Goal: Task Accomplishment & Management: Use online tool/utility

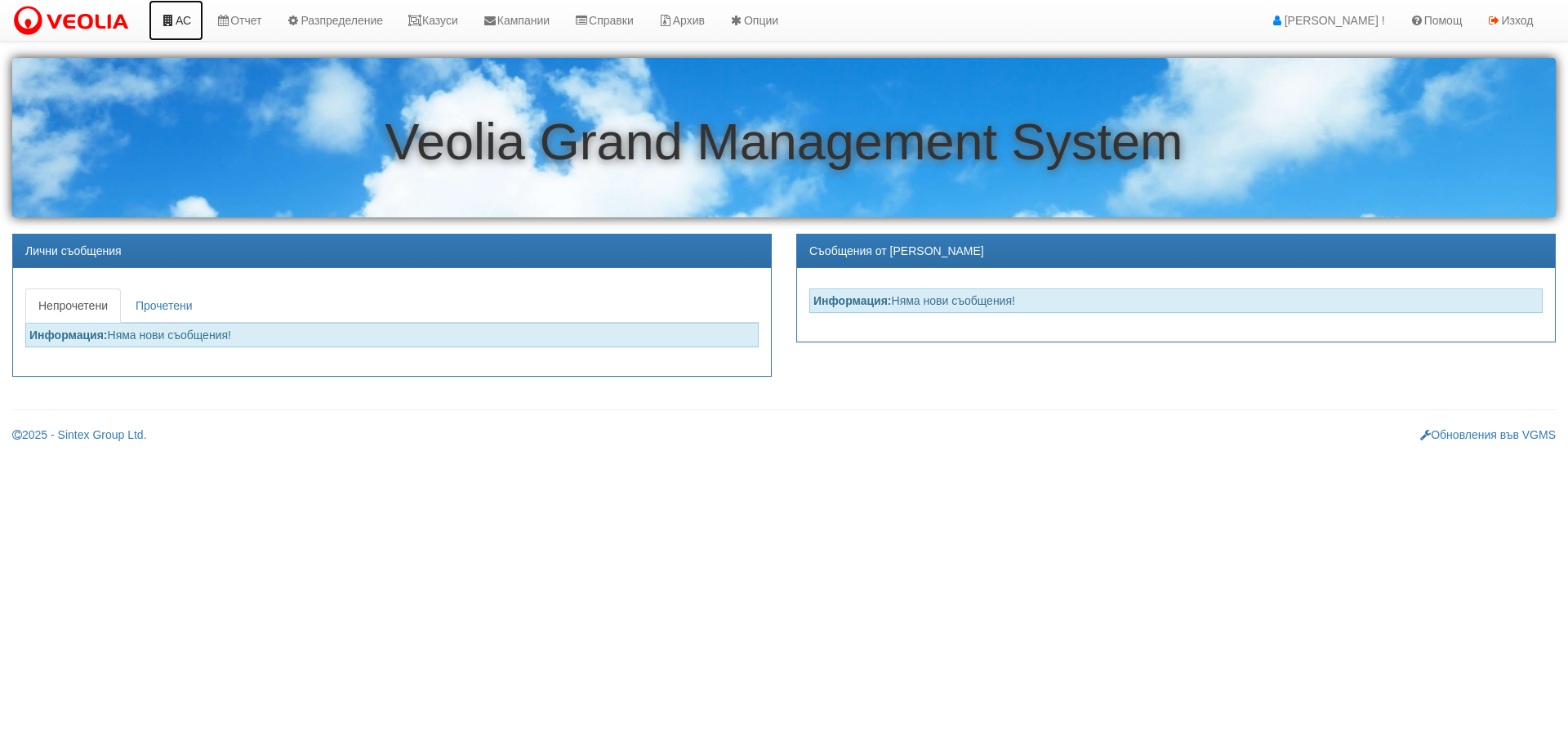
click at [180, 25] on link "АС" at bounding box center [176, 20] width 55 height 41
click at [454, 23] on link "Казуси" at bounding box center [433, 20] width 75 height 41
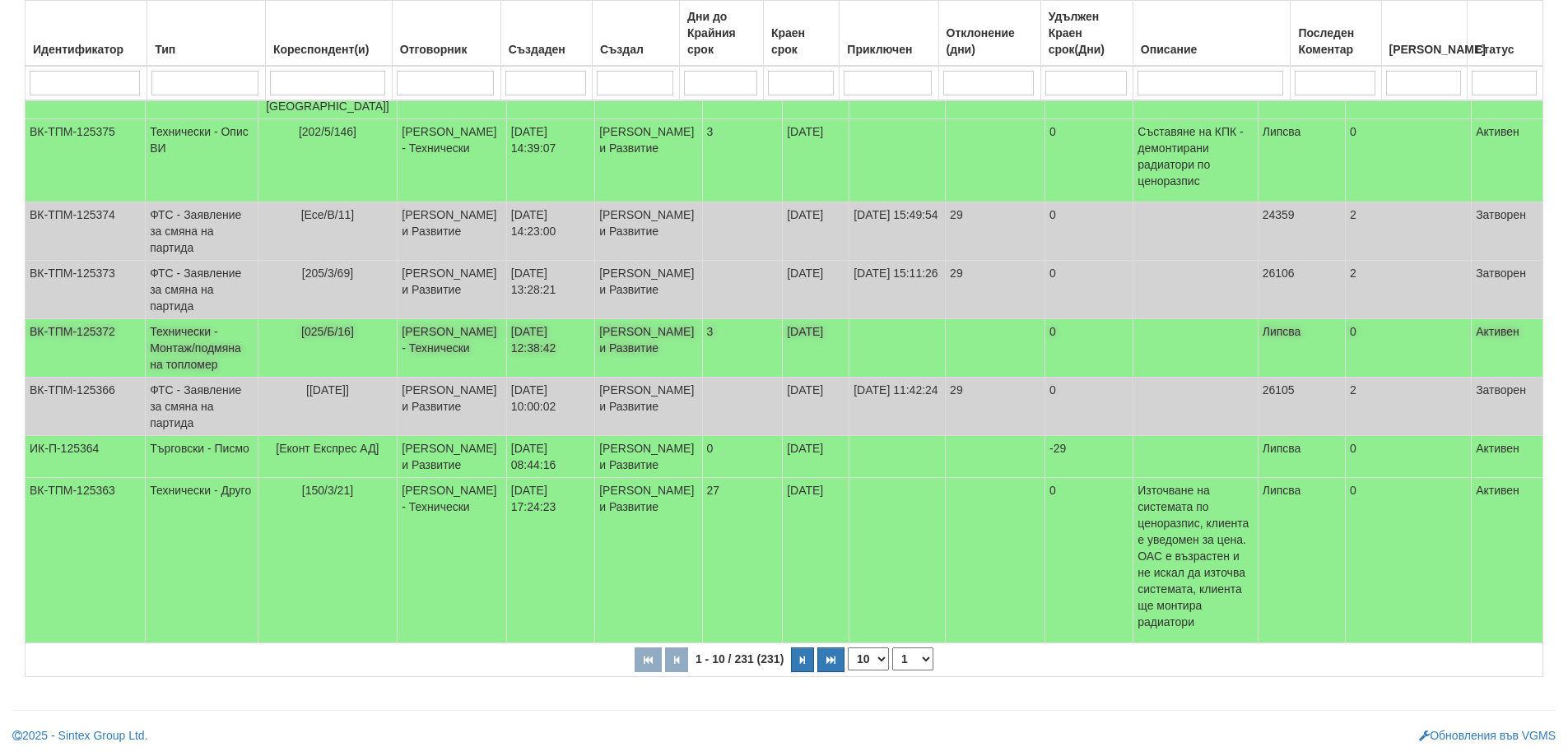
scroll to position [489, 0]
click at [172, 319] on td "Технически - Монтаж/подмяна на топломер" at bounding box center [201, 349] width 112 height 59
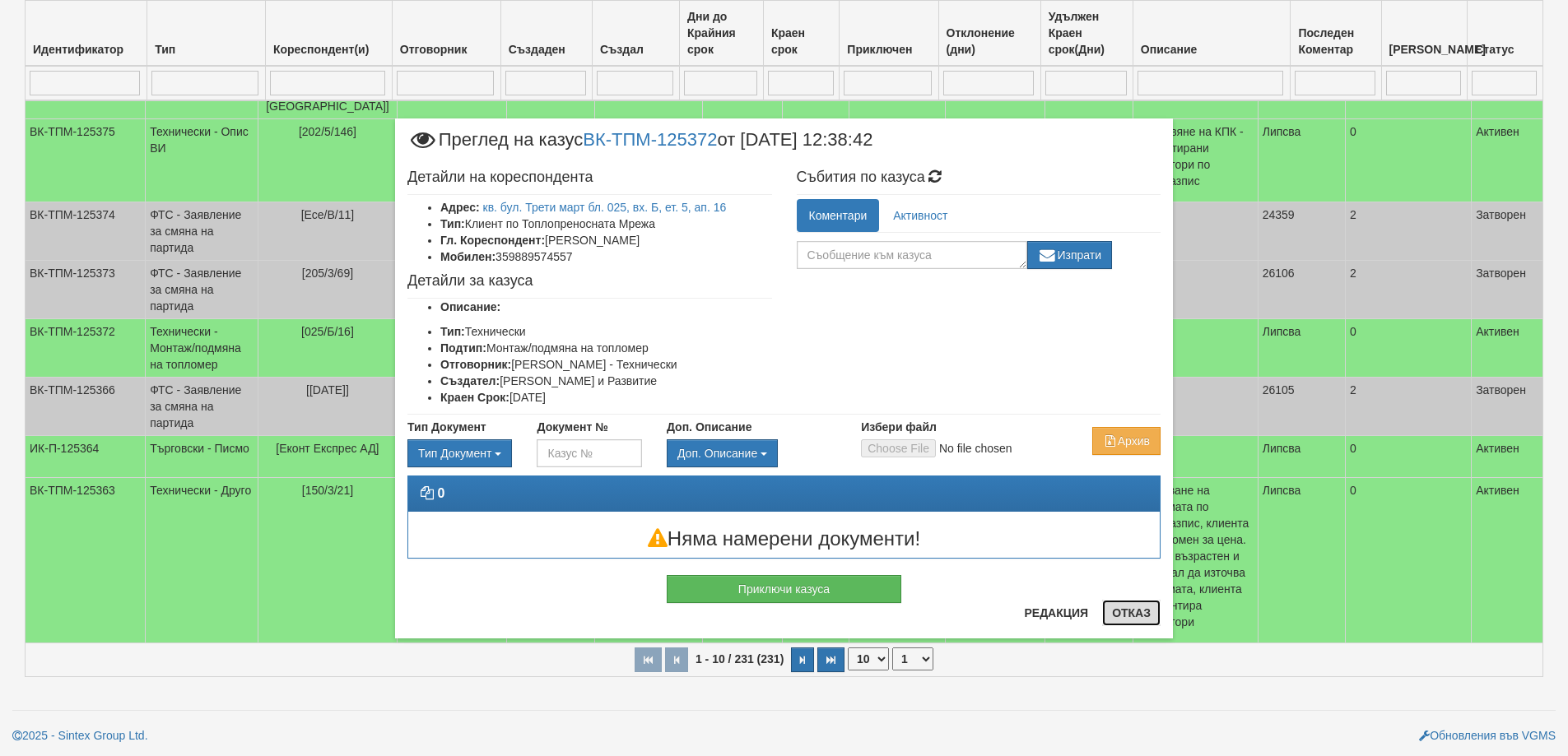
click at [1124, 619] on button "Отказ" at bounding box center [1132, 614] width 59 height 27
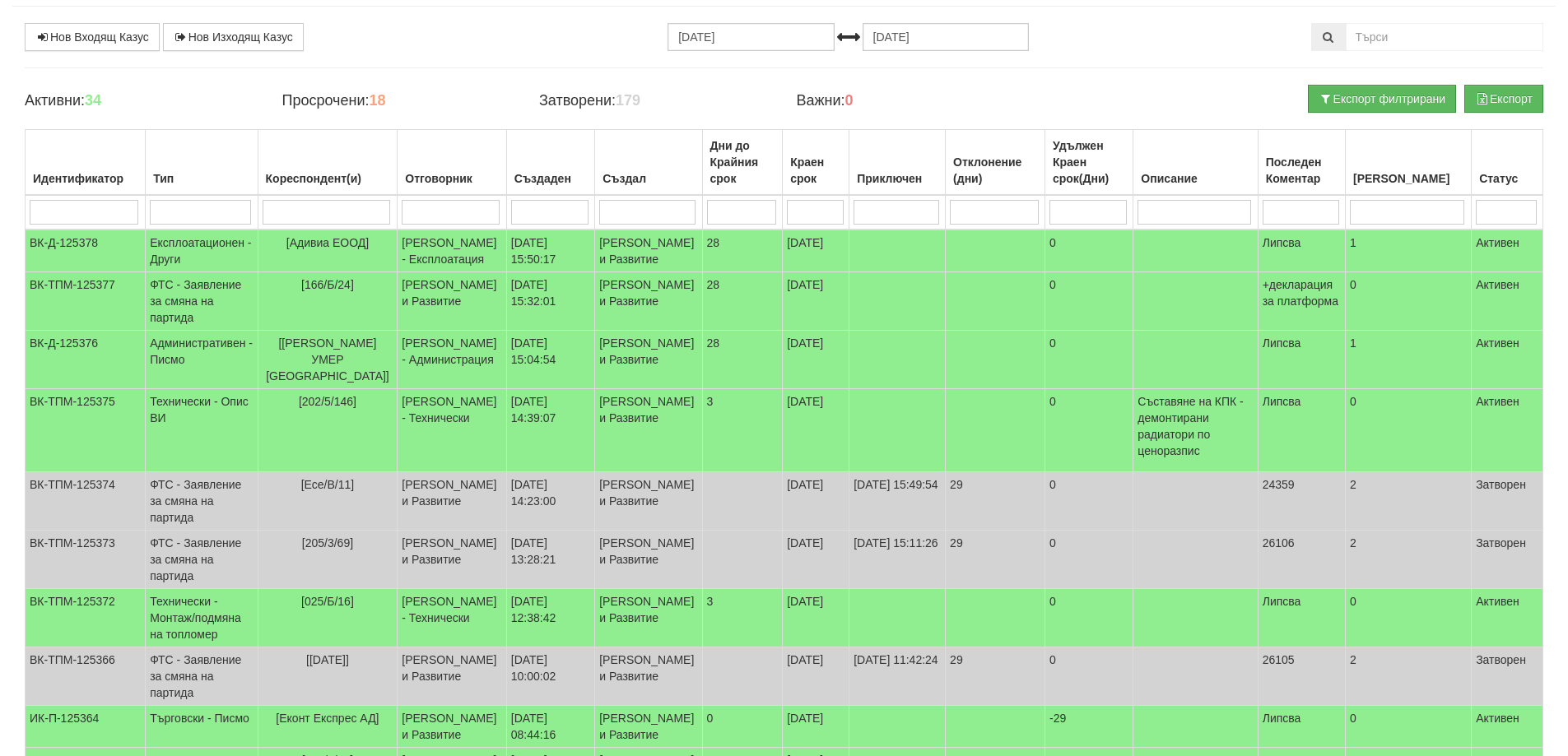
scroll to position [78, 0]
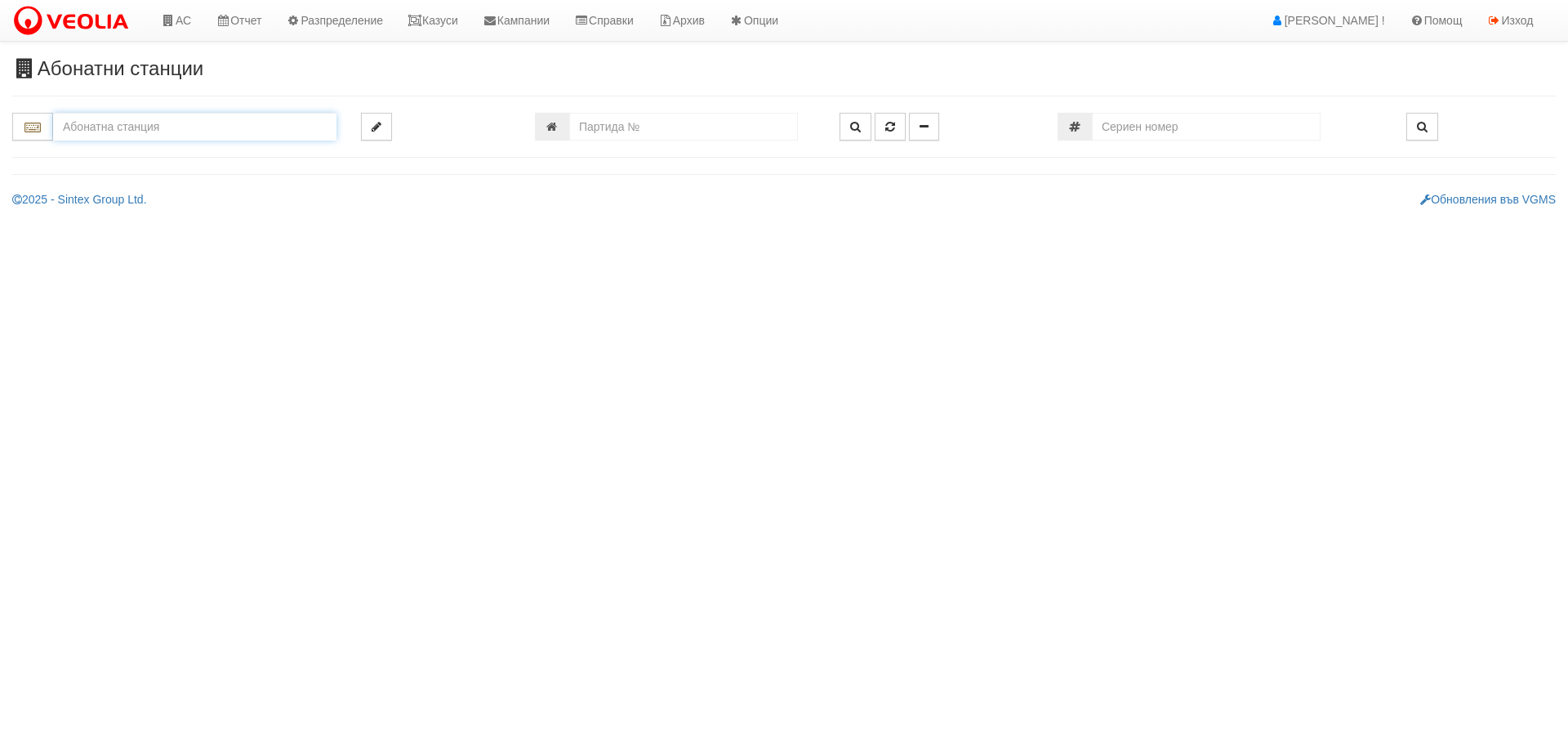
click at [140, 131] on input "text" at bounding box center [194, 126] width 284 height 27
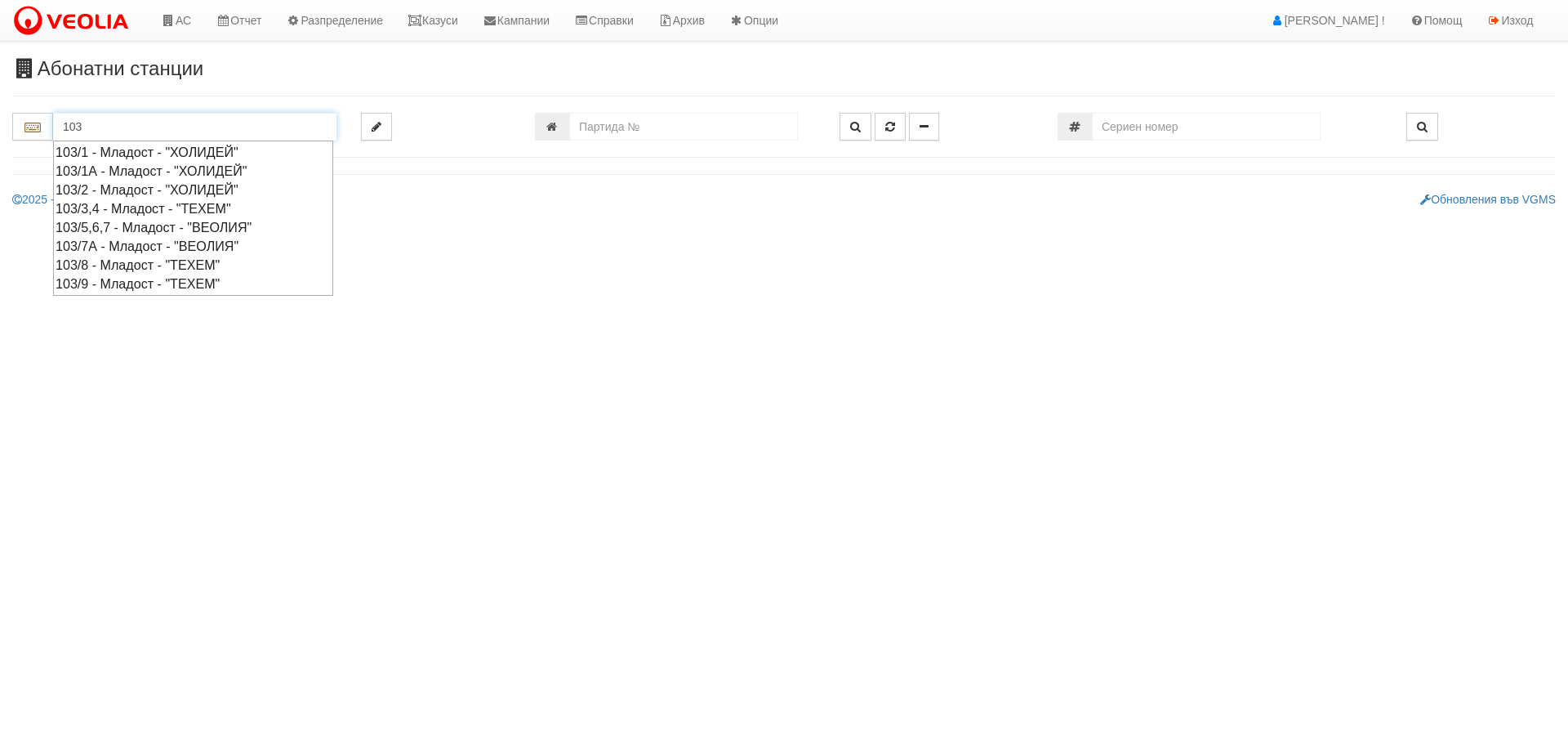
click at [124, 286] on div "103/9 - Младост - "ТЕХЕМ"" at bounding box center [193, 284] width 275 height 19
type input "103/9 - Младост - "ТЕХЕМ""
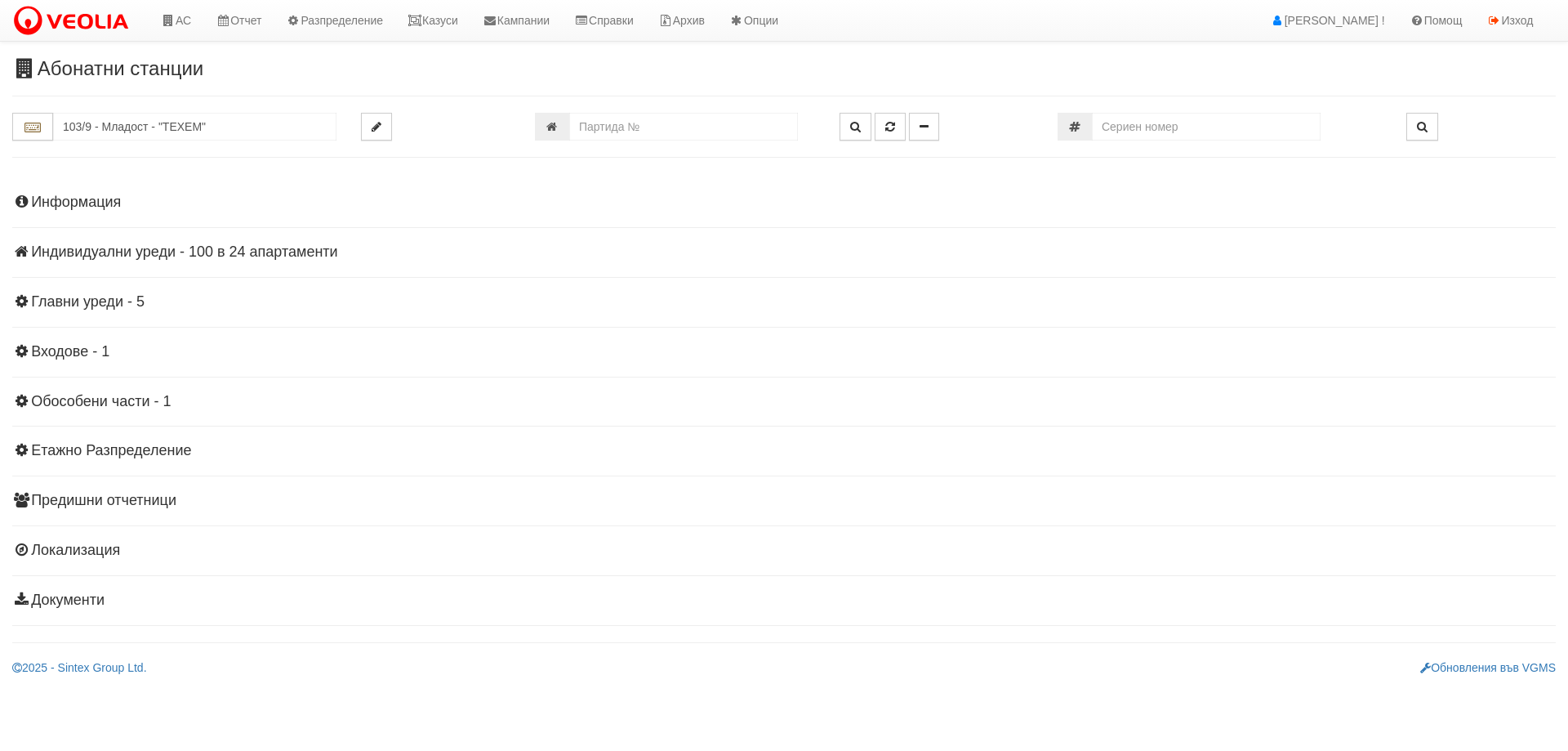
click at [187, 250] on h4 "Индивидуални уреди - 100 в 24 апартаменти" at bounding box center [784, 252] width 1543 height 16
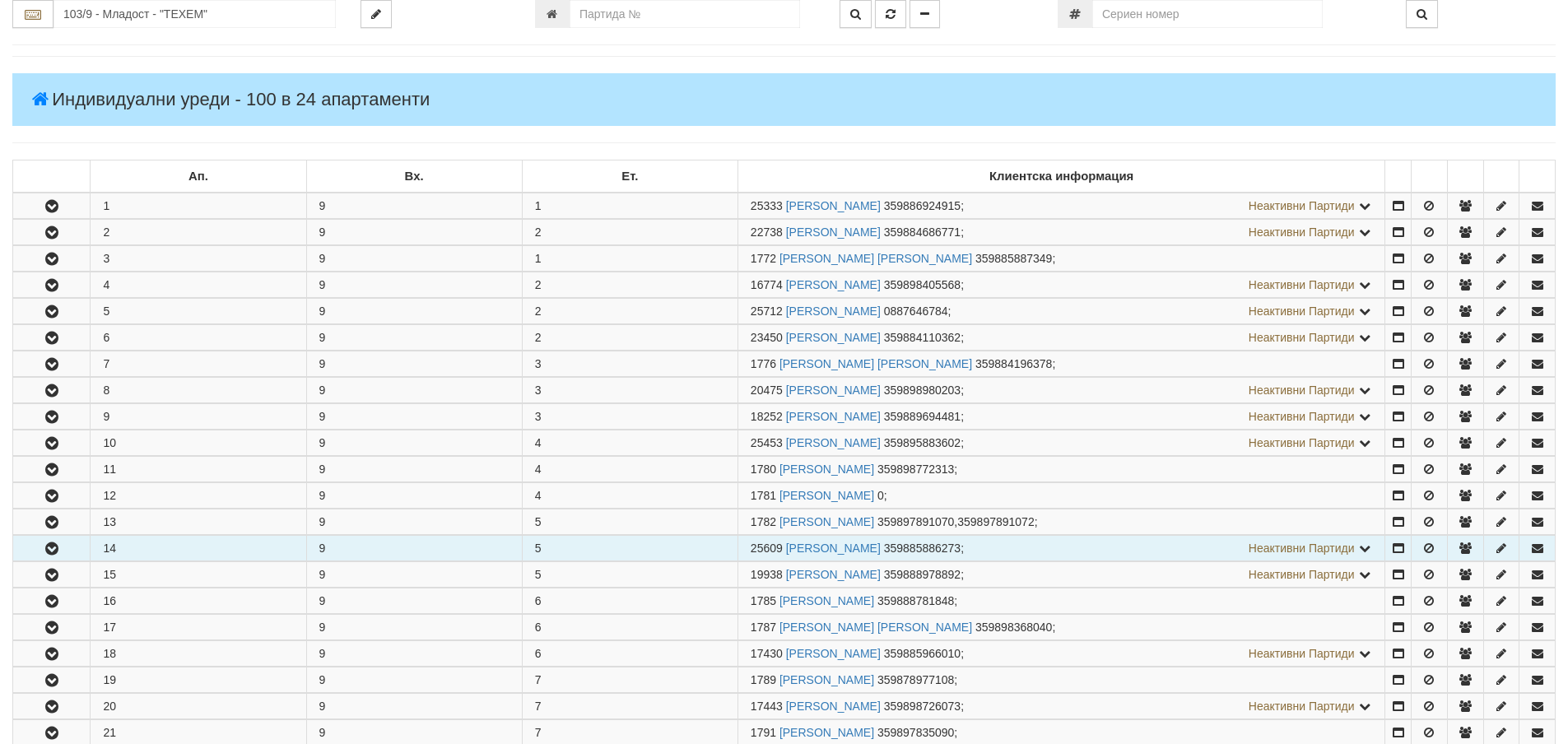
scroll to position [247, 0]
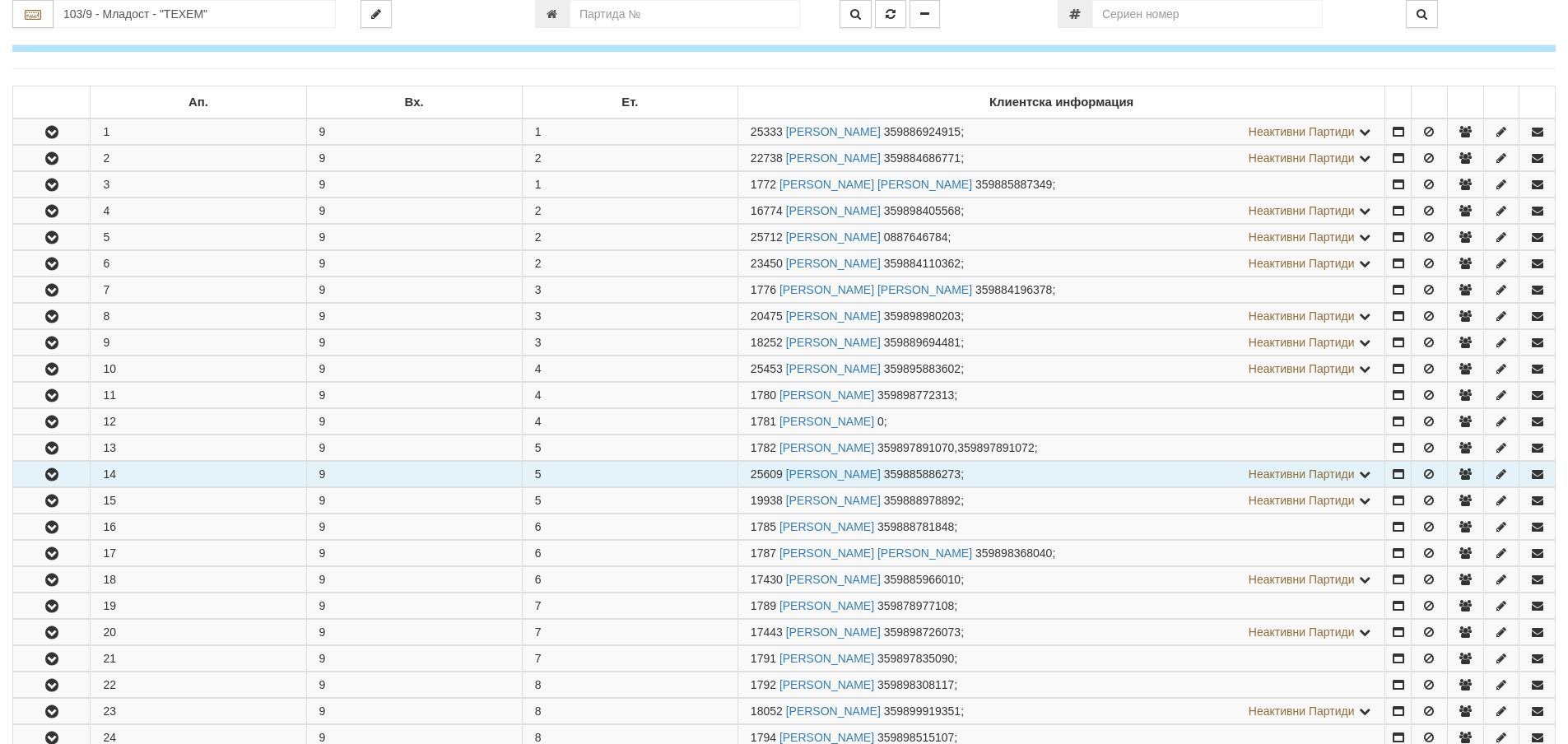
click at [48, 471] on icon "button" at bounding box center [51, 475] width 20 height 11
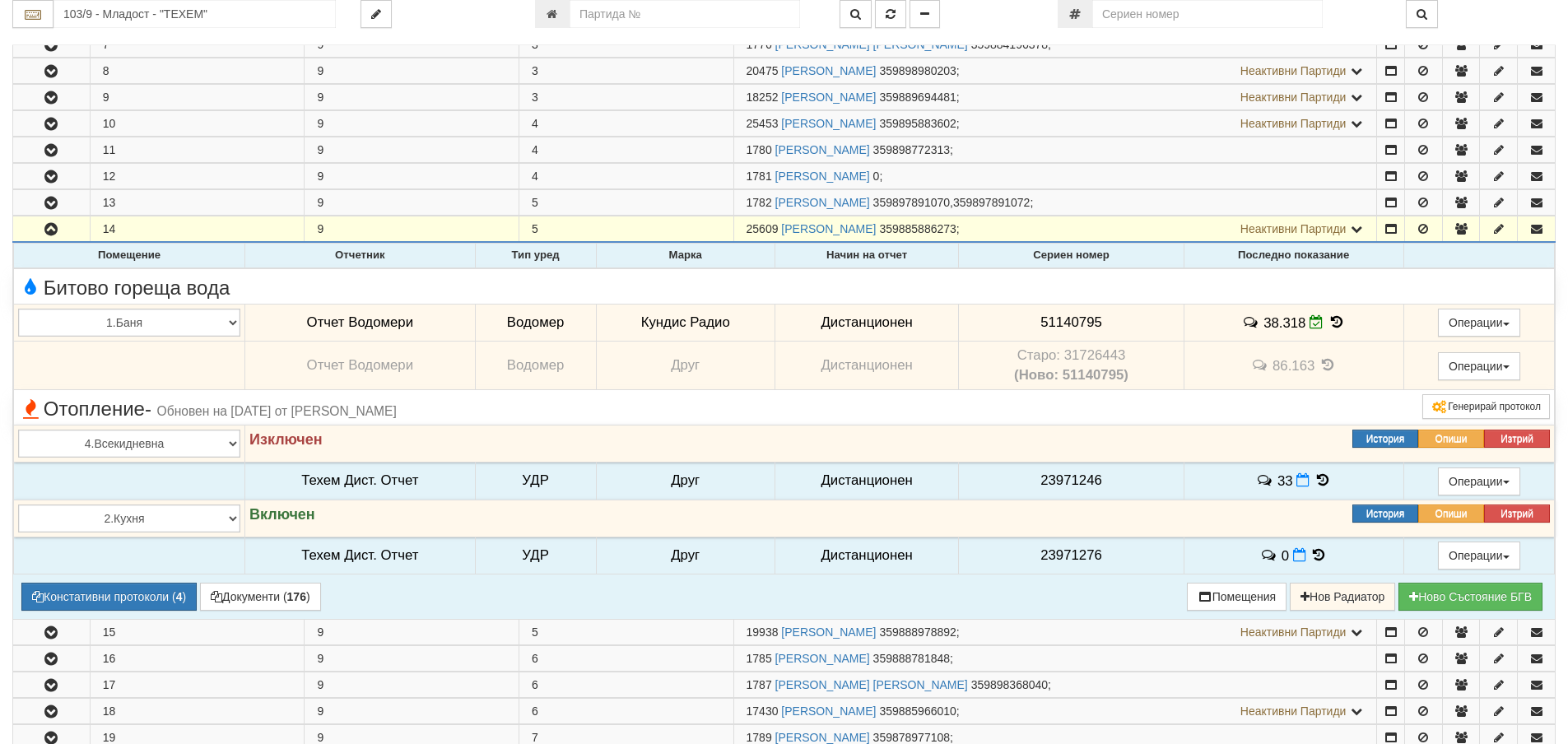
scroll to position [494, 0]
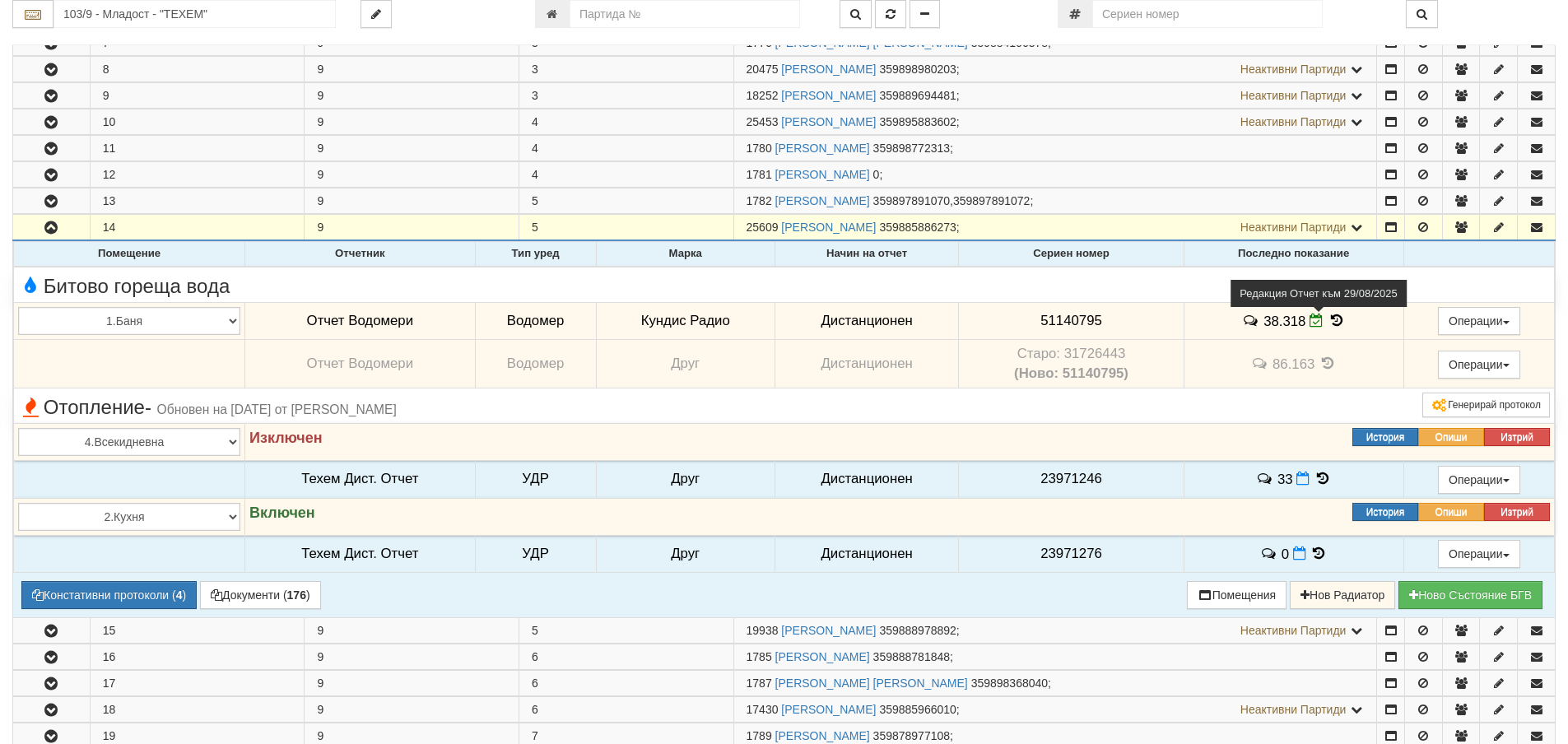
click at [1312, 321] on icon at bounding box center [1316, 320] width 14 height 14
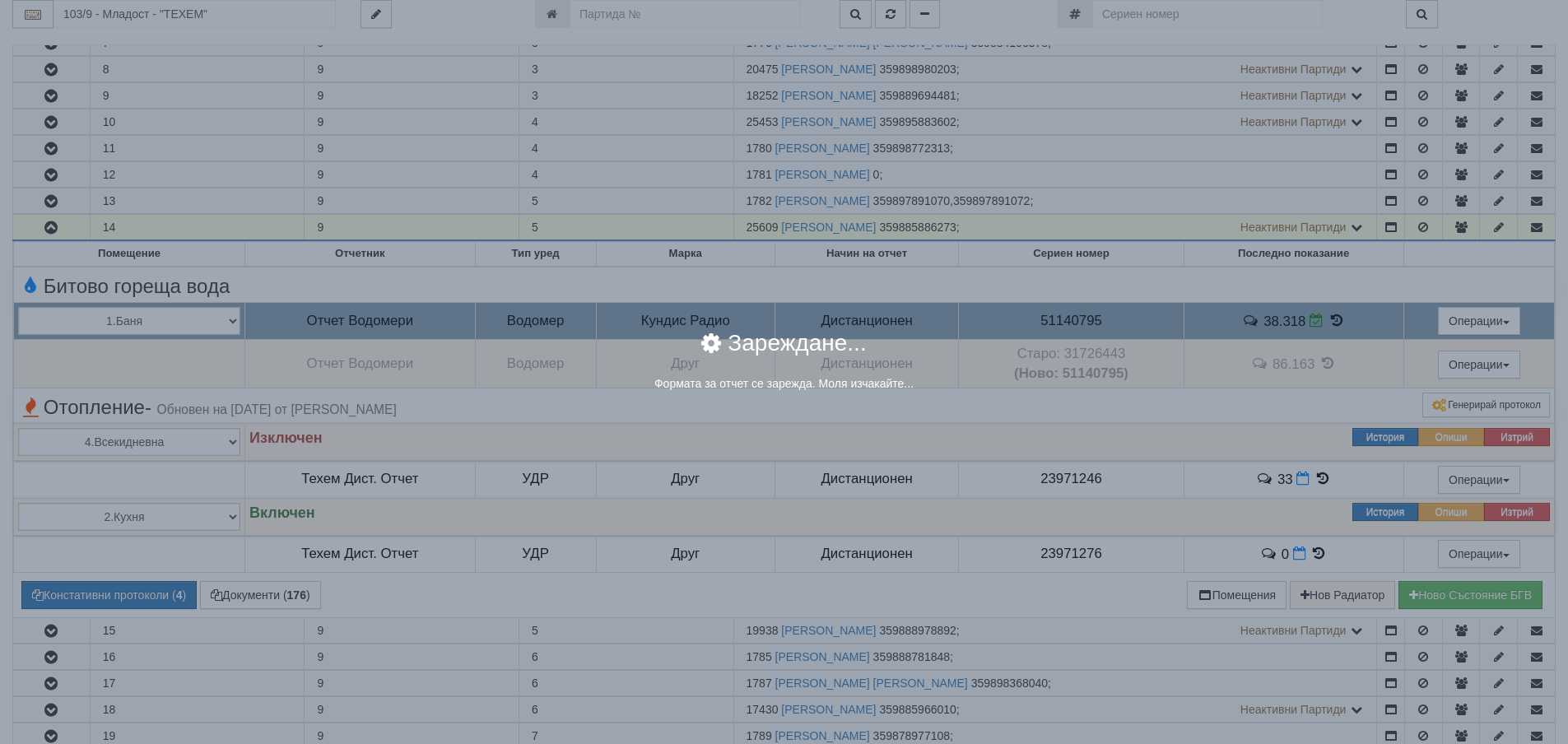
select select "ddb307f3-9e29-e611-80c1-afec7dc8e4eb"
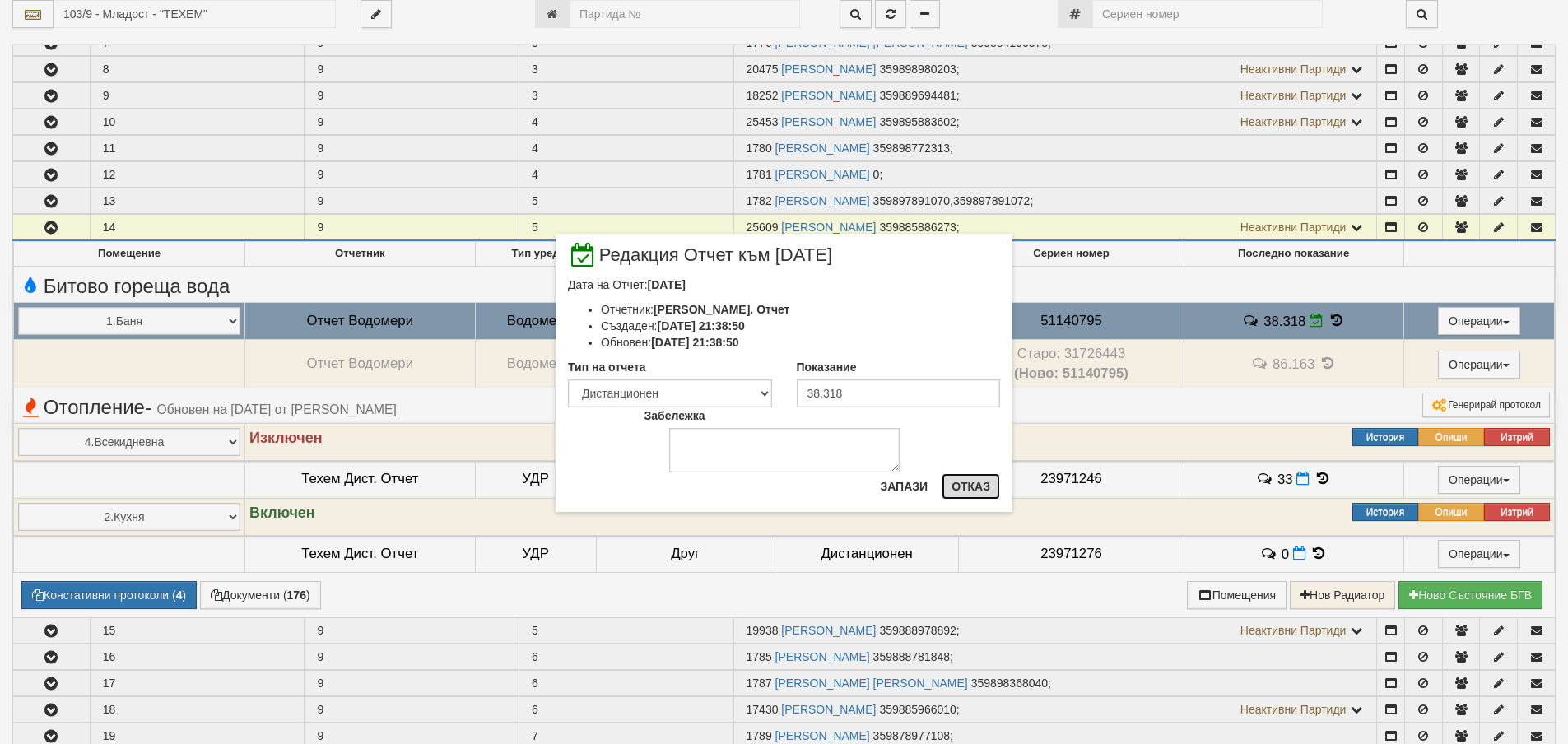
click at [971, 483] on button "Отказ" at bounding box center [971, 486] width 59 height 27
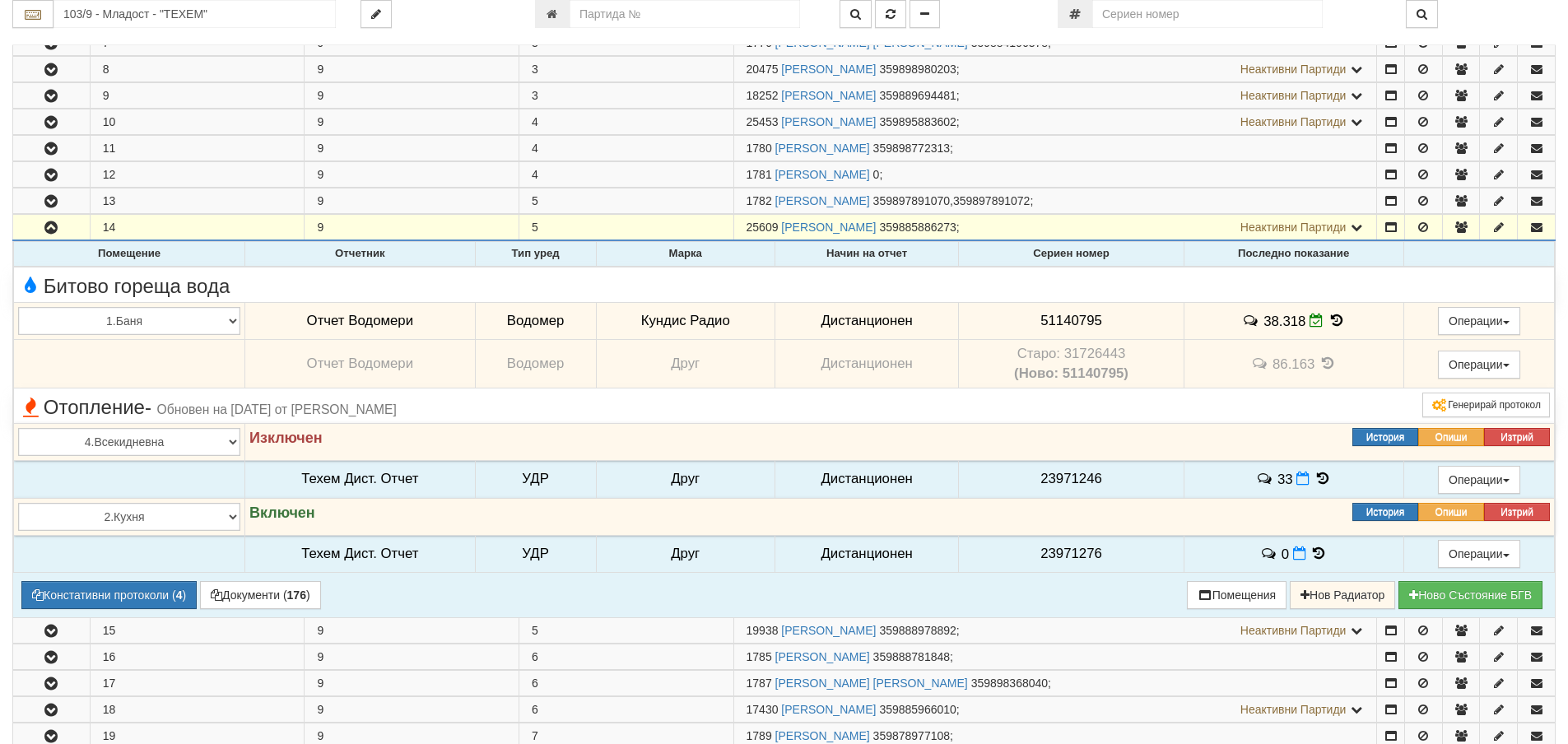
scroll to position [330, 0]
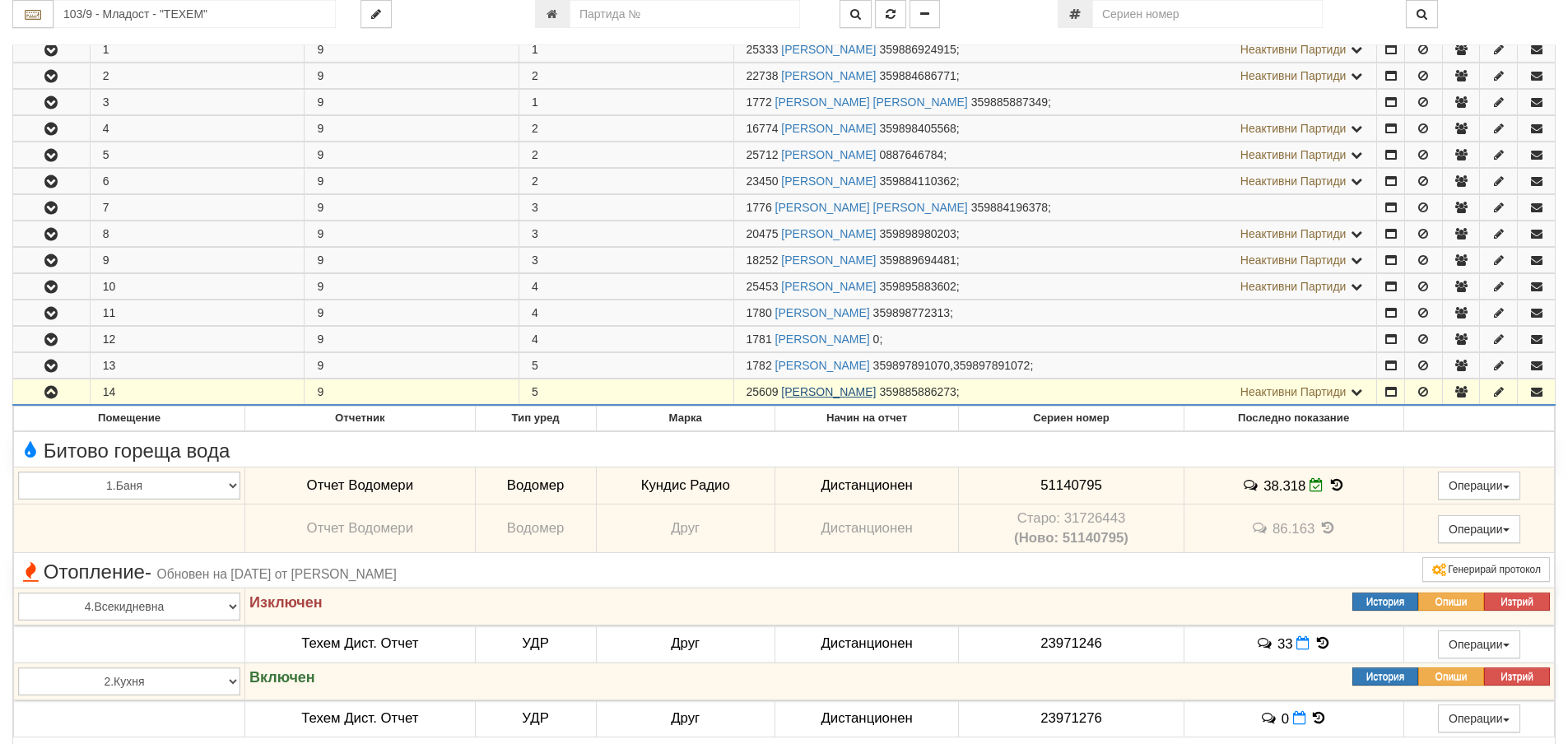
click at [822, 391] on link "МАЯ РУМЕНОВА ДИМИТРОВА" at bounding box center [829, 391] width 95 height 13
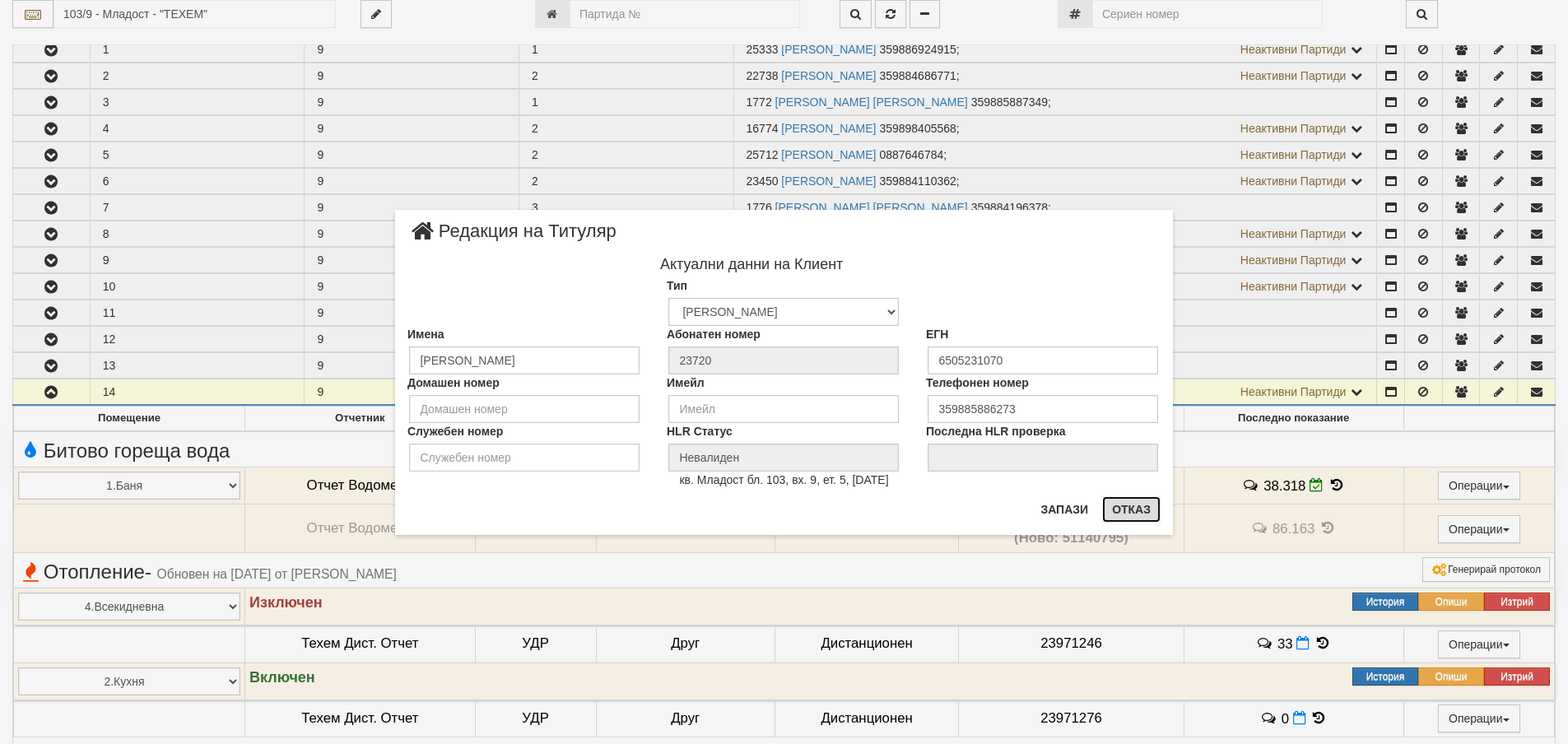
click at [1126, 506] on button "Отказ" at bounding box center [1132, 509] width 59 height 27
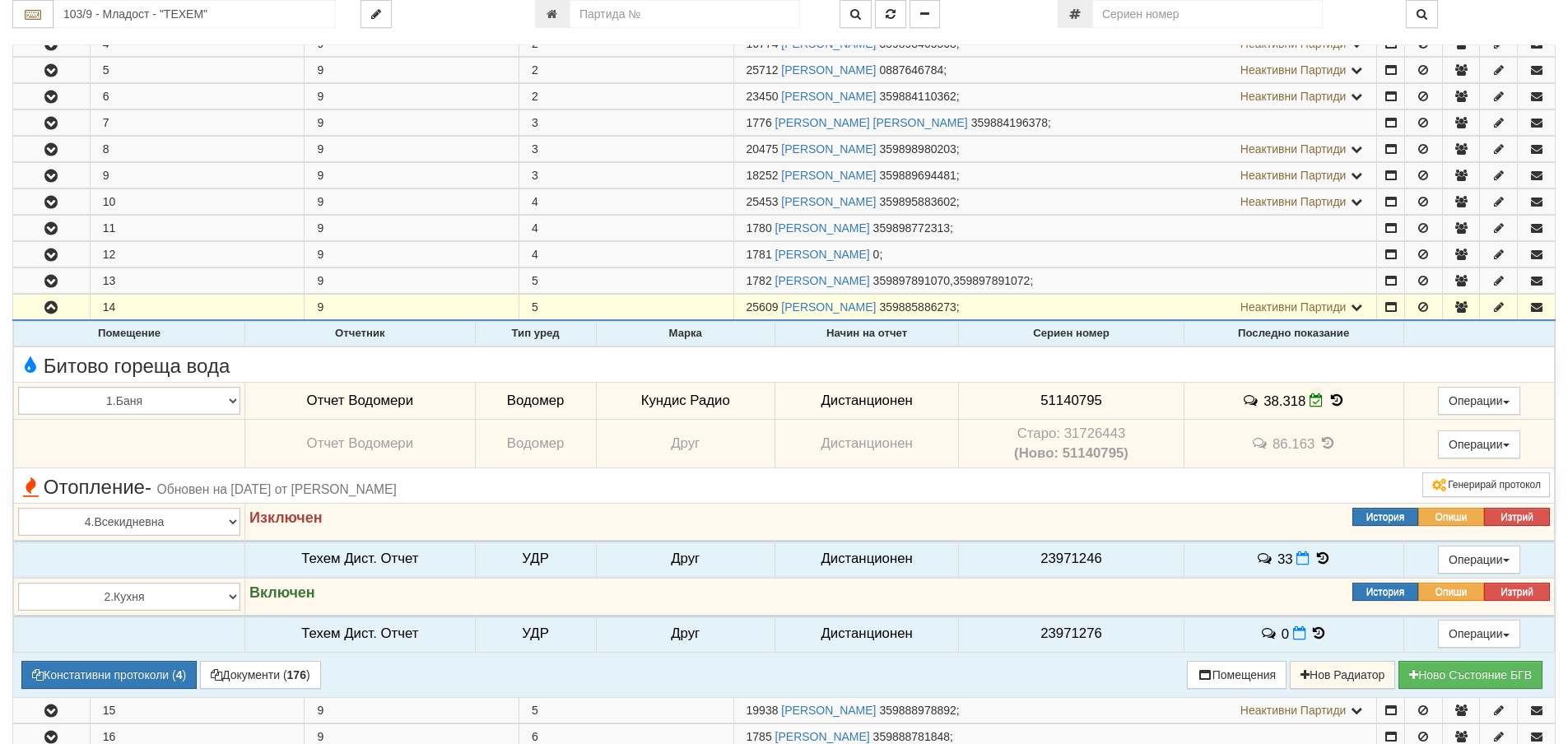
scroll to position [494, 0]
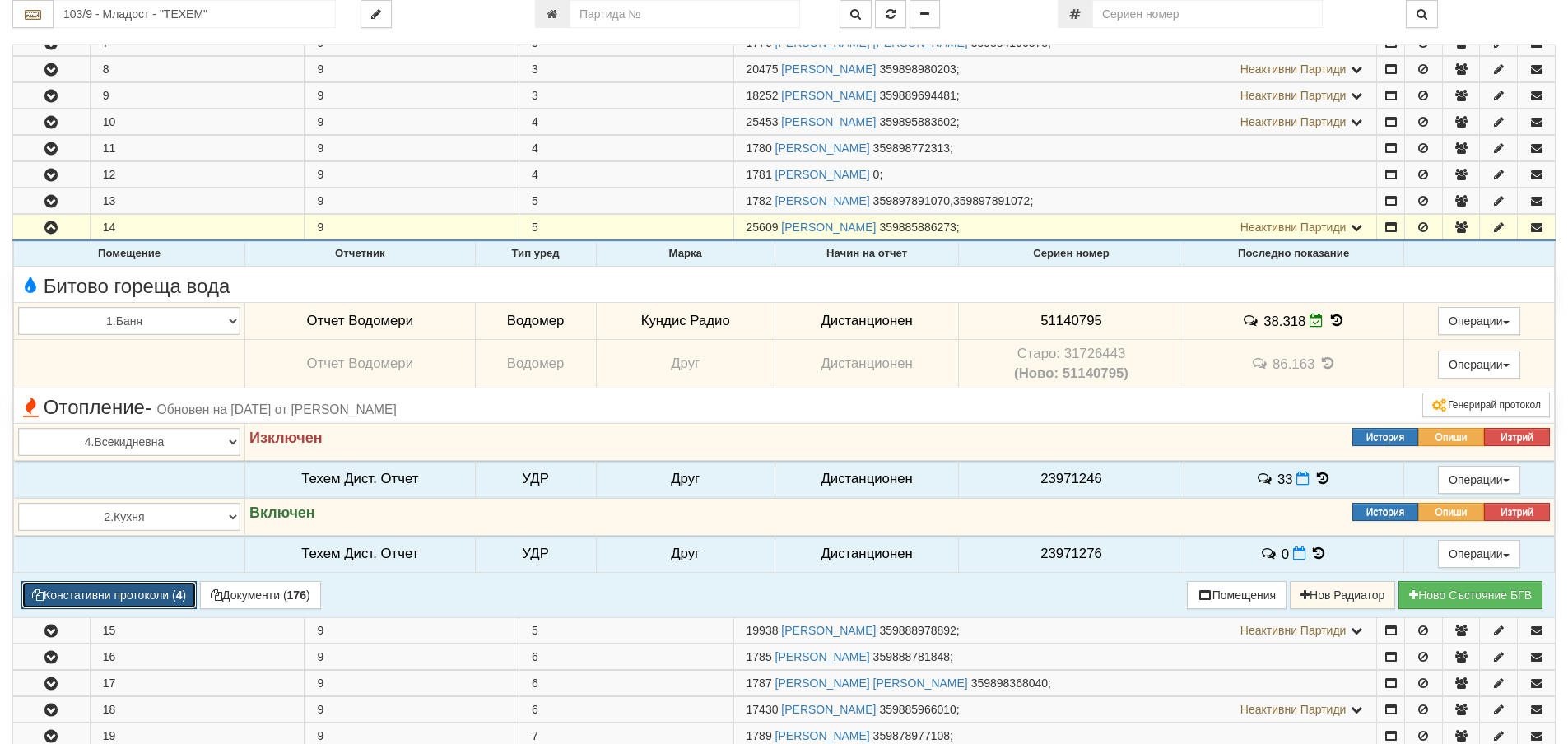
click at [124, 601] on button "Констативни протоколи ( 4 )" at bounding box center [109, 595] width 176 height 28
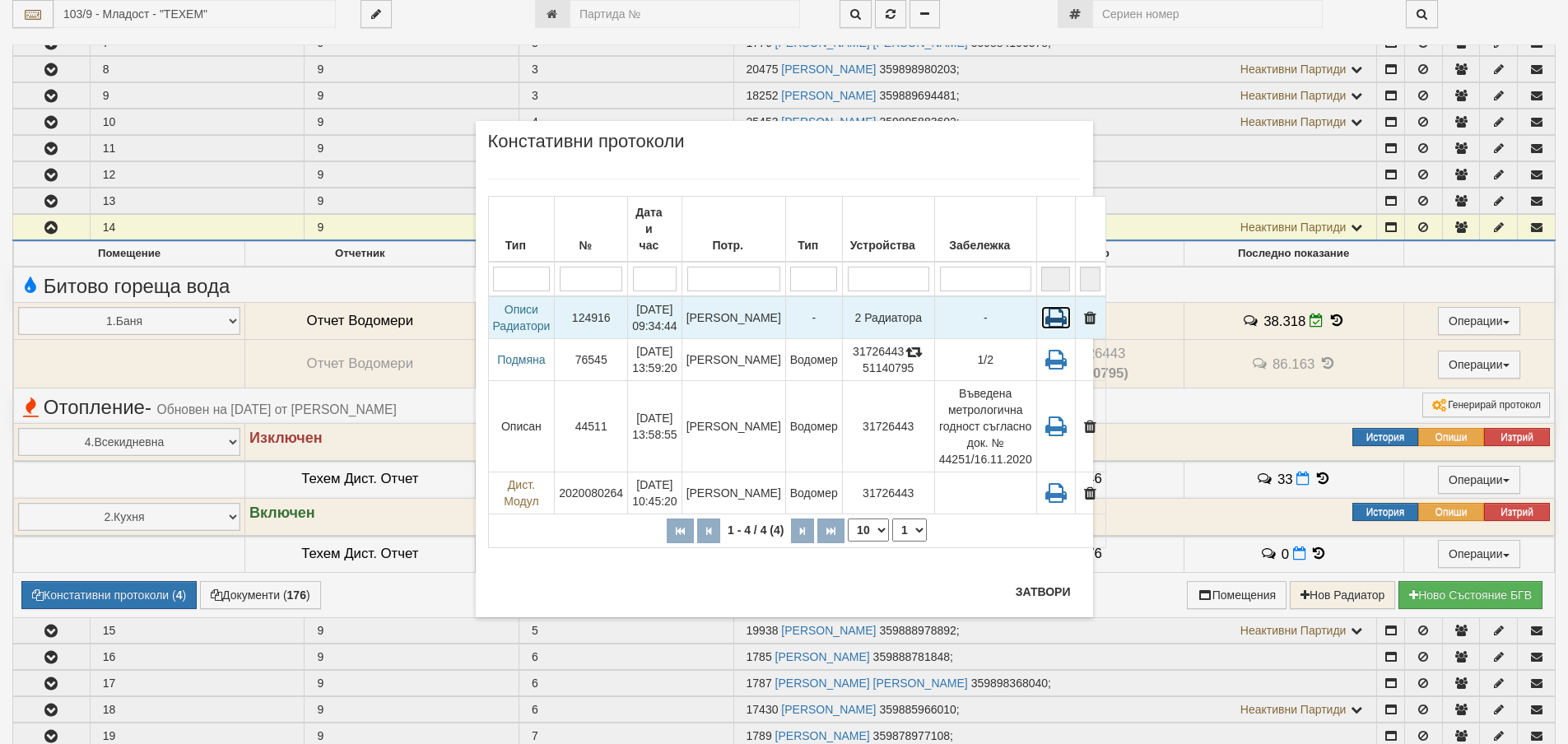
click at [1042, 306] on icon at bounding box center [1056, 317] width 29 height 23
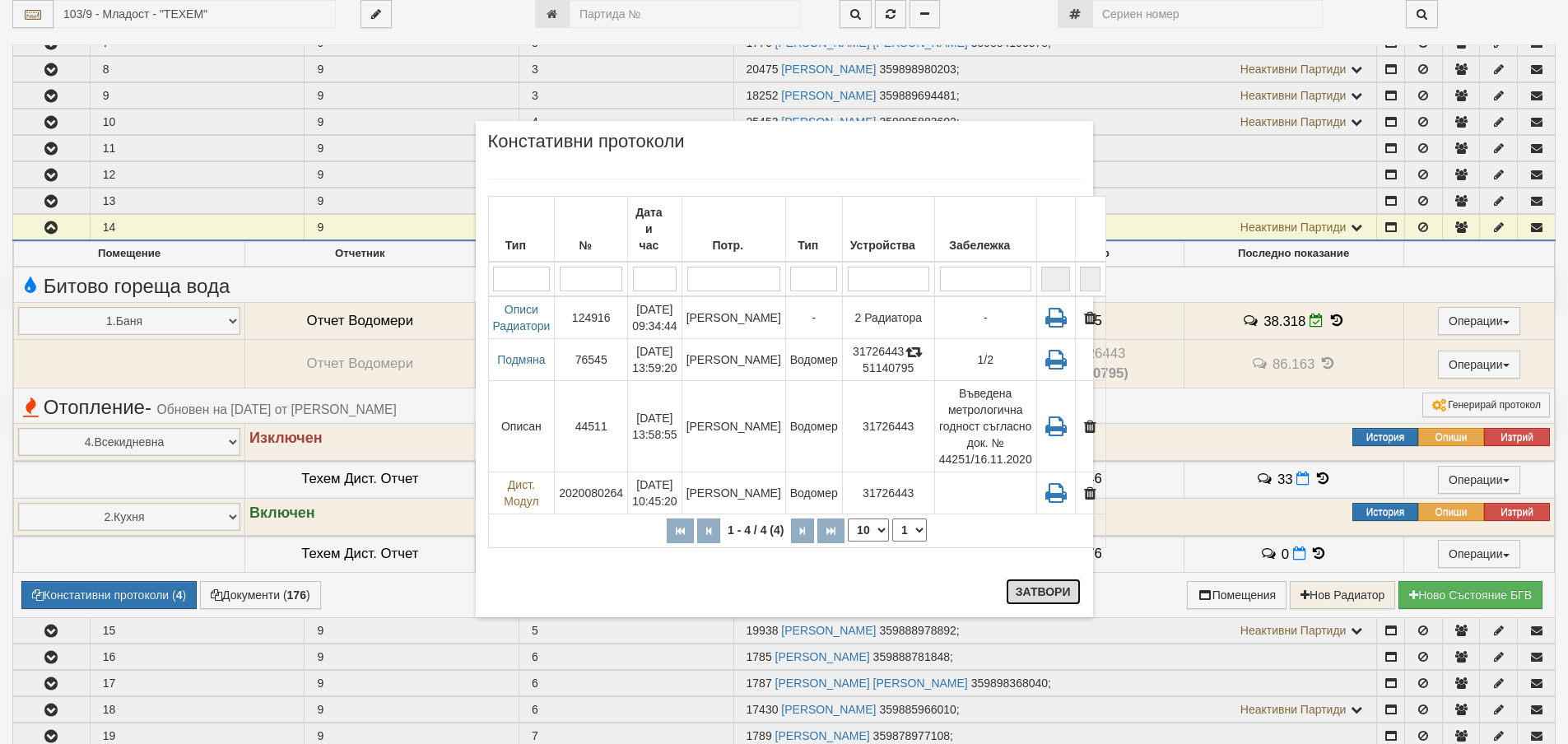
click at [1025, 596] on button "Затвори" at bounding box center [1043, 592] width 75 height 27
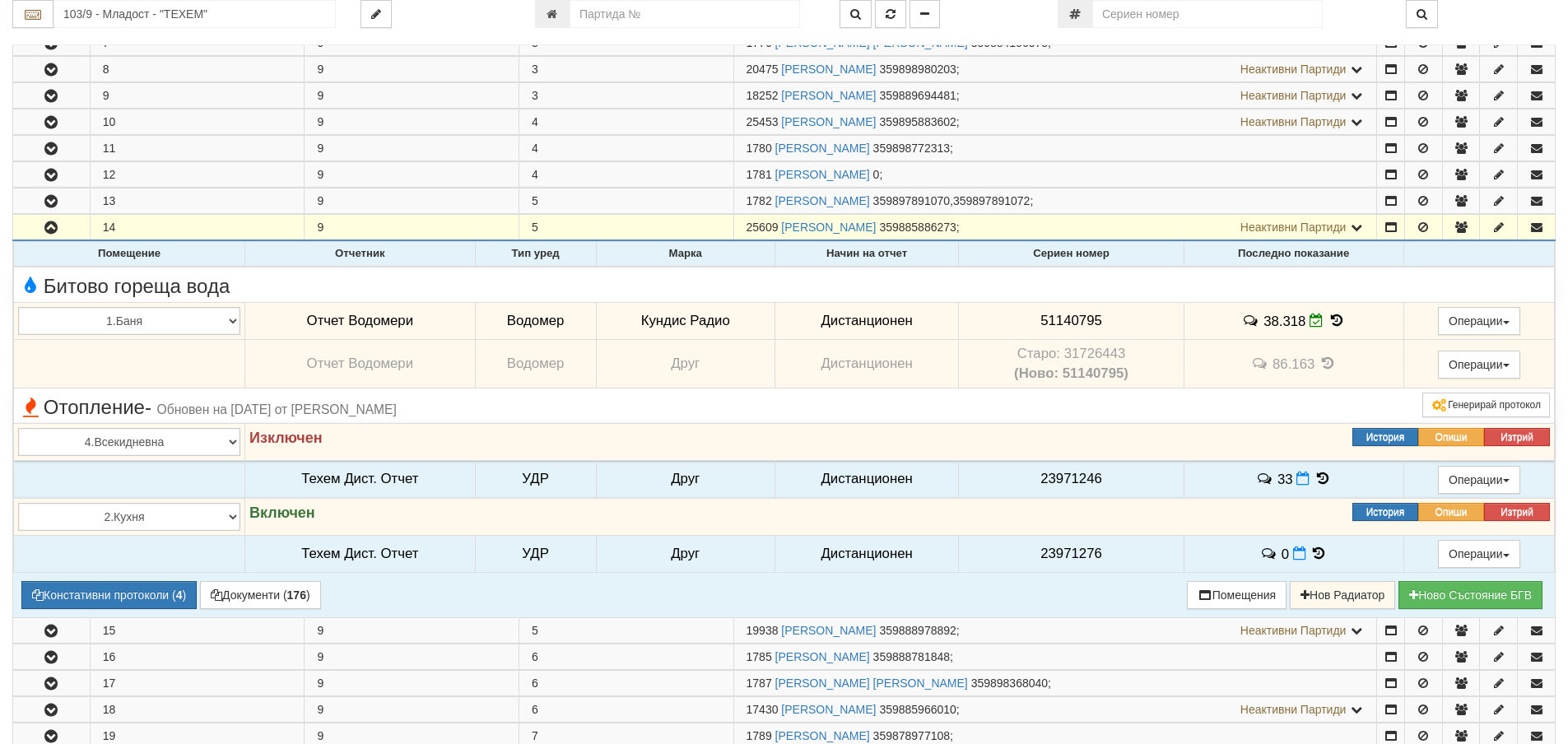
click at [1313, 554] on icon at bounding box center [1318, 553] width 18 height 14
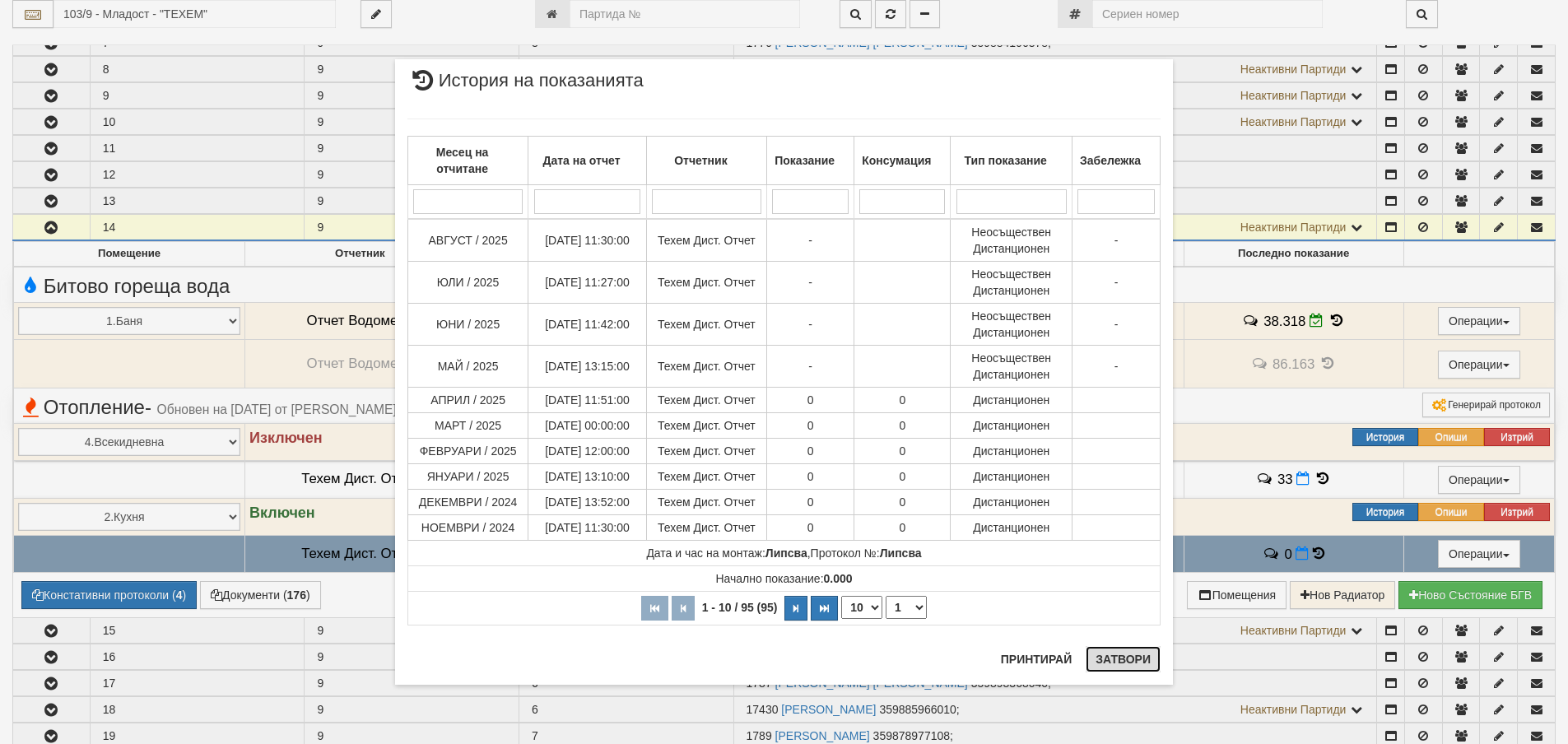
click at [1124, 657] on button "Затвори" at bounding box center [1123, 659] width 75 height 27
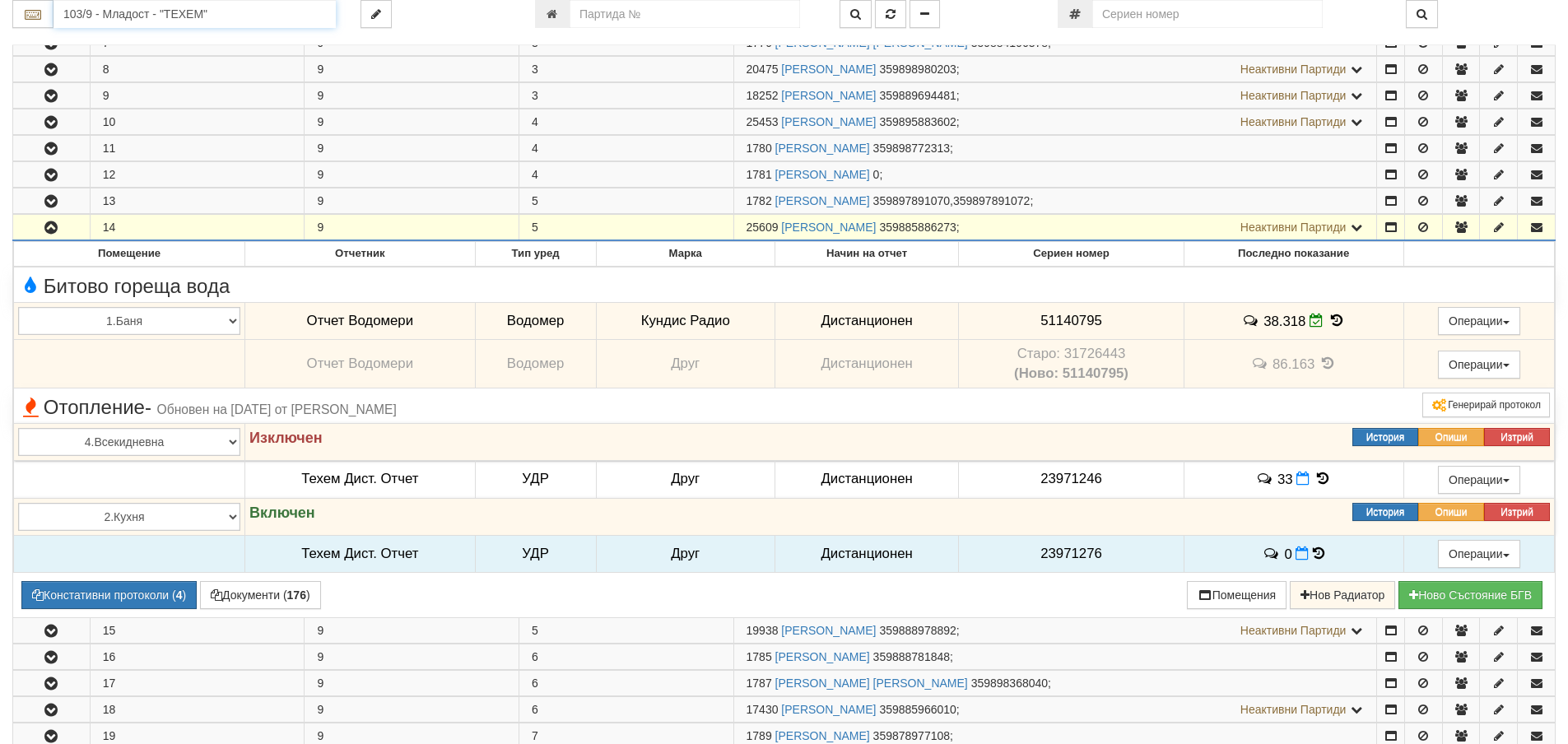
click at [89, 11] on input "103/9 - Младост - "ТЕХЕМ"" at bounding box center [194, 13] width 282 height 28
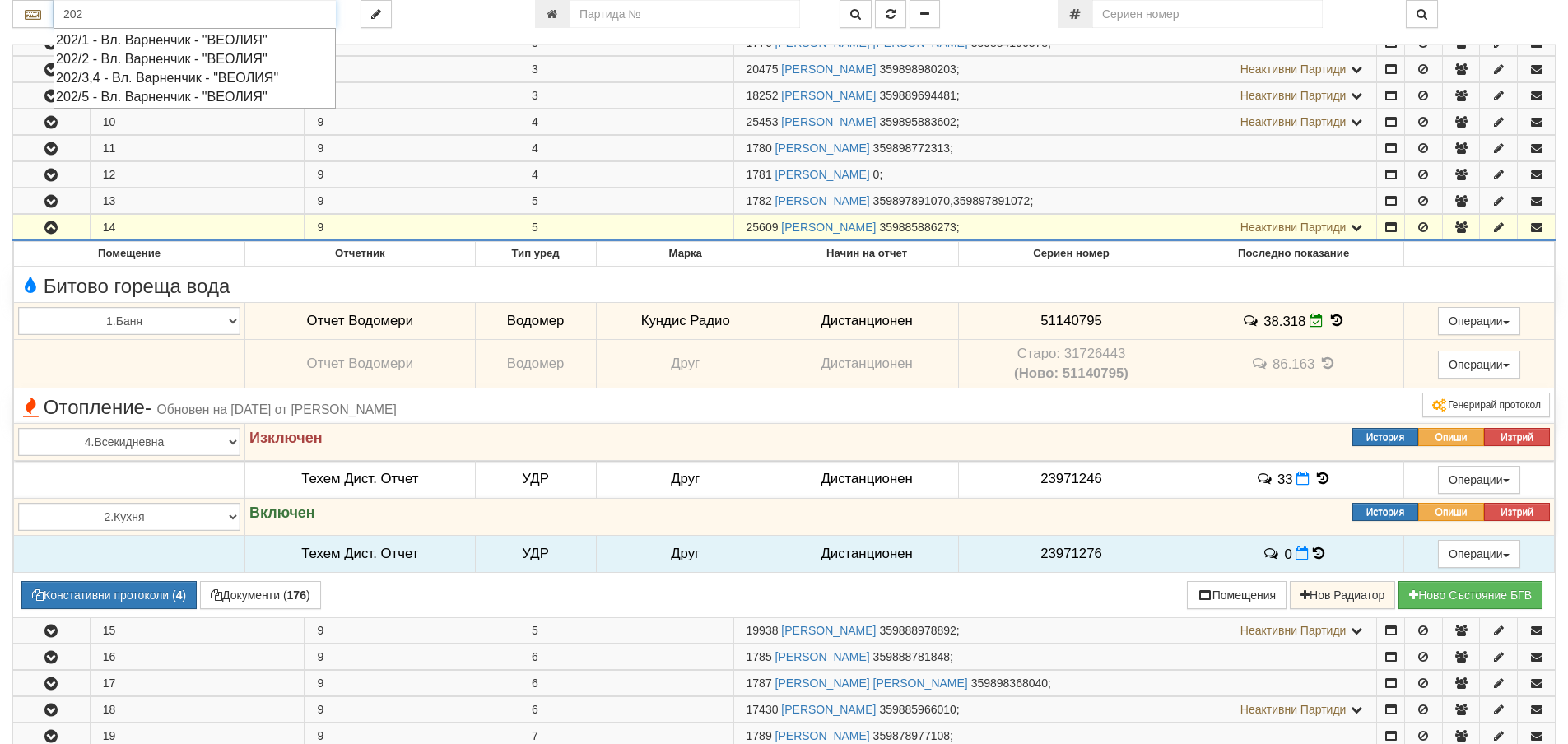
click at [93, 77] on div "202/3,4 - Вл. Варненчик - "ВЕОЛИЯ"" at bounding box center [195, 78] width 277 height 19
type input "202/3,4 - Вл. Варненчик - "ВЕОЛИЯ""
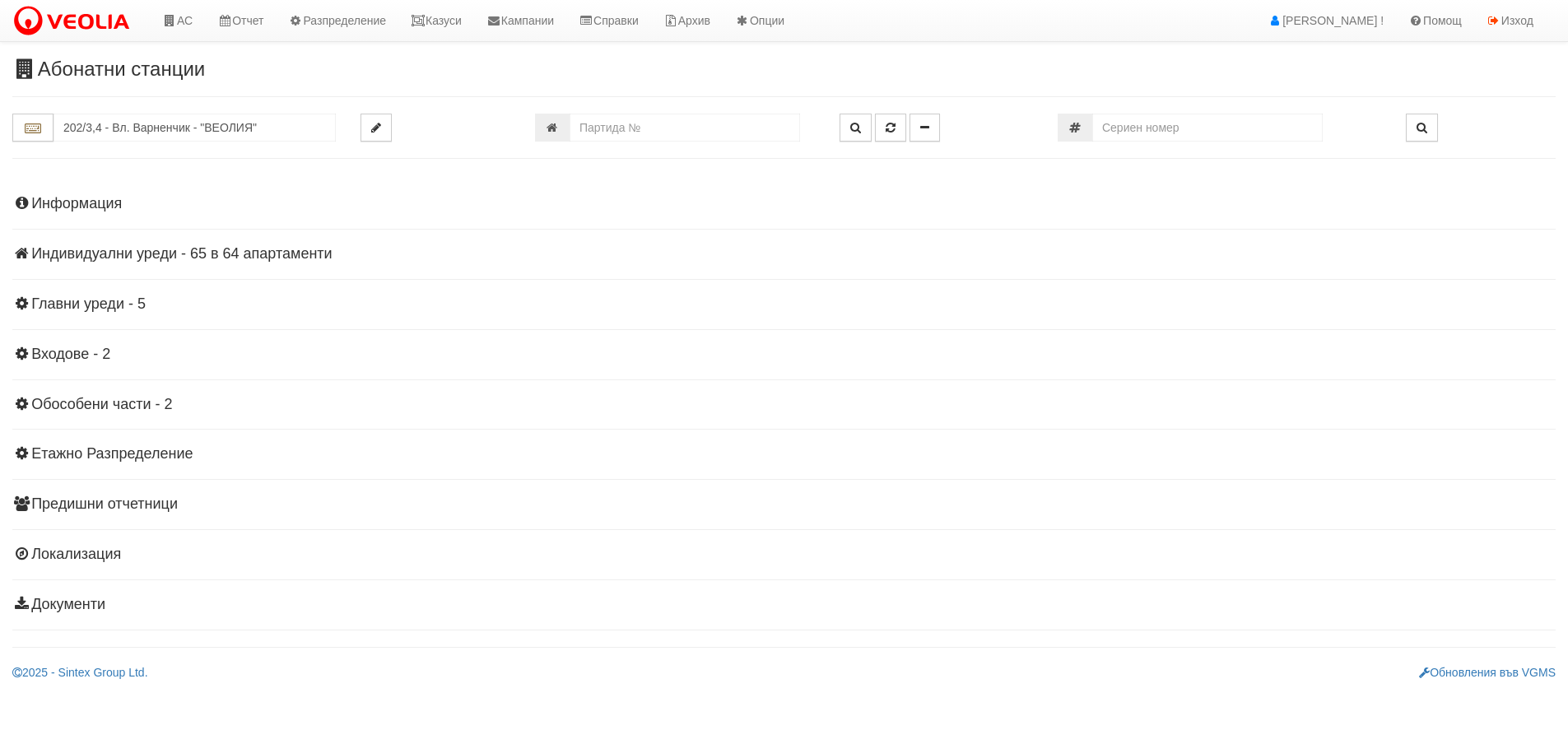
scroll to position [0, 0]
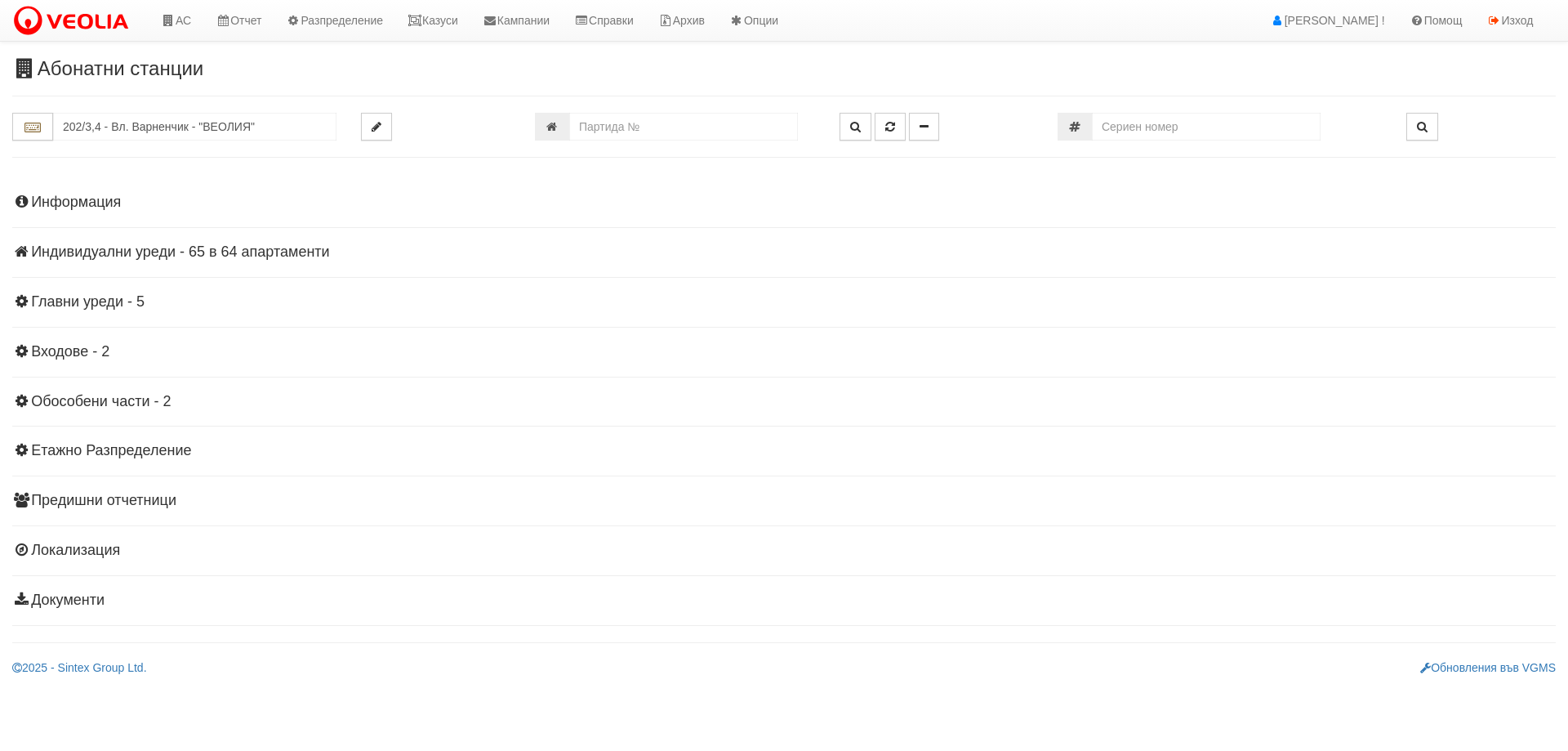
click at [235, 248] on h4 "Индивидуални уреди - 65 в 64 апартаменти" at bounding box center [784, 252] width 1543 height 16
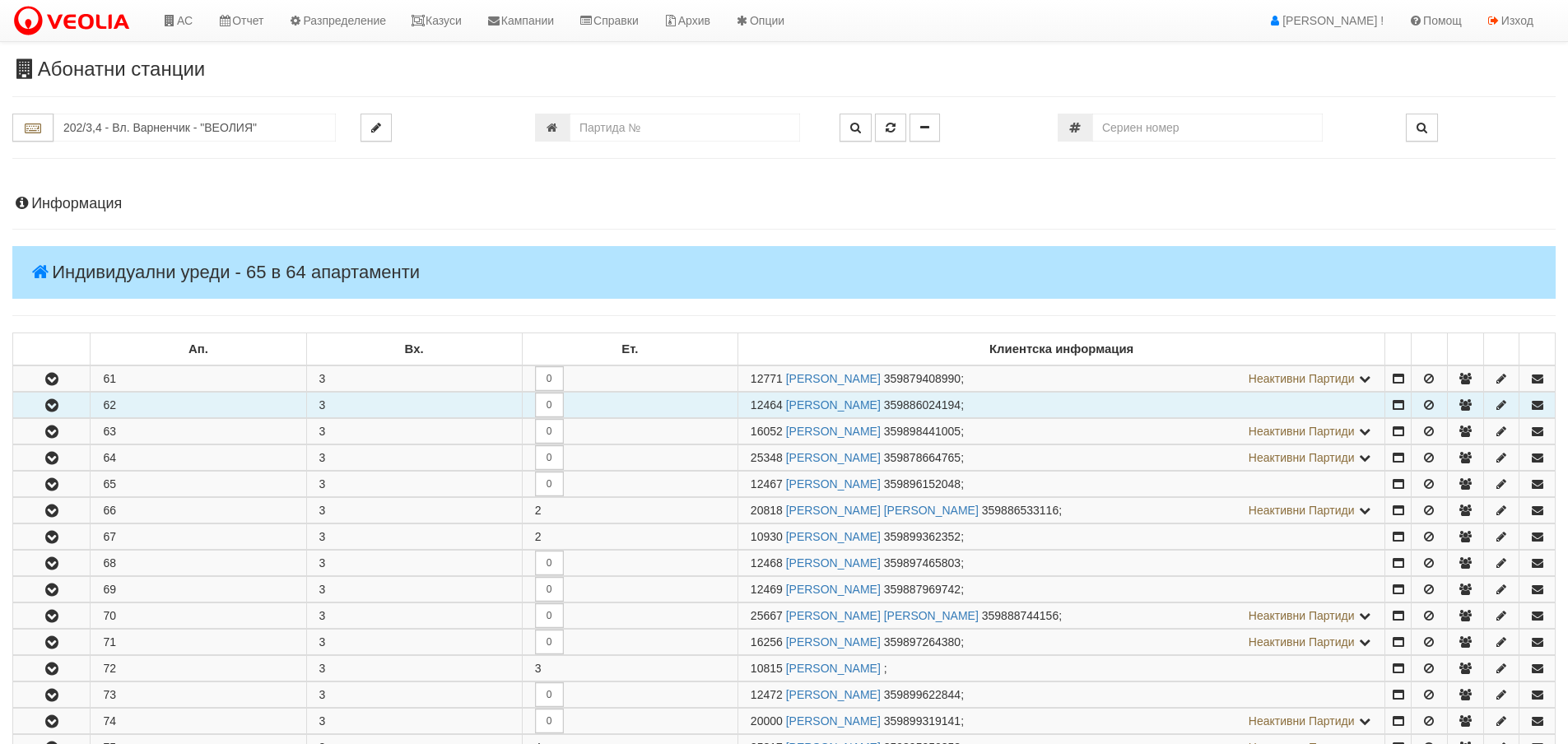
click at [42, 408] on icon "button" at bounding box center [51, 406] width 20 height 11
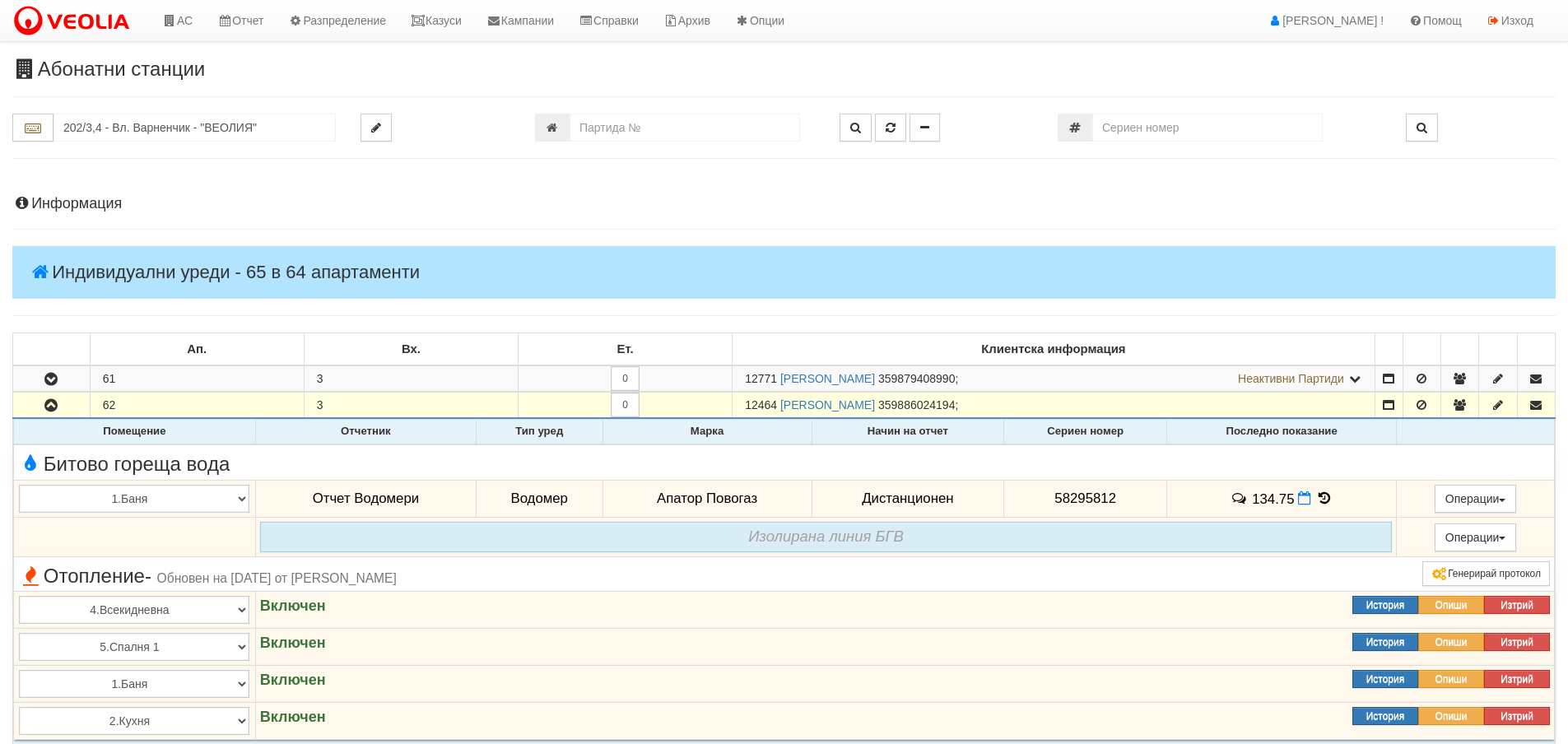
click at [1320, 497] on icon at bounding box center [1324, 498] width 18 height 14
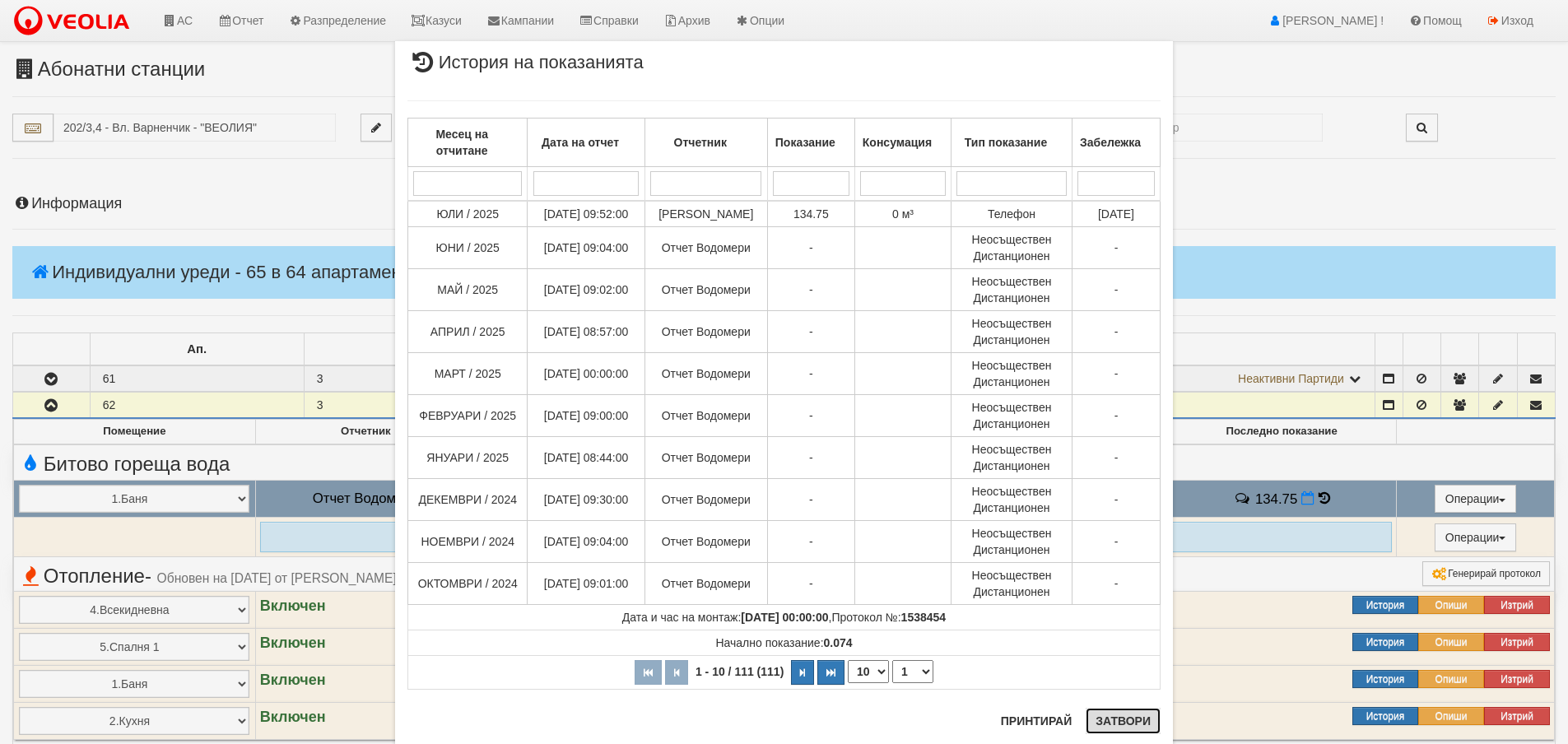
click at [1122, 717] on button "Затвори" at bounding box center [1123, 721] width 75 height 27
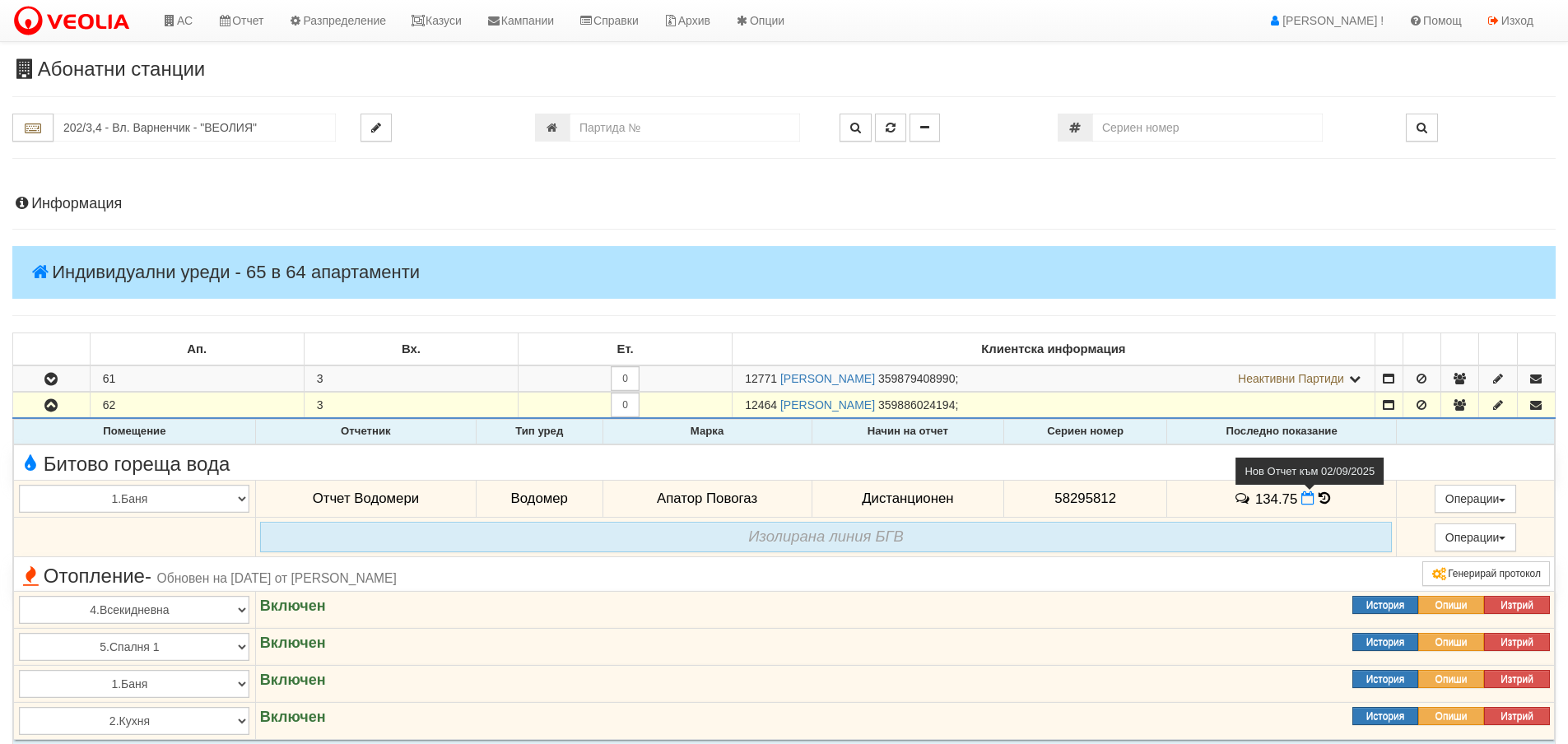
click at [1307, 497] on icon at bounding box center [1309, 498] width 13 height 14
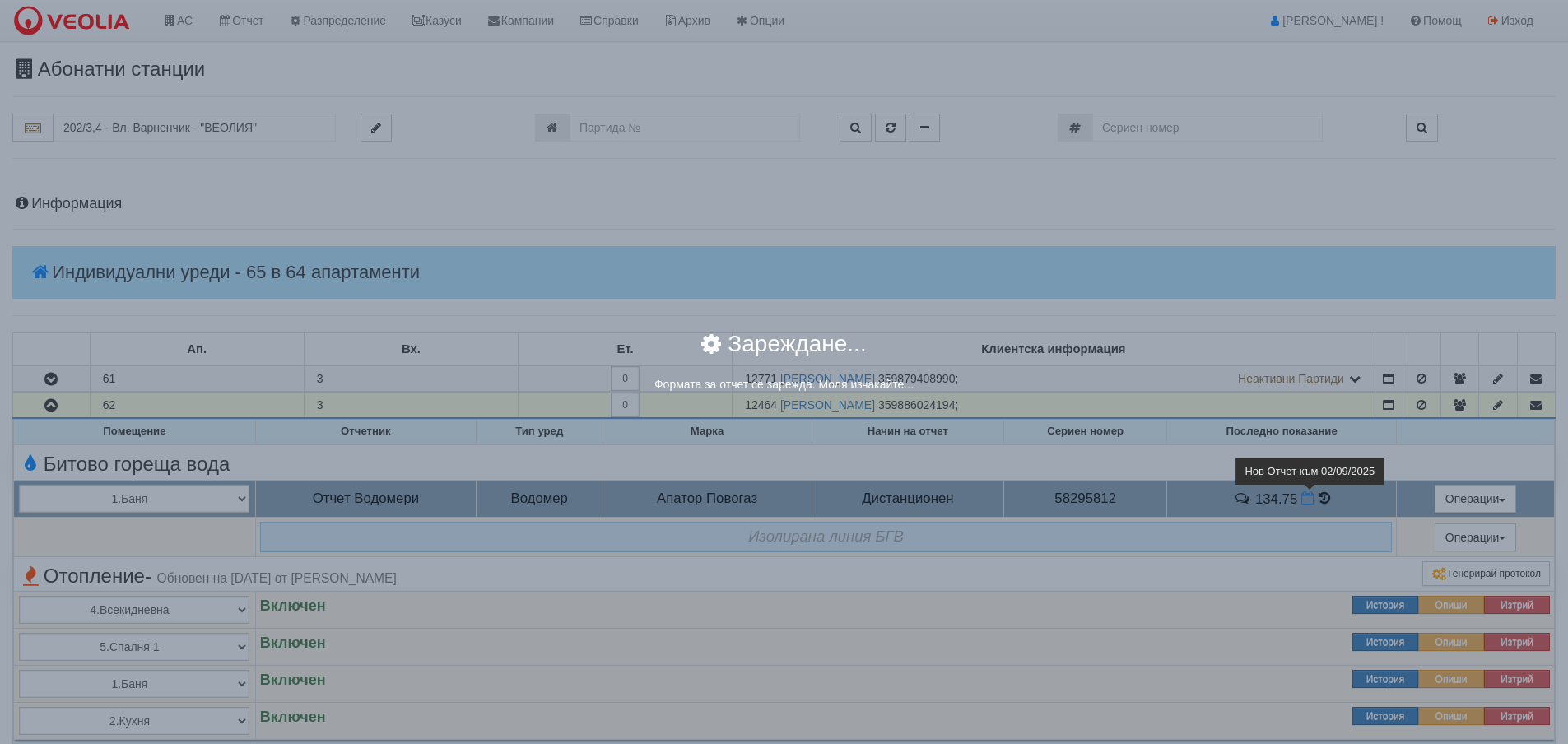
select select "8ac75930-9bfd-e511-80be-8d5a1dced85a"
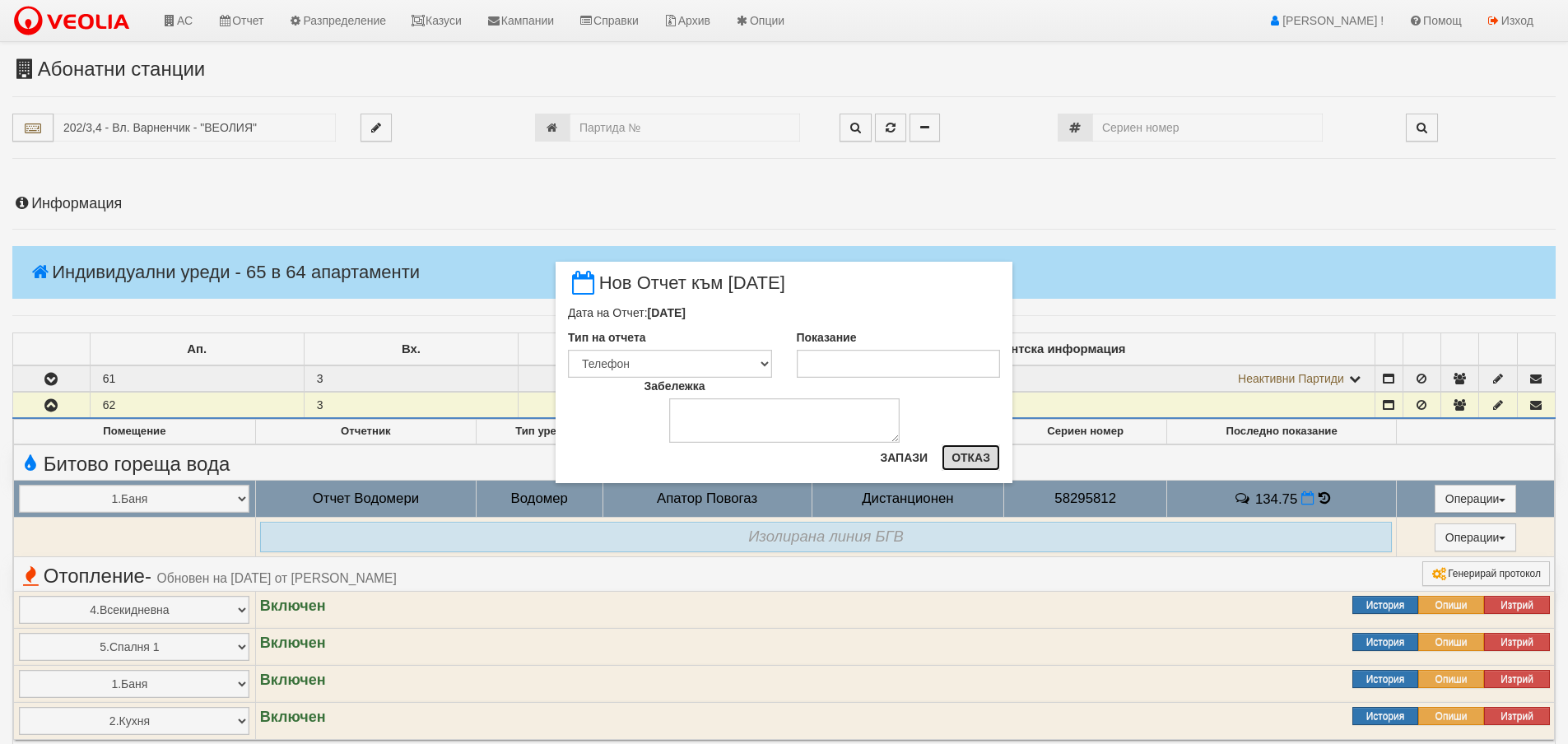
click at [973, 459] on button "Отказ" at bounding box center [971, 458] width 59 height 27
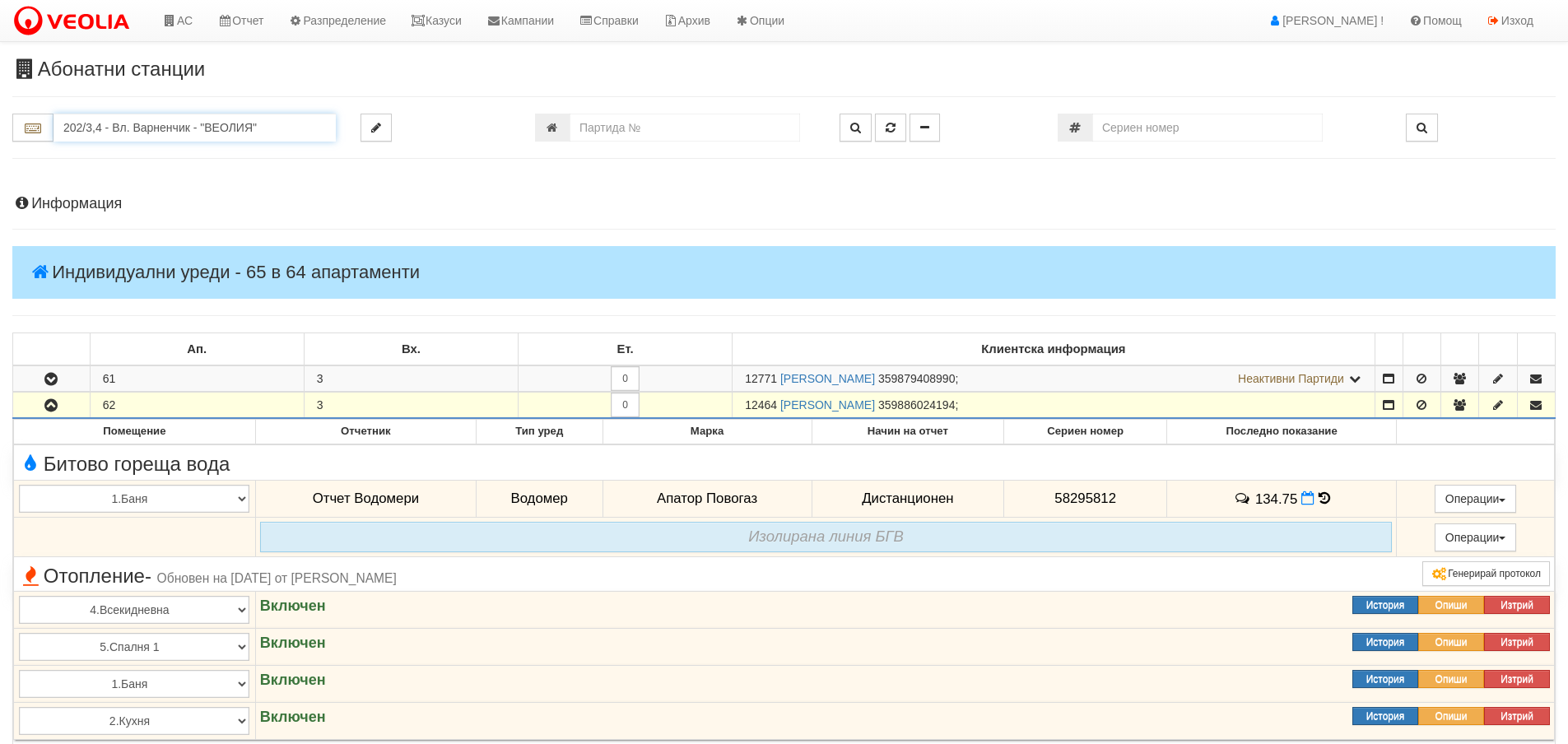
click at [110, 126] on input "202/3,4 - Вл. Варненчик - "ВЕОЛИЯ"" at bounding box center [194, 127] width 282 height 28
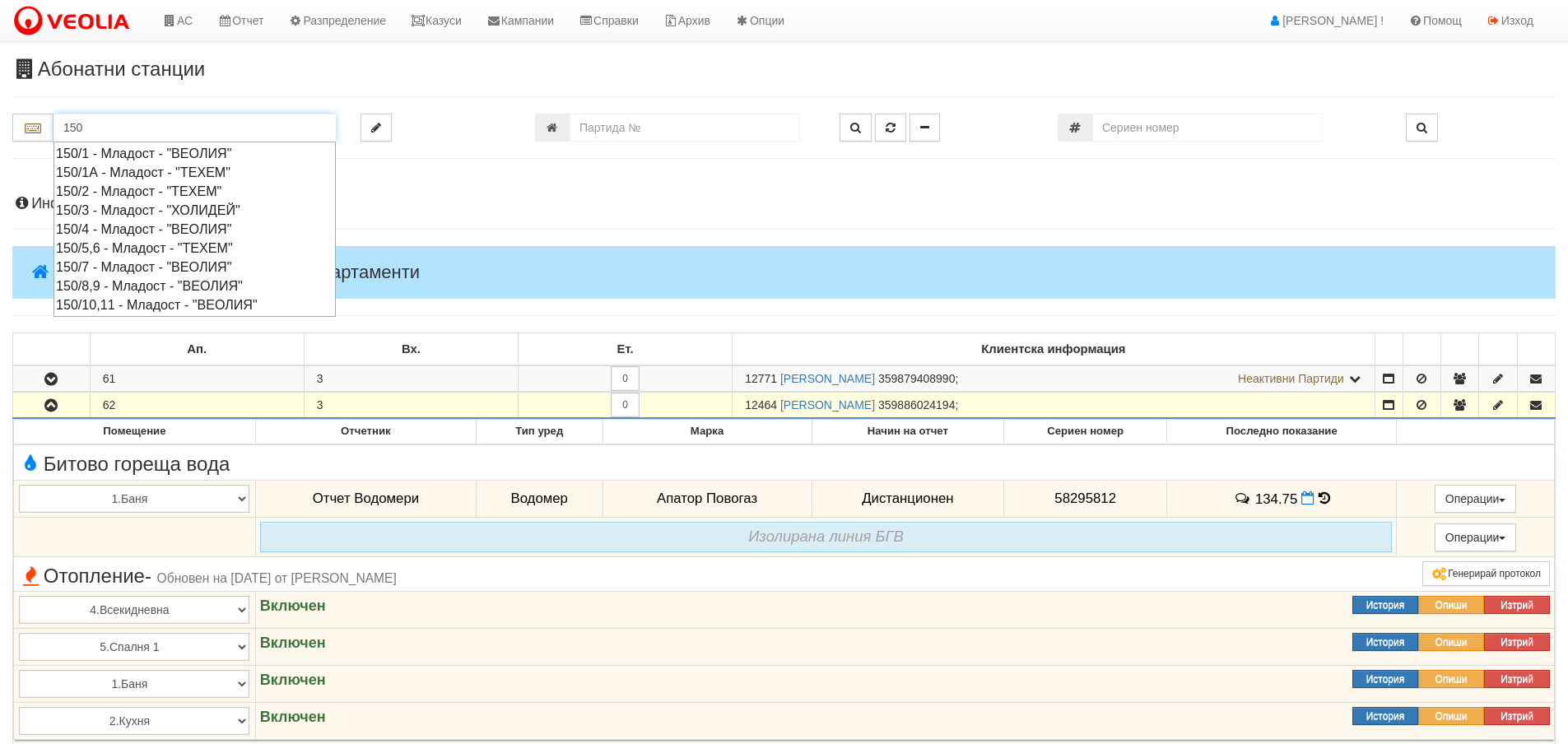
click at [109, 274] on div "150/7 - Младост - "ВЕОЛИЯ"" at bounding box center [195, 267] width 277 height 19
type input "150/7 - Младост - "ВЕОЛИЯ""
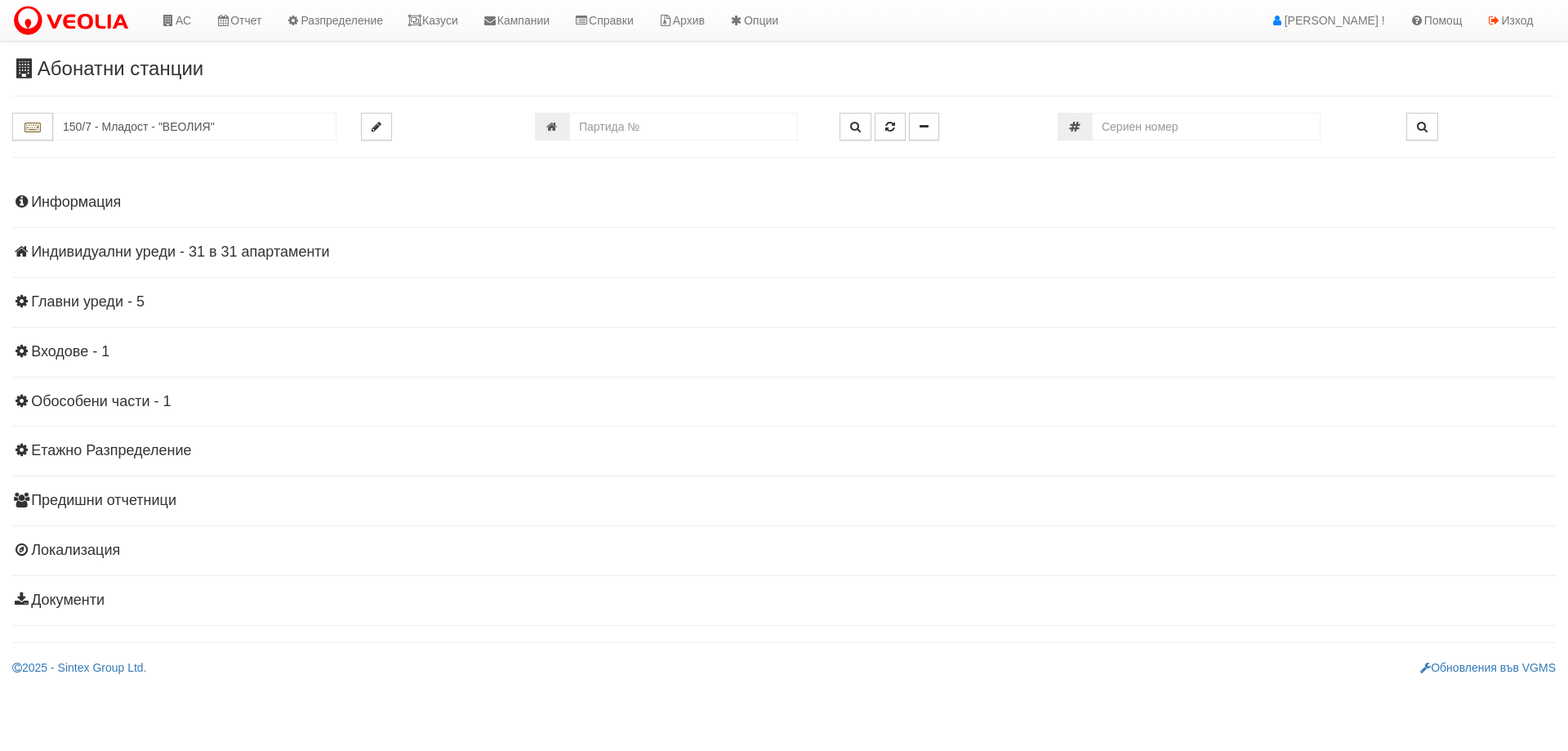
click at [89, 252] on h4 "Индивидуални уреди - 31 в 31 апартаменти" at bounding box center [784, 252] width 1543 height 16
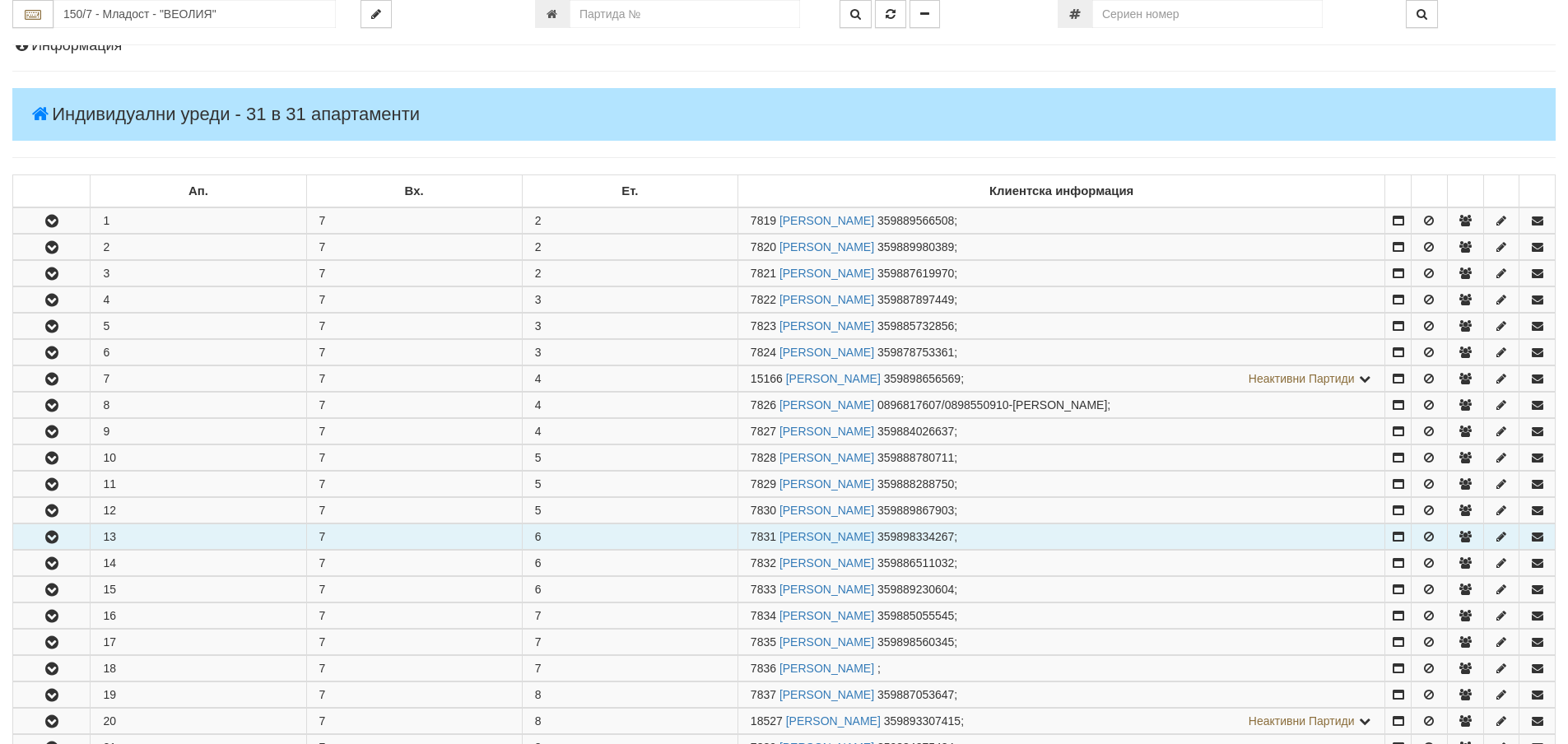
scroll to position [164, 0]
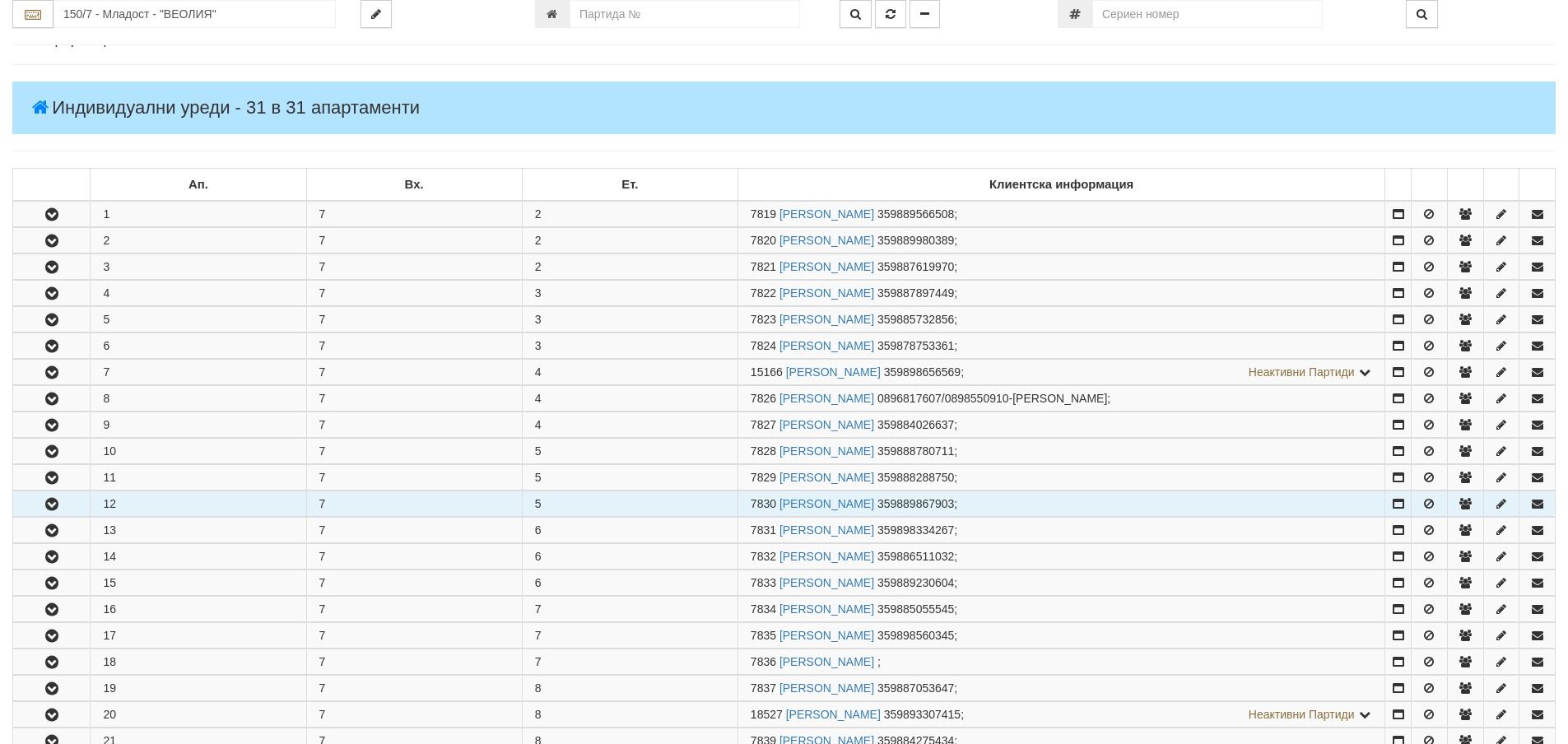
click at [51, 502] on icon "button" at bounding box center [51, 505] width 20 height 11
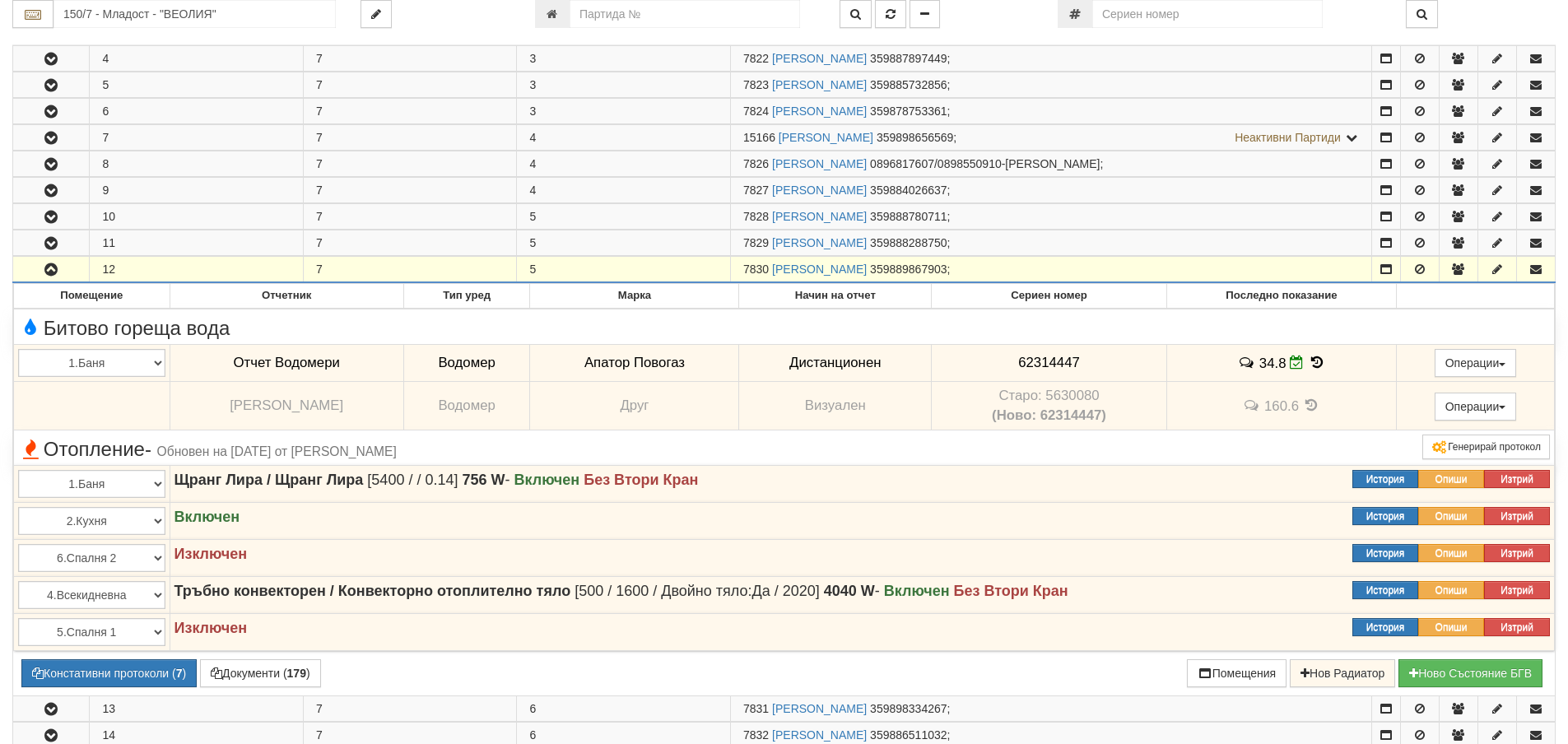
scroll to position [494, 0]
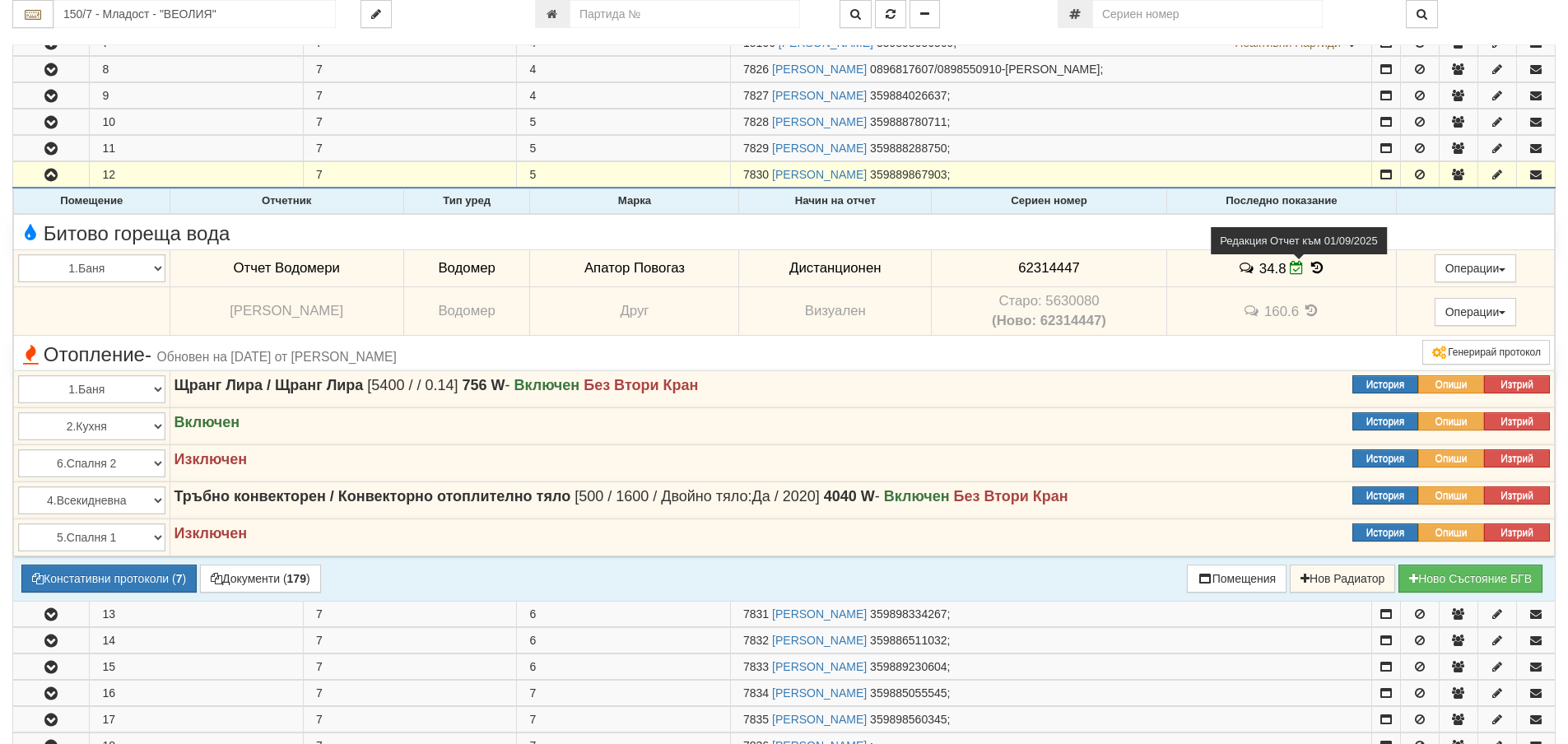
click at [1291, 268] on icon at bounding box center [1297, 268] width 14 height 14
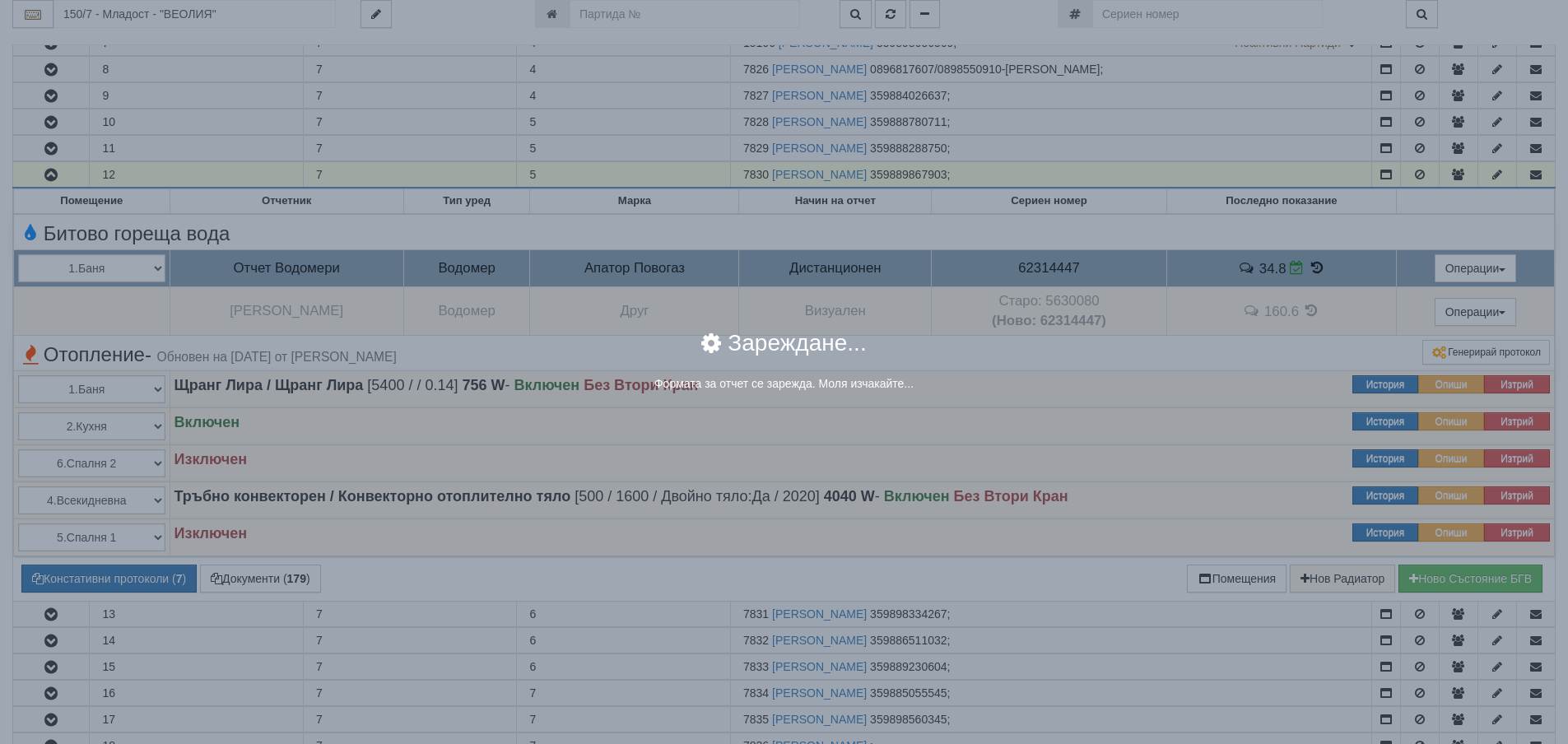
select select "8ac75930-9bfd-e511-80be-8d5a1dced85a"
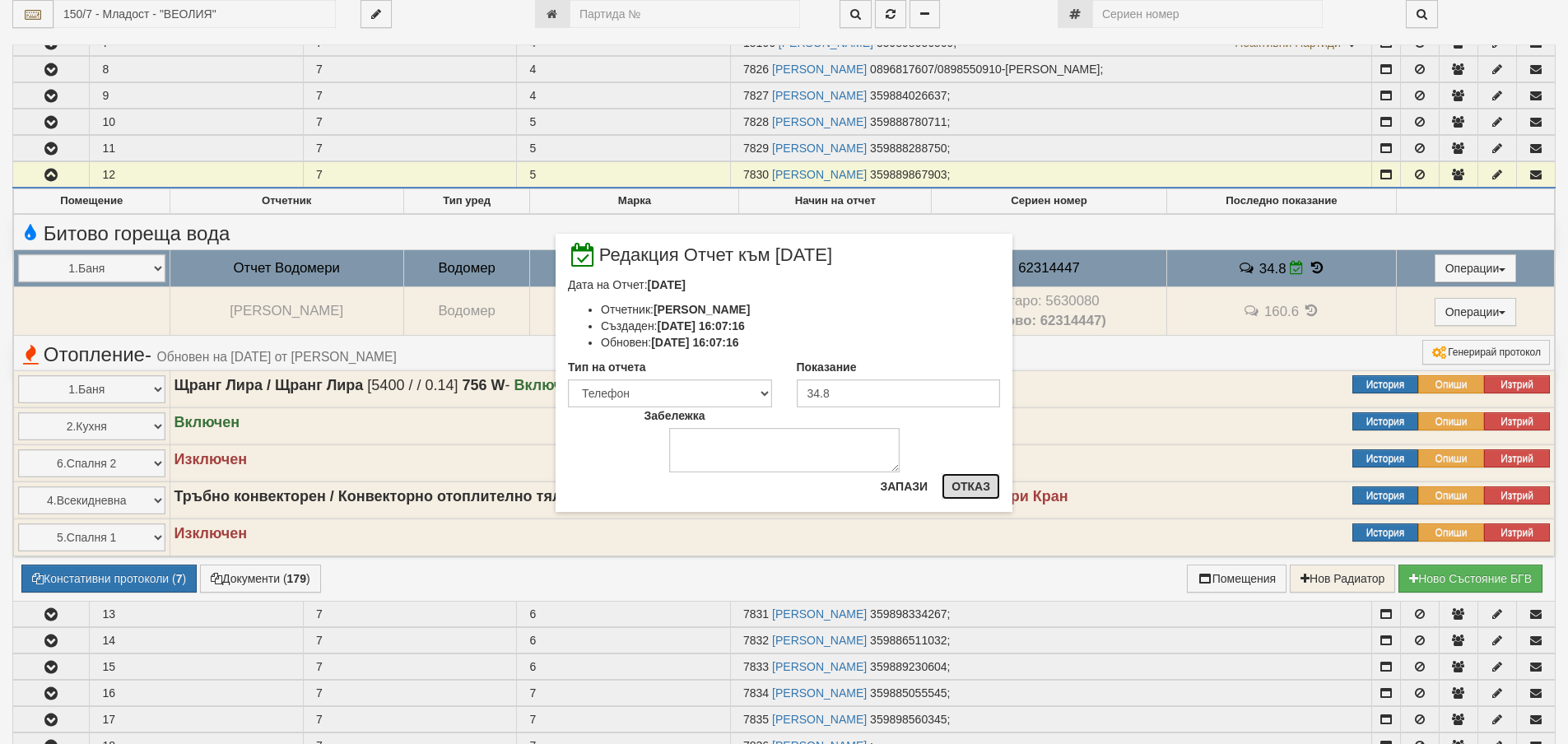
click at [977, 484] on button "Отказ" at bounding box center [971, 486] width 59 height 27
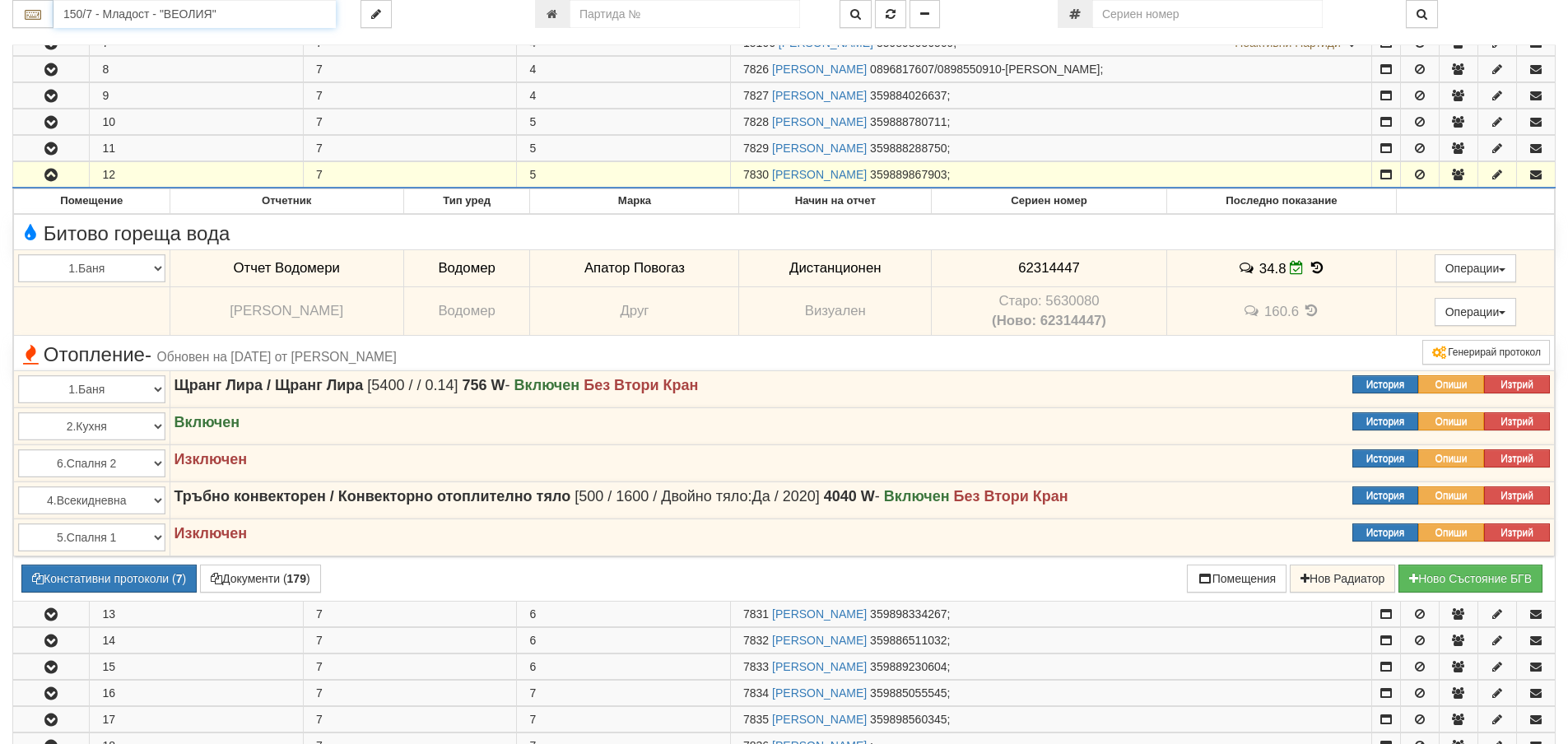
click at [74, 15] on input "150/7 - Младост - "ВЕОЛИЯ"" at bounding box center [194, 13] width 282 height 28
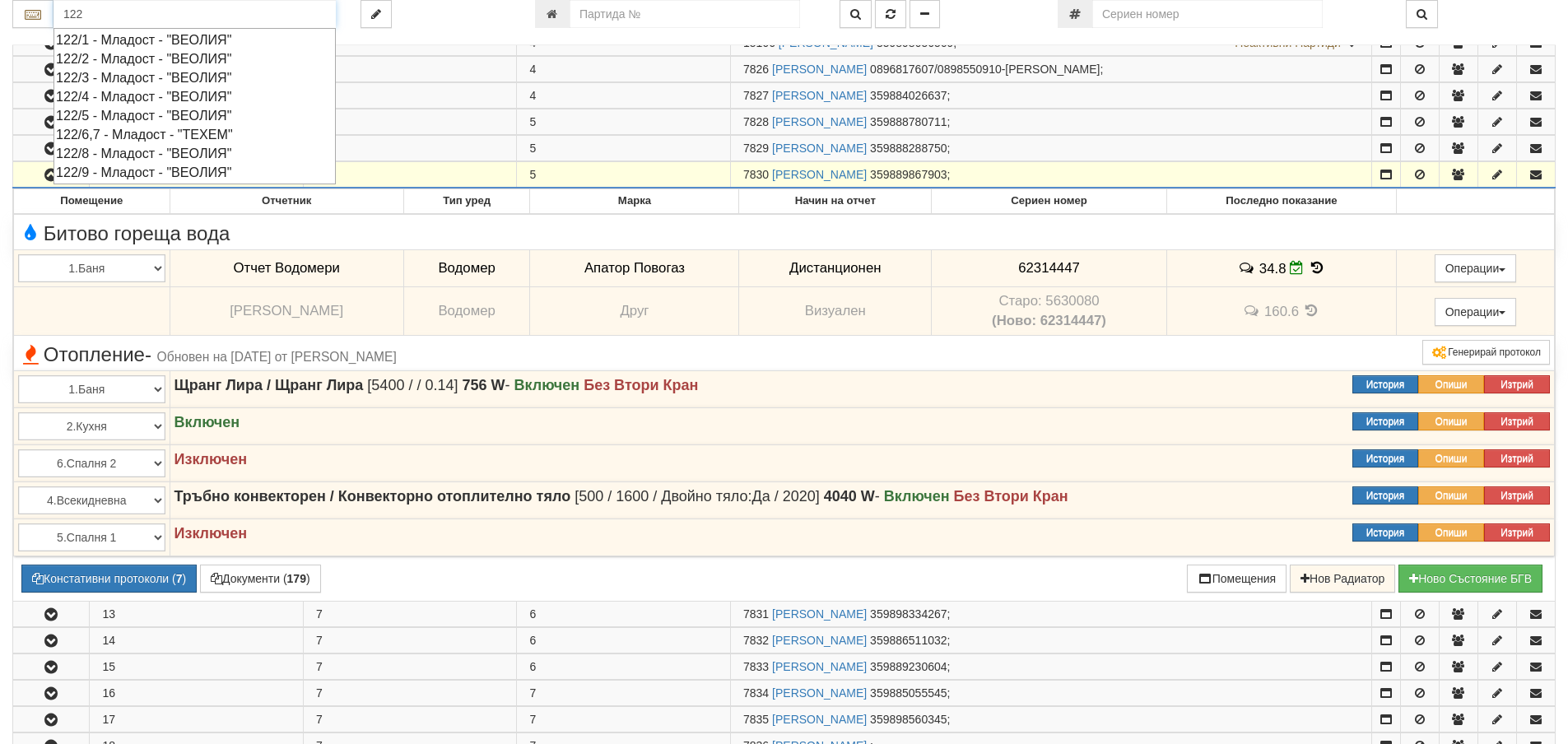
click at [101, 157] on div "122/8 - Младост - "ВЕОЛИЯ"" at bounding box center [195, 154] width 277 height 19
type input "122/8 - Младост - "ВЕОЛИЯ""
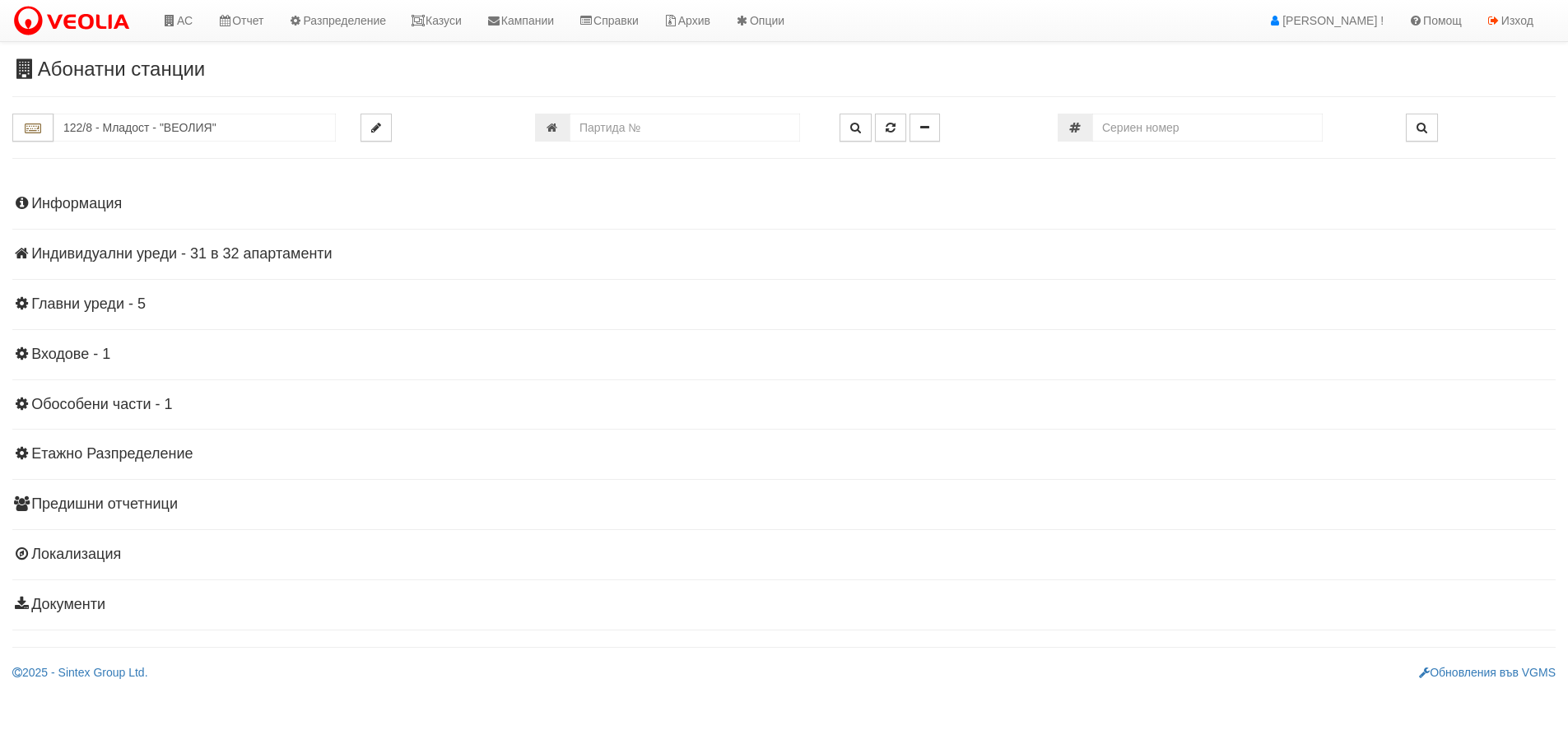
scroll to position [0, 0]
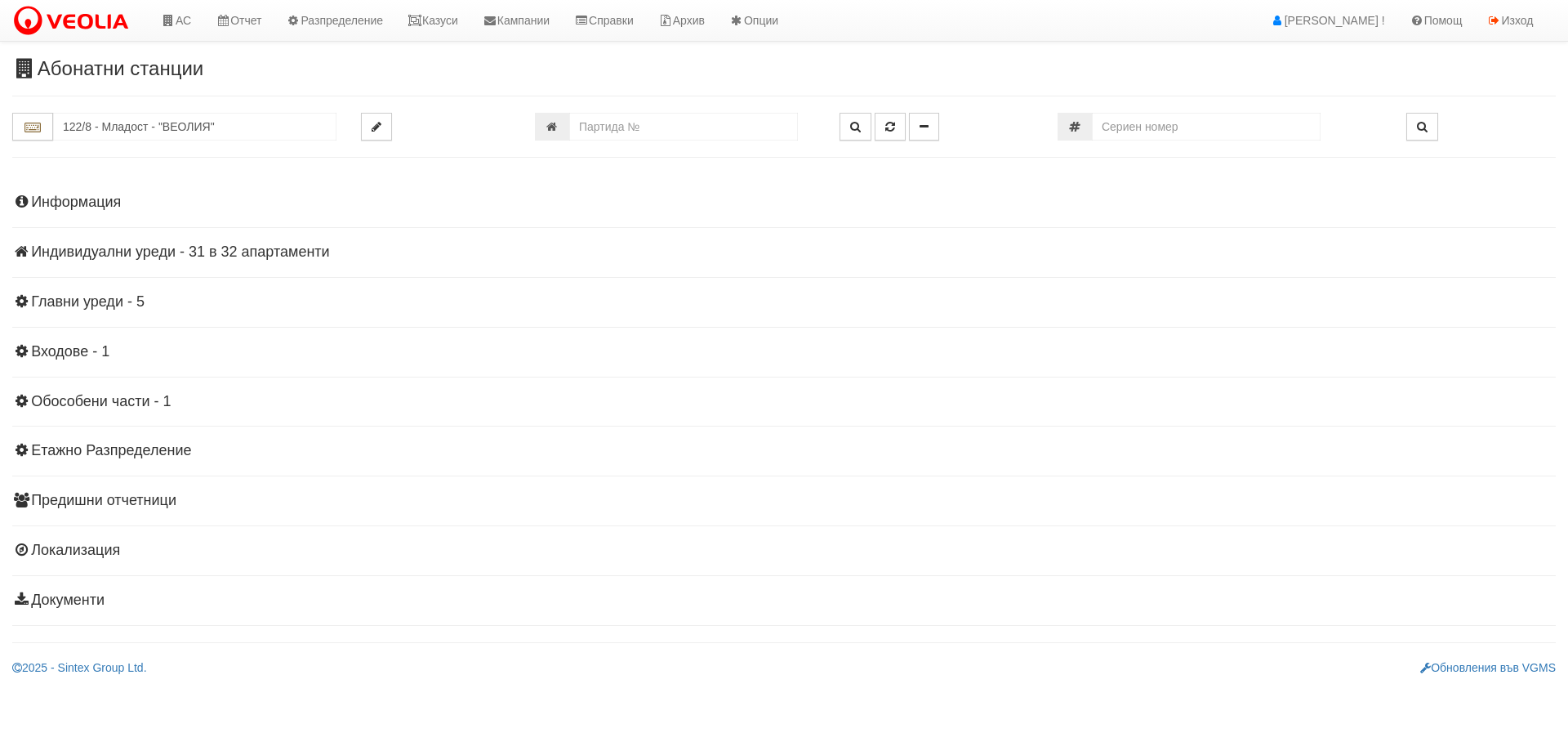
click at [138, 256] on h4 "Индивидуални уреди - 31 в 32 апартаменти" at bounding box center [784, 252] width 1543 height 16
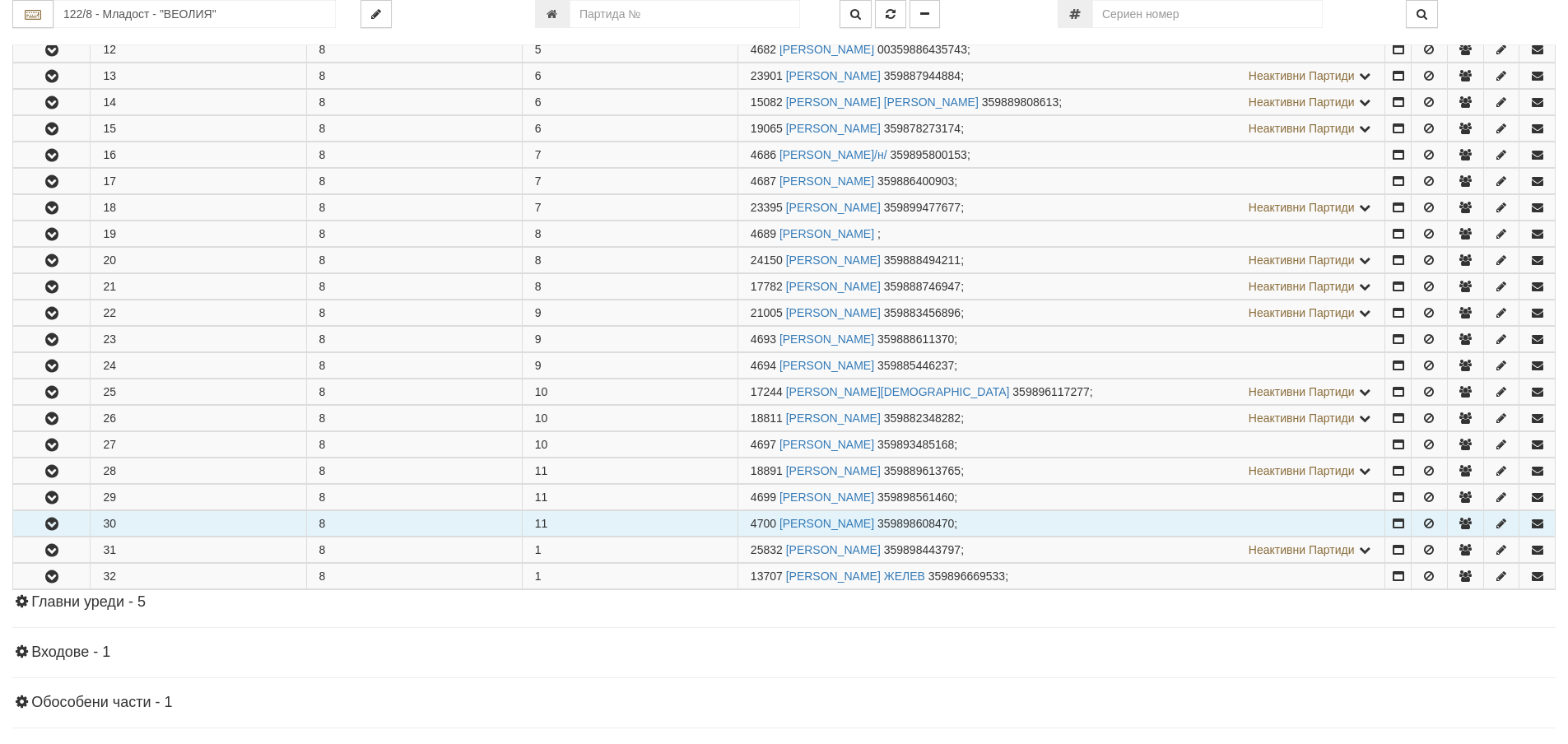
scroll to position [658, 0]
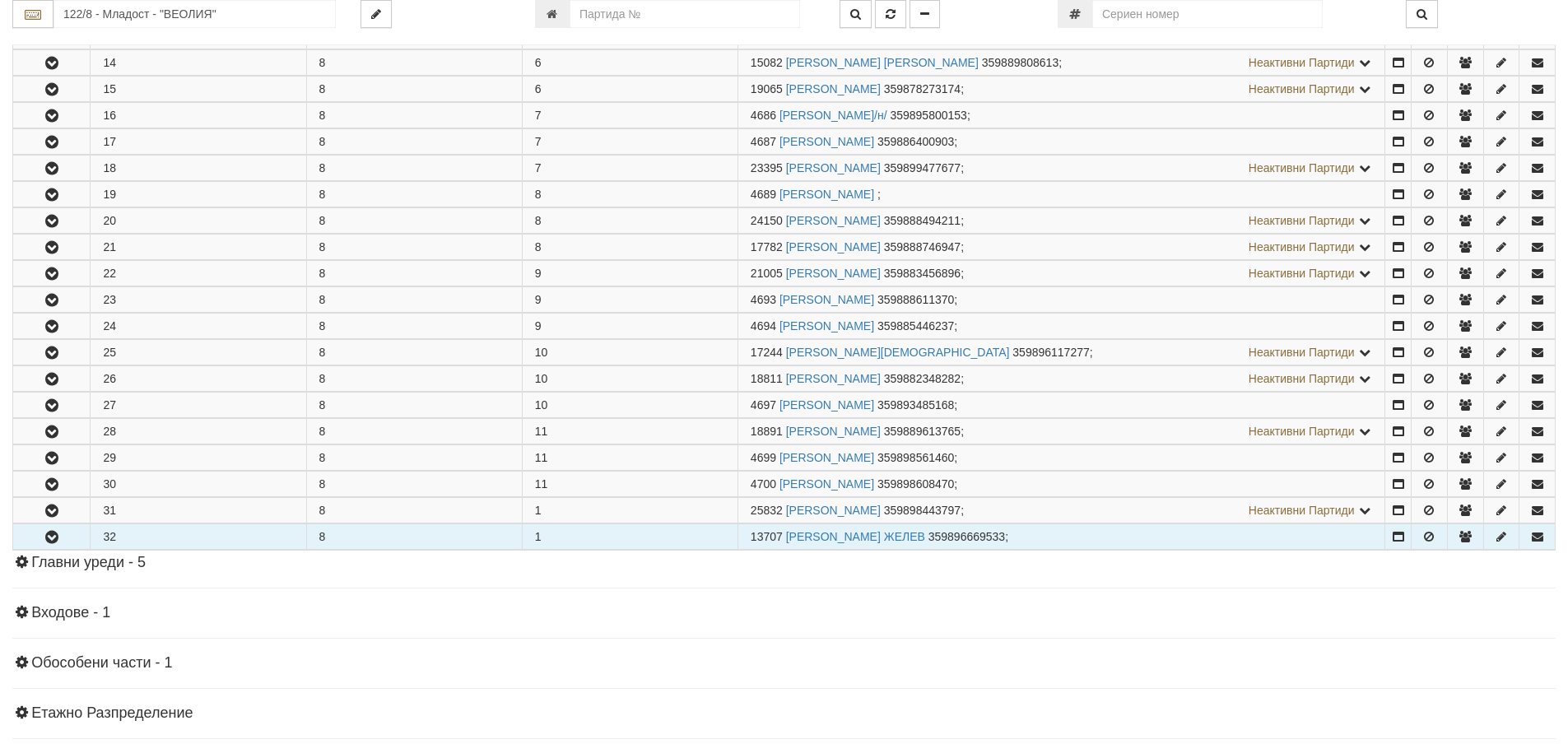
click at [39, 538] on button "button" at bounding box center [51, 537] width 77 height 25
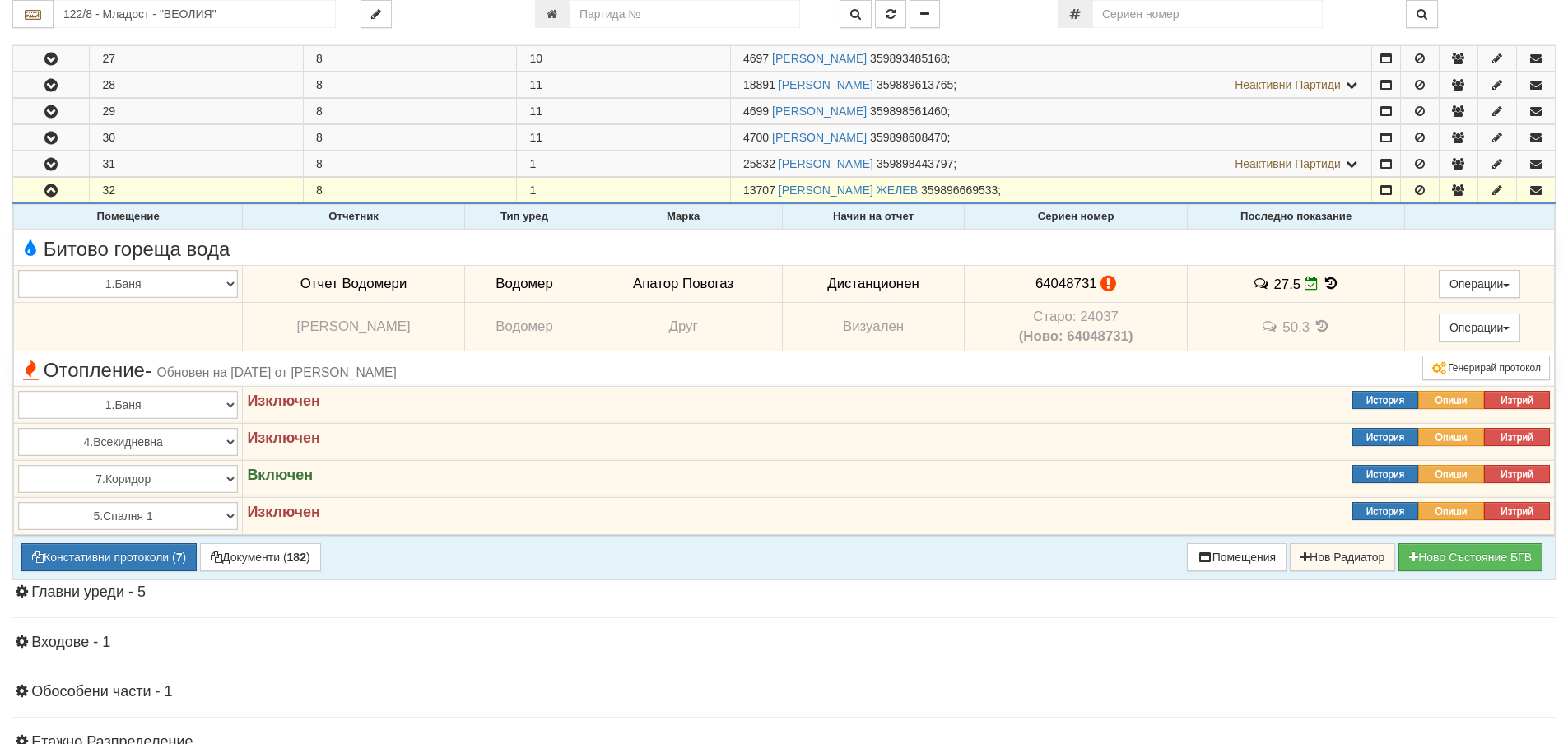
scroll to position [1070, 0]
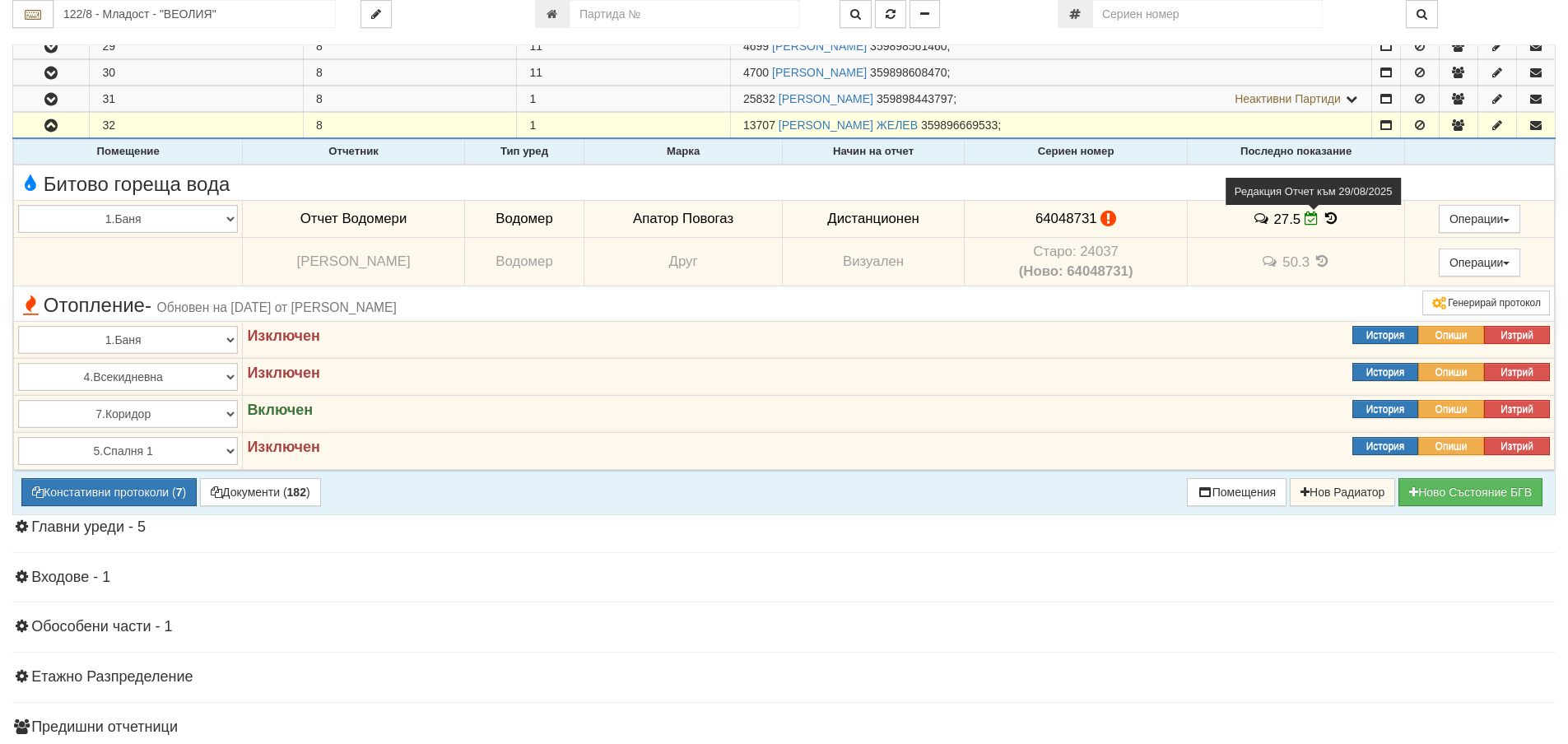
click at [1310, 220] on icon at bounding box center [1311, 219] width 14 height 14
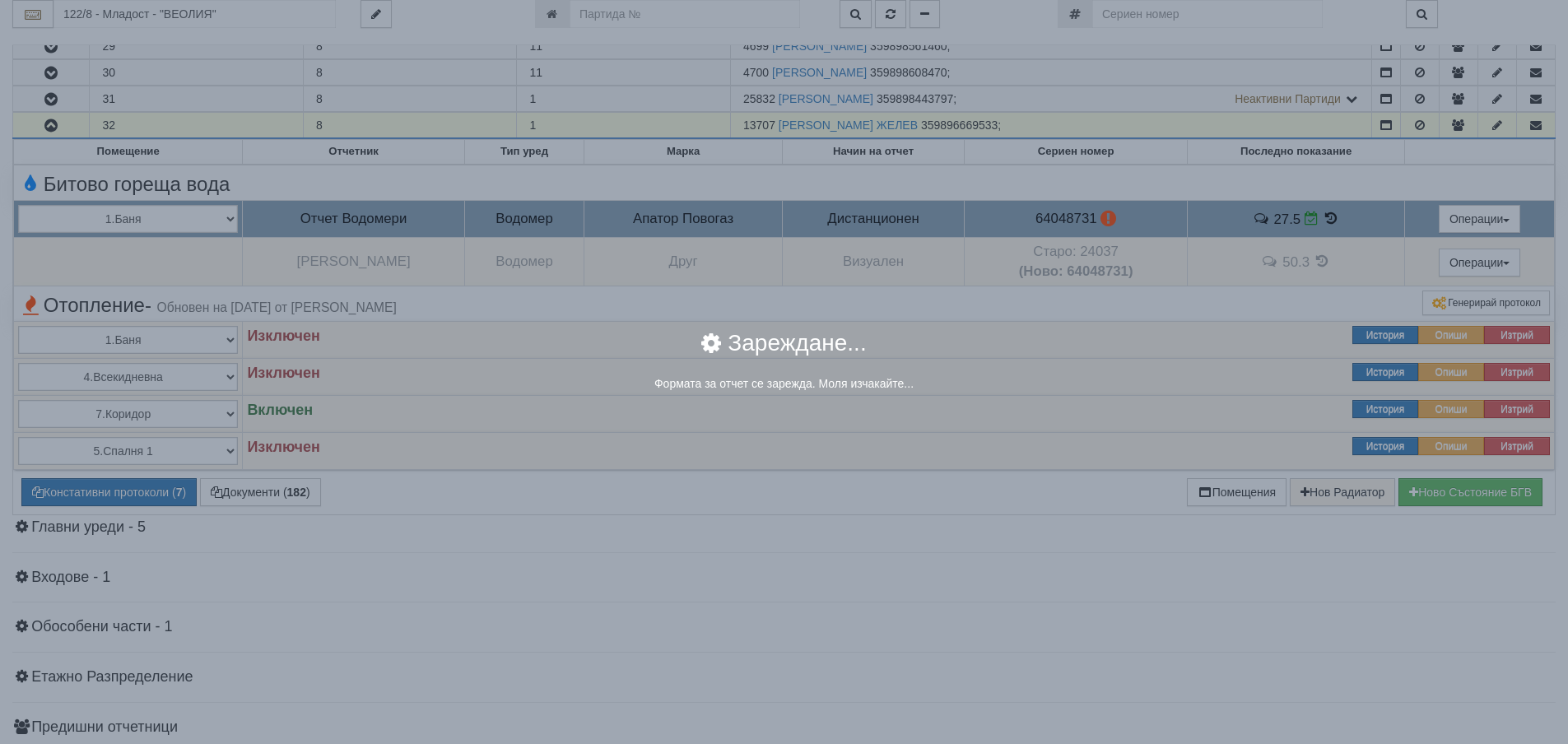
select select "8ac75930-9bfd-e511-80be-8d5a1dced85a"
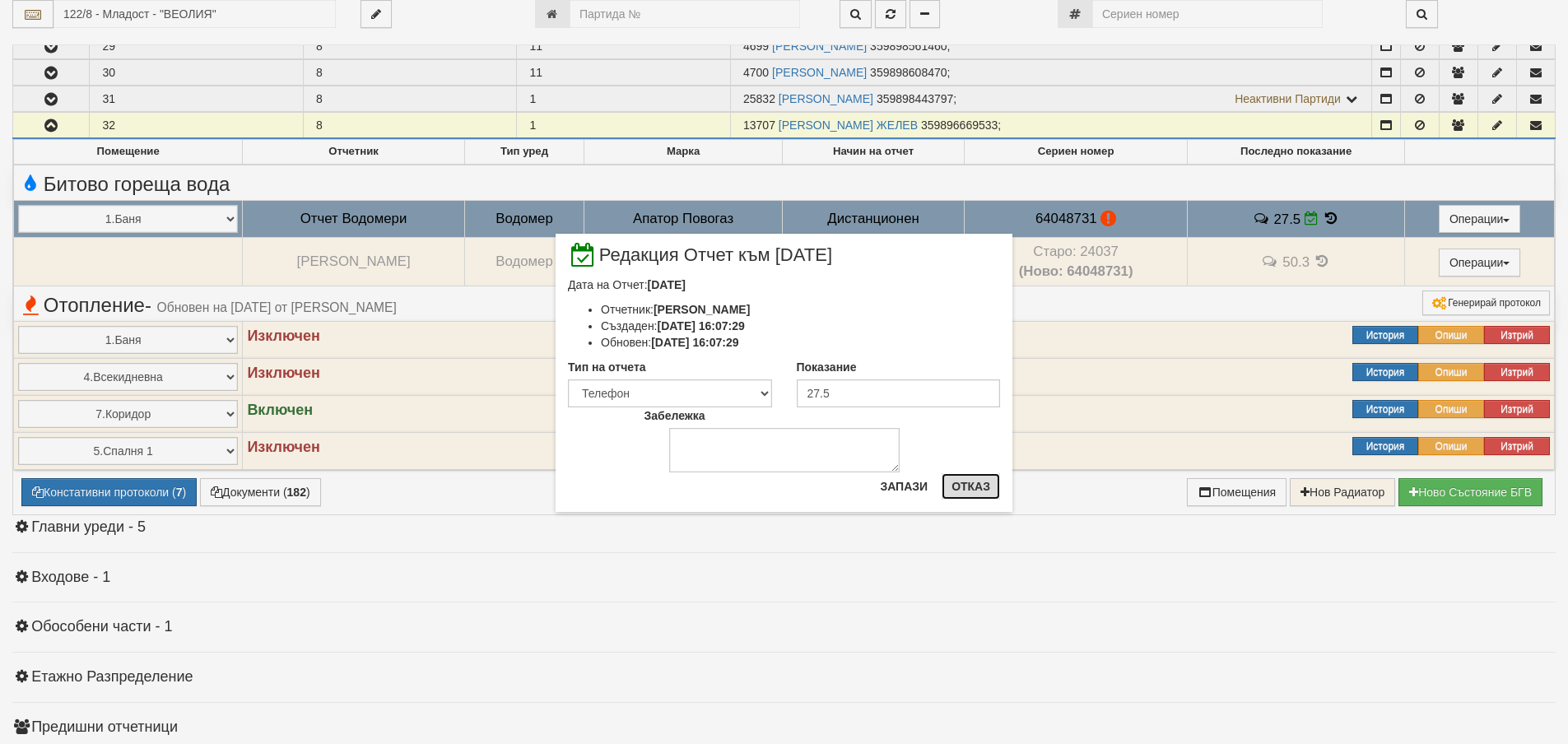
click at [983, 494] on button "Отказ" at bounding box center [971, 486] width 59 height 27
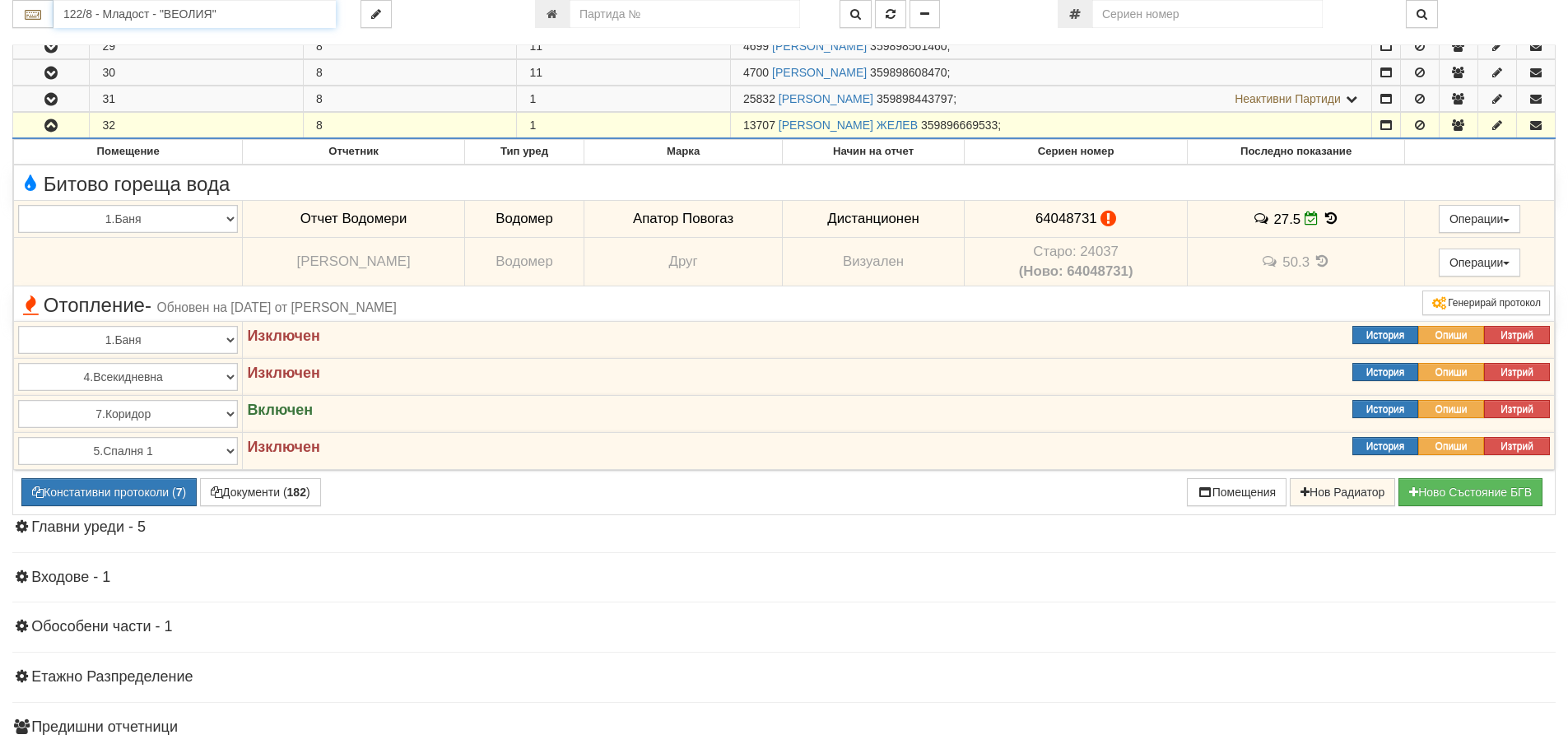
click at [81, 18] on input "122/8 - Младост - "ВЕОЛИЯ"" at bounding box center [194, 13] width 282 height 28
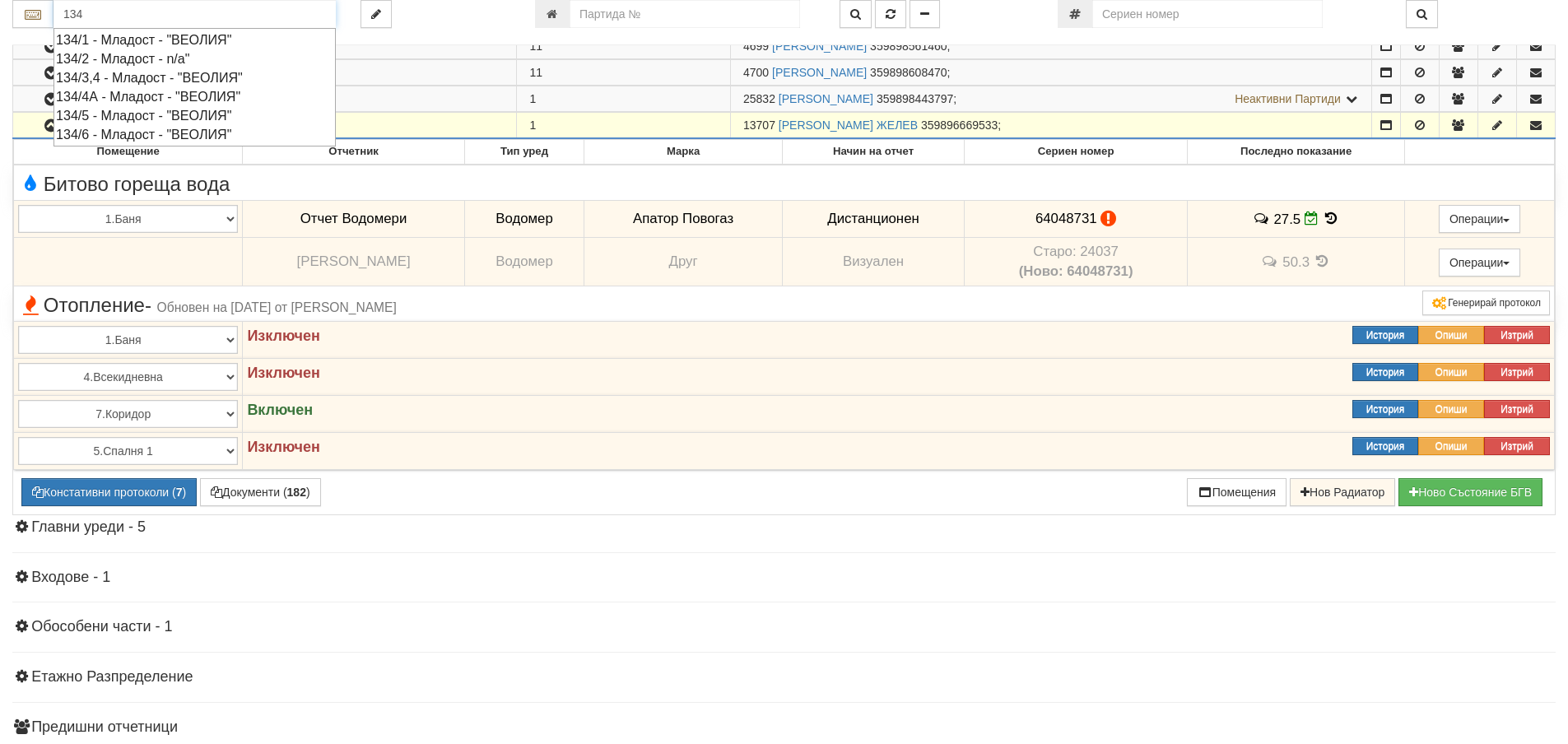
click at [115, 98] on div "134/4А - Младост - "ВЕОЛИЯ"" at bounding box center [195, 97] width 277 height 19
type input "134/4А - Младост - "ВЕОЛИЯ""
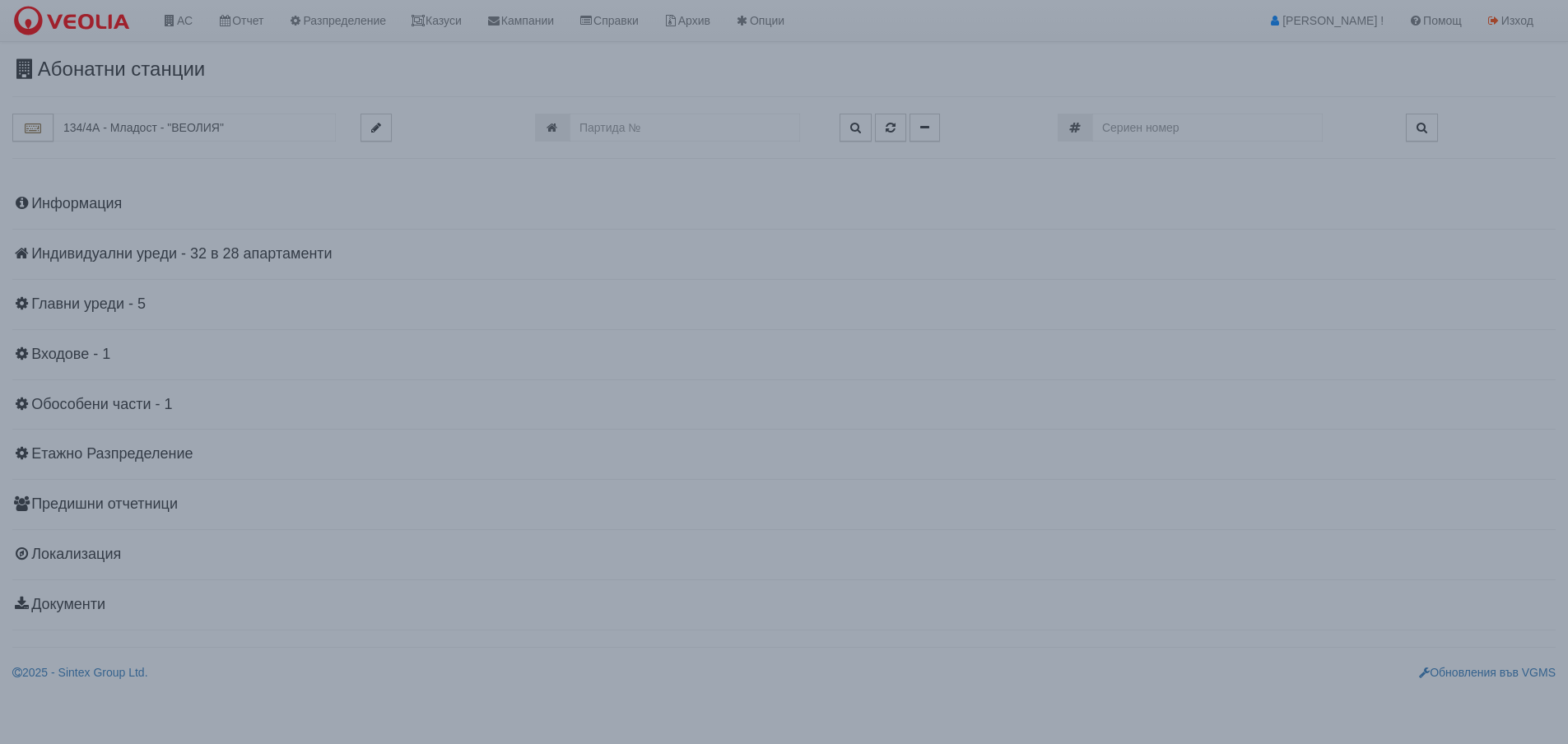
scroll to position [0, 0]
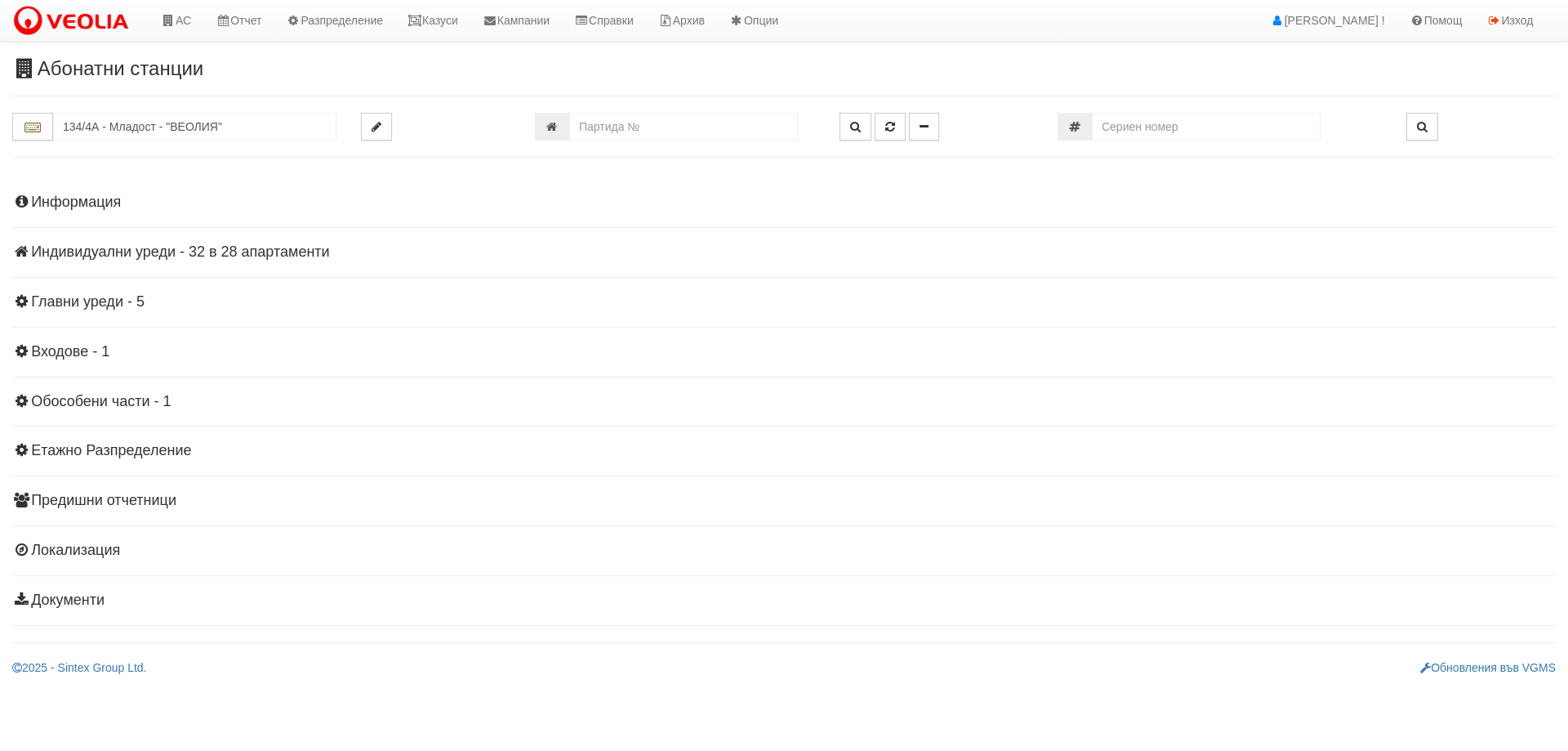
click at [239, 248] on h4 "Индивидуални уреди - 32 в 28 апартаменти" at bounding box center [784, 252] width 1543 height 16
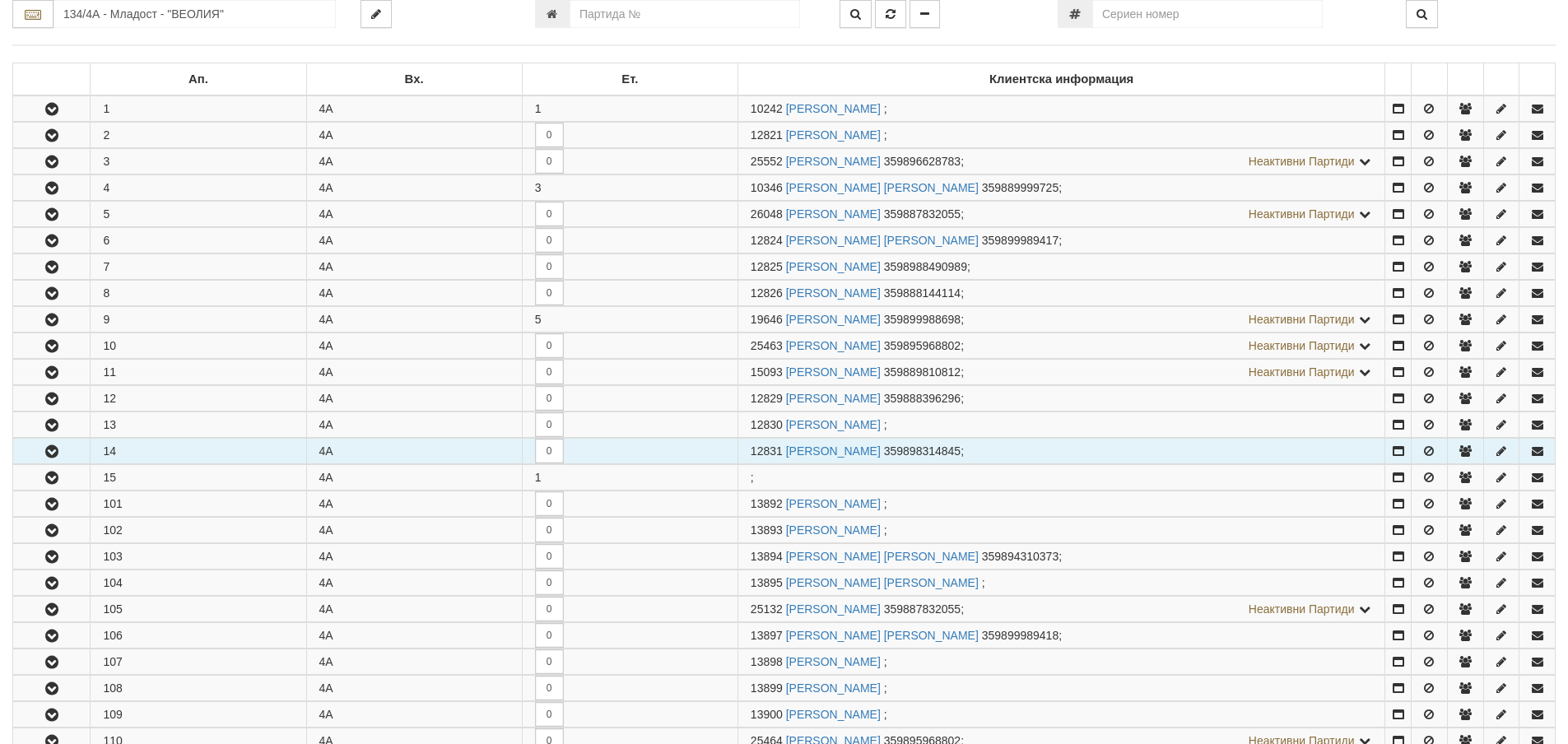
scroll to position [330, 0]
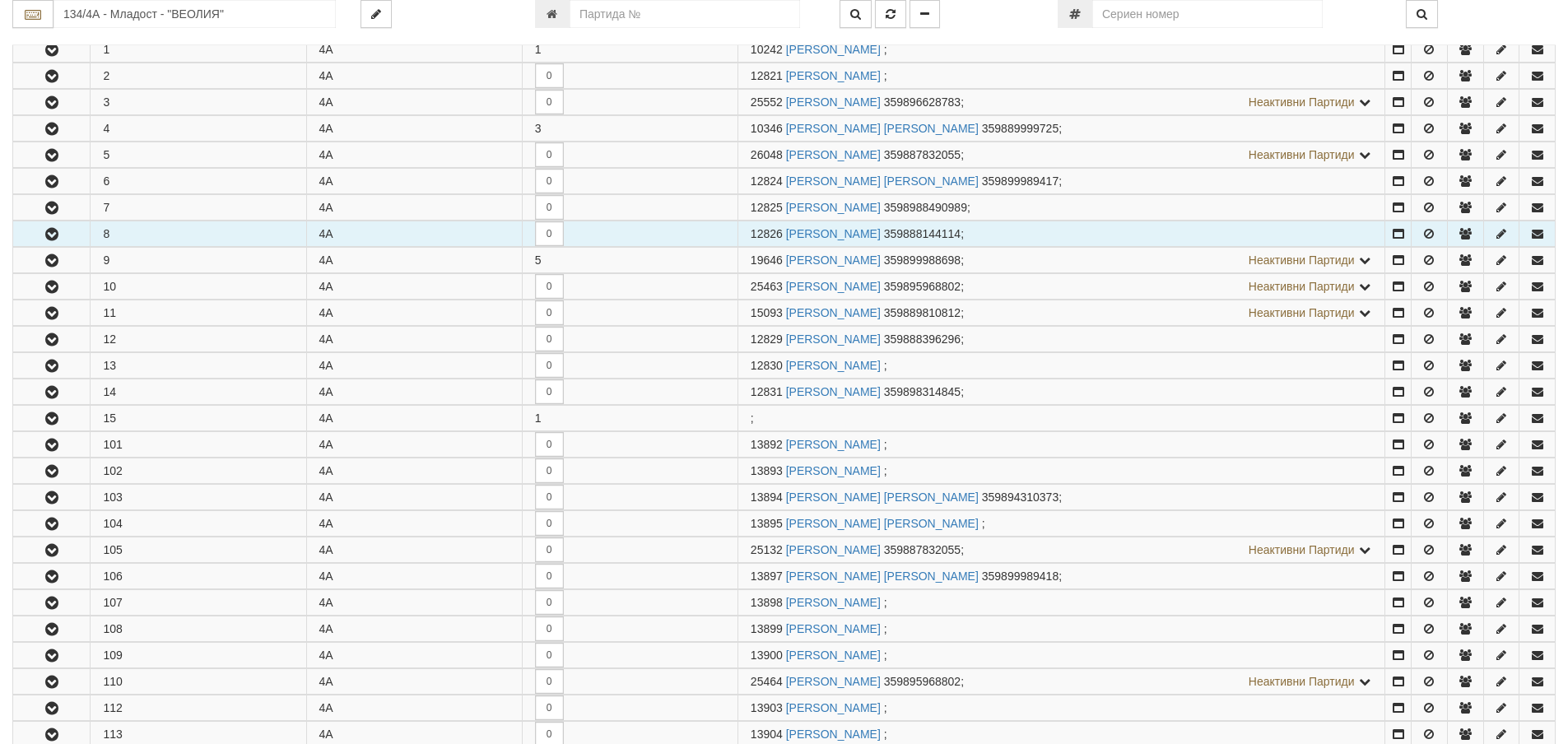
click at [58, 237] on icon "button" at bounding box center [51, 235] width 20 height 11
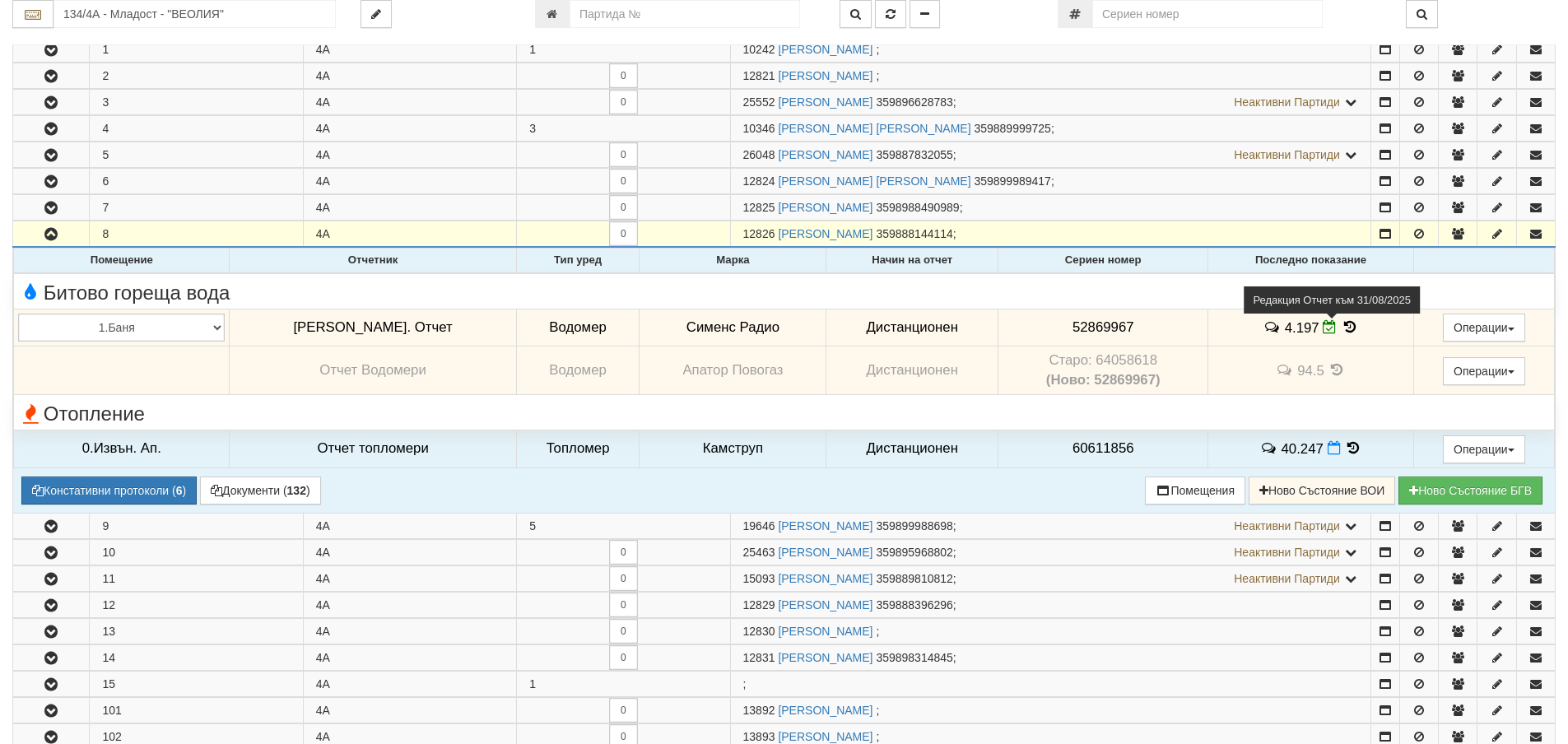
click at [1323, 325] on icon at bounding box center [1329, 327] width 14 height 14
select select "ddb307f3-9e29-e611-80c1-afec7dc8e4eb"
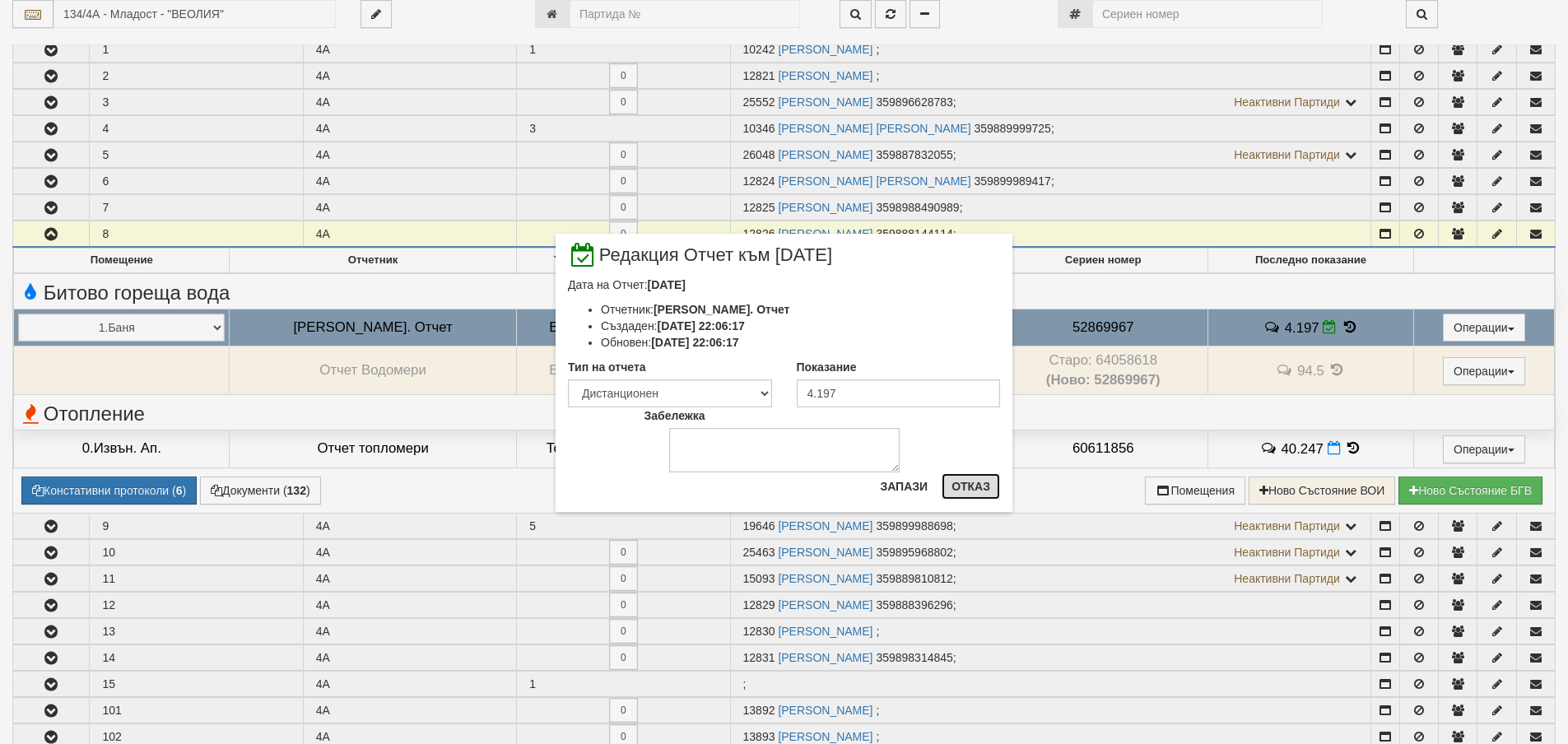
click at [967, 487] on button "Отказ" at bounding box center [971, 486] width 59 height 27
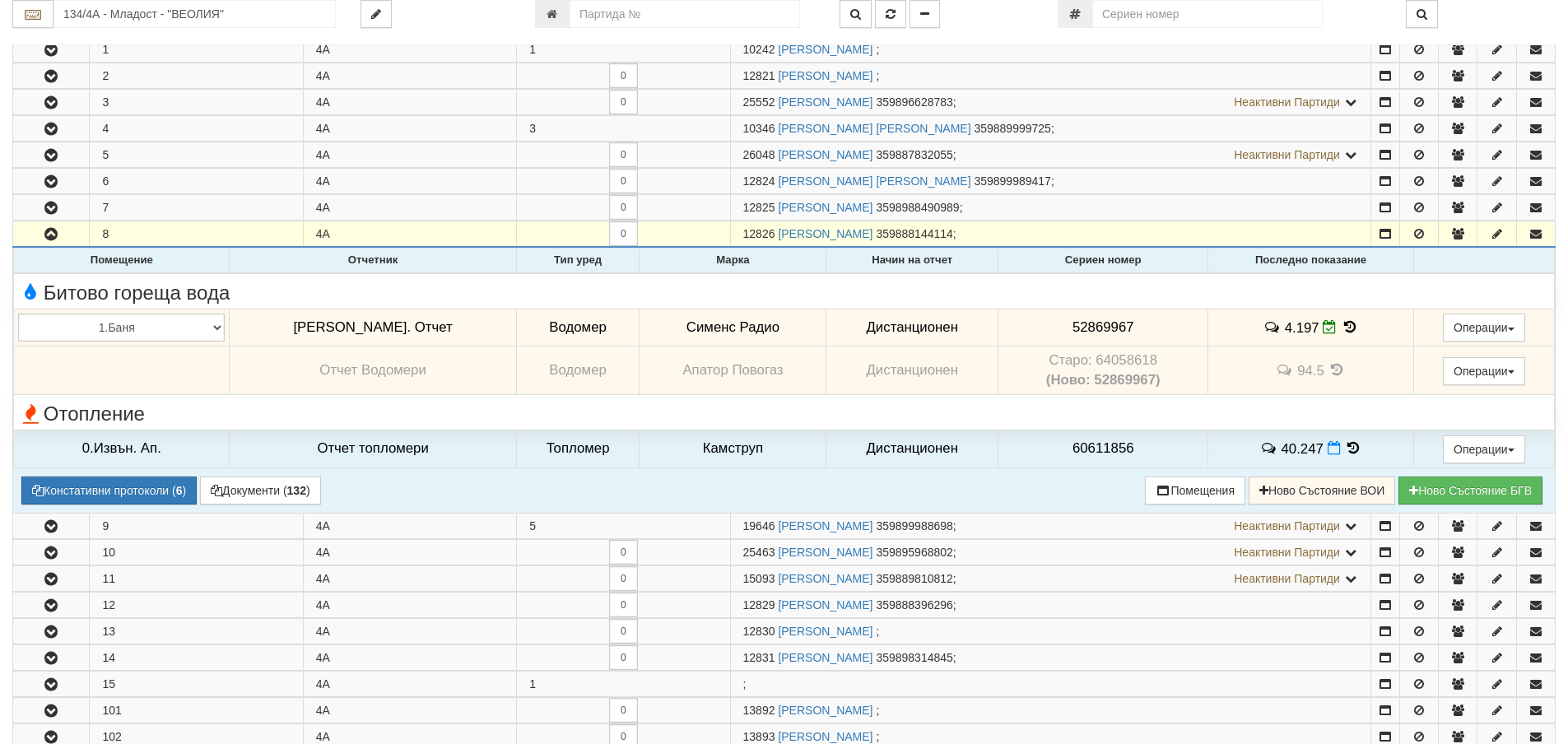
click at [1341, 325] on icon at bounding box center [1349, 327] width 18 height 14
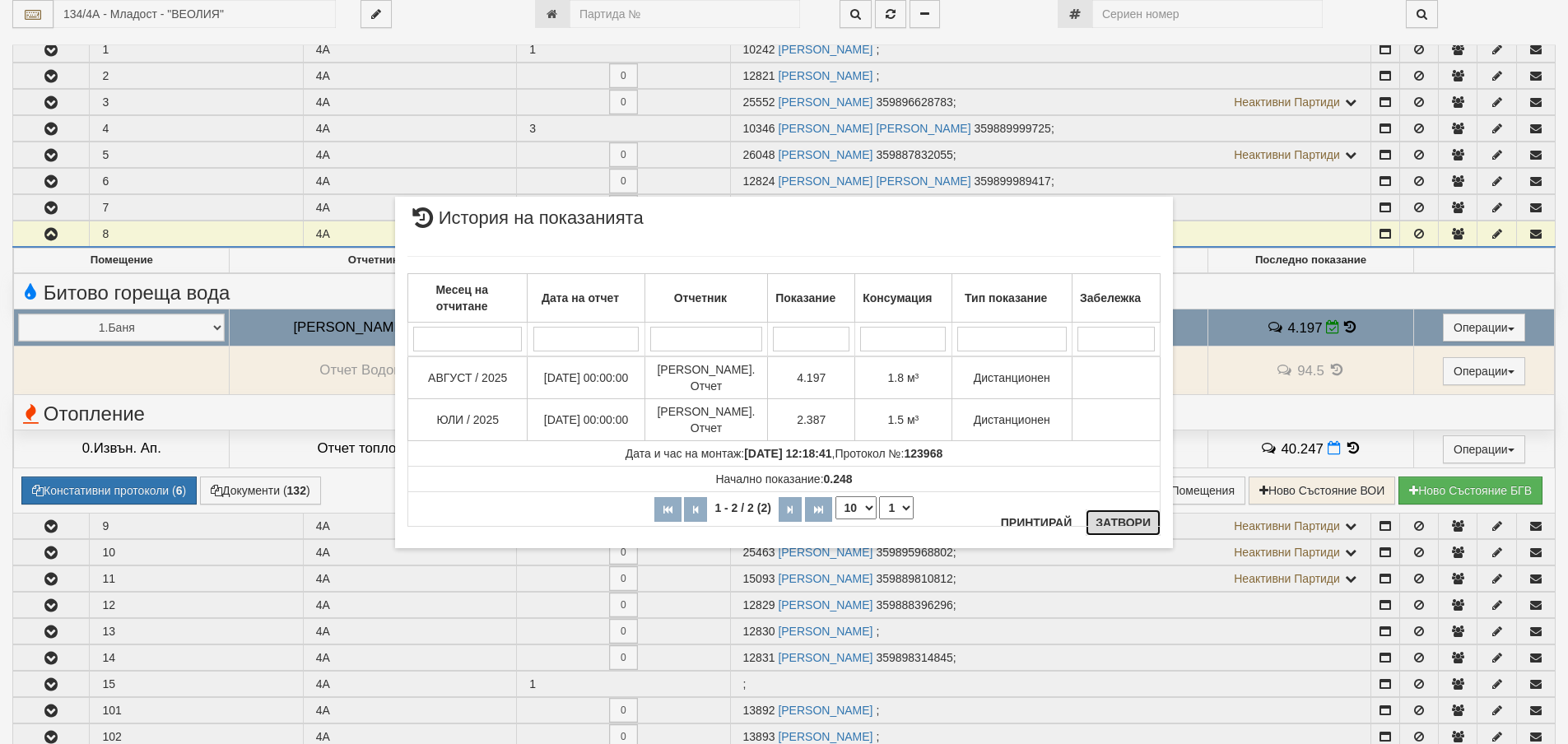
click at [1128, 522] on button "Затвори" at bounding box center [1123, 523] width 75 height 27
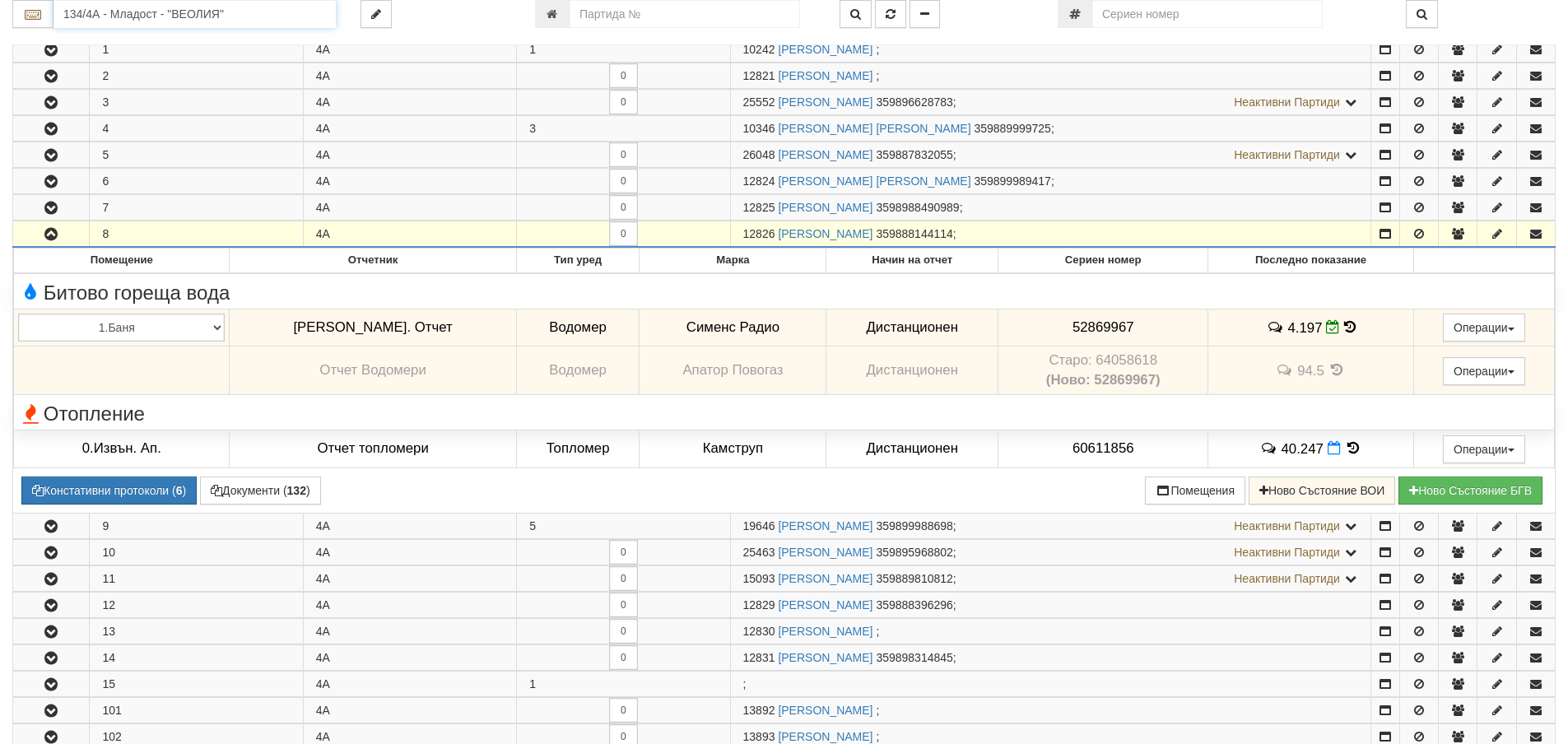
click at [204, 13] on input "134/4А - Младост - "ВЕОЛИЯ"" at bounding box center [194, 13] width 282 height 28
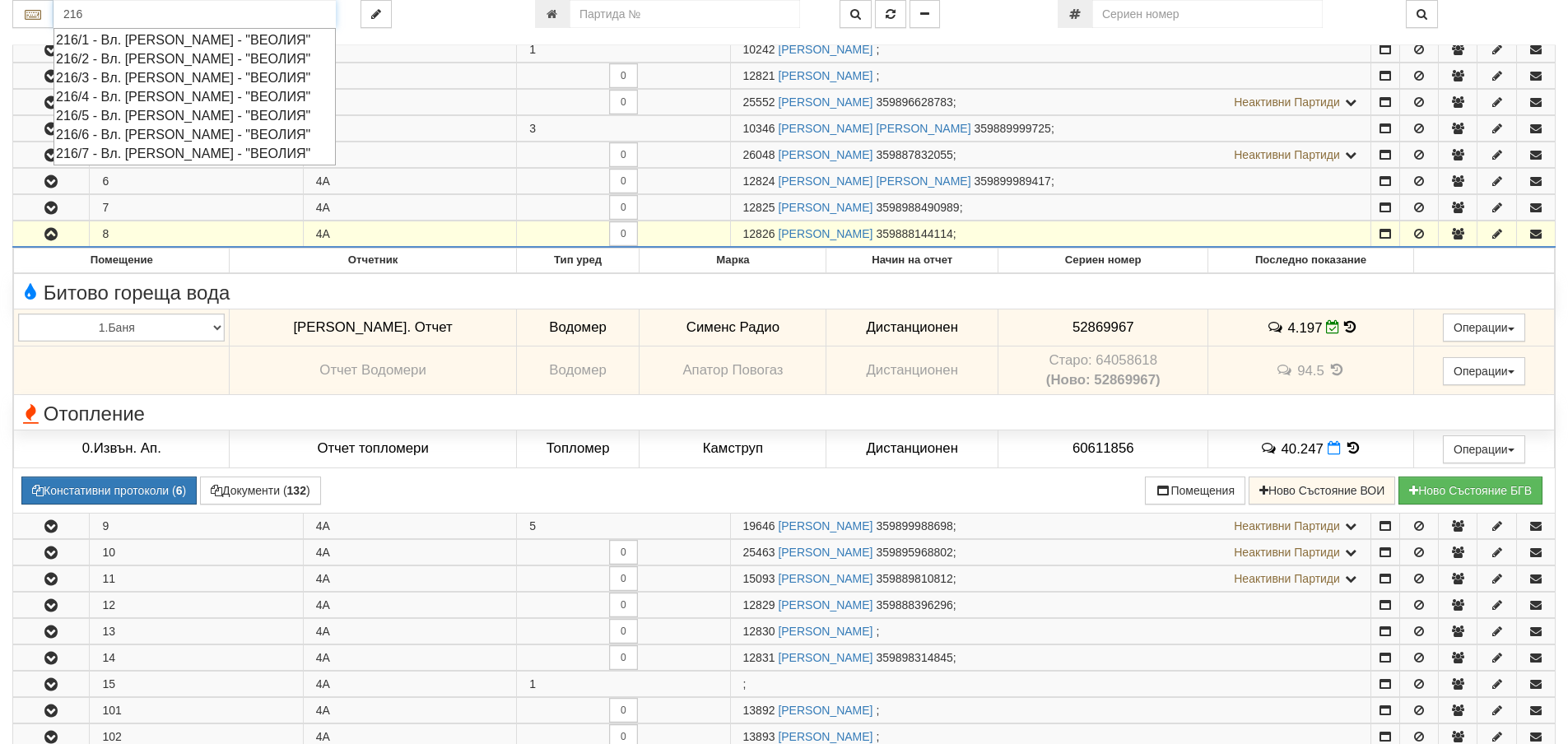
click at [180, 60] on div "216/2 - Вл. Варненчик - "ВЕОЛИЯ"" at bounding box center [195, 59] width 277 height 19
type input "216/2 - Вл. Варненчик - "ВЕОЛИЯ""
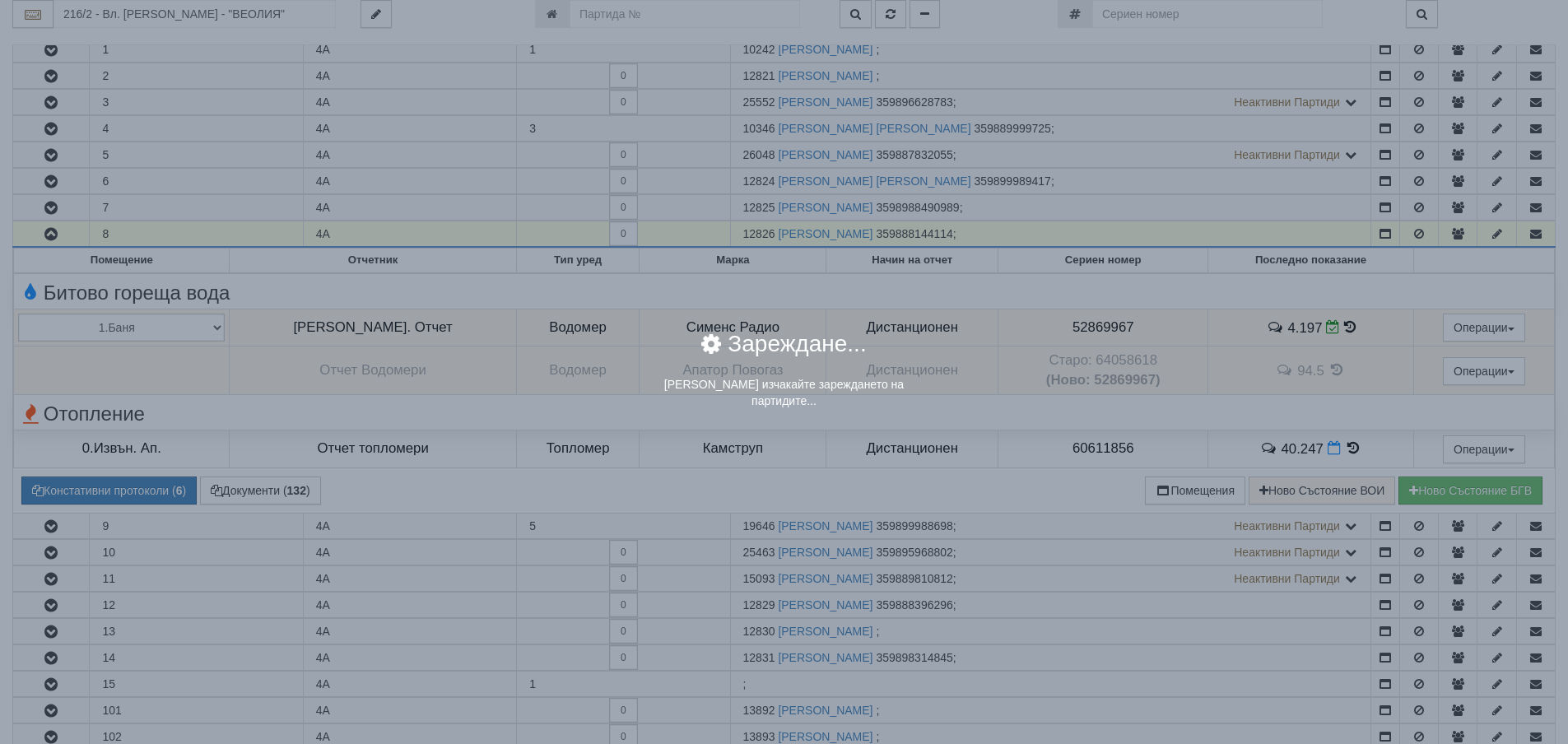
scroll to position [0, 0]
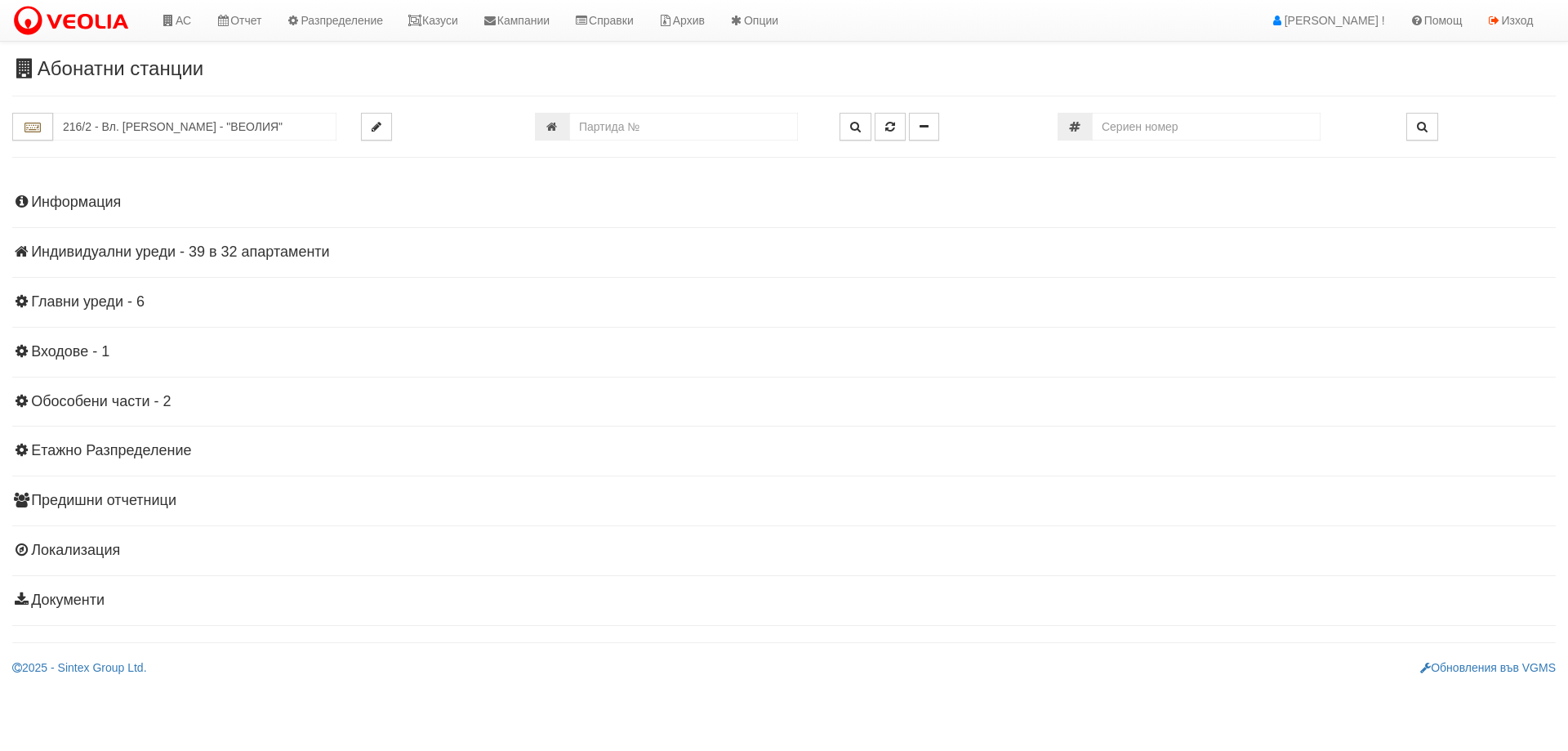
click at [76, 254] on h4 "Индивидуални уреди - 39 в 32 апартаменти" at bounding box center [784, 252] width 1543 height 16
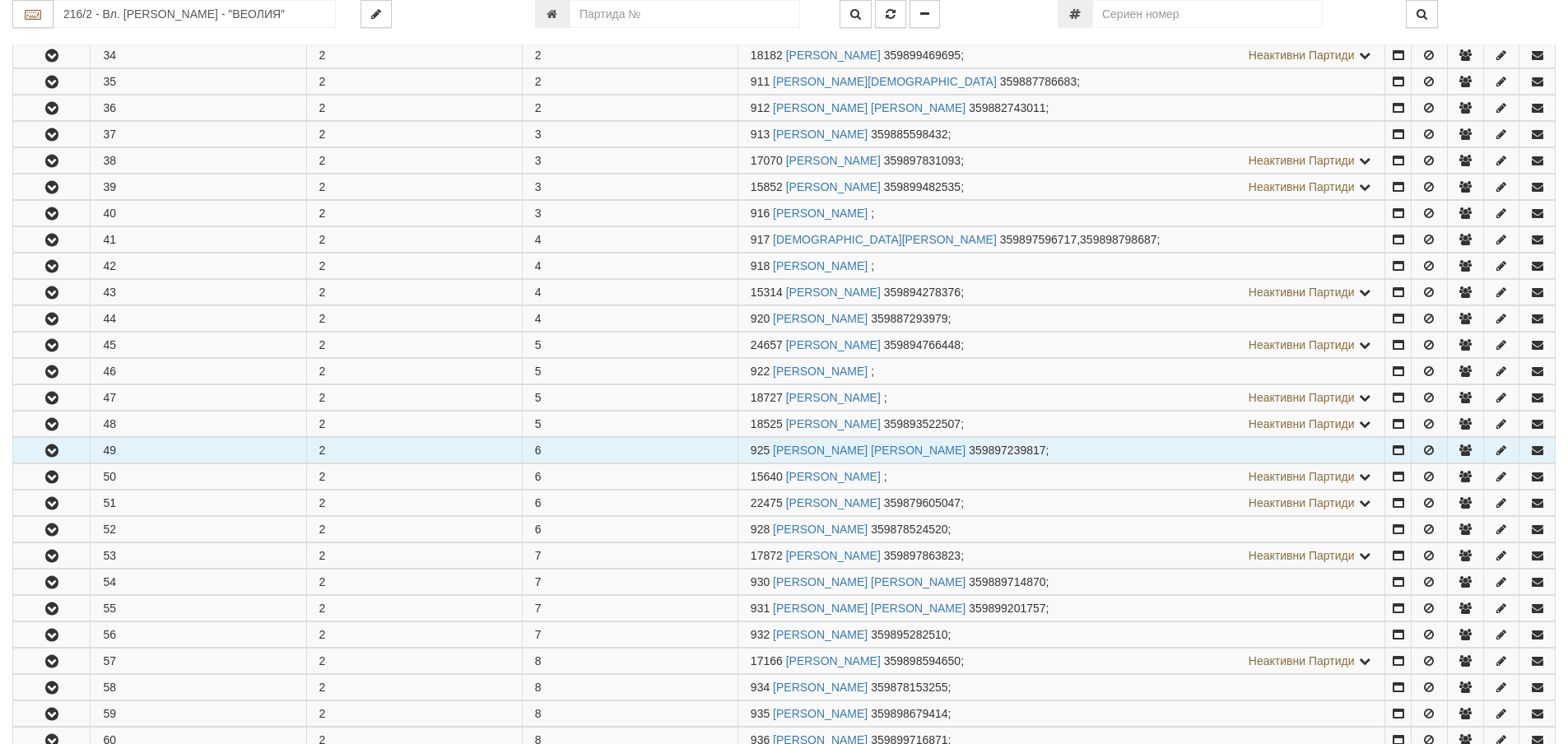
scroll to position [494, 0]
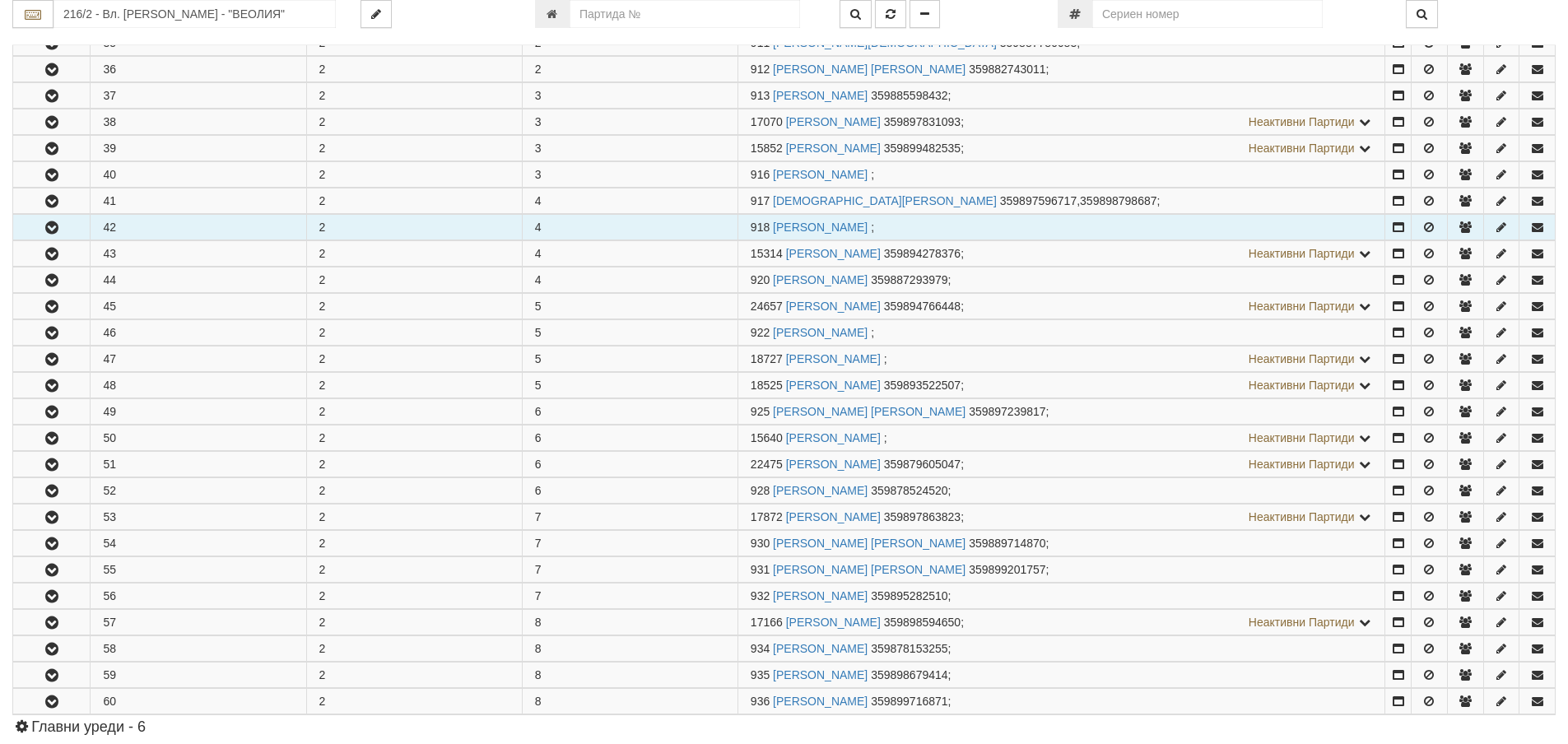
click at [42, 231] on icon "button" at bounding box center [51, 228] width 20 height 11
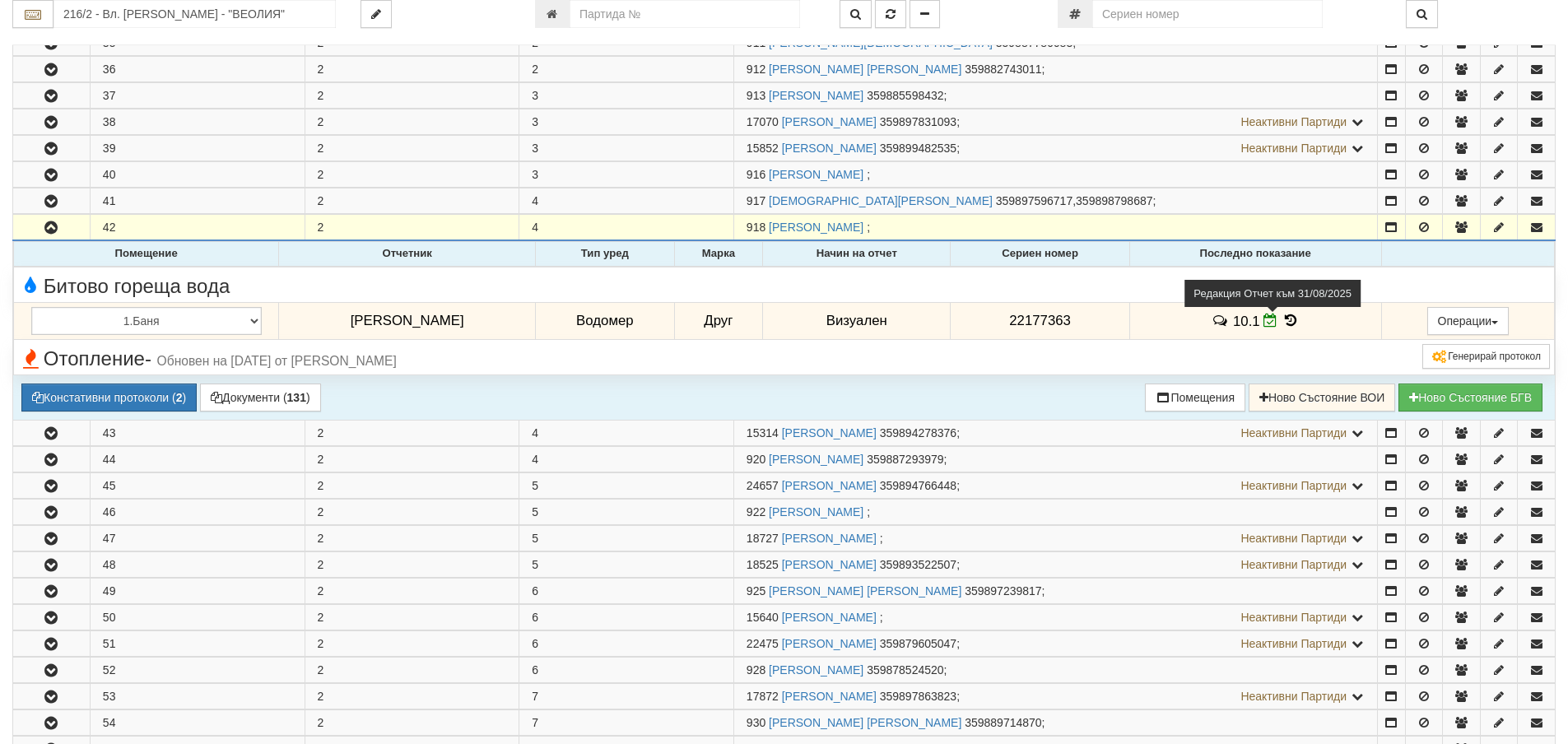
click at [1264, 318] on icon at bounding box center [1271, 320] width 14 height 14
select select "8cc75930-9bfd-e511-80be-8d5a1dced85a"
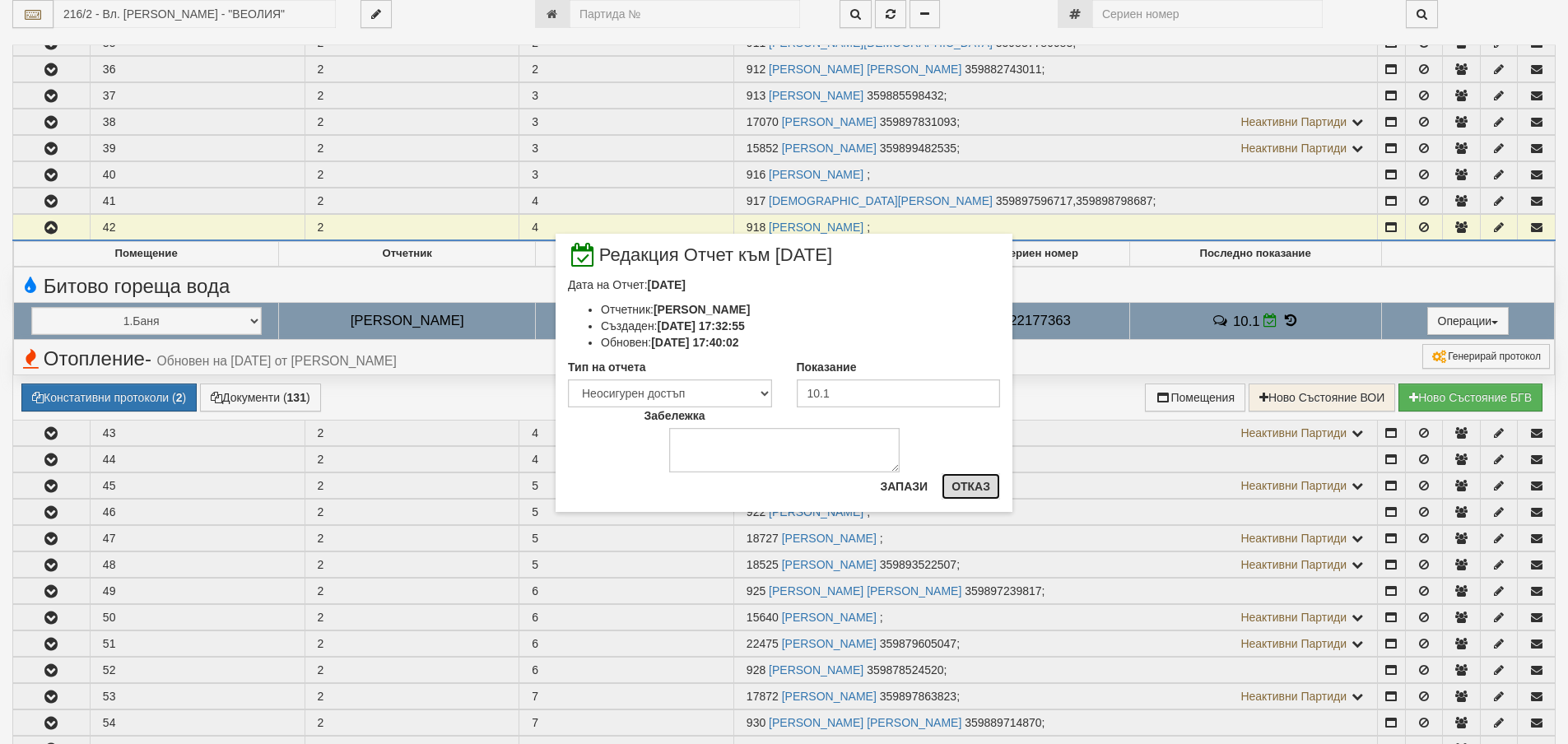
click at [968, 484] on button "Отказ" at bounding box center [971, 486] width 59 height 27
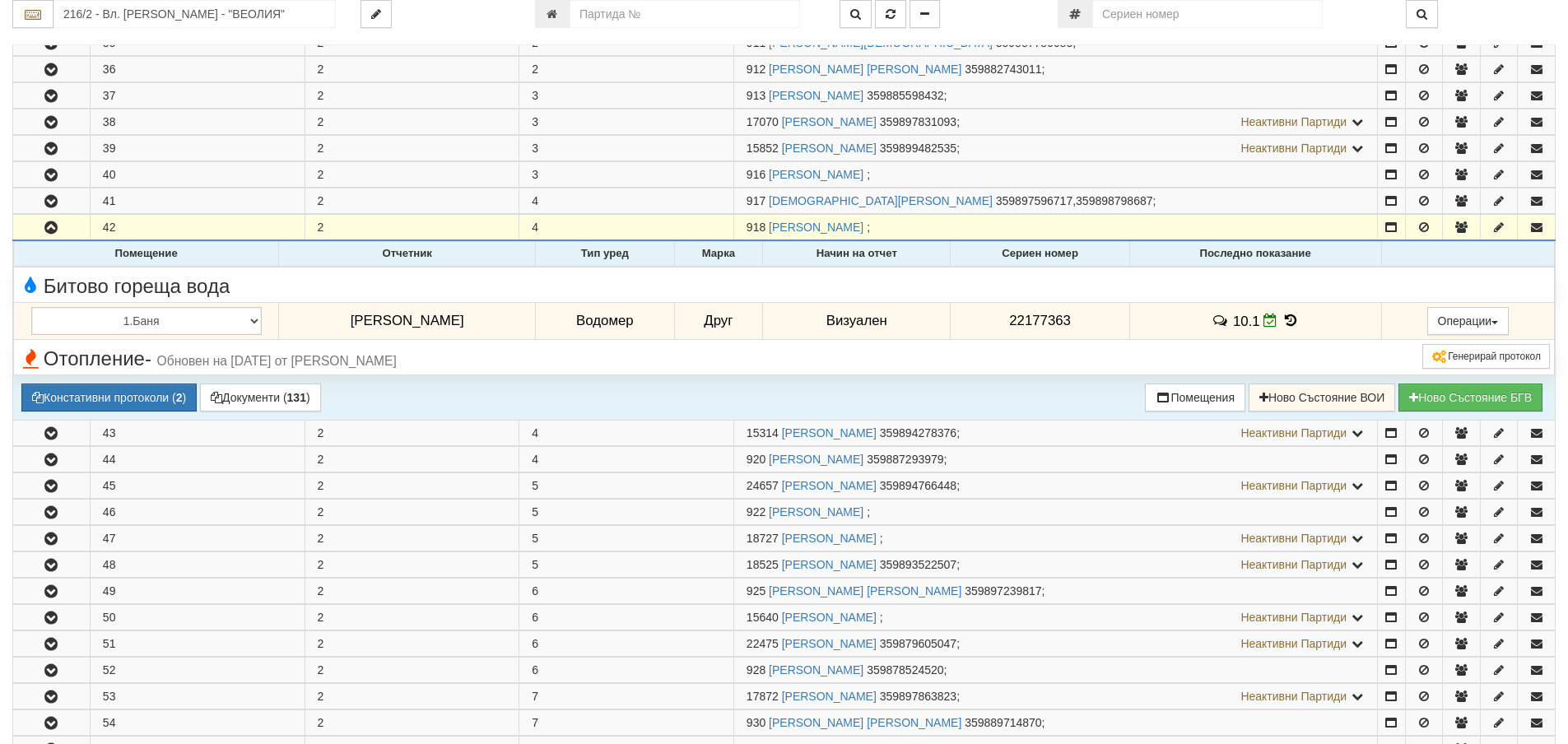
click at [1282, 320] on icon at bounding box center [1291, 320] width 18 height 14
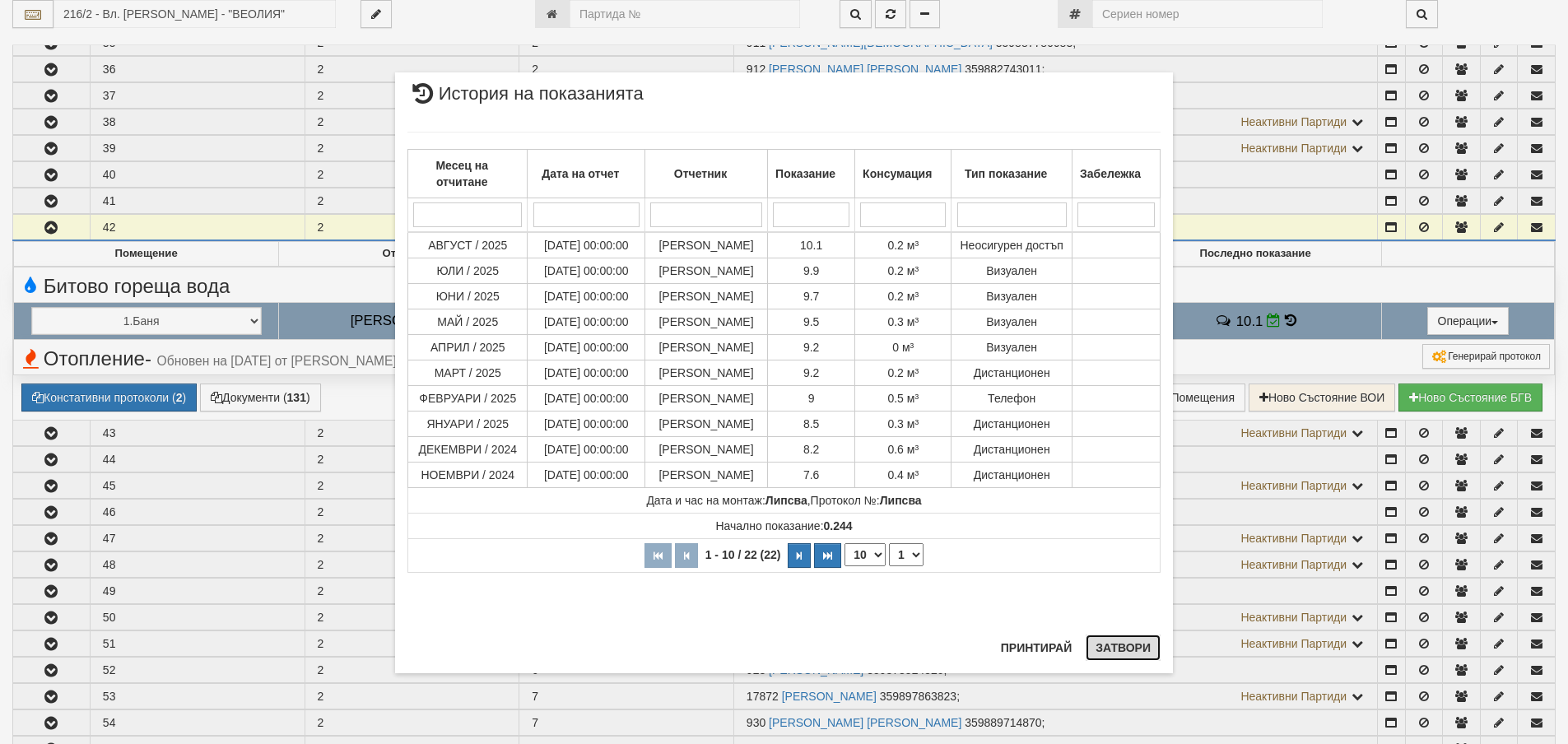
click at [1123, 647] on button "Затвори" at bounding box center [1123, 648] width 75 height 27
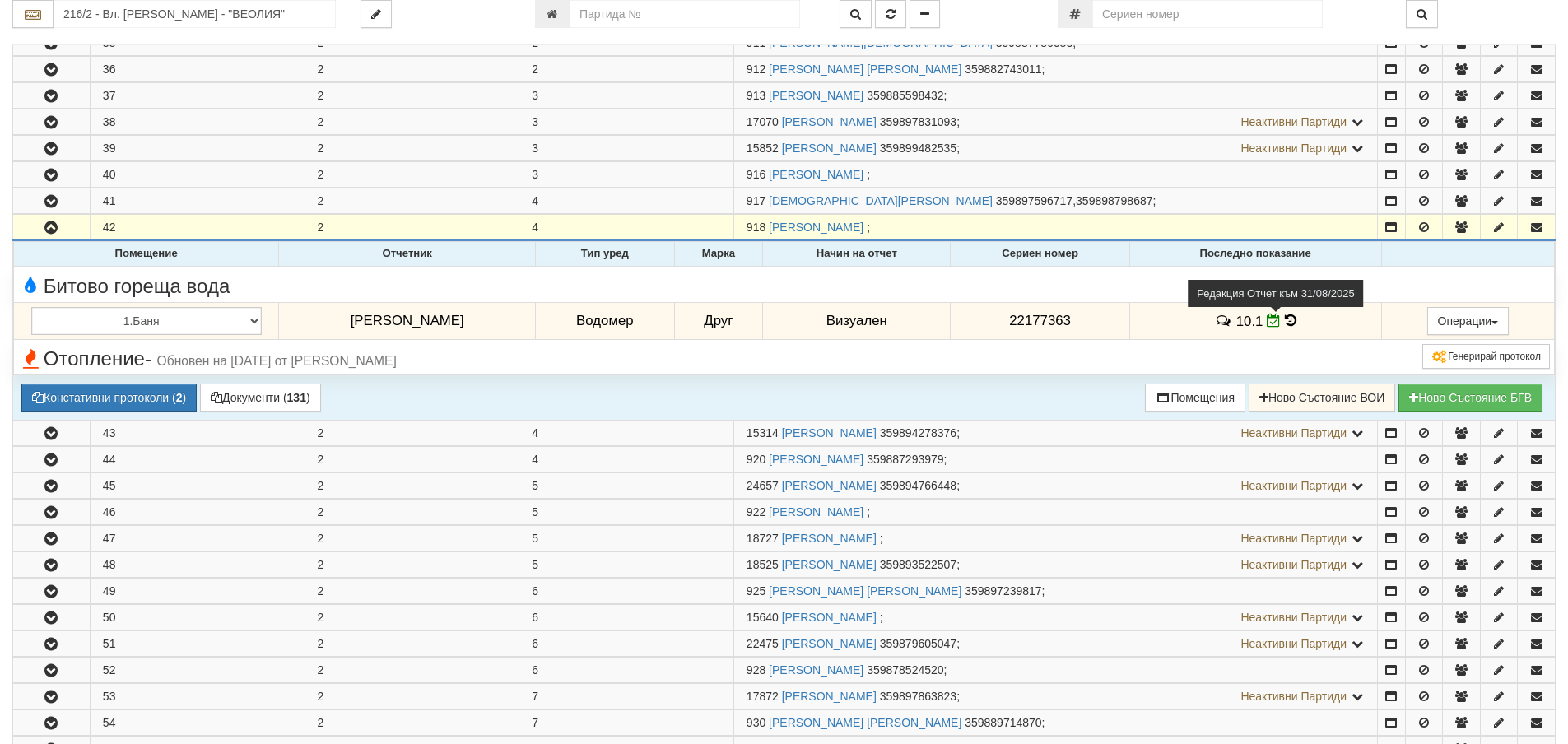
click at [1267, 317] on icon at bounding box center [1273, 320] width 14 height 14
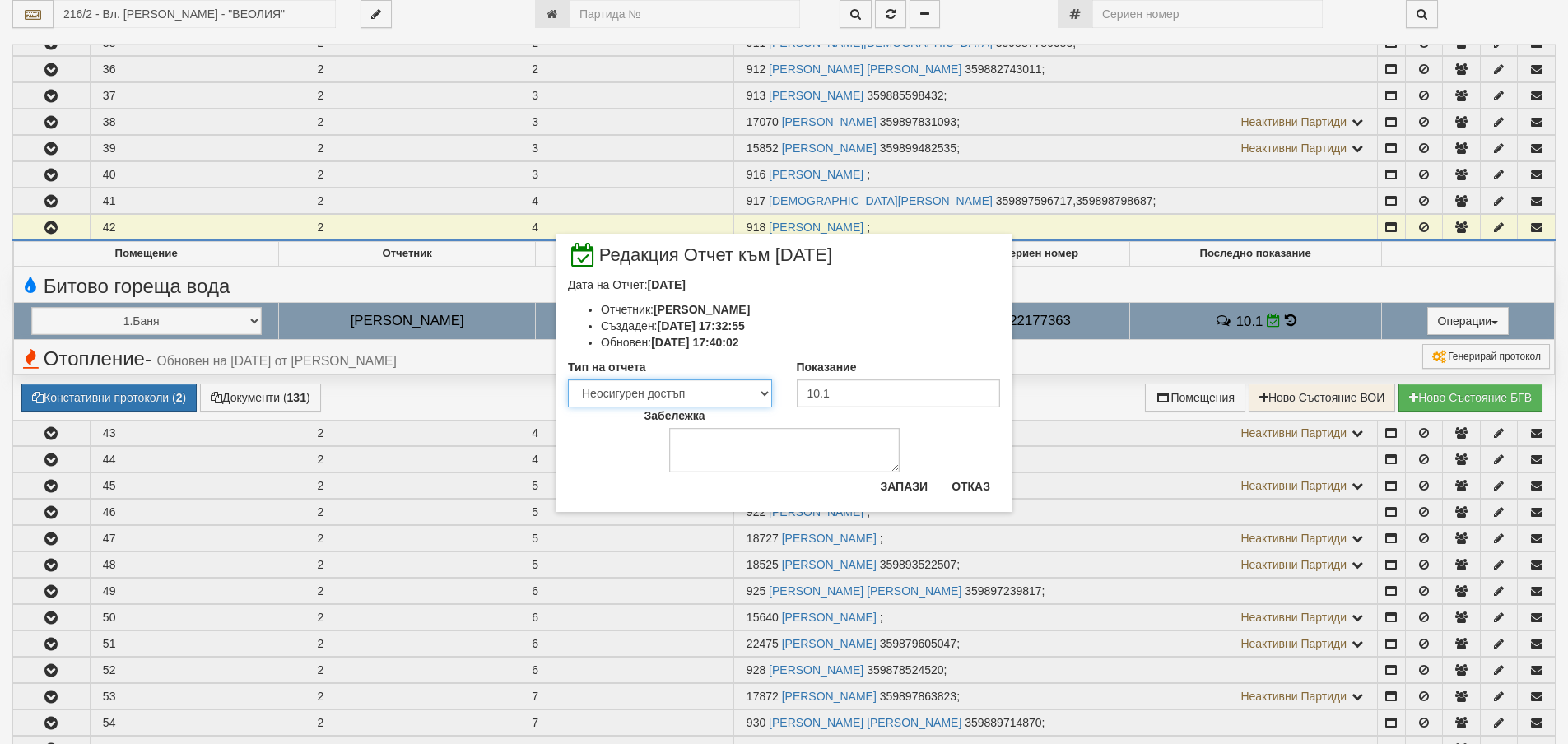
click at [763, 387] on select "Визуален Телефон Бележка Неосигурен достъп Самоотчет Служебно Дистанционен" at bounding box center [670, 392] width 204 height 28
select select "ddb307f3-9e29-e611-80c1-afec7dc8e4eb"
click at [568, 379] on select "Визуален Телефон Бележка Неосигурен достъп Самоотчет Служебно Дистанционен" at bounding box center [670, 392] width 204 height 28
click at [908, 490] on button "Запази" at bounding box center [904, 486] width 67 height 27
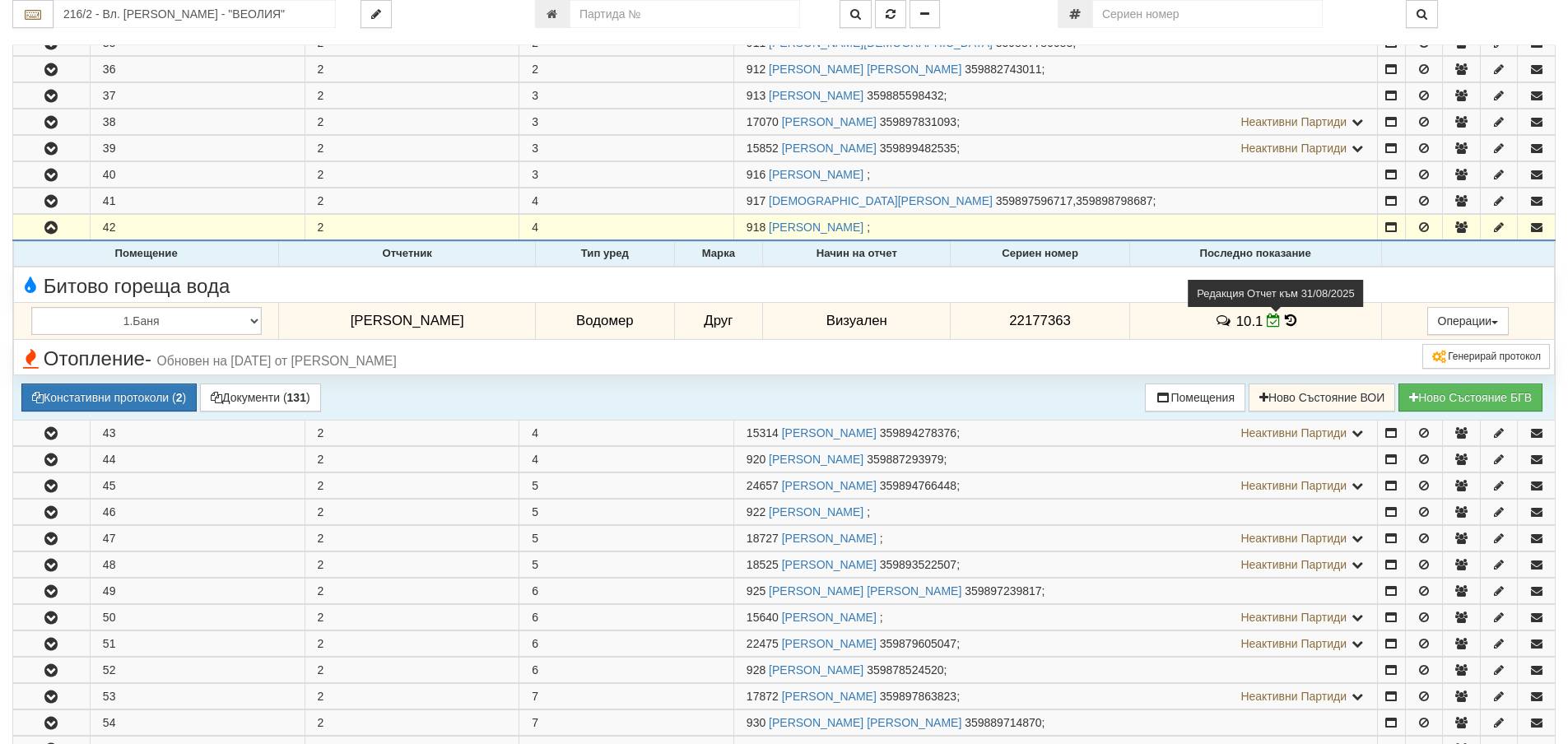
click at [1267, 322] on icon at bounding box center [1273, 320] width 14 height 14
select select "ddb307f3-9e29-e611-80c1-afec7dc8e4eb"
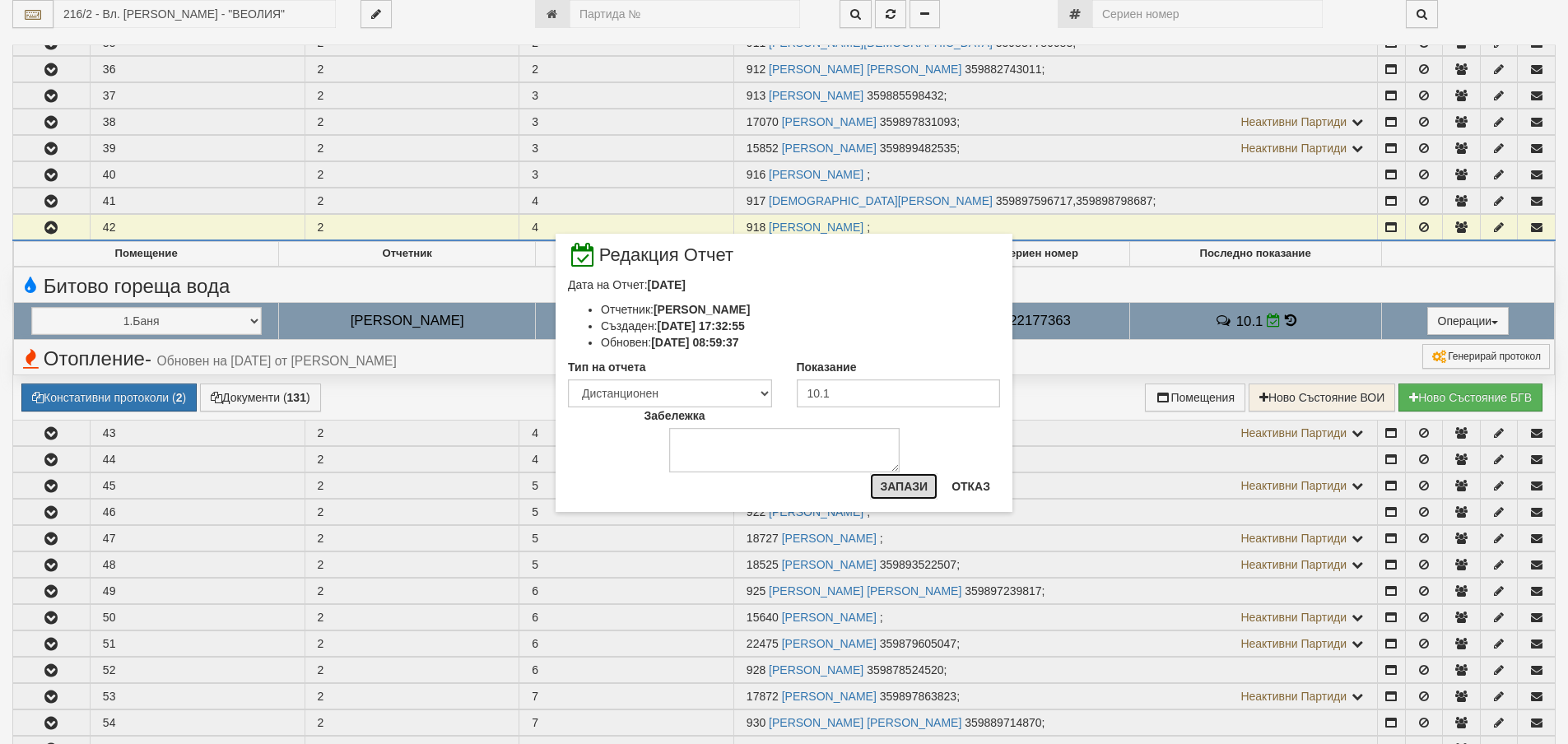
click at [927, 487] on button "Запази" at bounding box center [904, 486] width 67 height 27
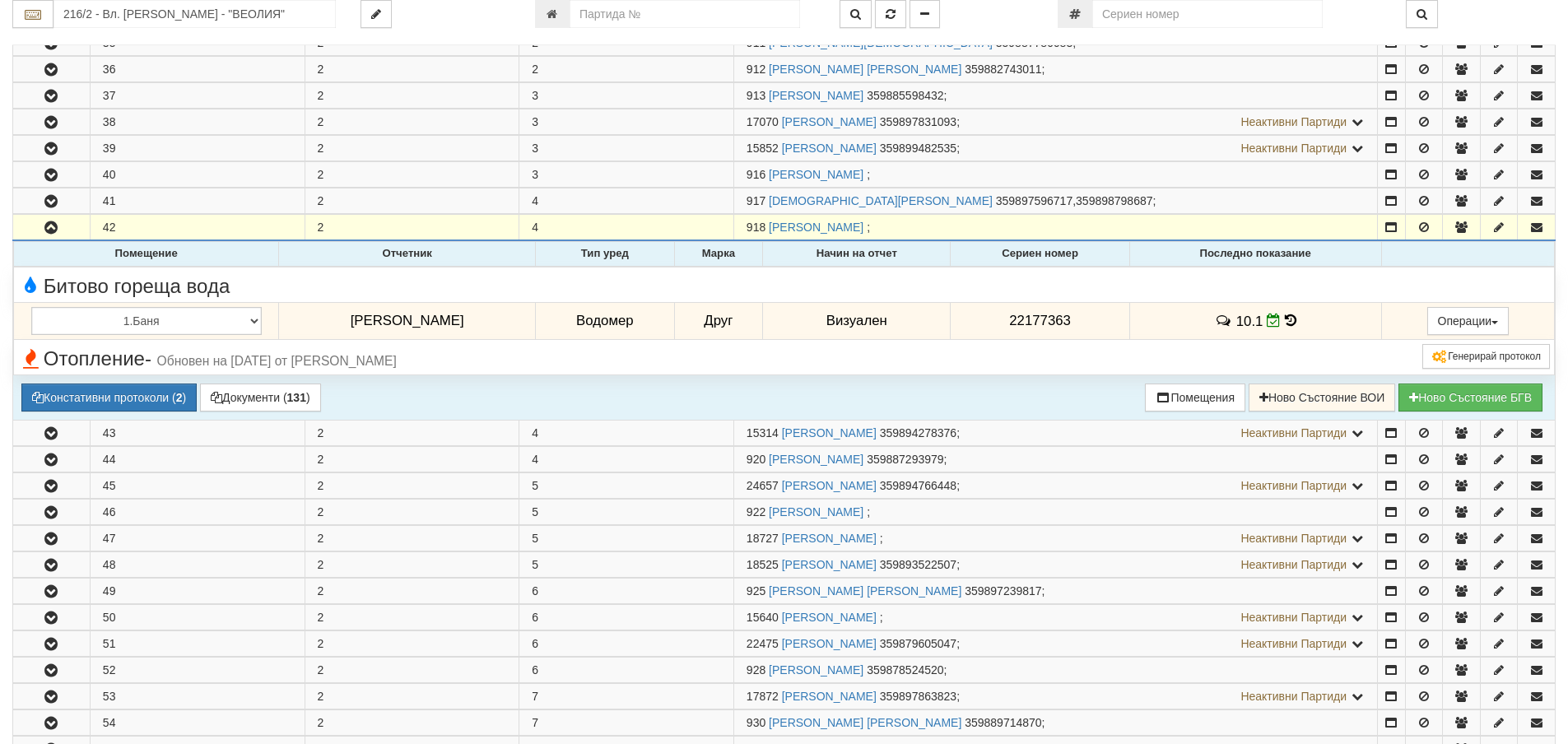
click at [1285, 318] on icon at bounding box center [1291, 320] width 11 height 14
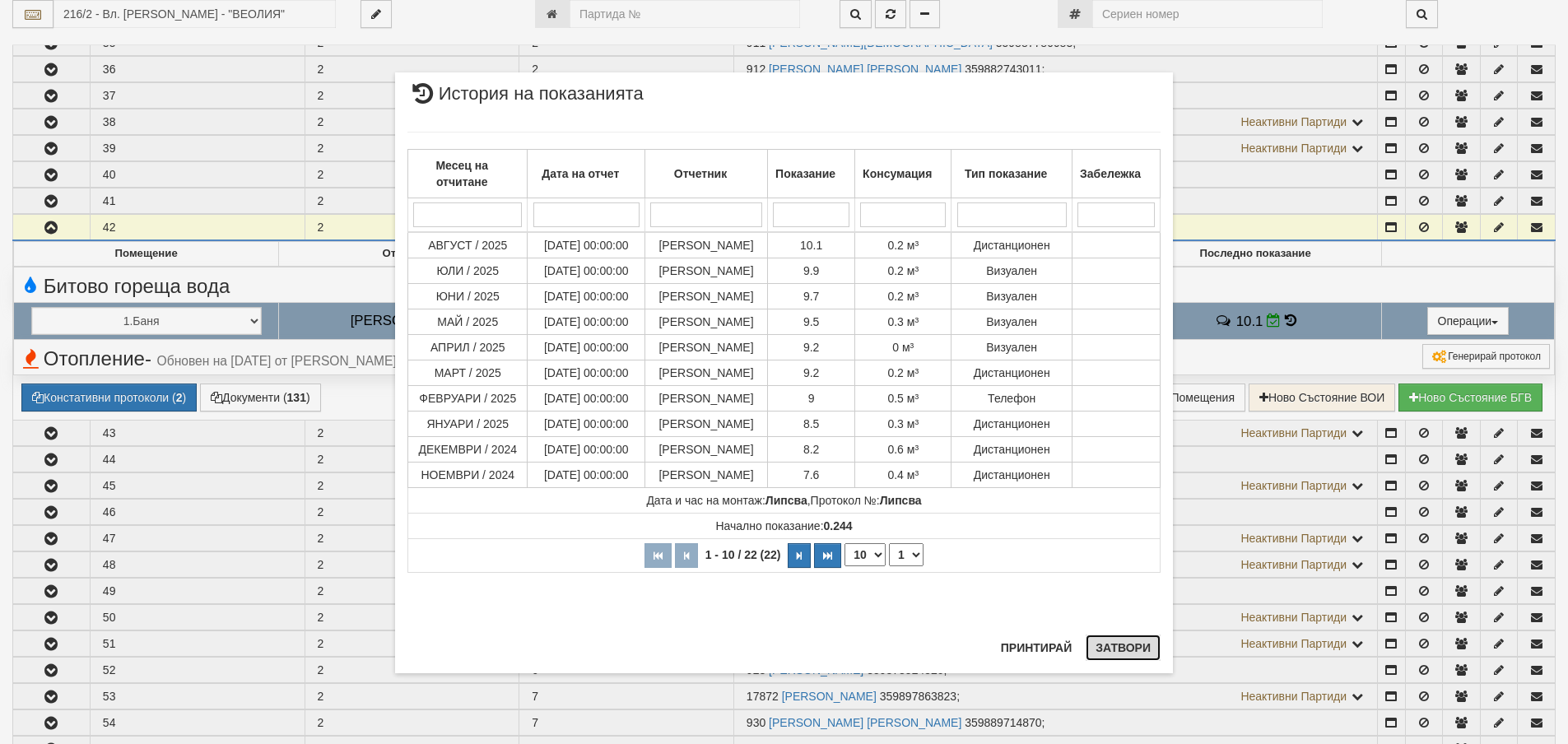
click at [1113, 652] on button "Затвори" at bounding box center [1123, 648] width 75 height 27
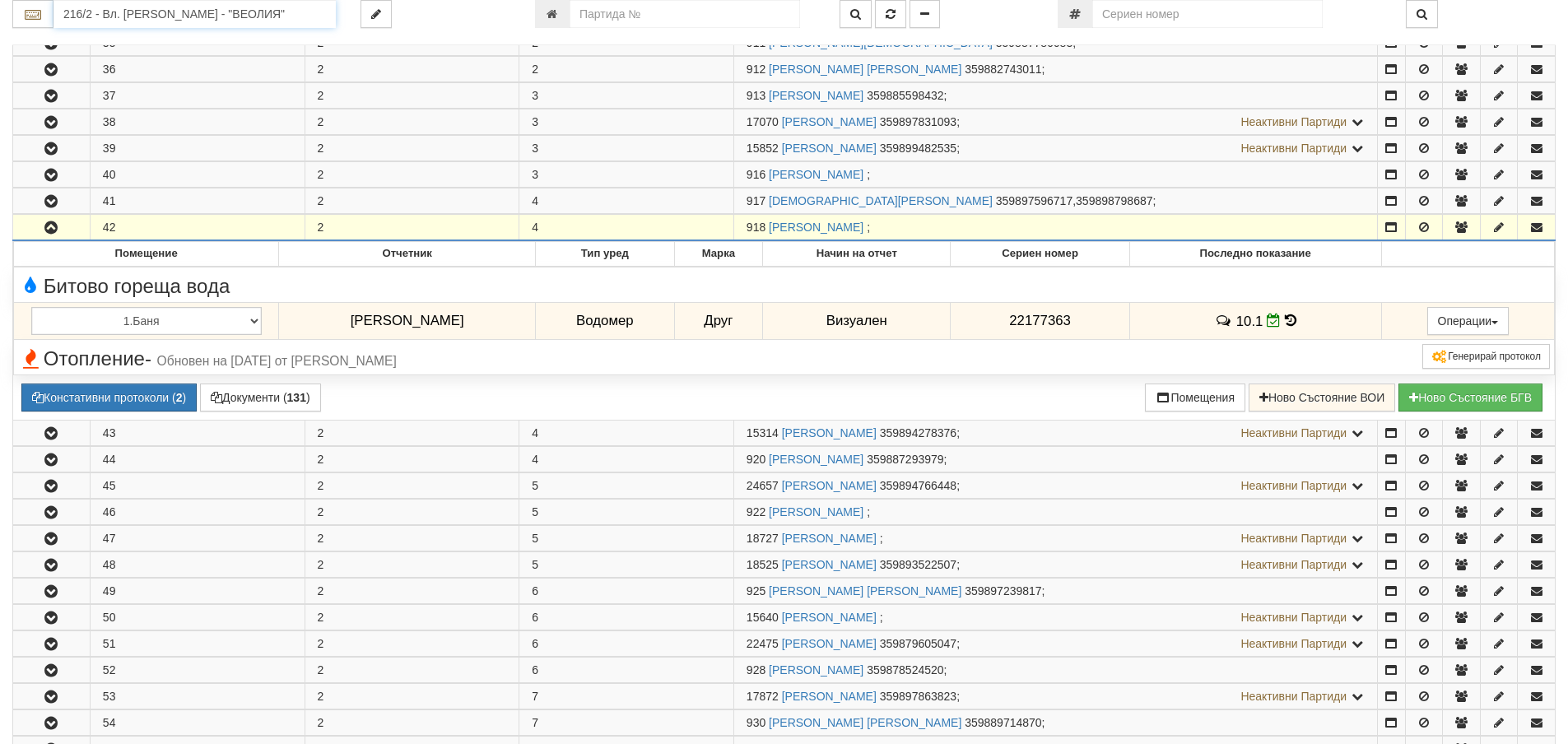
click at [125, 12] on input "216/2 - Вл. Варненчик - "ВЕОЛИЯ"" at bounding box center [194, 13] width 282 height 28
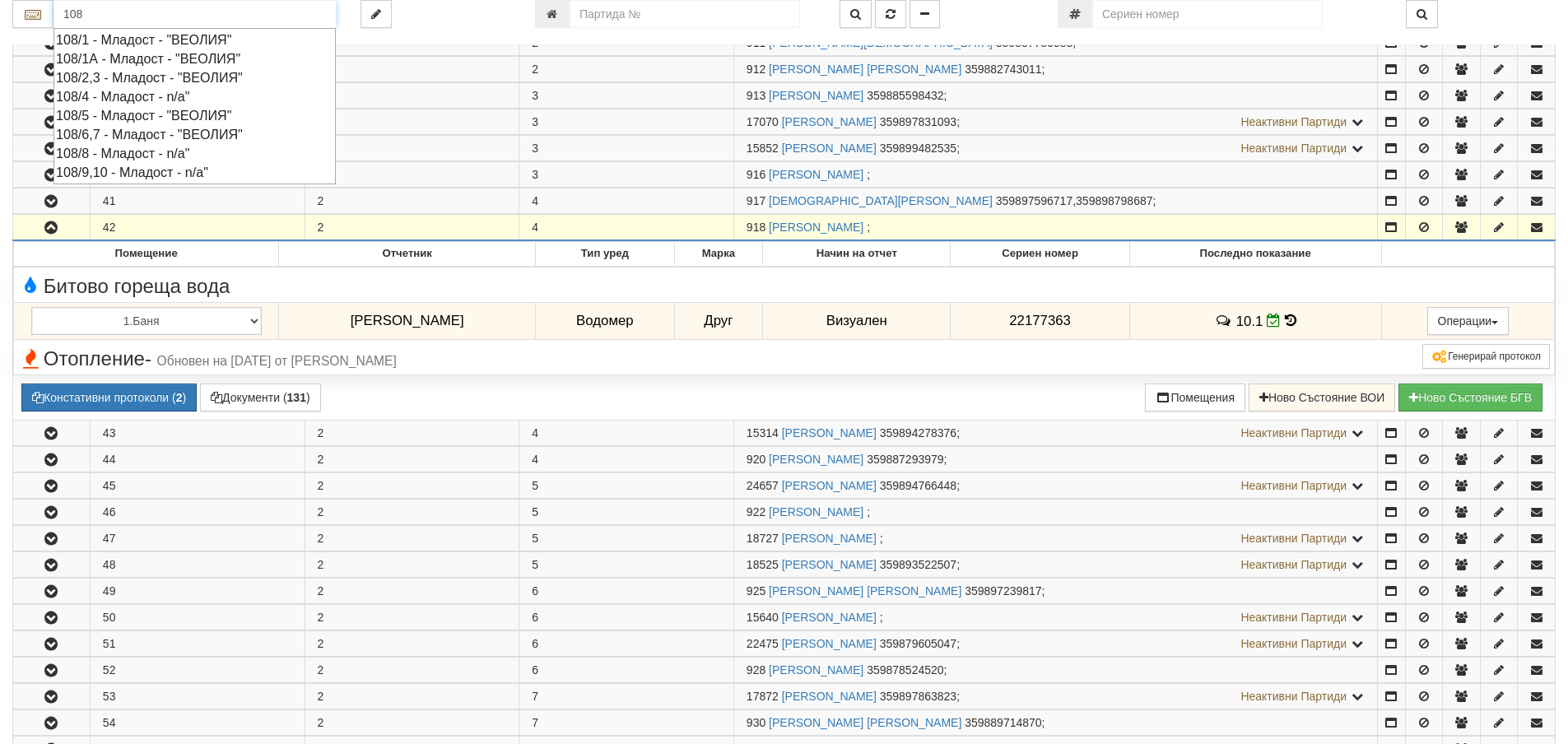
click at [115, 40] on div "108/1 - Младост - "ВЕОЛИЯ"" at bounding box center [195, 40] width 277 height 19
type input "108/1 - Младост - "ВЕОЛИЯ""
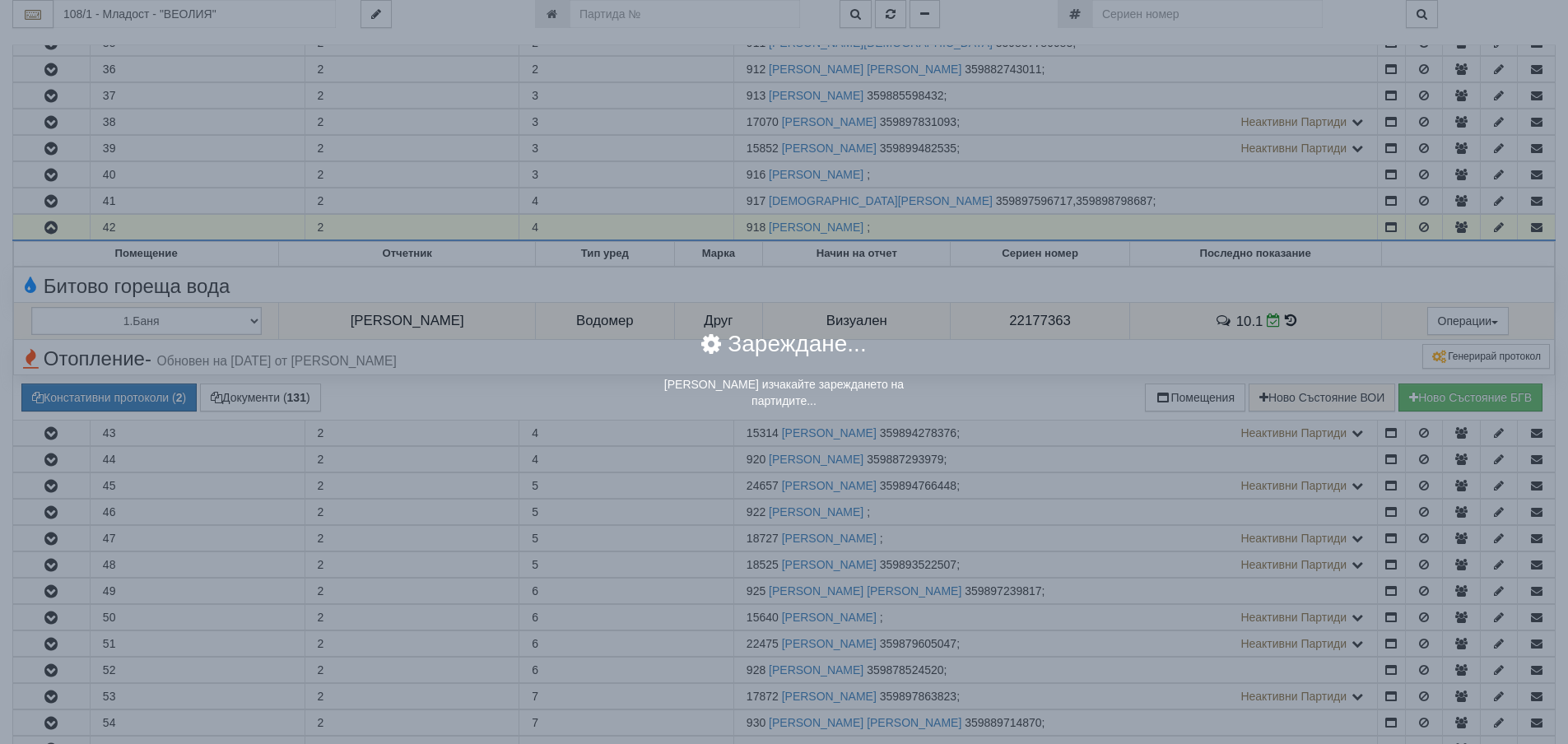
scroll to position [0, 0]
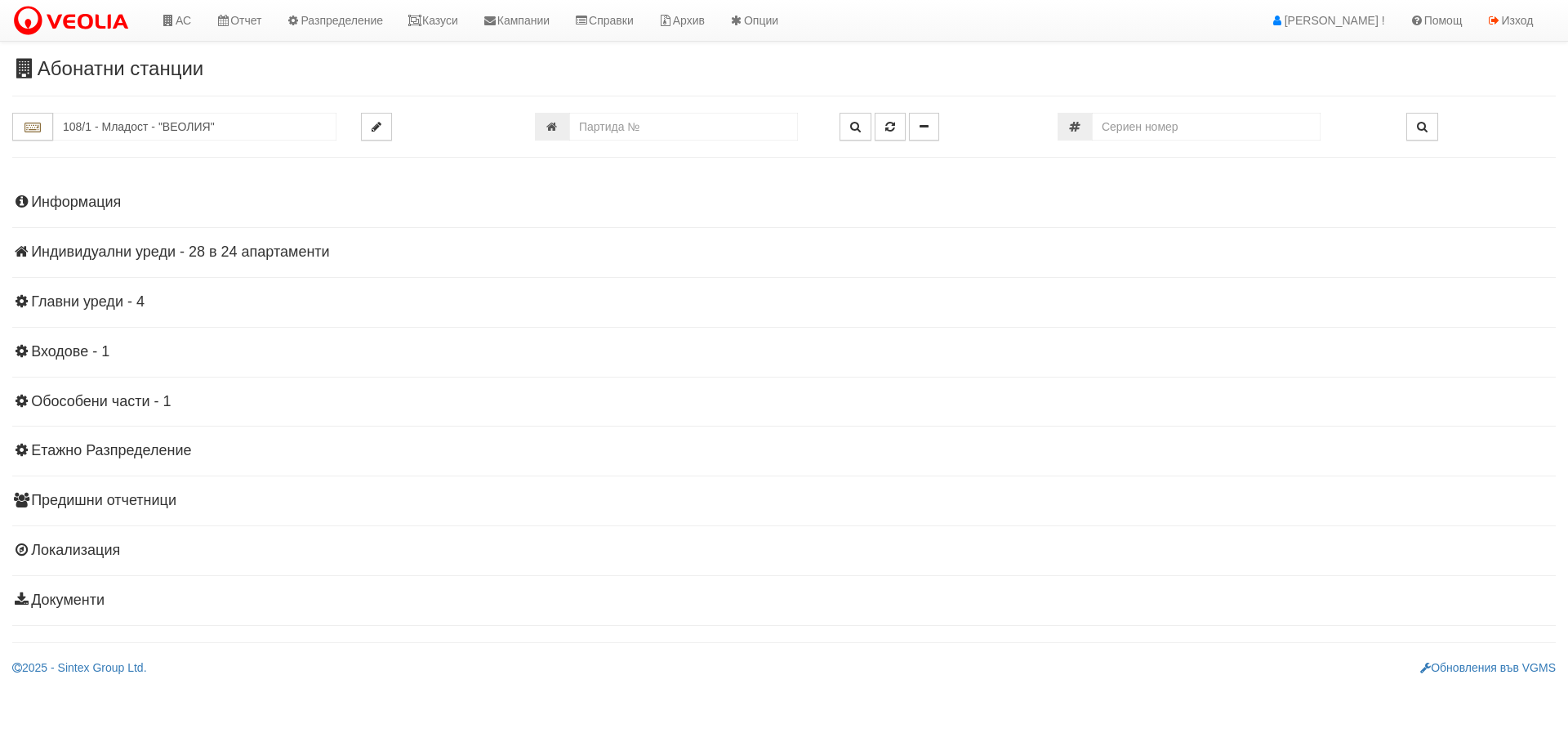
click at [251, 239] on div "Информация Параметри Брой Апартаменти: 24 Ползватели 07/2025 63 % 0 % 51" at bounding box center [784, 400] width 1543 height 451
click at [206, 246] on h4 "Индивидуални уреди - 28 в 24 апартаменти" at bounding box center [784, 252] width 1543 height 16
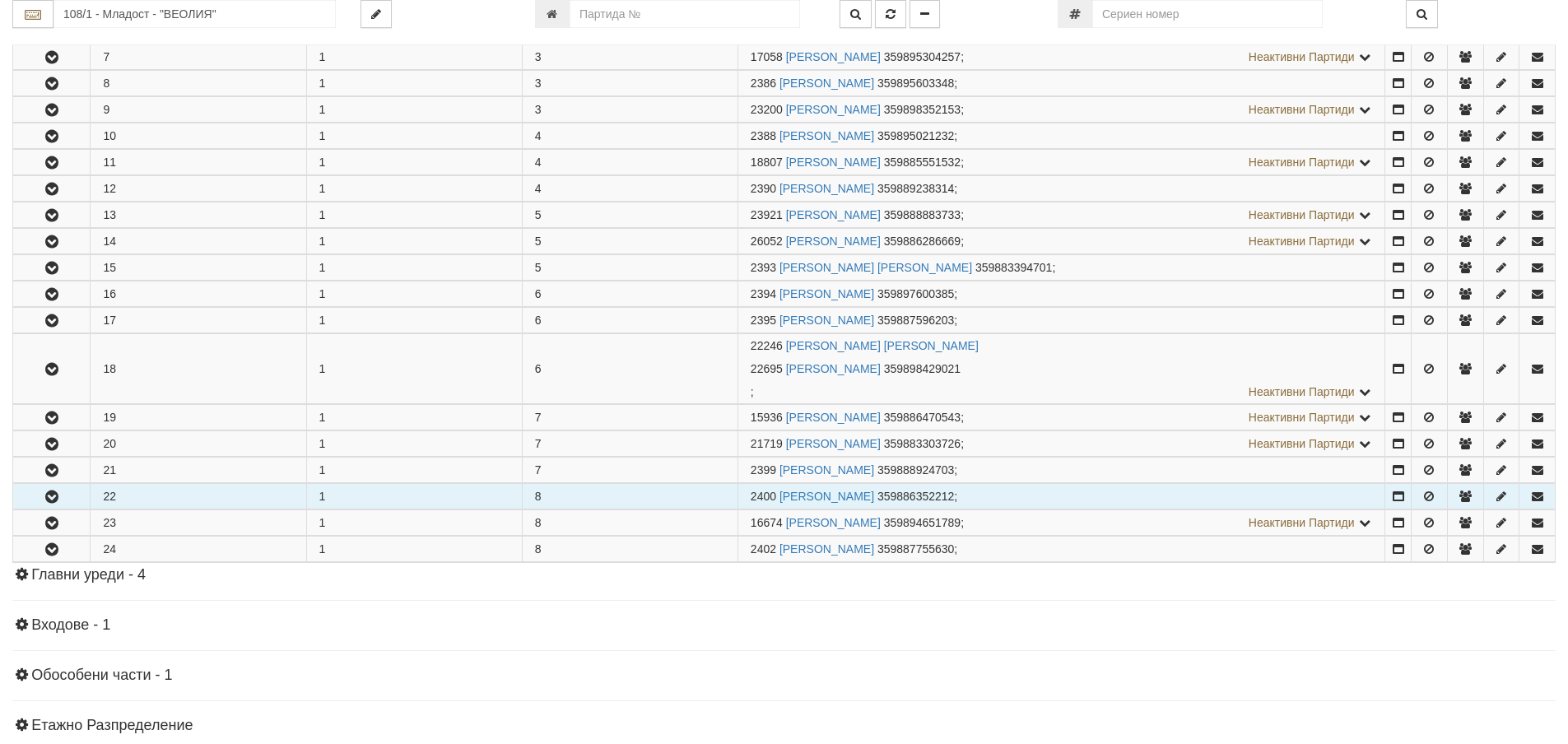
scroll to position [576, 0]
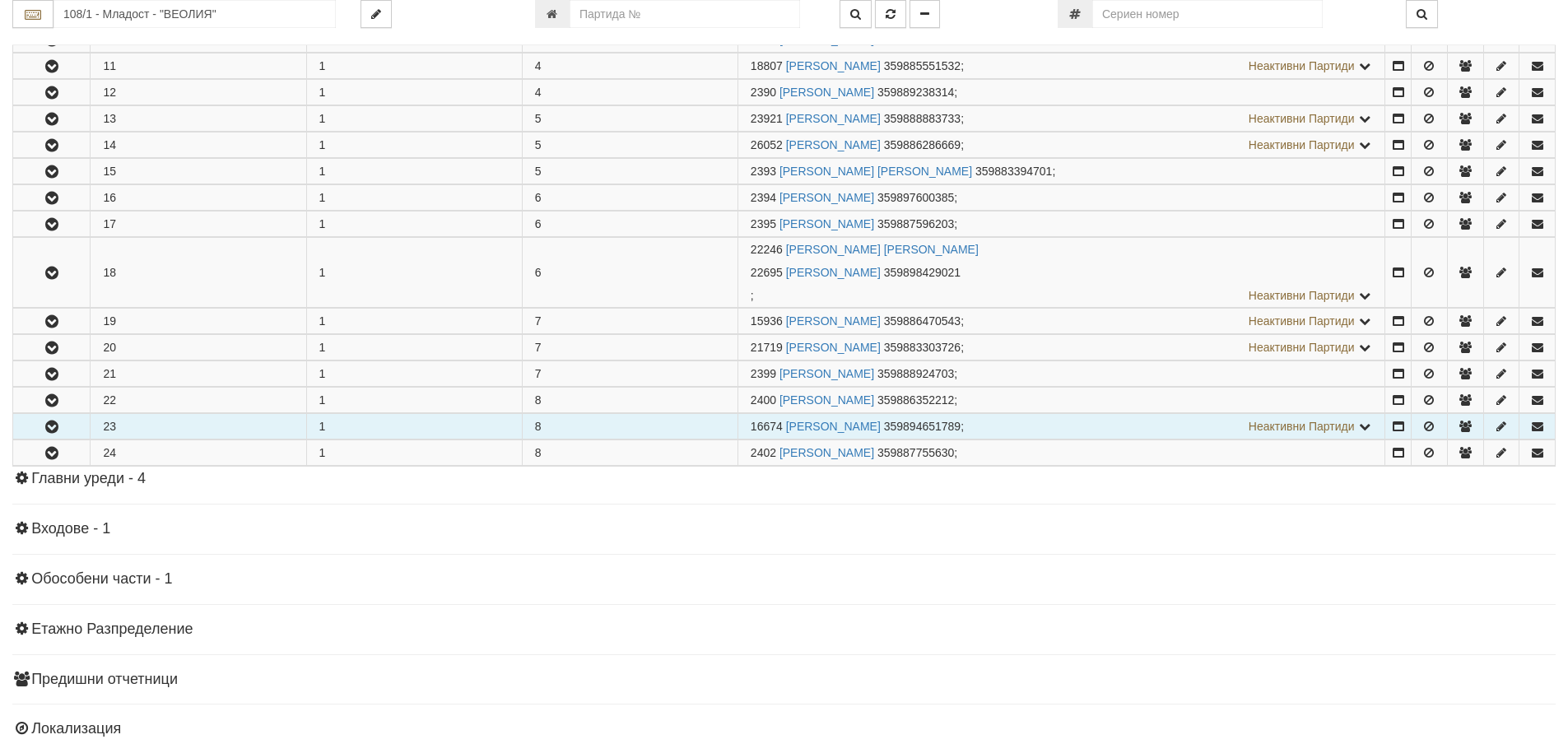
click at [47, 422] on icon "button" at bounding box center [51, 428] width 20 height 11
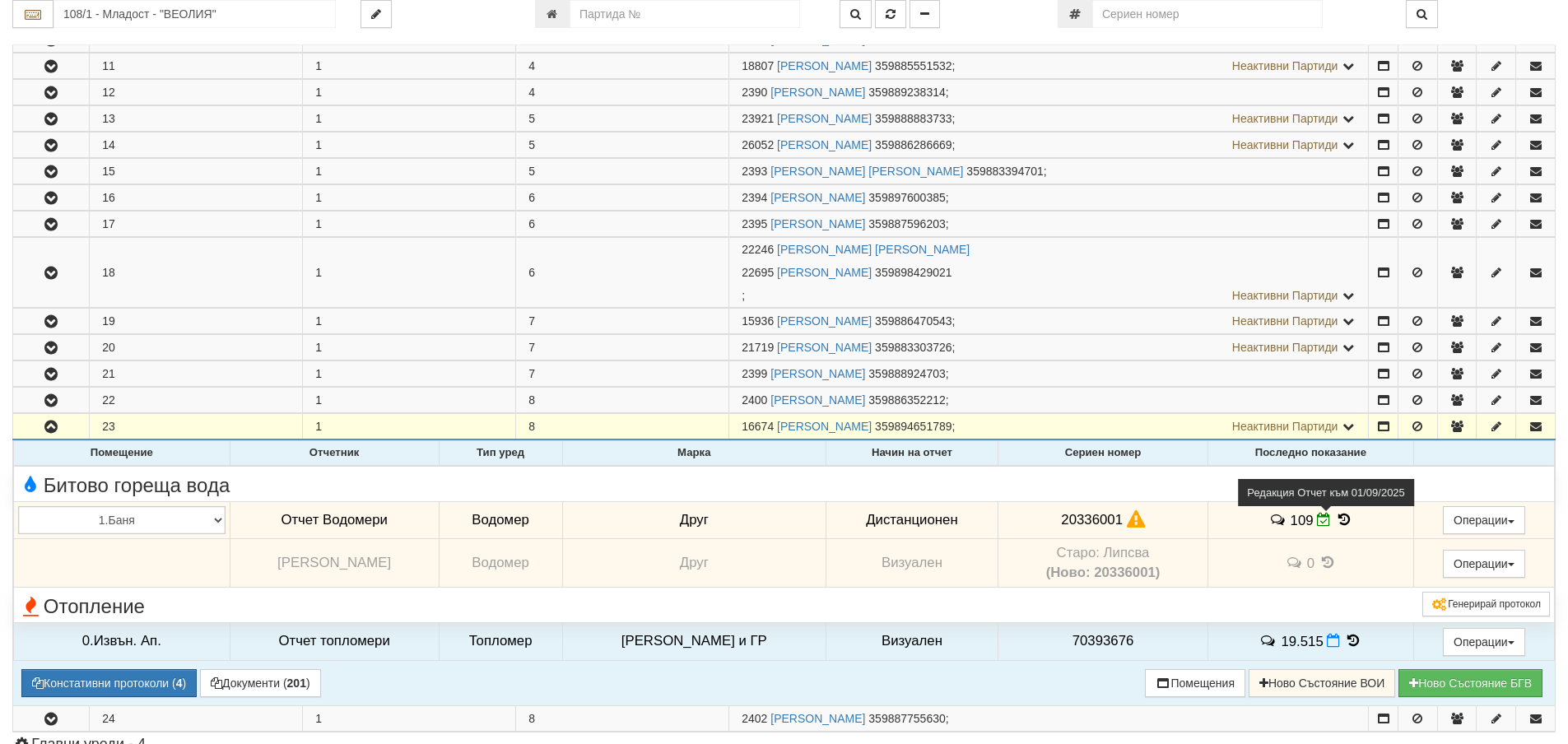
click at [1317, 519] on icon at bounding box center [1324, 520] width 14 height 14
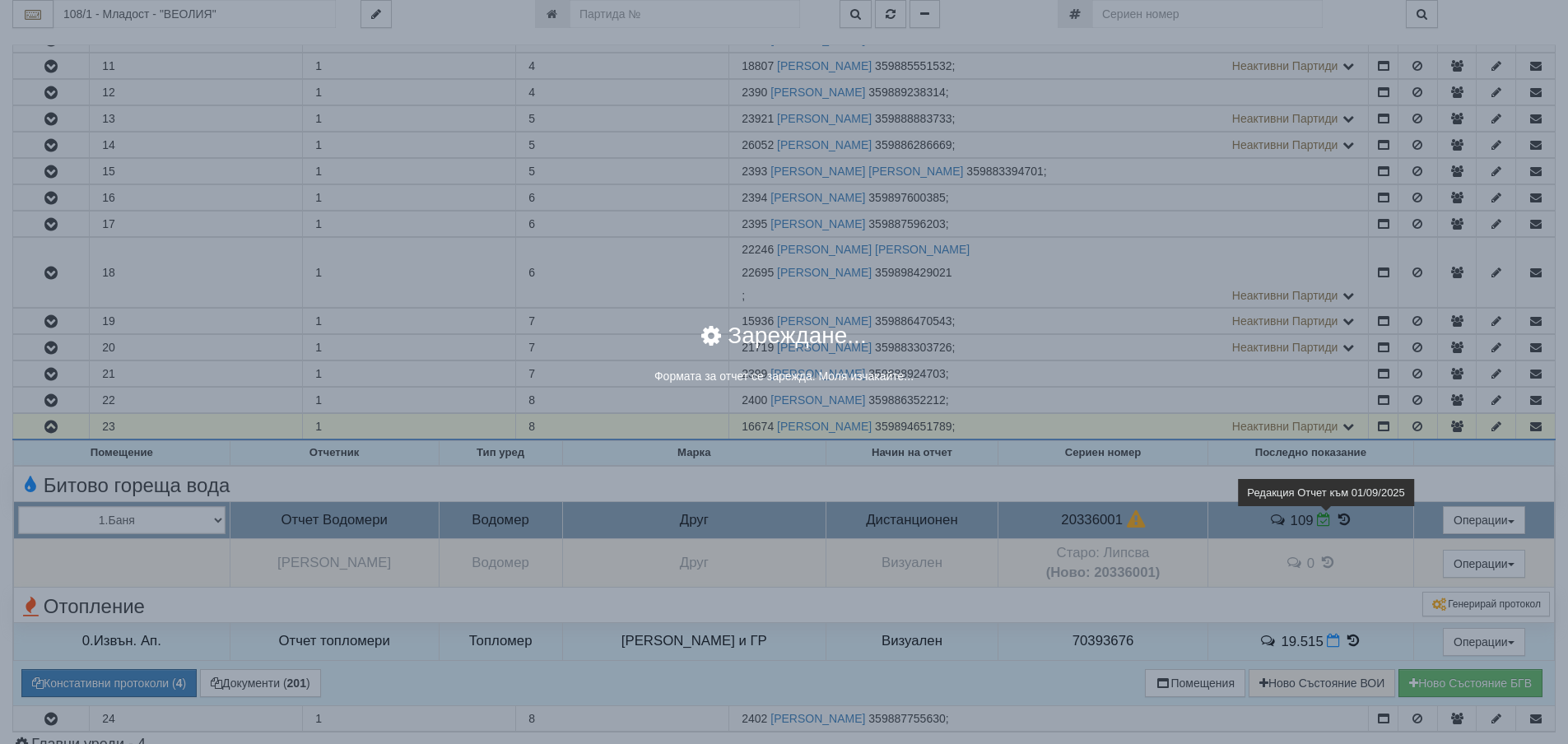
select select "ddb307f3-9e29-e611-80c1-afec7dc8e4eb"
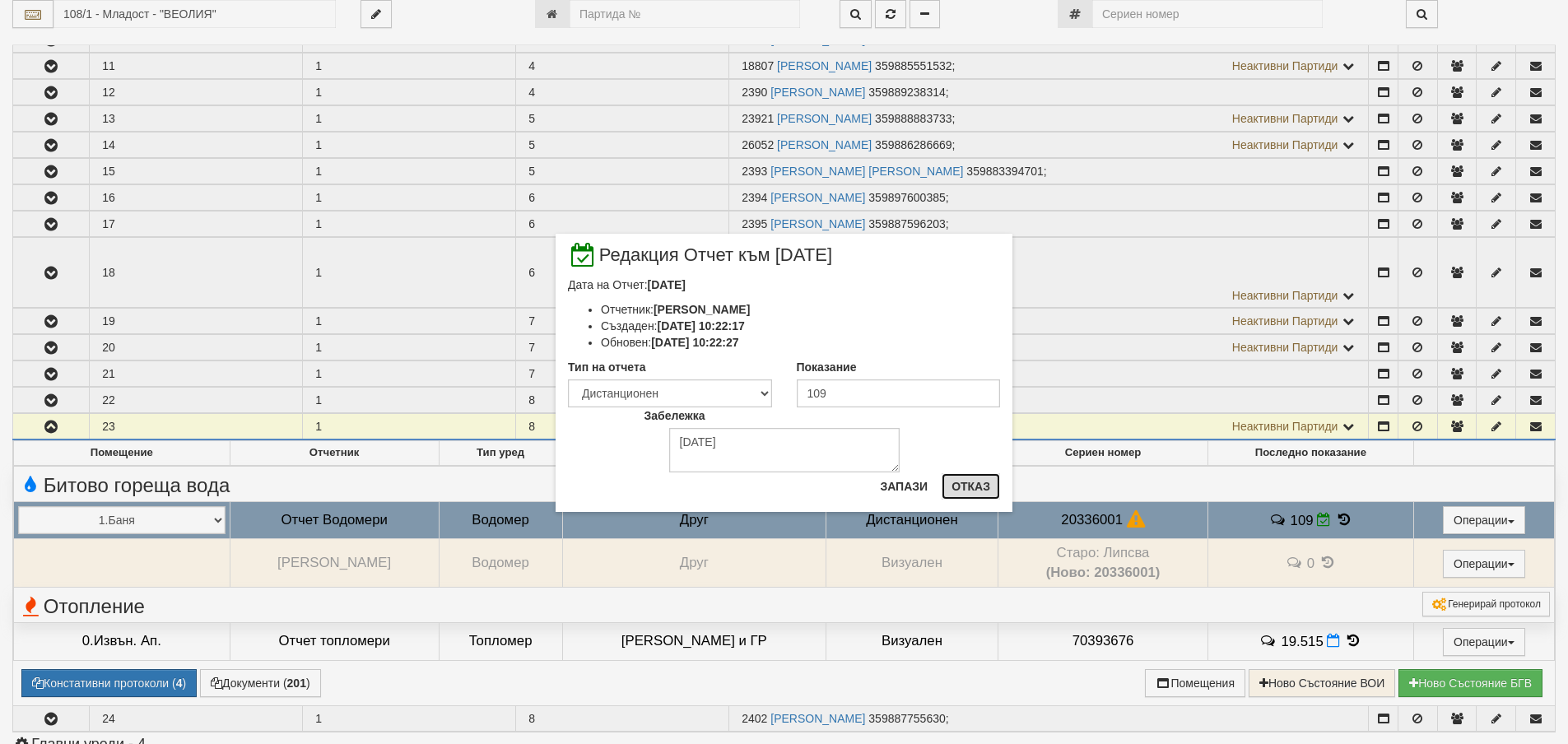
click at [979, 488] on button "Отказ" at bounding box center [971, 486] width 59 height 27
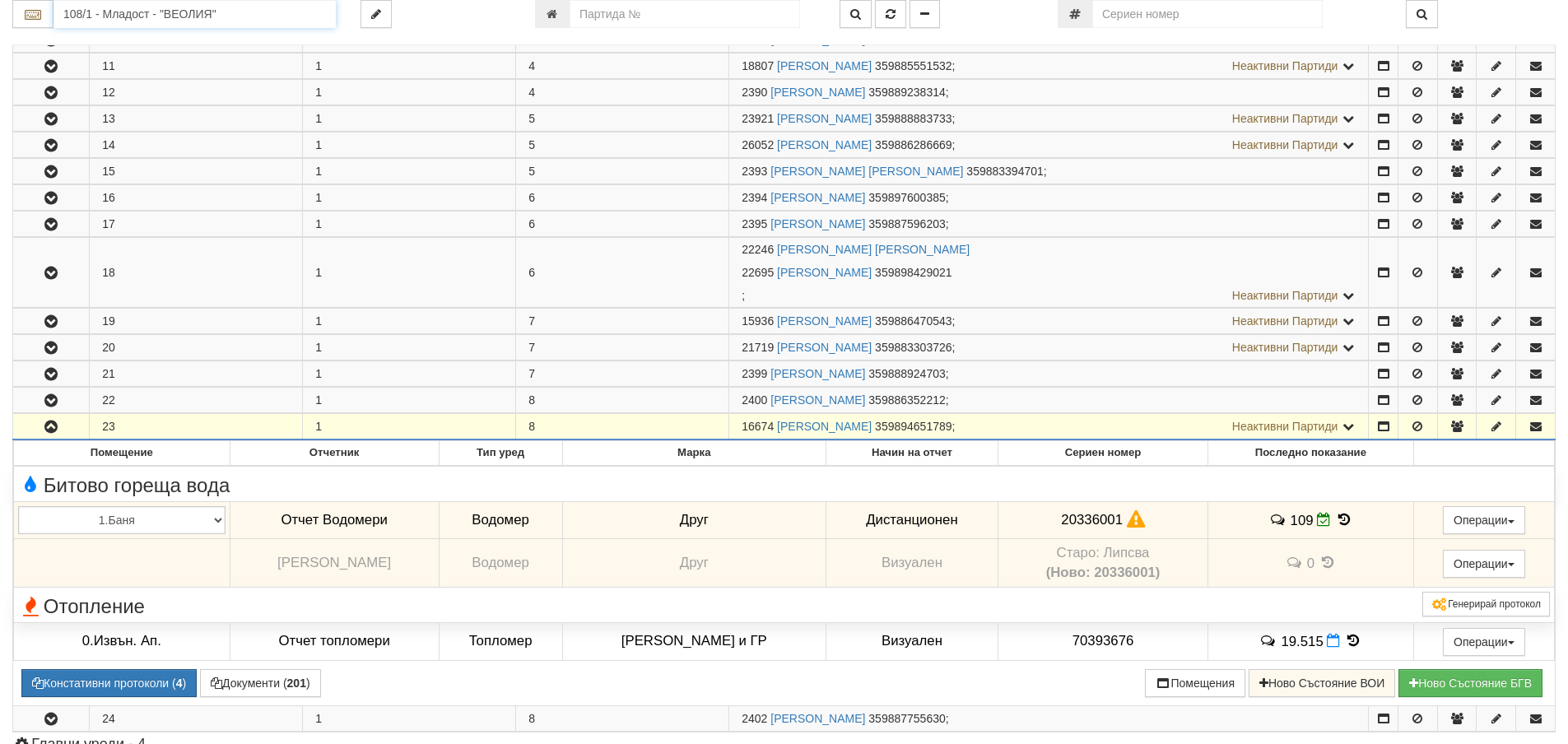
click at [92, 15] on input "108/1 - Младост - "ВЕОЛИЯ"" at bounding box center [194, 13] width 282 height 28
click at [98, 38] on div "120/1 - Младост - "ВЕОЛИЯ"" at bounding box center [195, 40] width 277 height 19
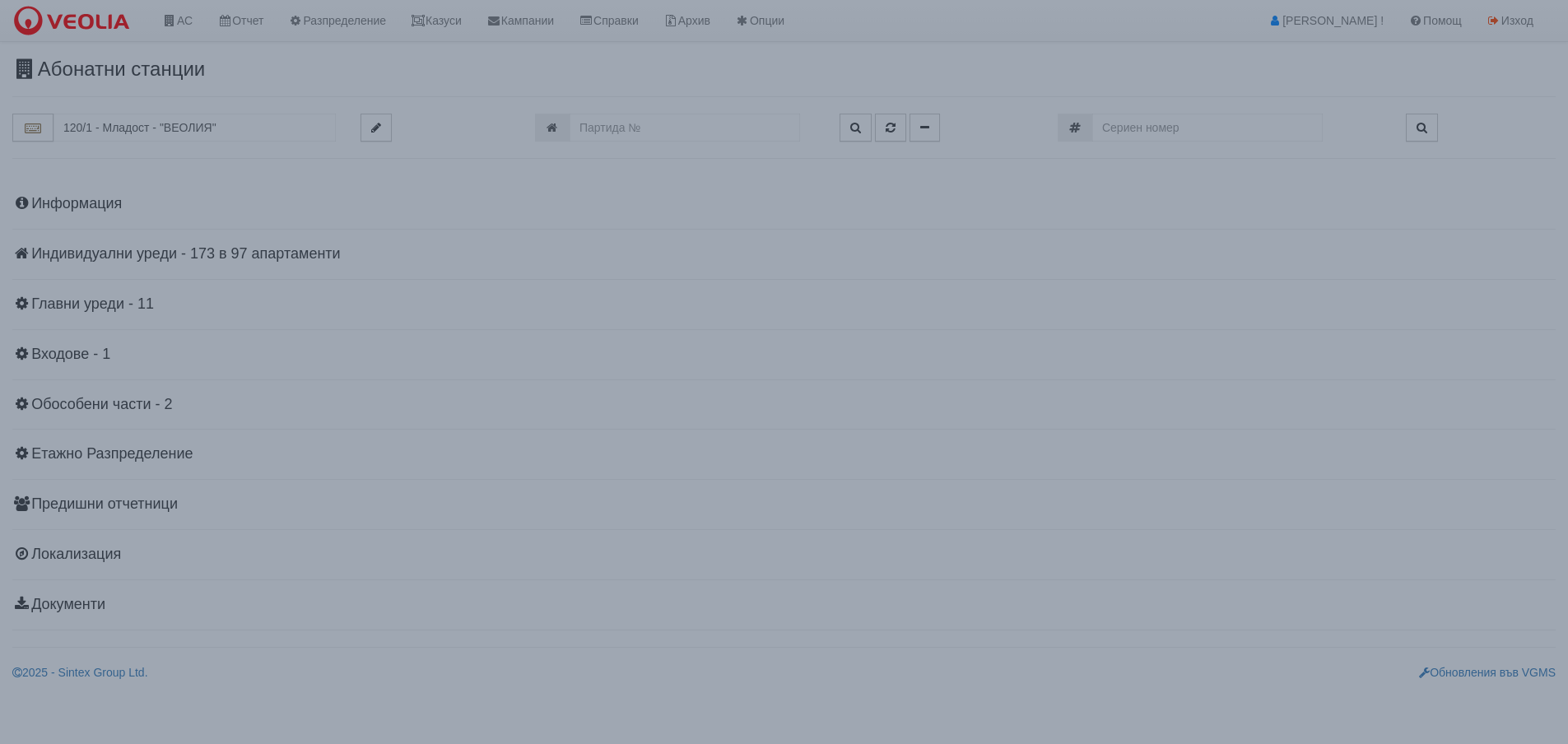
scroll to position [0, 0]
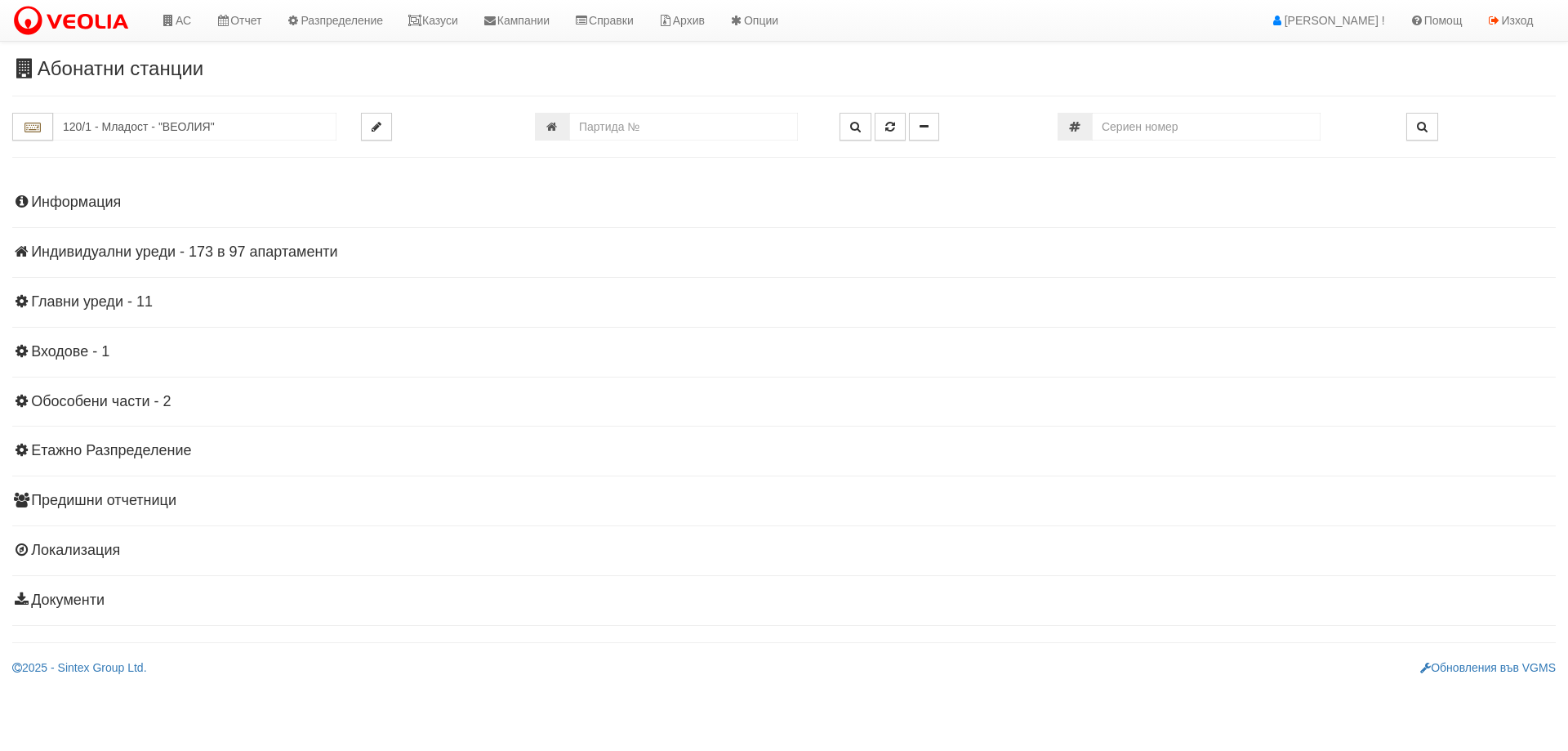
click at [259, 254] on h4 "Индивидуални уреди - 173 в 97 апартаменти" at bounding box center [784, 252] width 1543 height 16
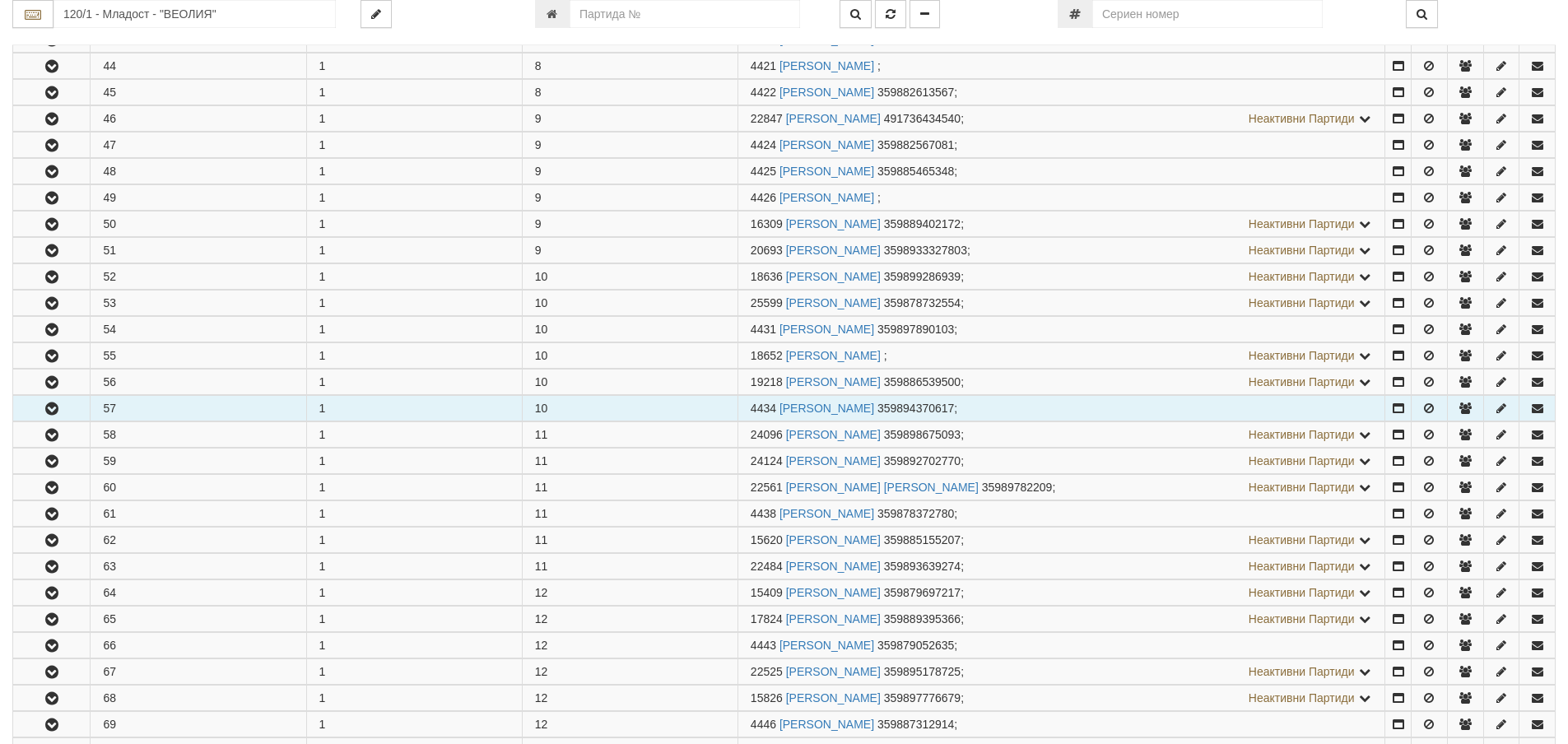
scroll to position [1481, 0]
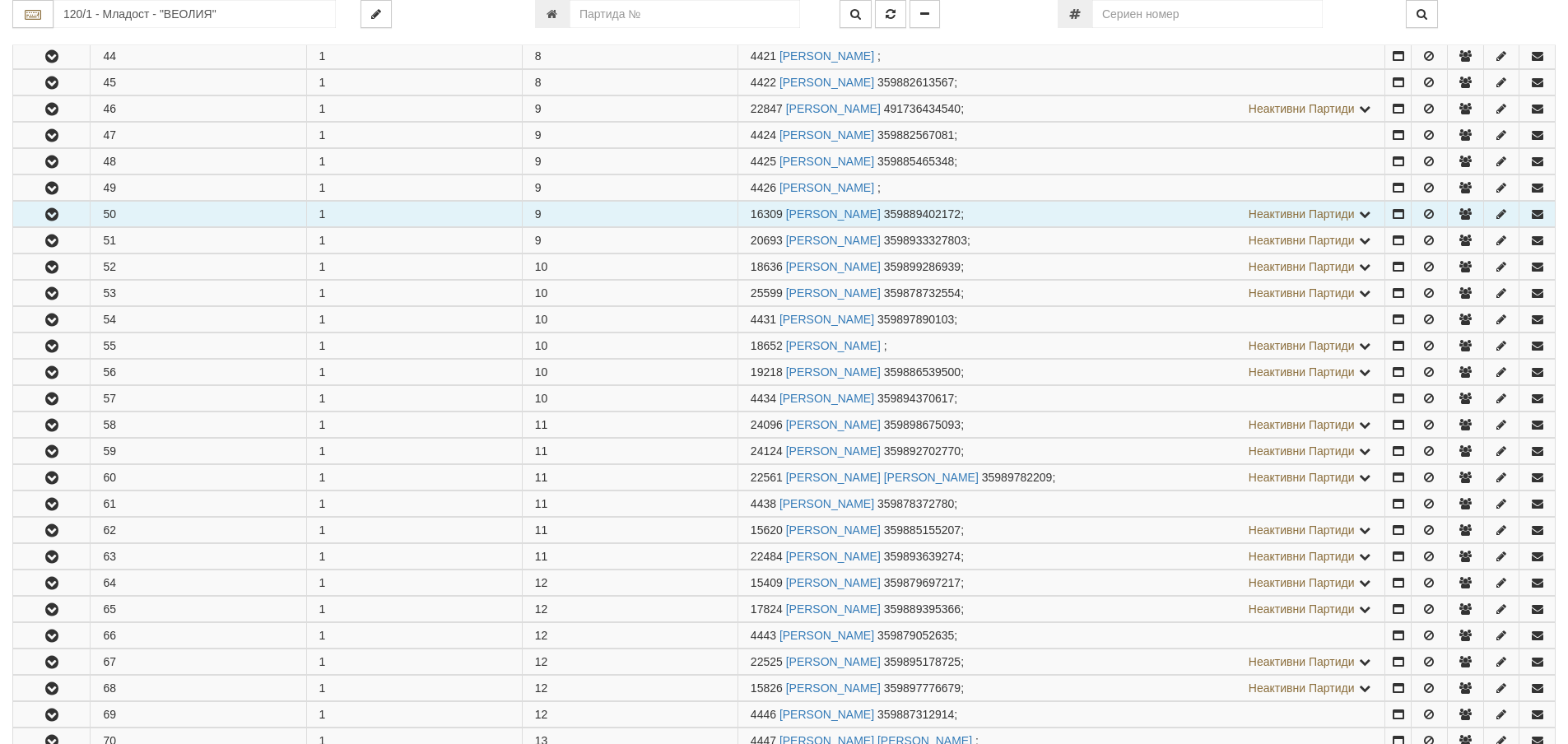
click at [44, 212] on icon "button" at bounding box center [51, 215] width 20 height 11
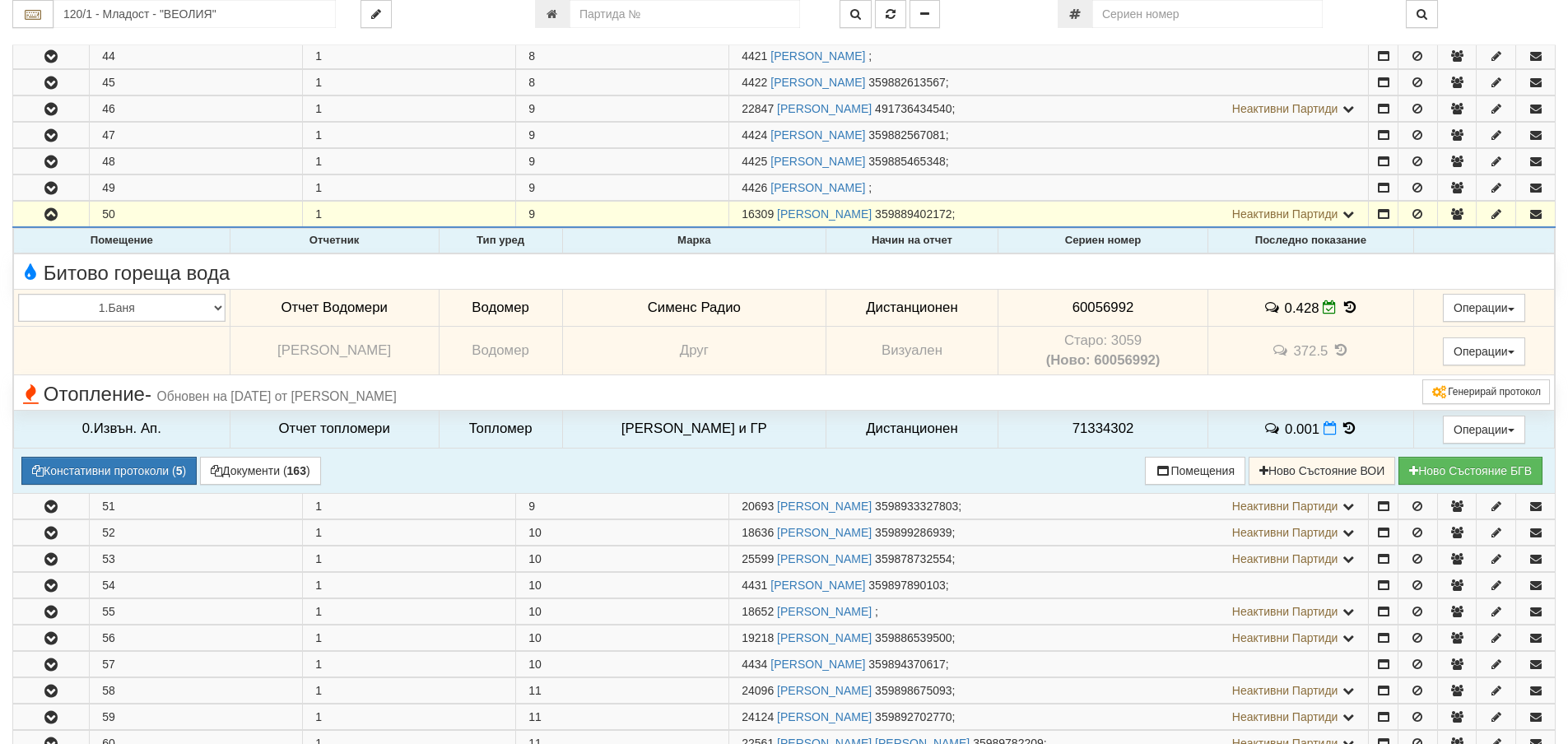
click at [1342, 303] on icon at bounding box center [1349, 307] width 18 height 14
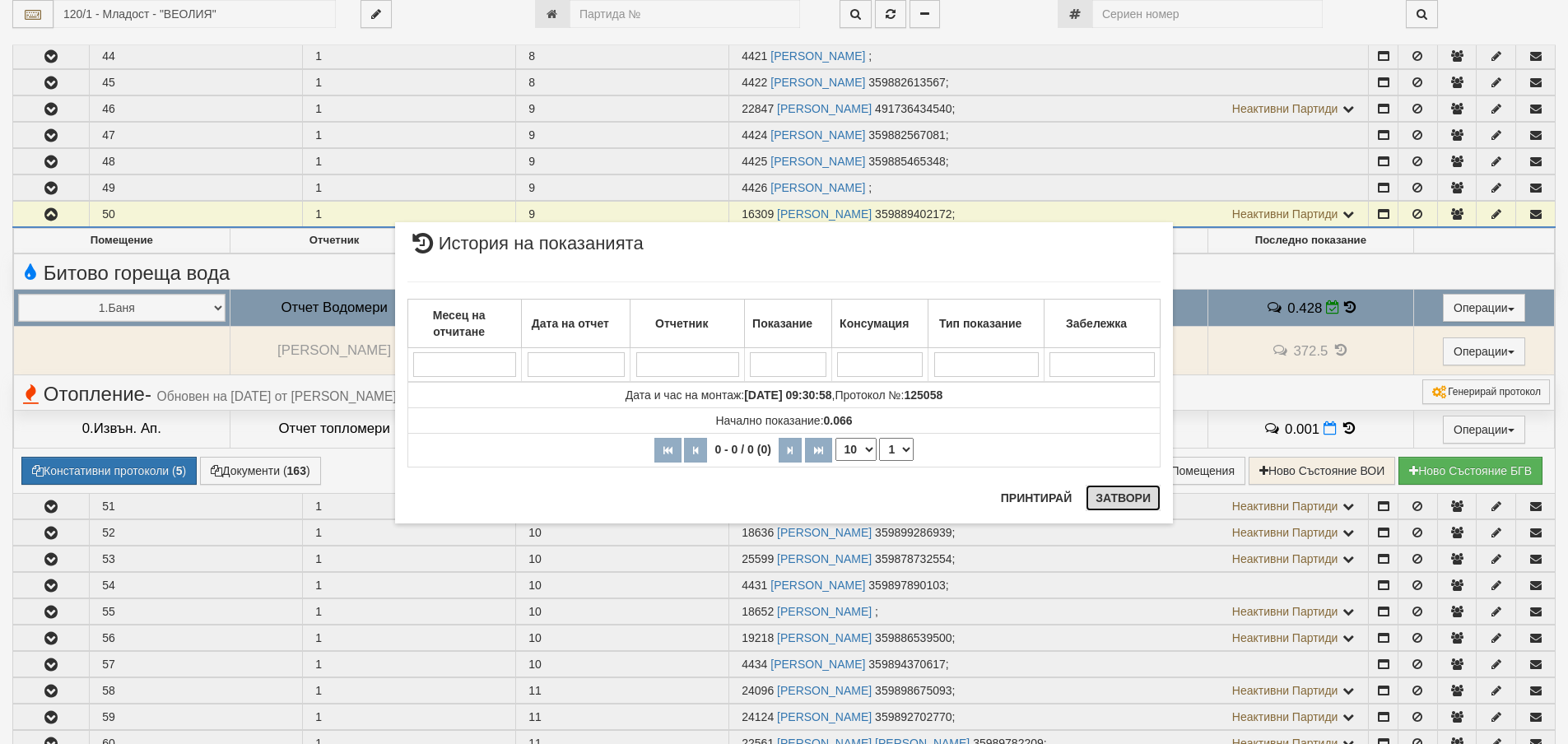
click at [1125, 497] on button "Затвори" at bounding box center [1123, 498] width 75 height 27
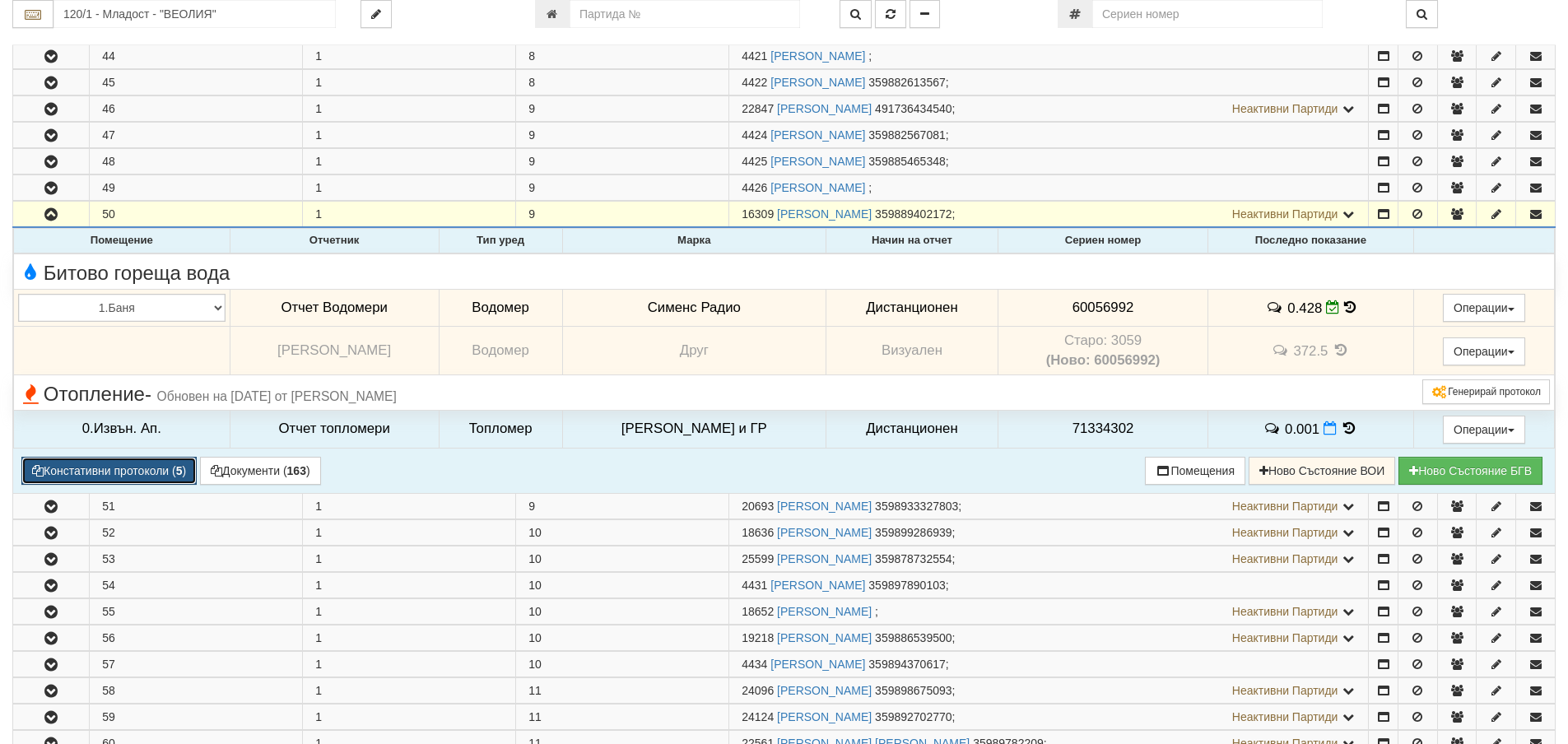
click at [74, 471] on button "Констативни протоколи ( 5 )" at bounding box center [109, 470] width 176 height 28
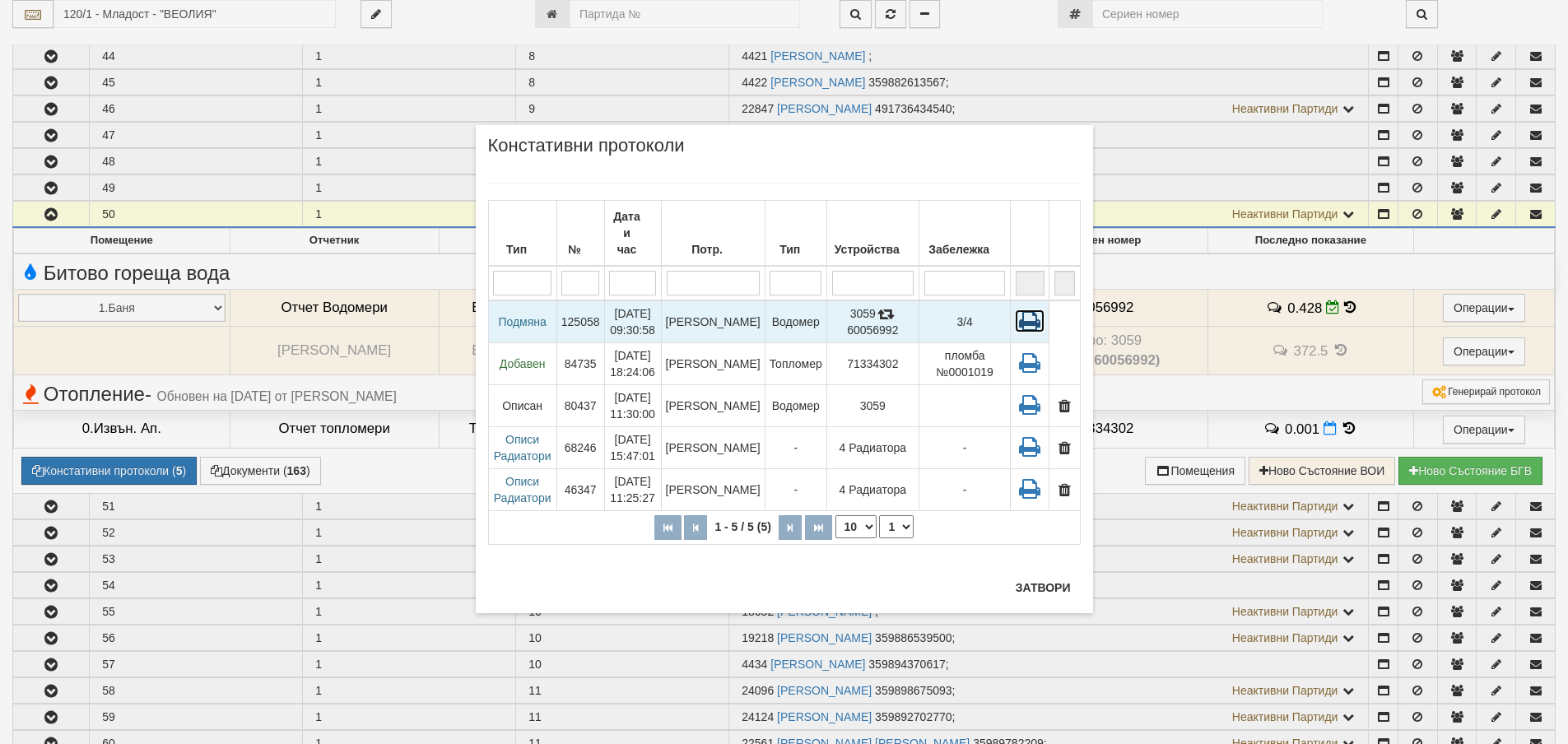
click at [1029, 310] on icon at bounding box center [1029, 321] width 29 height 23
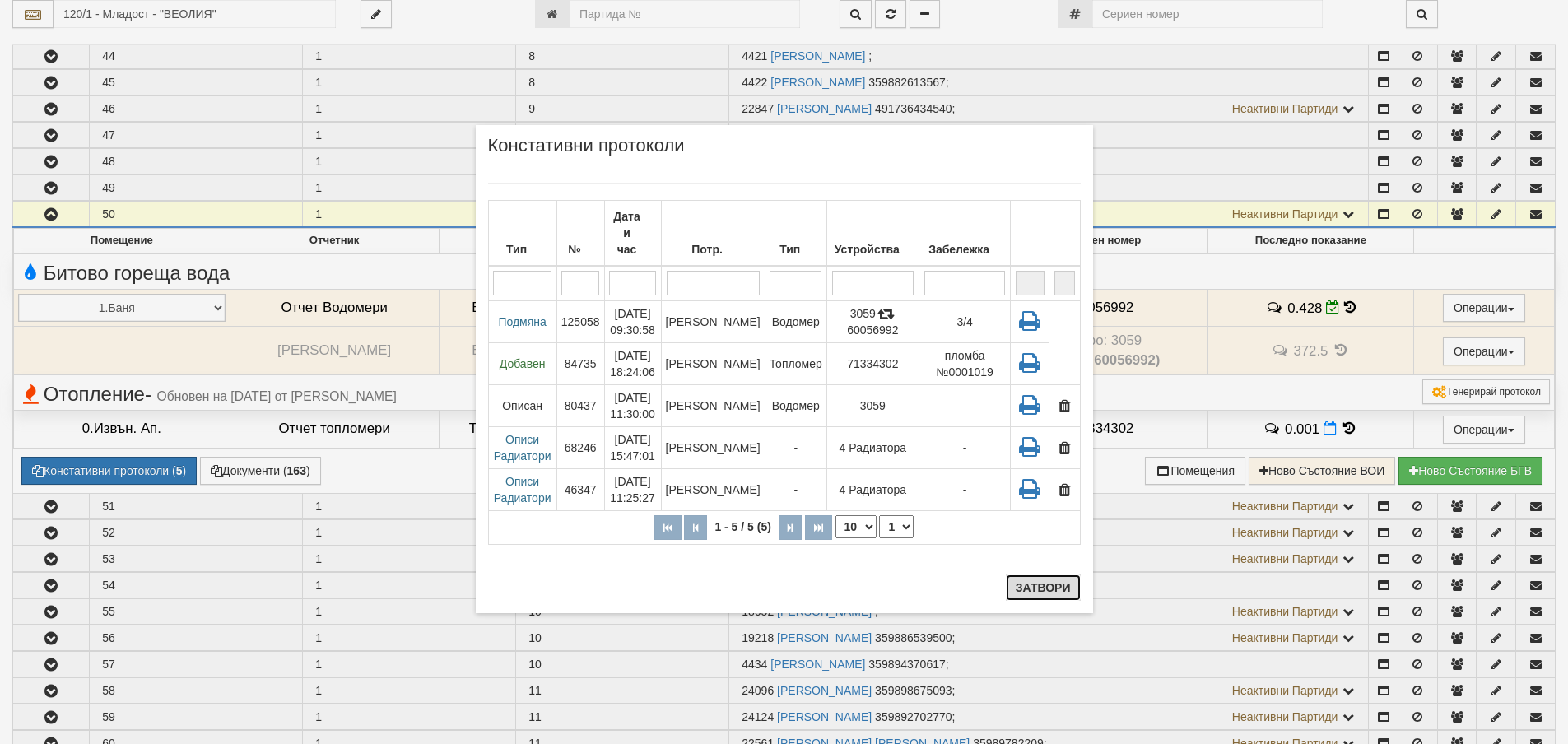
click at [1031, 590] on button "Затвори" at bounding box center [1043, 588] width 75 height 27
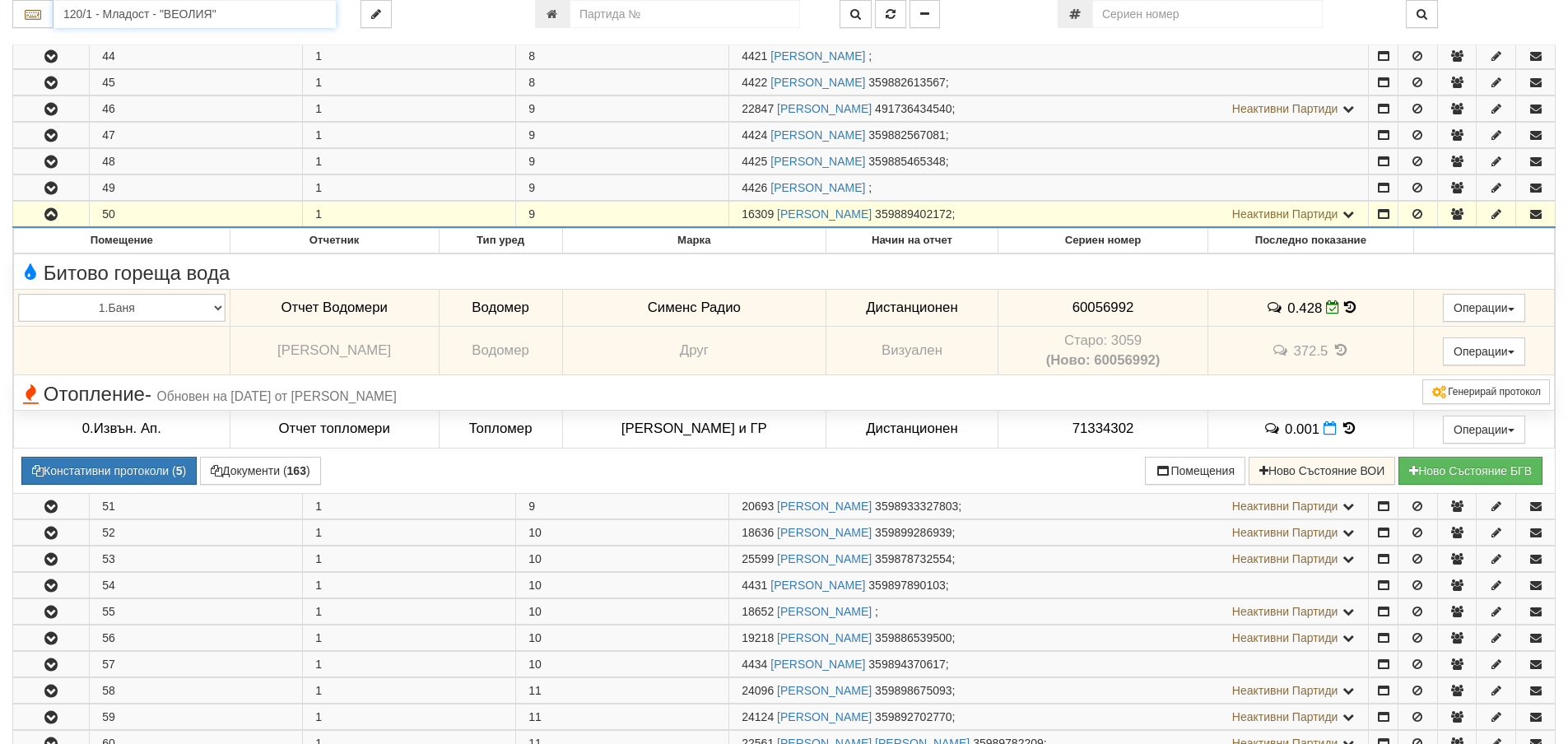
click at [123, 10] on input "120/1 - Младост - "ВЕОЛИЯ"" at bounding box center [194, 13] width 282 height 28
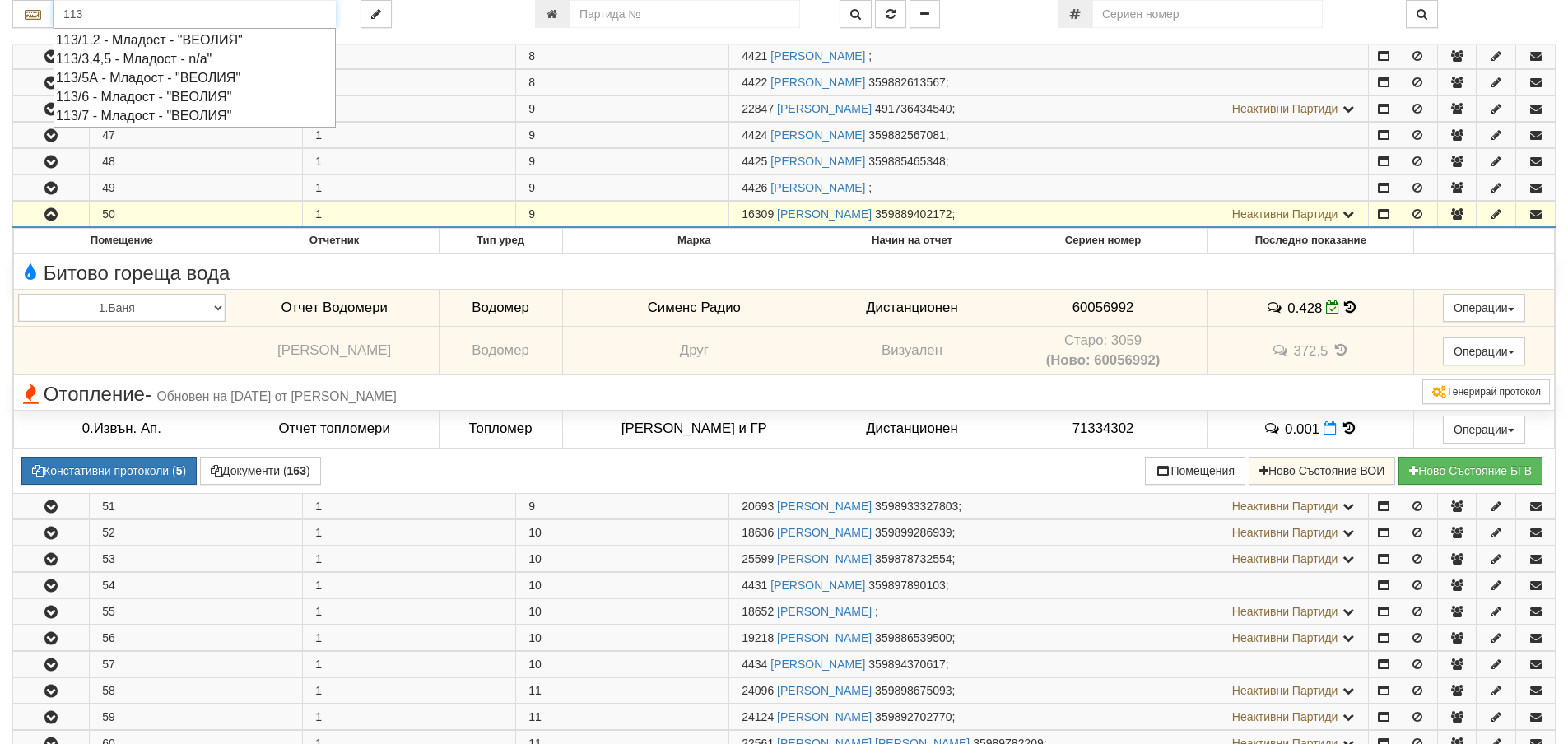
click at [162, 95] on div "113/6 - Младост - "ВЕОЛИЯ"" at bounding box center [195, 97] width 277 height 19
type input "113/6 - Младост - "ВЕОЛИЯ""
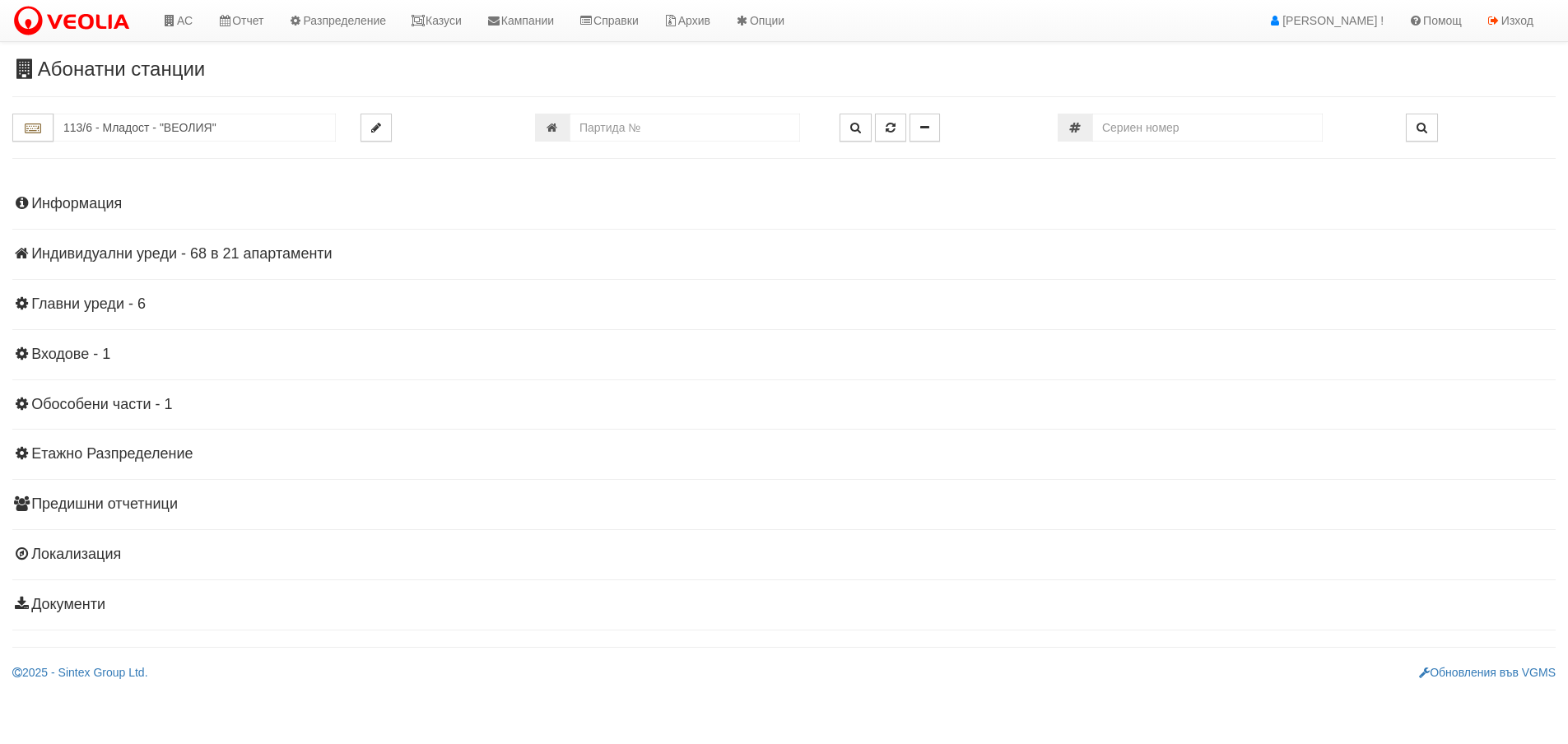
scroll to position [0, 0]
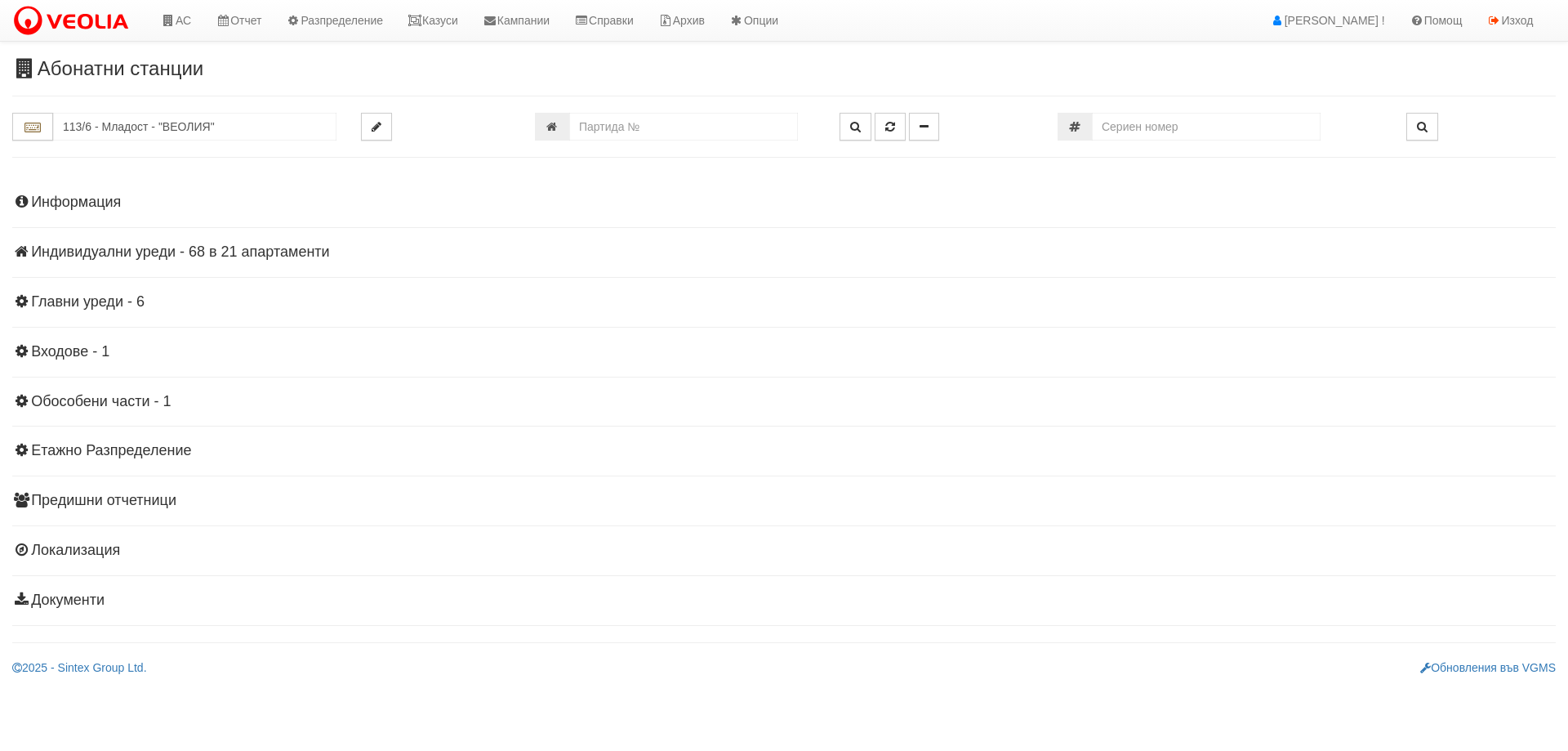
click at [159, 247] on h4 "Индивидуални уреди - 68 в 21 апартаменти" at bounding box center [784, 252] width 1543 height 16
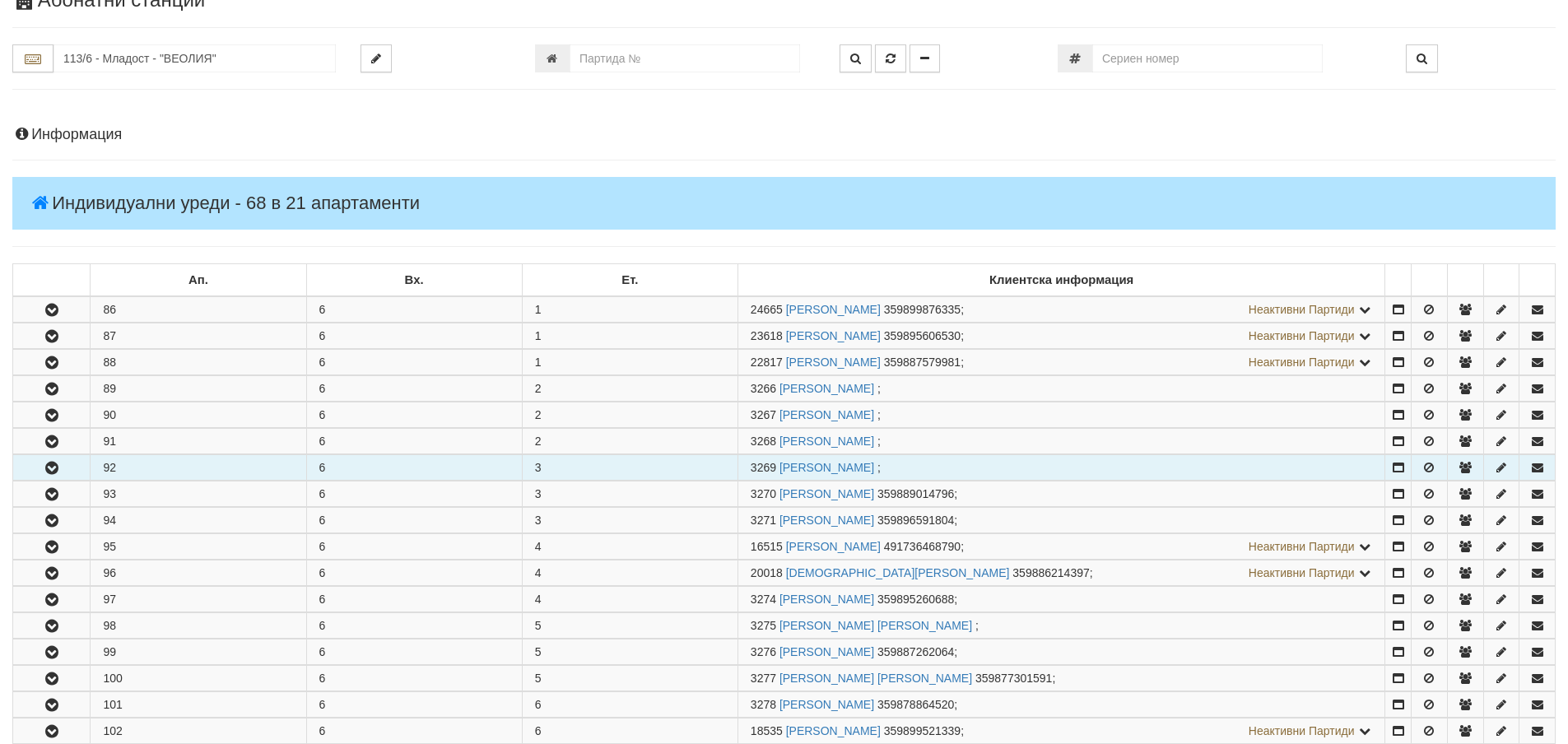
scroll to position [330, 0]
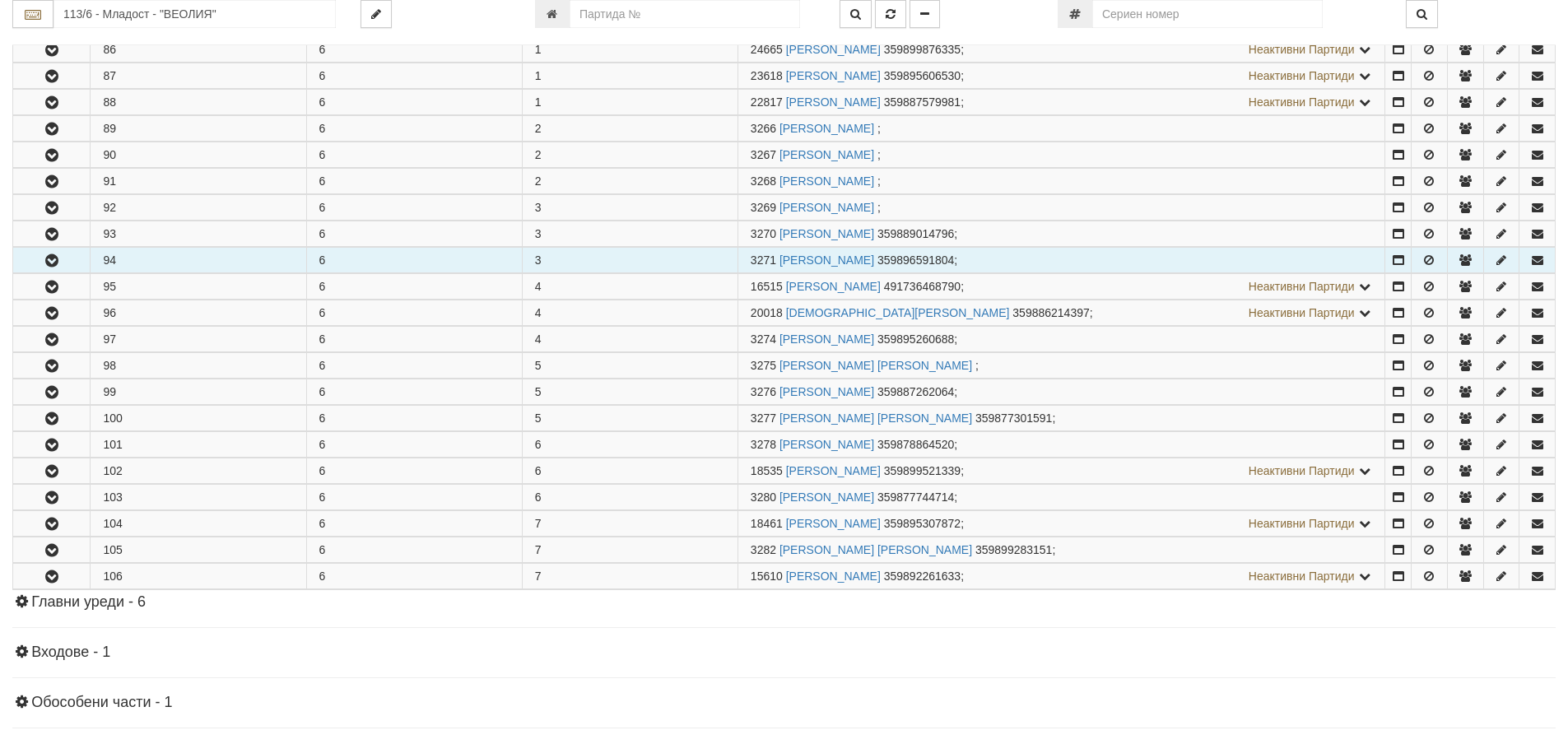
click at [47, 263] on icon "button" at bounding box center [51, 261] width 20 height 11
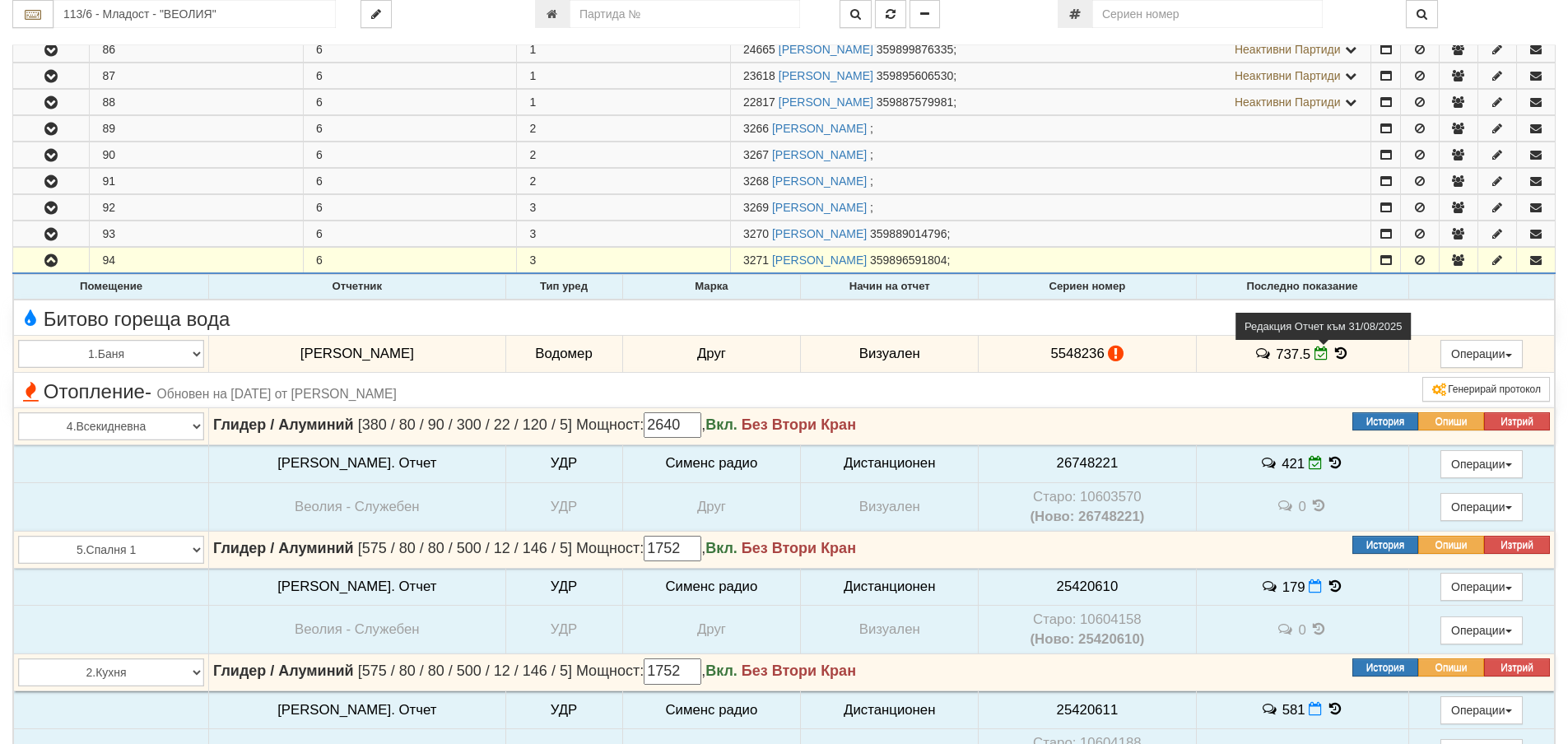
click at [1314, 355] on icon at bounding box center [1321, 353] width 14 height 14
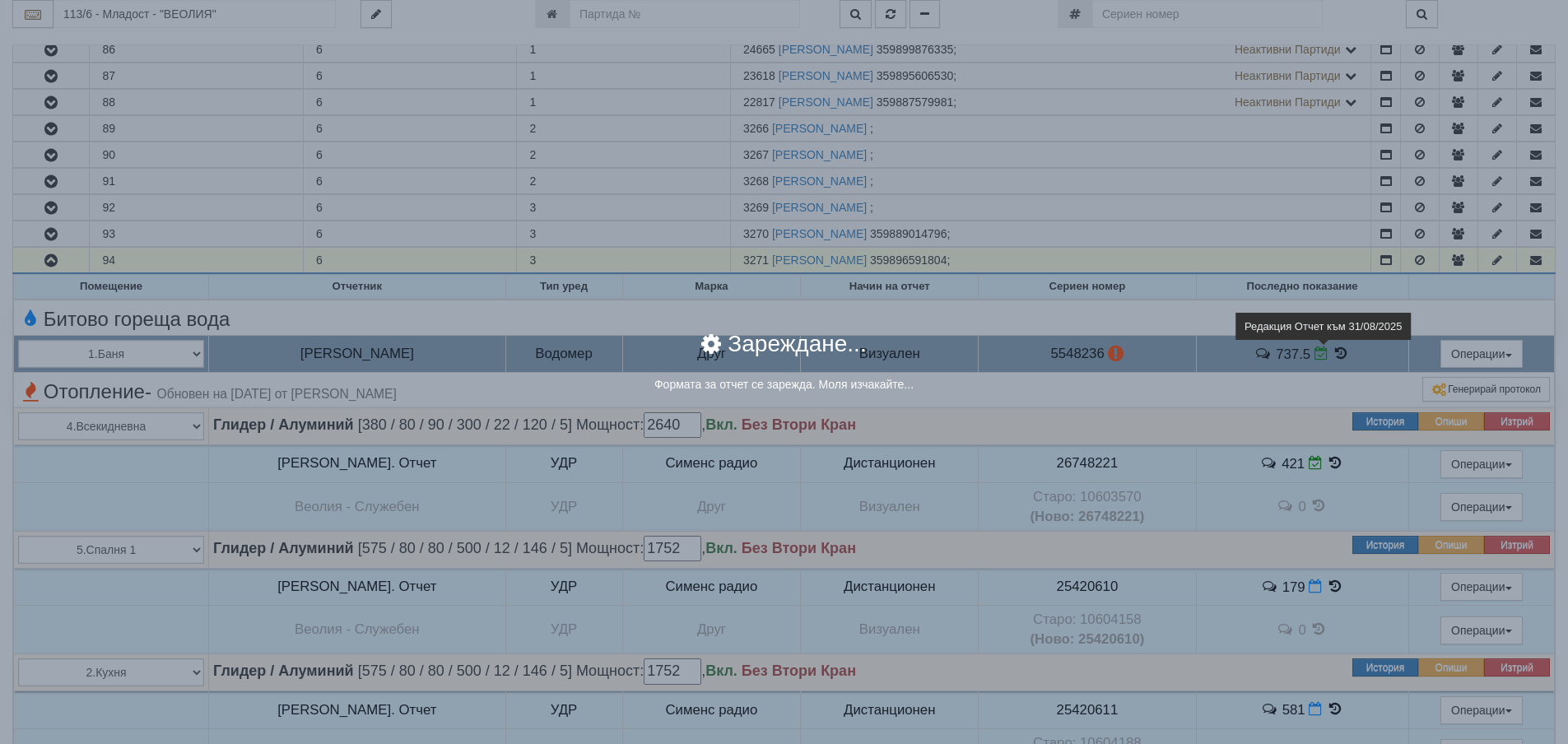
select select "8ac75930-9bfd-e511-80be-8d5a1dced85a"
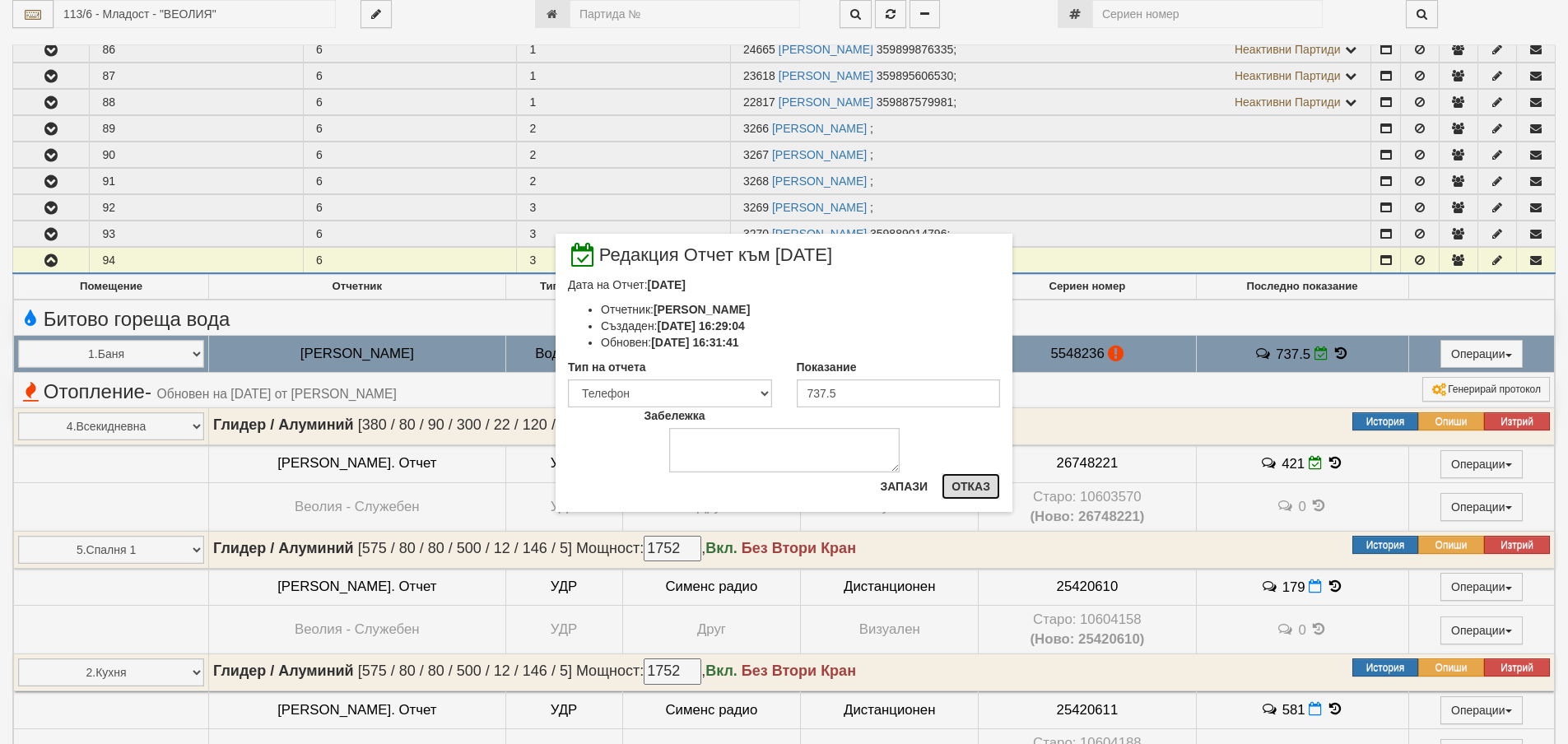
click at [980, 487] on button "Отказ" at bounding box center [971, 486] width 59 height 27
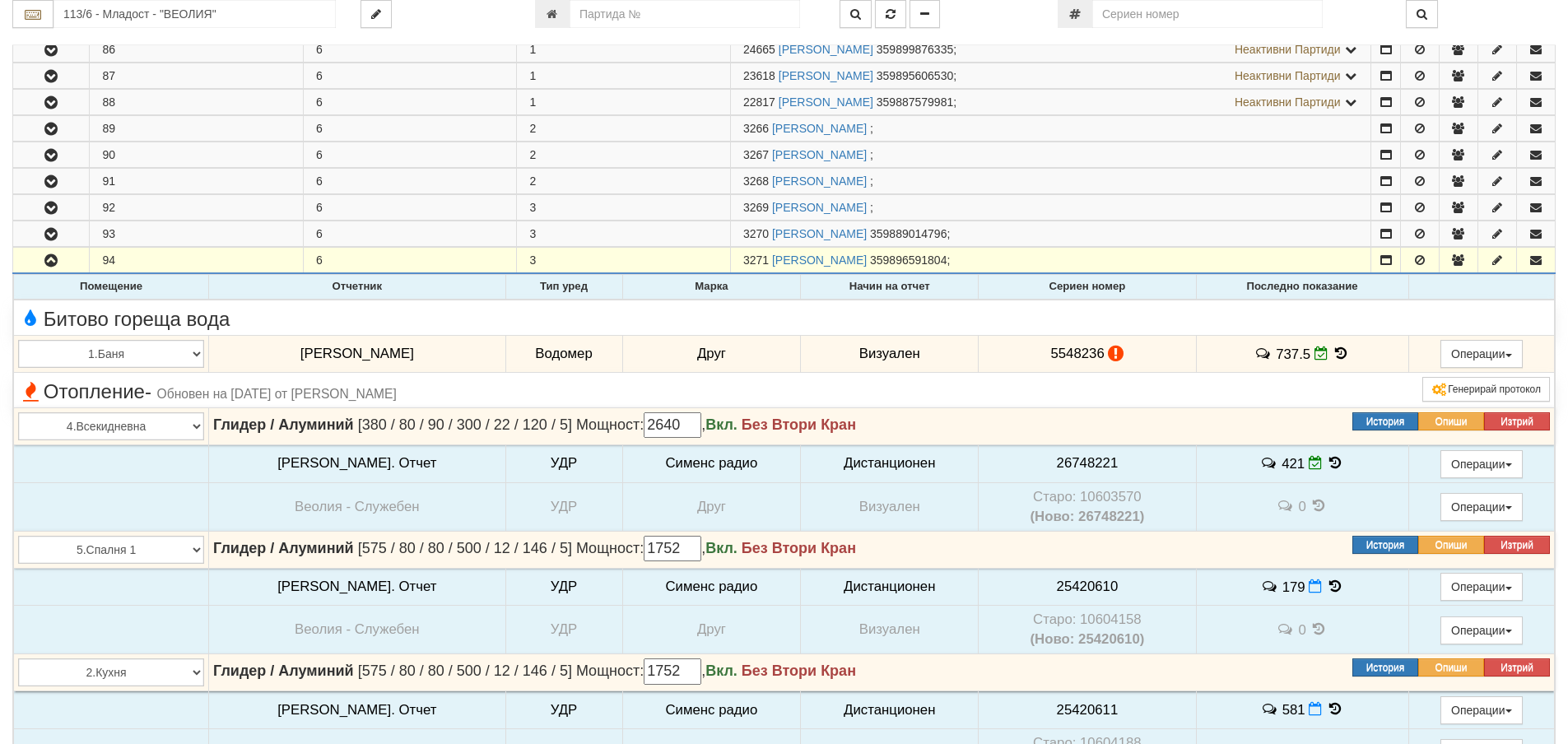
click at [1333, 353] on icon at bounding box center [1342, 353] width 18 height 14
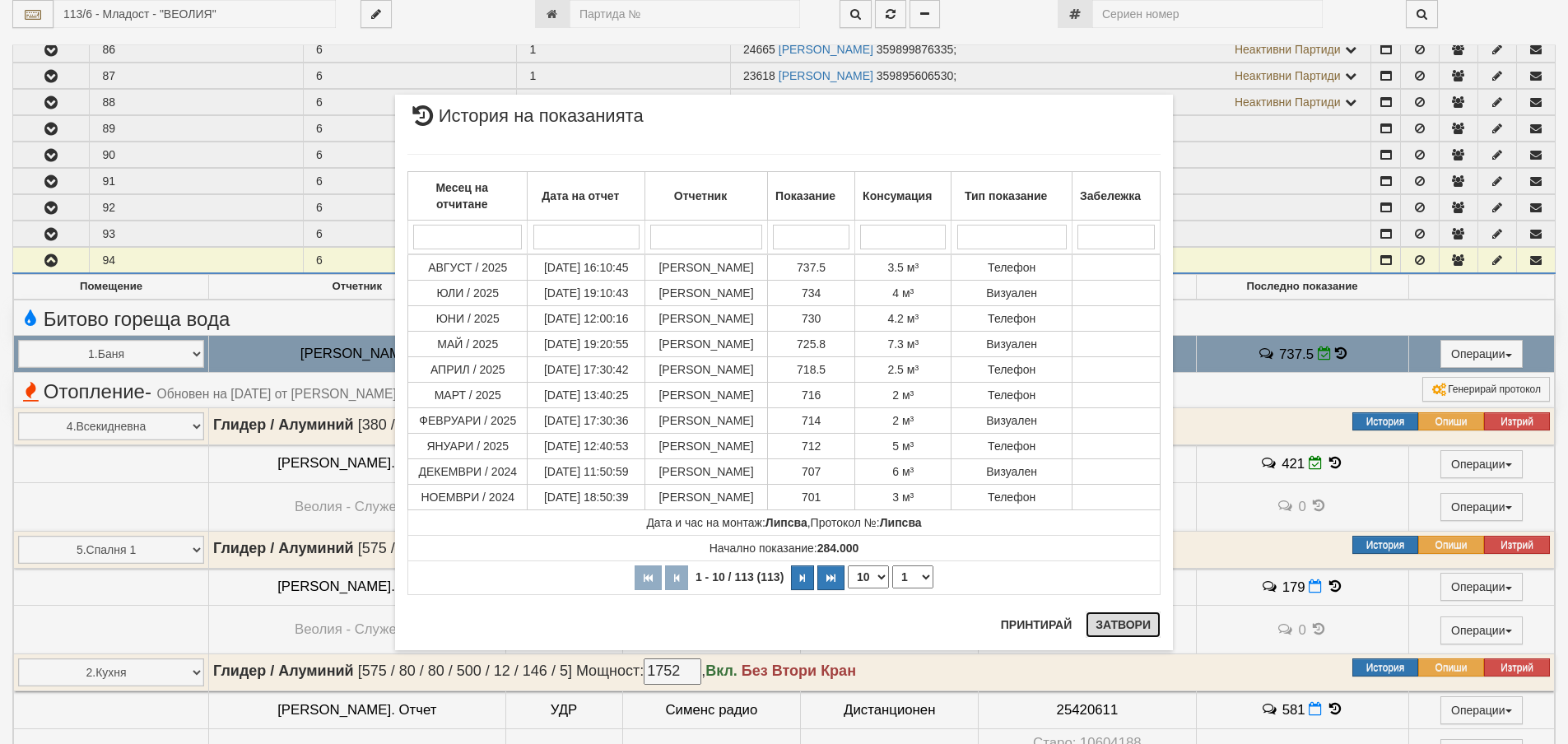
click at [1122, 613] on button "Затвори" at bounding box center [1123, 625] width 75 height 27
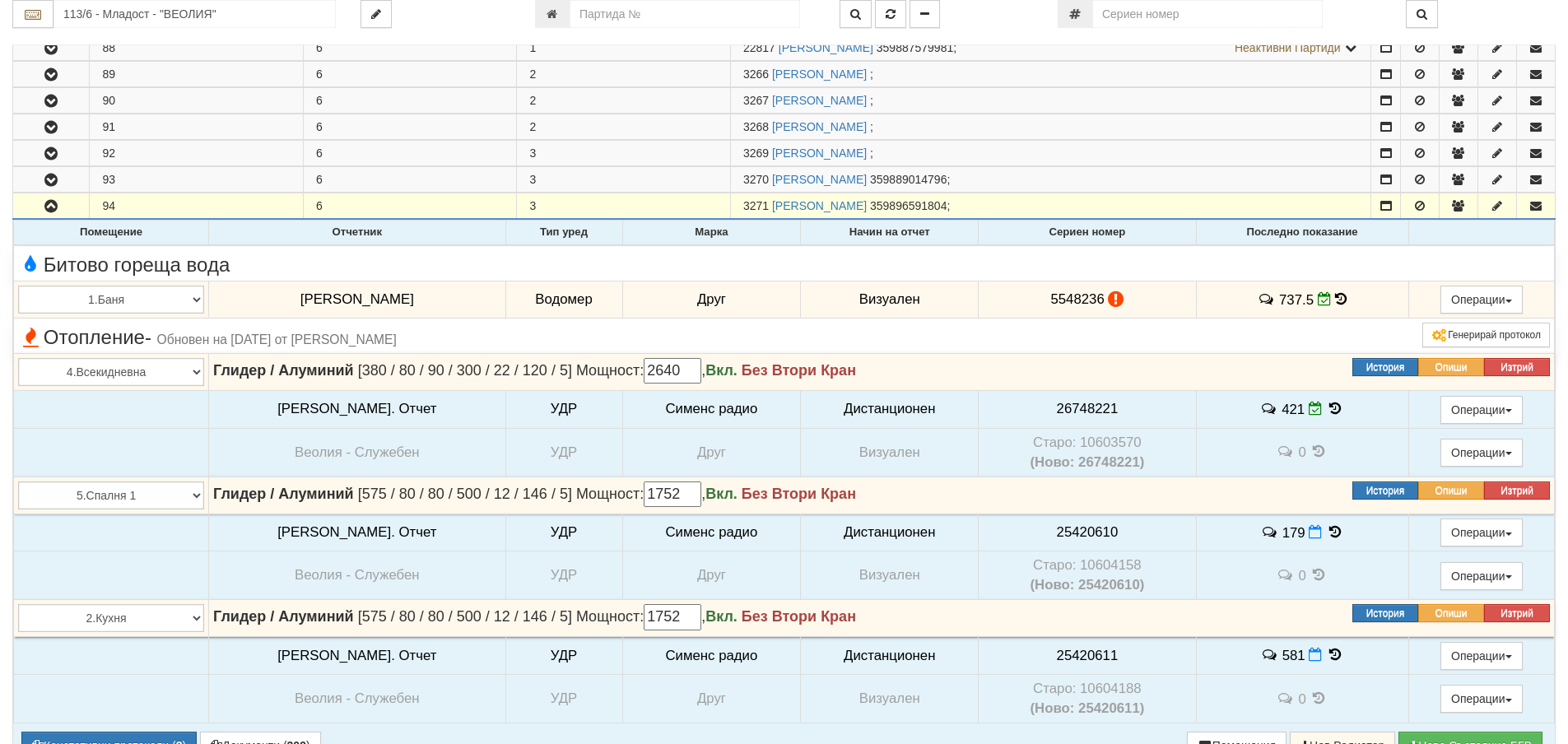
scroll to position [494, 0]
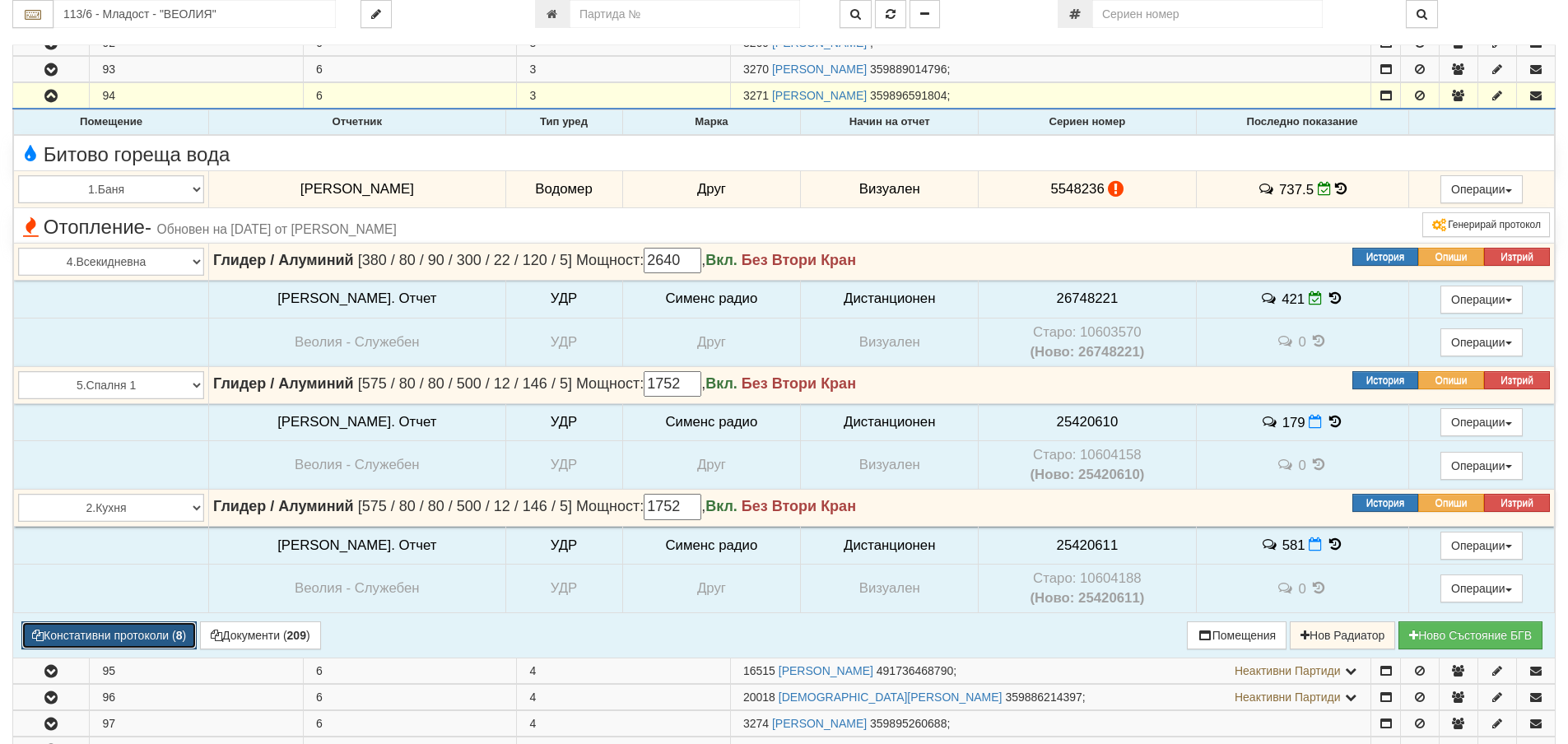
click at [152, 638] on button "Констативни протоколи ( 8 )" at bounding box center [109, 635] width 176 height 28
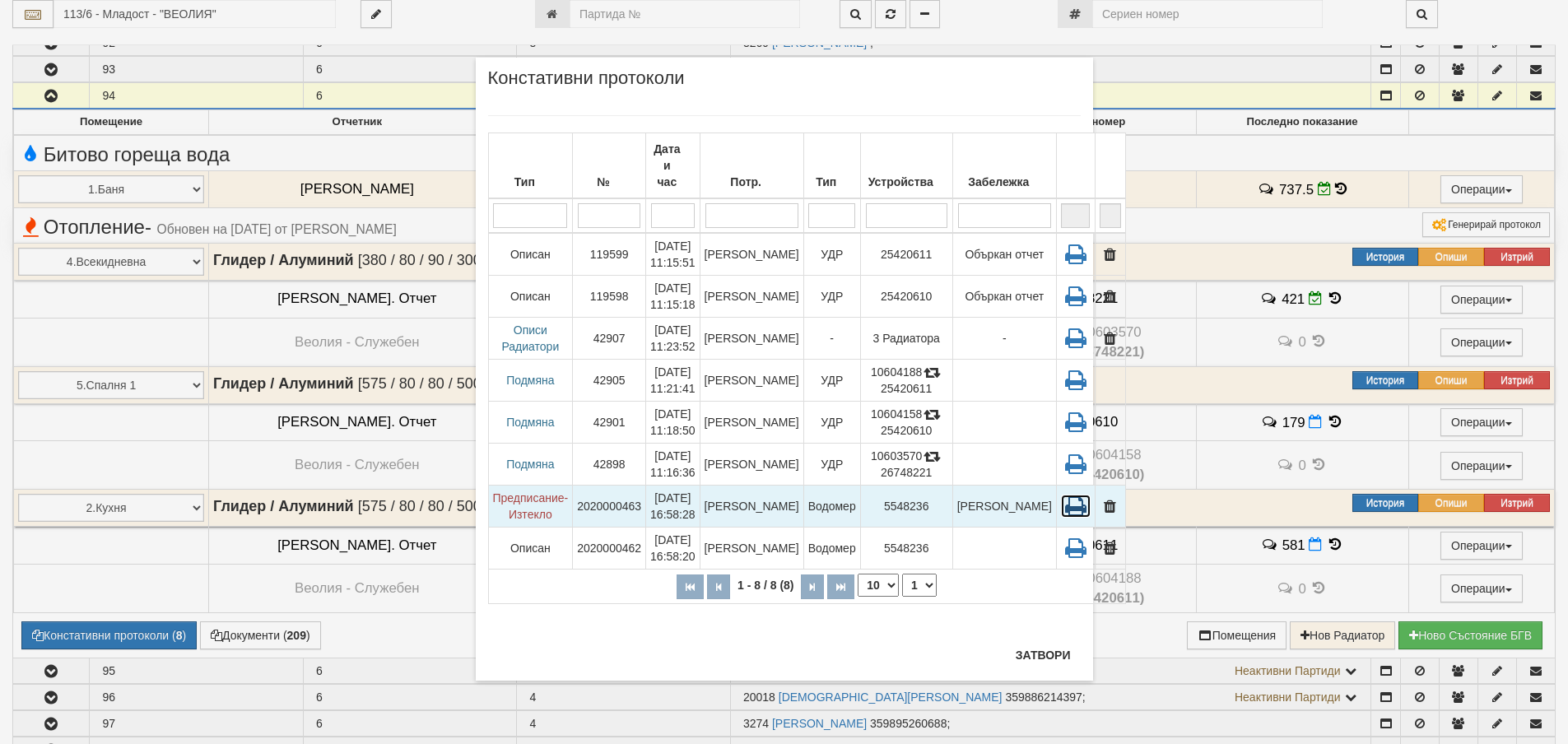
click at [1061, 495] on icon at bounding box center [1076, 506] width 29 height 23
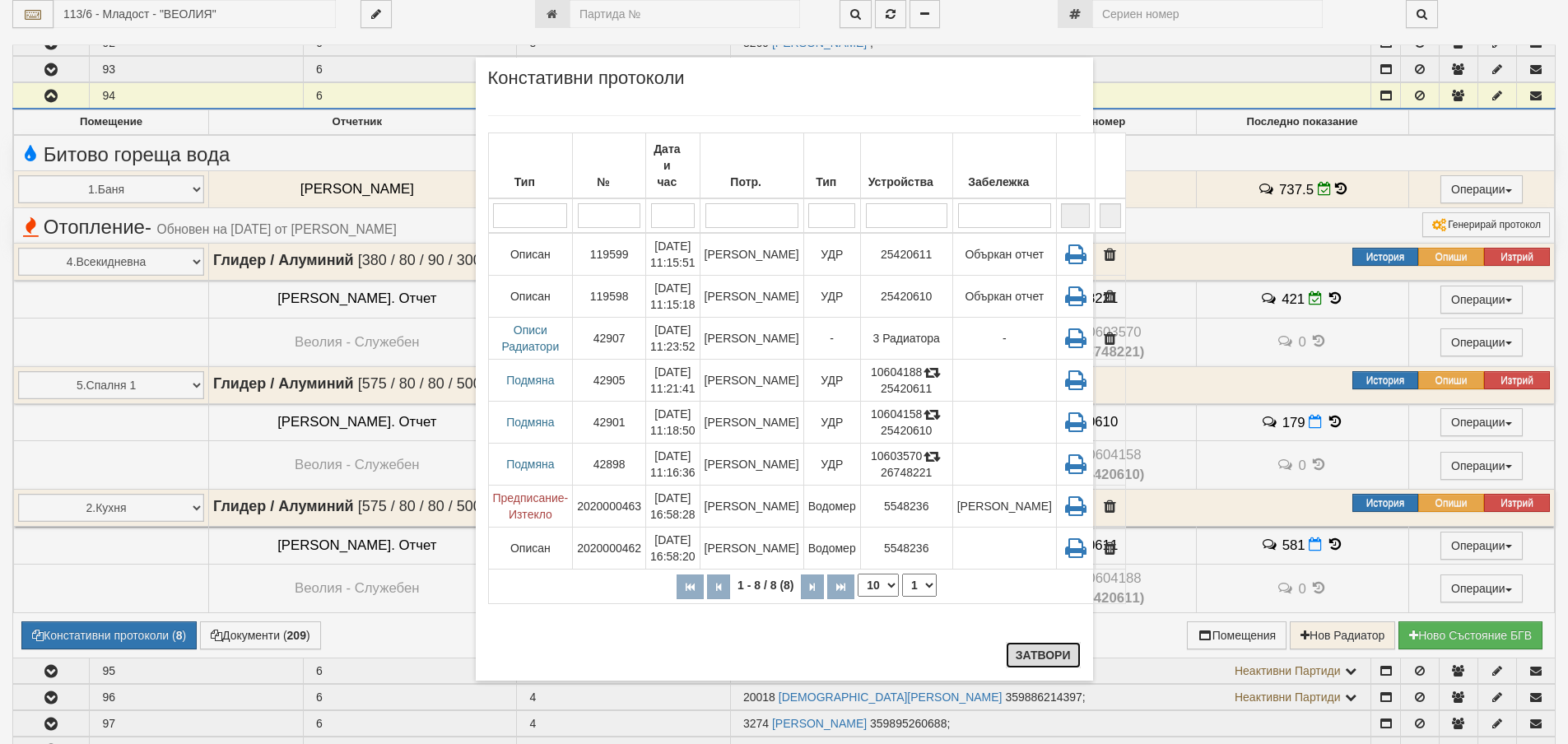
click at [1044, 653] on button "Затвори" at bounding box center [1043, 656] width 75 height 27
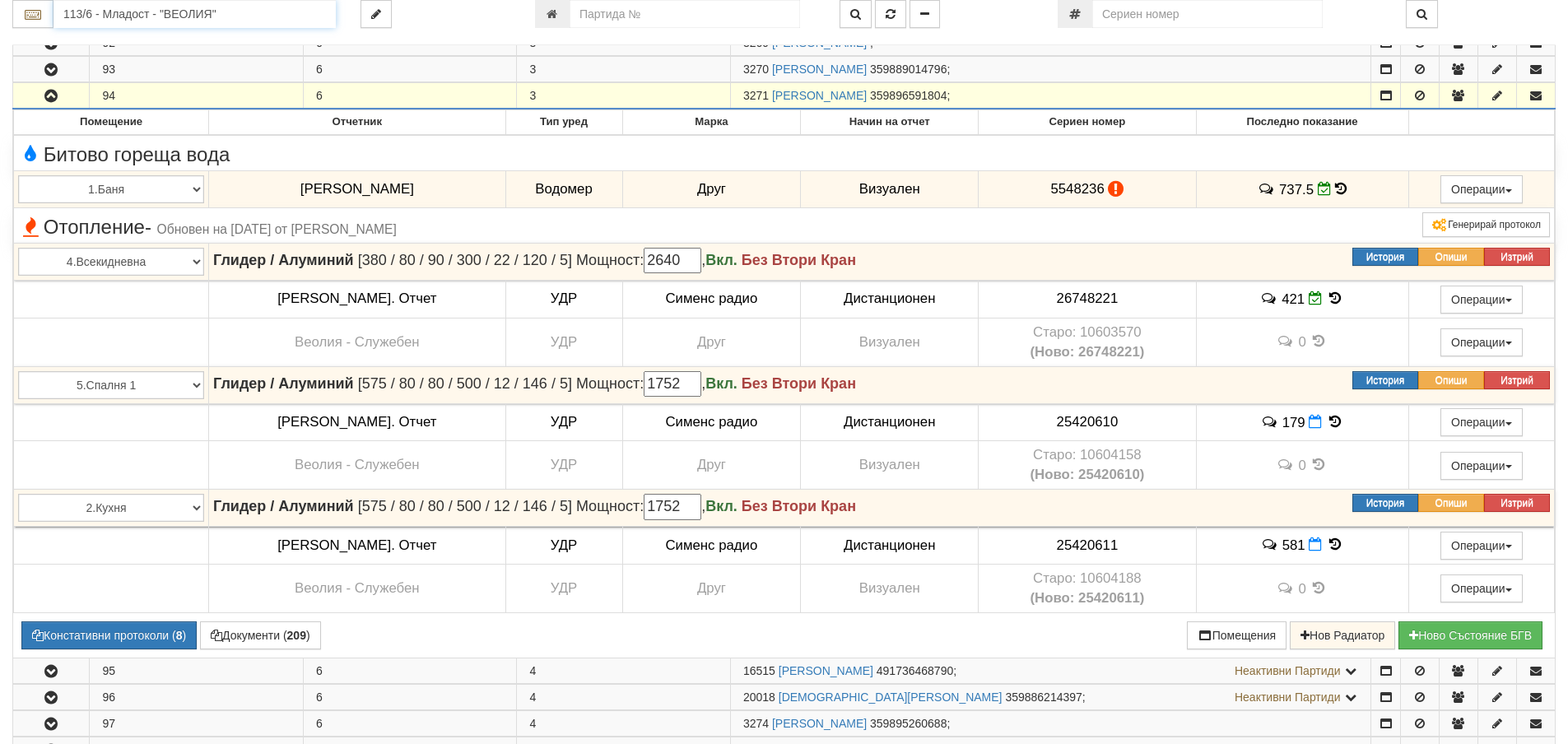
click at [104, 16] on input "113/6 - Младост - "ВЕОЛИЯ"" at bounding box center [194, 13] width 282 height 28
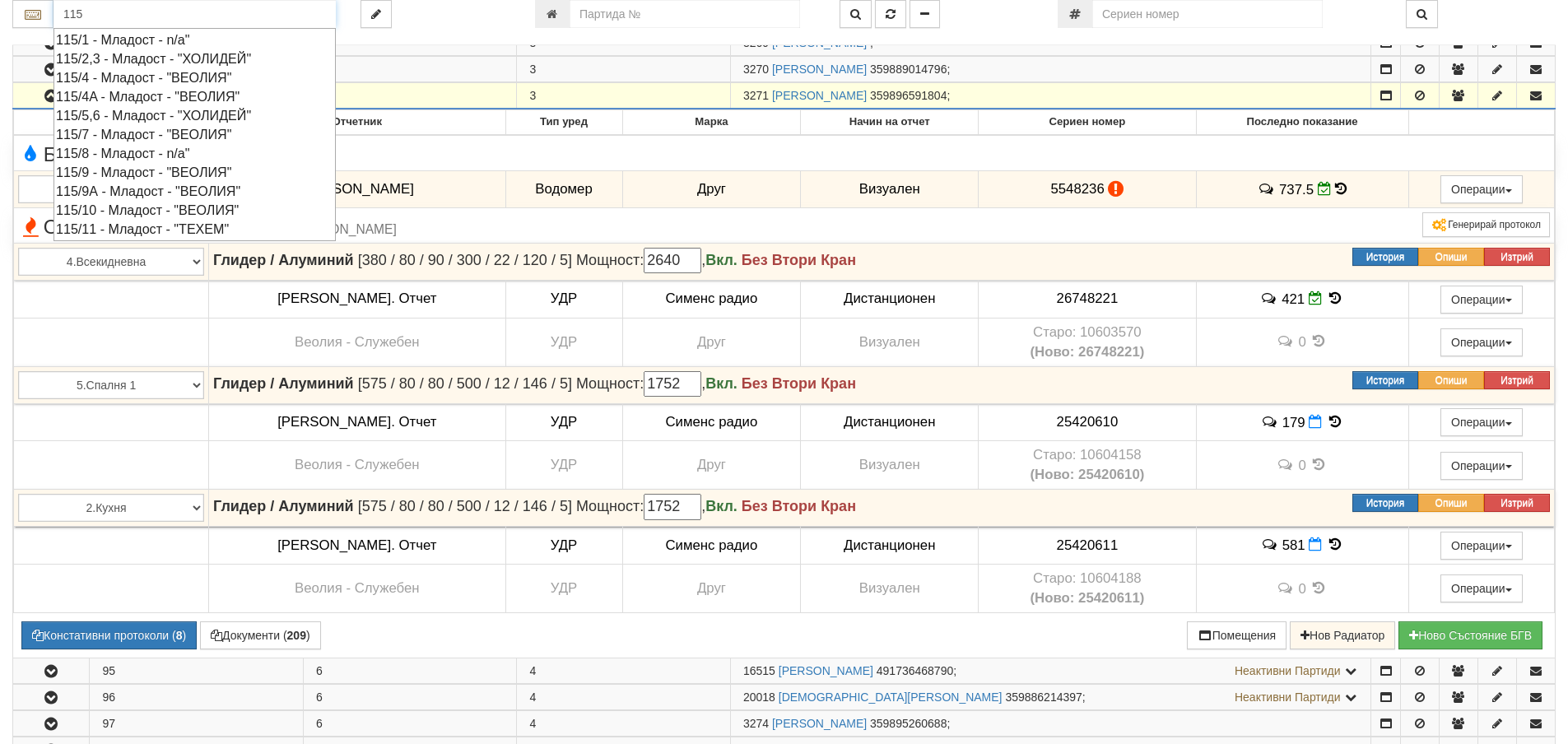
click at [139, 174] on div "115/9 - Младост - "ВЕОЛИЯ"" at bounding box center [195, 173] width 277 height 19
type input "115/9 - Младост - "ВЕОЛИЯ""
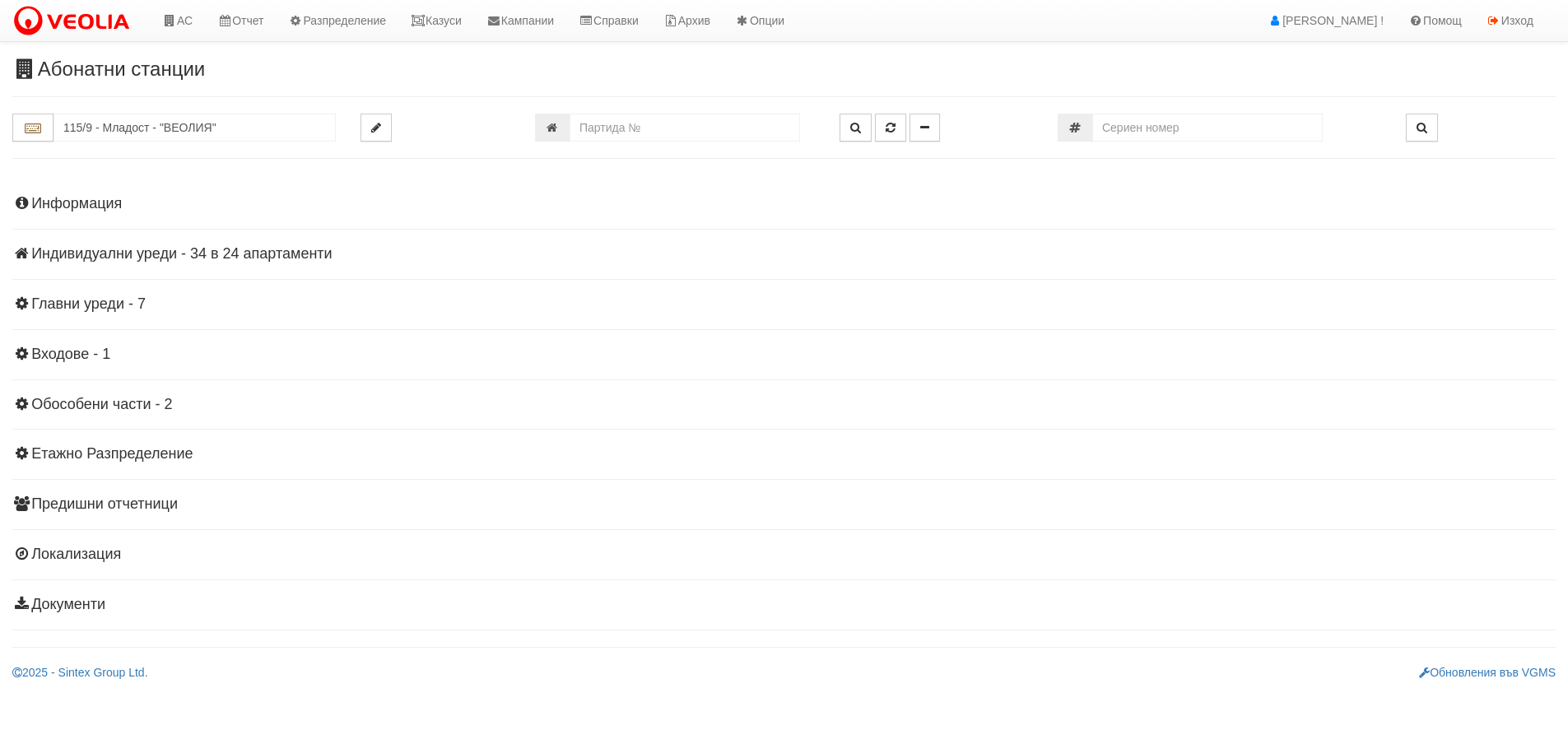
scroll to position [0, 0]
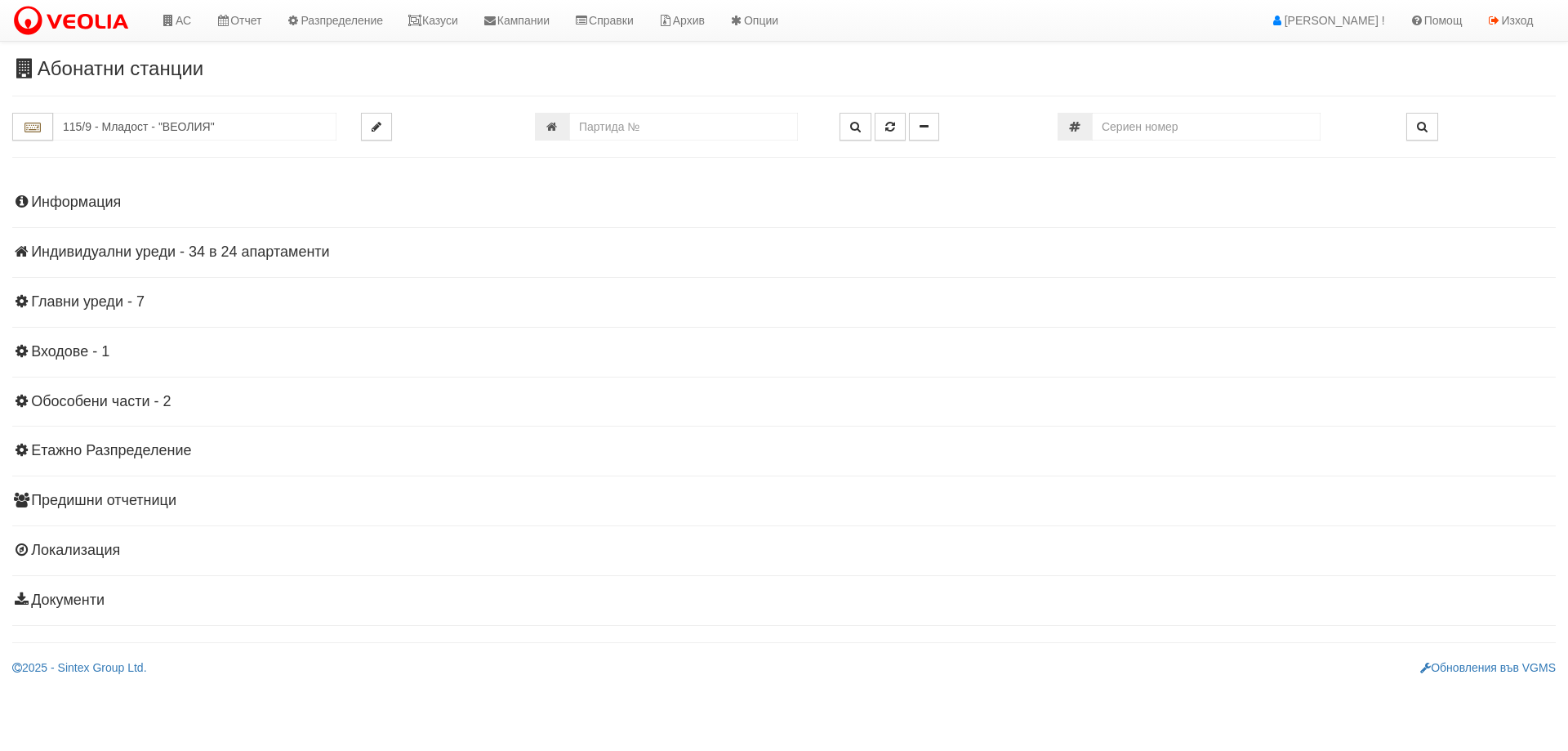
click at [150, 259] on h4 "Индивидуални уреди - 34 в 24 апартаменти" at bounding box center [784, 252] width 1543 height 16
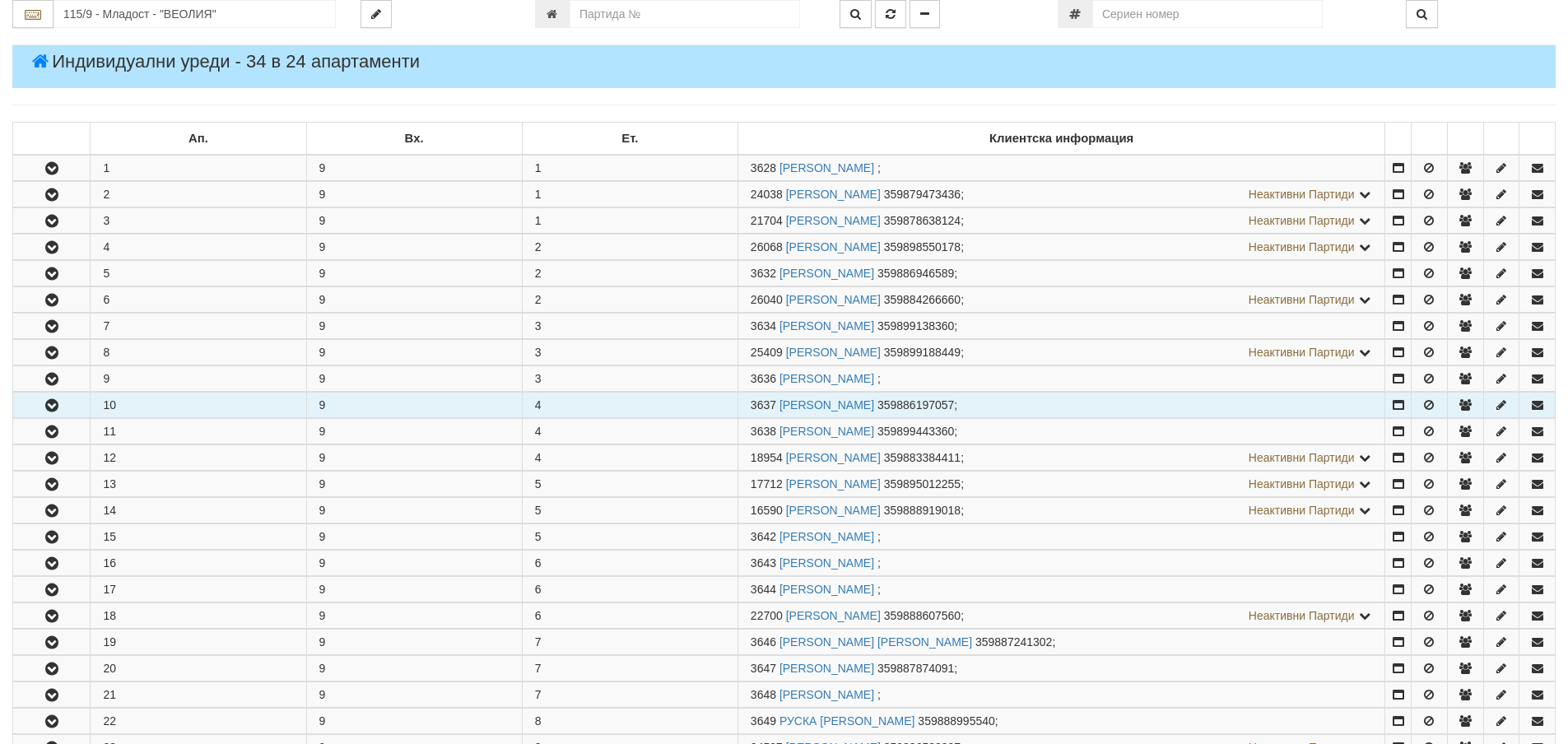
scroll to position [247, 0]
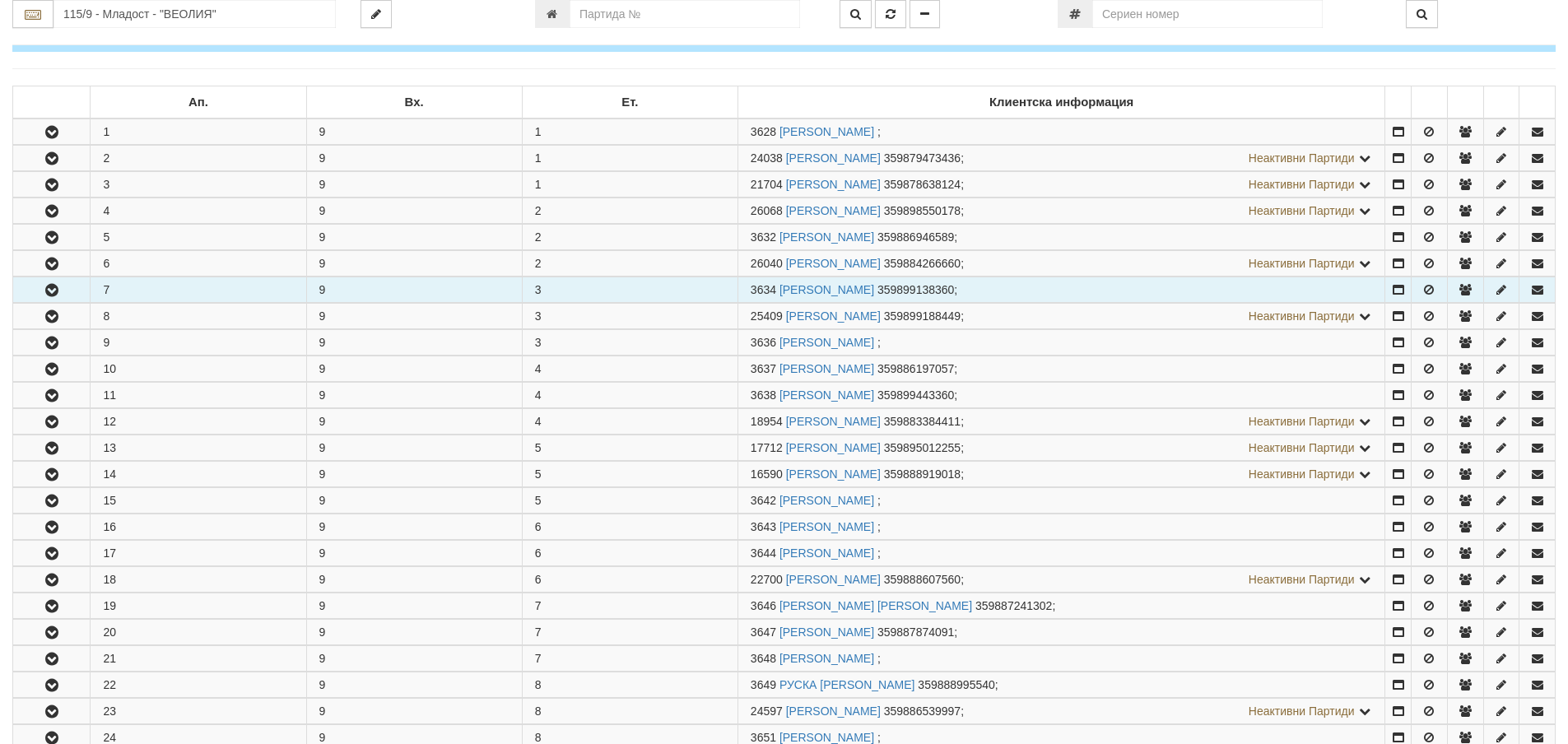
click at [59, 287] on icon "button" at bounding box center [51, 291] width 20 height 11
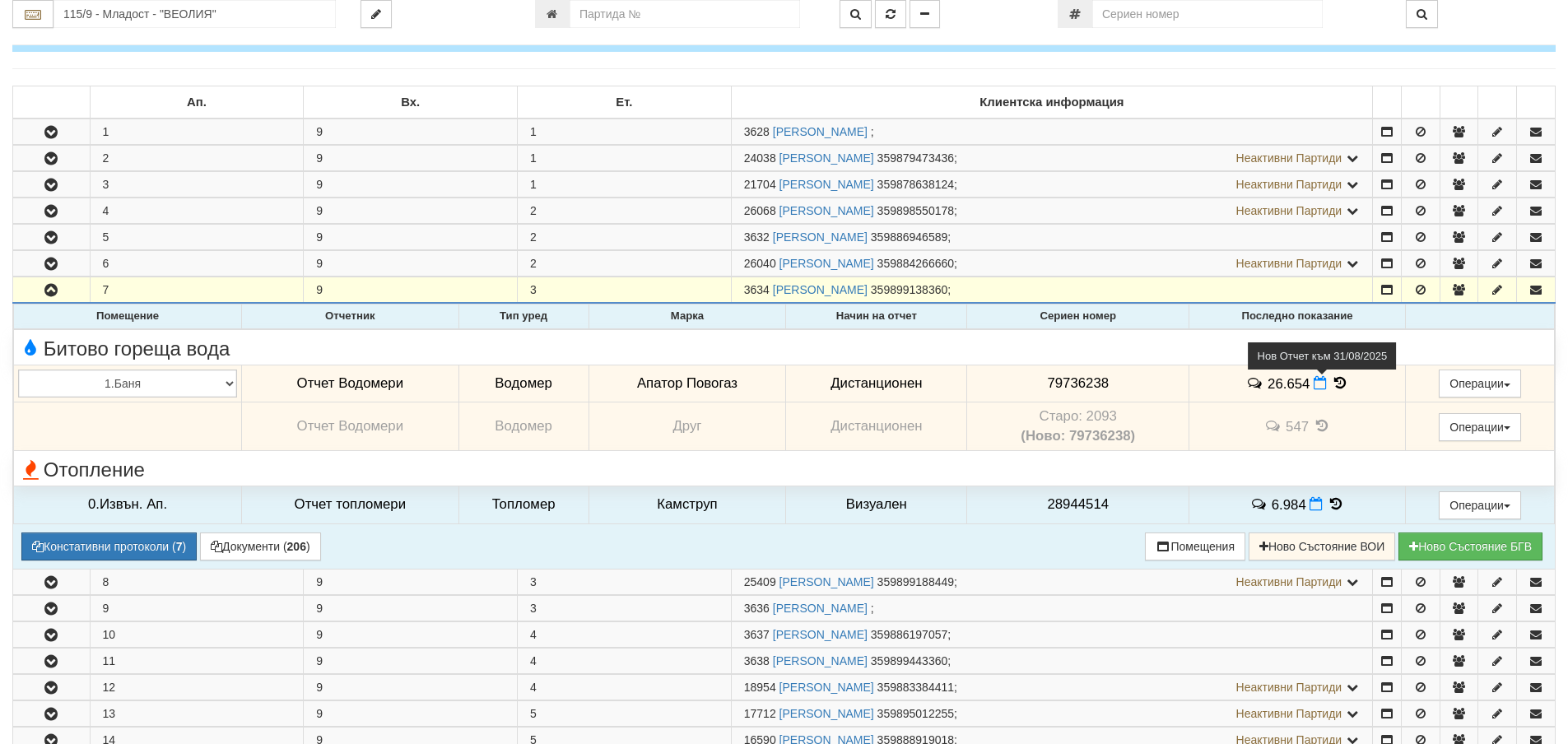
click at [1314, 385] on icon at bounding box center [1321, 383] width 13 height 14
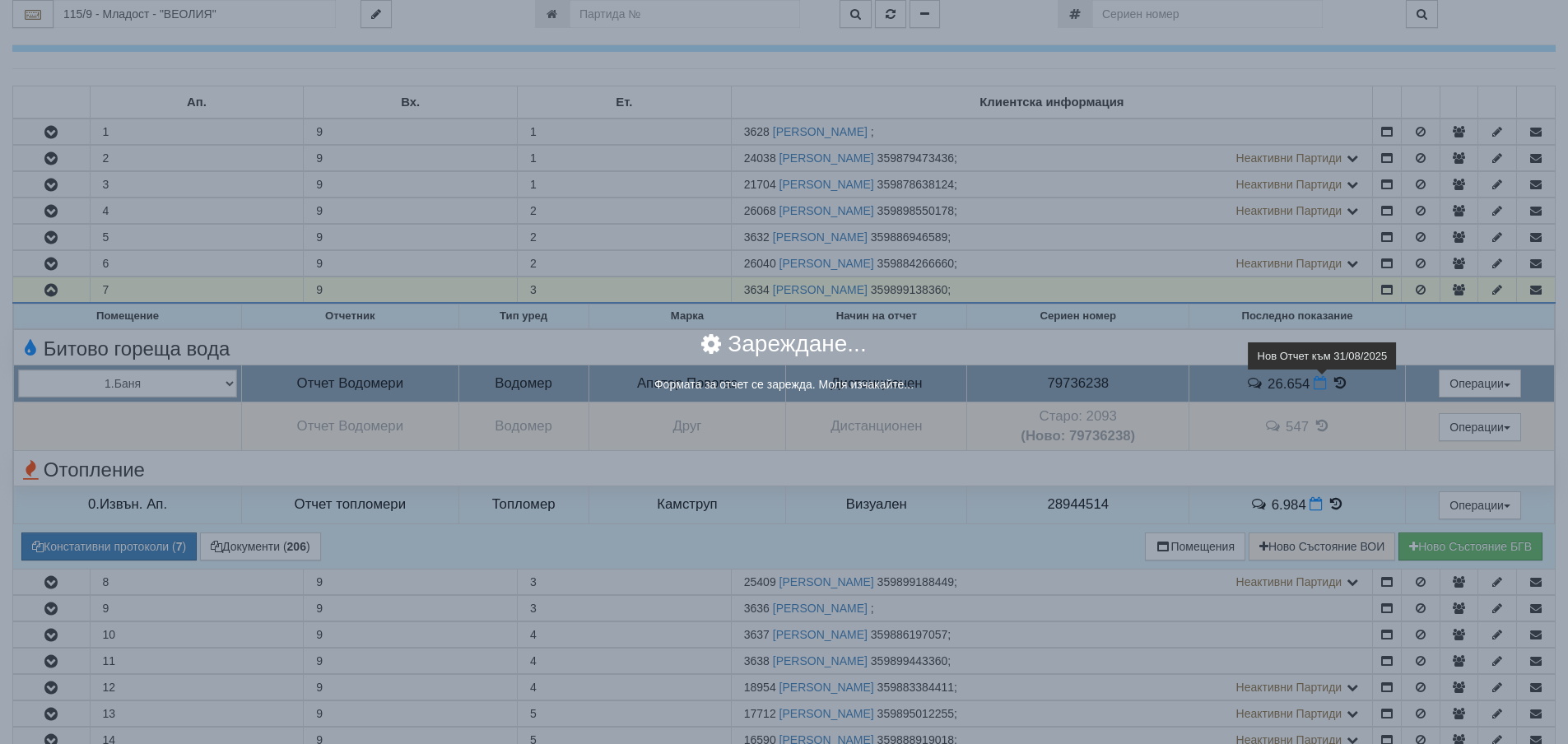
select select "8ac75930-9bfd-e511-80be-8d5a1dced85a"
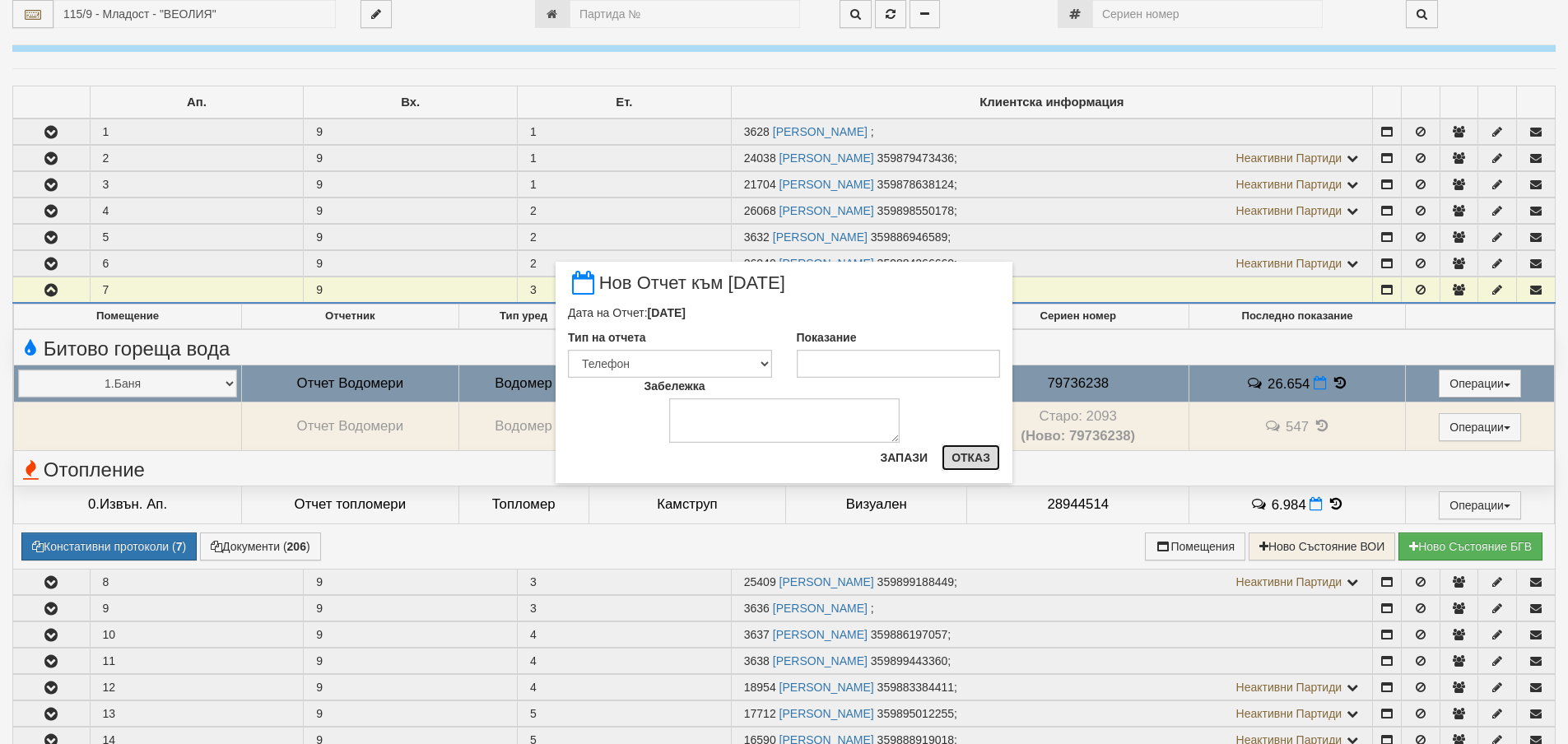
click at [961, 459] on button "Отказ" at bounding box center [971, 458] width 59 height 27
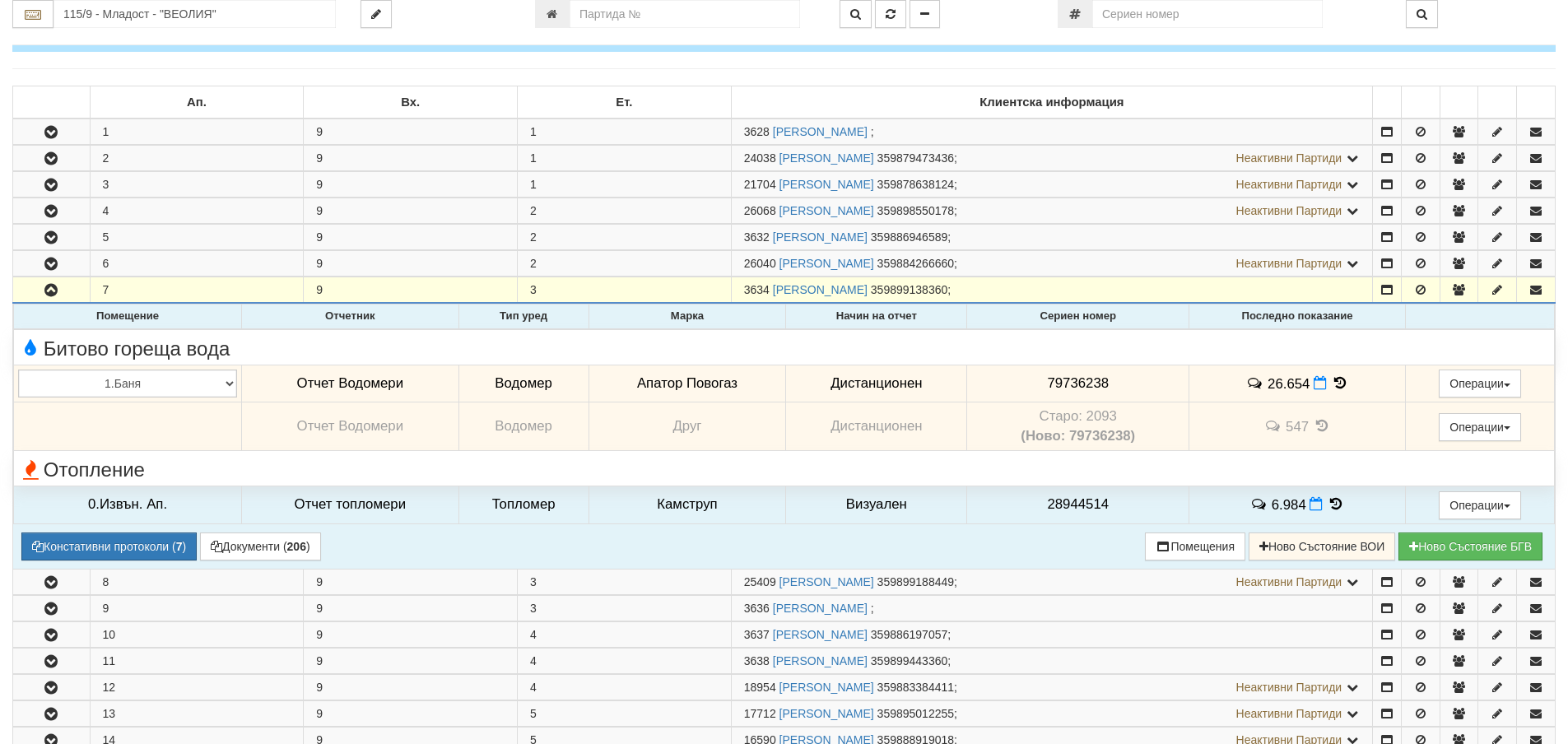
click at [1333, 385] on icon at bounding box center [1340, 383] width 18 height 14
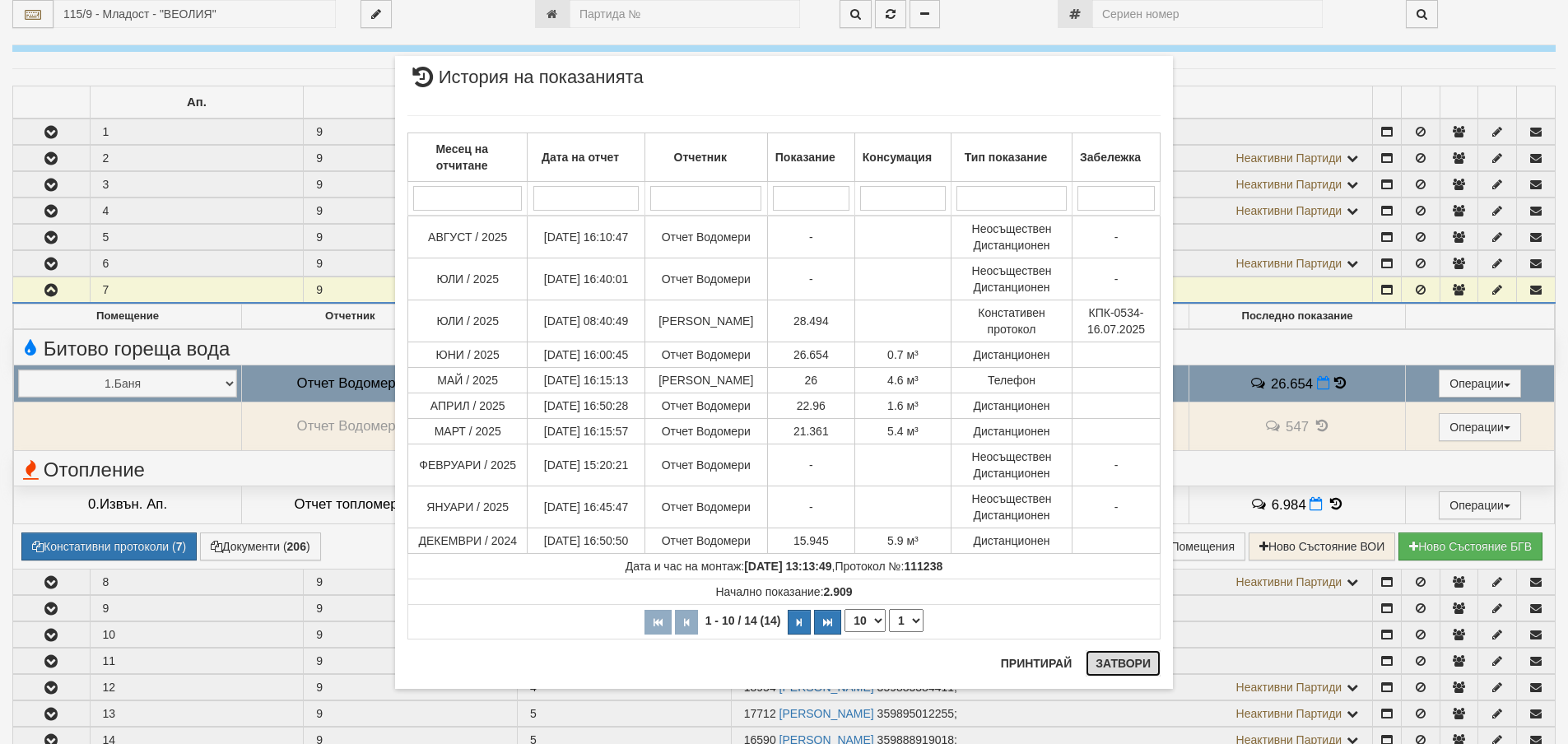
click at [1124, 665] on button "Затвори" at bounding box center [1123, 663] width 75 height 27
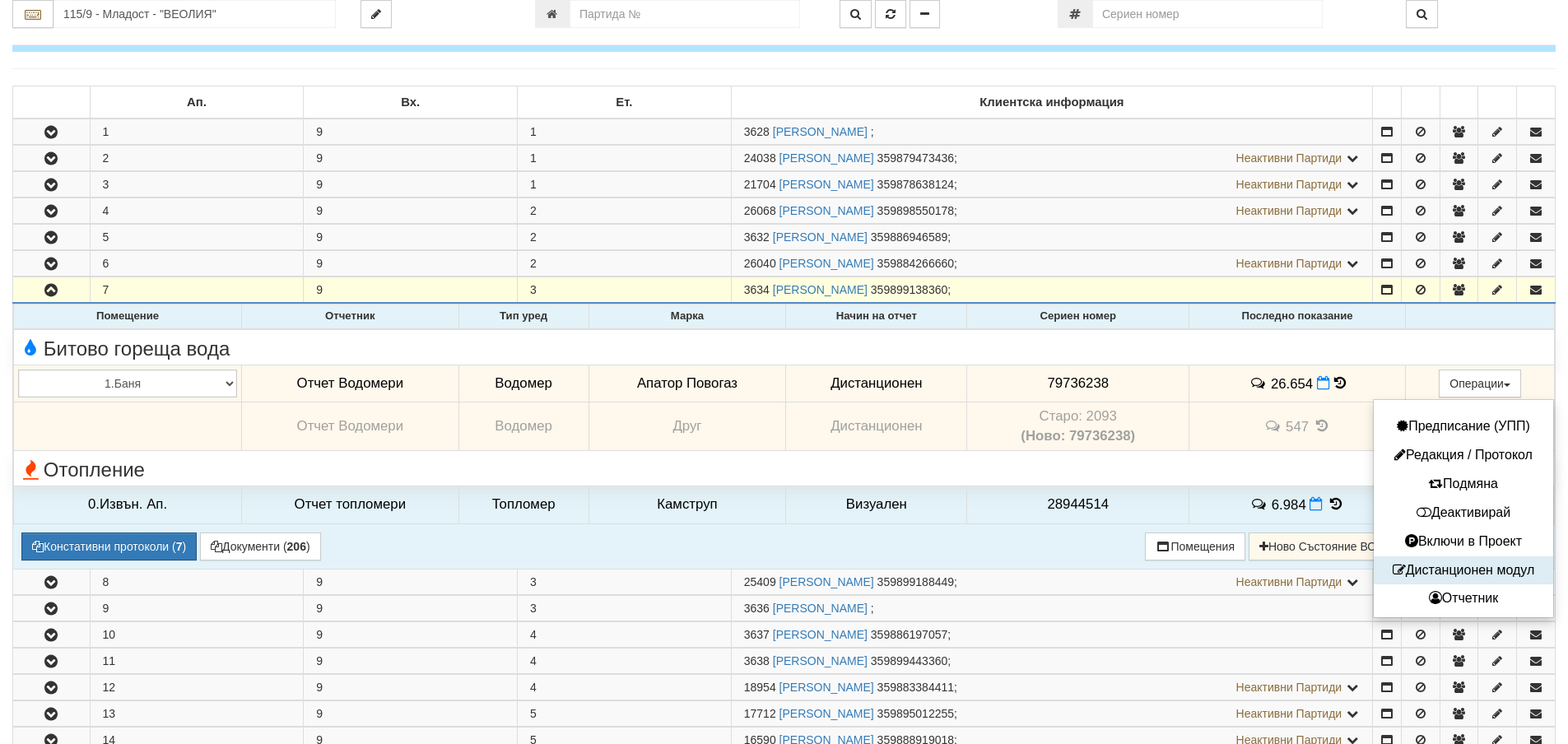
click at [1475, 569] on button "Дистанционен модул" at bounding box center [1463, 571] width 171 height 21
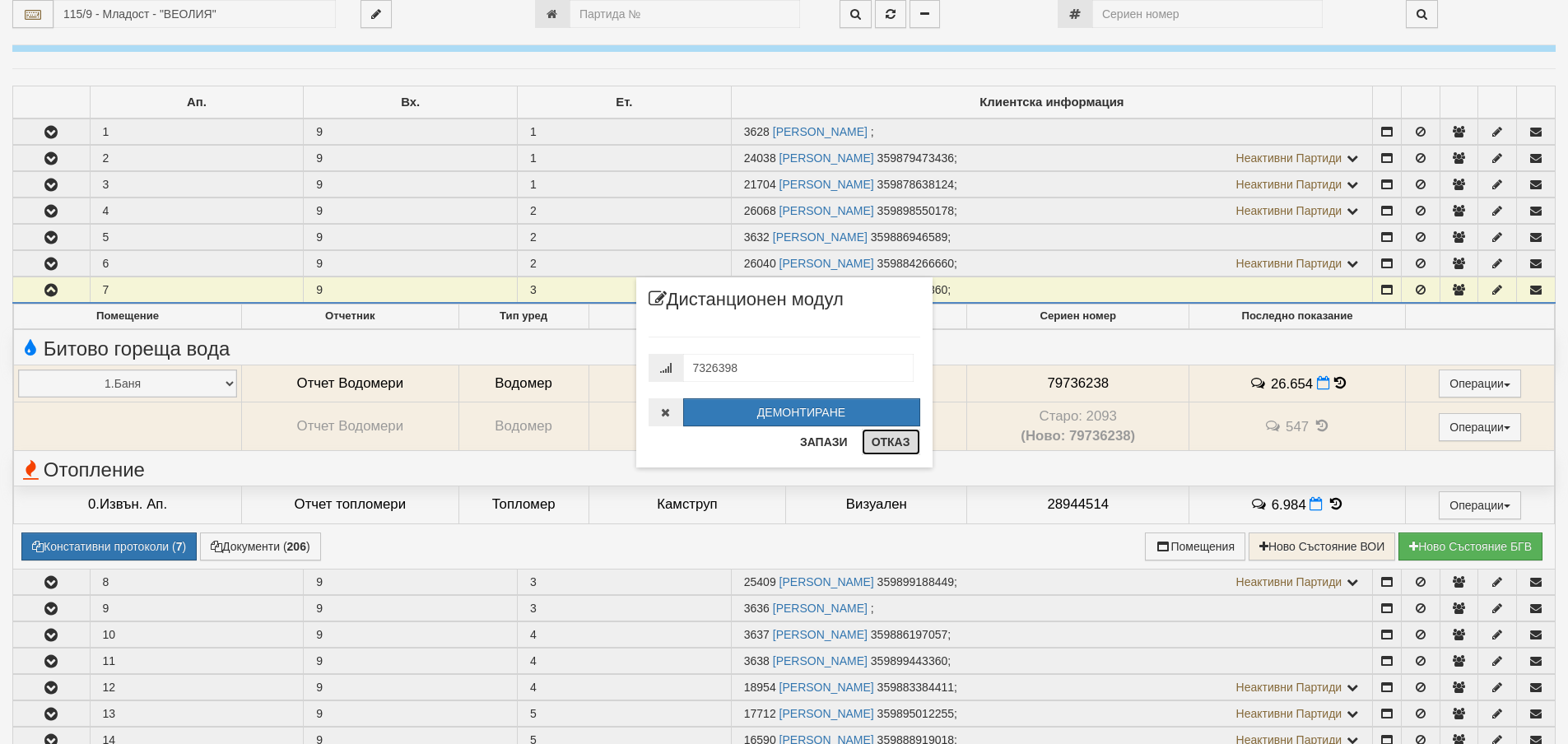
click at [892, 439] on button "Отказ" at bounding box center [891, 442] width 59 height 27
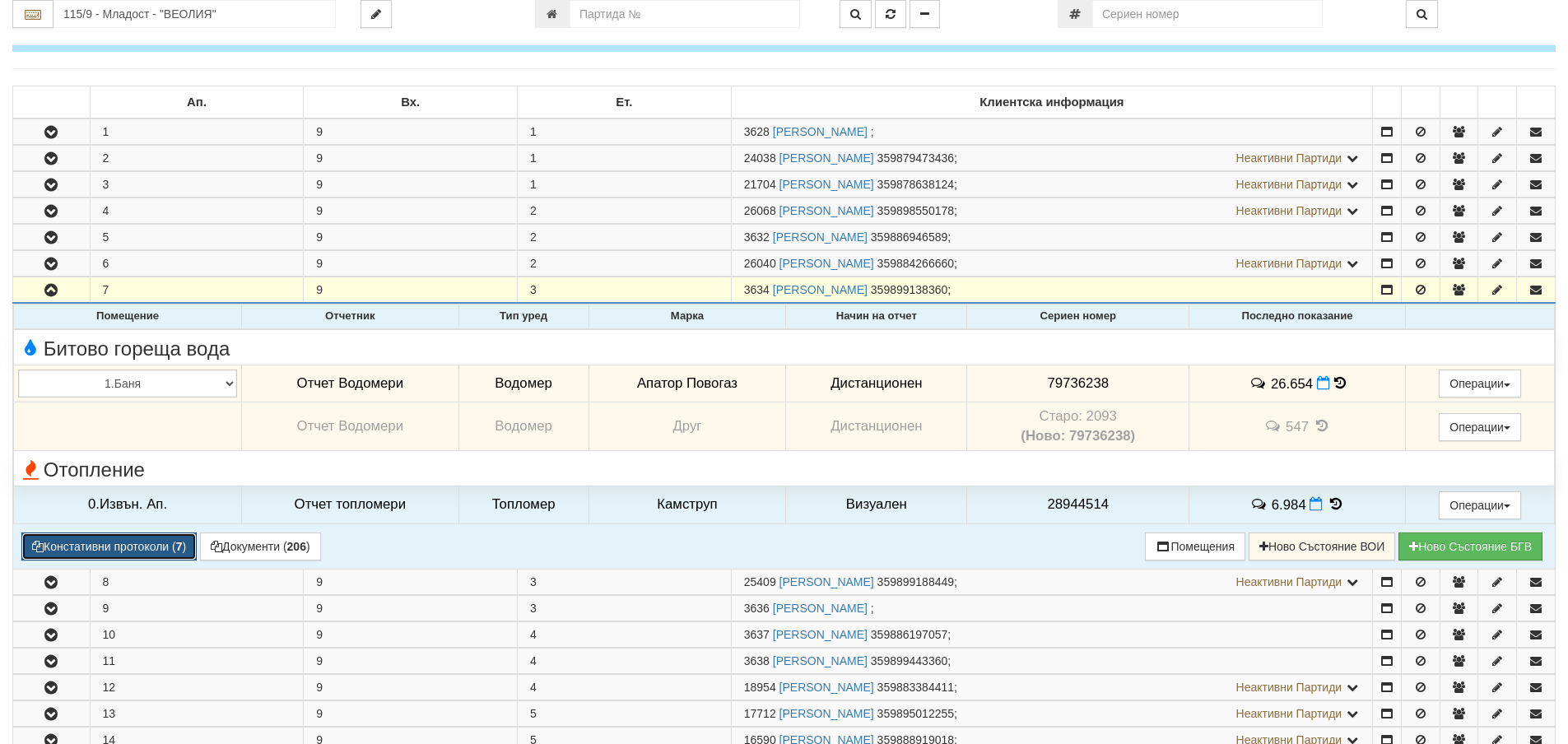
click at [143, 544] on button "Констативни протоколи ( 7 )" at bounding box center [109, 546] width 176 height 28
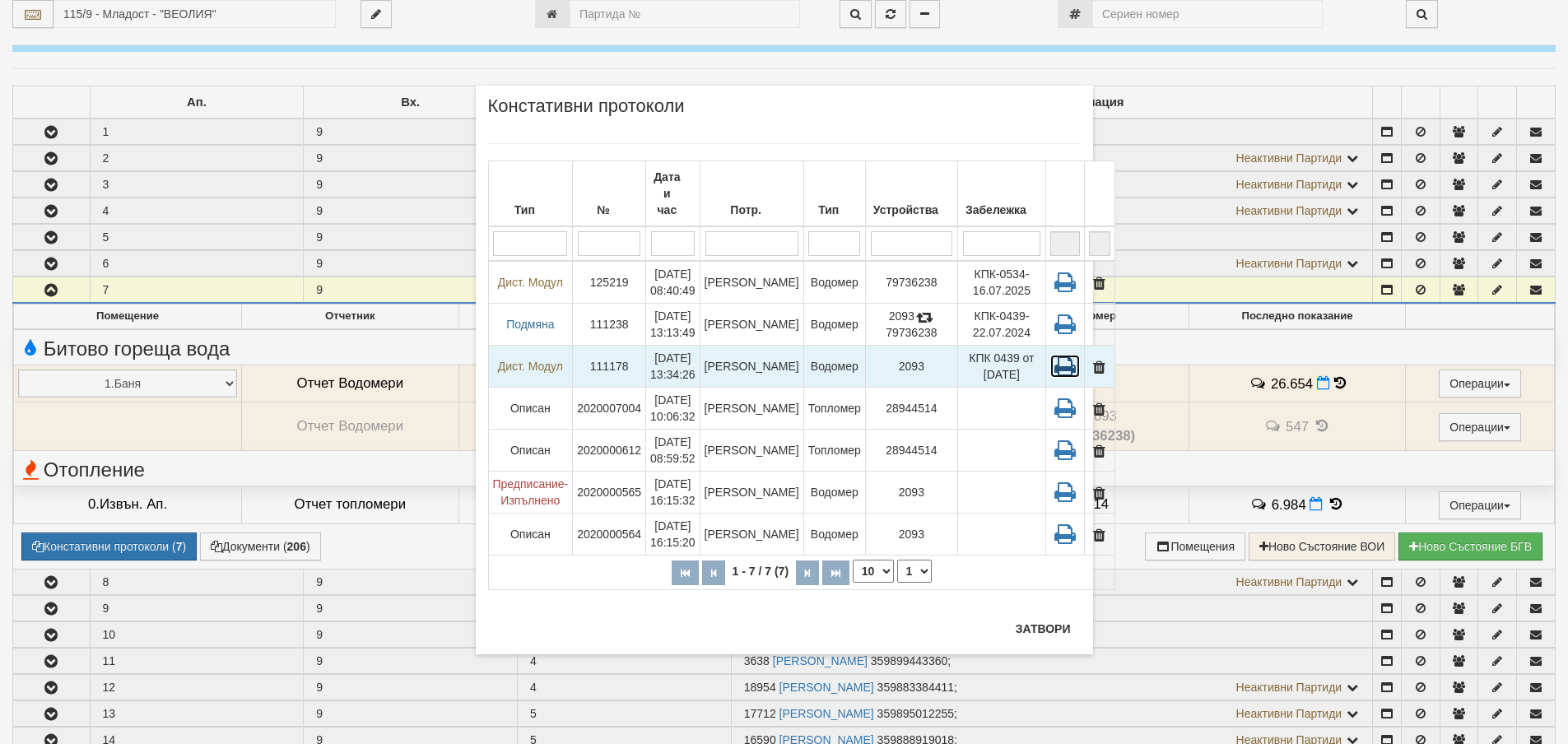
click at [1050, 354] on icon at bounding box center [1064, 366] width 29 height 23
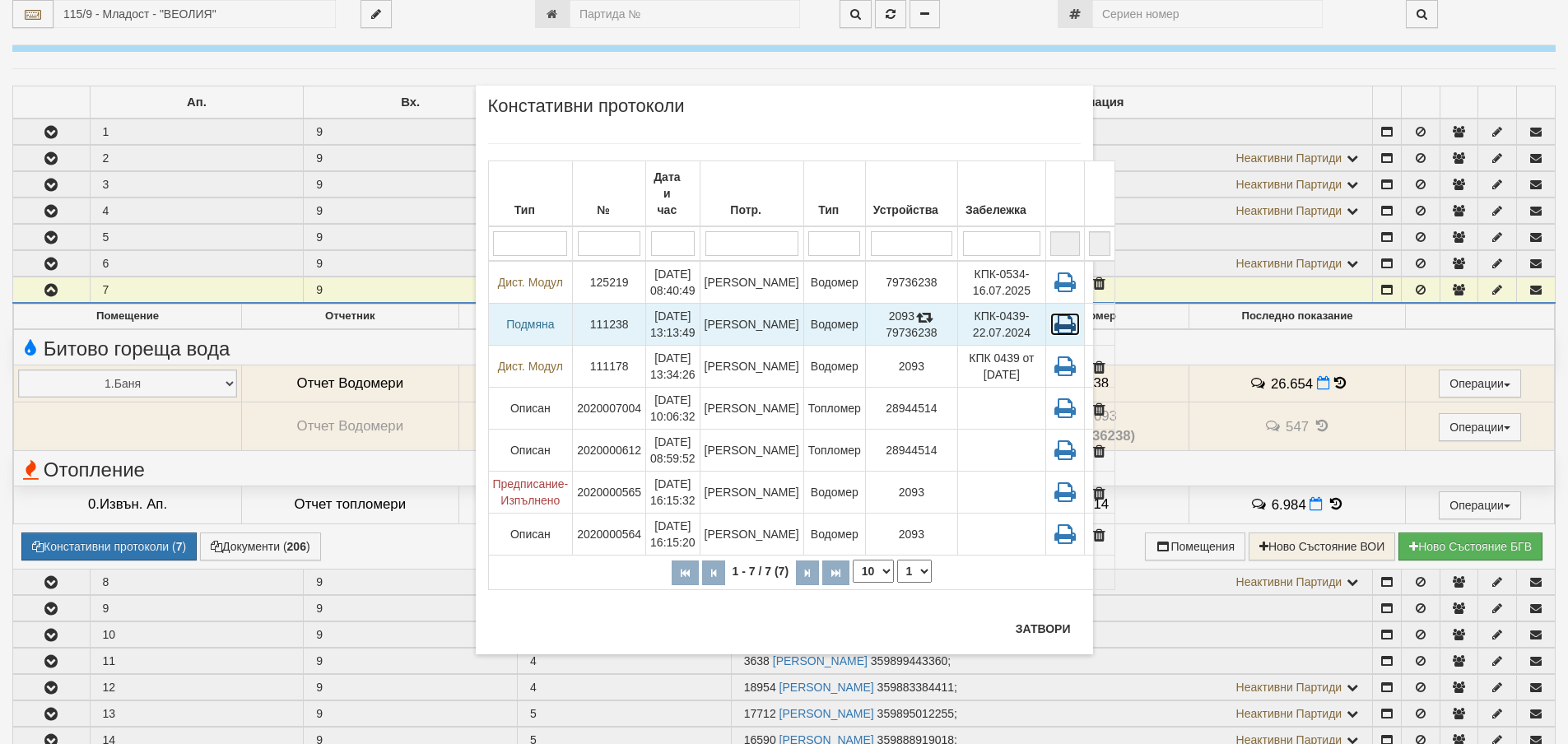
click at [1050, 313] on icon at bounding box center [1064, 324] width 29 height 23
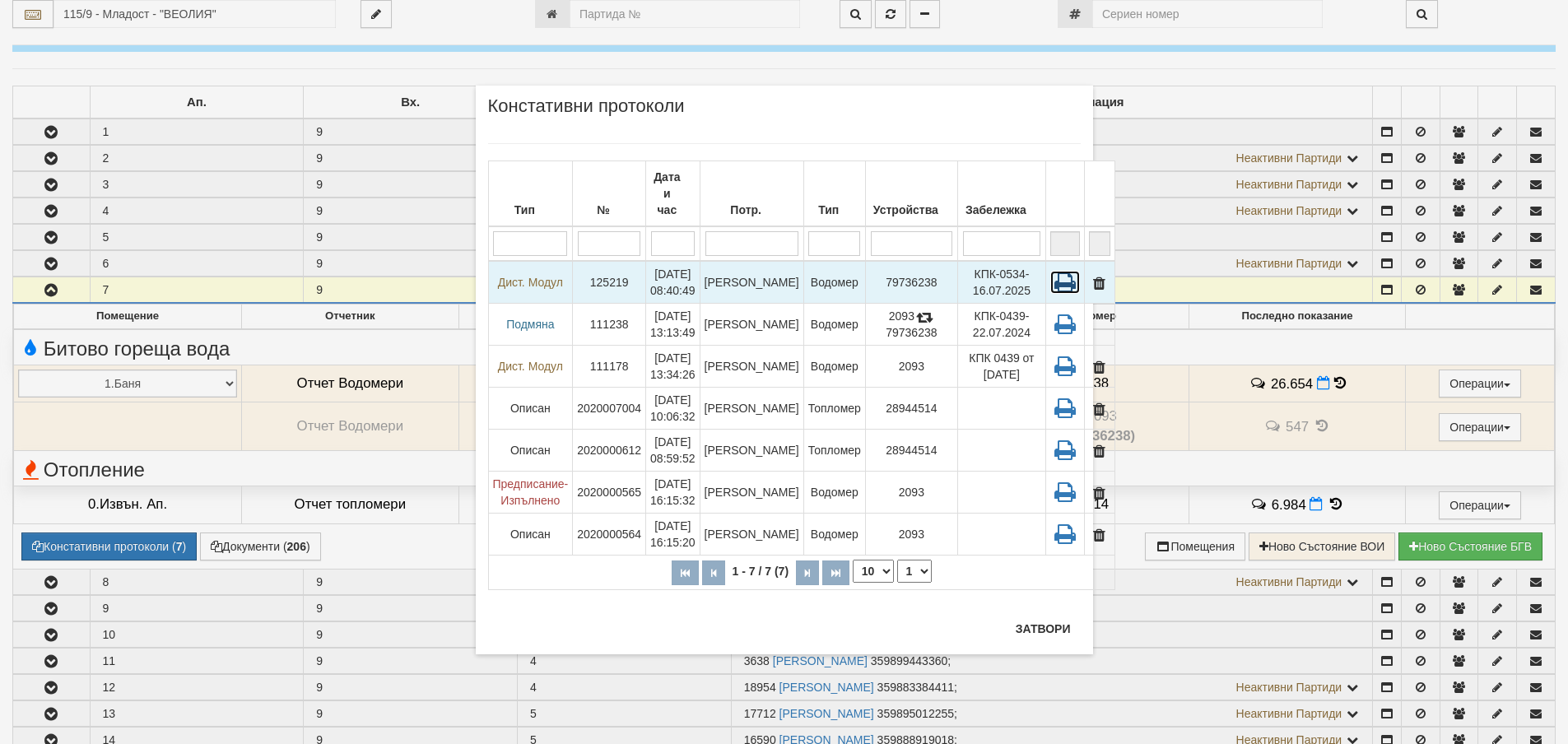
click at [1050, 273] on icon at bounding box center [1064, 282] width 29 height 23
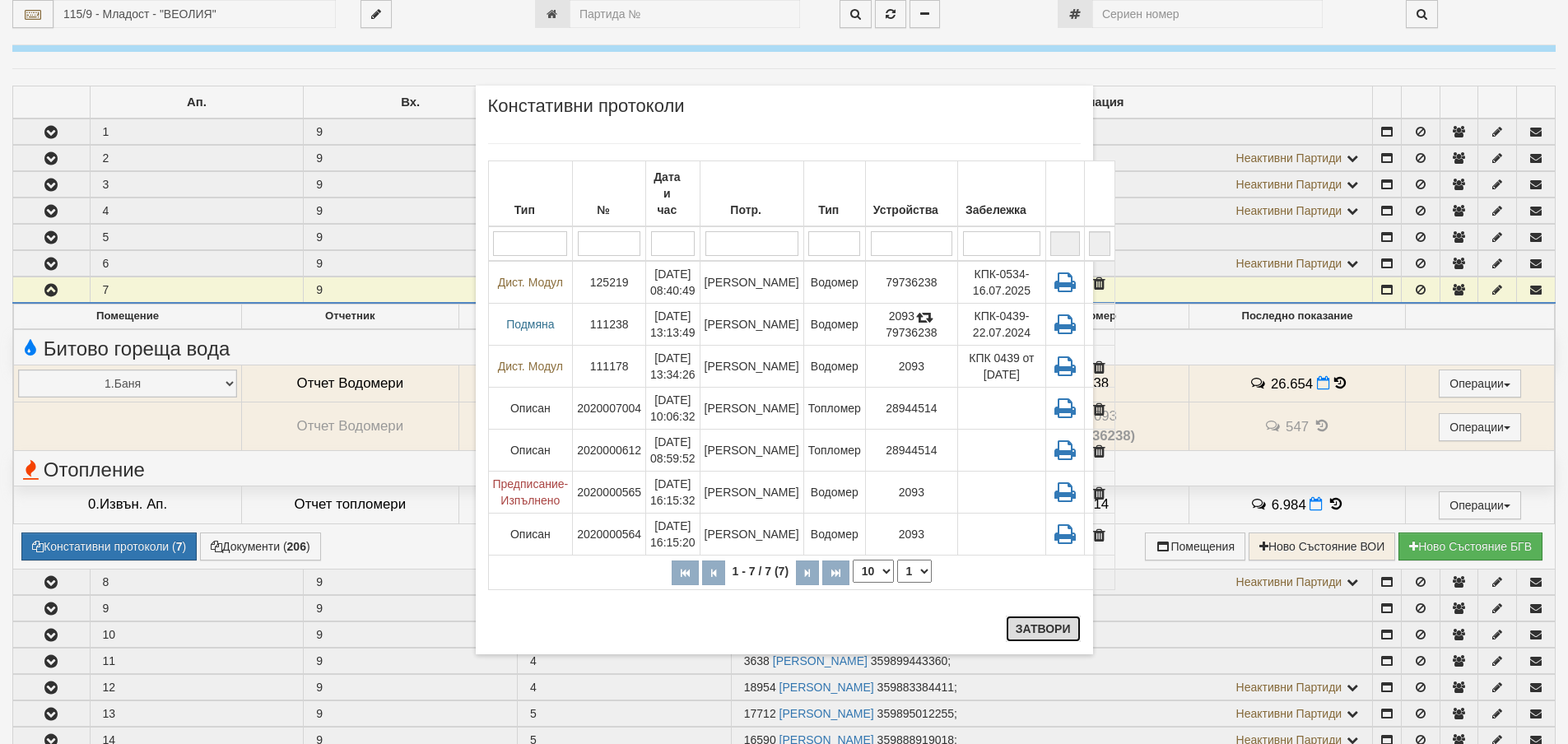
click at [1042, 631] on button "Затвори" at bounding box center [1043, 629] width 75 height 27
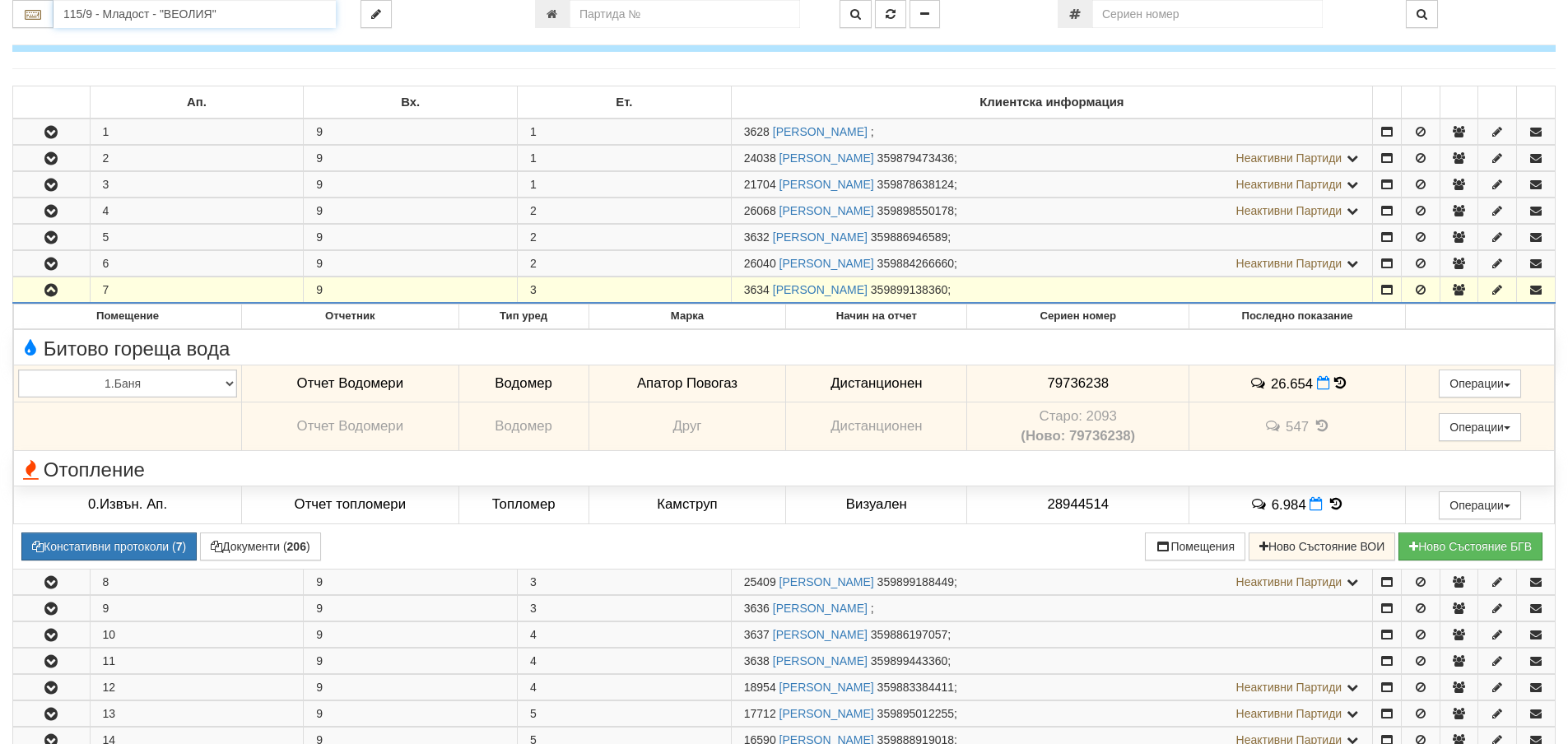
click at [72, 14] on input "115/9 - Младост - "ВЕОЛИЯ"" at bounding box center [194, 13] width 282 height 28
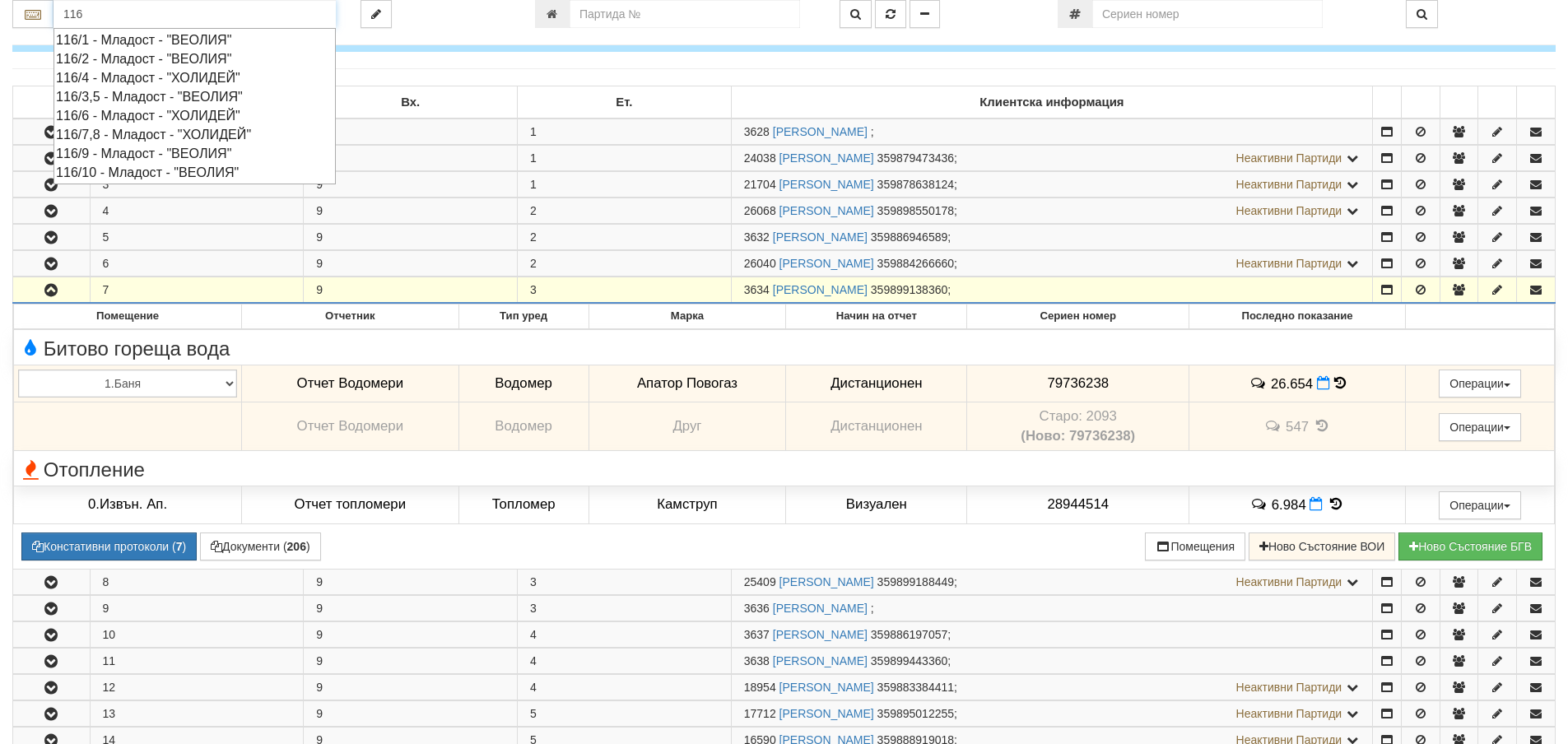
click at [120, 94] on div "116/3,5 - Младост - "ВЕОЛИЯ"" at bounding box center [195, 97] width 277 height 19
type input "116/3,5 - Младост - "ВЕОЛИЯ""
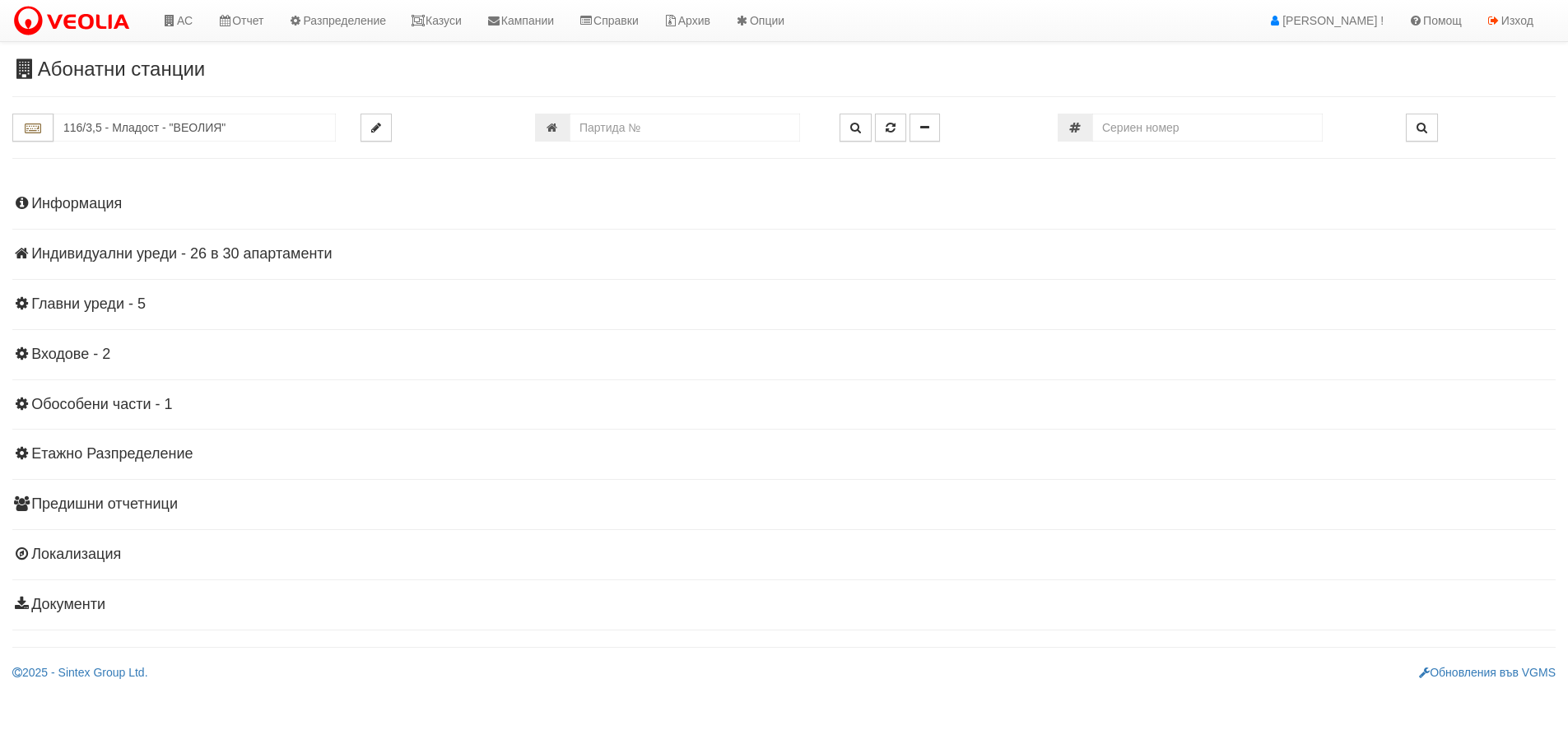
scroll to position [0, 0]
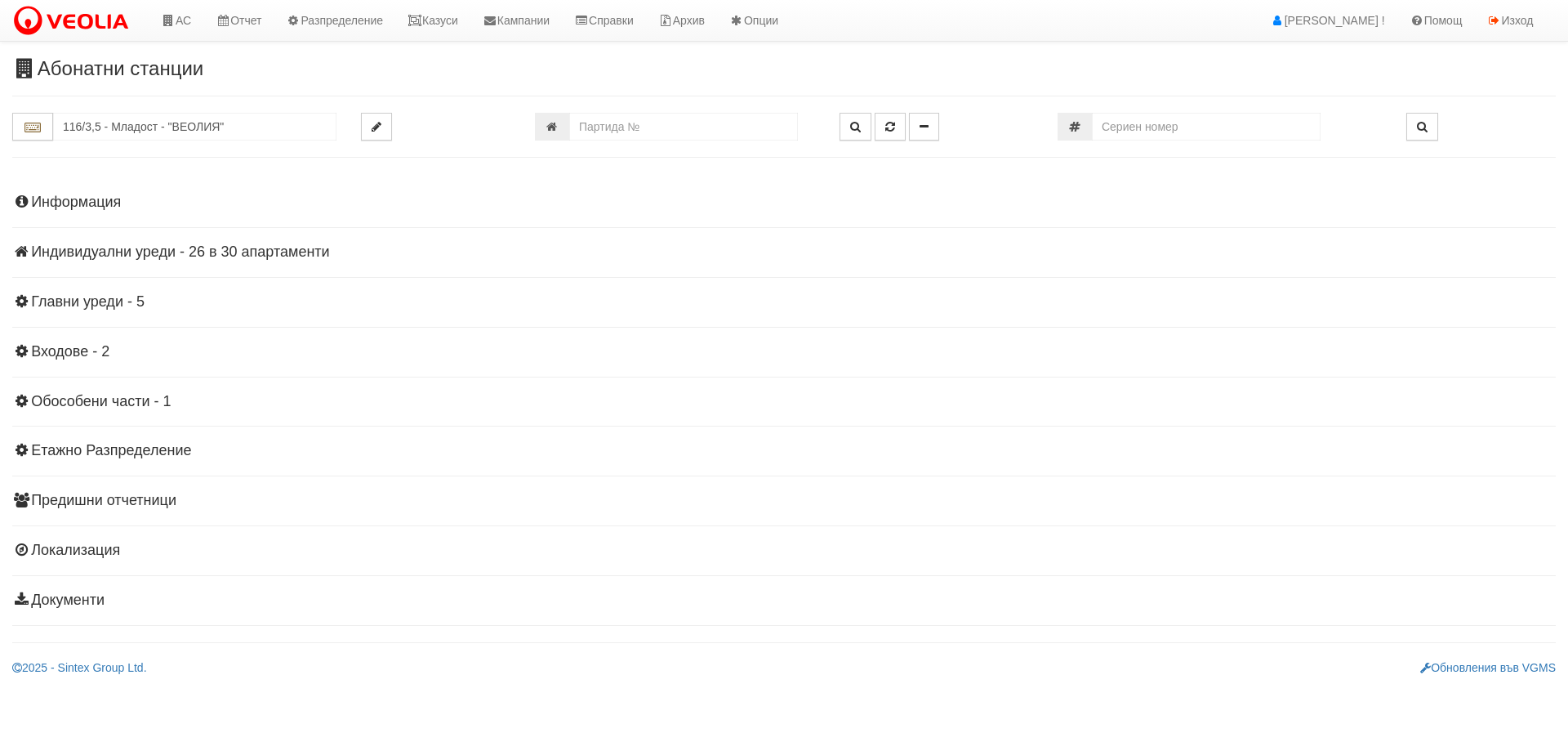
click at [174, 250] on h4 "Индивидуални уреди - 26 в 30 апартаменти" at bounding box center [784, 252] width 1543 height 16
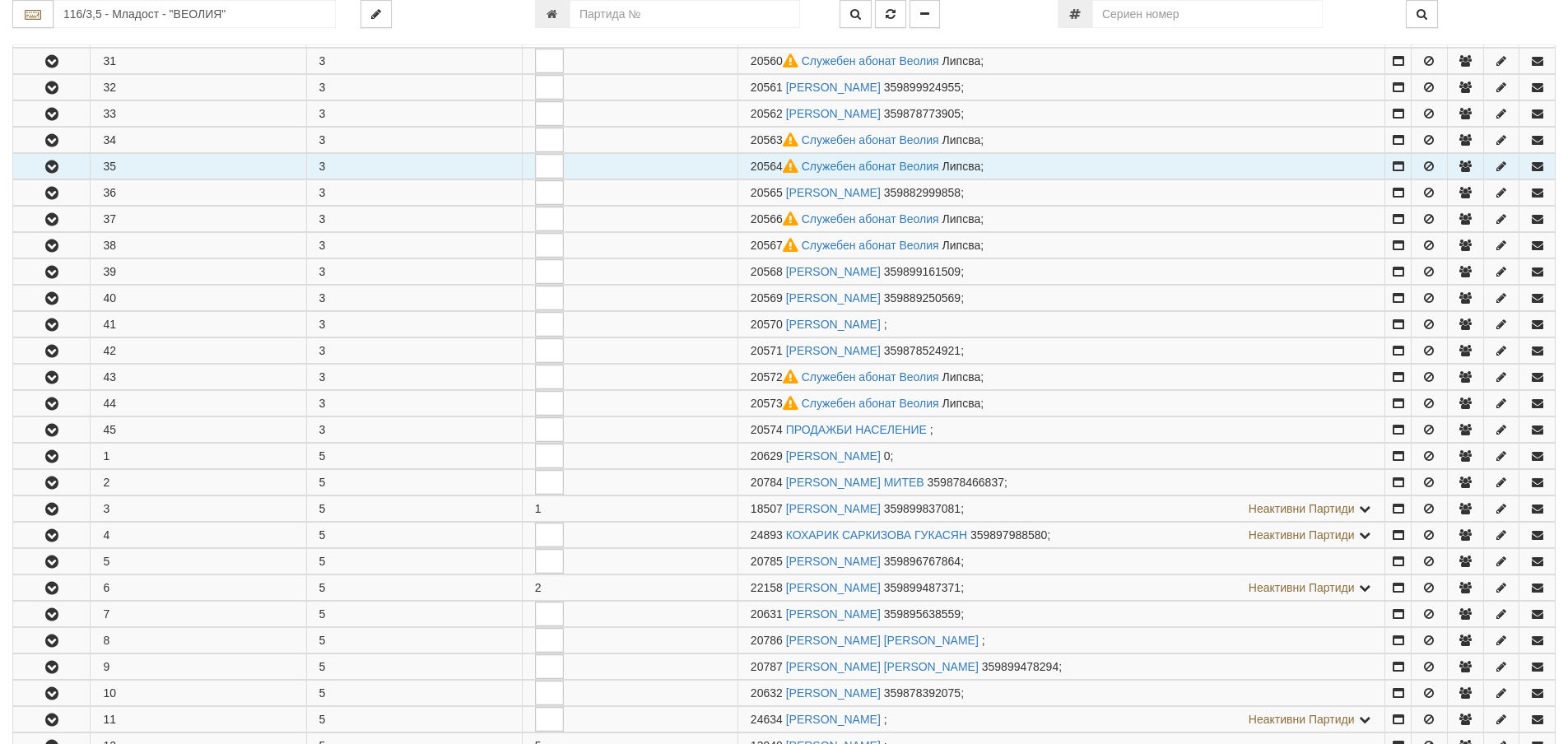
scroll to position [411, 0]
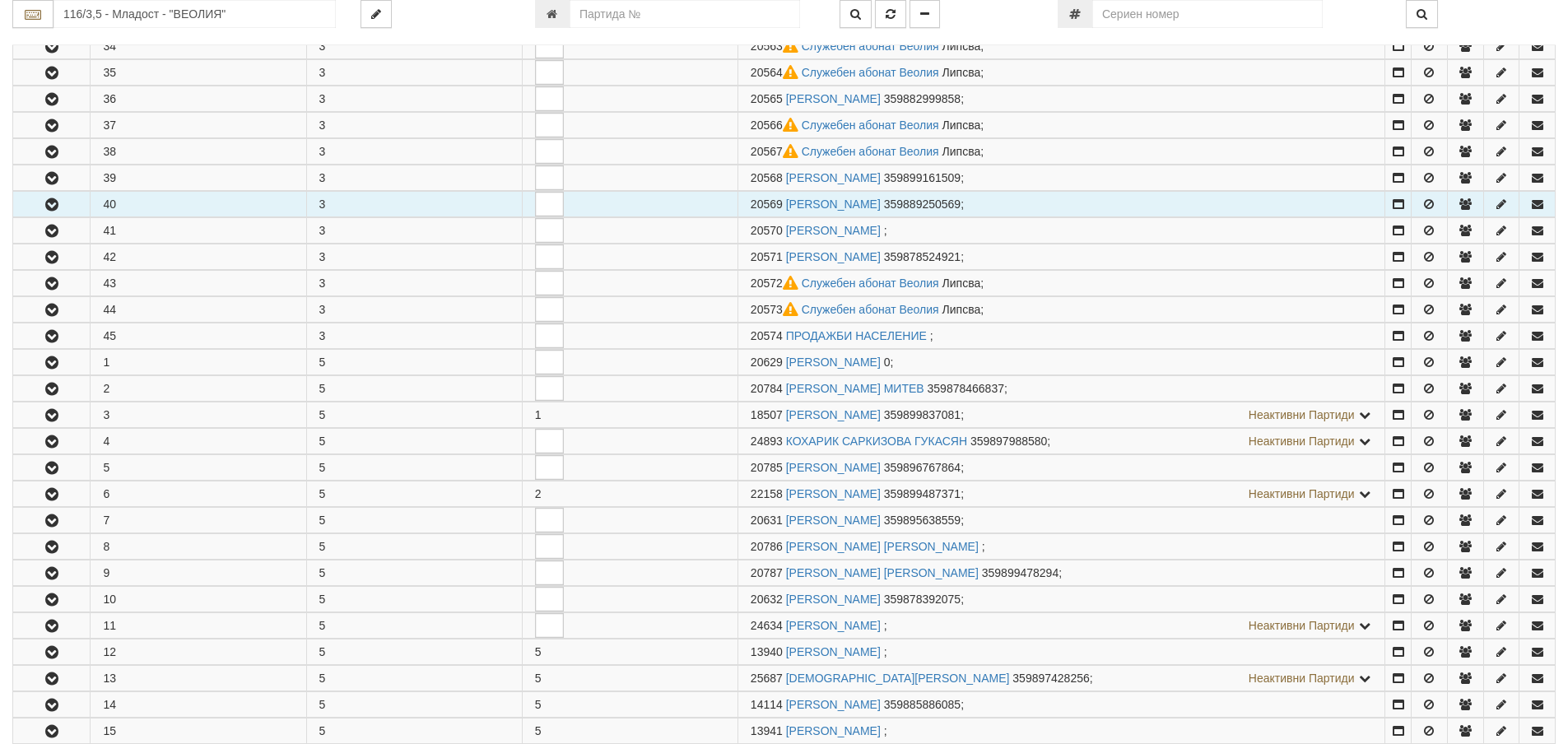
click at [52, 204] on icon "button" at bounding box center [51, 205] width 20 height 11
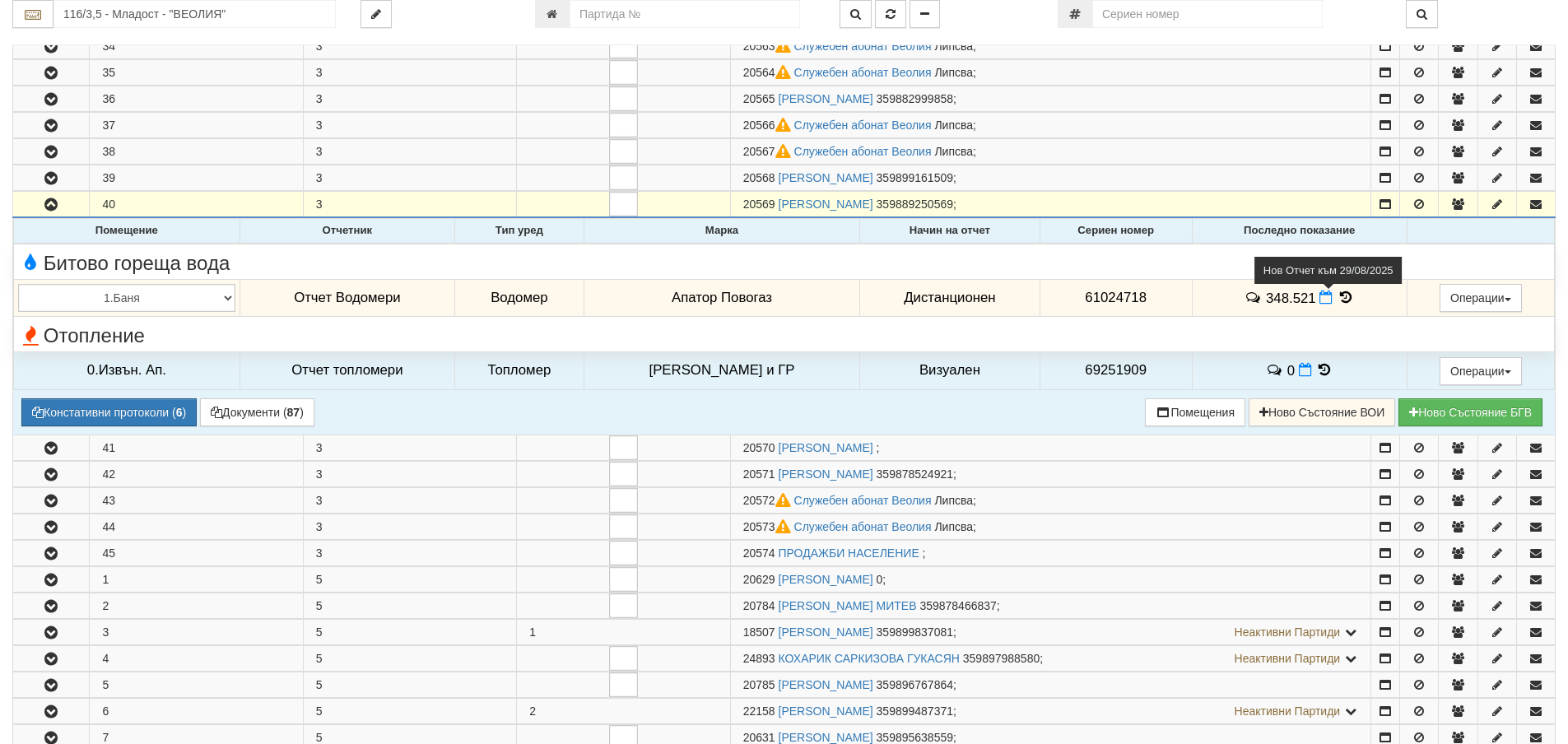
click at [1320, 298] on icon at bounding box center [1327, 297] width 13 height 14
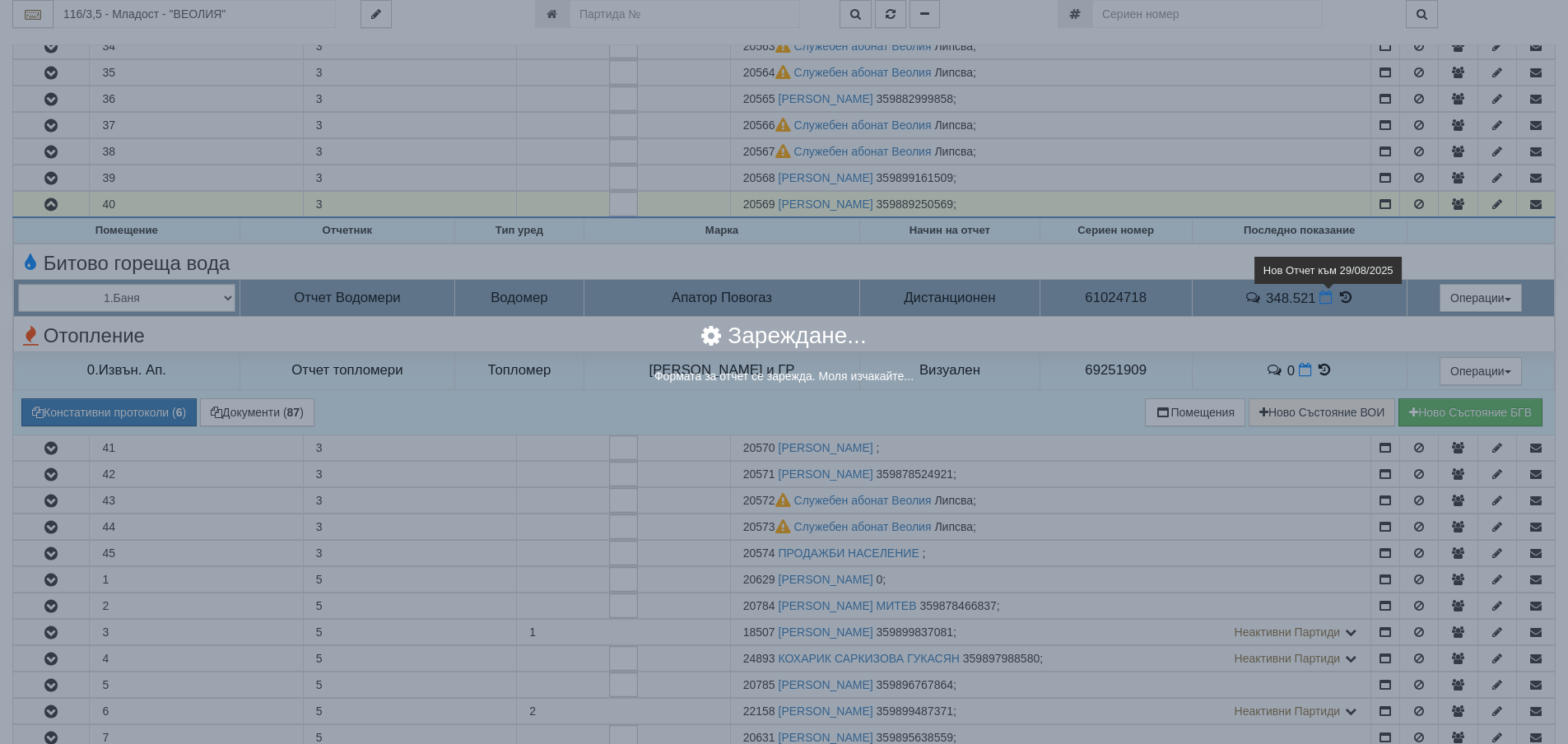
select select "8ac75930-9bfd-e511-80be-8d5a1dced85a"
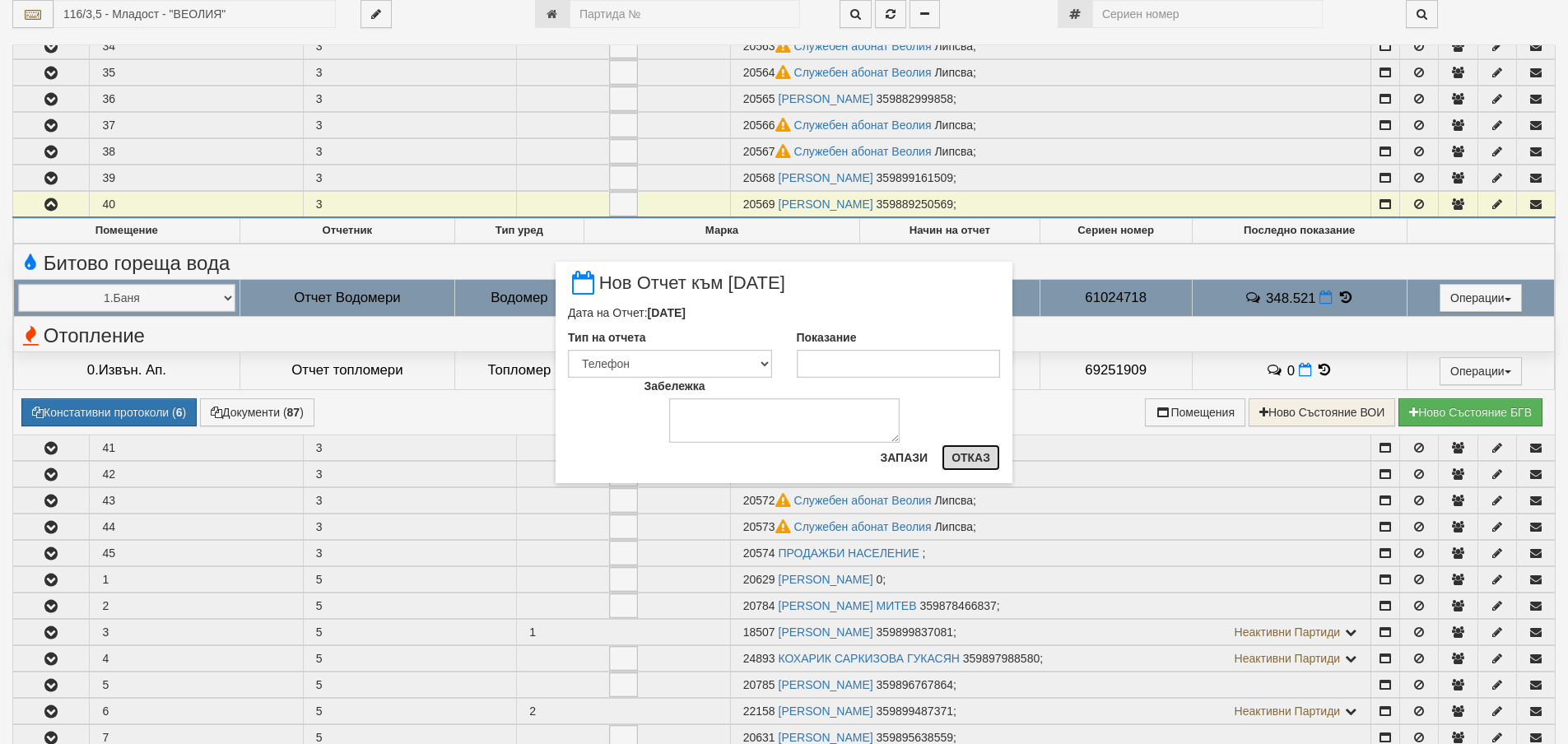
click at [963, 460] on button "Отказ" at bounding box center [971, 458] width 59 height 27
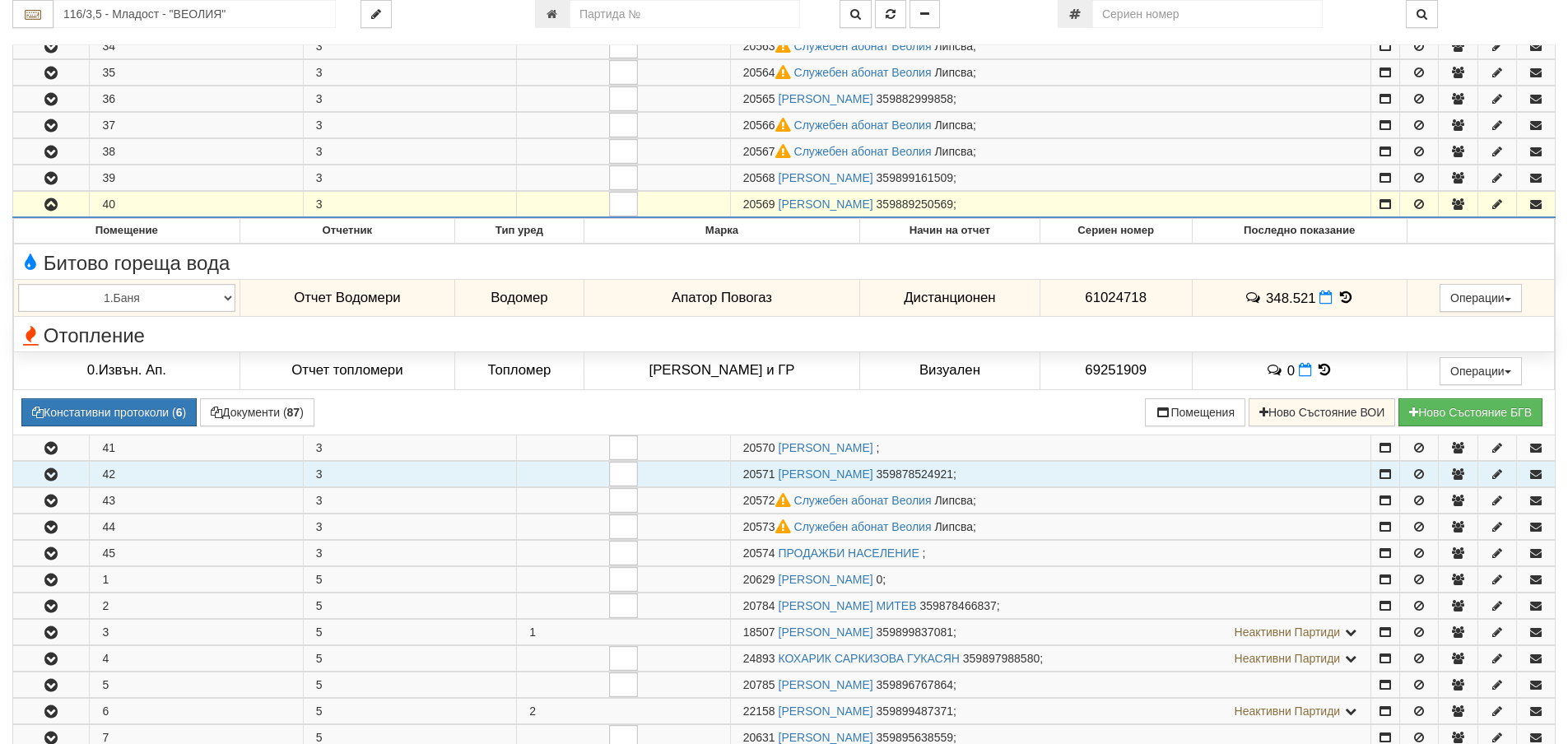
click at [47, 471] on icon "button" at bounding box center [50, 475] width 20 height 11
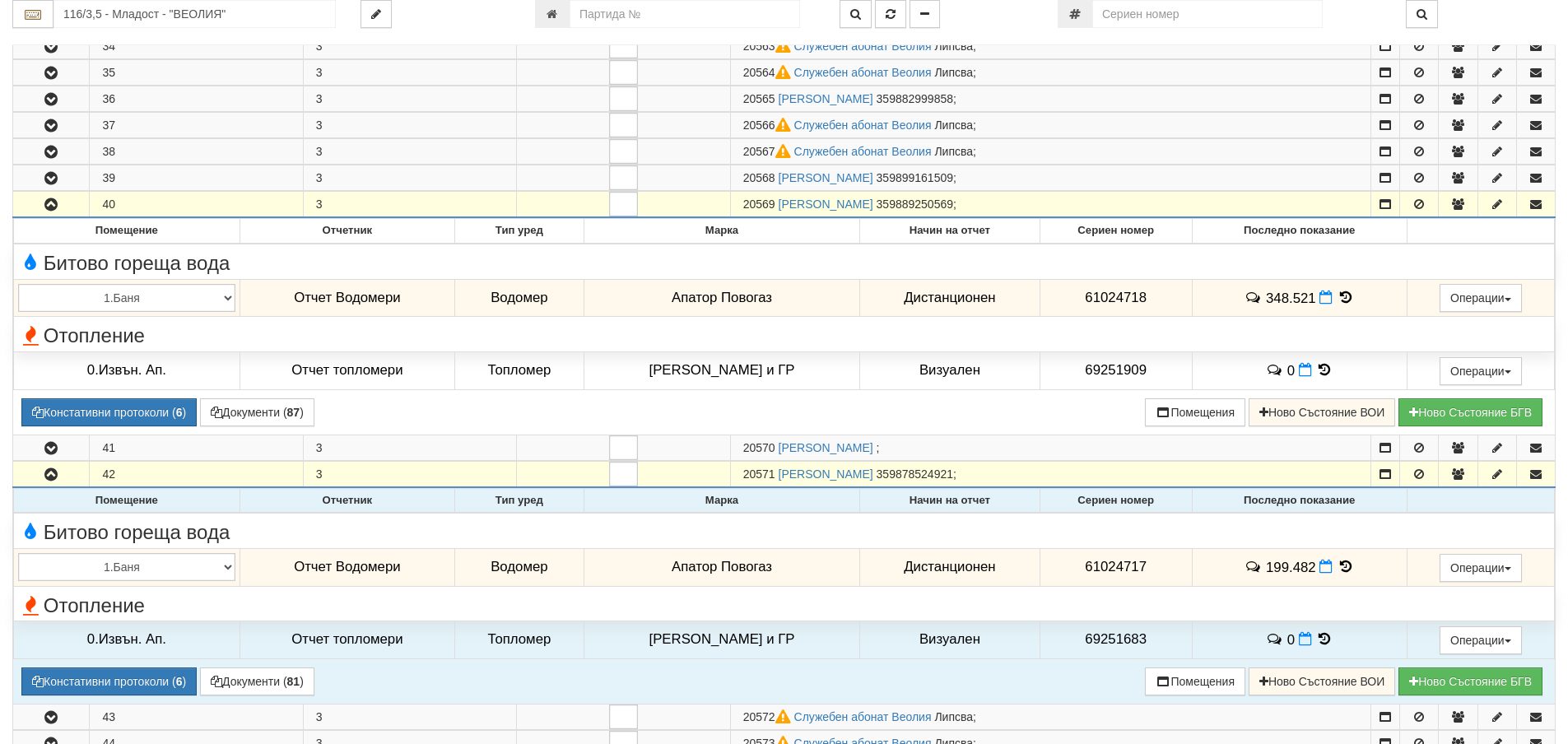
click at [1339, 563] on icon at bounding box center [1346, 566] width 18 height 14
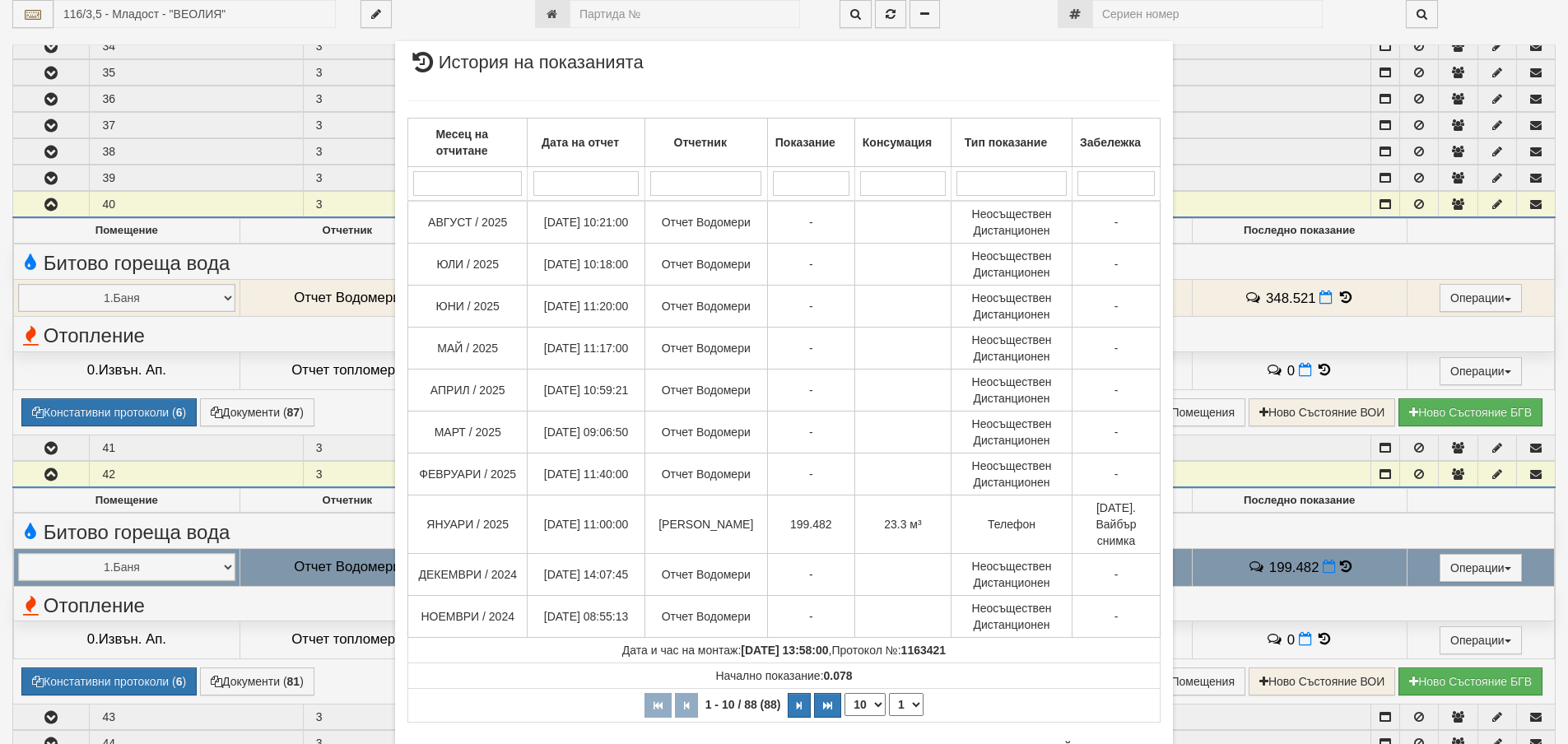
scroll to position [71, 0]
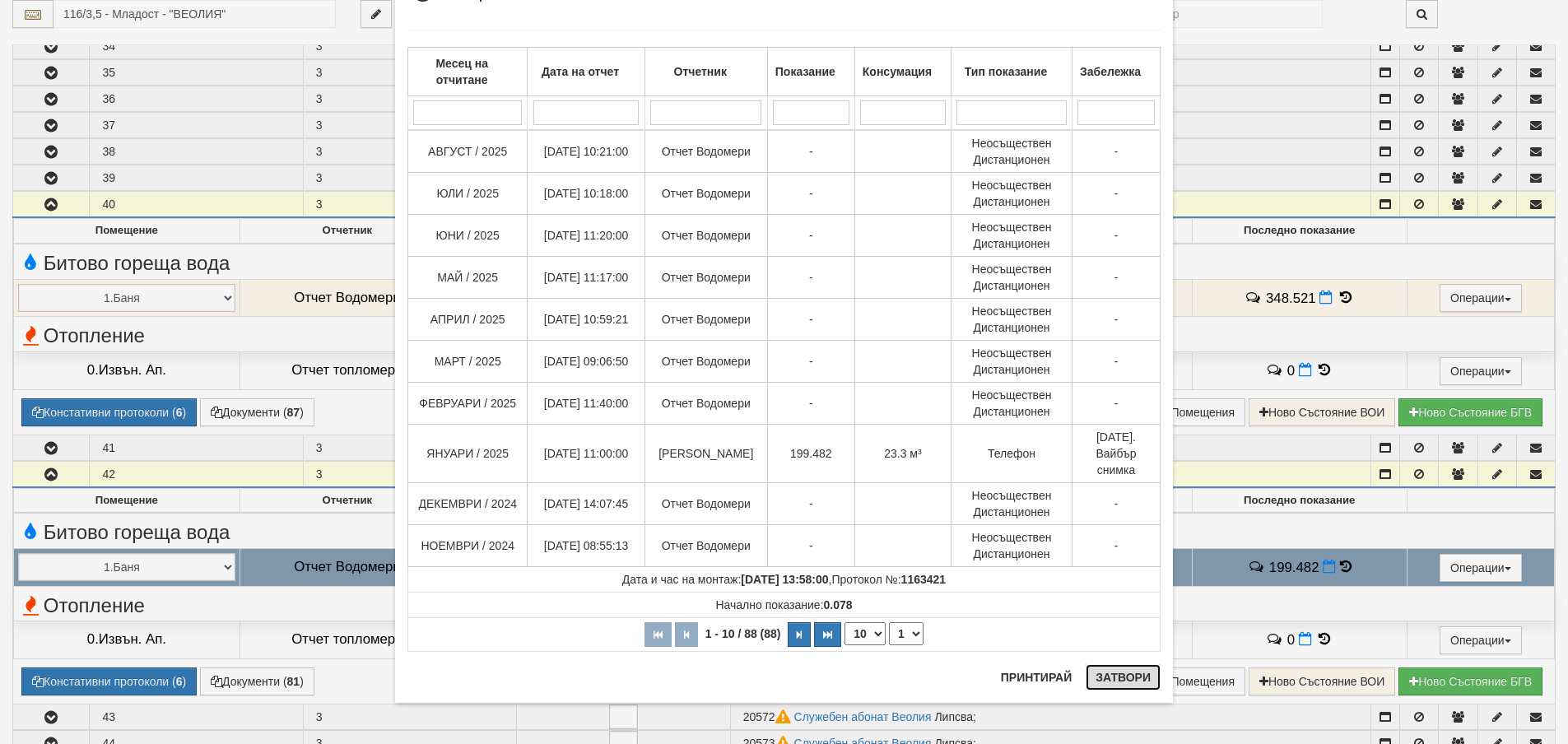
click at [1107, 674] on button "Затвори" at bounding box center [1123, 677] width 75 height 27
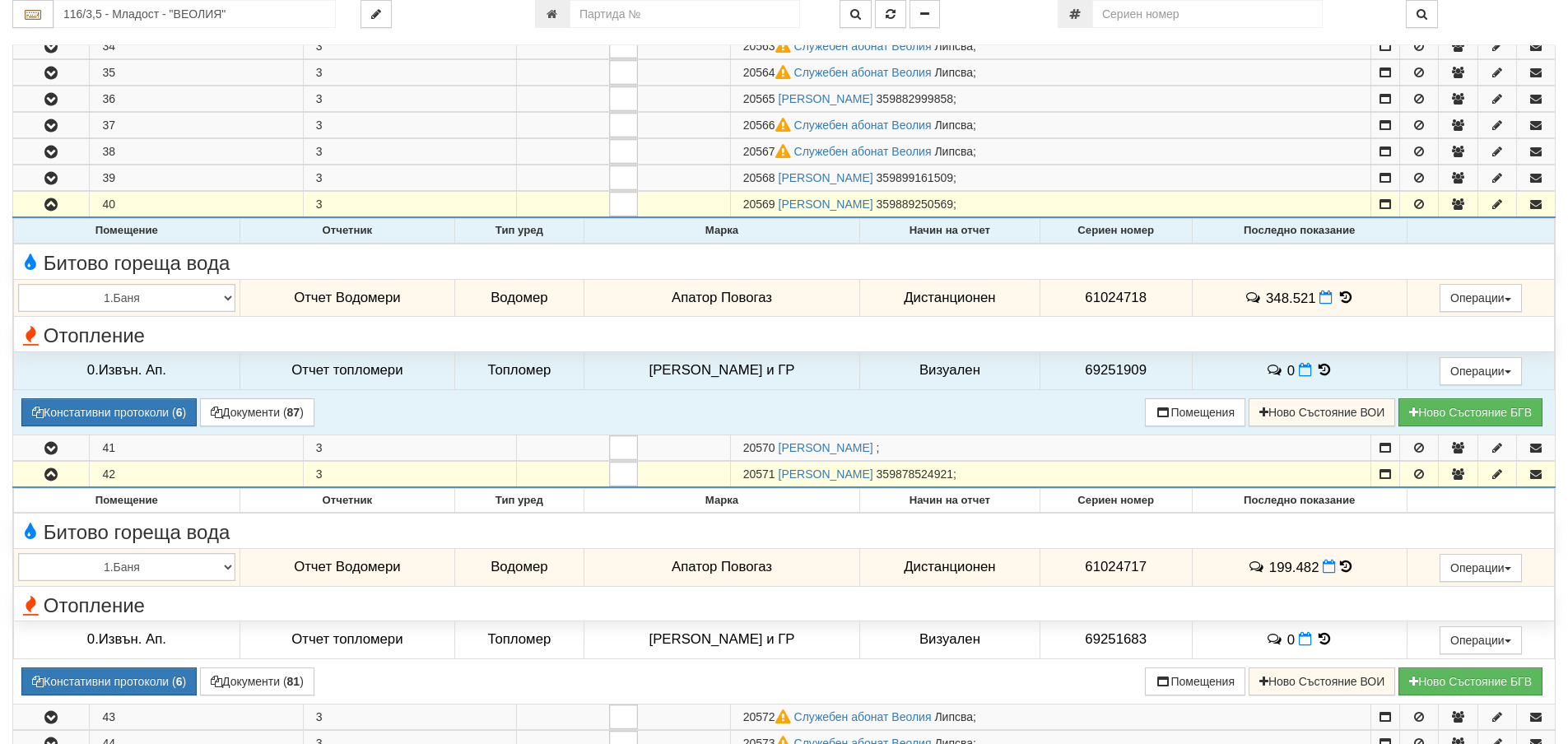
click at [1339, 300] on icon at bounding box center [1346, 297] width 18 height 14
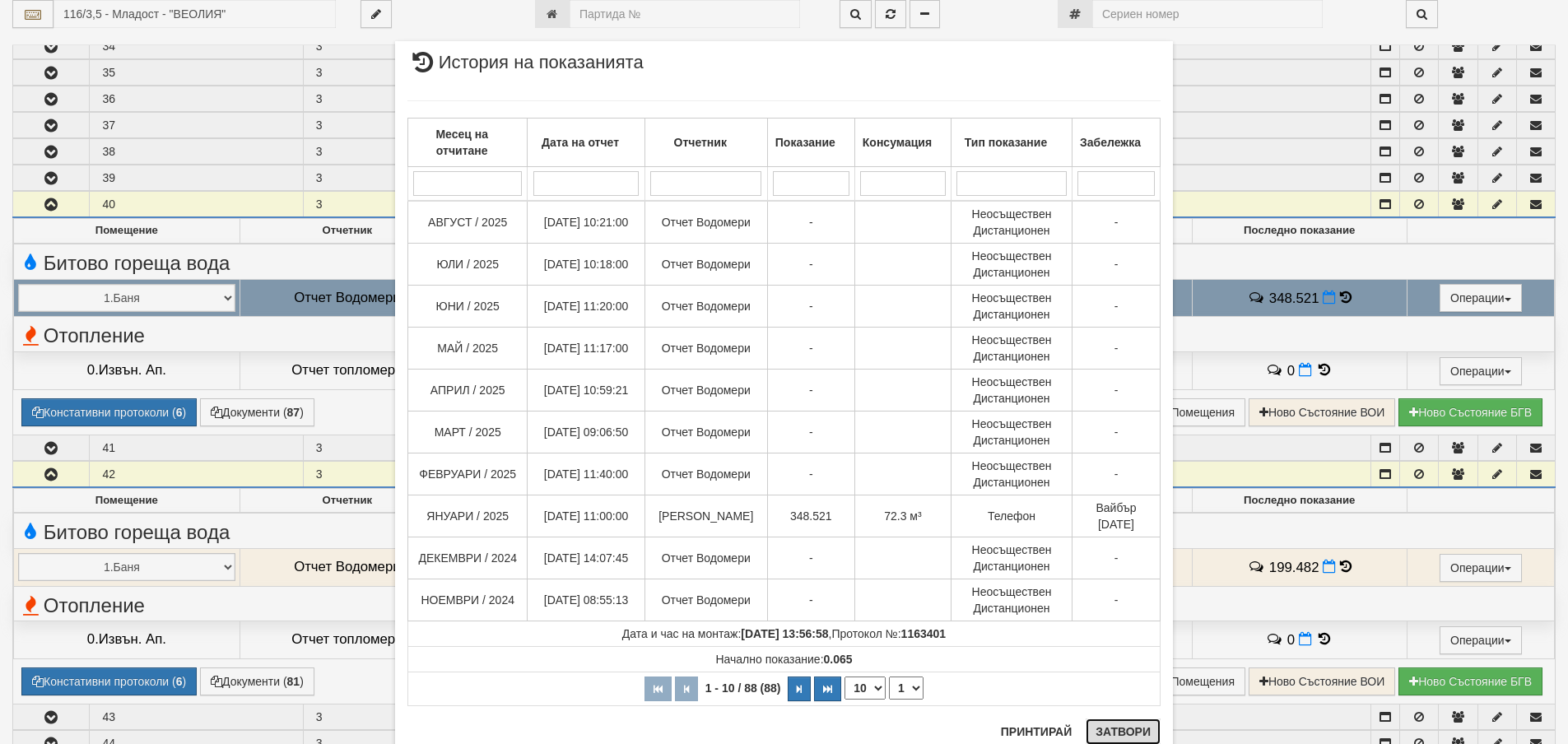
click at [1123, 726] on button "Затвори" at bounding box center [1123, 732] width 75 height 27
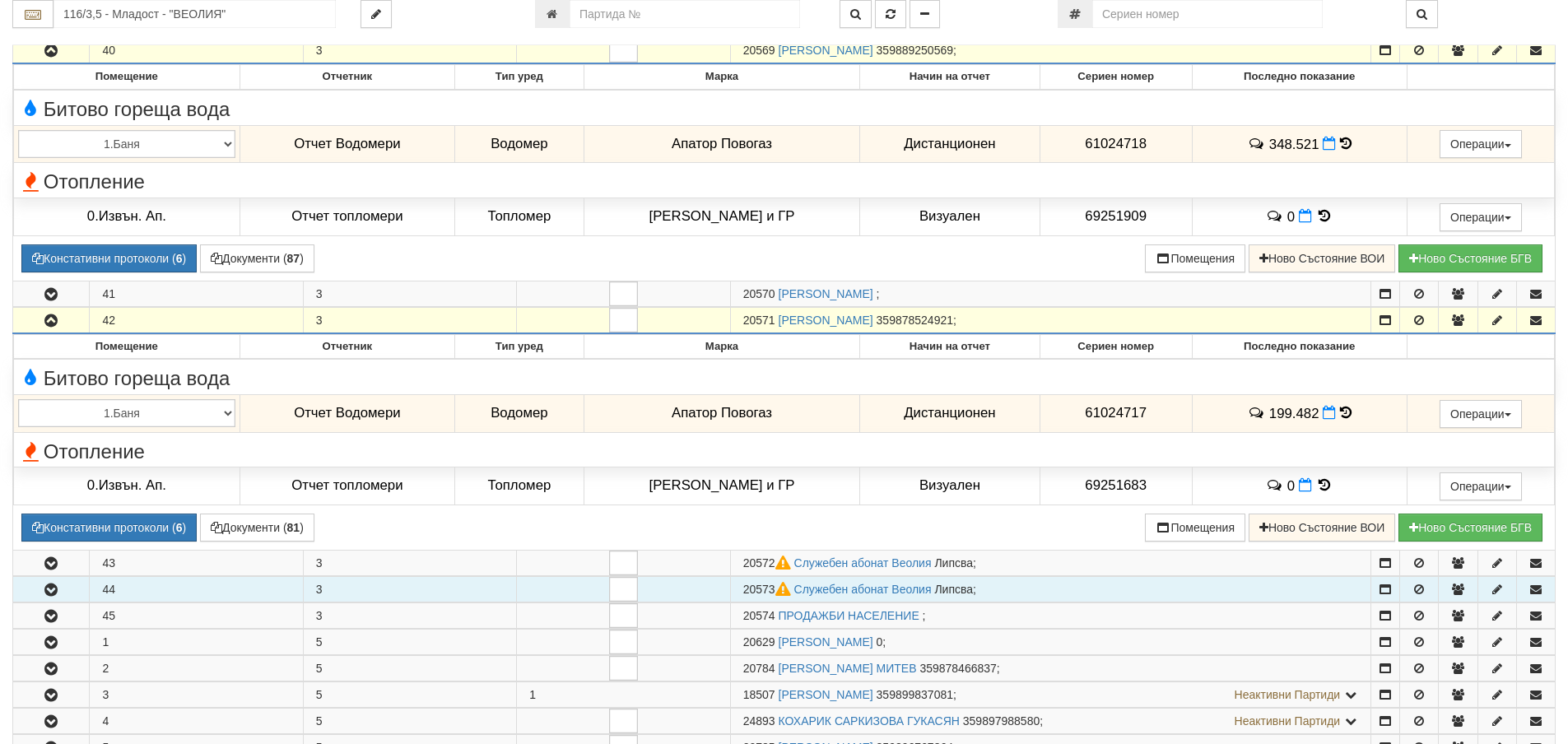
scroll to position [658, 0]
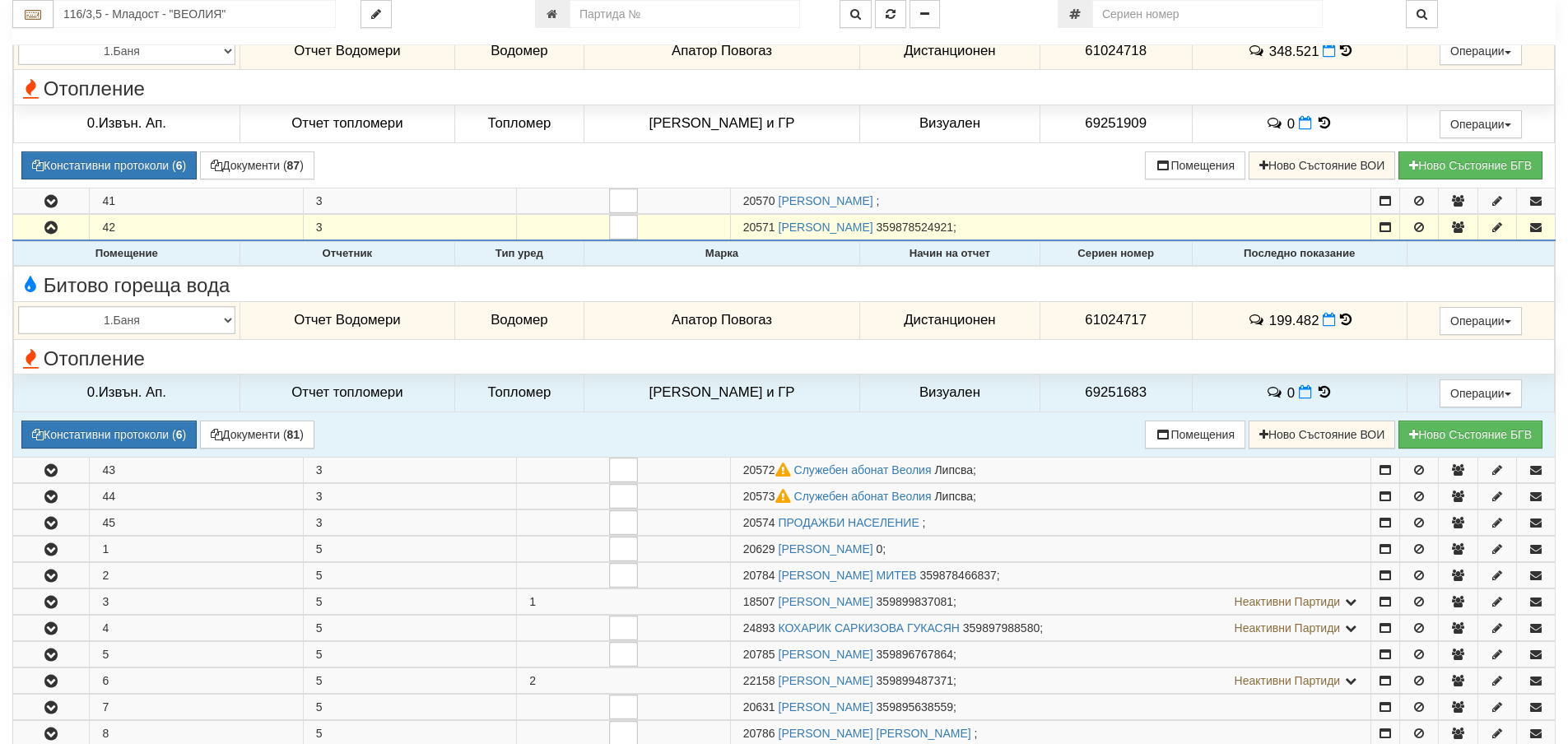
click at [1340, 317] on icon at bounding box center [1346, 319] width 11 height 14
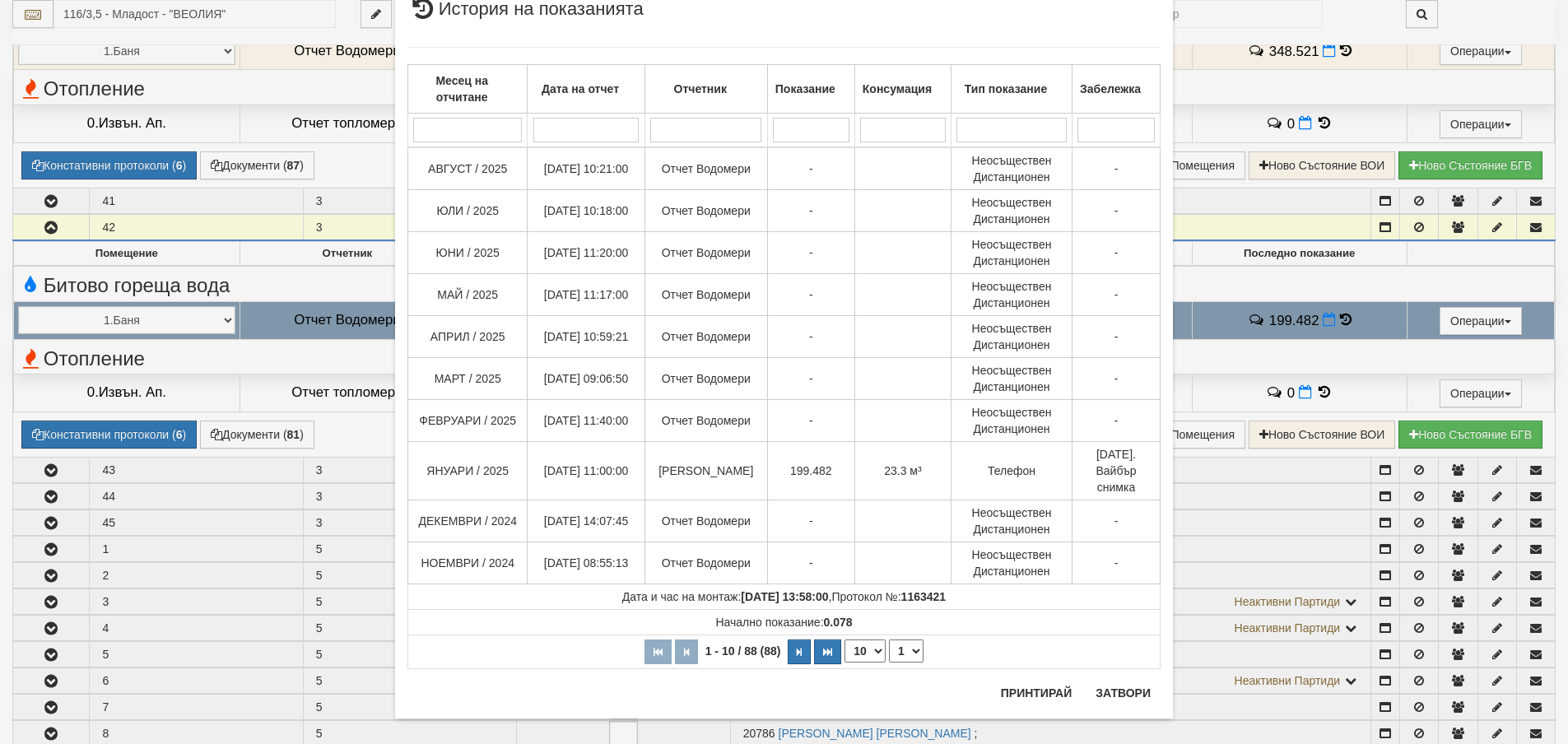
scroll to position [69, 0]
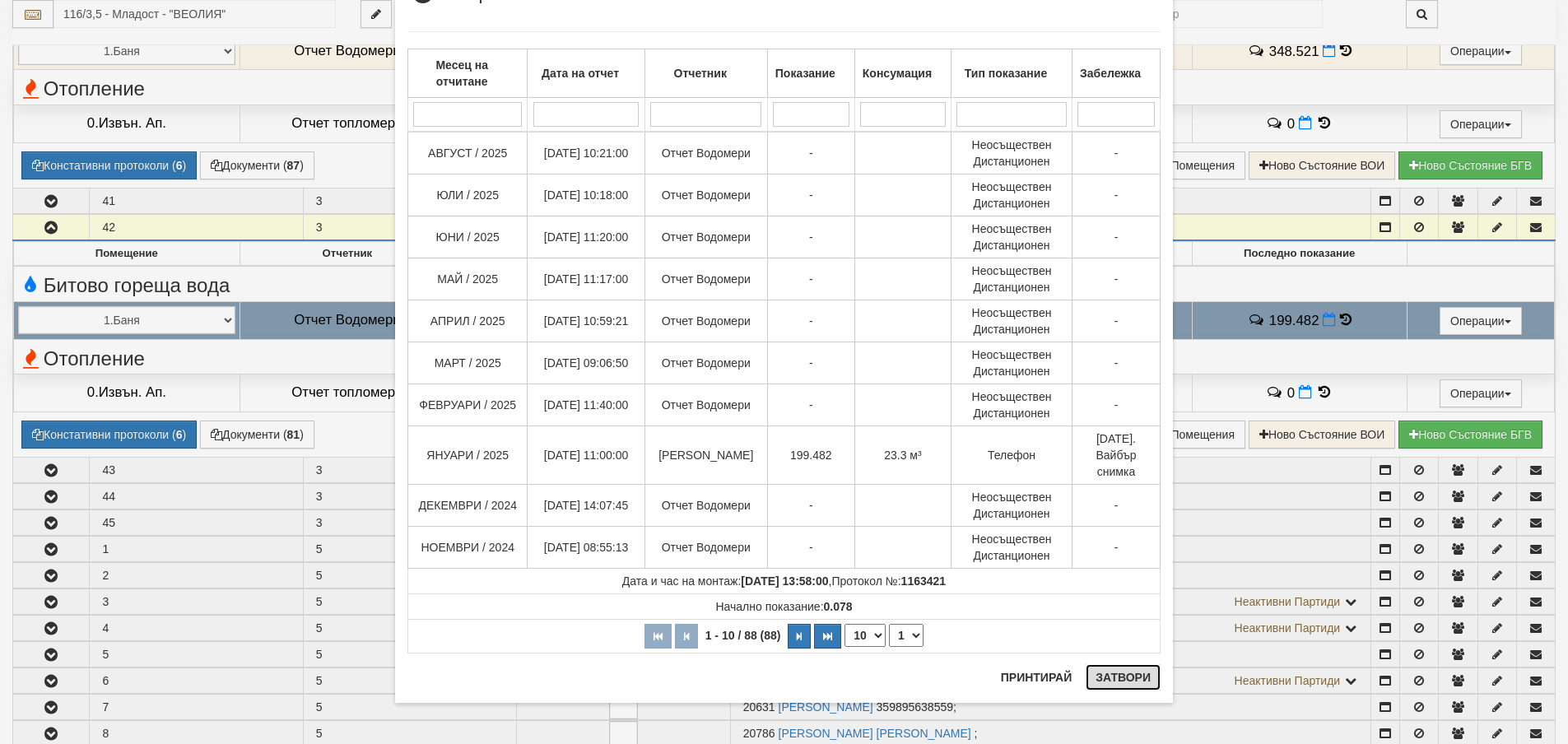
click at [1124, 678] on button "Затвори" at bounding box center [1123, 677] width 75 height 27
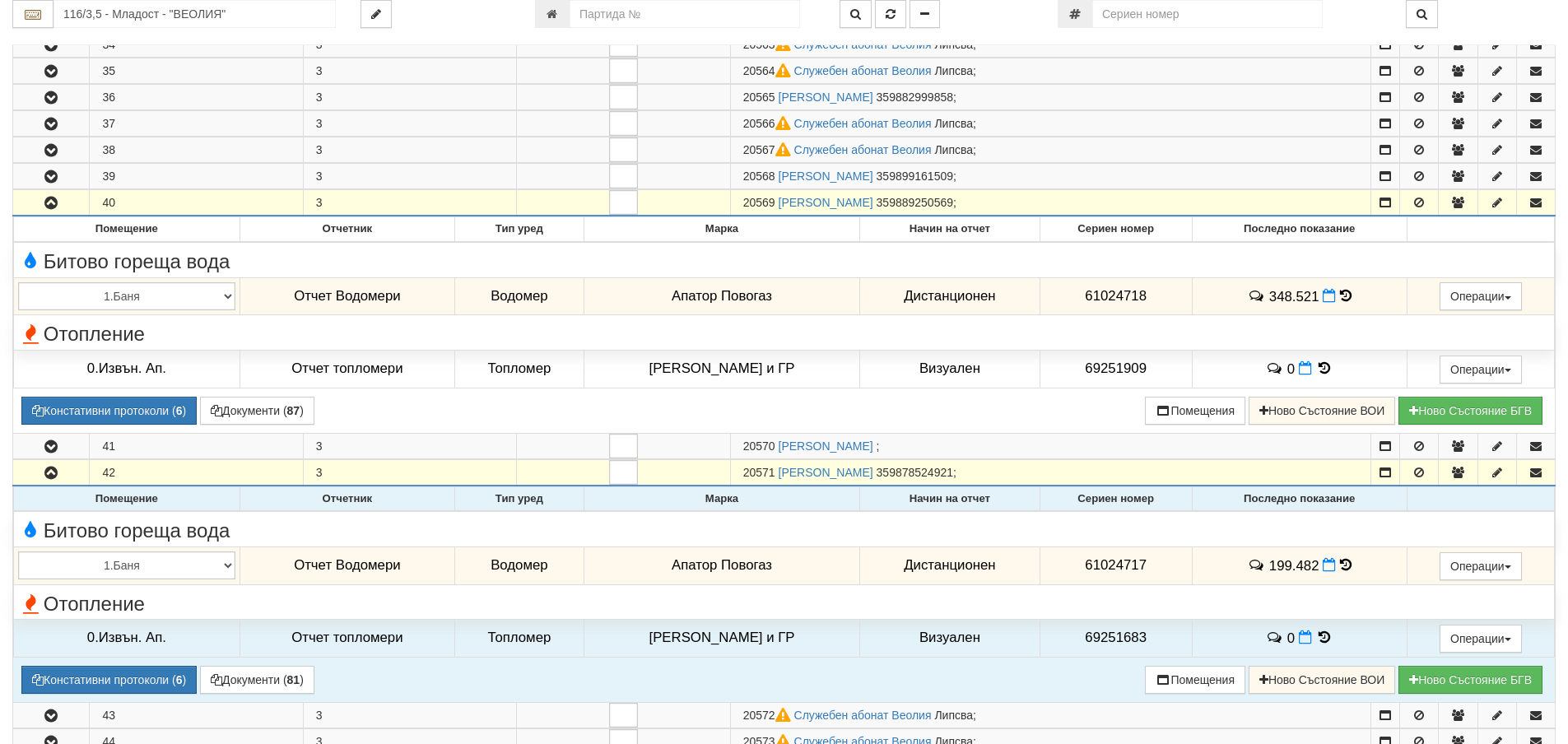
scroll to position [411, 0]
click at [1117, 681] on td "Записите се зареждат... Помещение Отчетник Тип уред Марка Начин на отчет Сериен…" at bounding box center [784, 596] width 1542 height 218
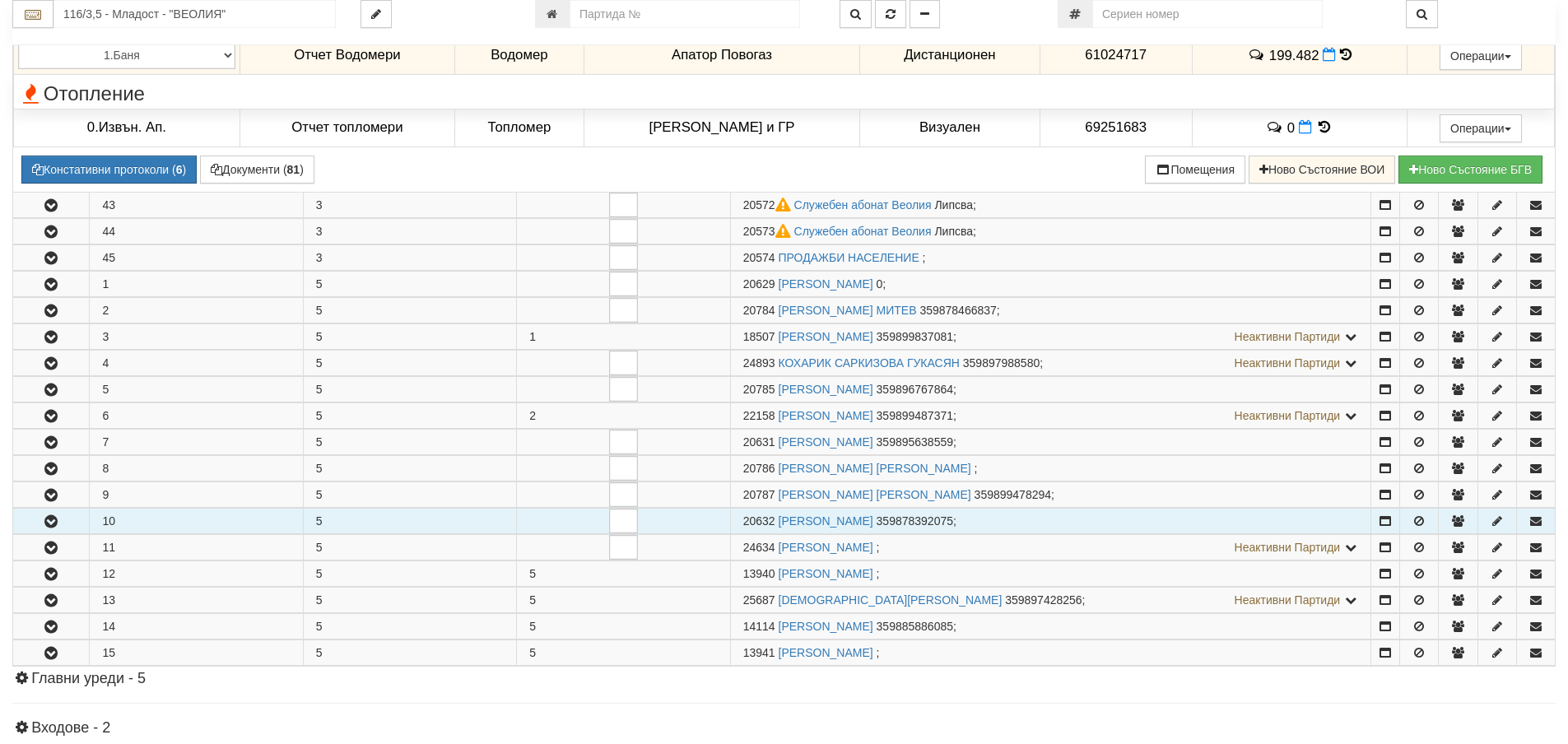
scroll to position [988, 0]
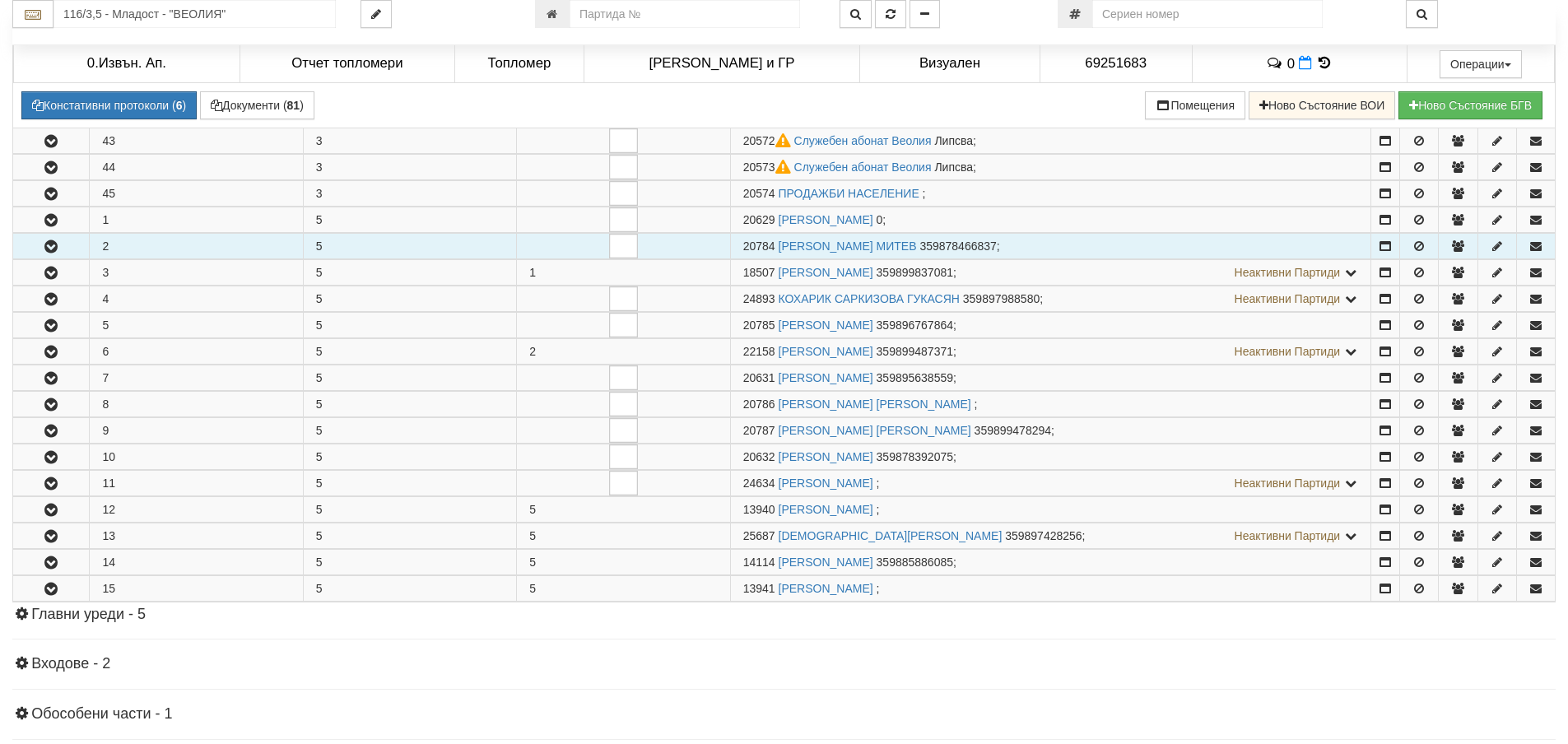
click at [46, 243] on icon "button" at bounding box center [50, 247] width 20 height 11
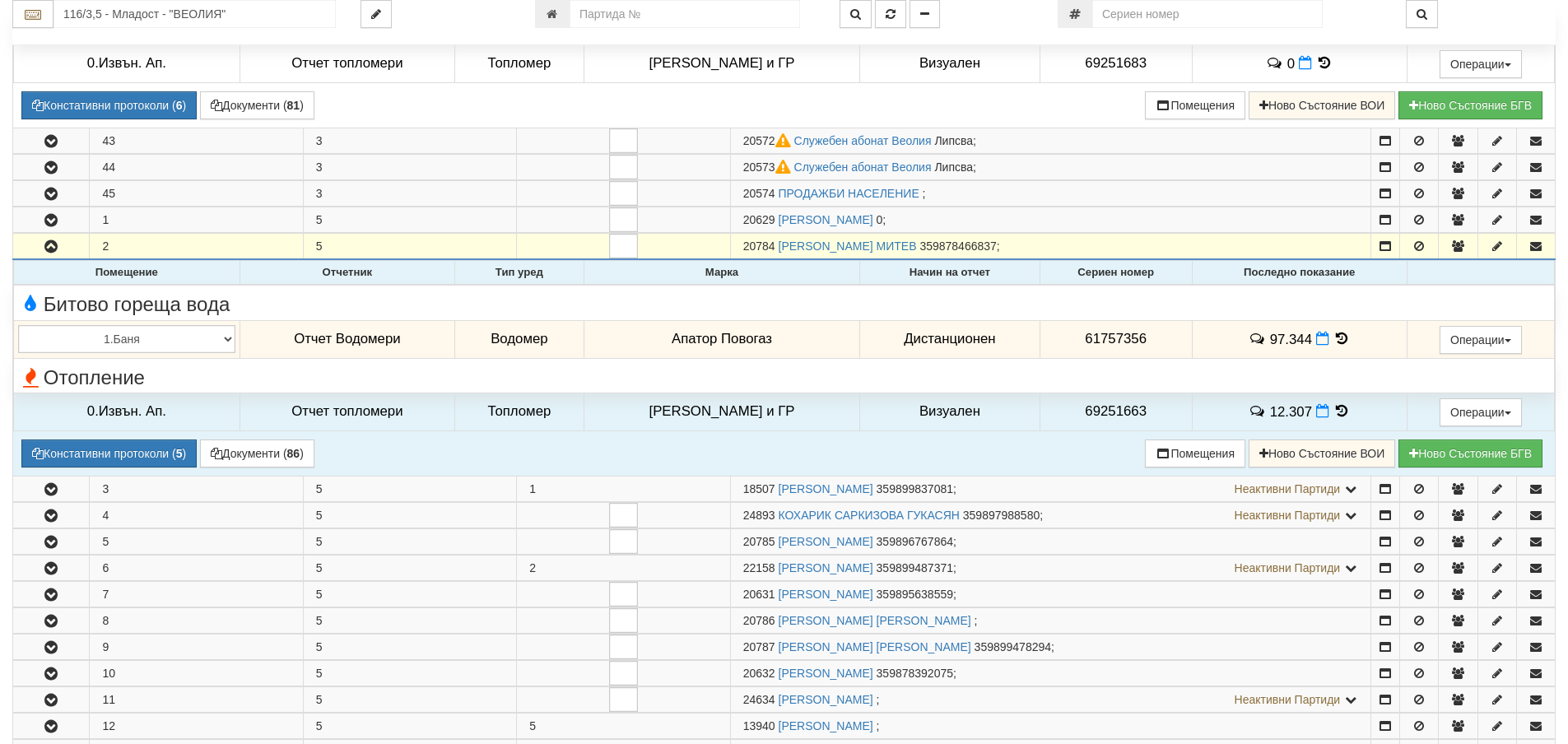
click at [1333, 339] on icon at bounding box center [1342, 338] width 18 height 14
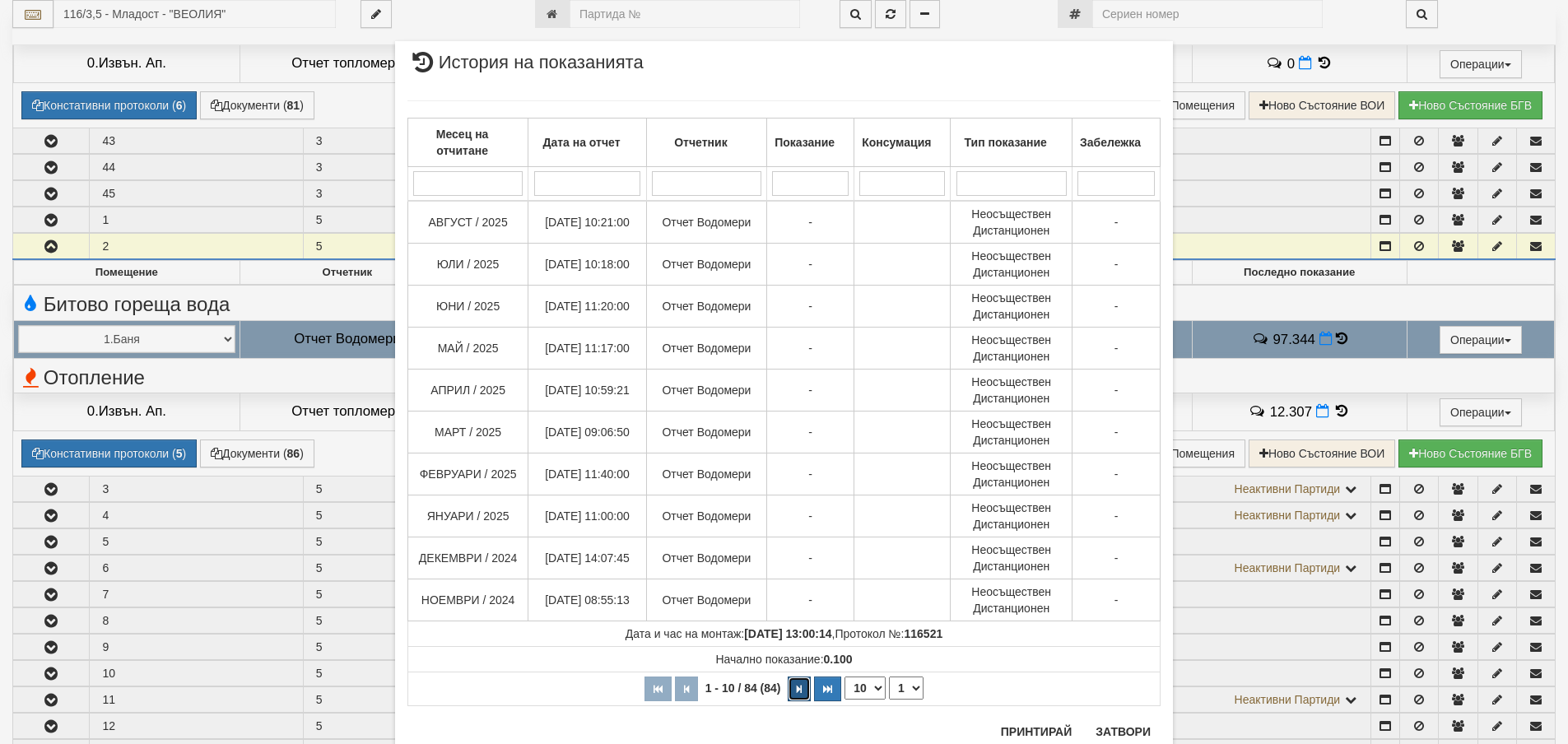
click at [797, 693] on icon "button" at bounding box center [799, 690] width 5 height 10
select select "2"
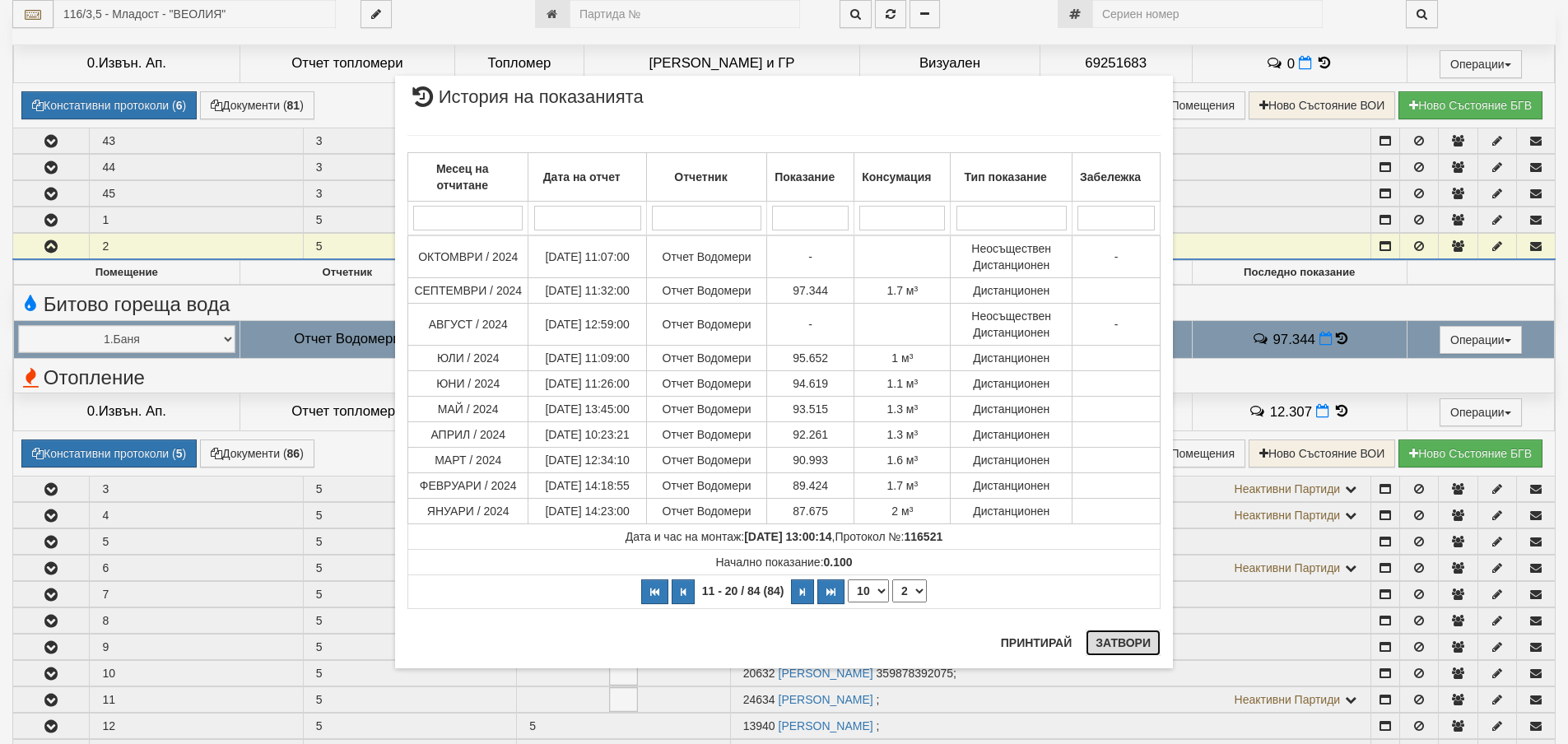
click at [1137, 641] on button "Затвори" at bounding box center [1123, 643] width 75 height 27
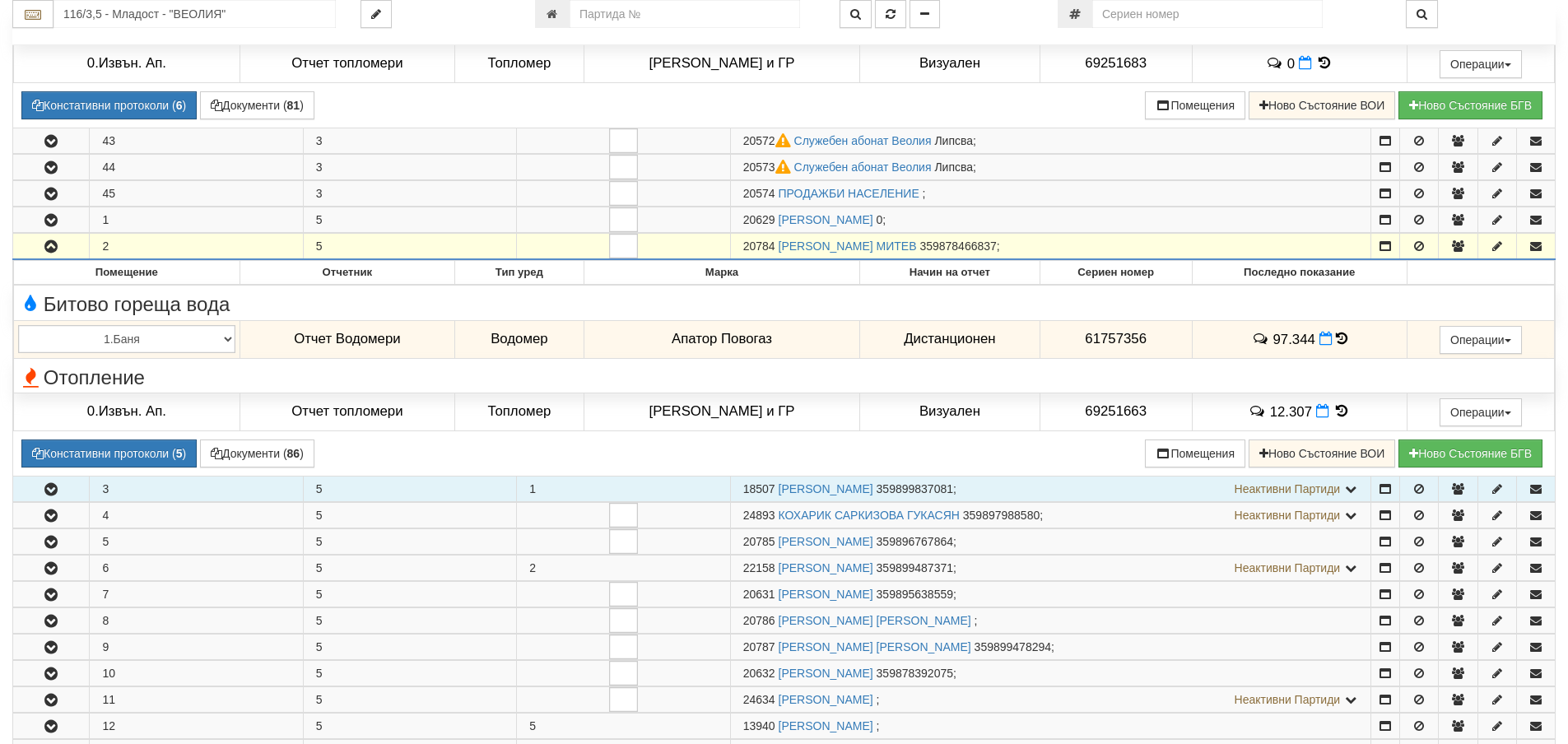
click at [56, 490] on icon "button" at bounding box center [50, 489] width 20 height 11
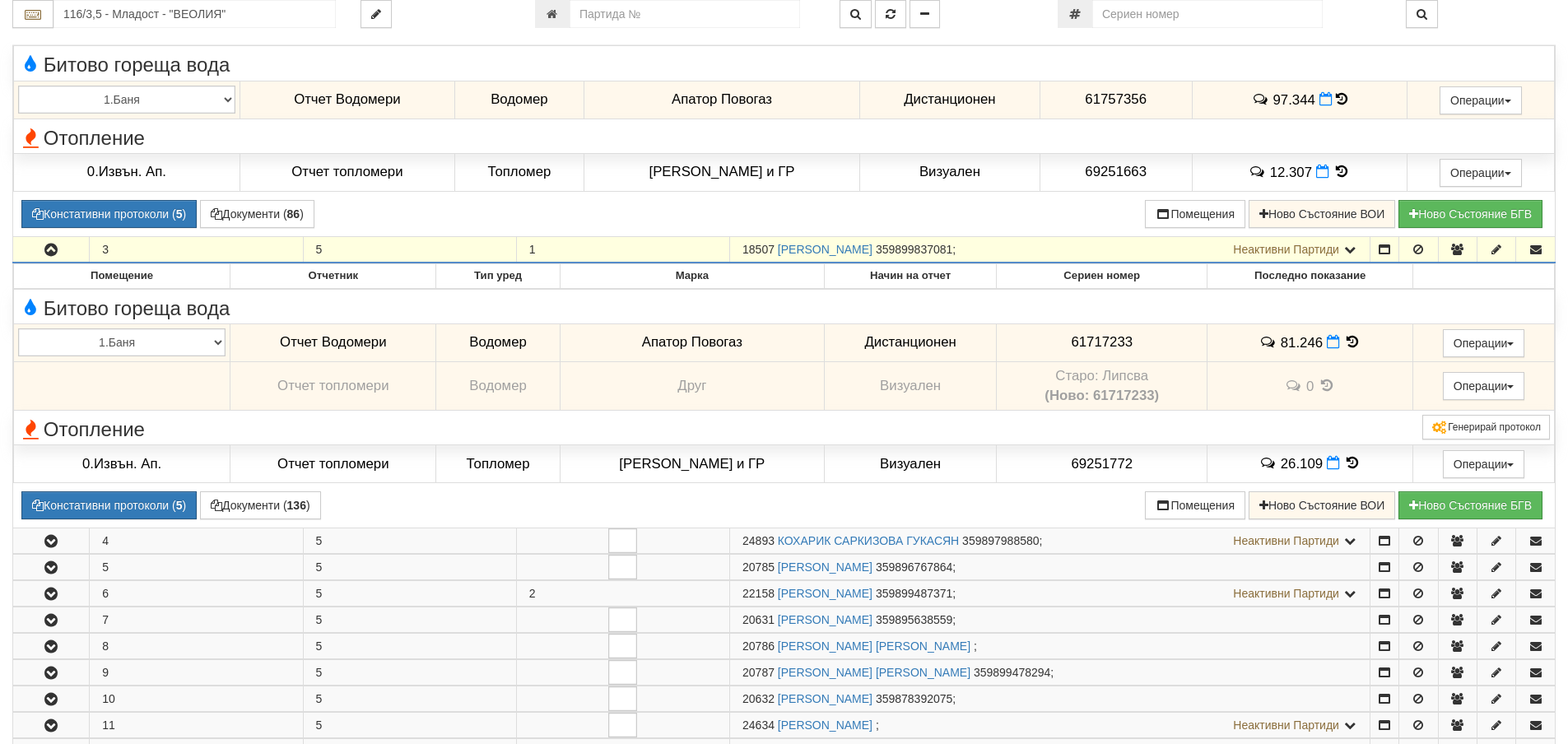
scroll to position [1234, 0]
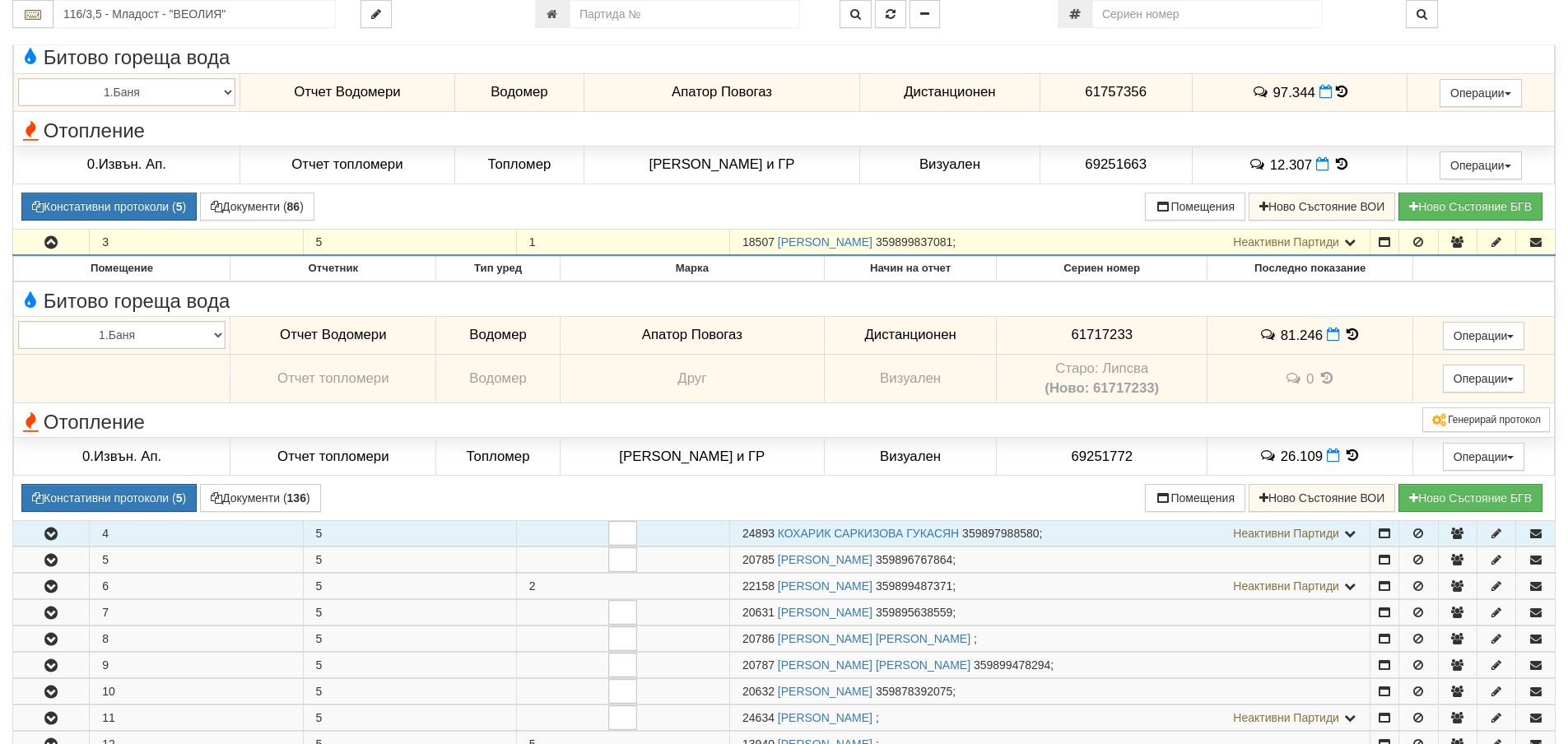
click at [52, 539] on icon "button" at bounding box center [50, 534] width 20 height 11
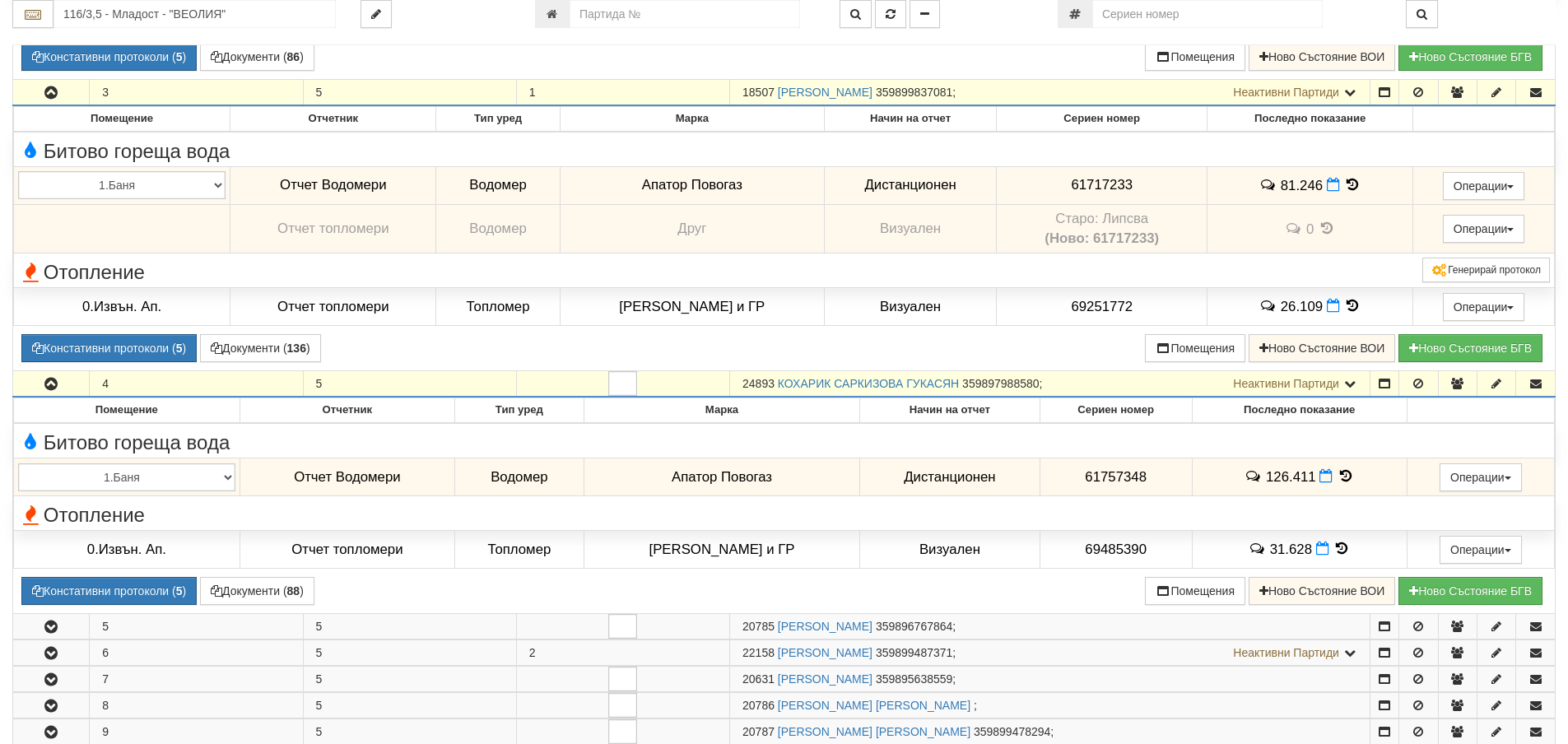
scroll to position [1481, 0]
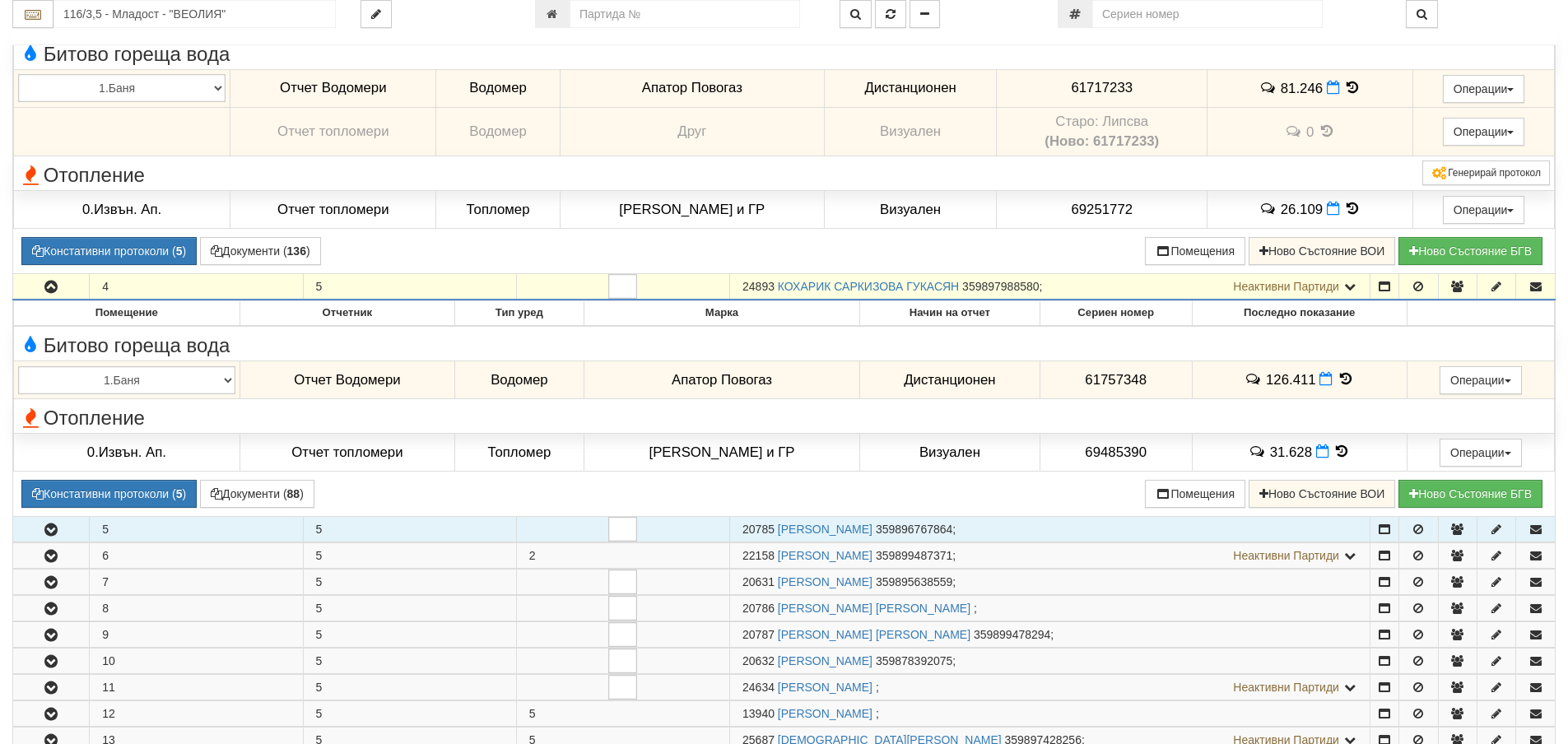
click at [59, 536] on icon "button" at bounding box center [50, 530] width 20 height 11
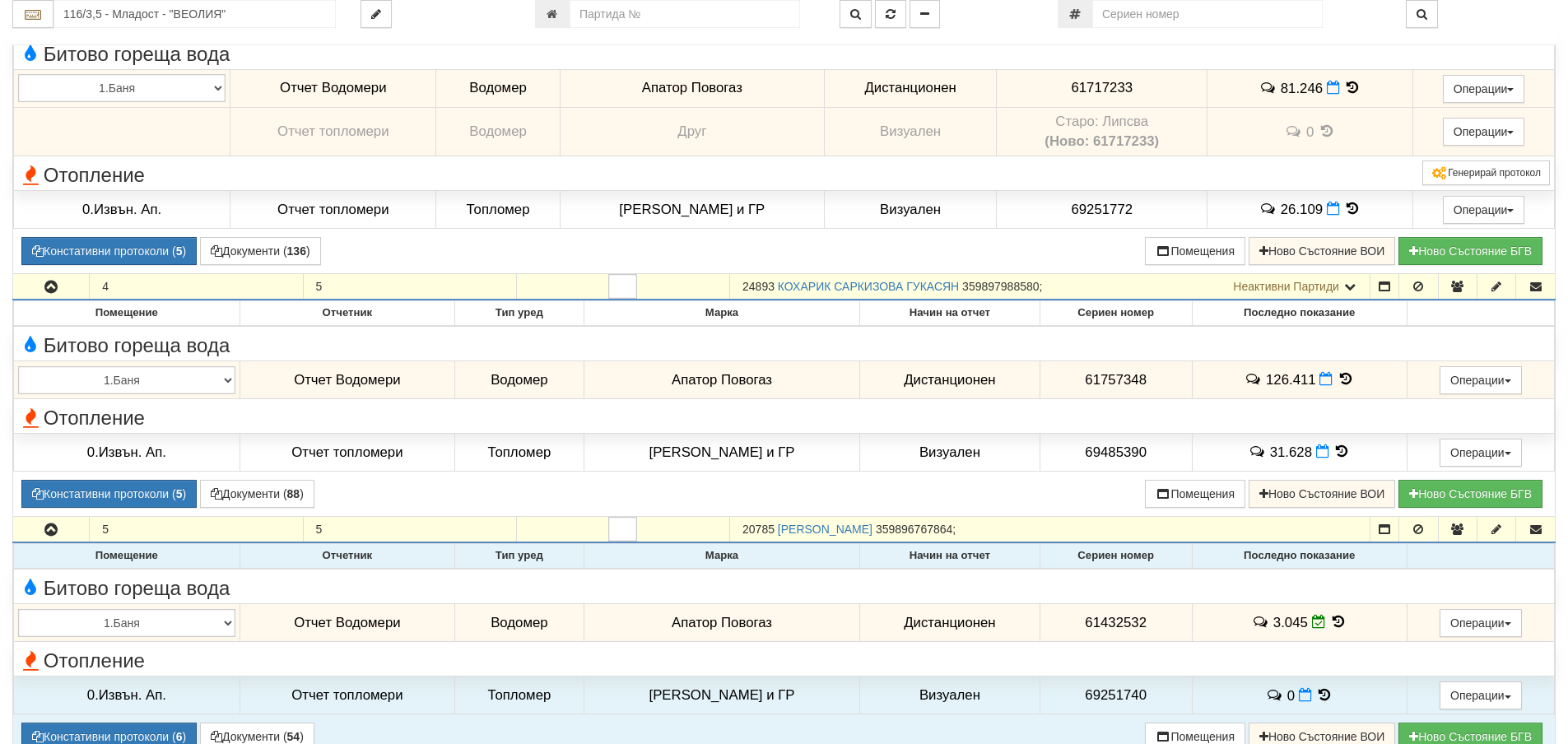
scroll to position [1647, 0]
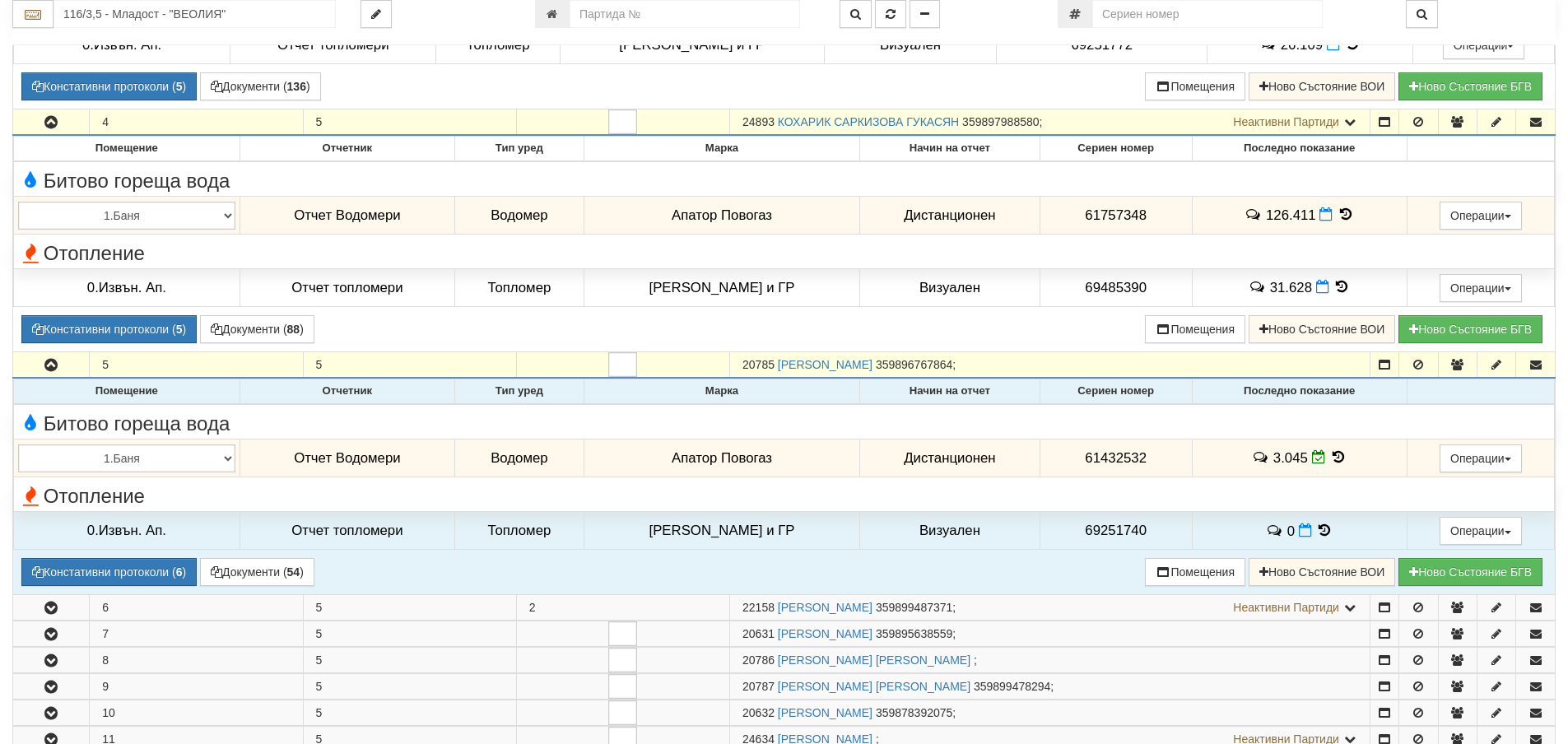
click at [1330, 458] on icon at bounding box center [1338, 457] width 18 height 14
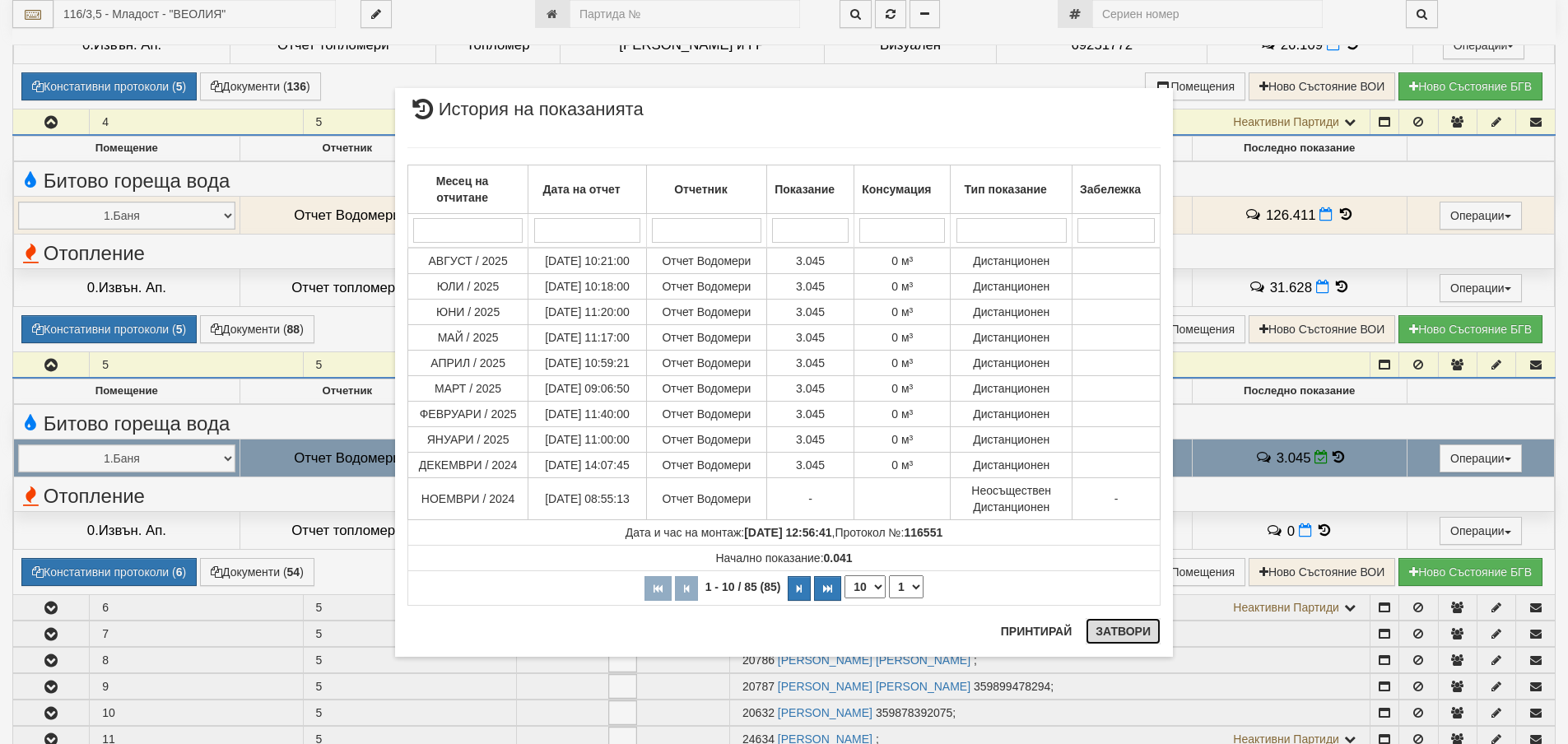
click at [1120, 630] on button "Затвори" at bounding box center [1123, 632] width 75 height 27
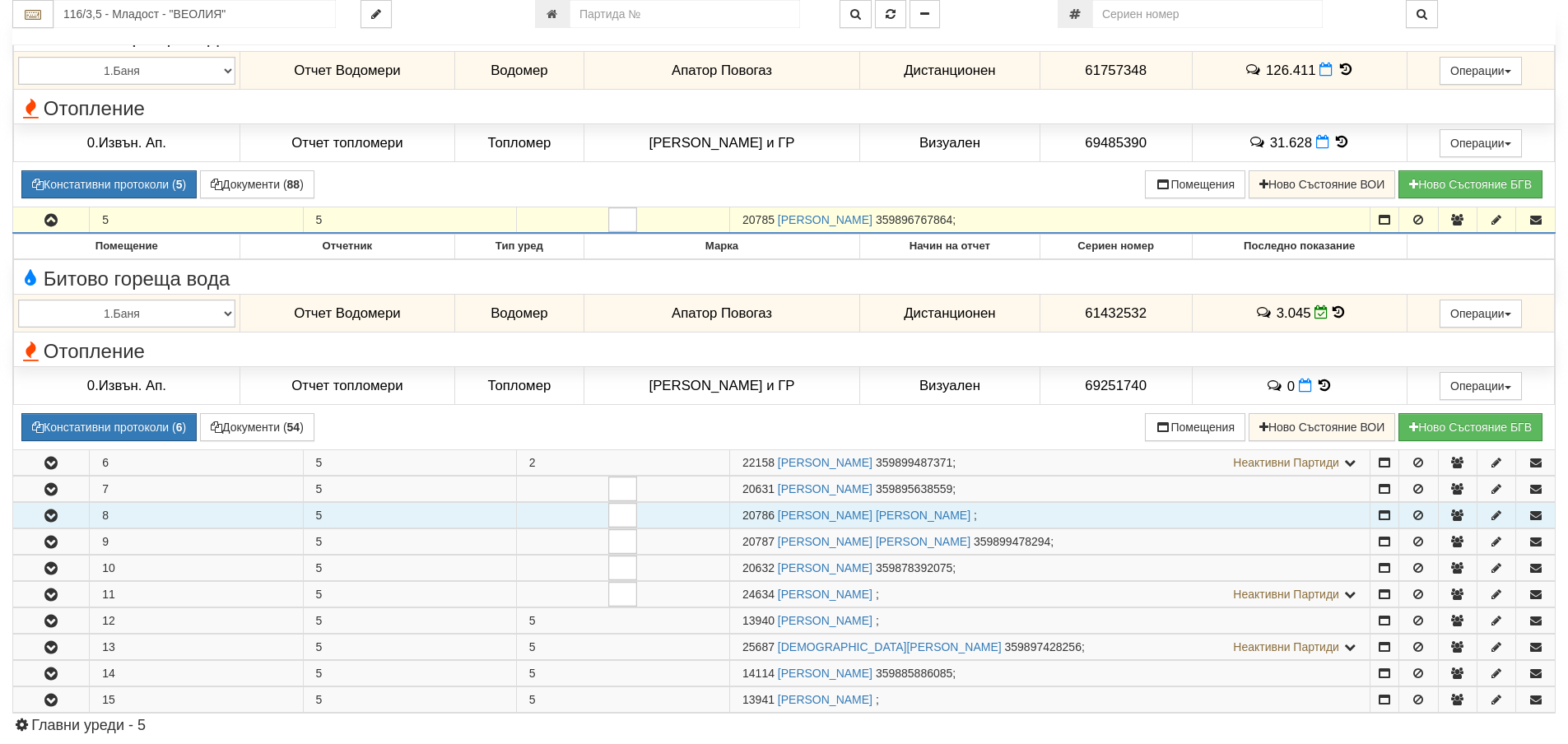
scroll to position [1894, 0]
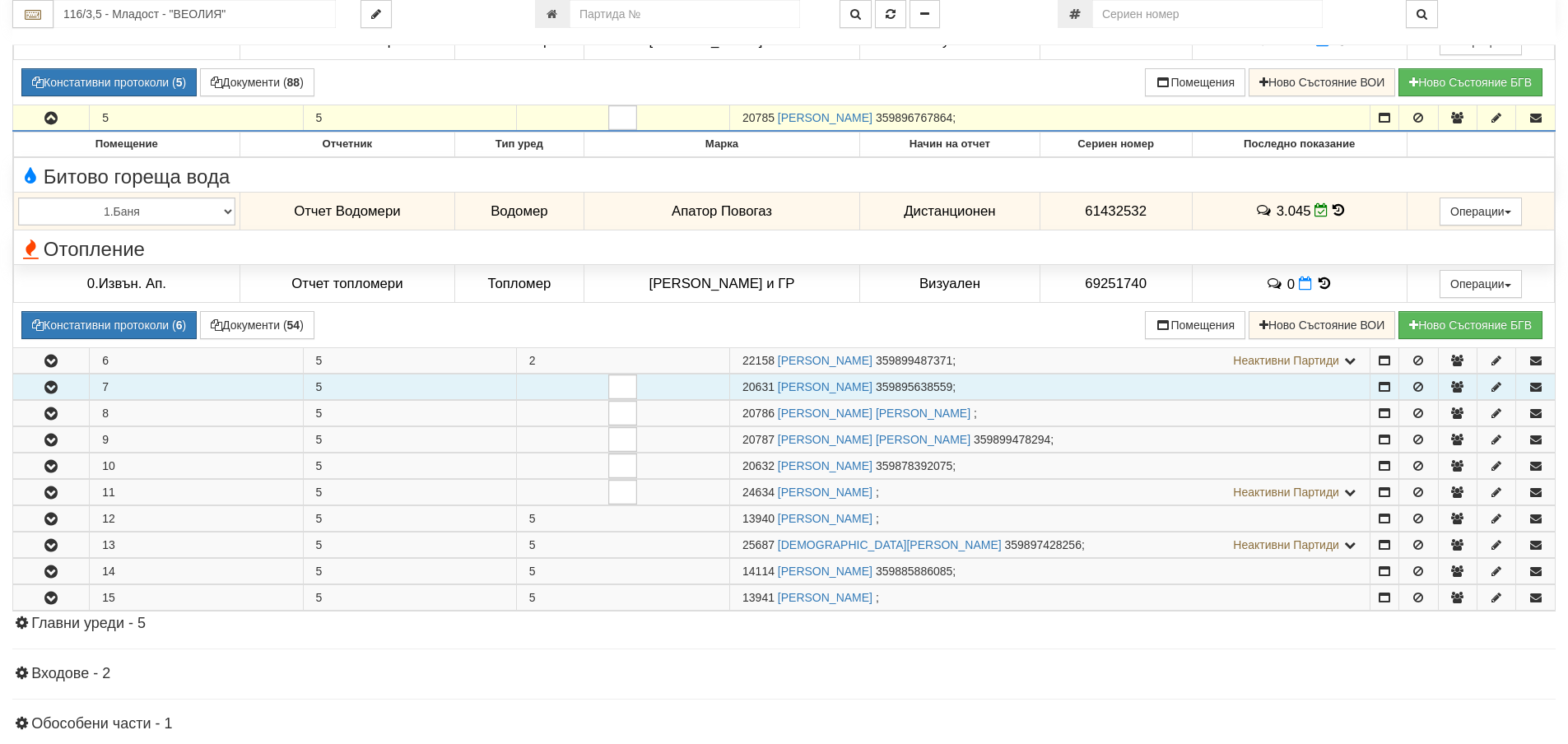
click at [46, 391] on icon "button" at bounding box center [50, 388] width 20 height 11
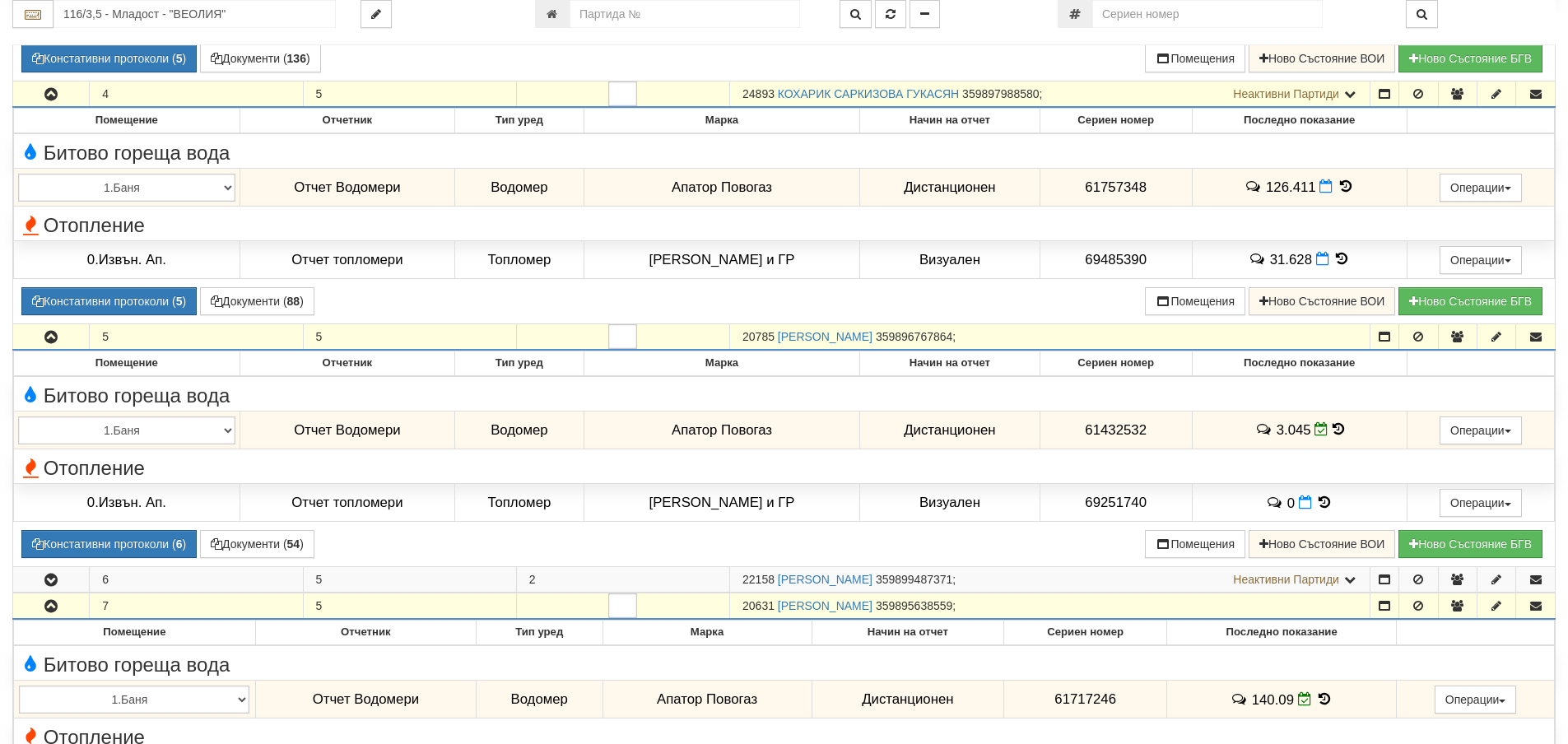
scroll to position [1647, 0]
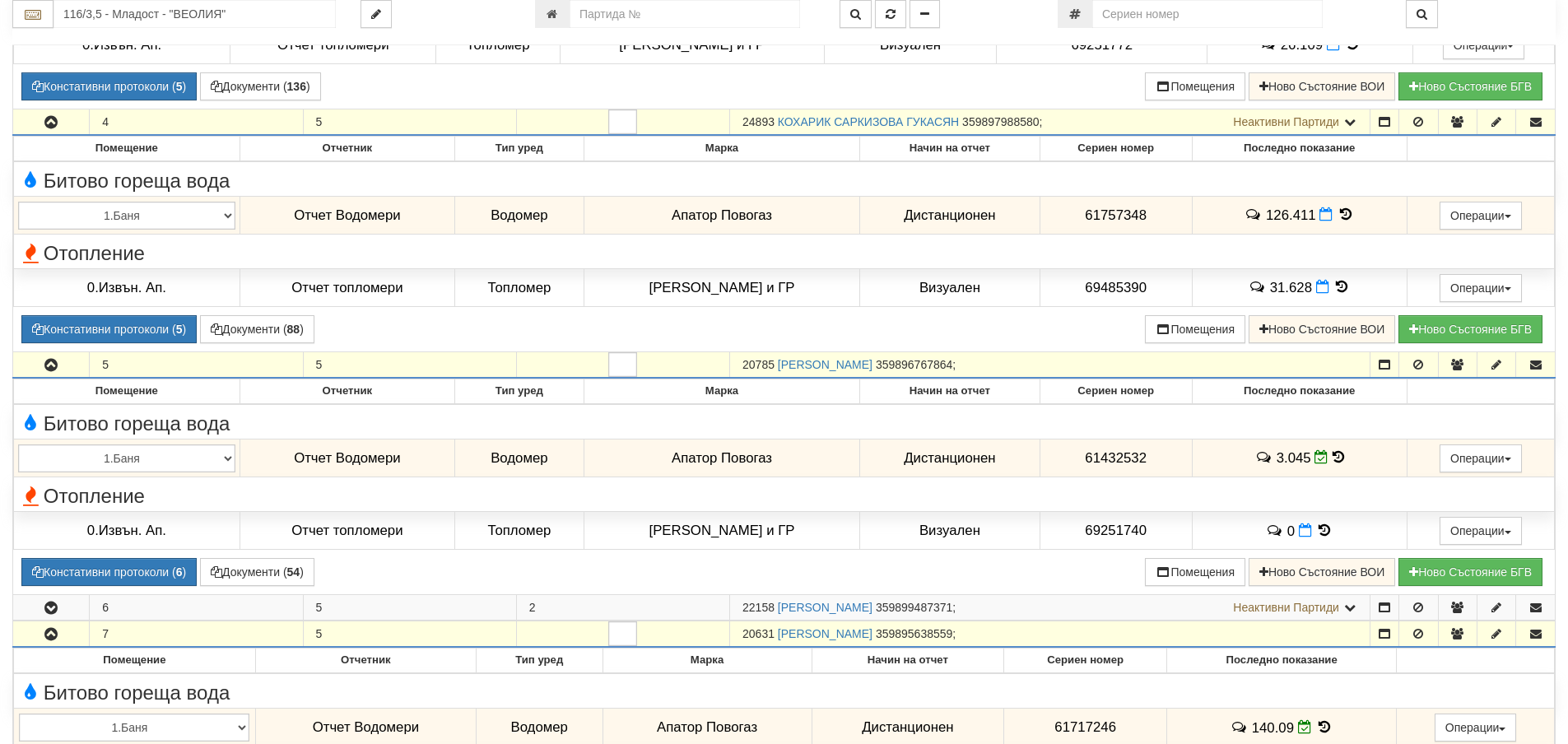
click at [53, 367] on icon "button" at bounding box center [50, 366] width 20 height 11
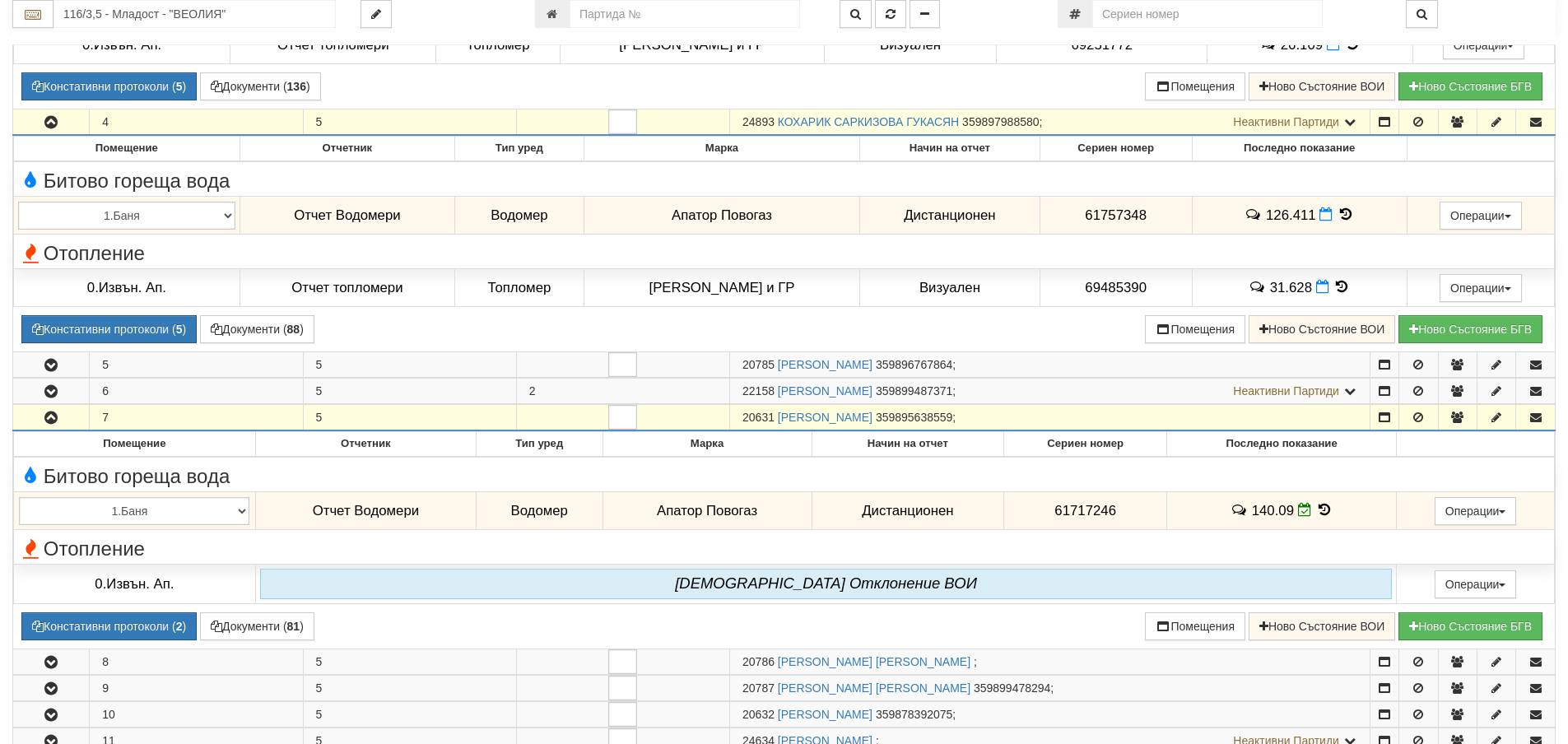
click at [45, 420] on icon "button" at bounding box center [50, 418] width 20 height 11
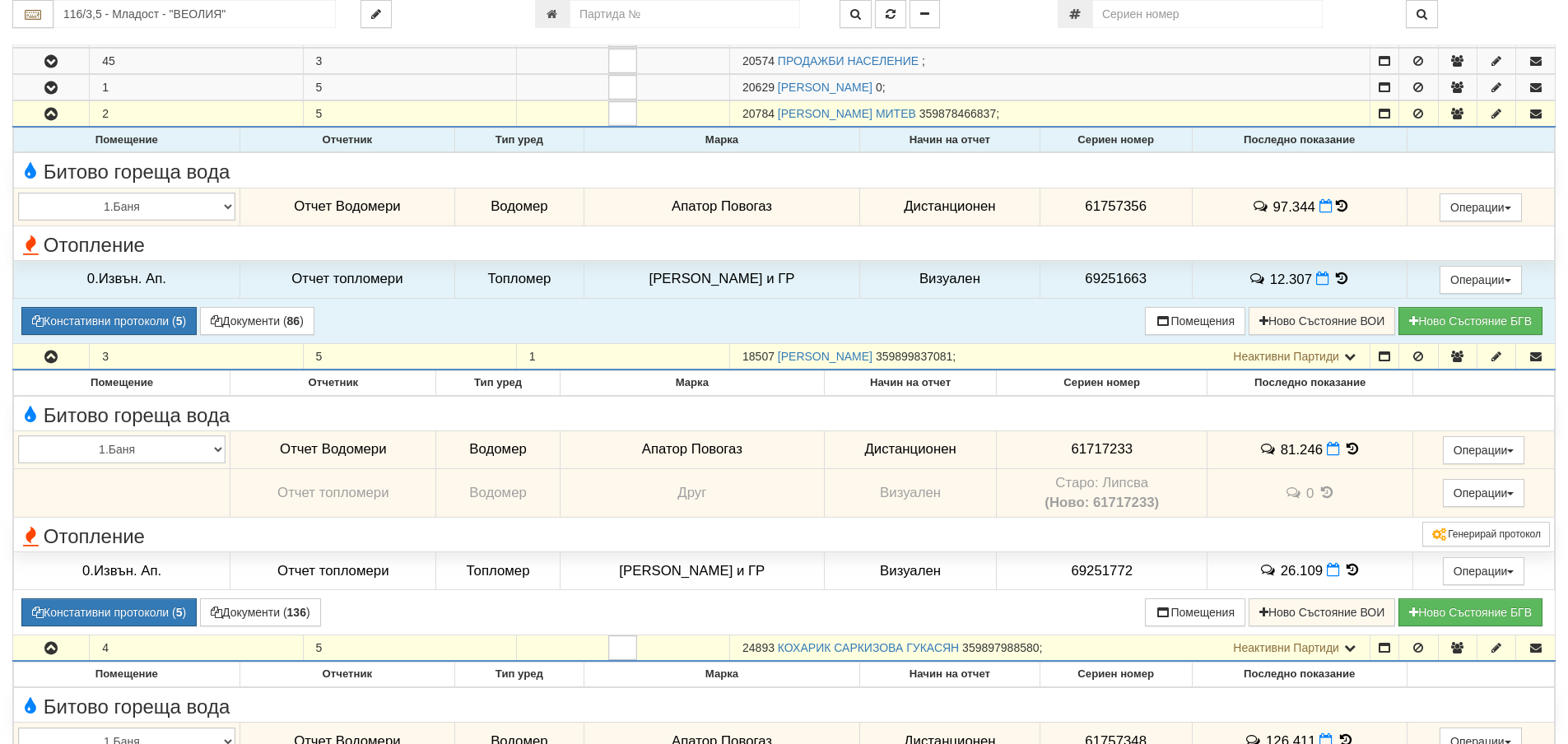
scroll to position [1070, 0]
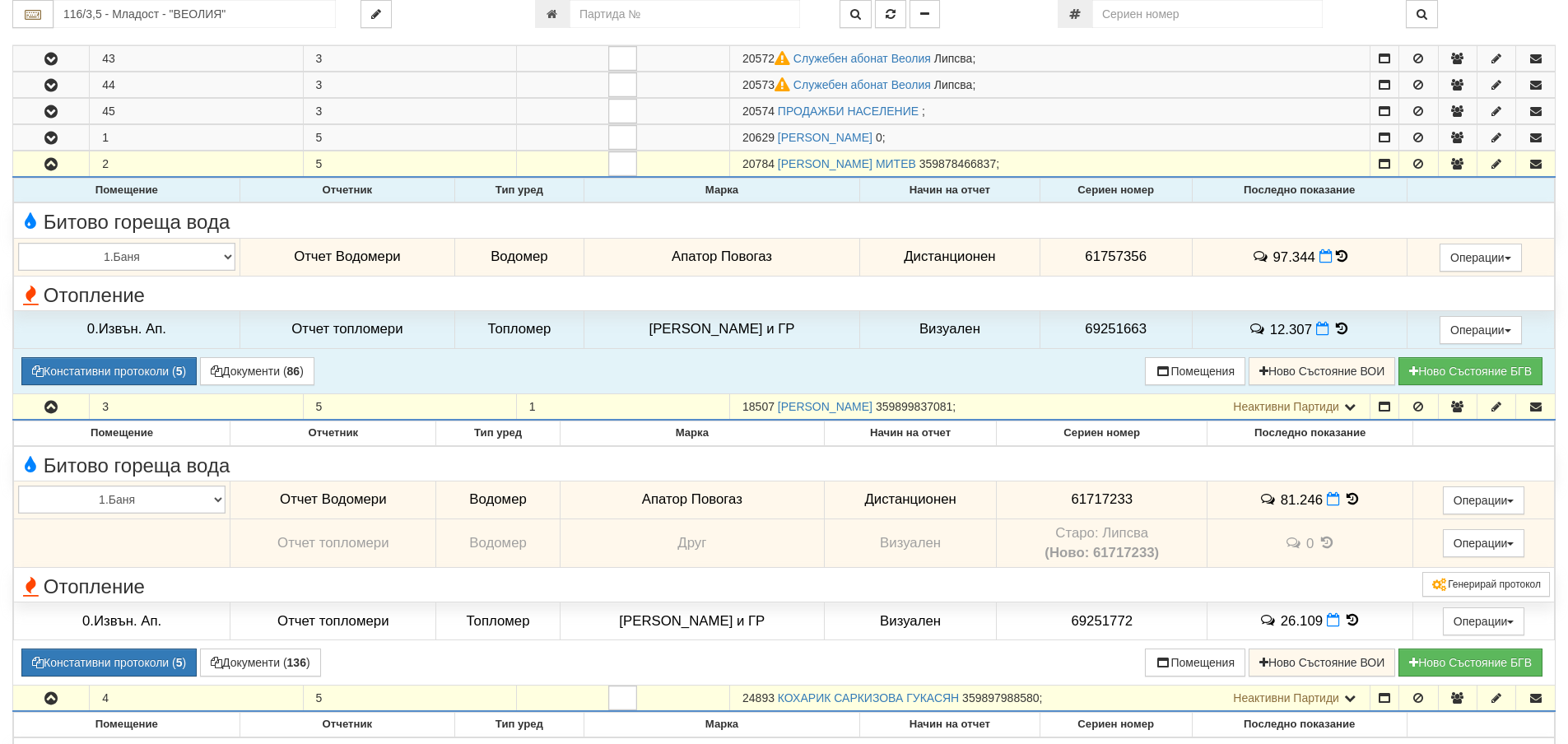
click at [1336, 254] on icon at bounding box center [1342, 256] width 11 height 14
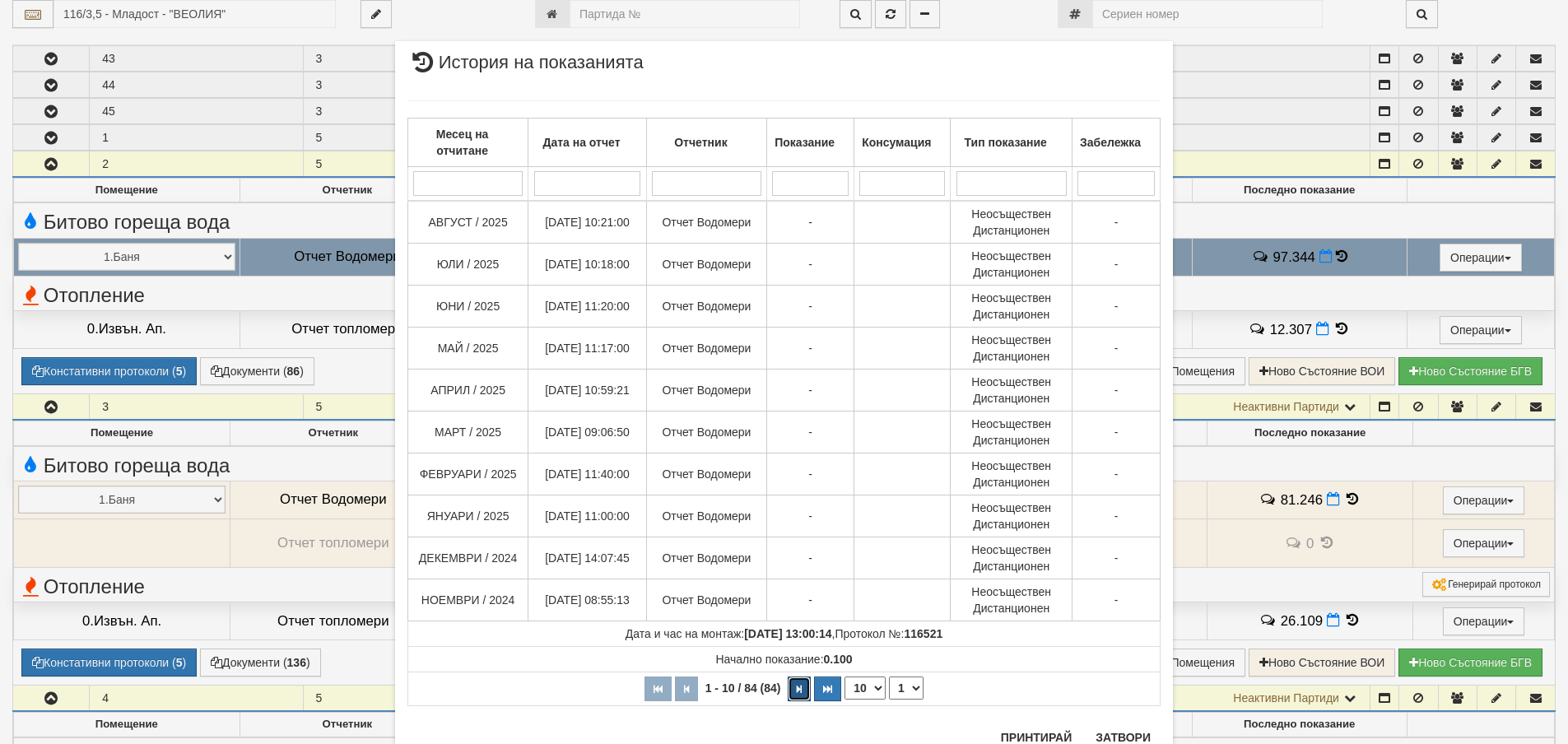
click at [797, 688] on icon "button" at bounding box center [799, 690] width 5 height 10
select select "2"
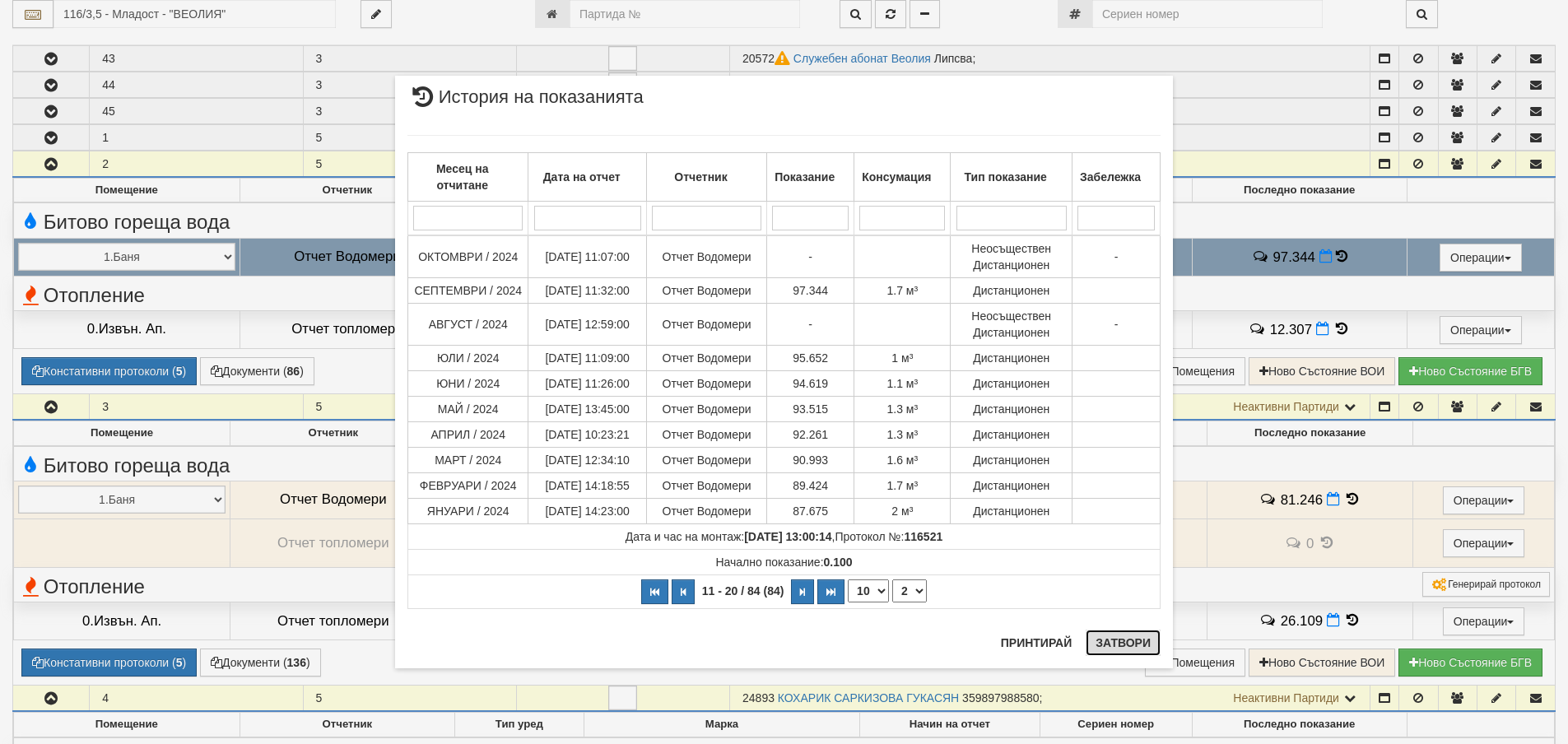
click at [1116, 642] on button "Затвори" at bounding box center [1123, 643] width 75 height 27
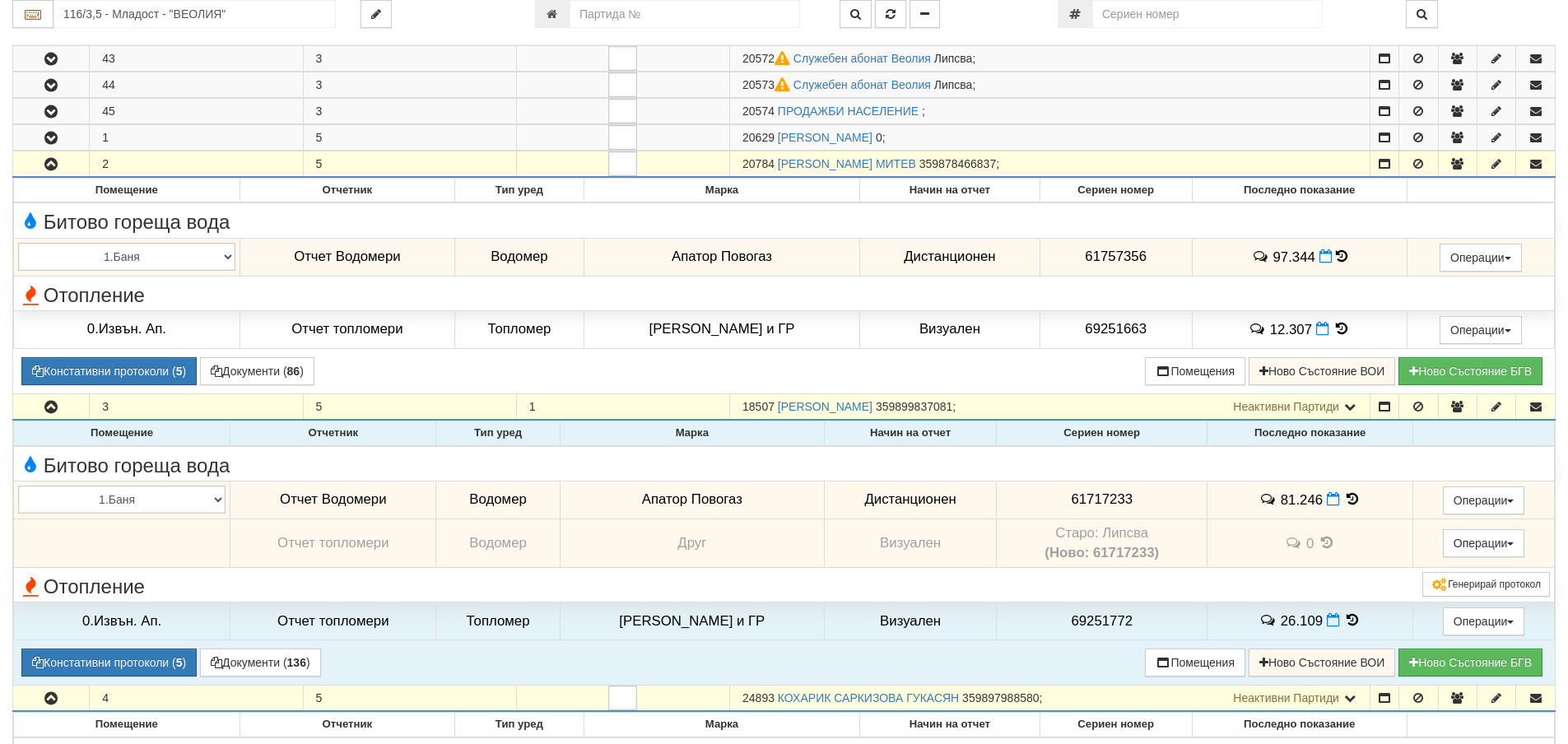
click at [1345, 499] on icon at bounding box center [1352, 499] width 18 height 14
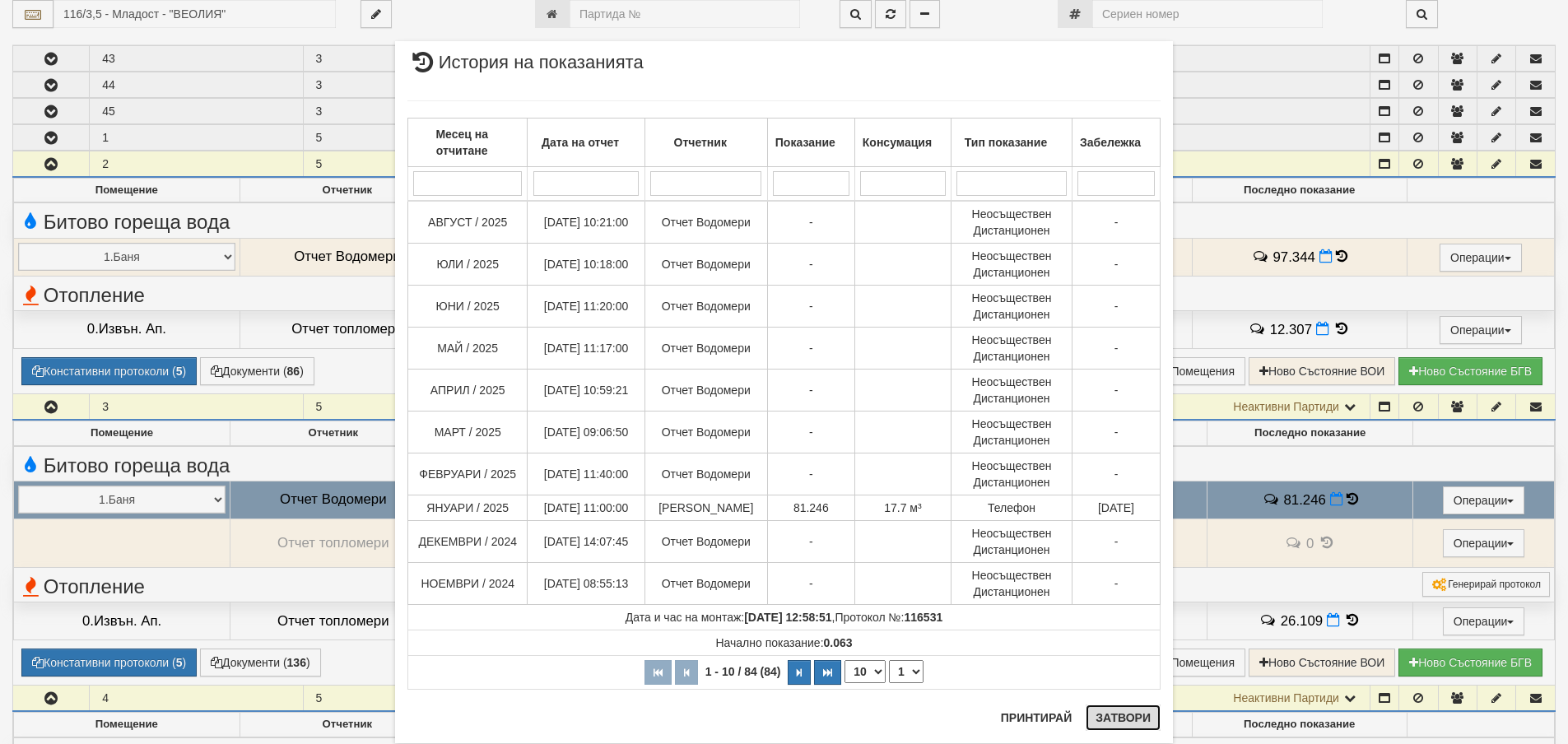
click at [1132, 715] on button "Затвори" at bounding box center [1123, 718] width 75 height 27
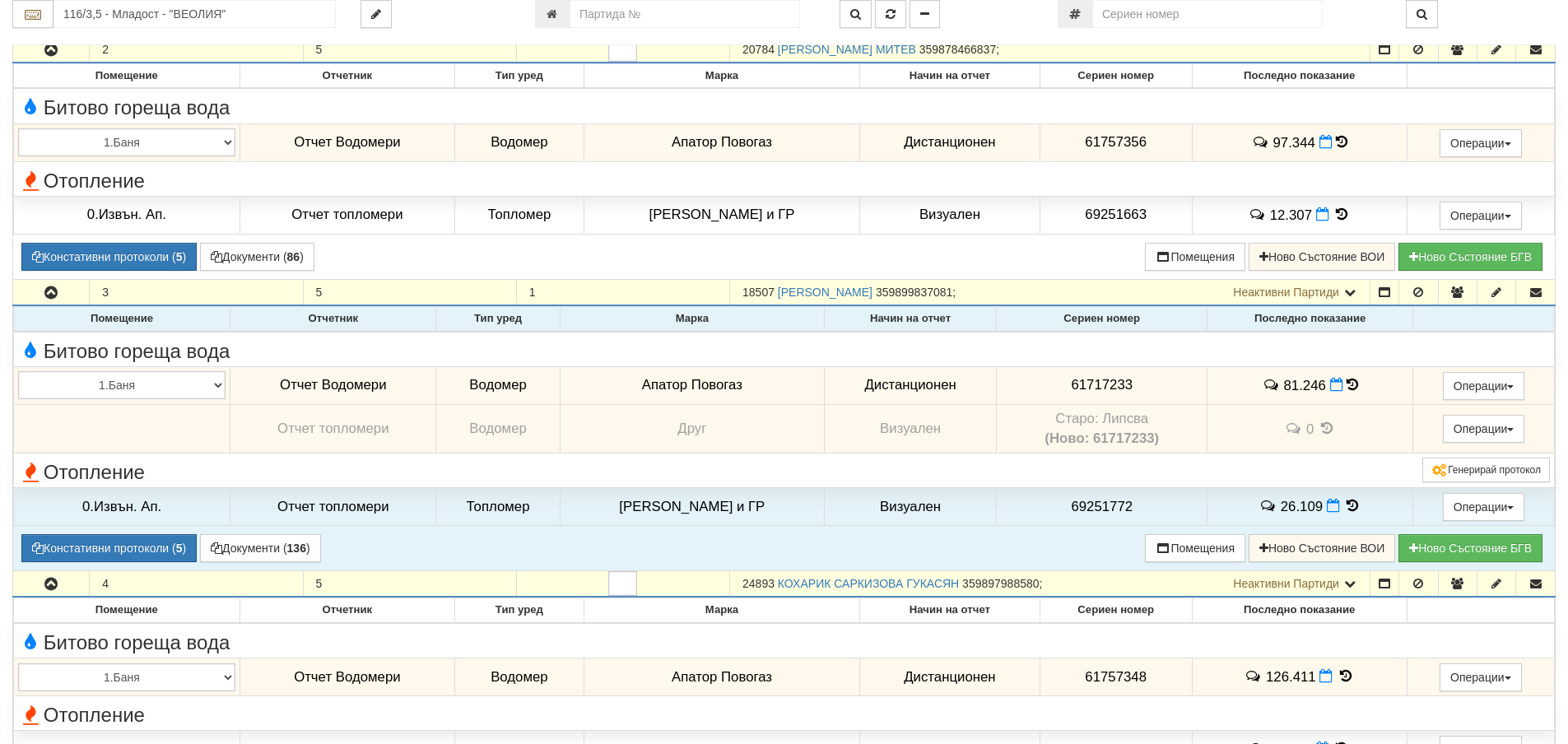
scroll to position [1400, 0]
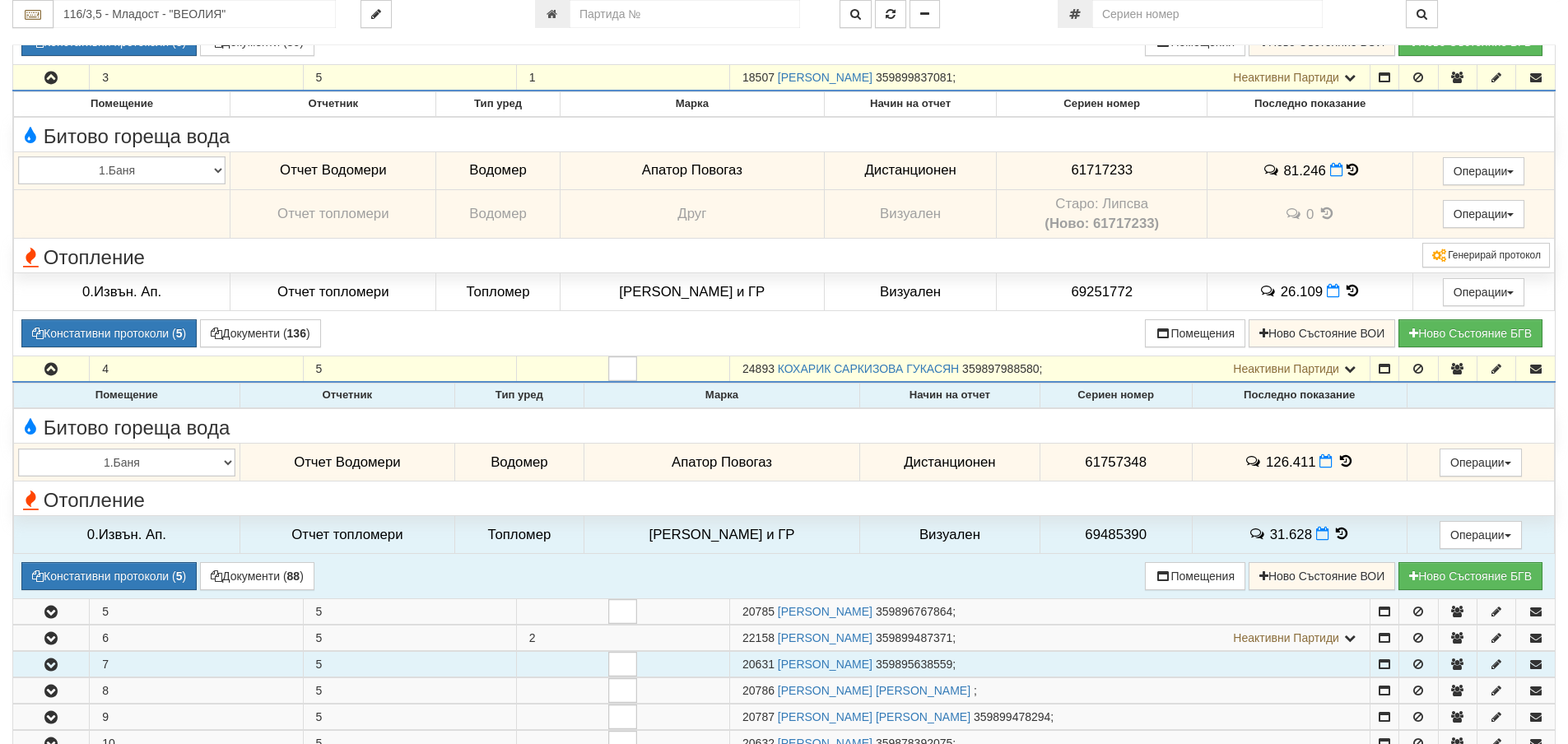
click at [1341, 456] on icon at bounding box center [1346, 461] width 18 height 14
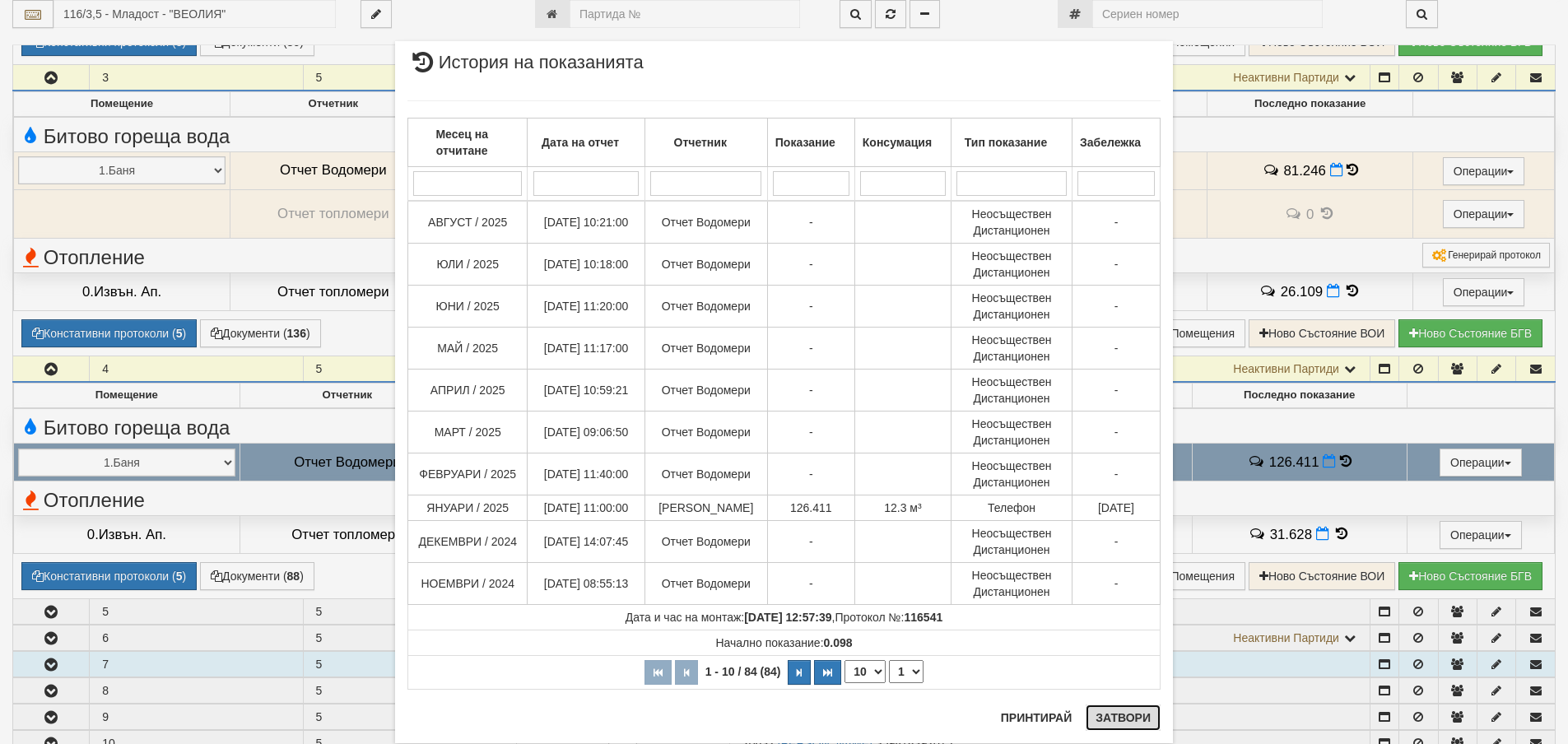
click at [1124, 717] on button "Затвори" at bounding box center [1123, 718] width 75 height 27
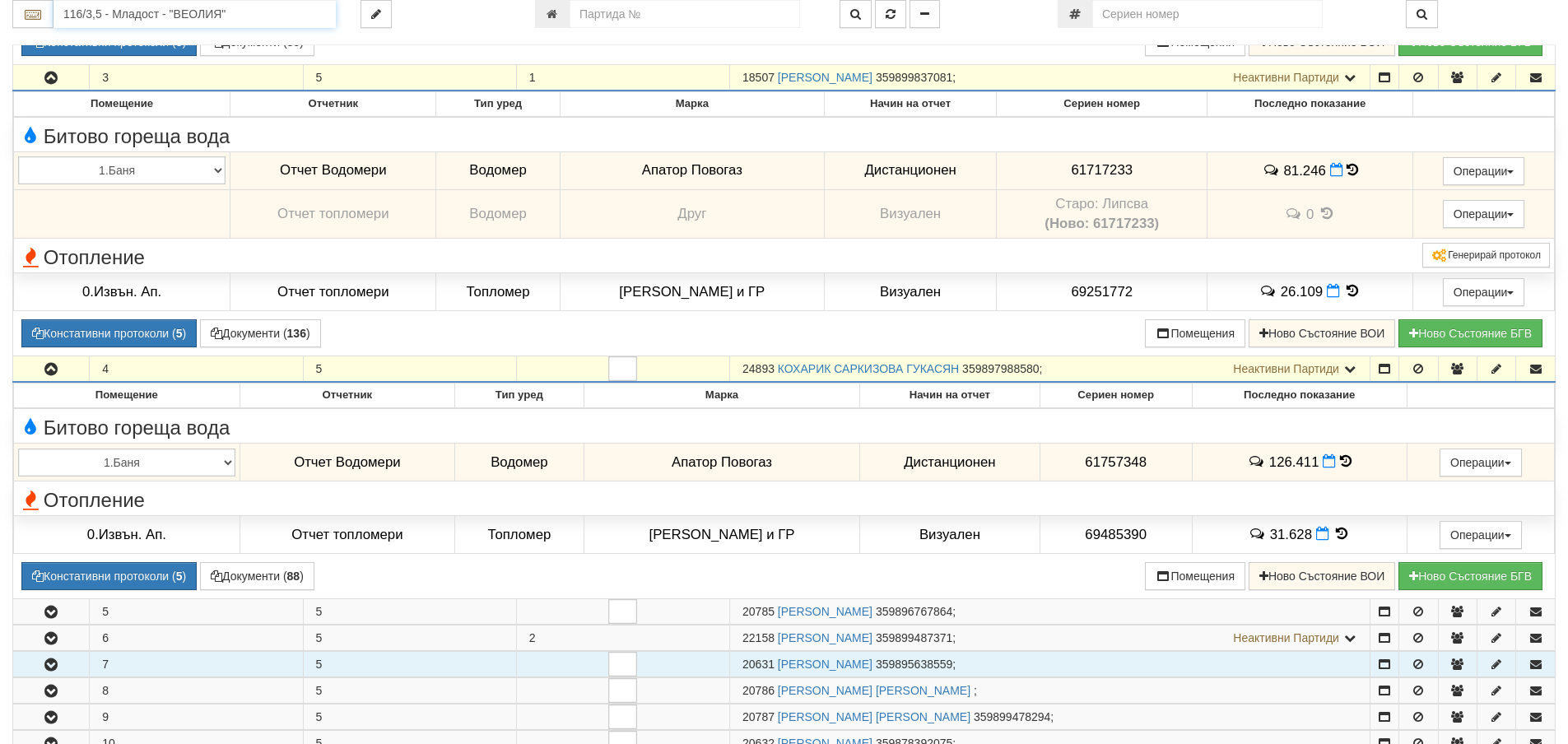
click at [83, 15] on input "116/3,5 - Младост - "ВЕОЛИЯ"" at bounding box center [194, 13] width 282 height 28
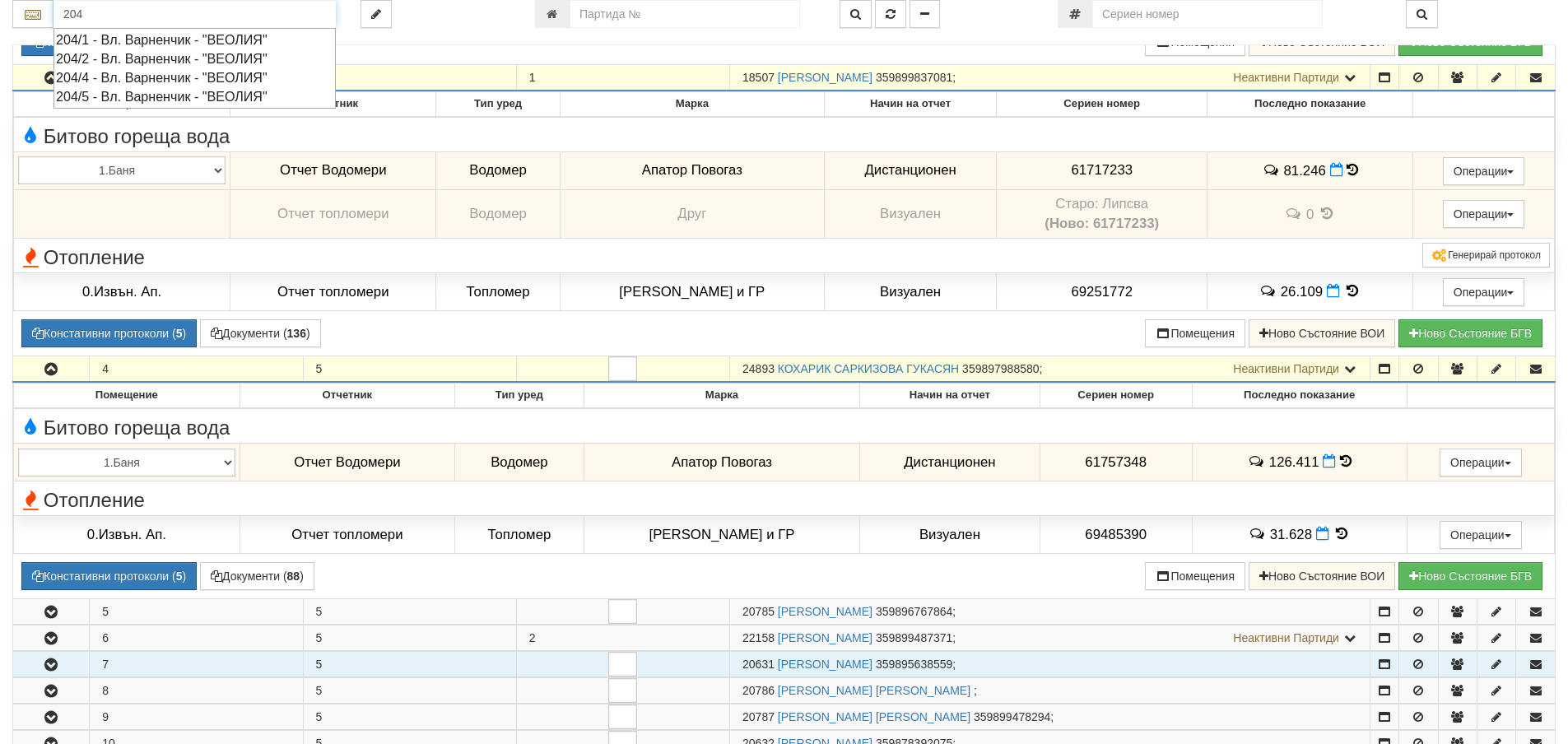
click at [96, 77] on div "204/4 - Вл. Варненчик - "ВЕОЛИЯ"" at bounding box center [195, 78] width 277 height 19
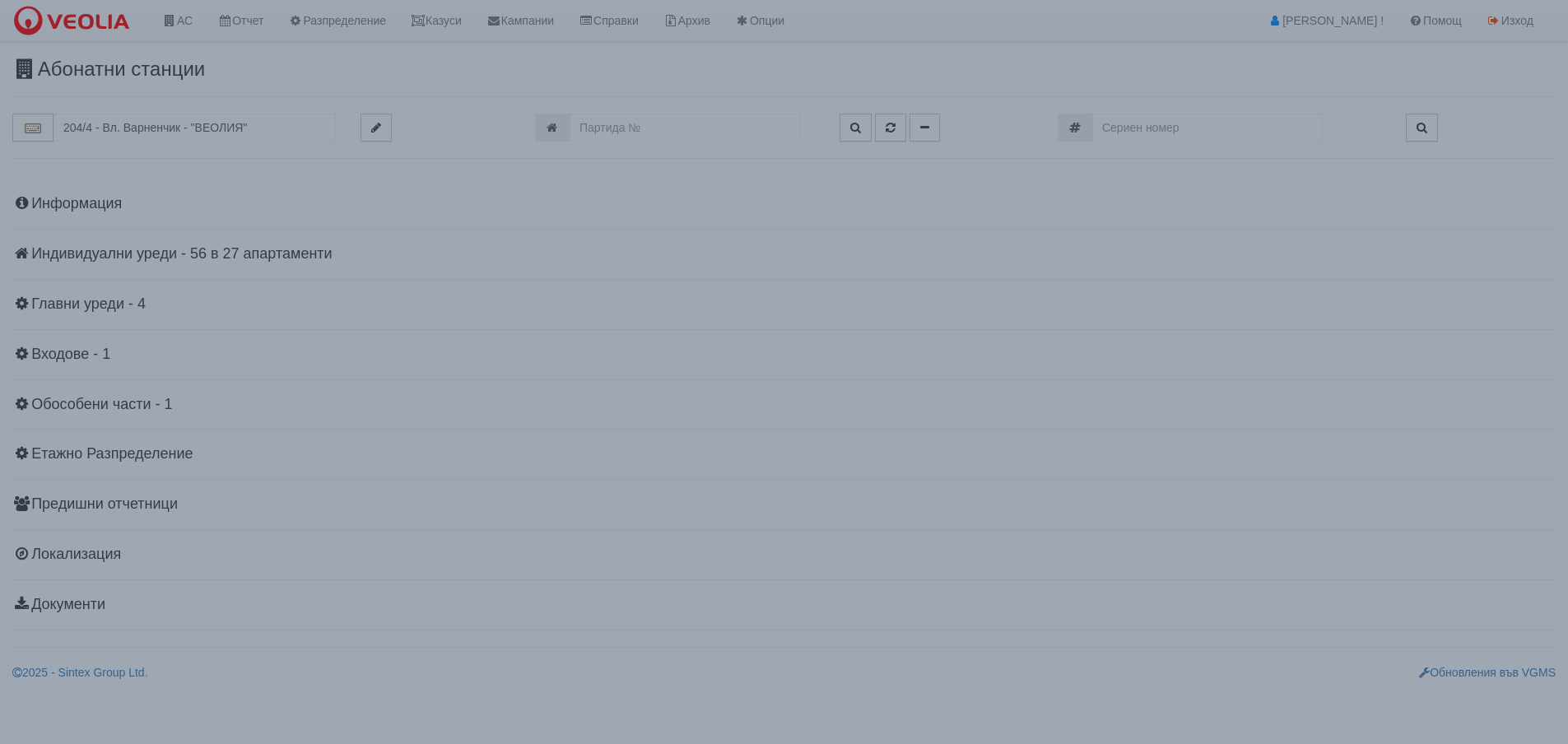
scroll to position [0, 0]
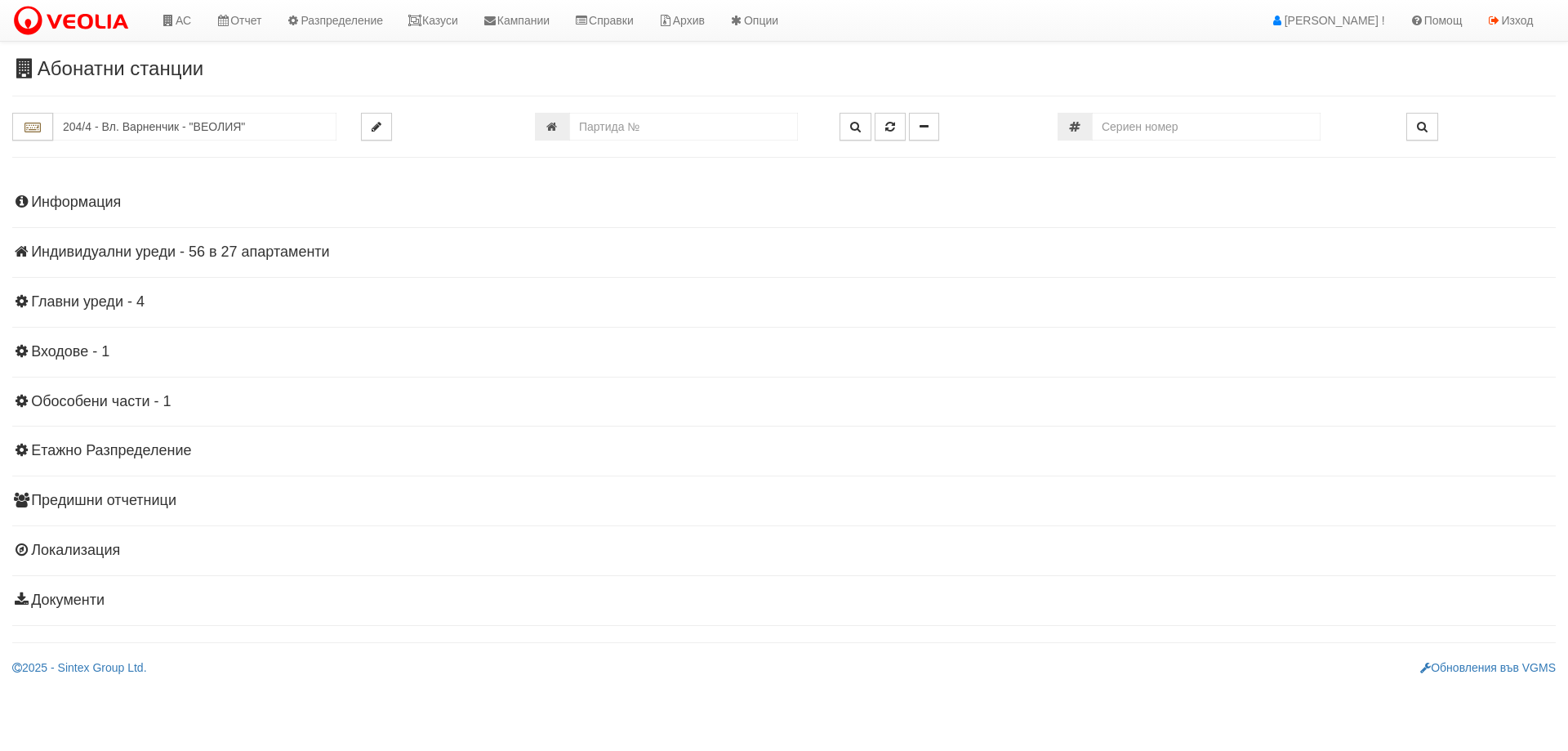
click at [180, 246] on h4 "Индивидуални уреди - 56 в 27 апартаменти" at bounding box center [784, 252] width 1543 height 16
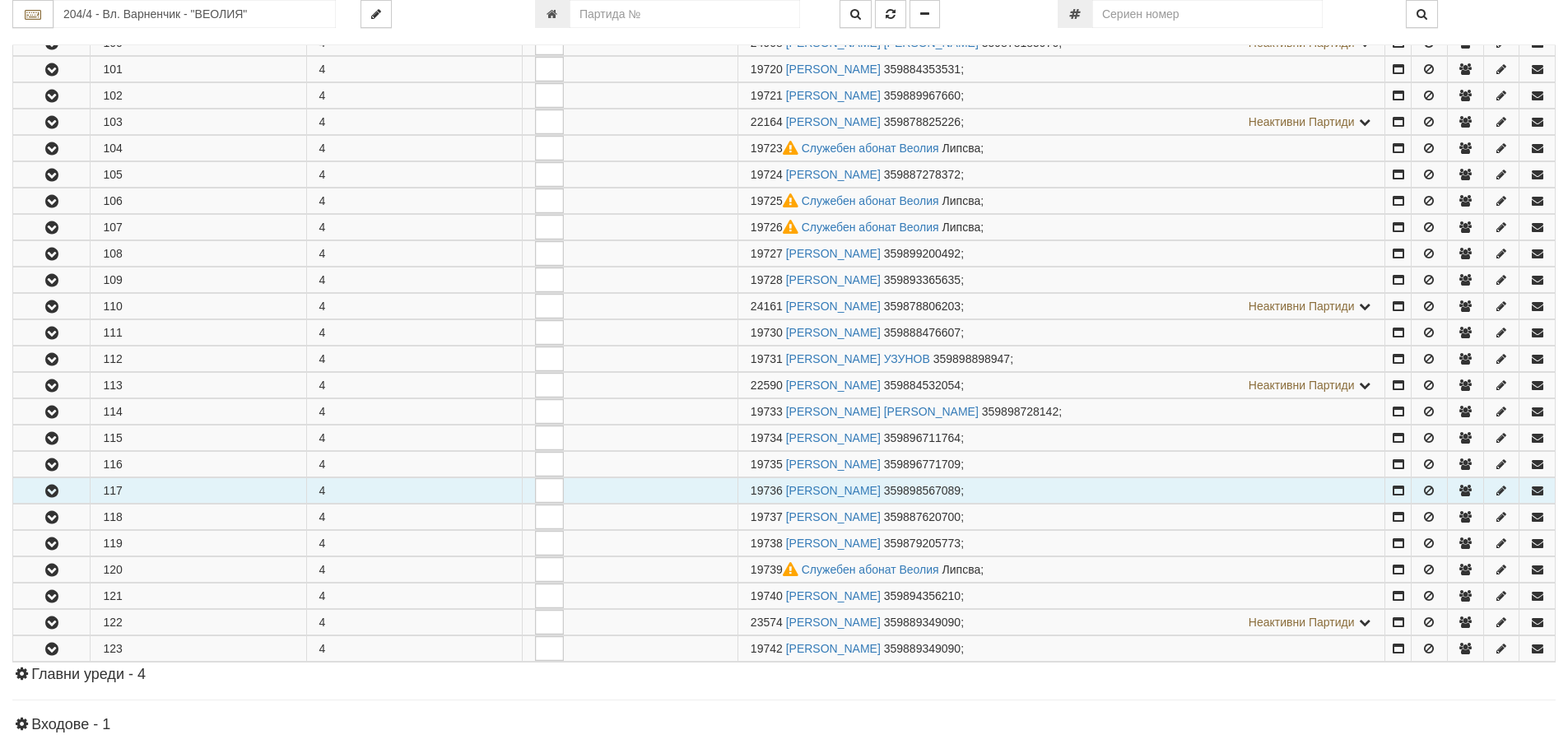
scroll to position [494, 0]
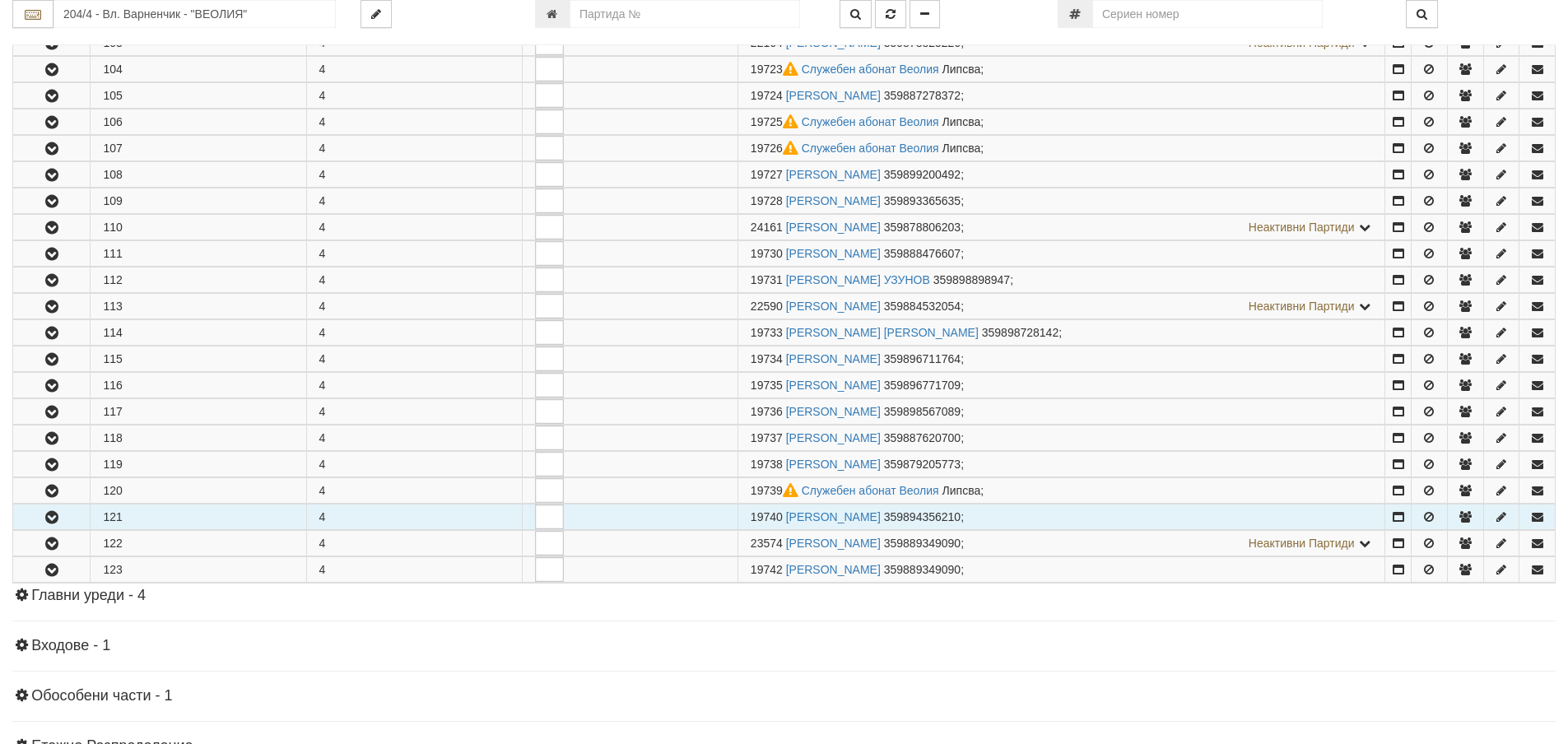
click at [61, 513] on icon "button" at bounding box center [51, 518] width 20 height 11
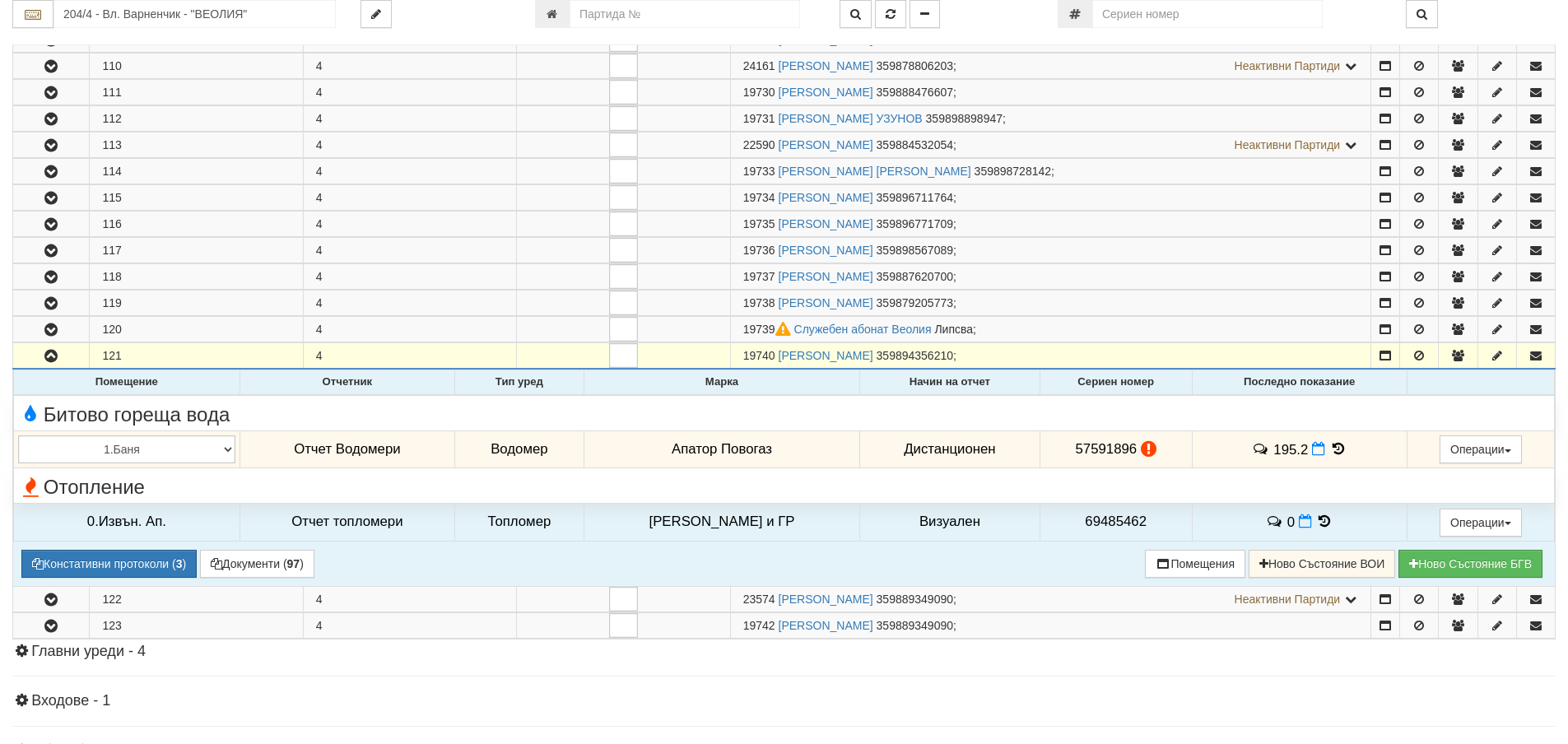
scroll to position [658, 0]
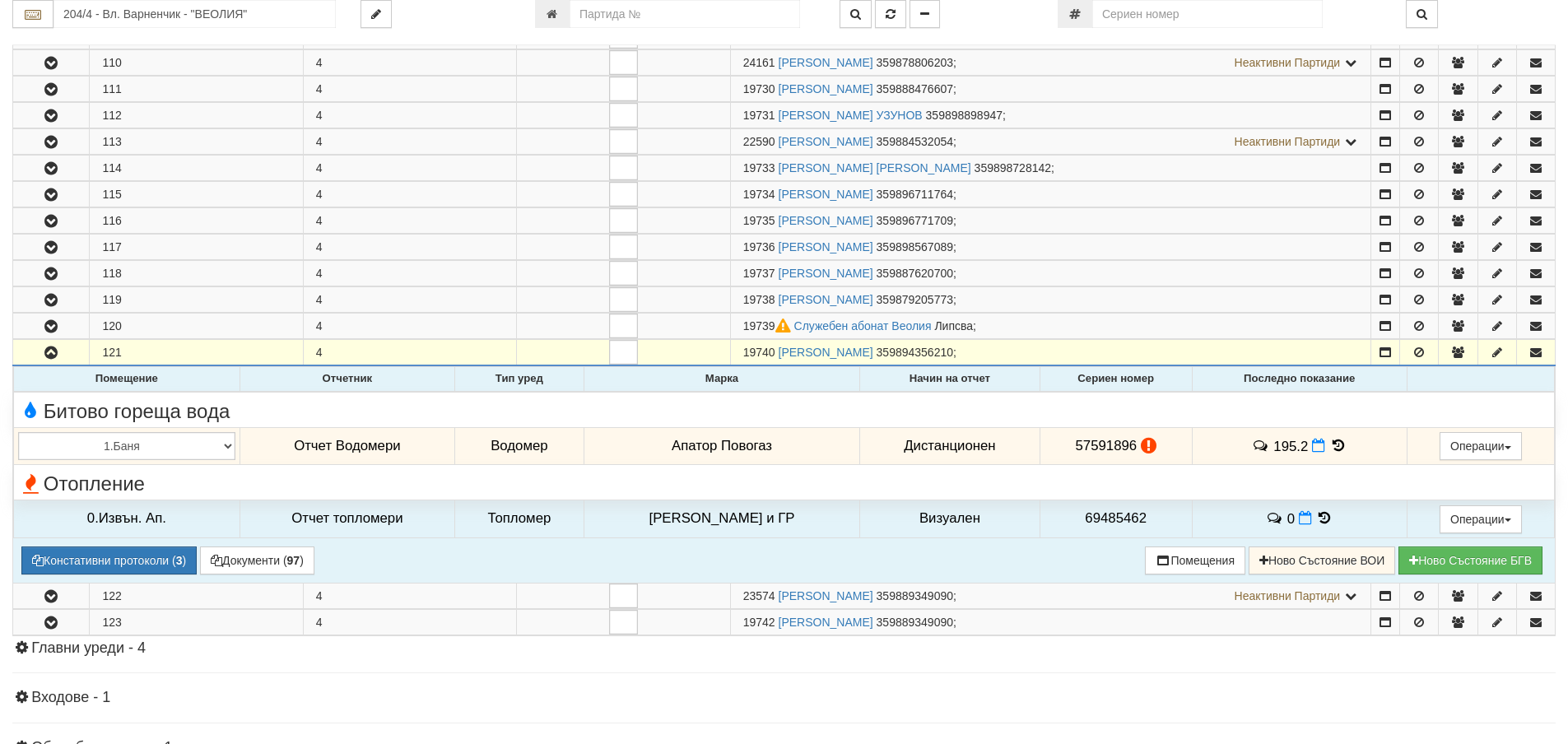
click at [1329, 443] on icon at bounding box center [1338, 446] width 18 height 14
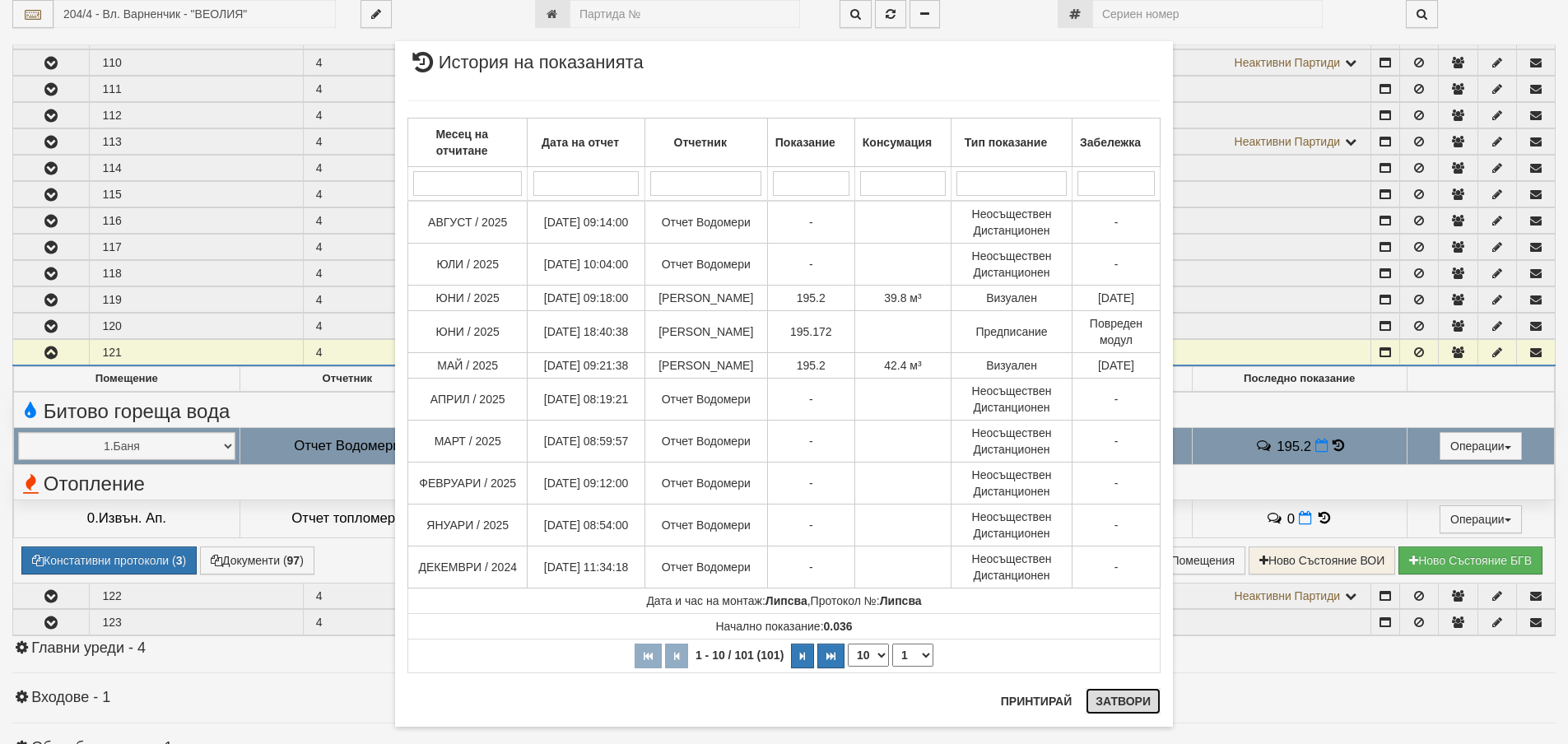
click at [1114, 701] on button "Затвори" at bounding box center [1123, 701] width 75 height 27
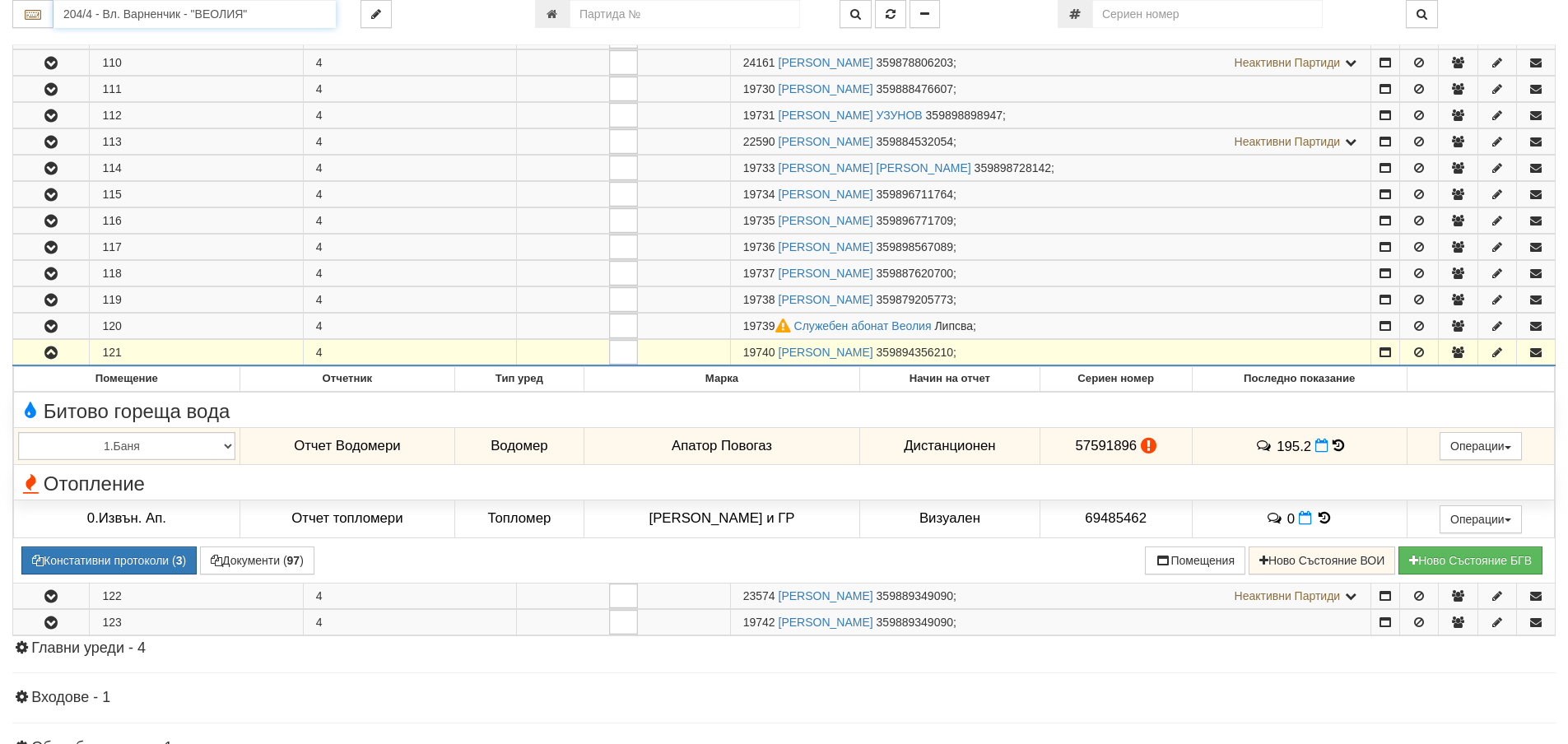
click at [102, 10] on input "204/4 - Вл. Варненчик - "ВЕОЛИЯ"" at bounding box center [194, 13] width 282 height 28
click at [96, 57] on div "228/2 - Вл. Варненчик - "ВЕОЛИЯ"" at bounding box center [195, 59] width 277 height 19
type input "228/2 - Вл. Варненчик - "ВЕОЛИЯ""
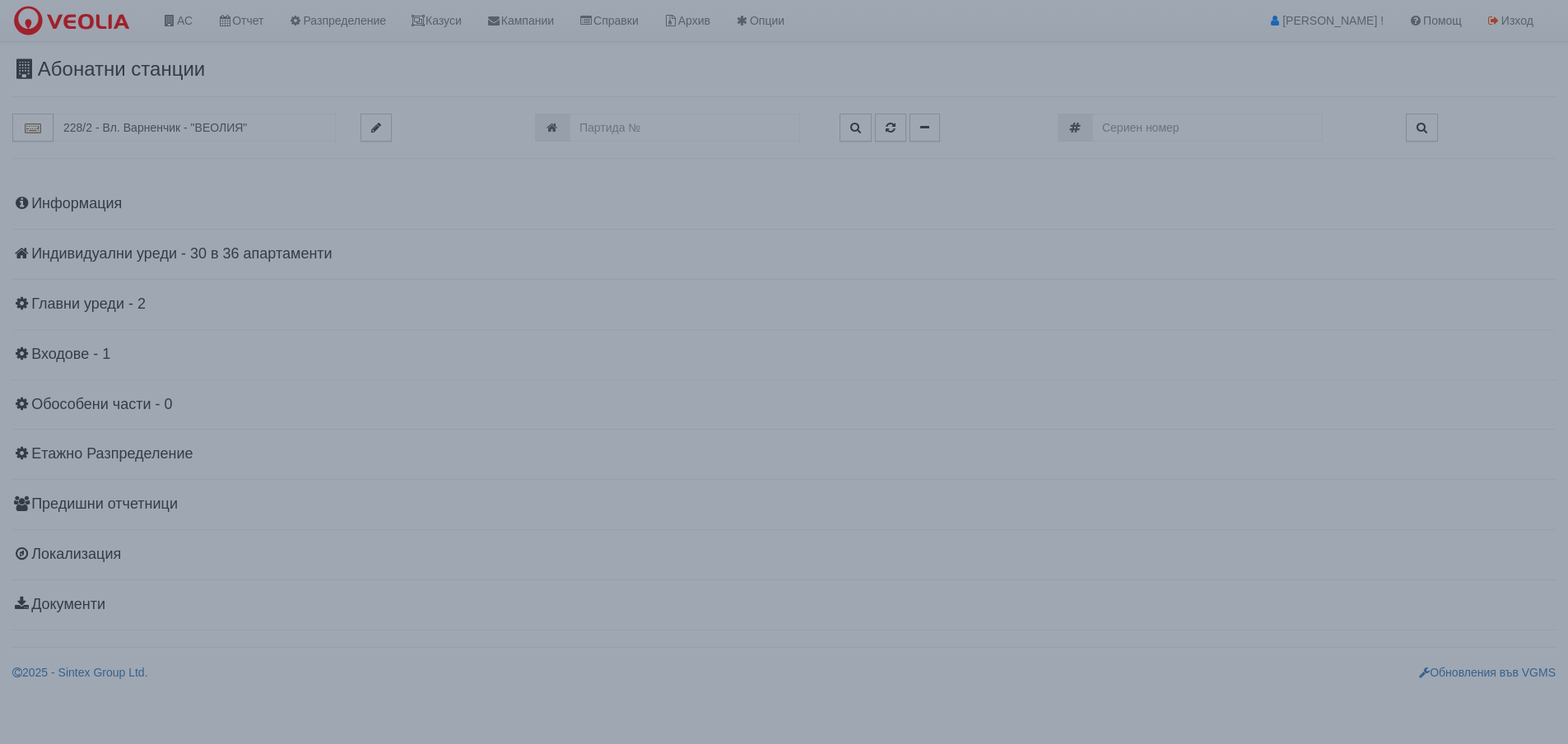
scroll to position [0, 0]
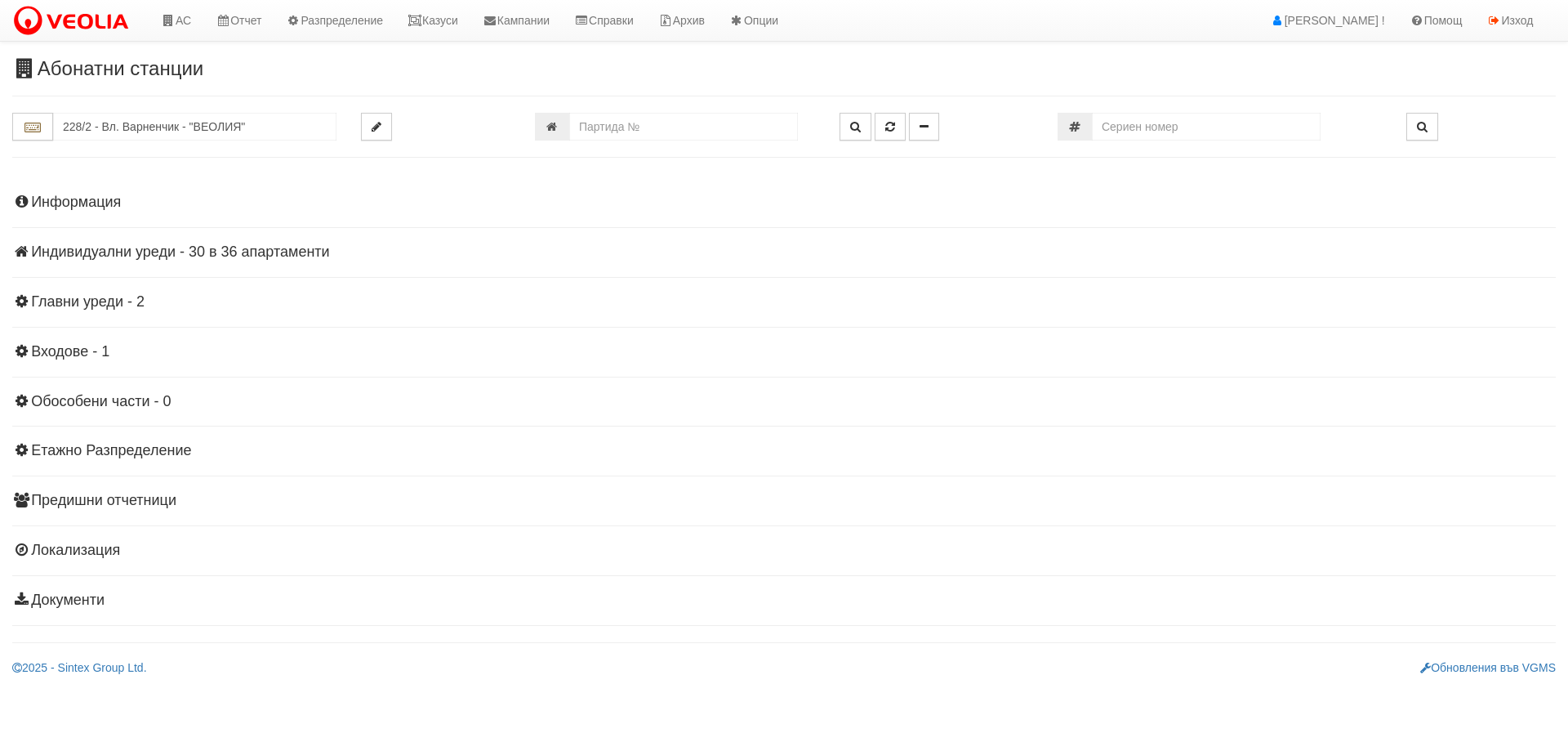
click at [118, 251] on h4 "Индивидуални уреди - 30 в 36 апартаменти" at bounding box center [784, 252] width 1543 height 16
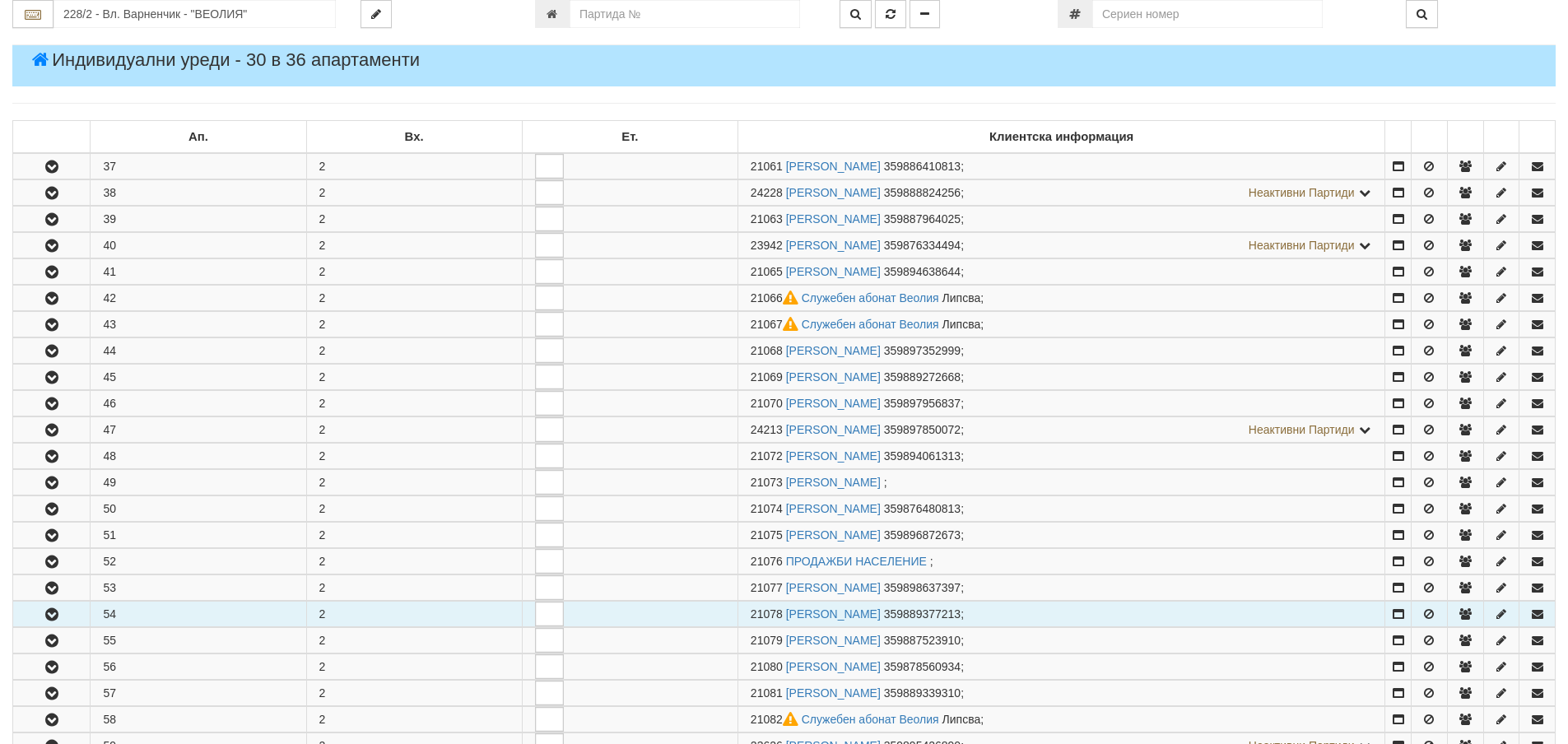
scroll to position [411, 0]
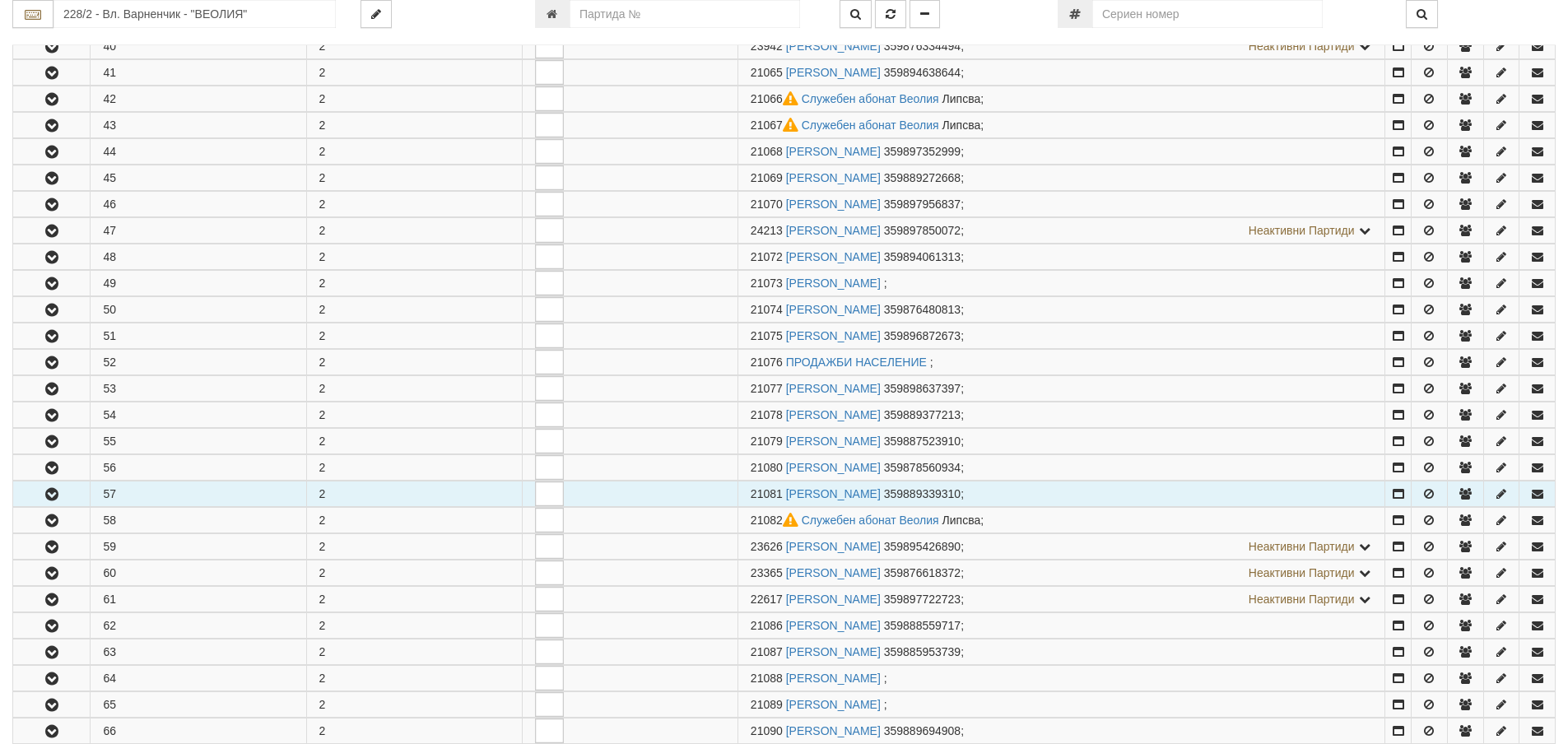
click at [50, 489] on icon "button" at bounding box center [51, 495] width 20 height 11
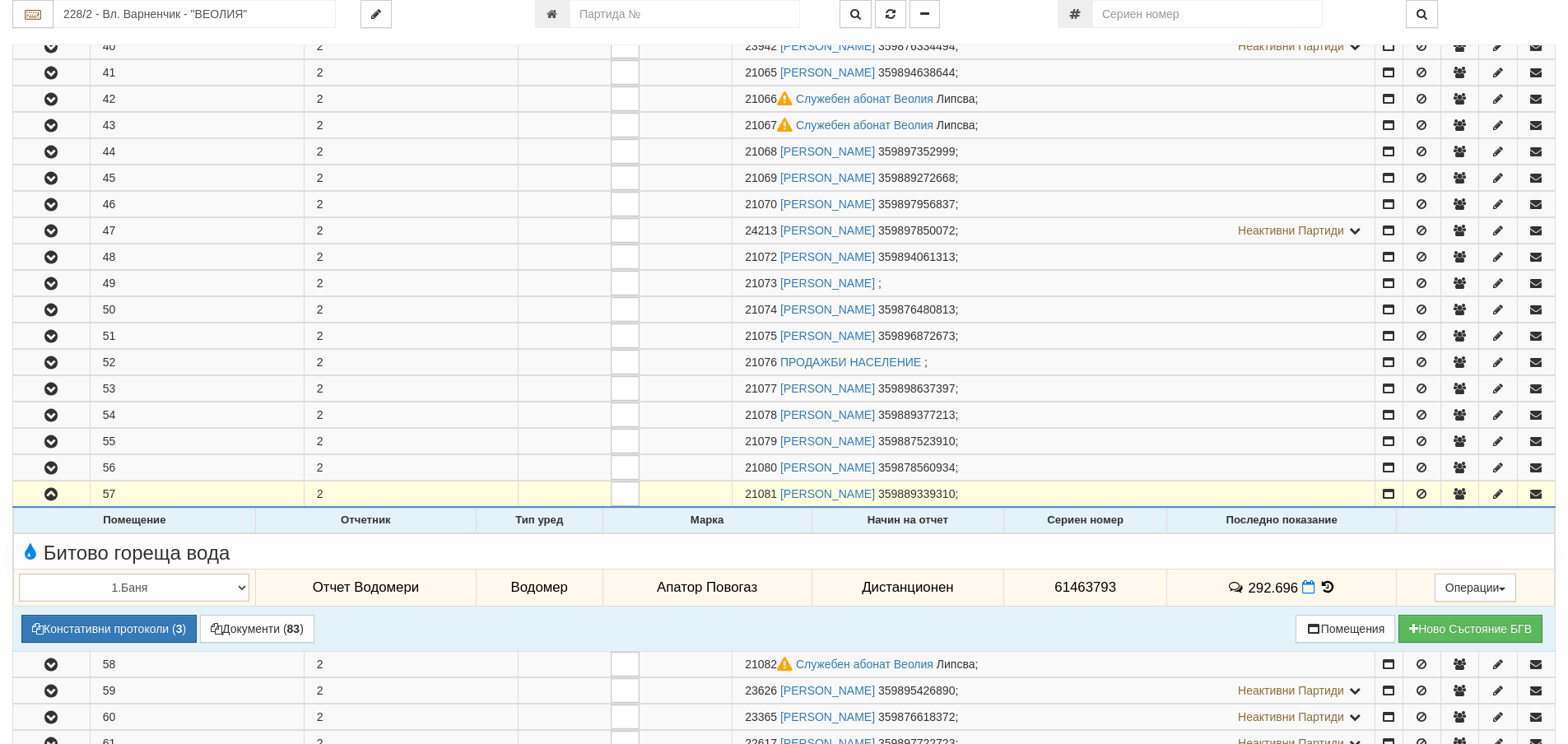
click at [1325, 584] on icon at bounding box center [1329, 587] width 18 height 14
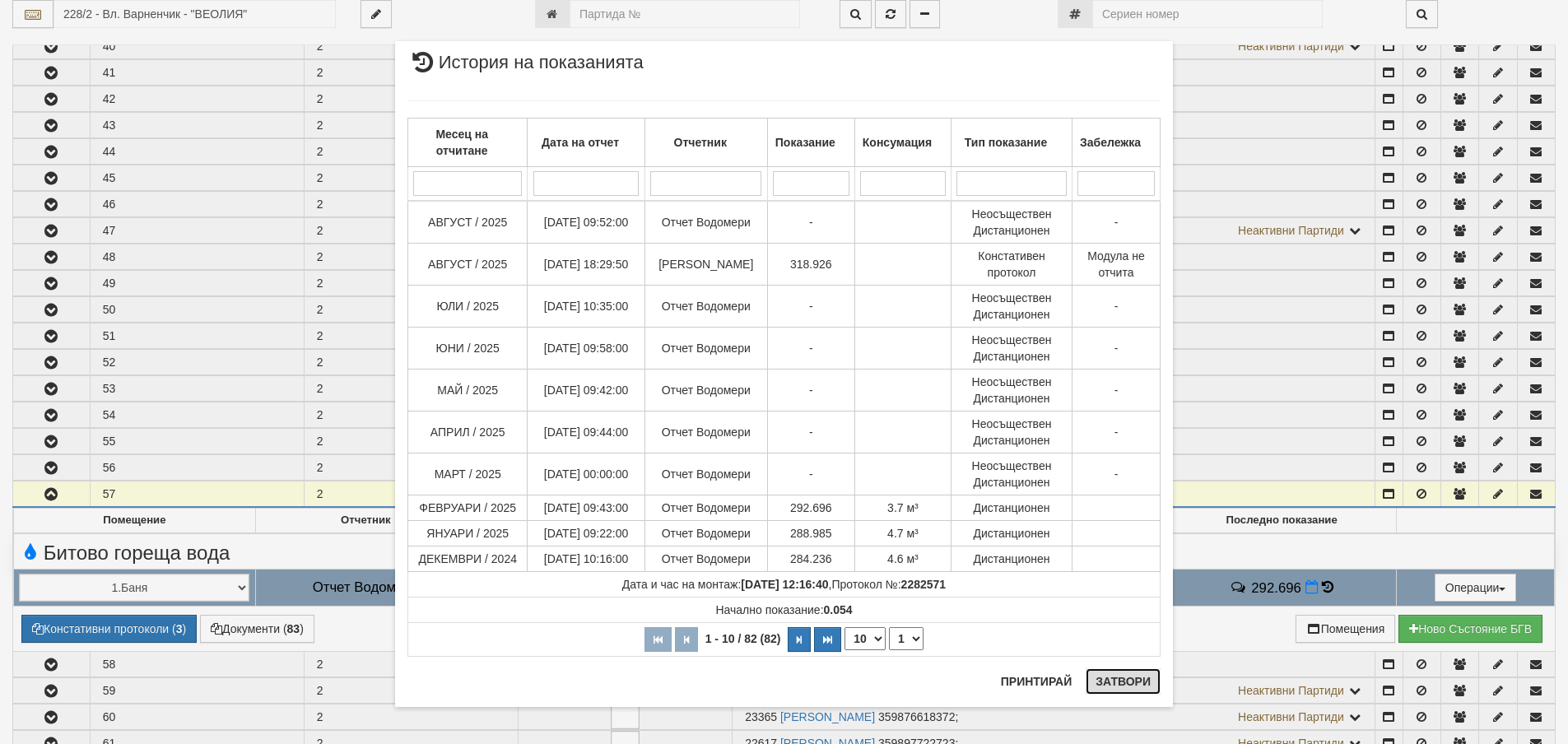
click at [1116, 680] on button "Затвори" at bounding box center [1123, 681] width 75 height 27
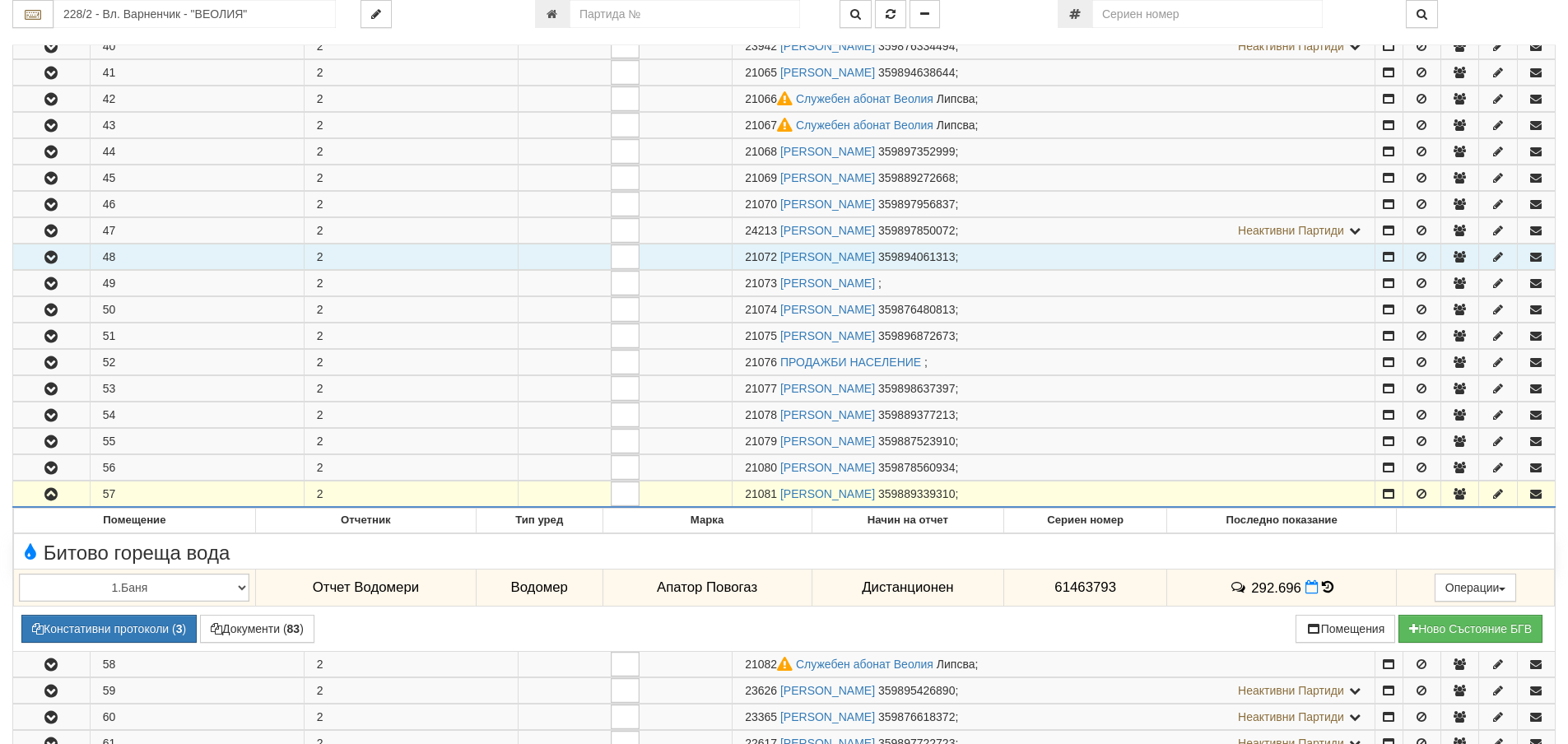
click at [51, 258] on icon "button" at bounding box center [50, 258] width 20 height 11
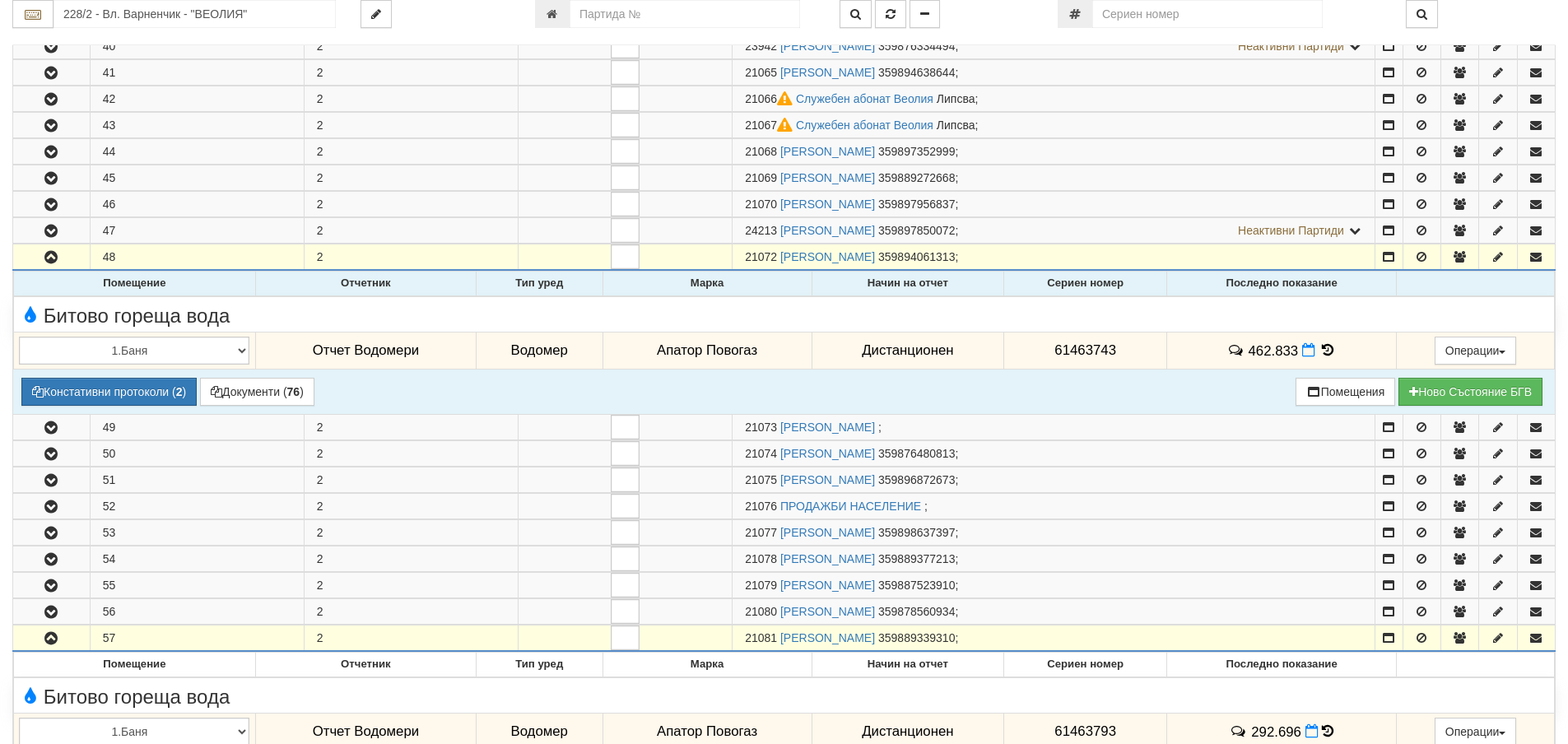
click at [1327, 345] on icon at bounding box center [1329, 350] width 18 height 14
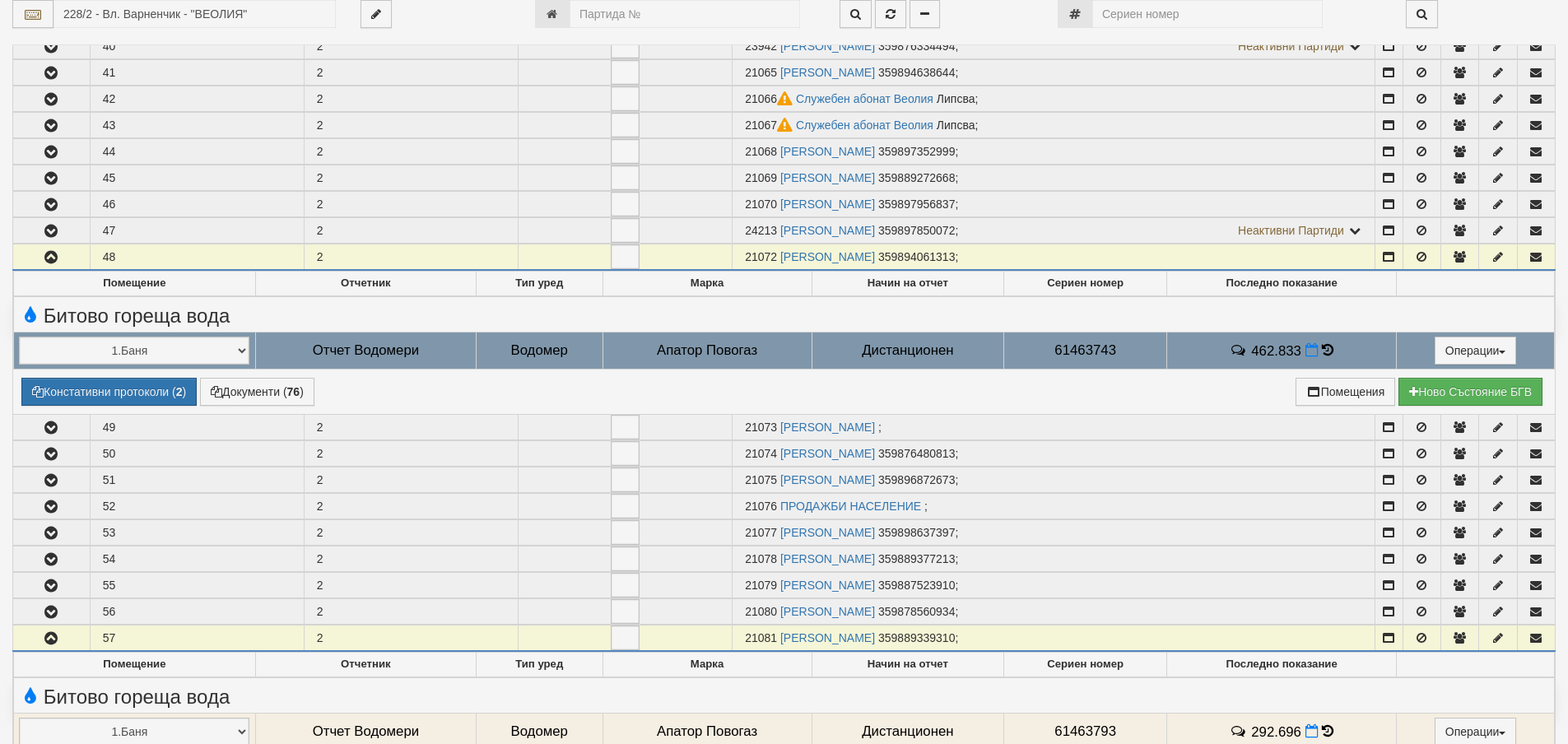
select select "1"
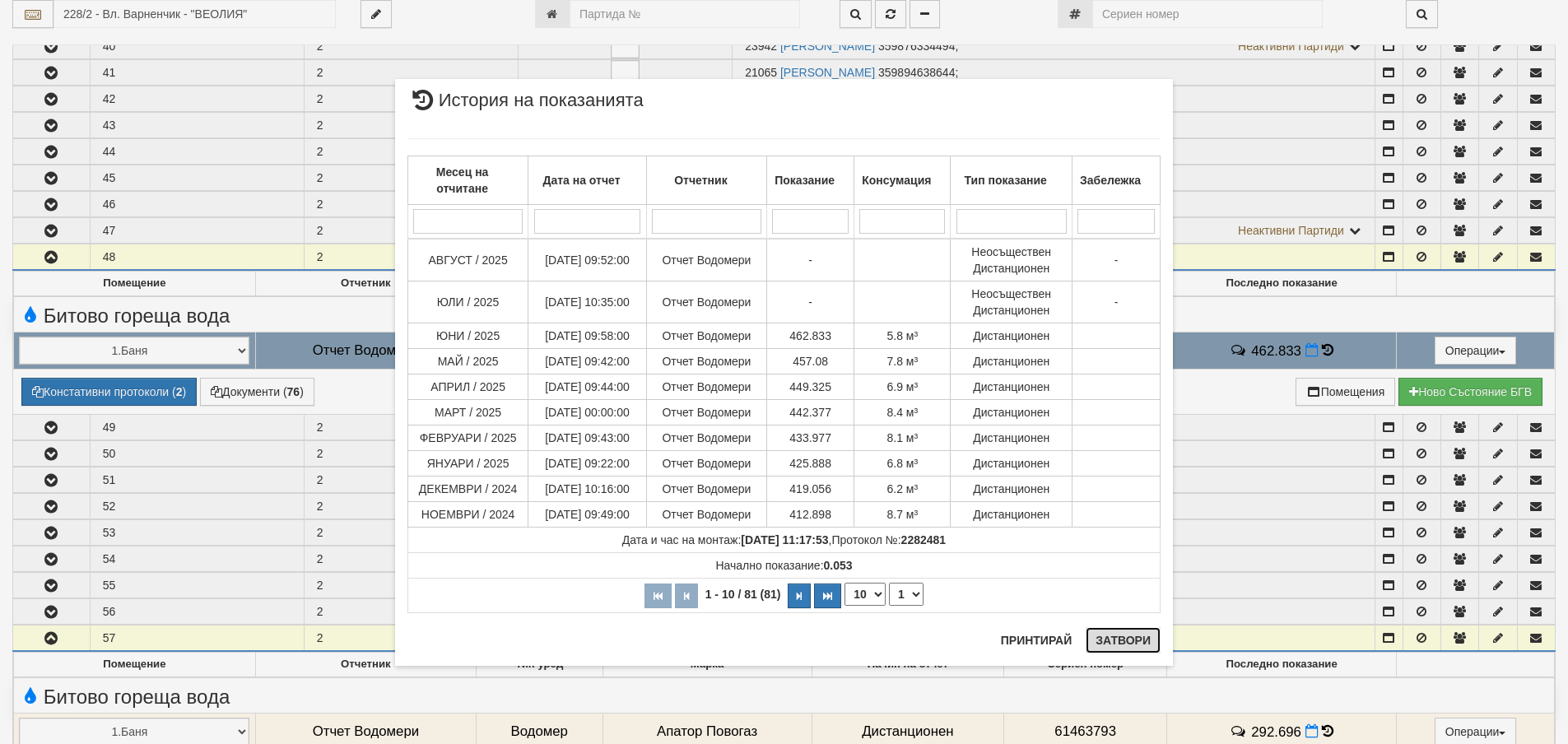
click at [1112, 641] on button "Затвори" at bounding box center [1123, 640] width 75 height 27
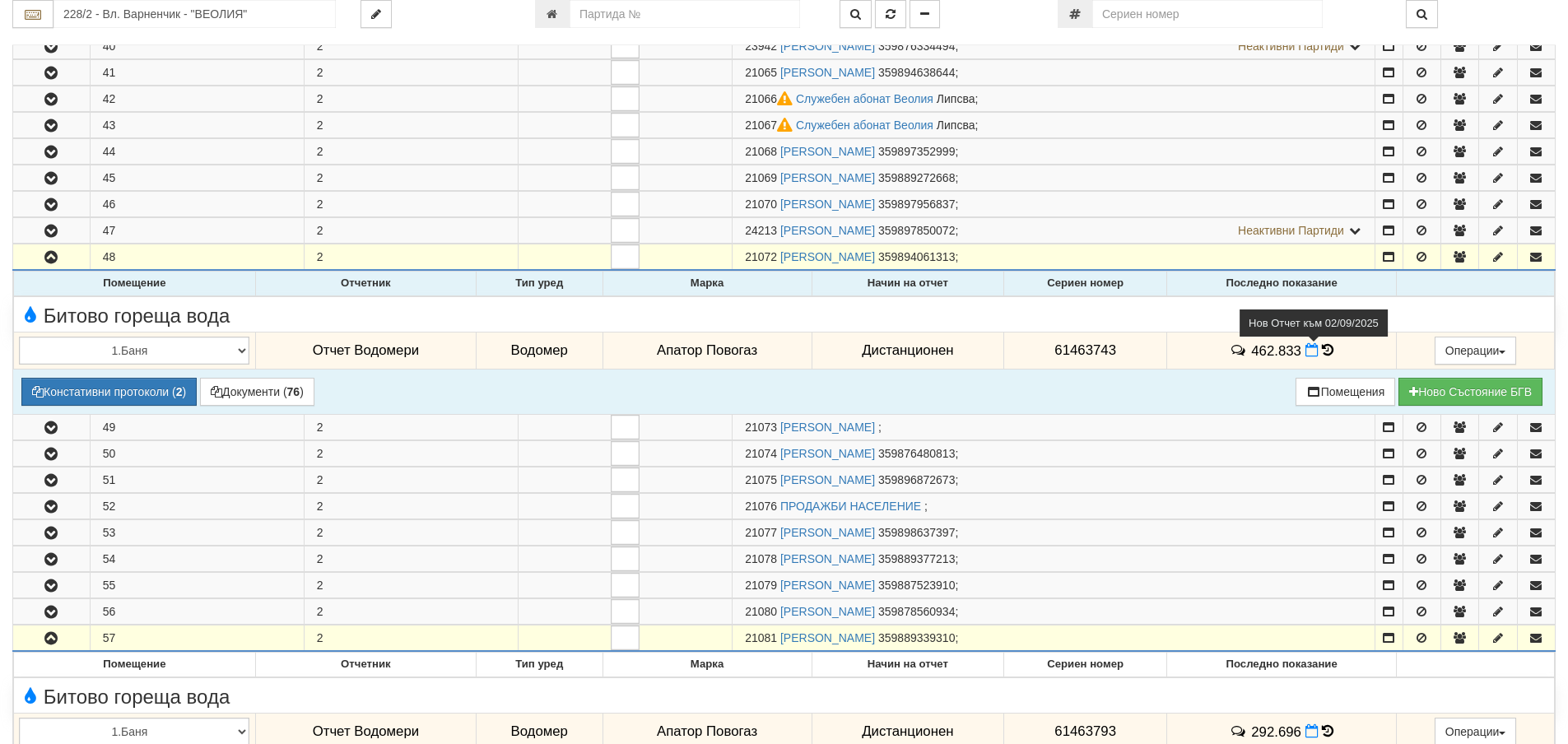
click at [1307, 351] on icon at bounding box center [1312, 350] width 13 height 14
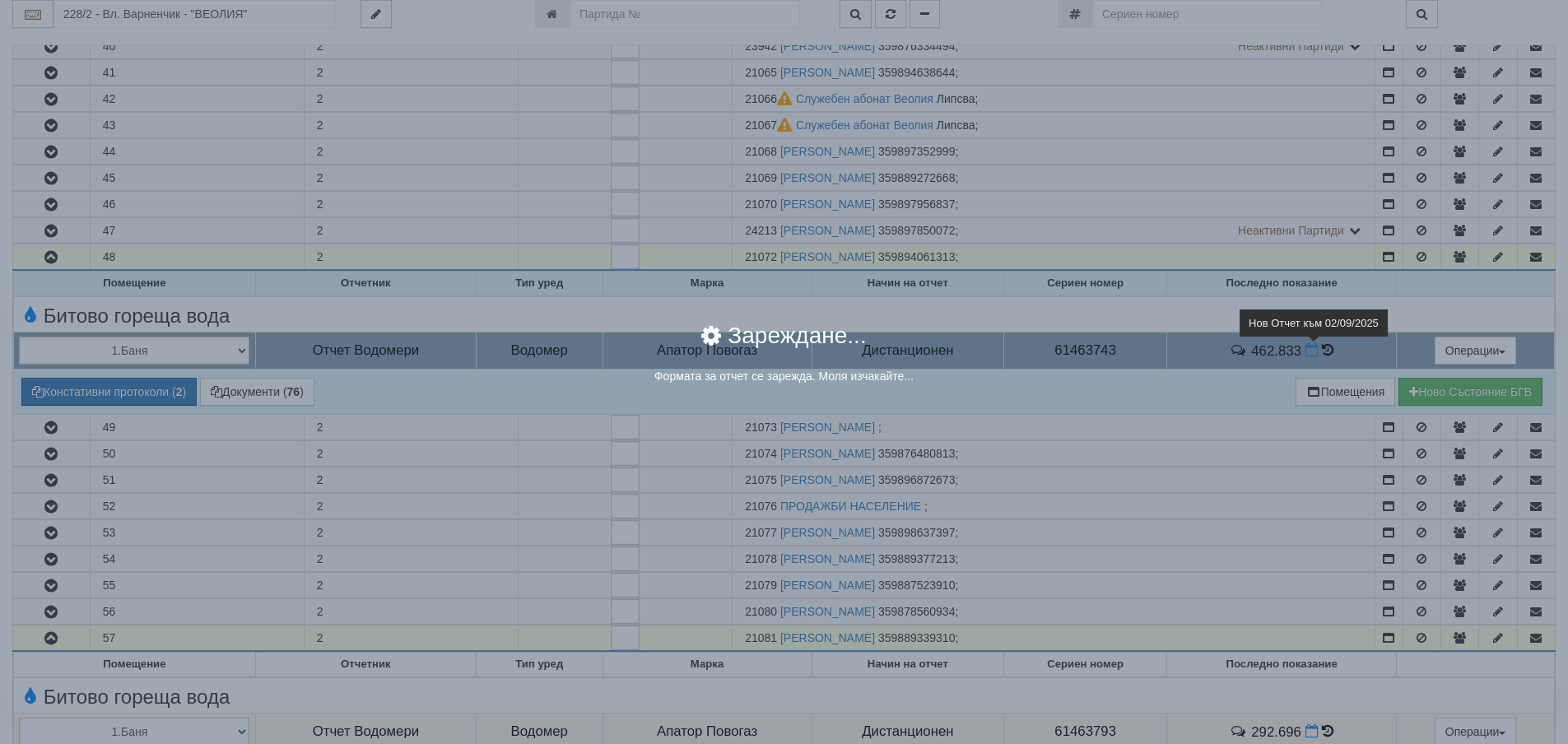
select select "8ac75930-9bfd-e511-80be-8d5a1dced85a"
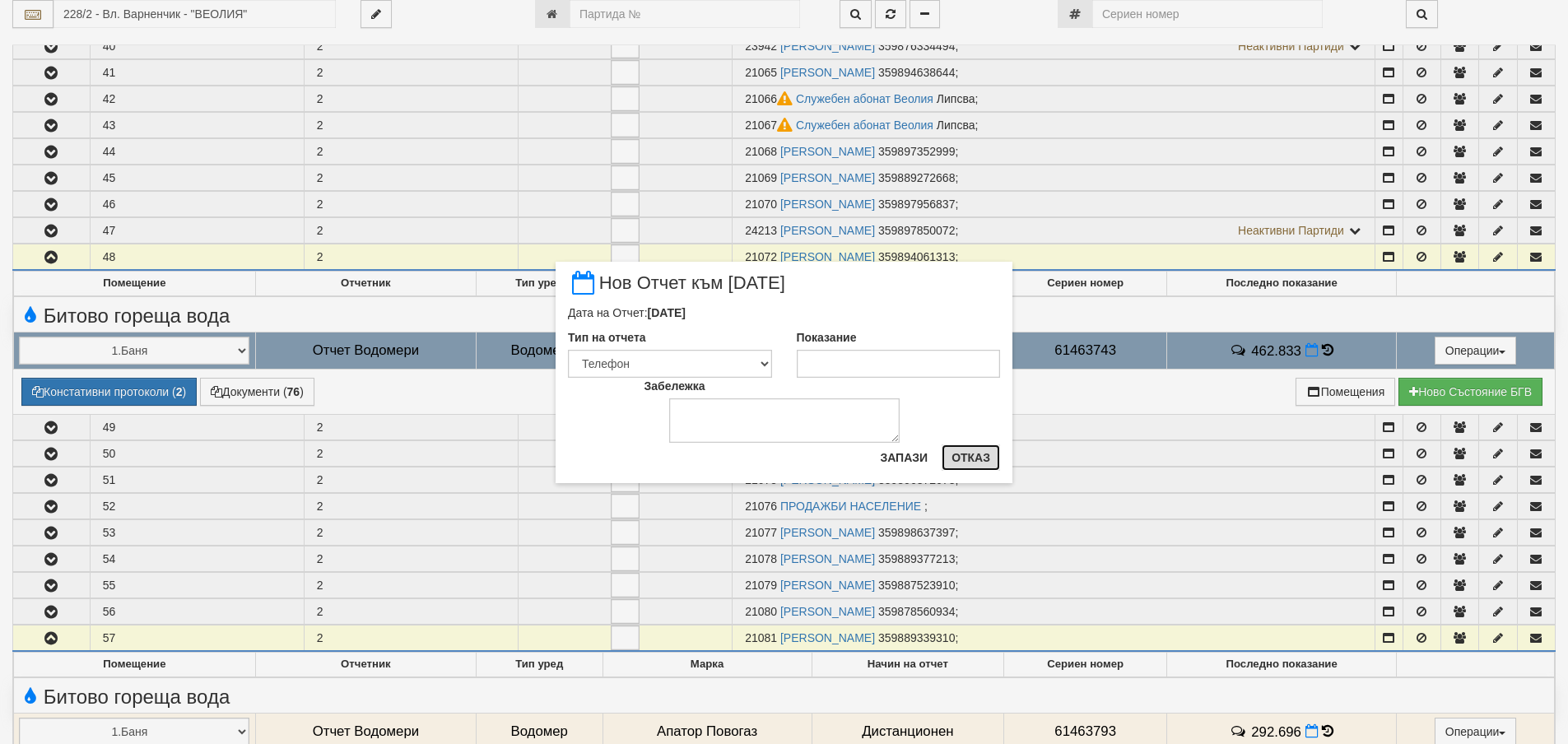
click at [970, 463] on button "Отказ" at bounding box center [971, 458] width 59 height 27
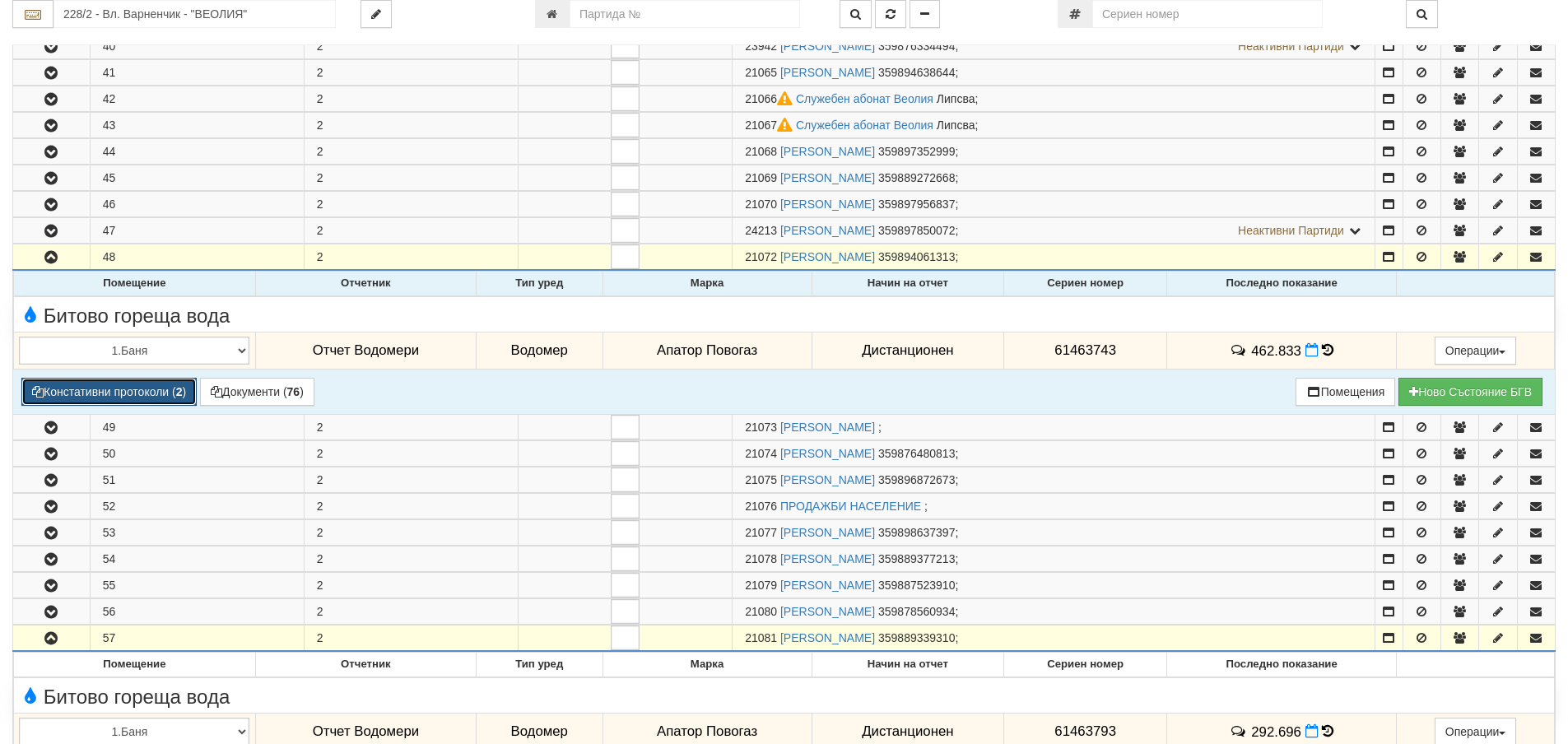
click at [122, 391] on button "Констативни протоколи ( 2 )" at bounding box center [109, 391] width 176 height 28
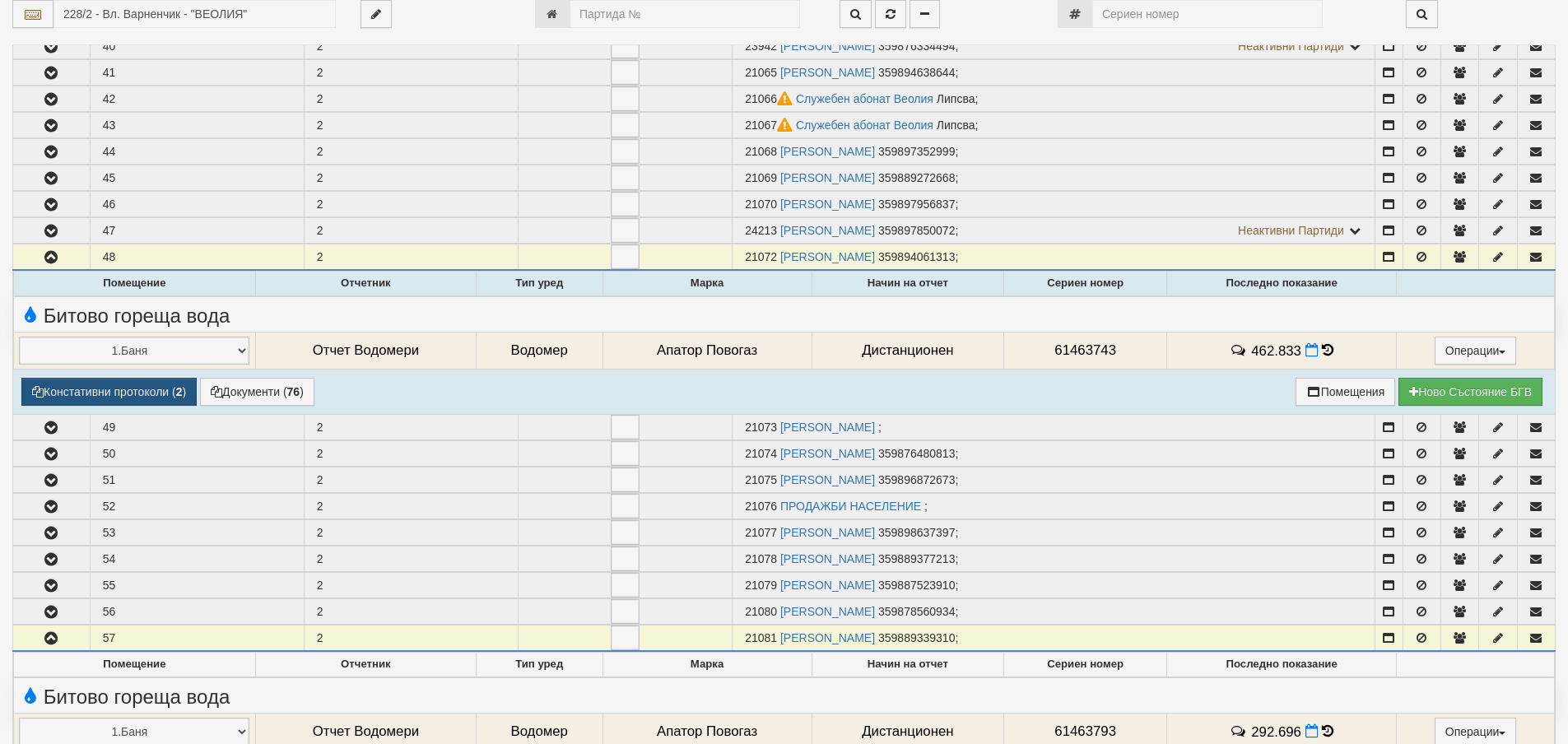
select select "1"
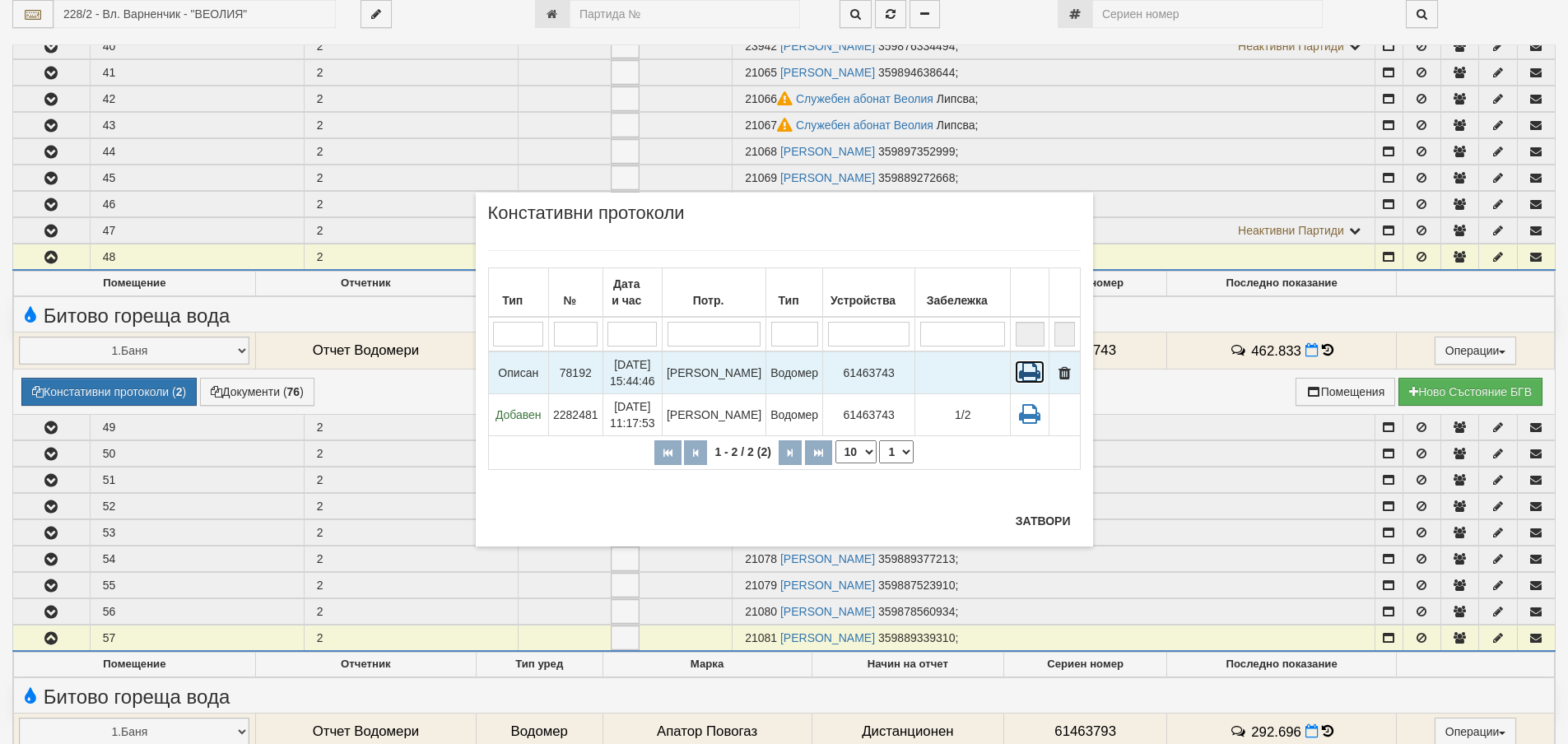
click at [1031, 374] on icon at bounding box center [1029, 372] width 29 height 23
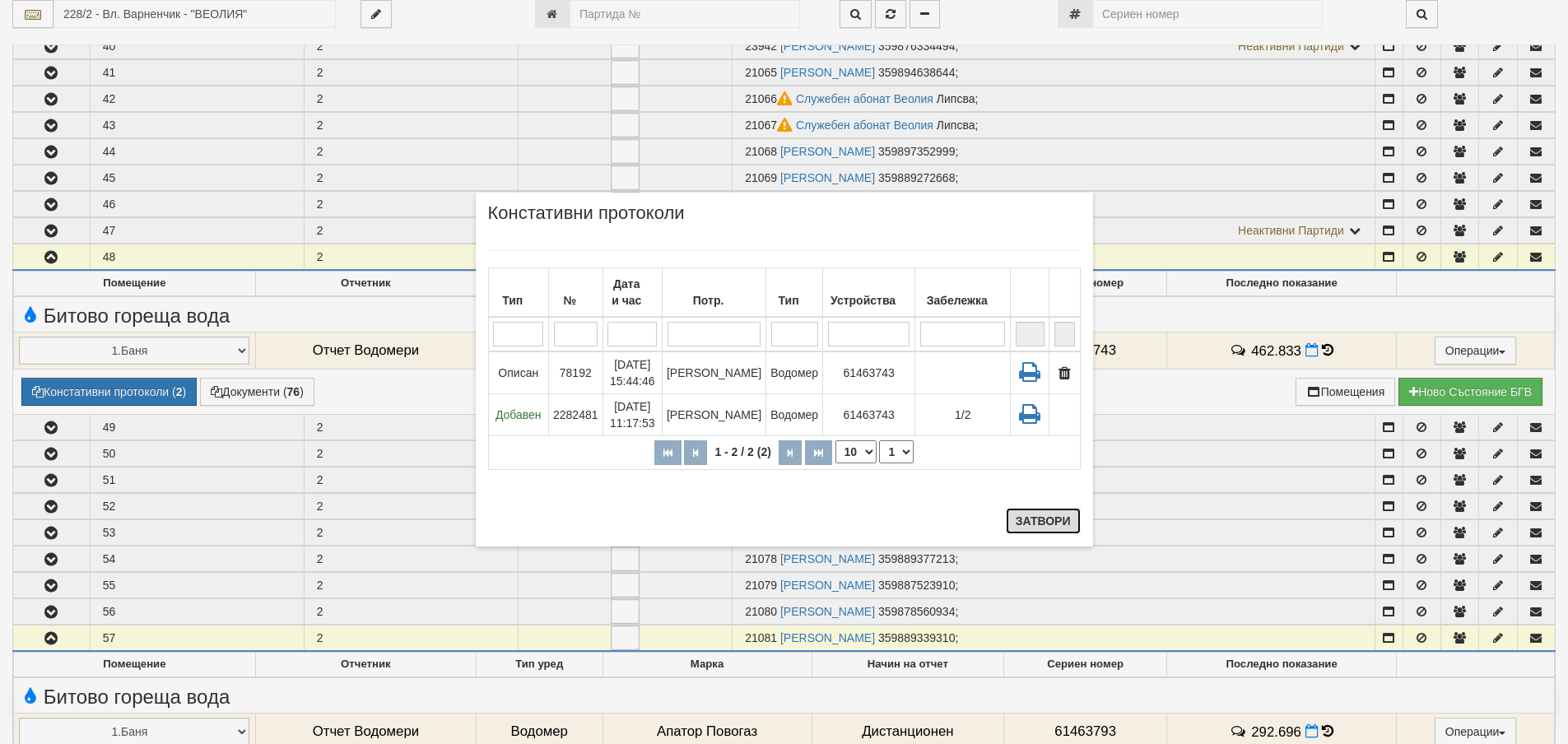
click at [1048, 515] on button "Затвори" at bounding box center [1043, 522] width 75 height 27
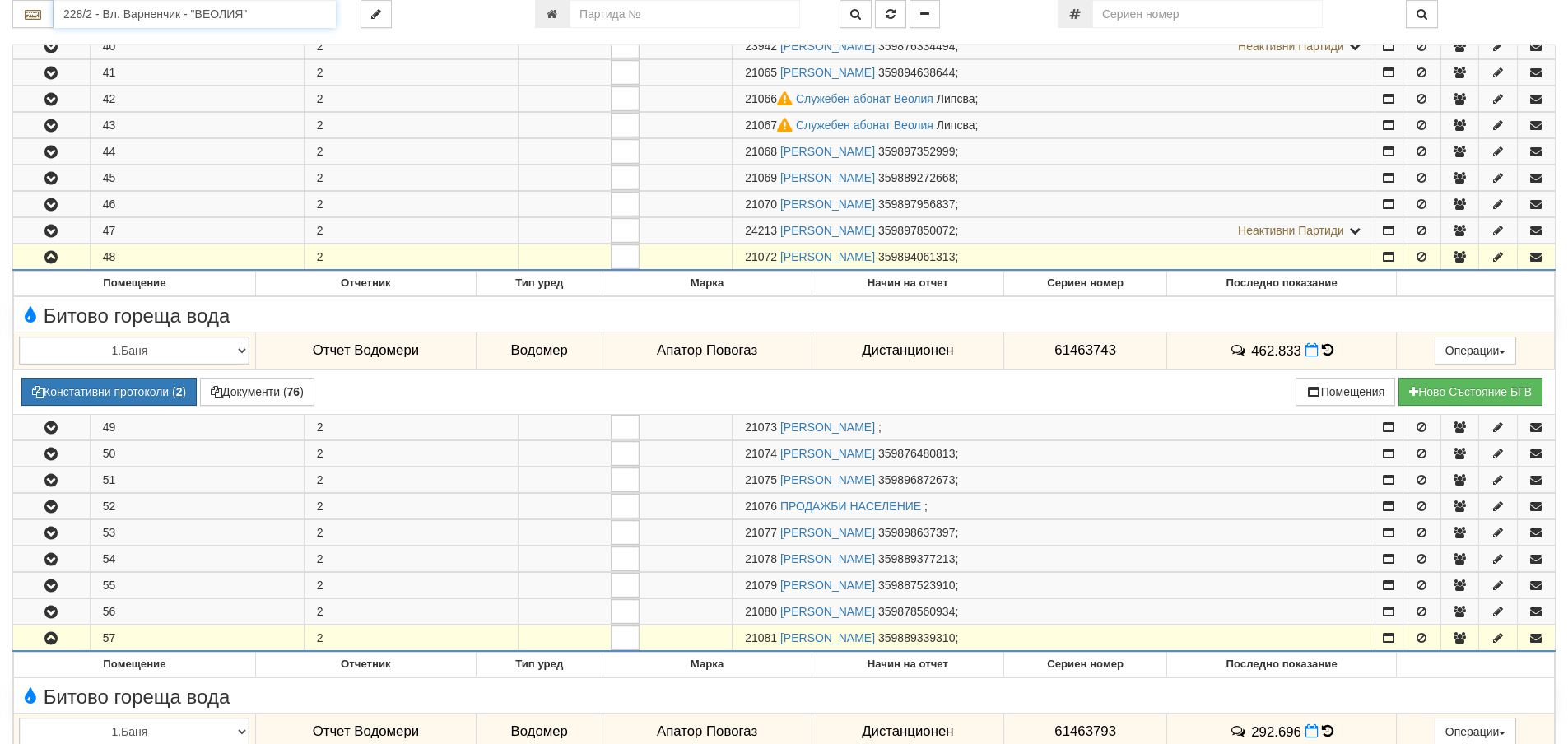
click at [84, 13] on input "228/2 - Вл. Варненчик - "ВЕОЛИЯ"" at bounding box center [194, 13] width 282 height 28
click at [86, 51] on div "229/4 - Вл. Варненчик - "ВЕОЛИЯ"" at bounding box center [195, 59] width 277 height 19
type input "229/4 - Вл. Варненчик - "ВЕОЛИЯ""
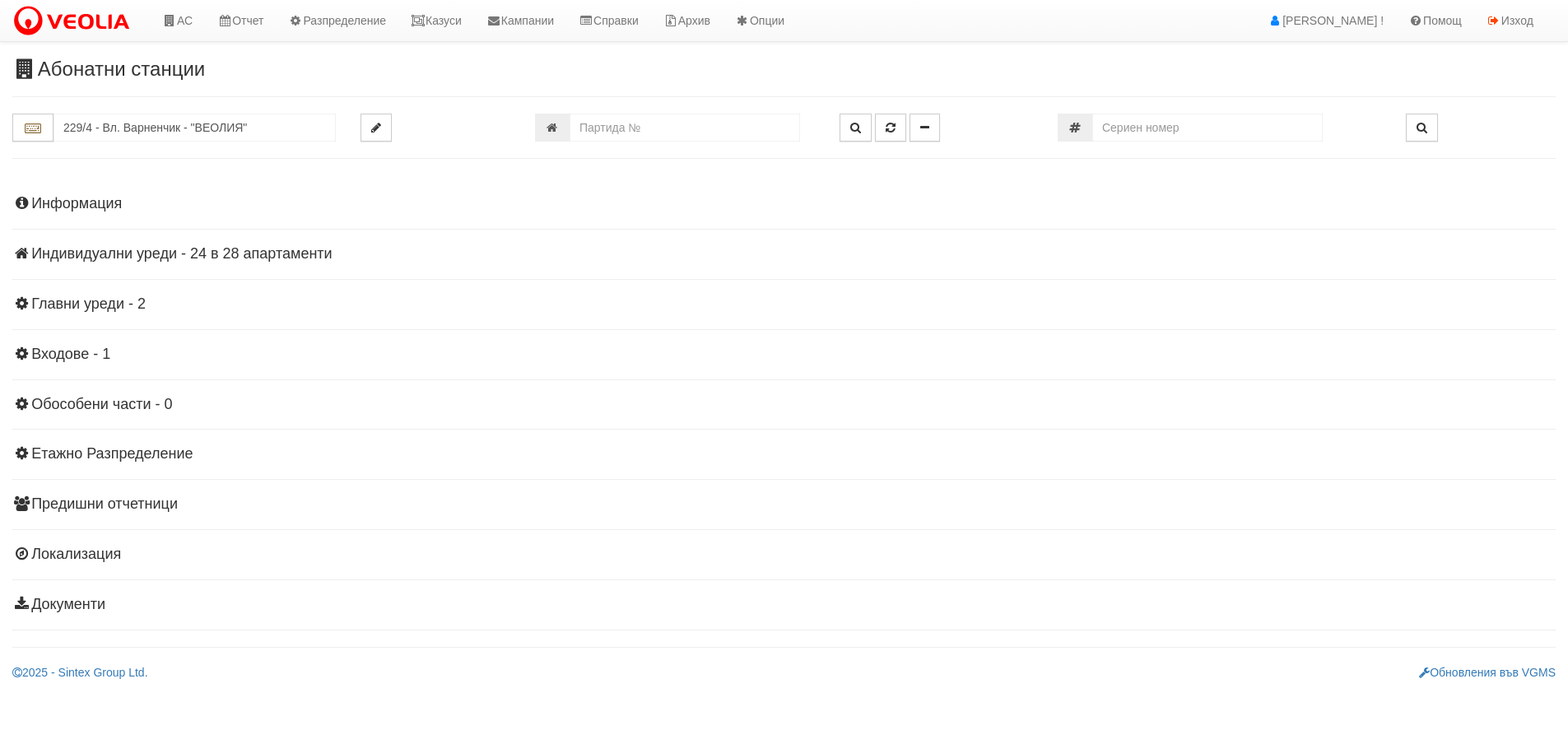
scroll to position [0, 0]
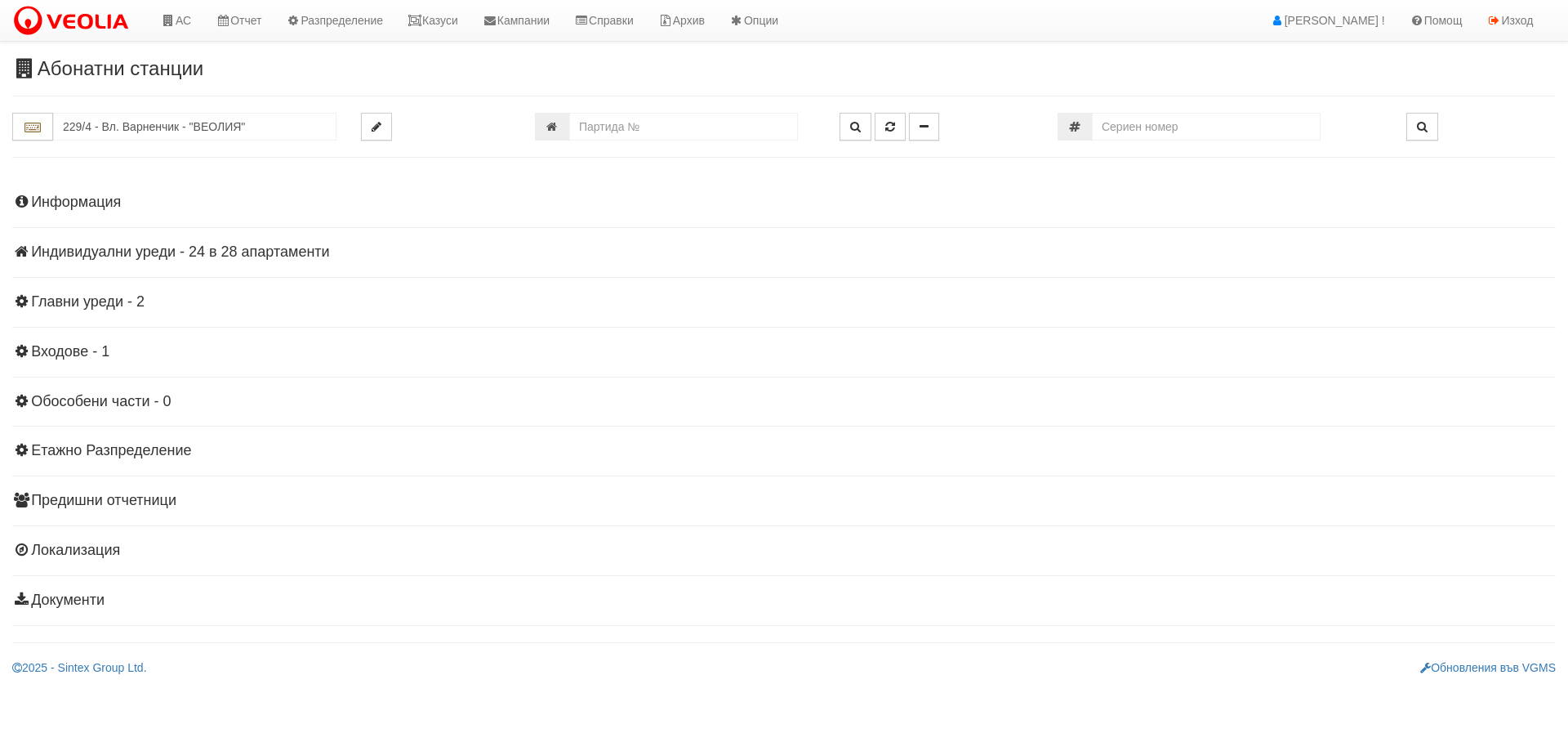
click at [241, 252] on h4 "Индивидуални уреди - 24 в 28 апартаменти" at bounding box center [784, 252] width 1543 height 16
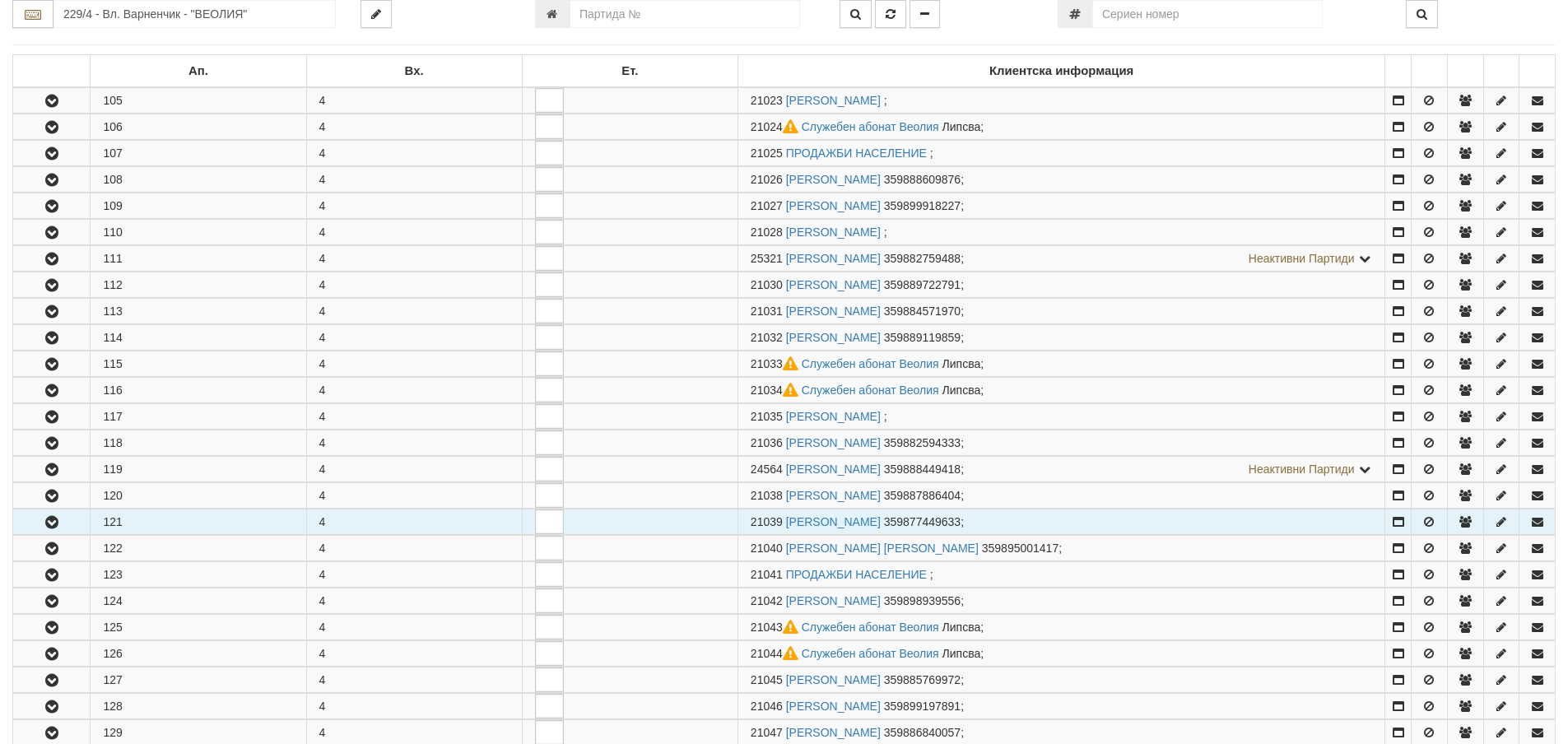
scroll to position [330, 0]
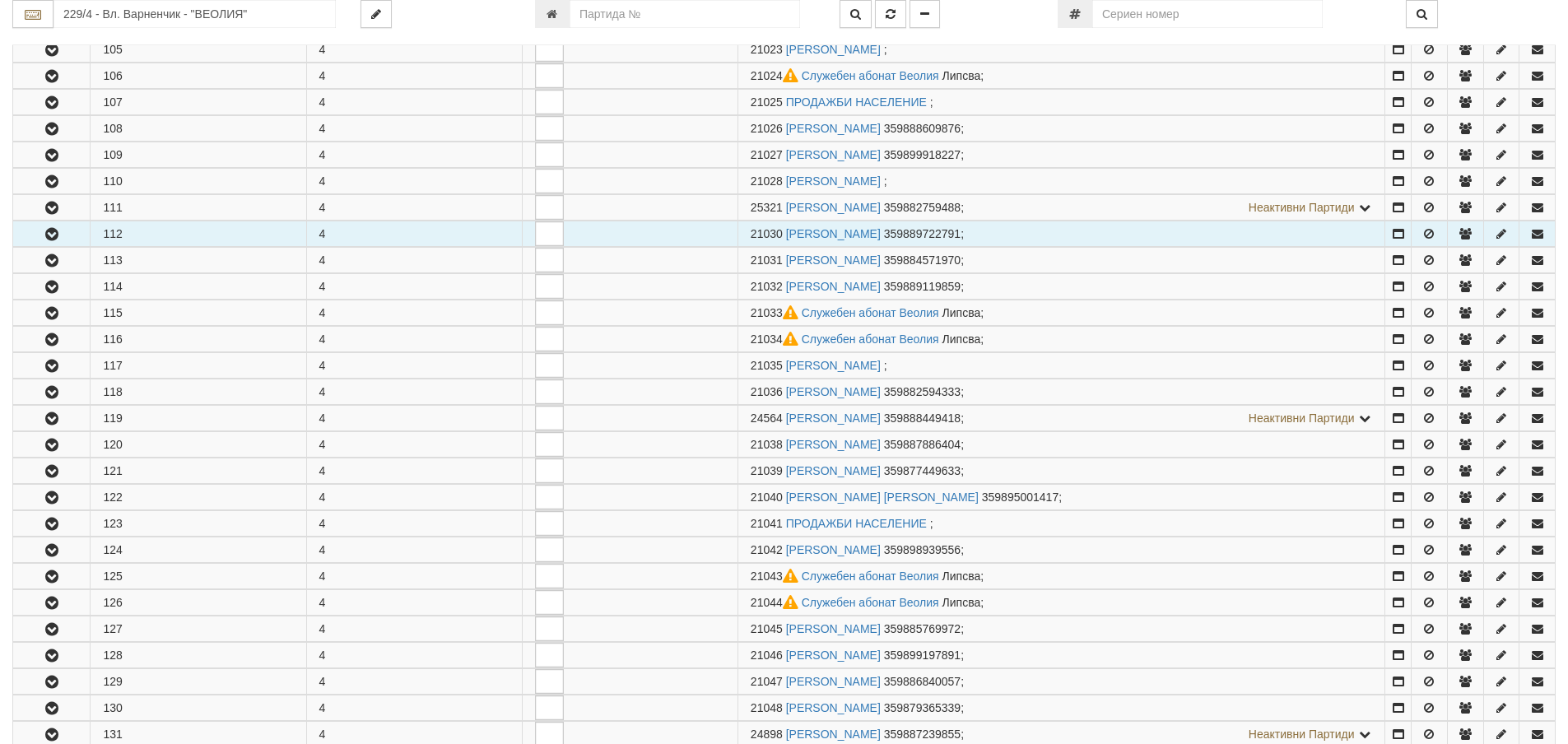
click at [48, 233] on icon "button" at bounding box center [51, 235] width 20 height 11
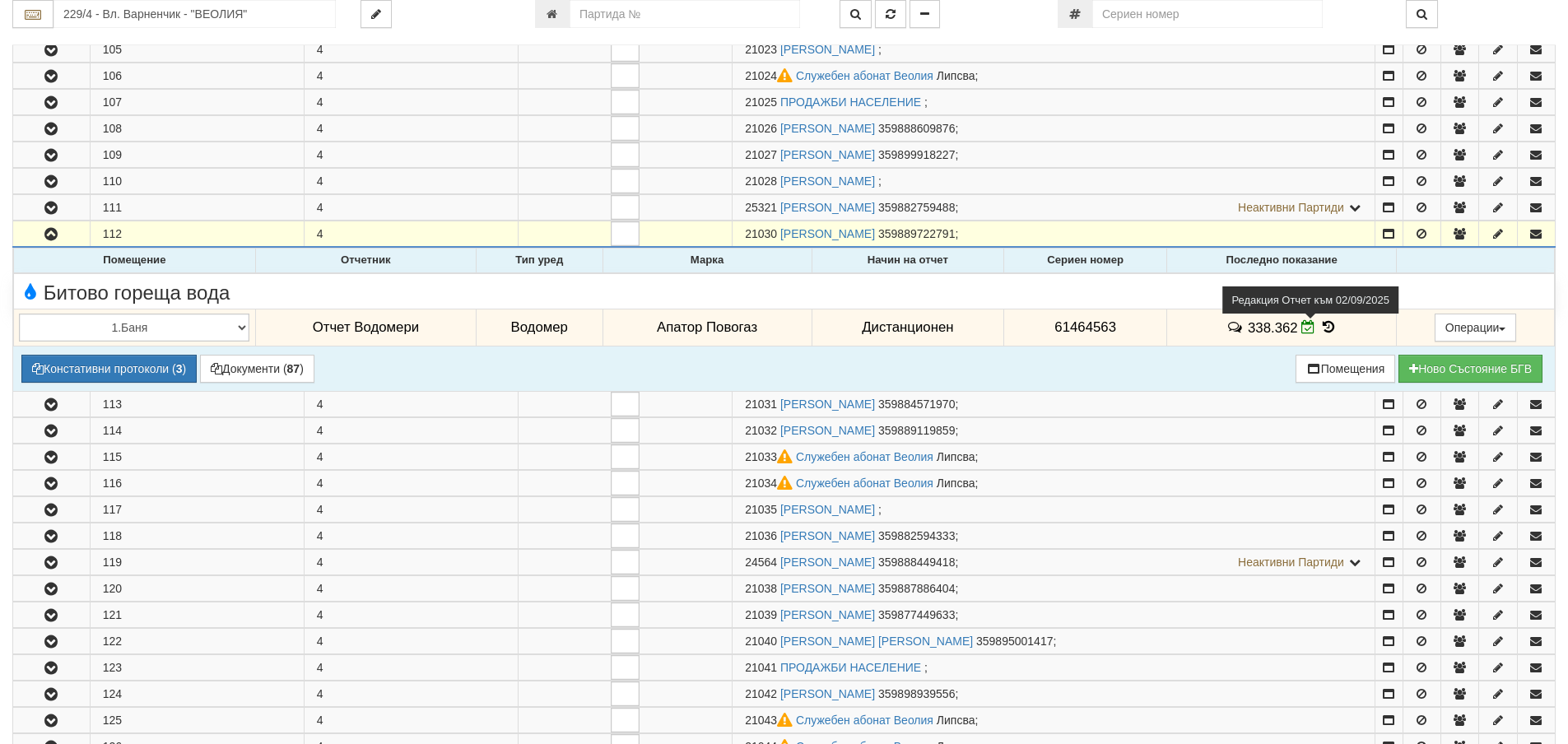
click at [1302, 328] on icon at bounding box center [1309, 327] width 14 height 14
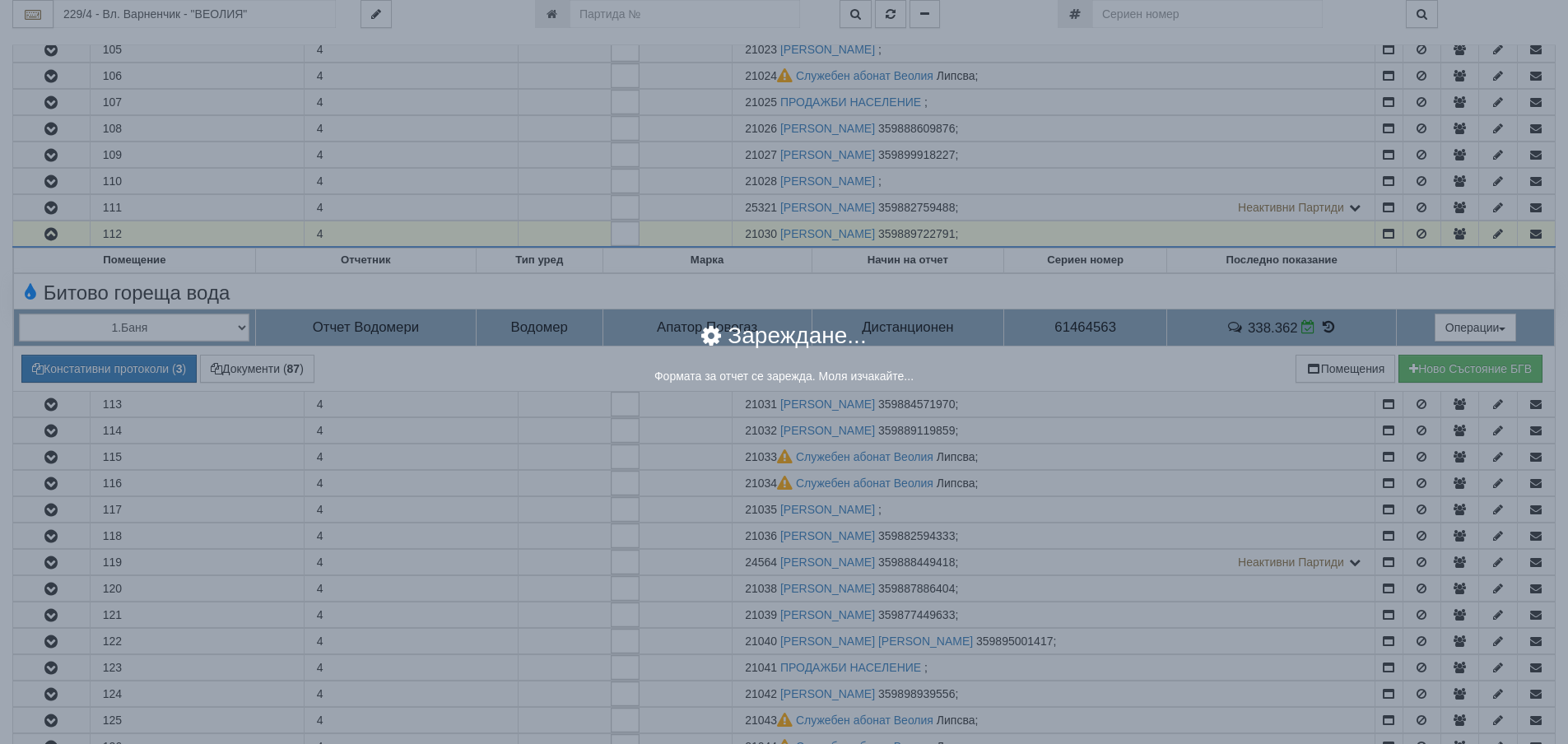
select select "ddb307f3-9e29-e611-80c1-afec7dc8e4eb"
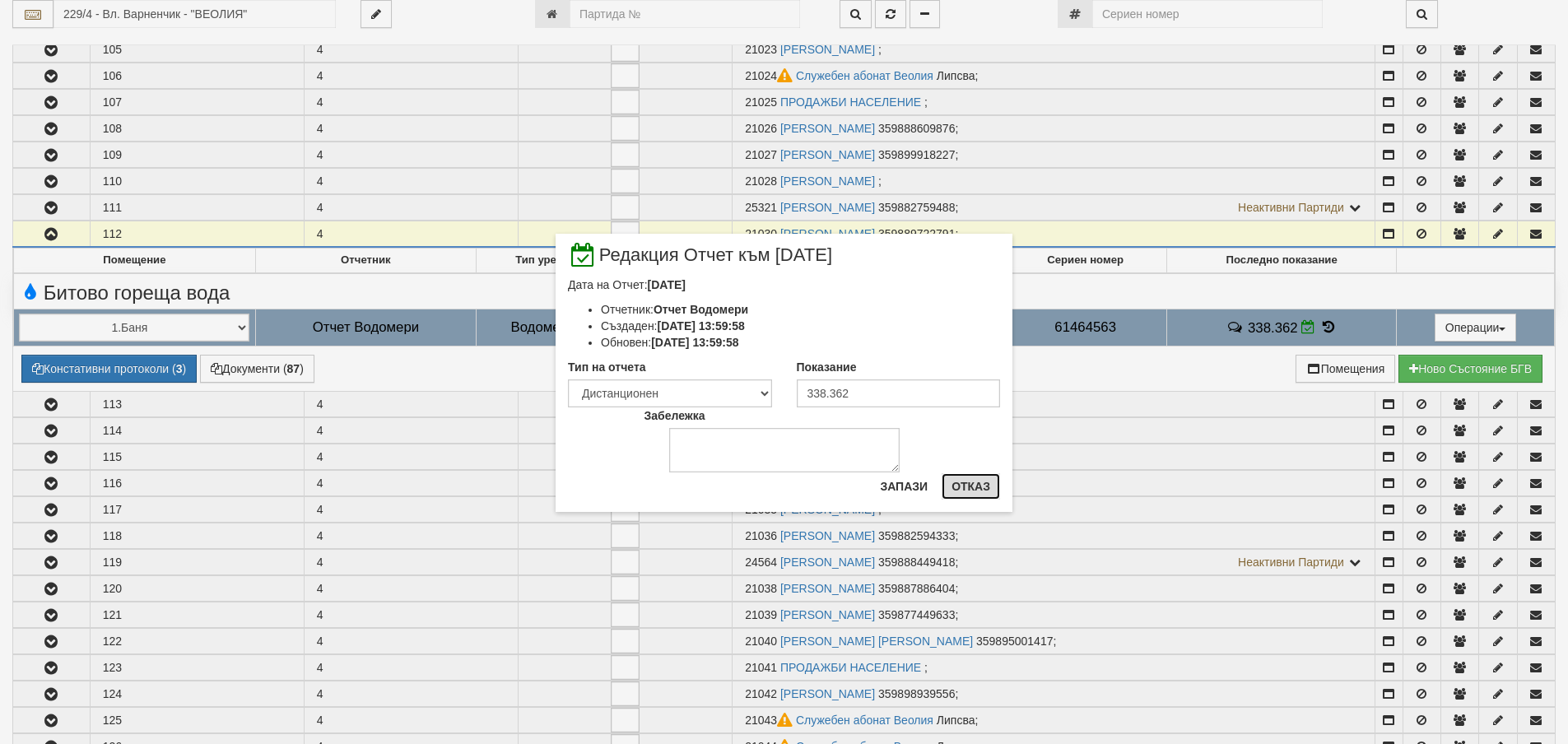
click at [966, 486] on button "Отказ" at bounding box center [971, 486] width 59 height 27
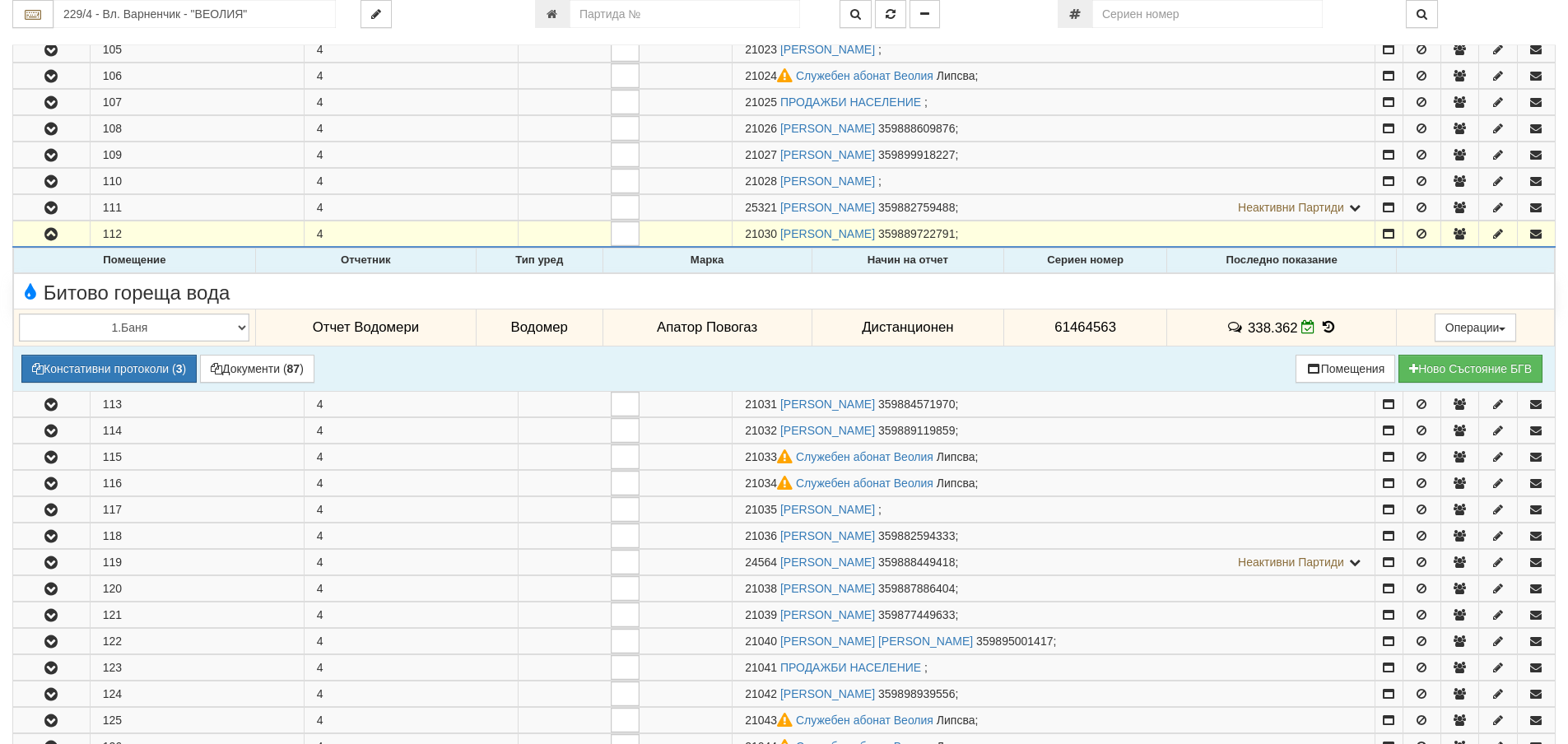
click at [1321, 325] on icon at bounding box center [1329, 327] width 18 height 14
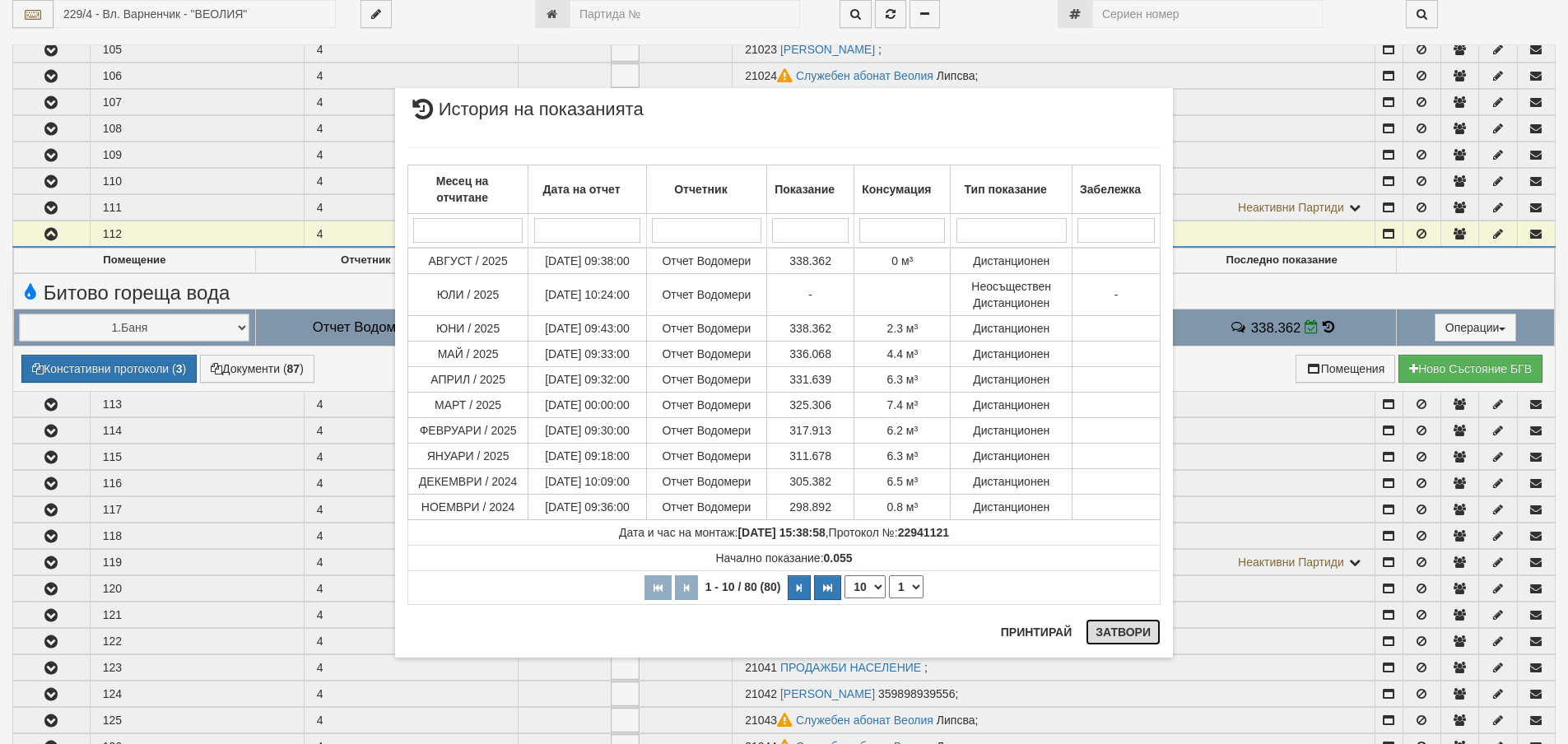
click at [1124, 626] on button "Затвори" at bounding box center [1123, 632] width 75 height 27
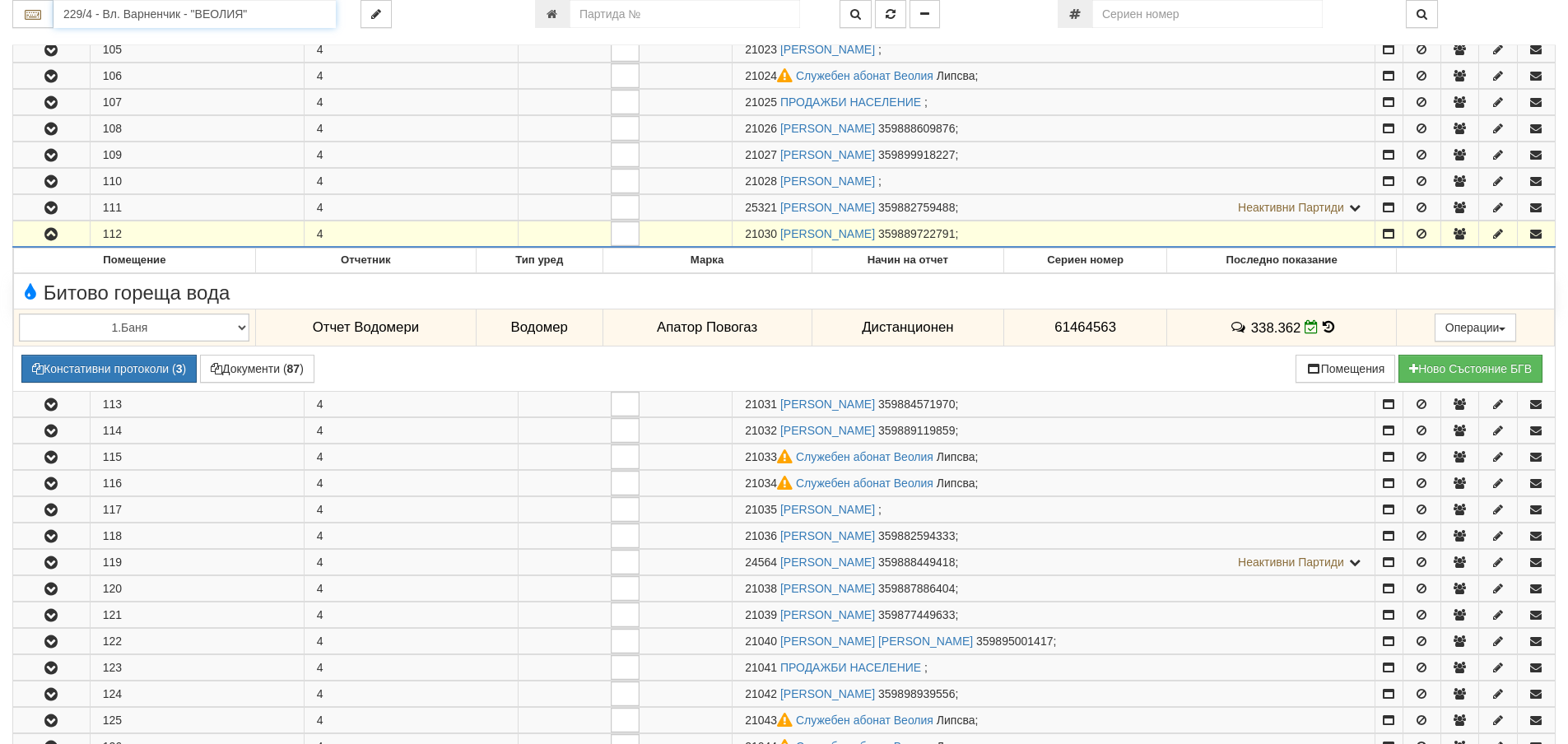
click at [126, 18] on input "229/4 - Вл. Варненчик - "ВЕОЛИЯ"" at bounding box center [194, 13] width 282 height 28
click at [102, 37] on div "119/1 - Младост - "ВЕОЛИЯ"" at bounding box center [195, 40] width 277 height 19
type input "119/1 - Младост - "ВЕОЛИЯ""
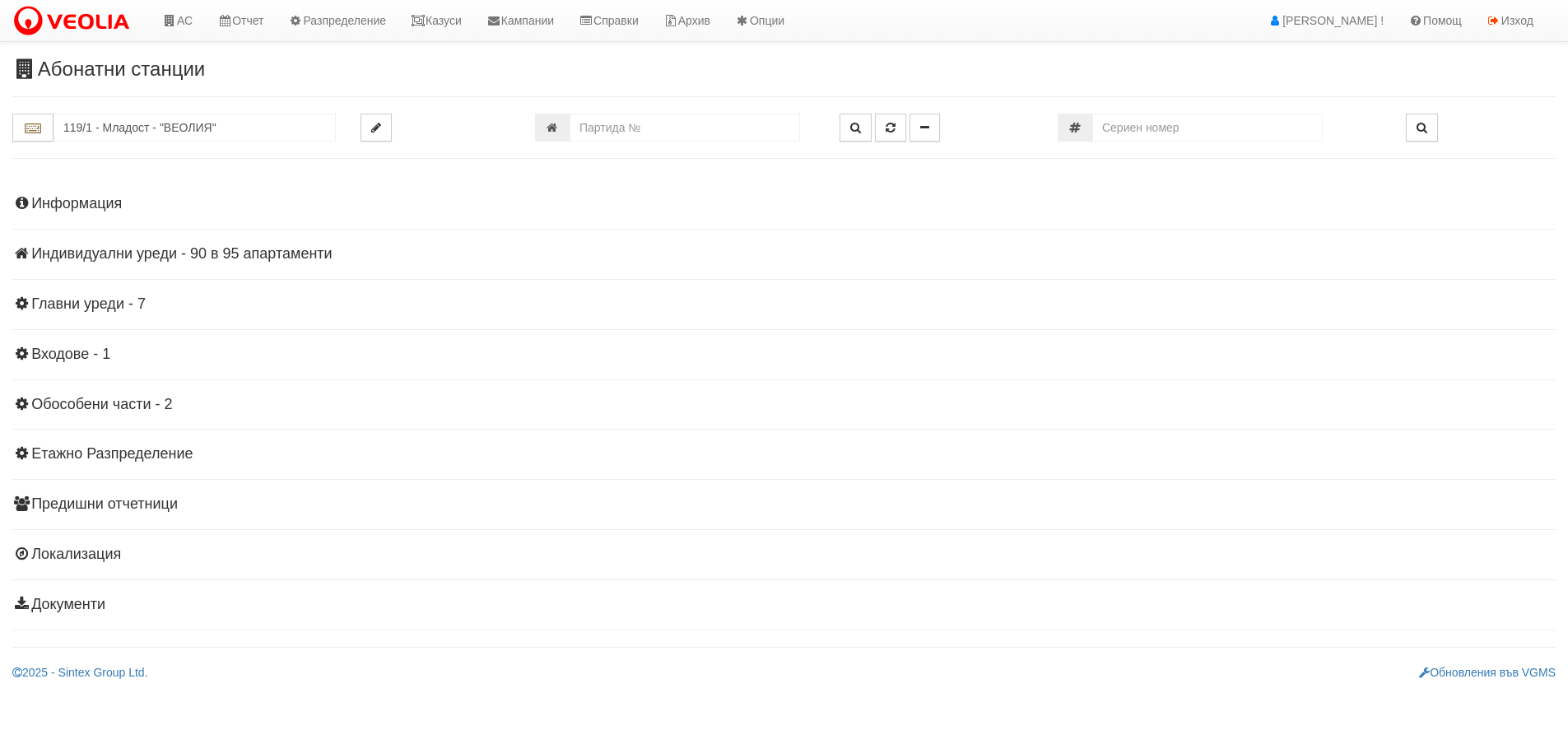
scroll to position [0, 0]
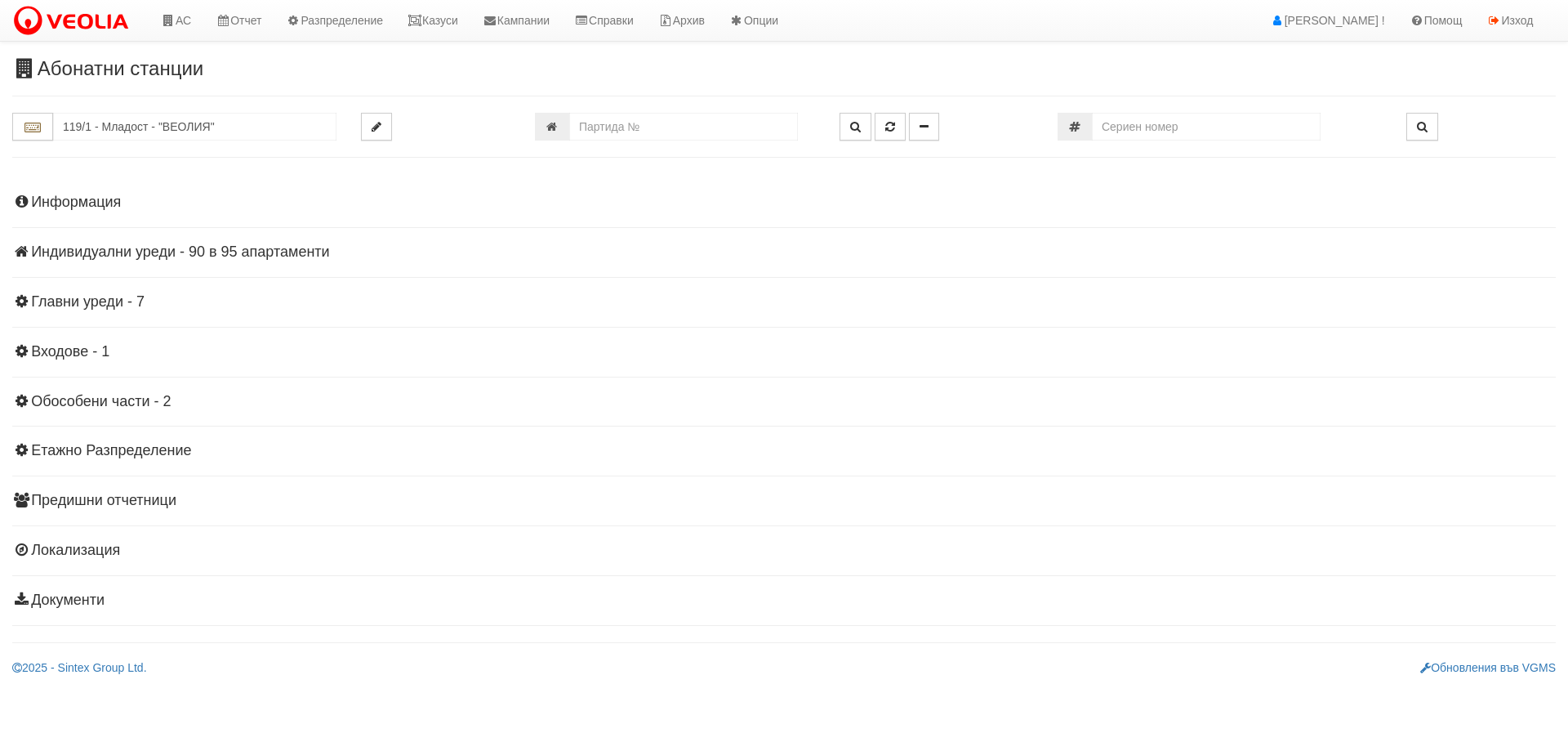
click at [211, 250] on h4 "Индивидуални уреди - 90 в 95 апартаменти" at bounding box center [784, 252] width 1543 height 16
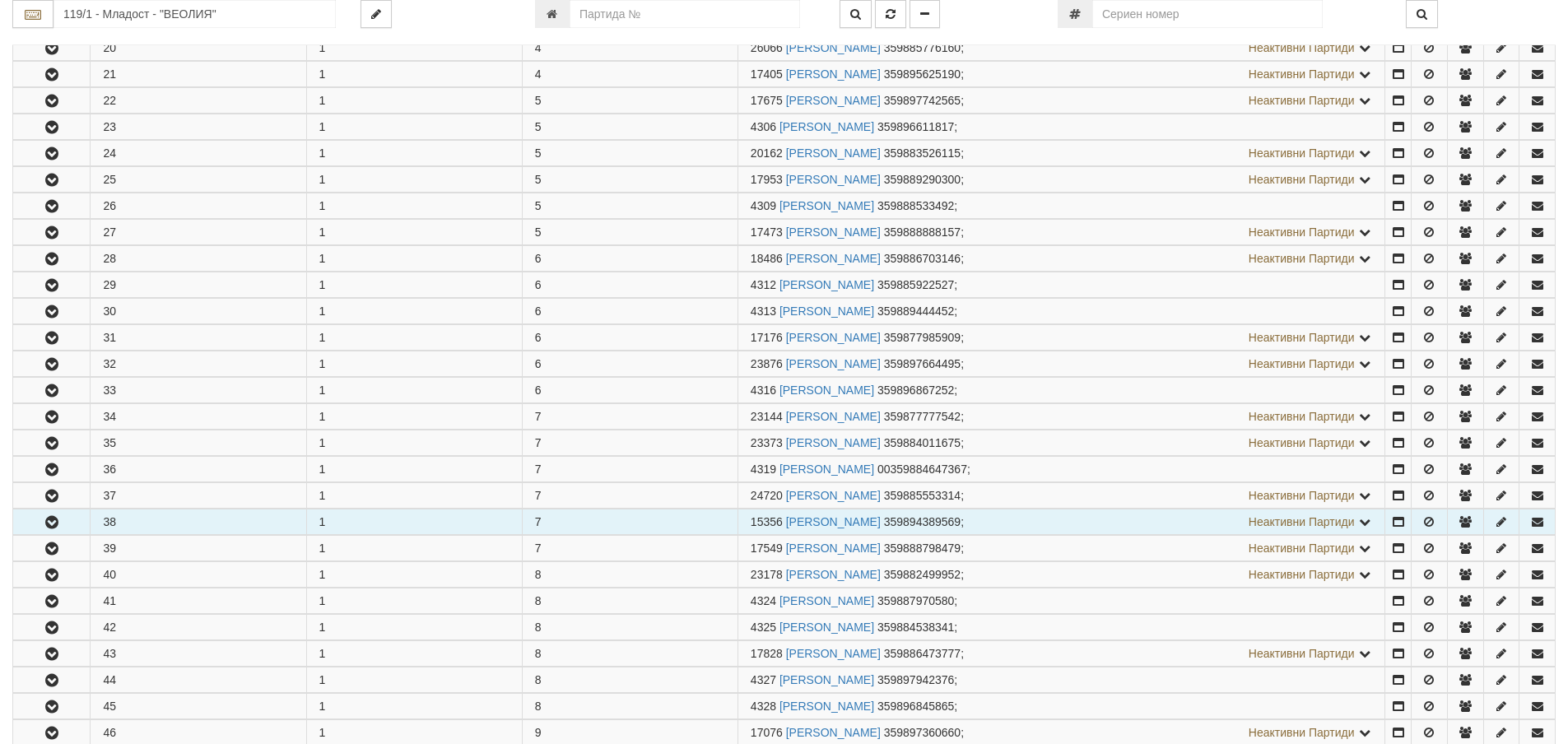
scroll to position [906, 0]
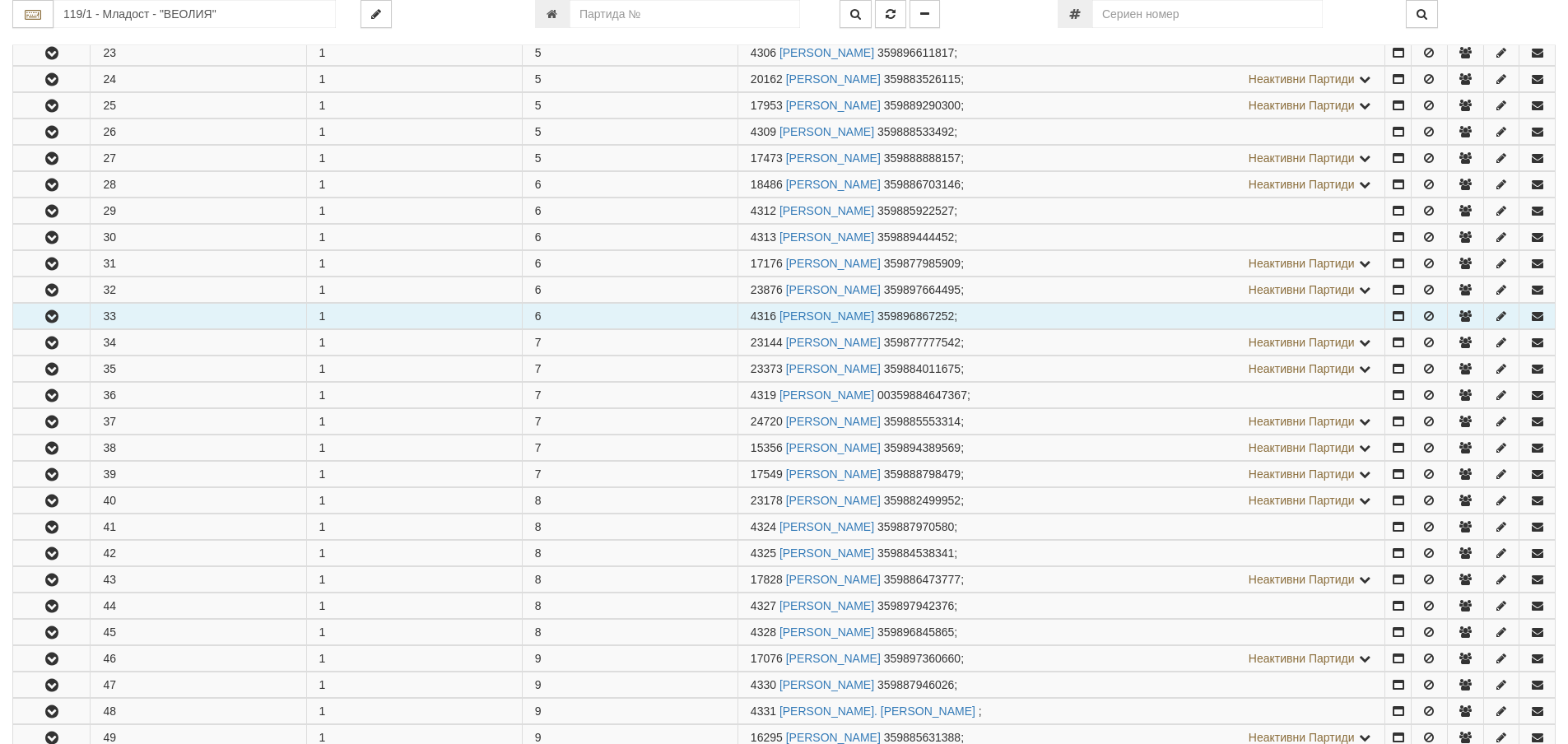
click at [40, 317] on button "button" at bounding box center [51, 316] width 77 height 25
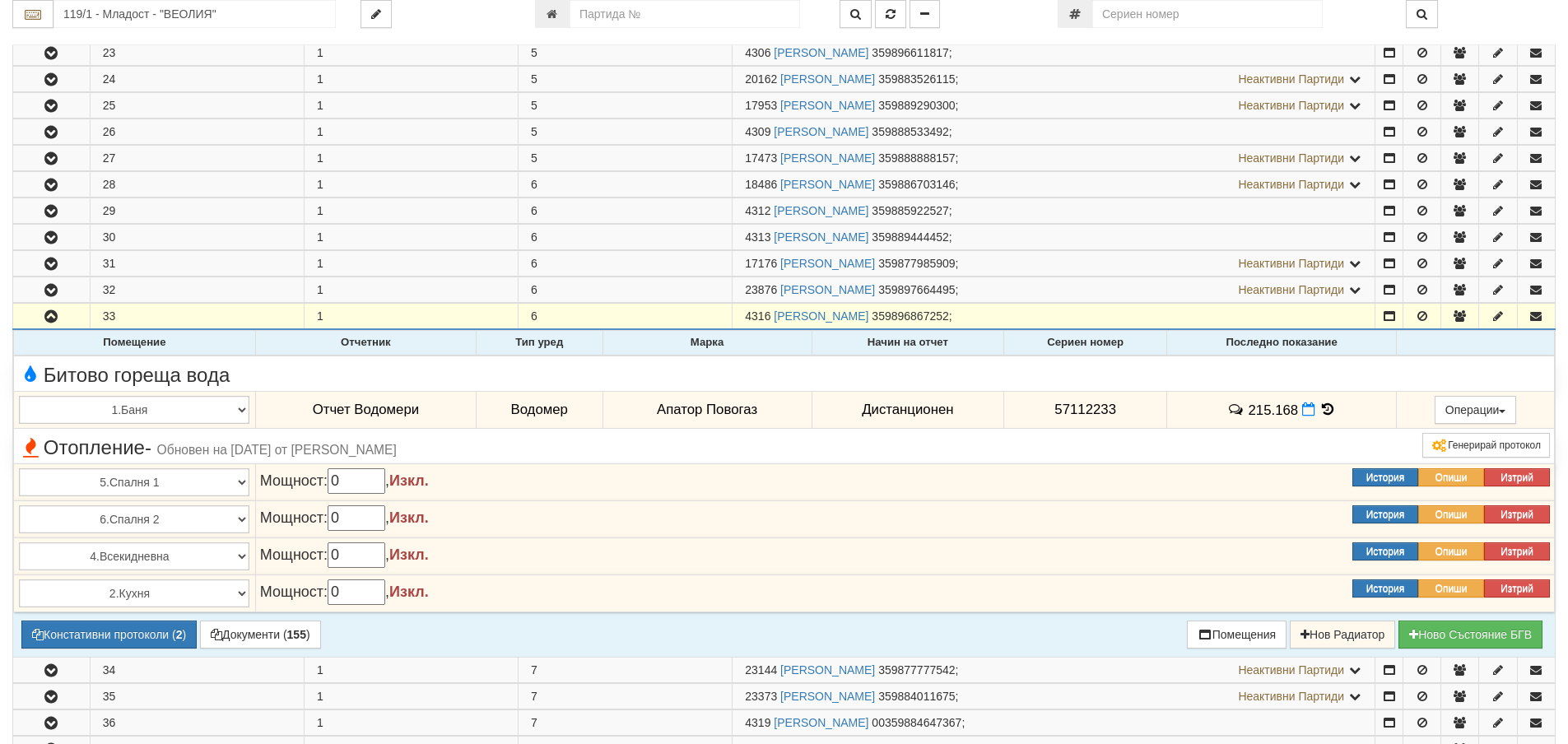
click at [1321, 410] on icon at bounding box center [1329, 410] width 18 height 14
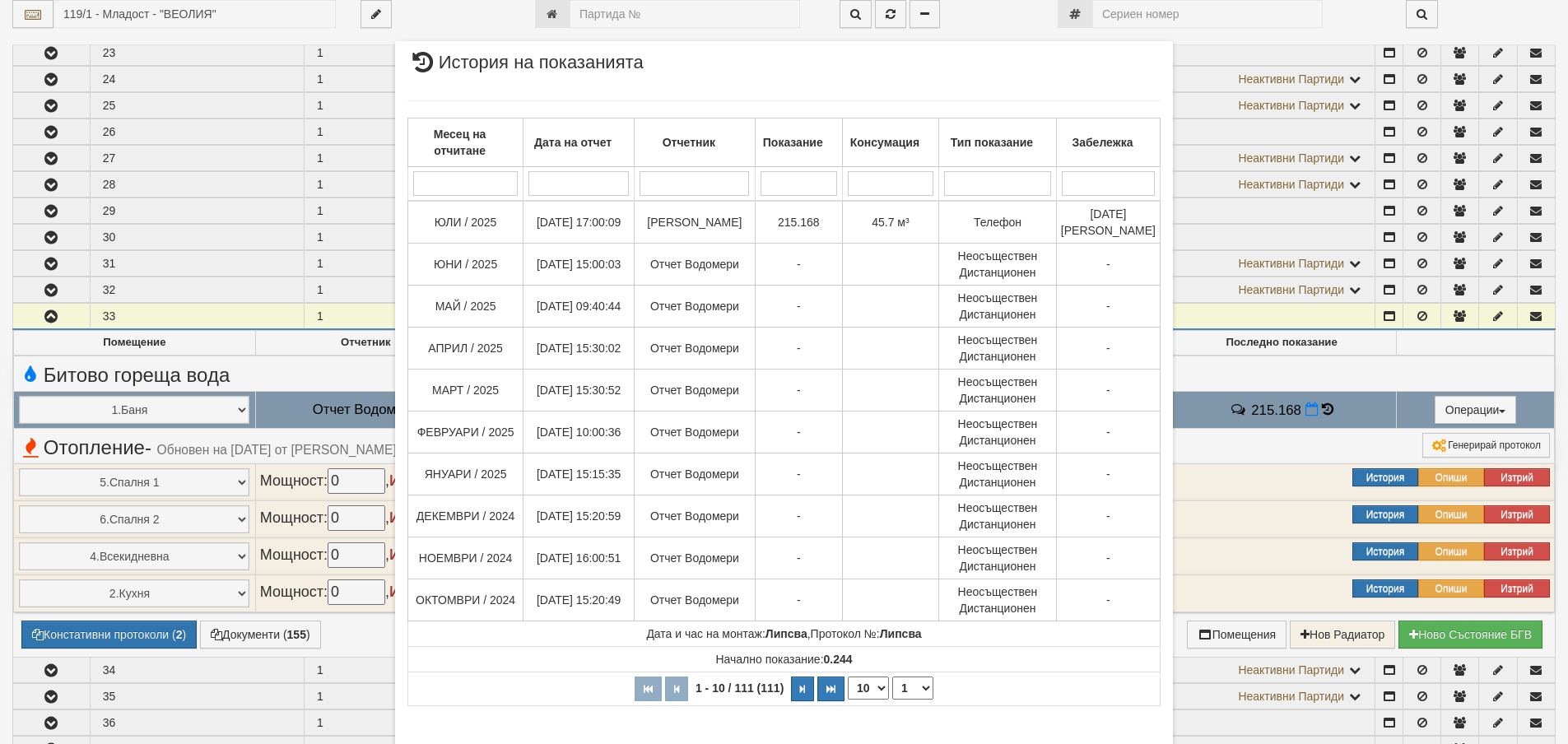
scroll to position [82, 0]
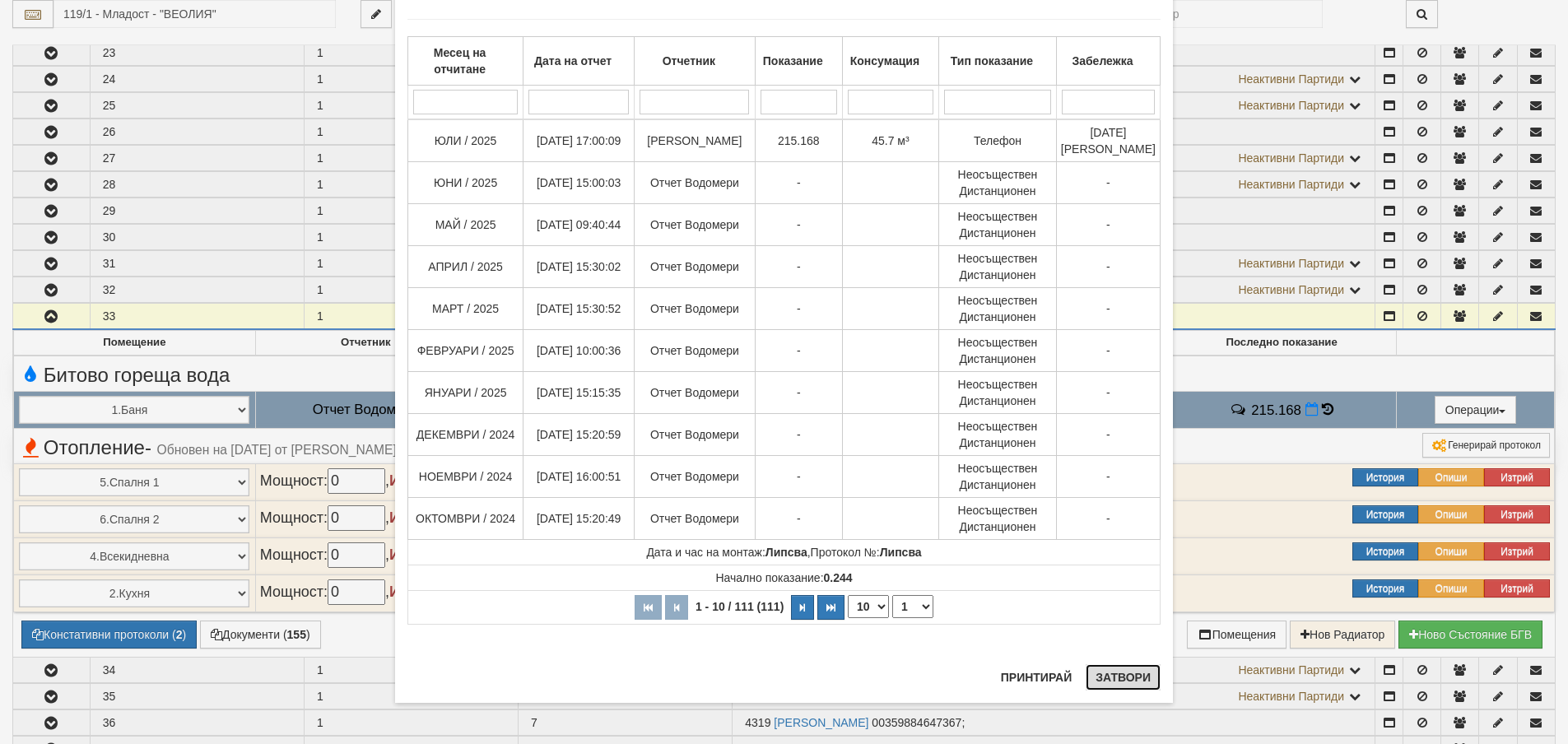
click at [1123, 680] on button "Затвори" at bounding box center [1123, 677] width 75 height 27
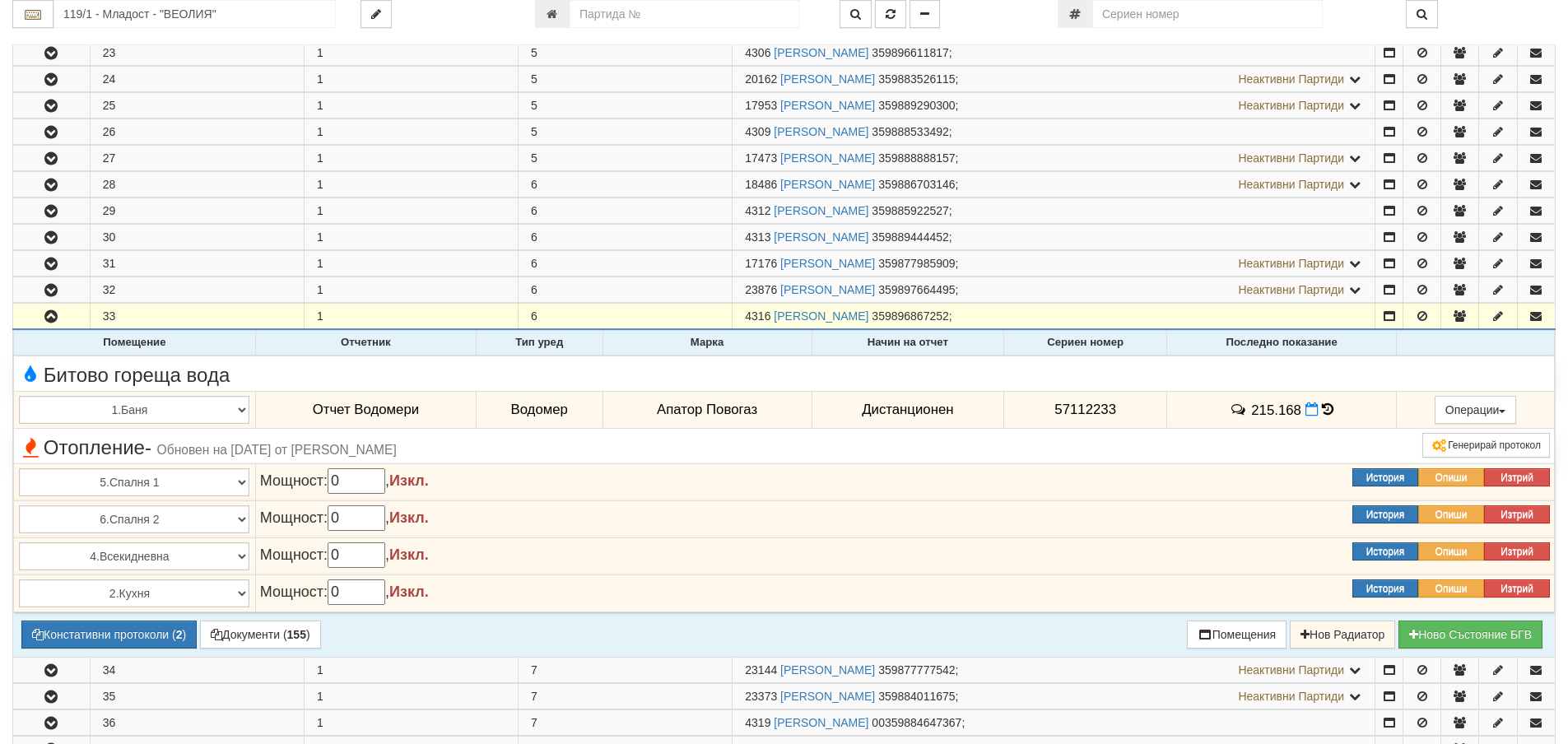
click at [1322, 407] on icon at bounding box center [1328, 410] width 11 height 14
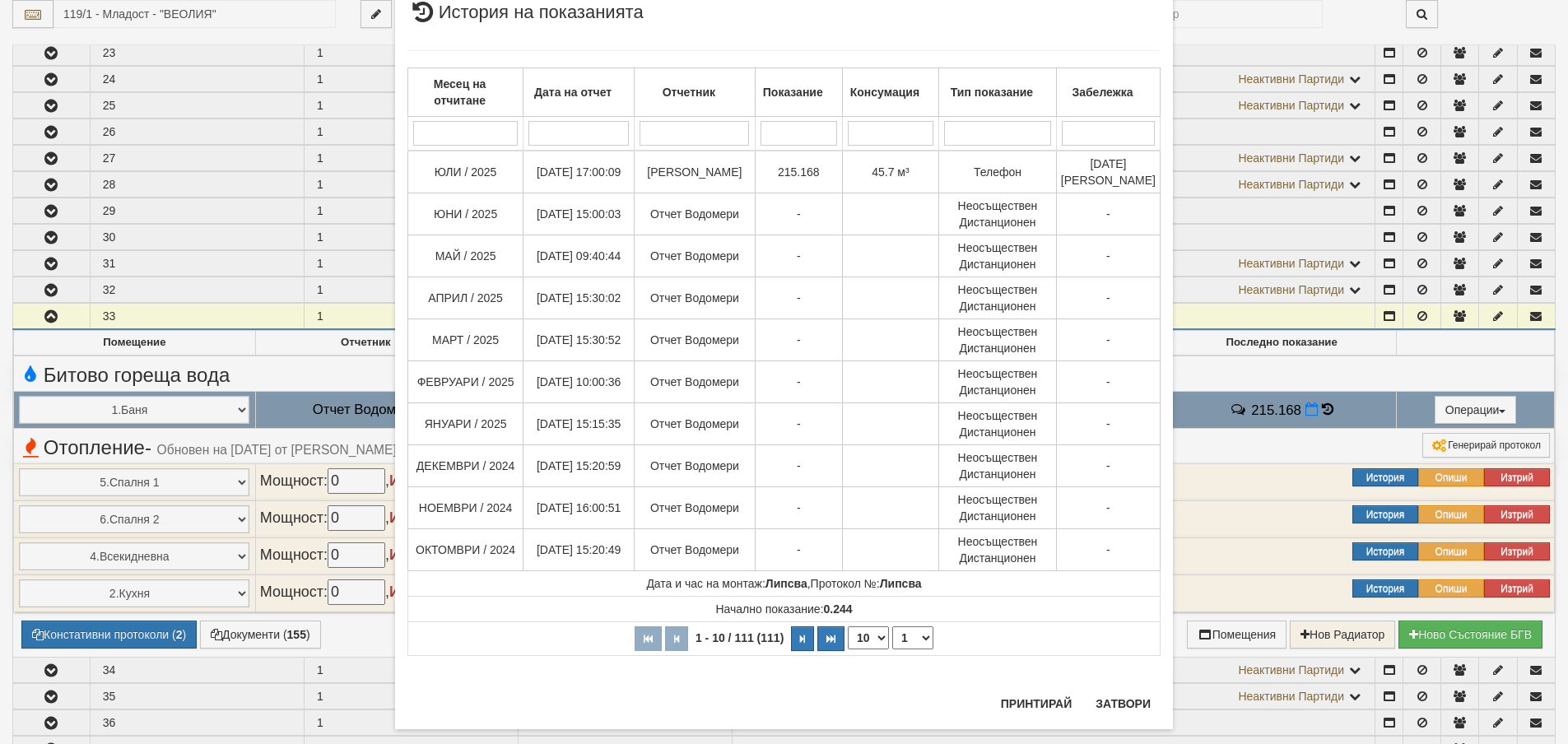
scroll to position [77, 0]
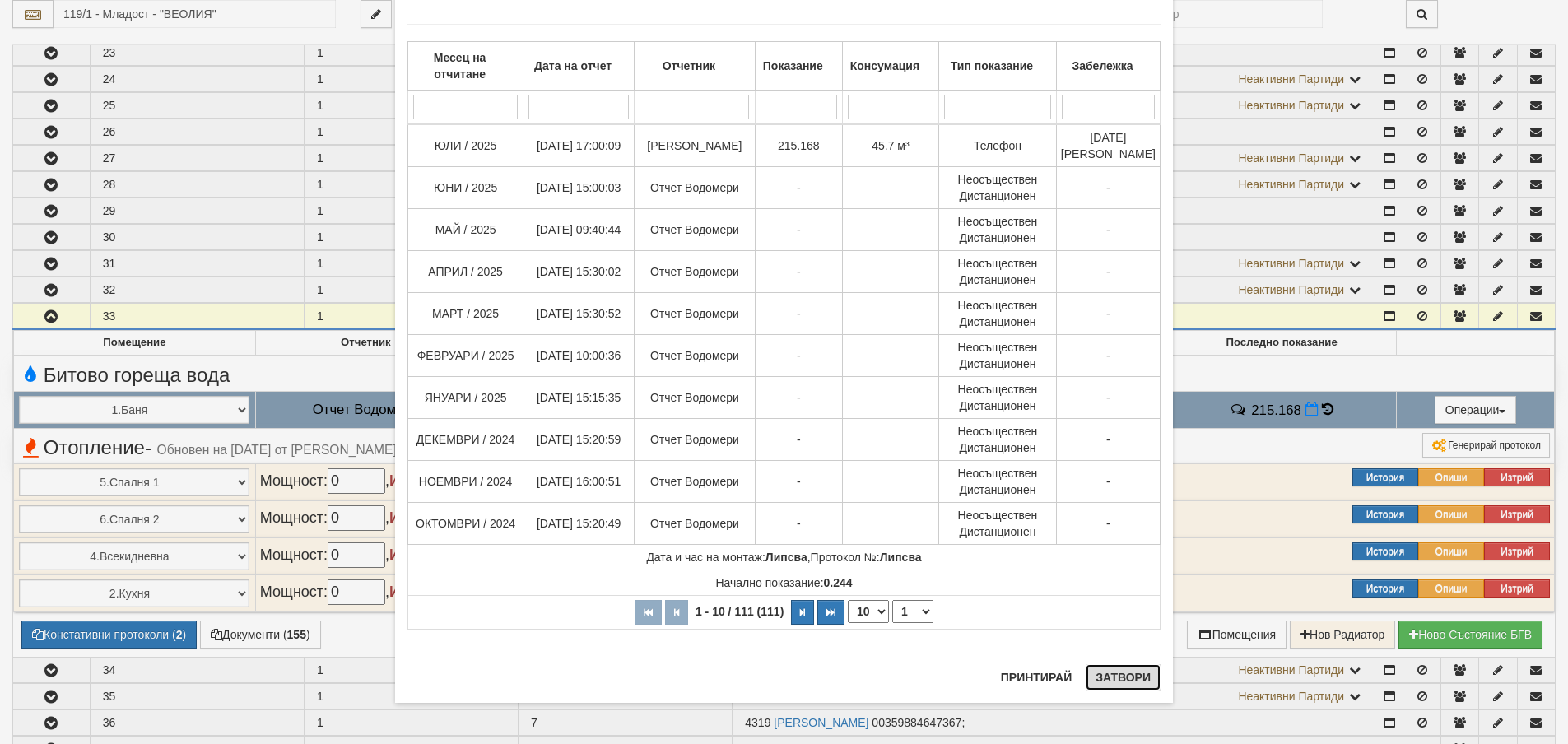
click at [1124, 677] on button "Затвори" at bounding box center [1123, 677] width 75 height 27
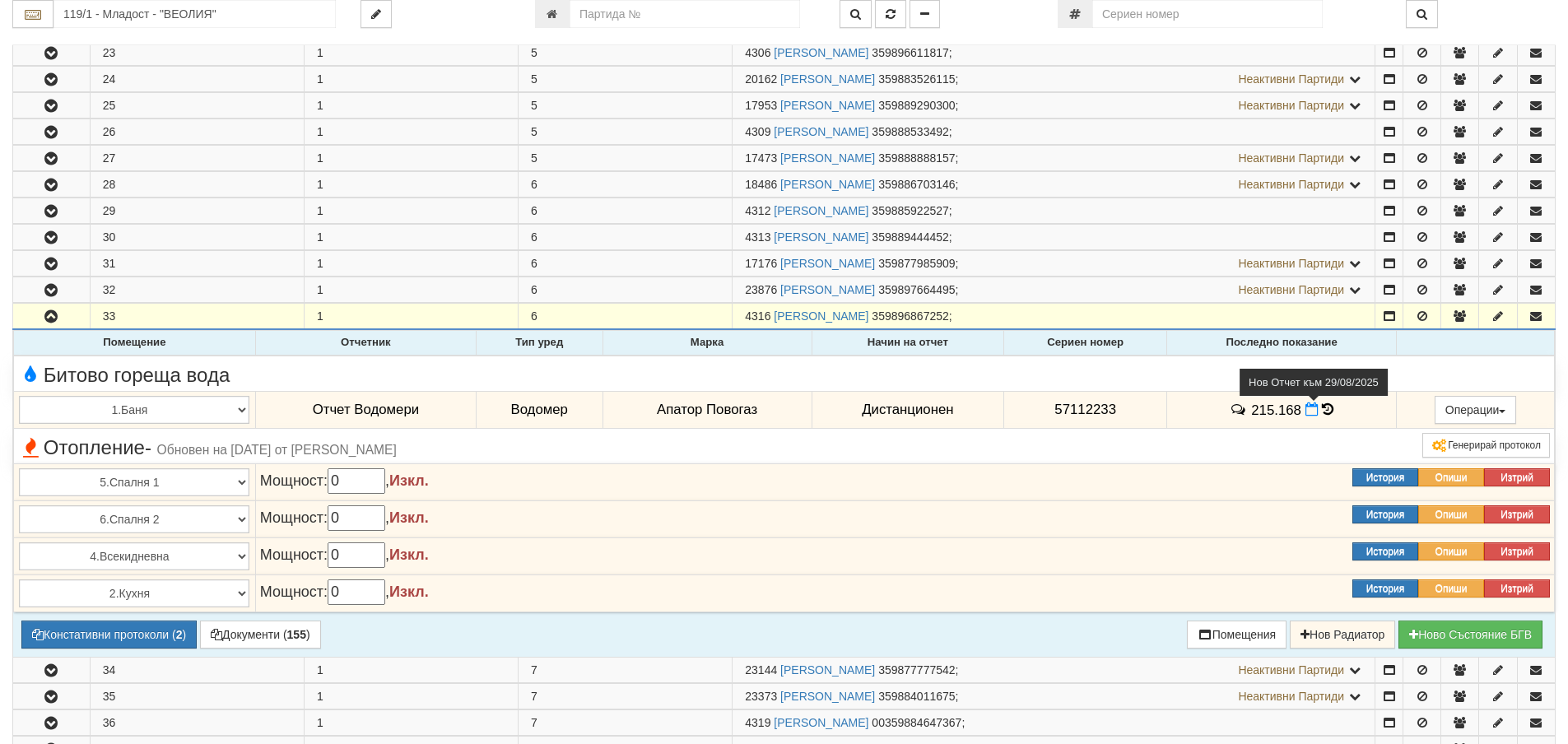
click at [1310, 412] on icon at bounding box center [1312, 410] width 13 height 14
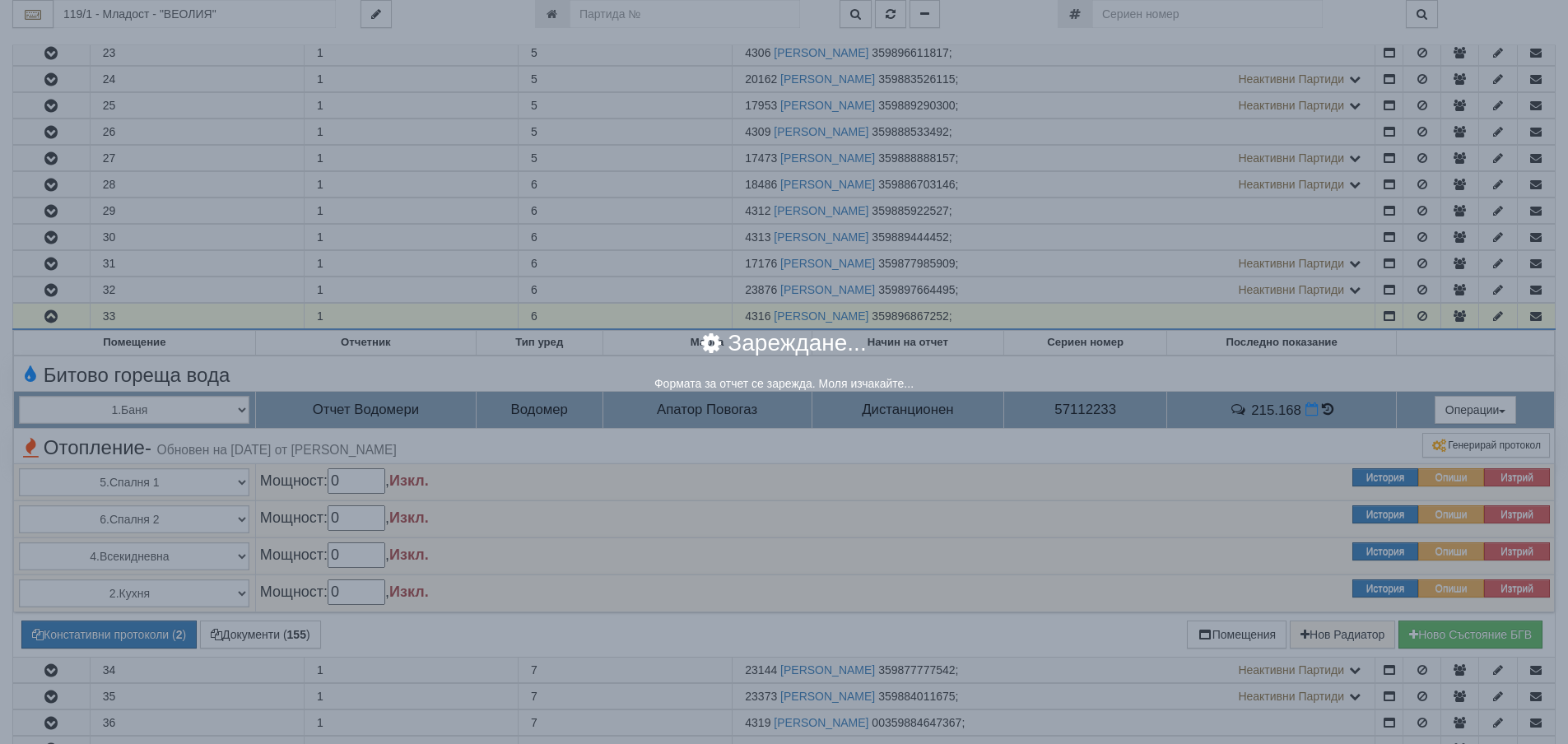
select select "8ac75930-9bfd-e511-80be-8d5a1dced85a"
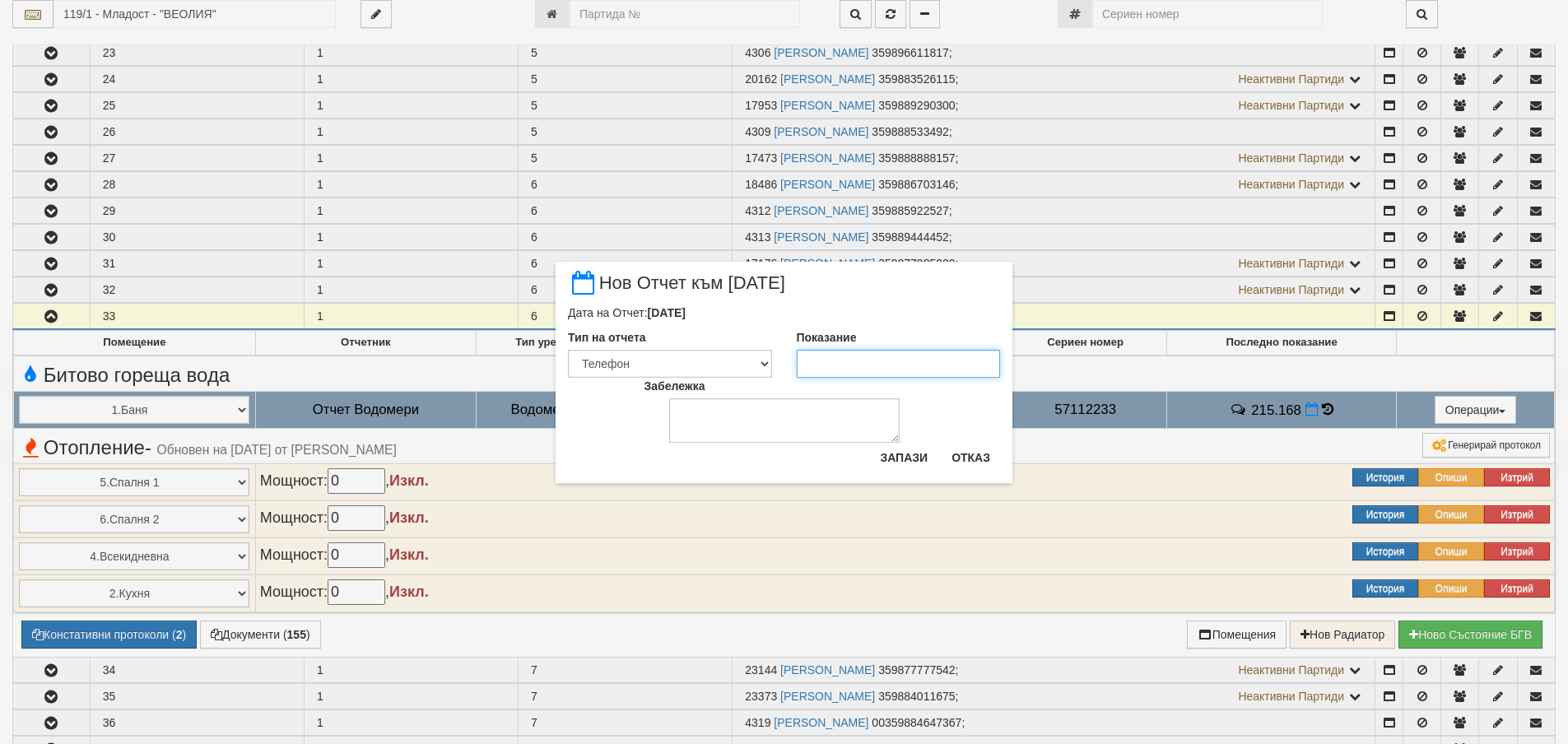
click at [816, 368] on input "Показание" at bounding box center [899, 363] width 204 height 28
type input "215.2"
click at [767, 423] on textarea "Забележка" at bounding box center [784, 420] width 231 height 45
type textarea "14.08.2025"
click at [890, 459] on button "Запази" at bounding box center [904, 458] width 67 height 27
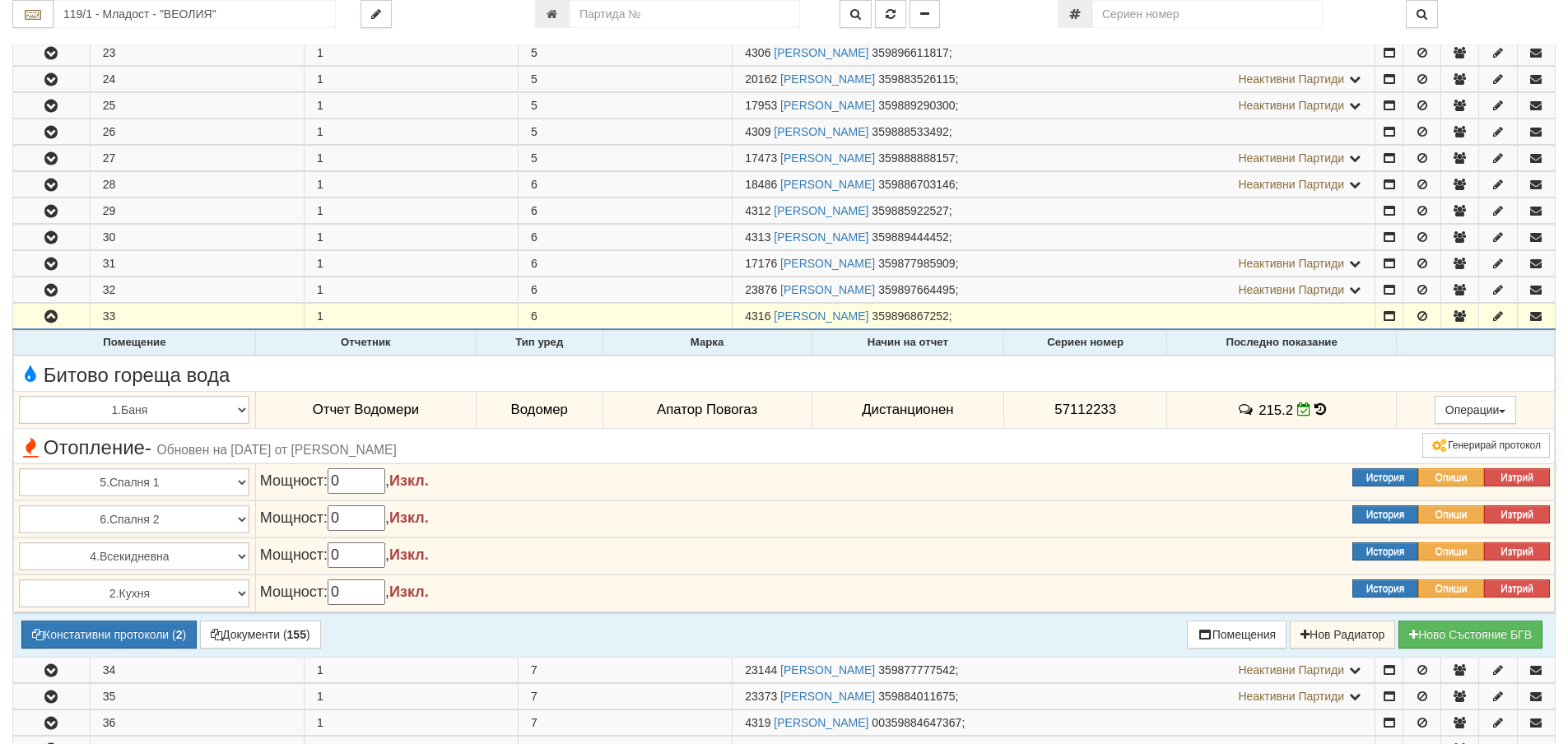
click at [1316, 410] on icon at bounding box center [1320, 410] width 11 height 14
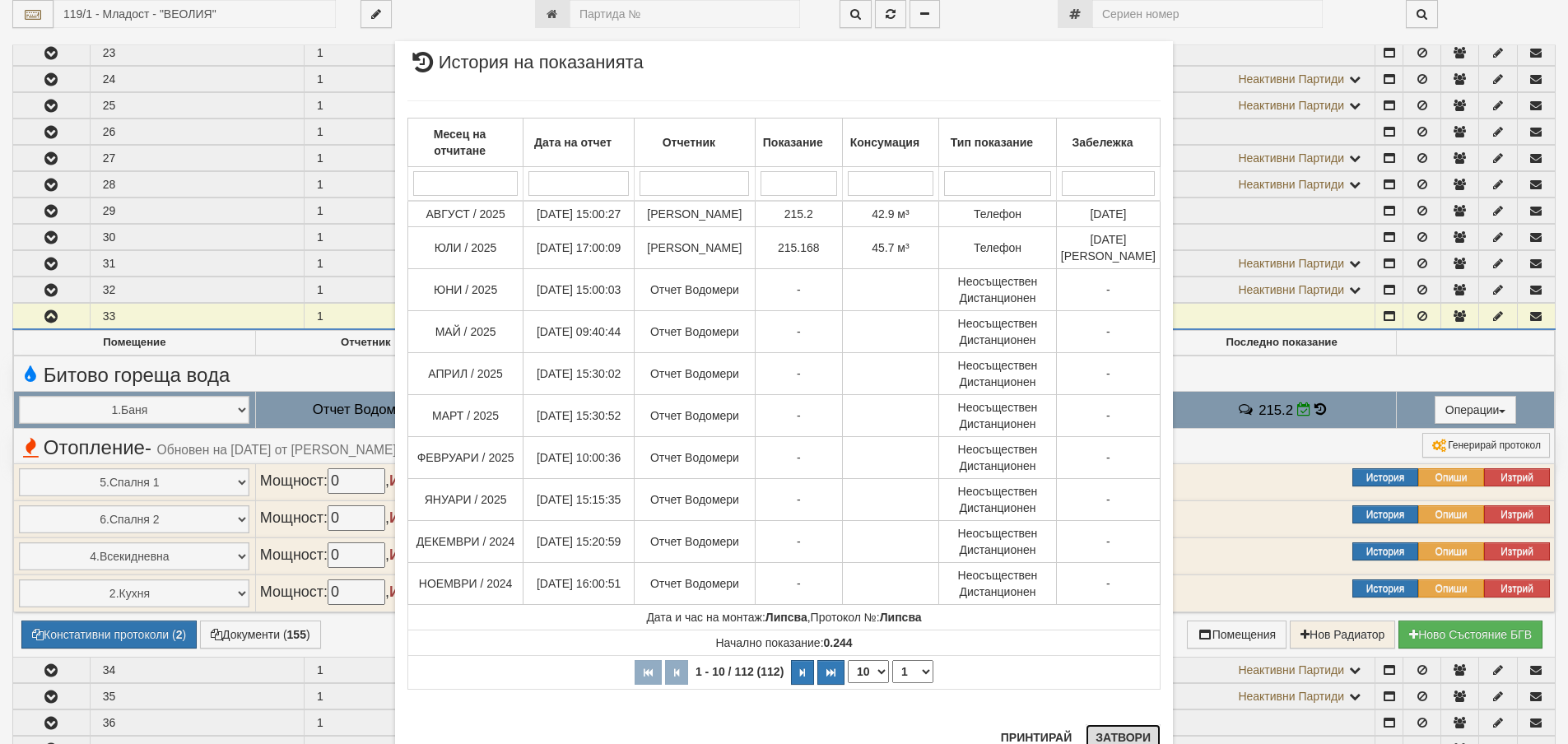
click at [1128, 734] on button "Затвори" at bounding box center [1123, 737] width 75 height 27
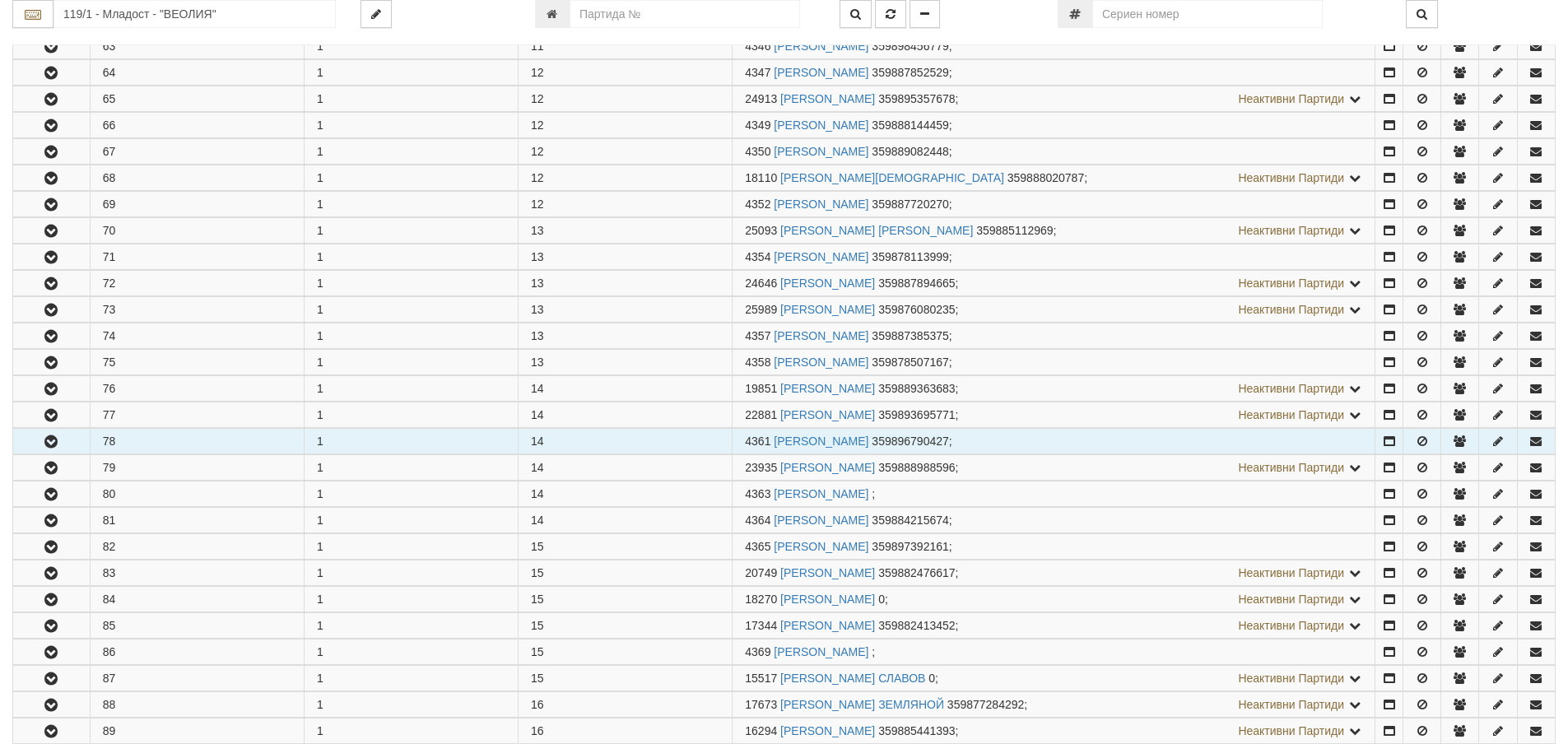
scroll to position [2387, 0]
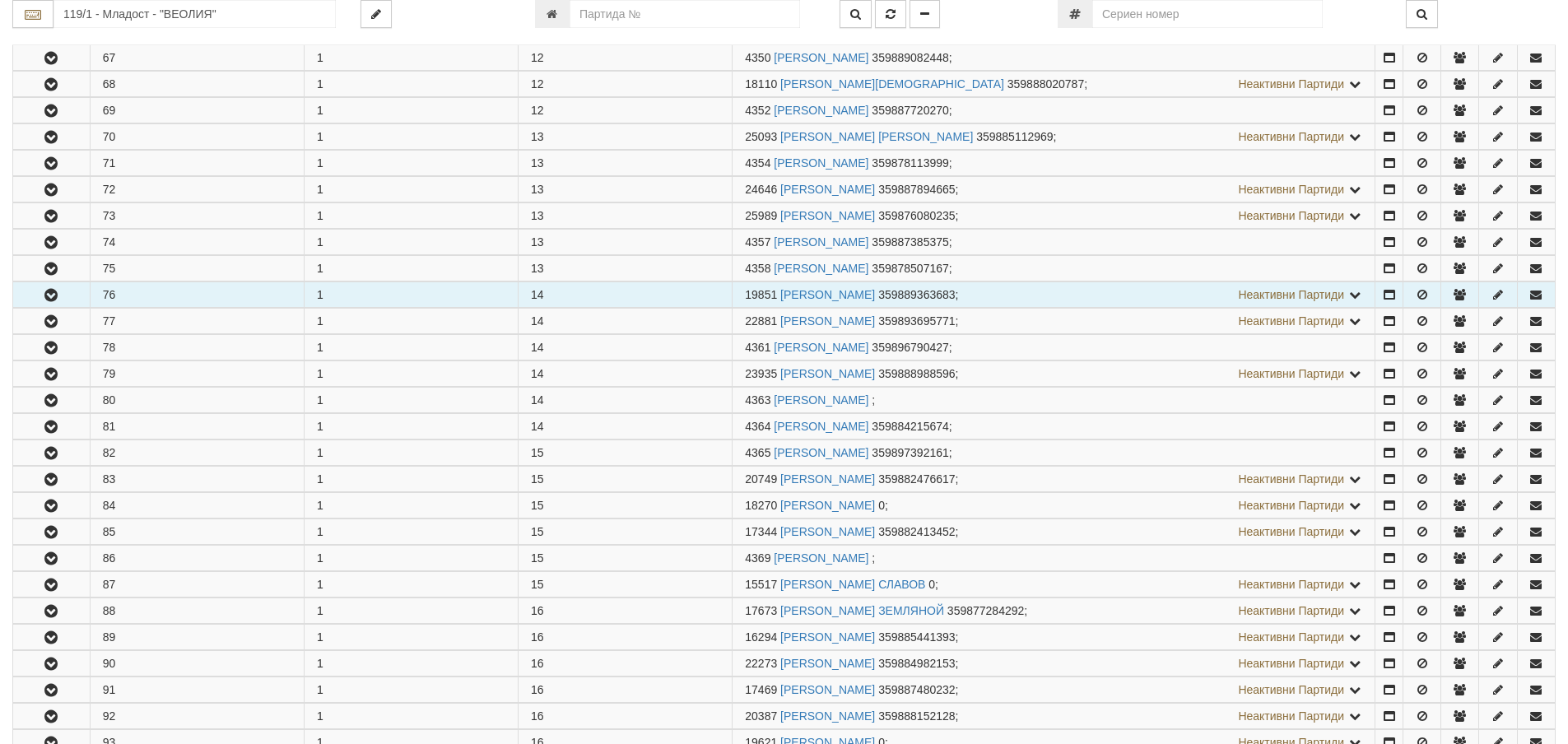
click at [49, 293] on icon "button" at bounding box center [50, 296] width 20 height 11
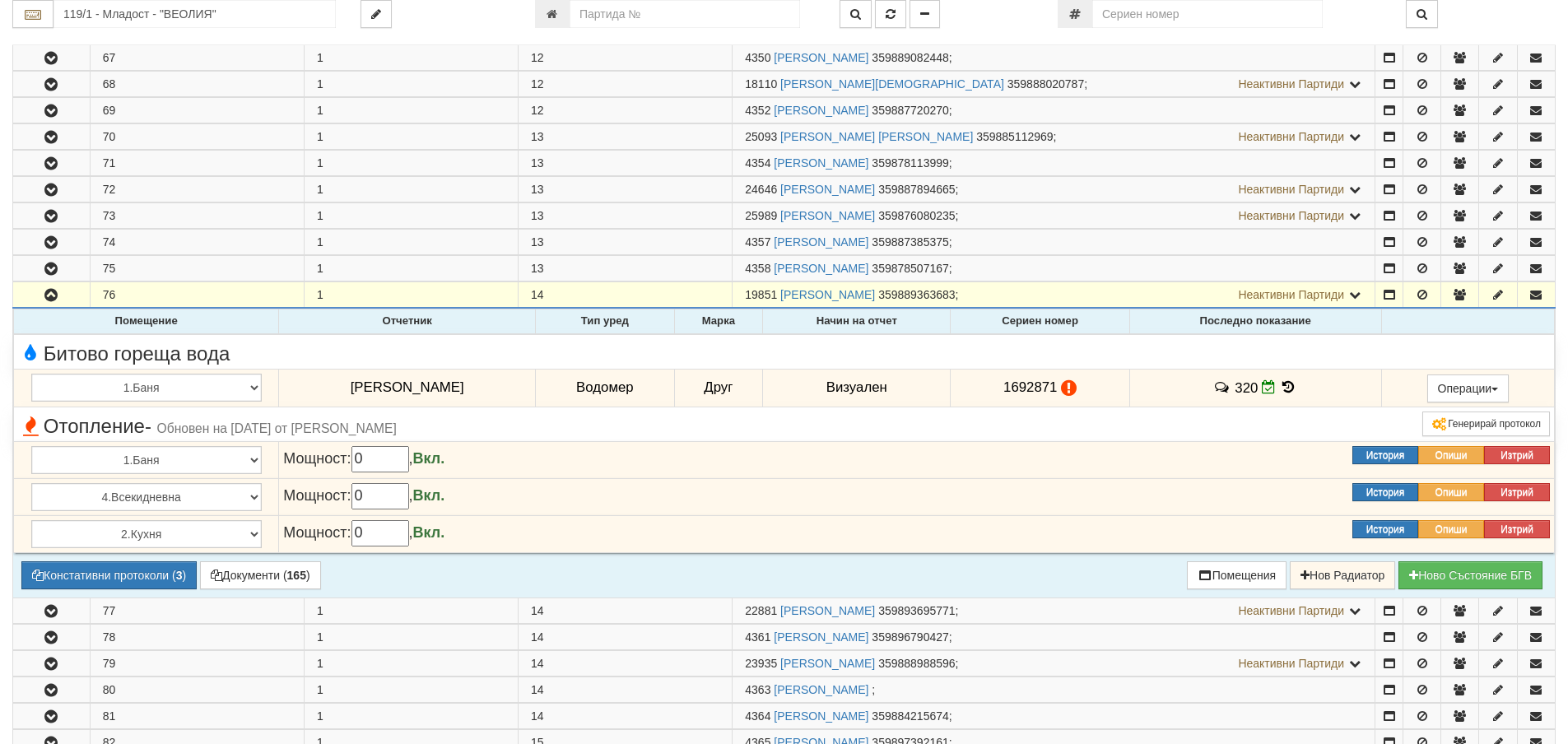
click at [1280, 388] on icon at bounding box center [1289, 387] width 18 height 14
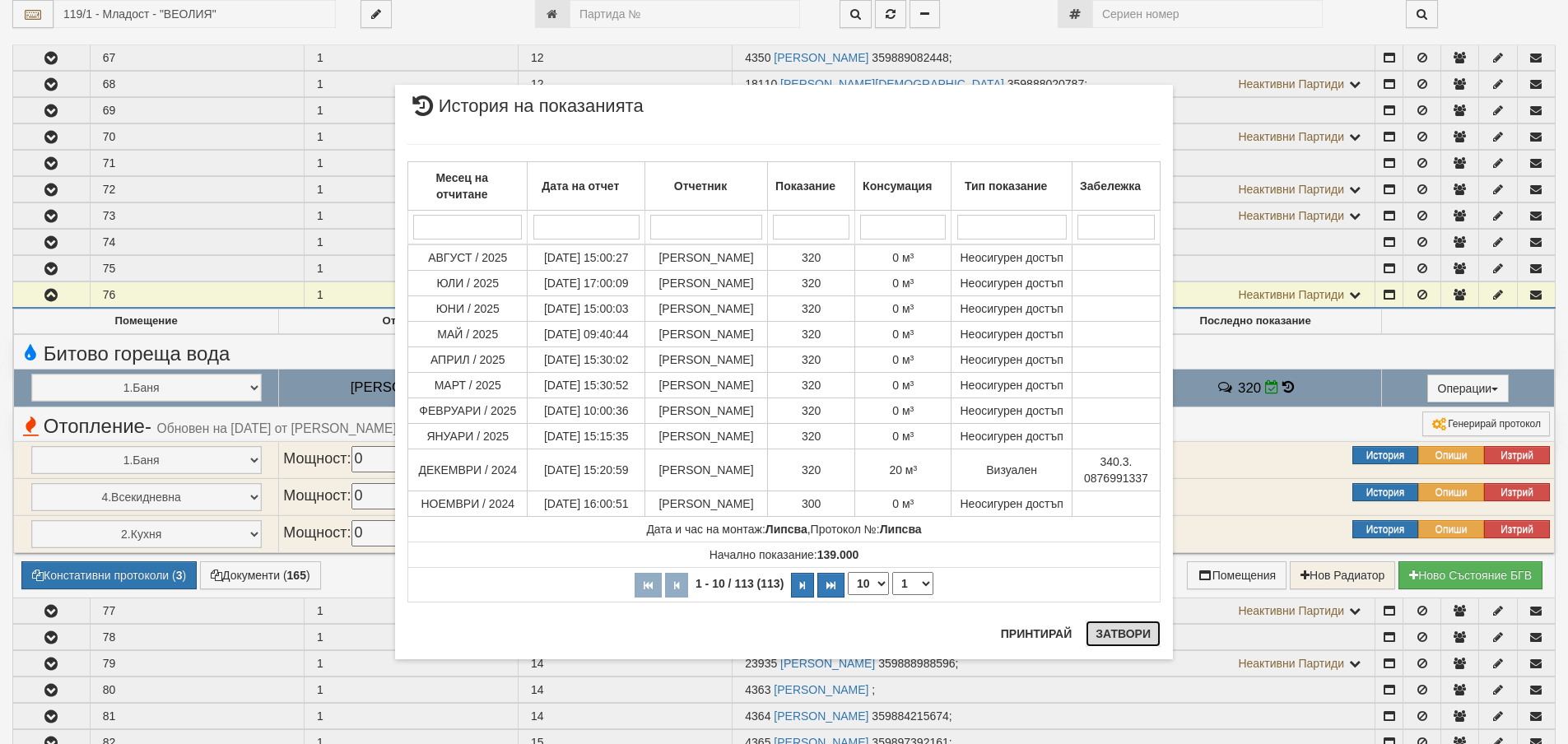
click at [1138, 631] on button "Затвори" at bounding box center [1123, 634] width 75 height 27
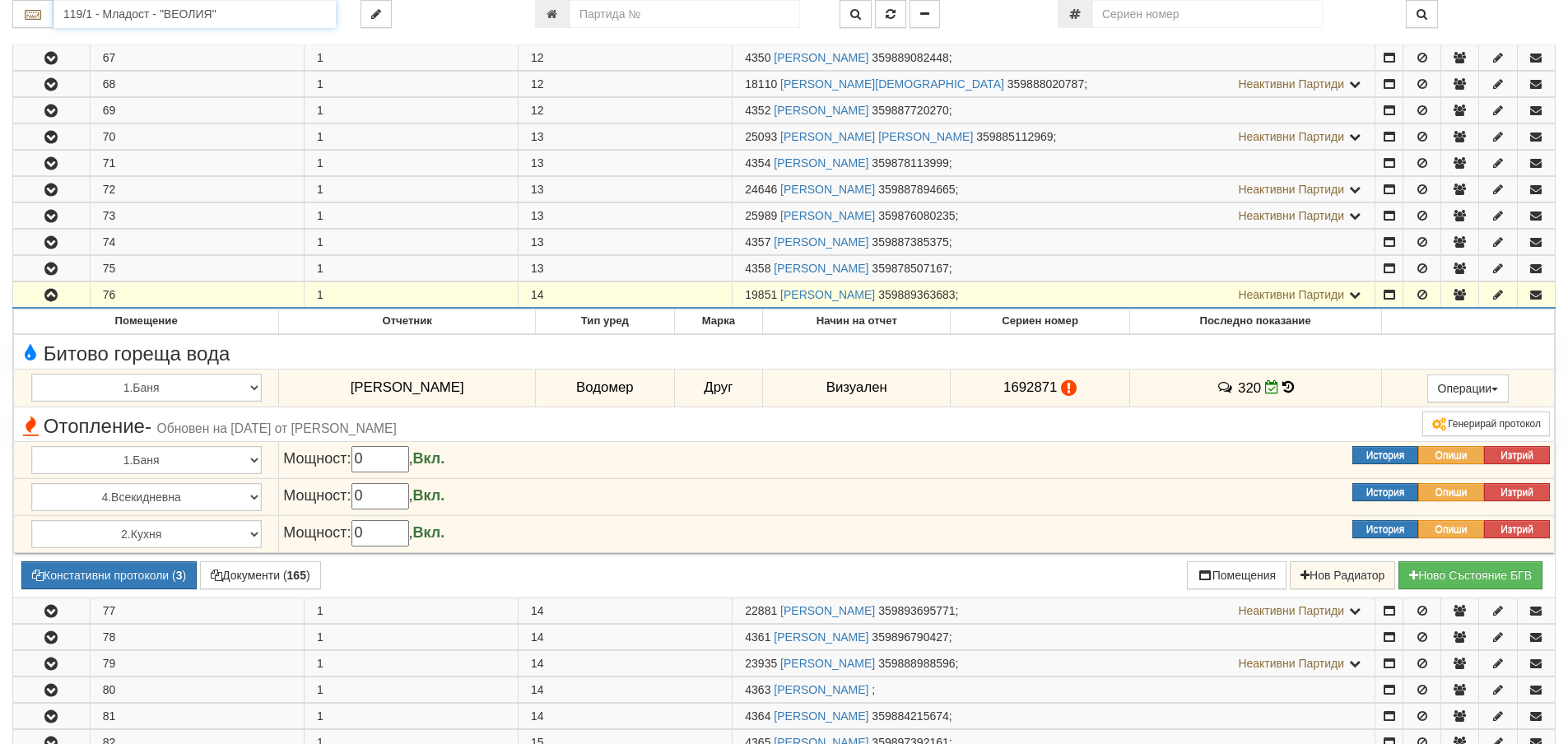
click at [89, 15] on input "119/1 - Младост - "ВЕОЛИЯ"" at bounding box center [194, 13] width 282 height 28
click at [102, 39] on div "003/1 - Възраждане - "ВЕОЛИЯ"" at bounding box center [195, 40] width 277 height 19
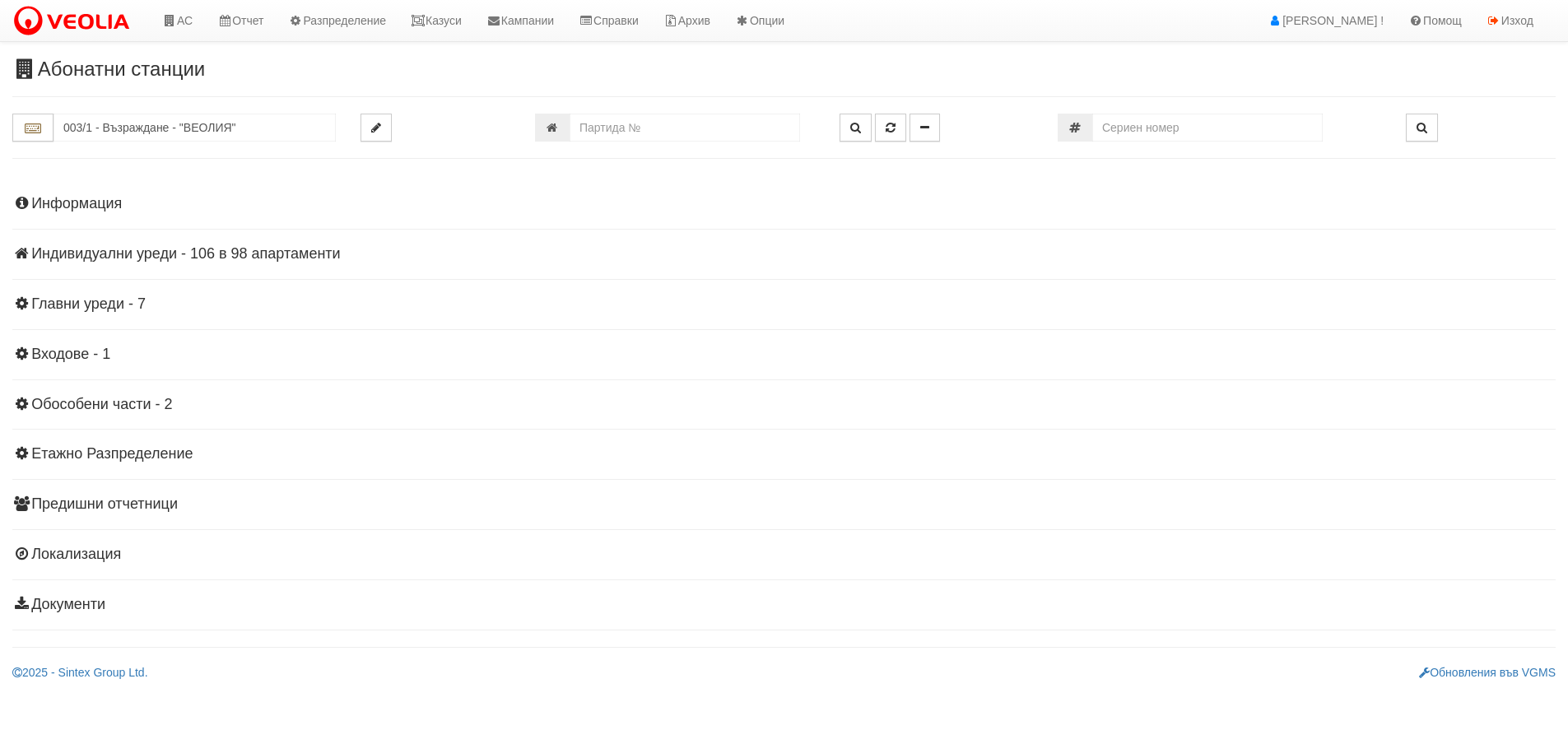
scroll to position [0, 0]
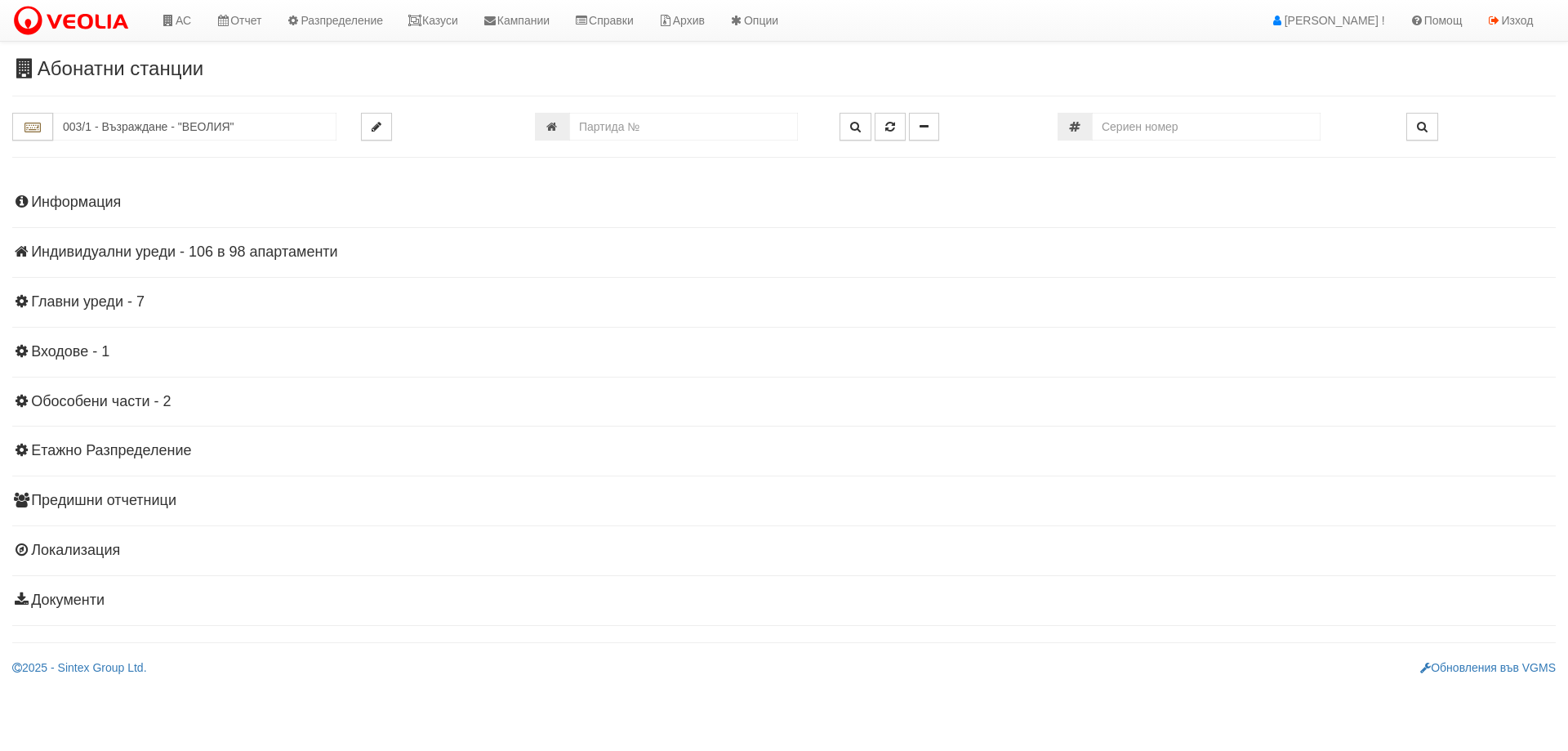
click at [194, 252] on h4 "Индивидуални уреди - 106 в 98 апартаменти" at bounding box center [784, 252] width 1543 height 16
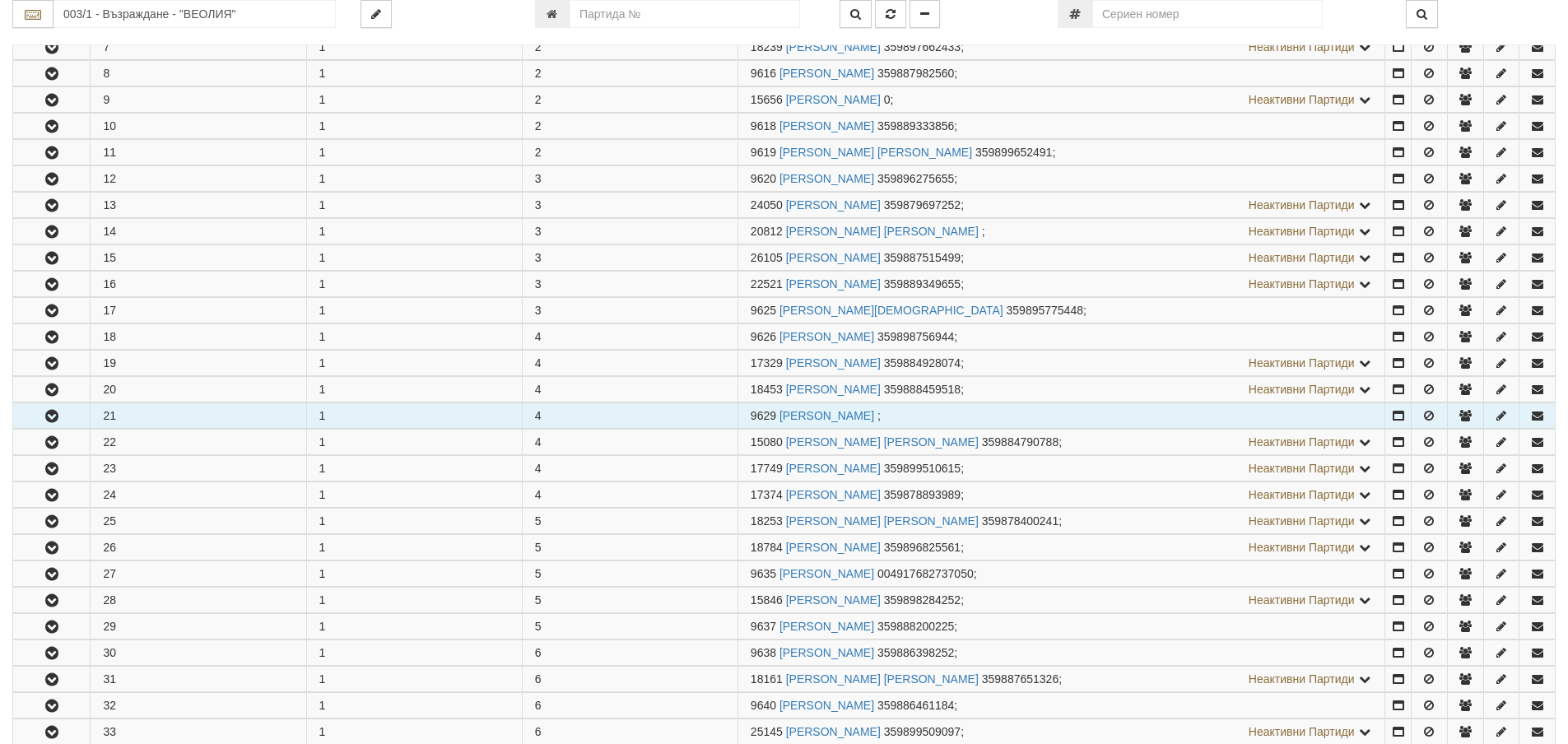
scroll to position [494, 0]
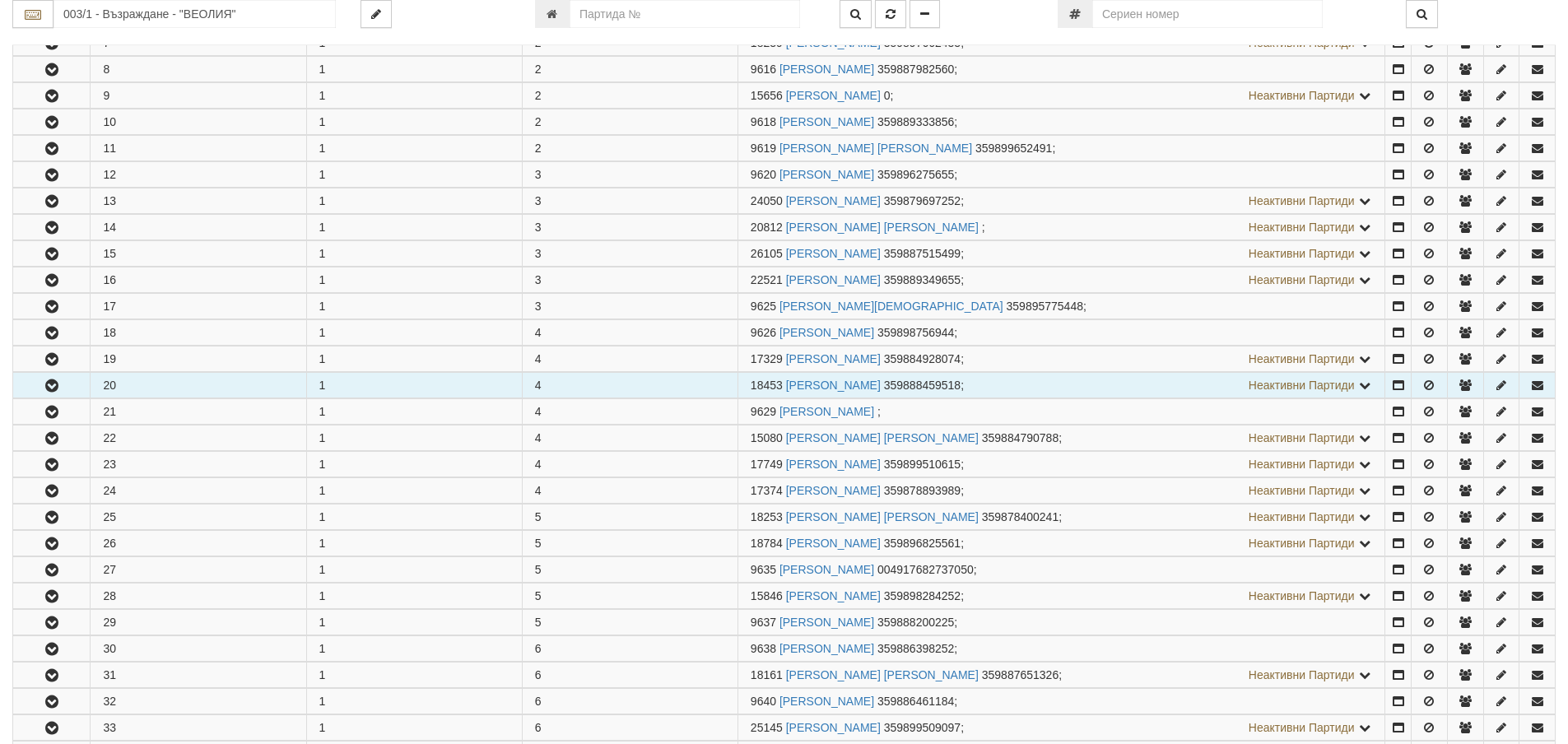
click at [47, 388] on icon "button" at bounding box center [51, 386] width 20 height 11
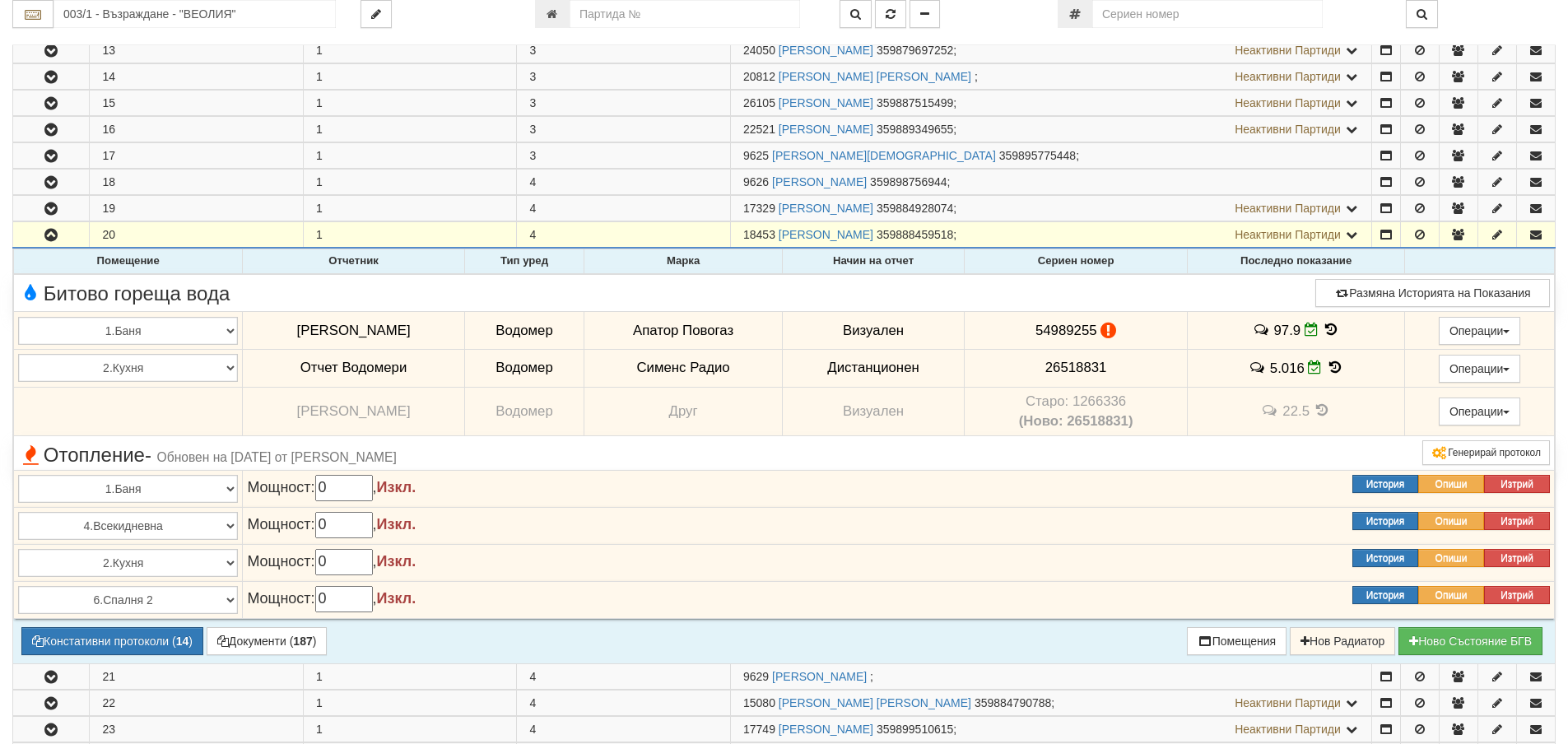
scroll to position [658, 0]
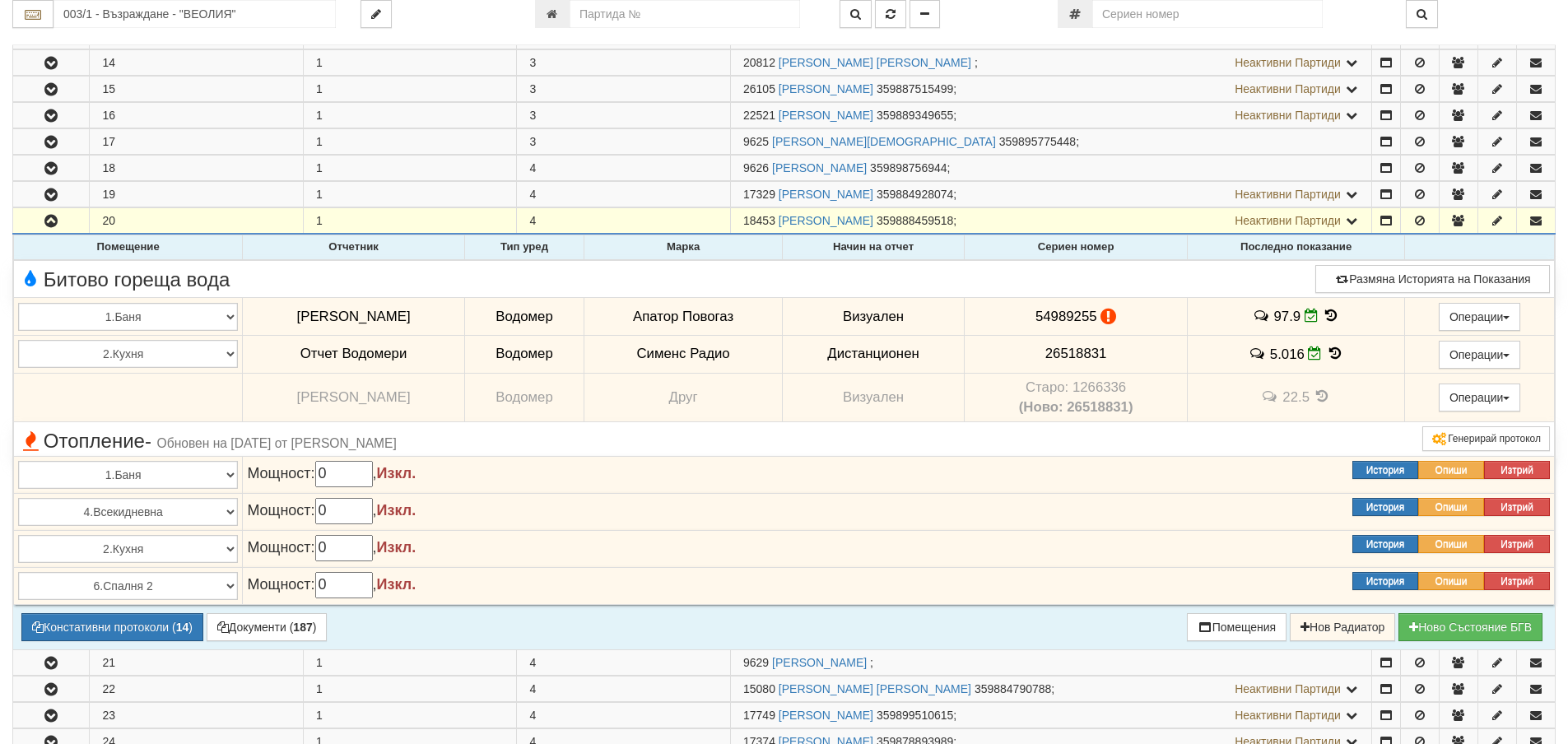
click at [1322, 317] on icon at bounding box center [1330, 315] width 18 height 14
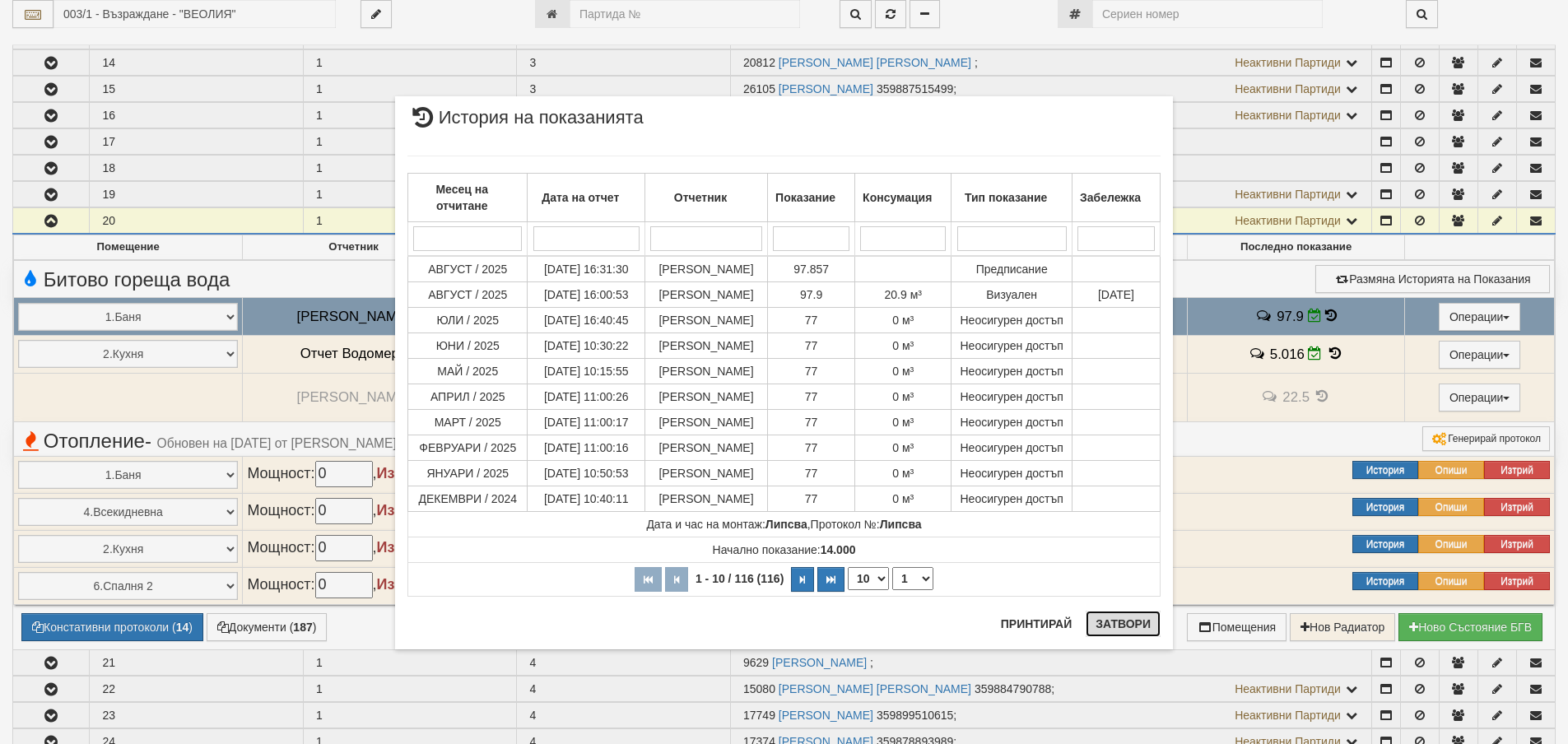
click at [1123, 627] on button "Затвори" at bounding box center [1123, 624] width 75 height 27
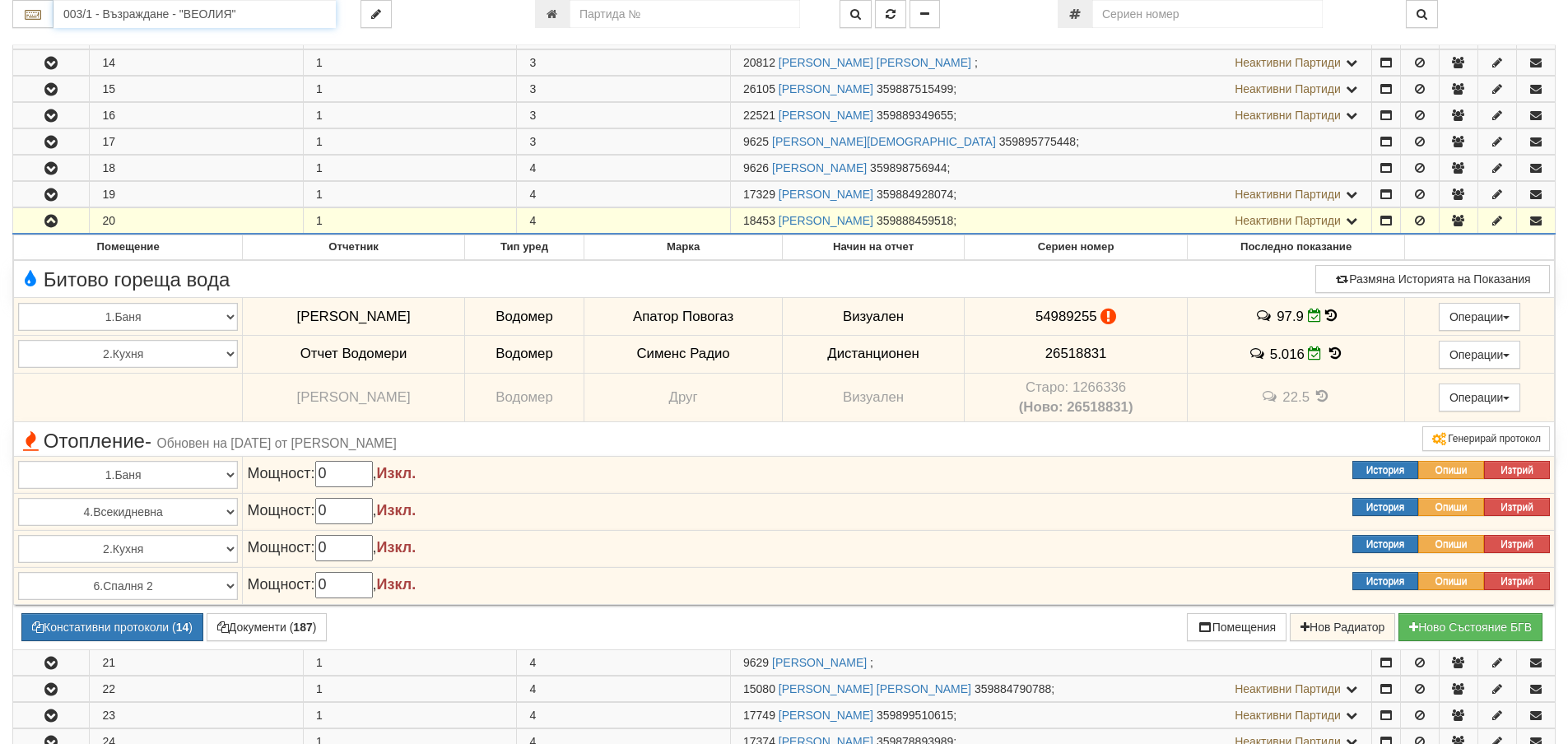
click at [125, 18] on input "003/1 - Възраждане - "ВЕОЛИЯ"" at bounding box center [194, 13] width 282 height 28
click at [124, 43] on div "081/1 - Трошево - "ВЕОЛИЯ"" at bounding box center [195, 40] width 277 height 19
type input "081/1 - Трошево - "ВЕОЛИЯ""
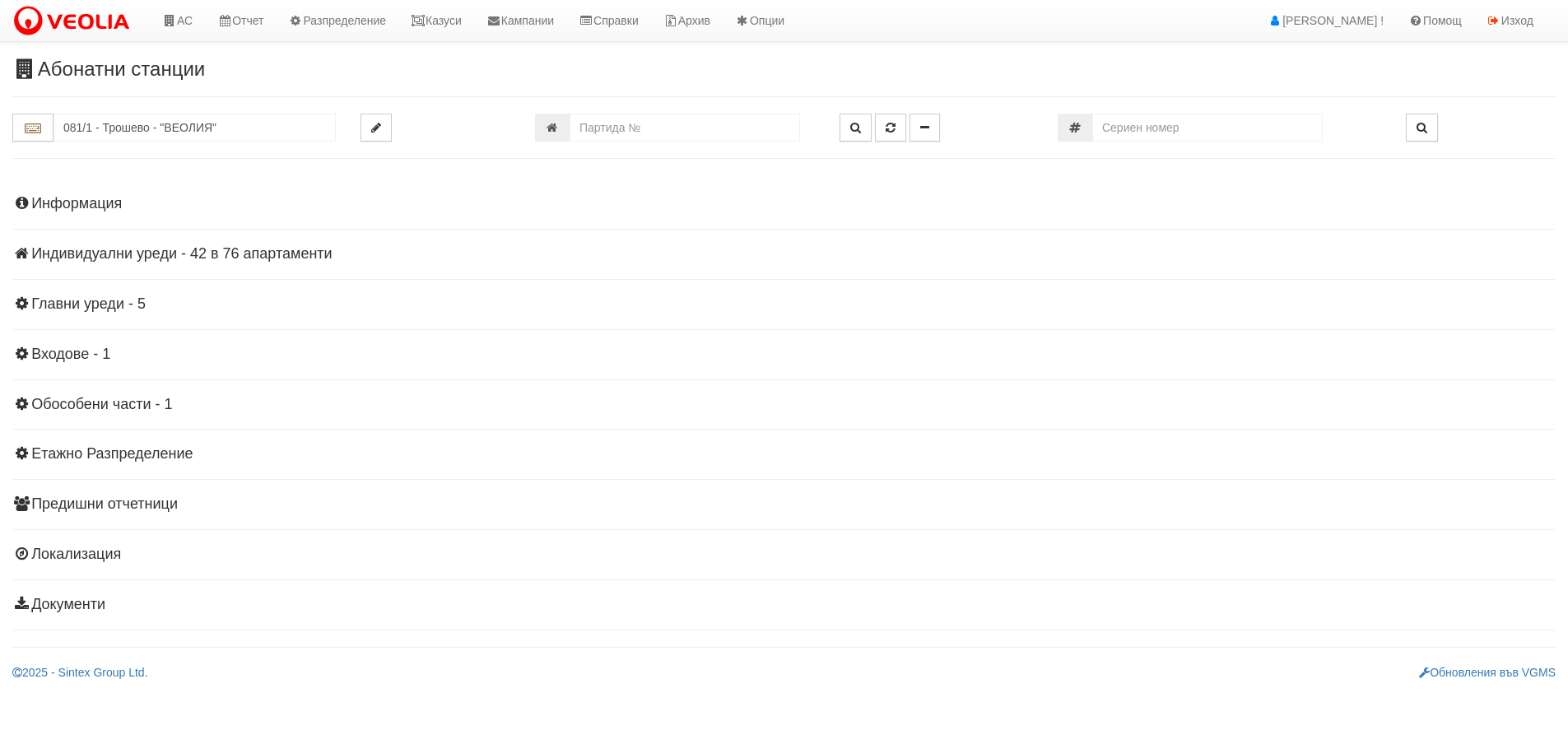
scroll to position [0, 0]
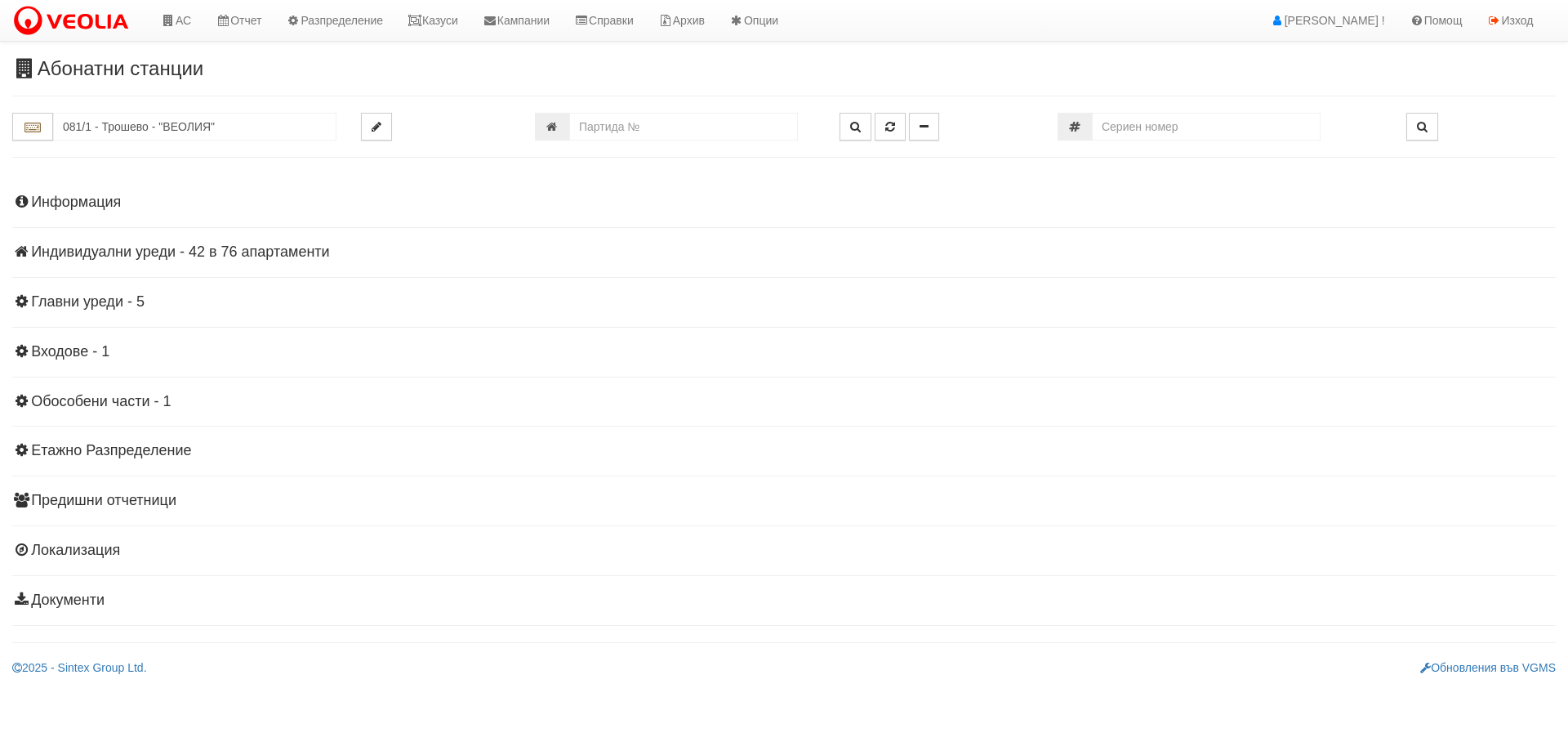
click at [239, 252] on h4 "Индивидуални уреди - 42 в 76 апартаменти" at bounding box center [784, 252] width 1543 height 16
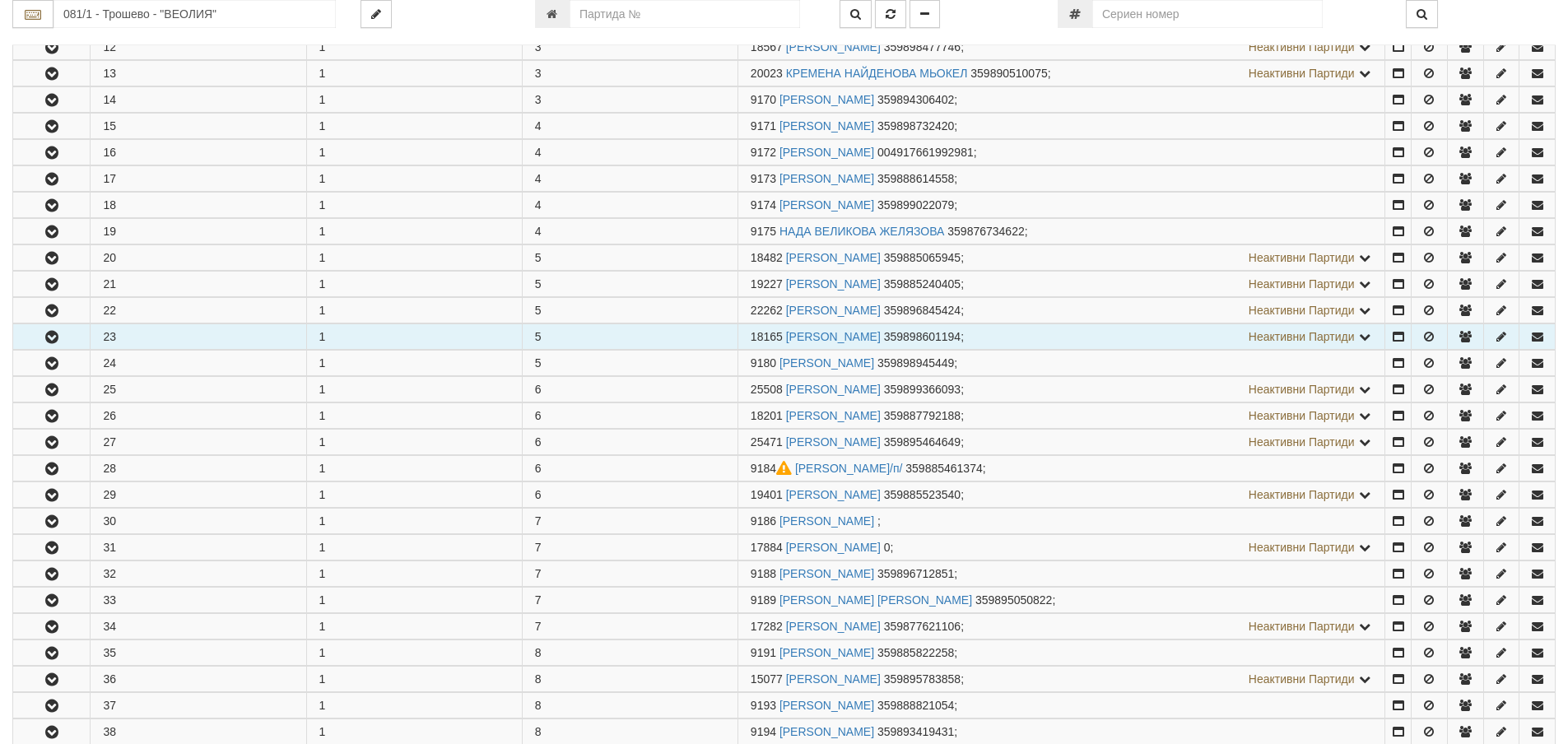
scroll to position [658, 0]
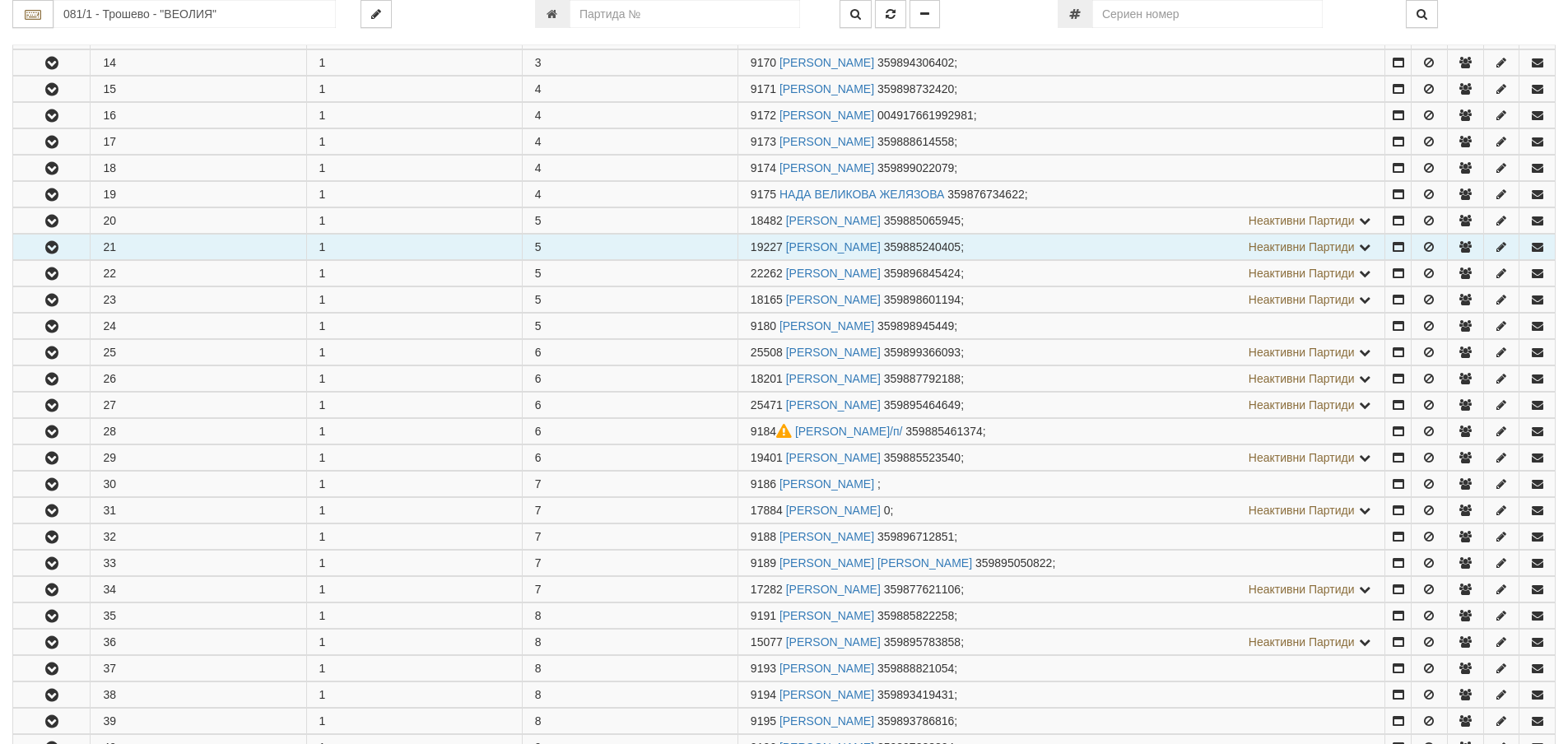
click at [50, 244] on icon "button" at bounding box center [51, 248] width 20 height 11
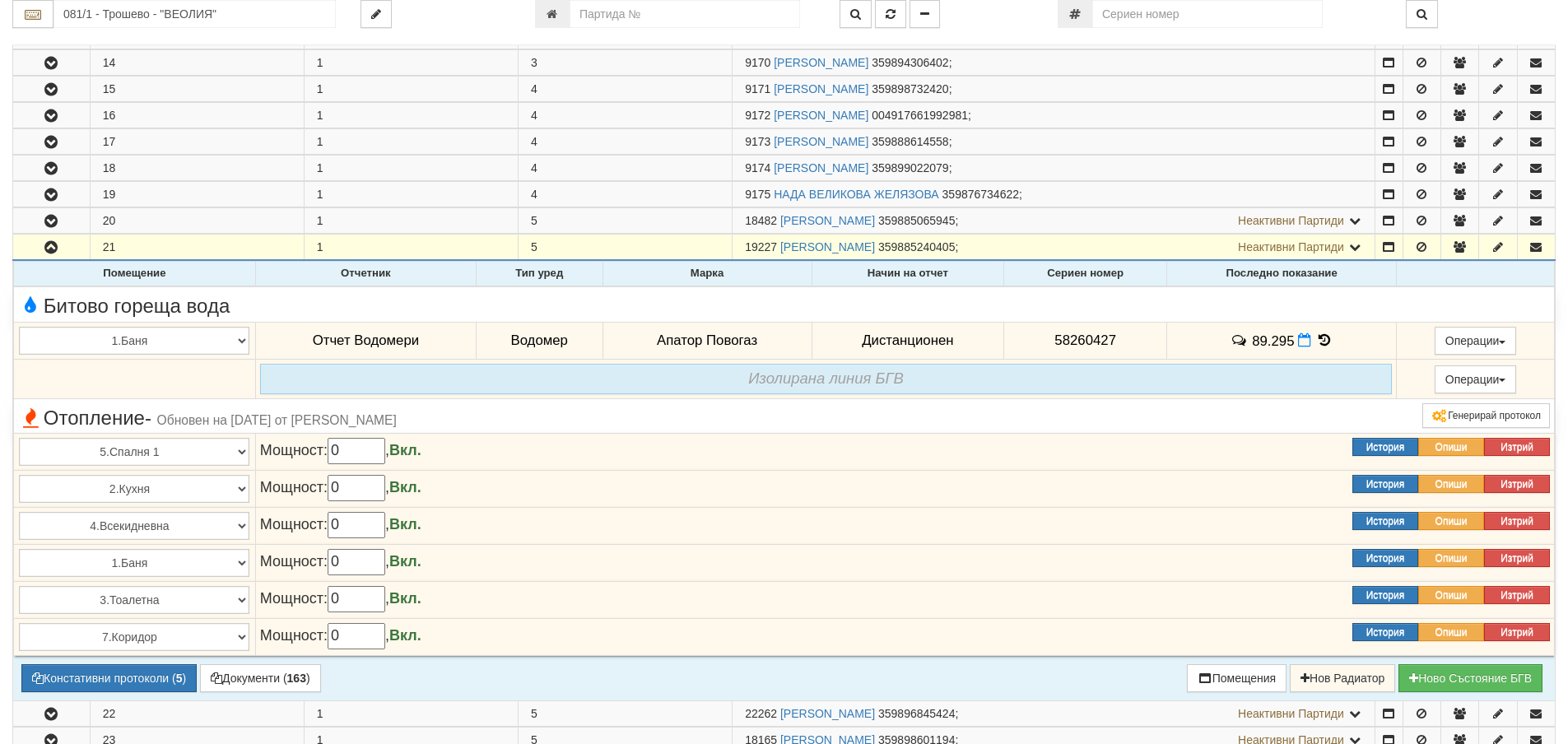
click at [1320, 335] on icon at bounding box center [1324, 340] width 18 height 14
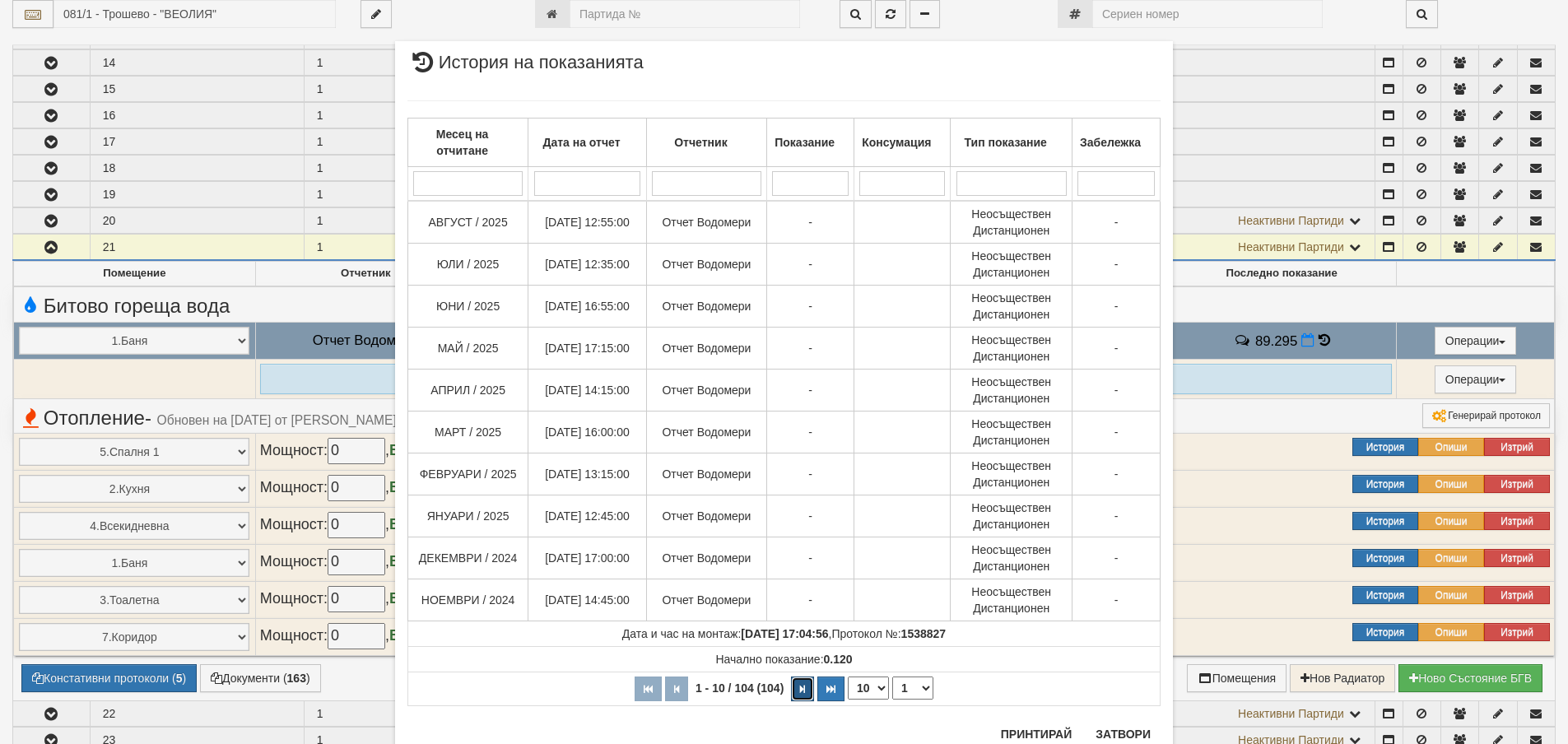
click at [800, 689] on icon "button" at bounding box center [802, 690] width 5 height 10
click at [794, 689] on button "button" at bounding box center [806, 689] width 23 height 25
select select "4"
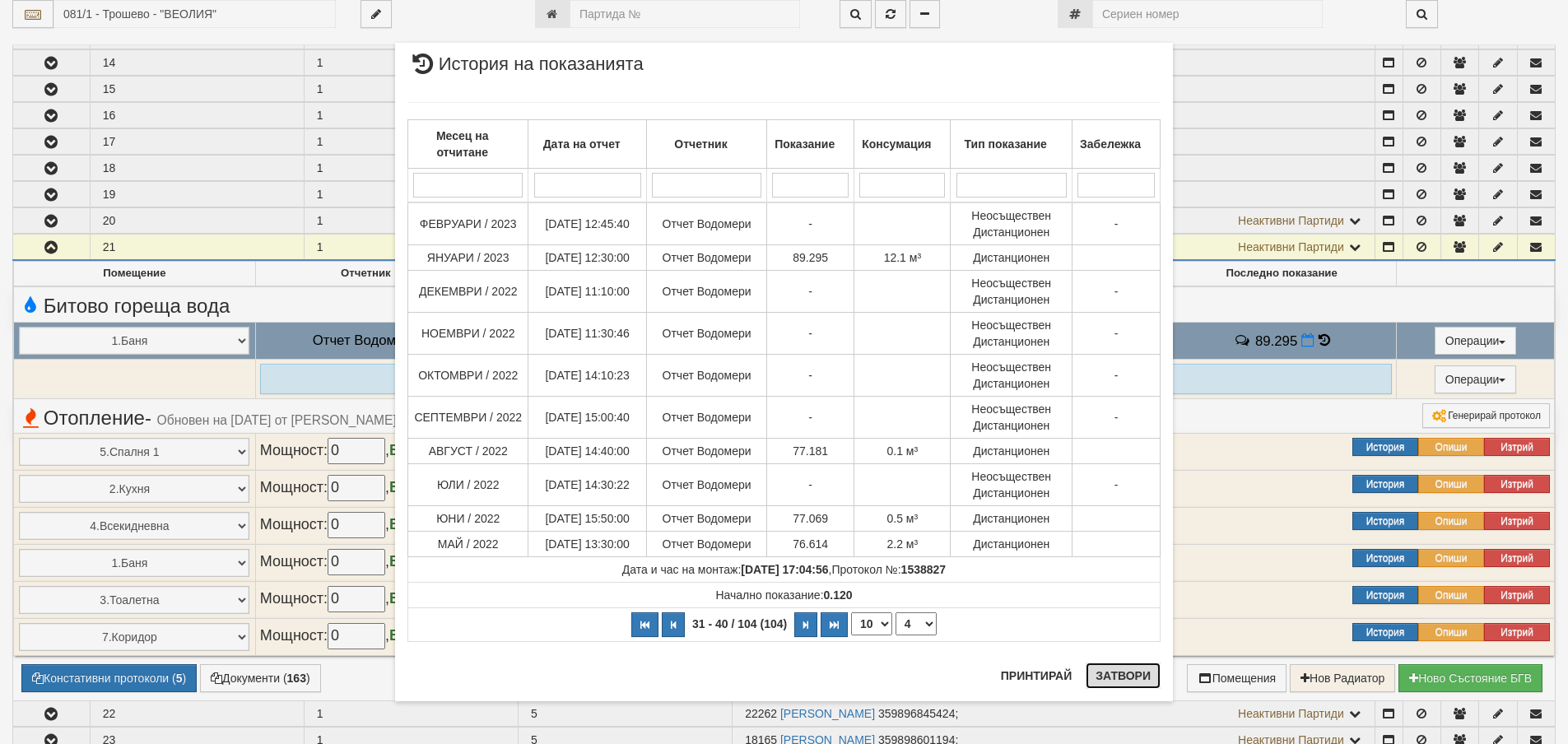
click at [1128, 675] on button "Затвори" at bounding box center [1123, 676] width 75 height 27
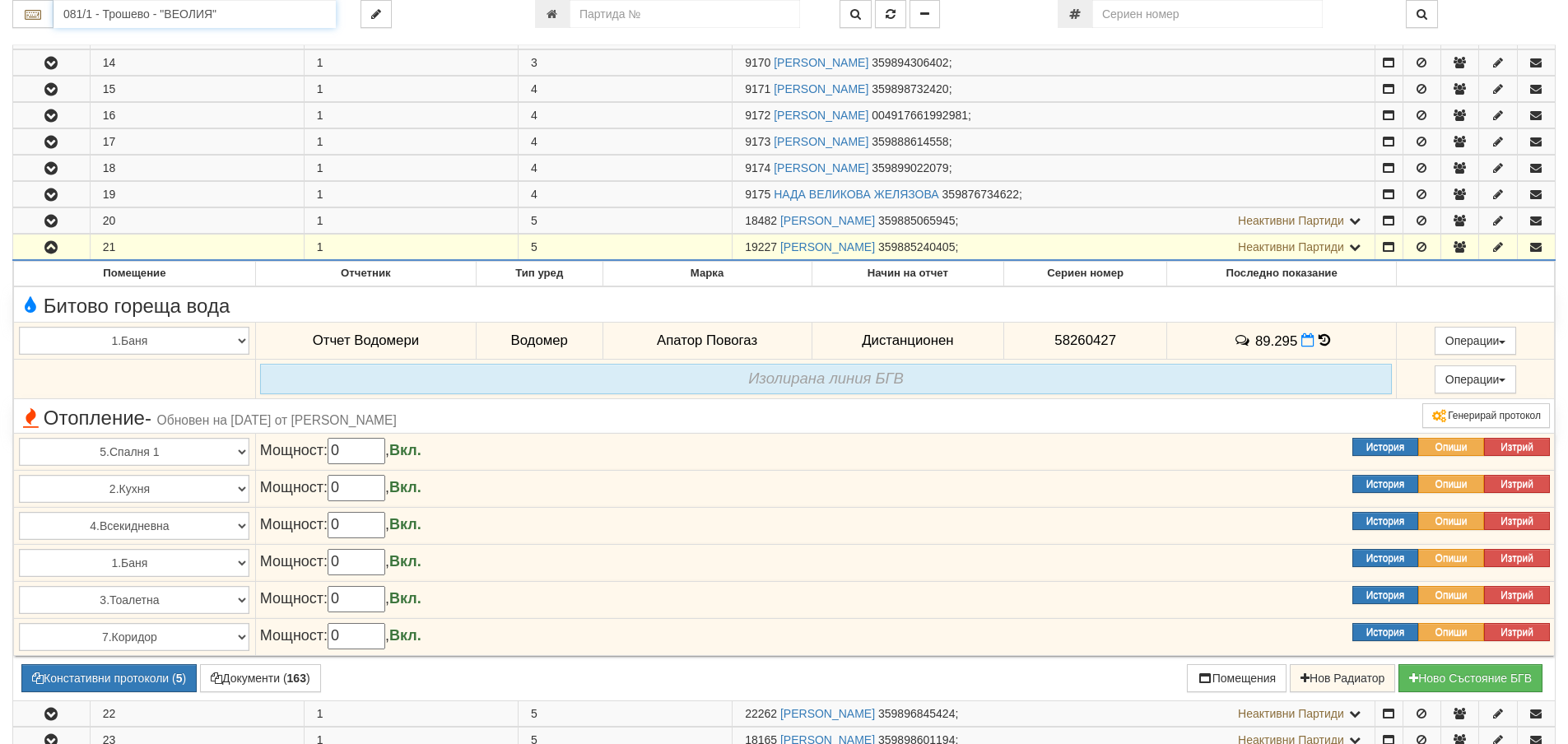
click at [105, 16] on input "081/1 - Трошево - "ВЕОЛИЯ"" at bounding box center [194, 13] width 282 height 28
click at [120, 77] on div "112/5,6 - Младост - "ВЕОЛИЯ"" at bounding box center [195, 78] width 277 height 19
type input "112/5,6 - Младост - "ВЕОЛИЯ""
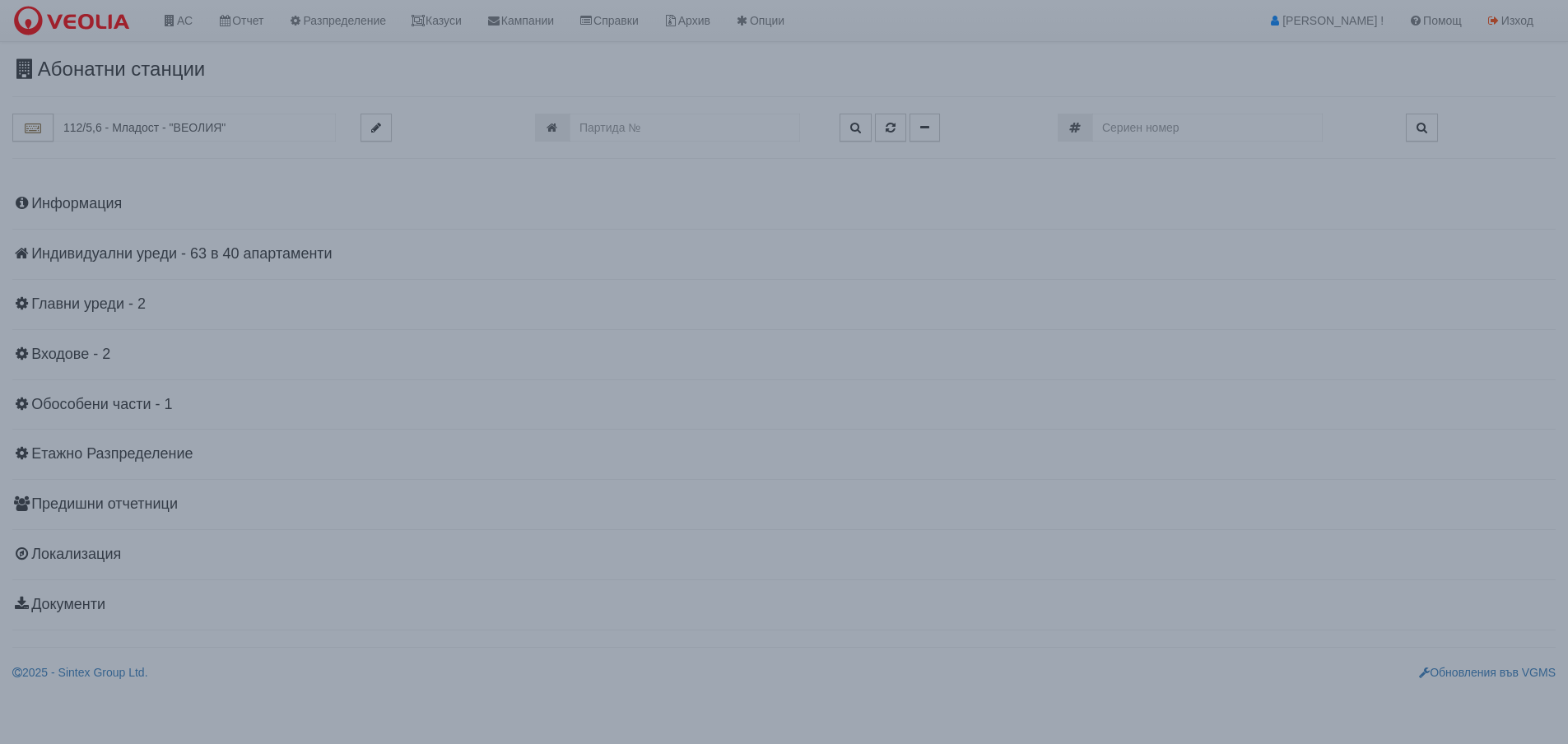
scroll to position [0, 0]
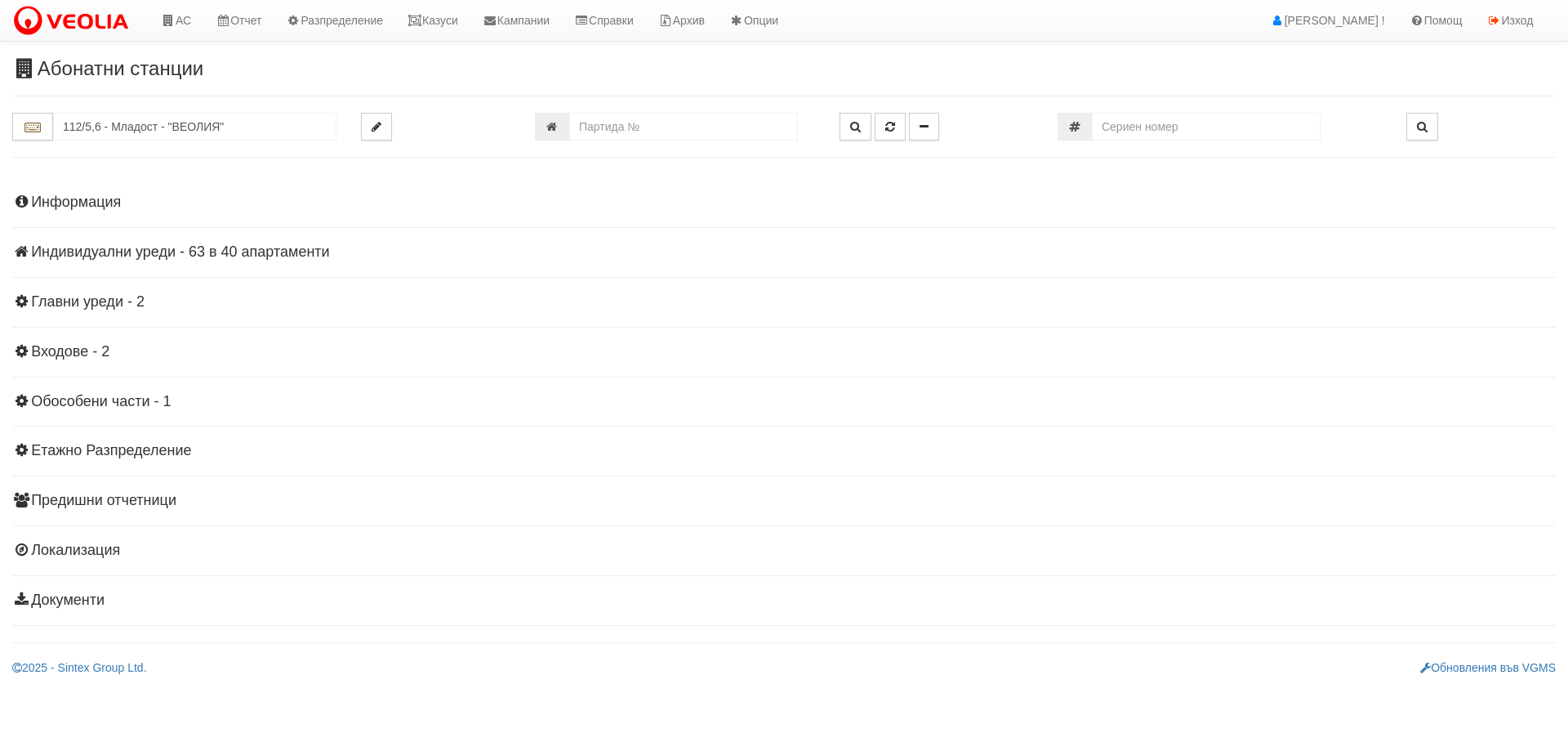
click at [144, 254] on h4 "Индивидуални уреди - 63 в 40 апартаменти" at bounding box center [784, 252] width 1543 height 16
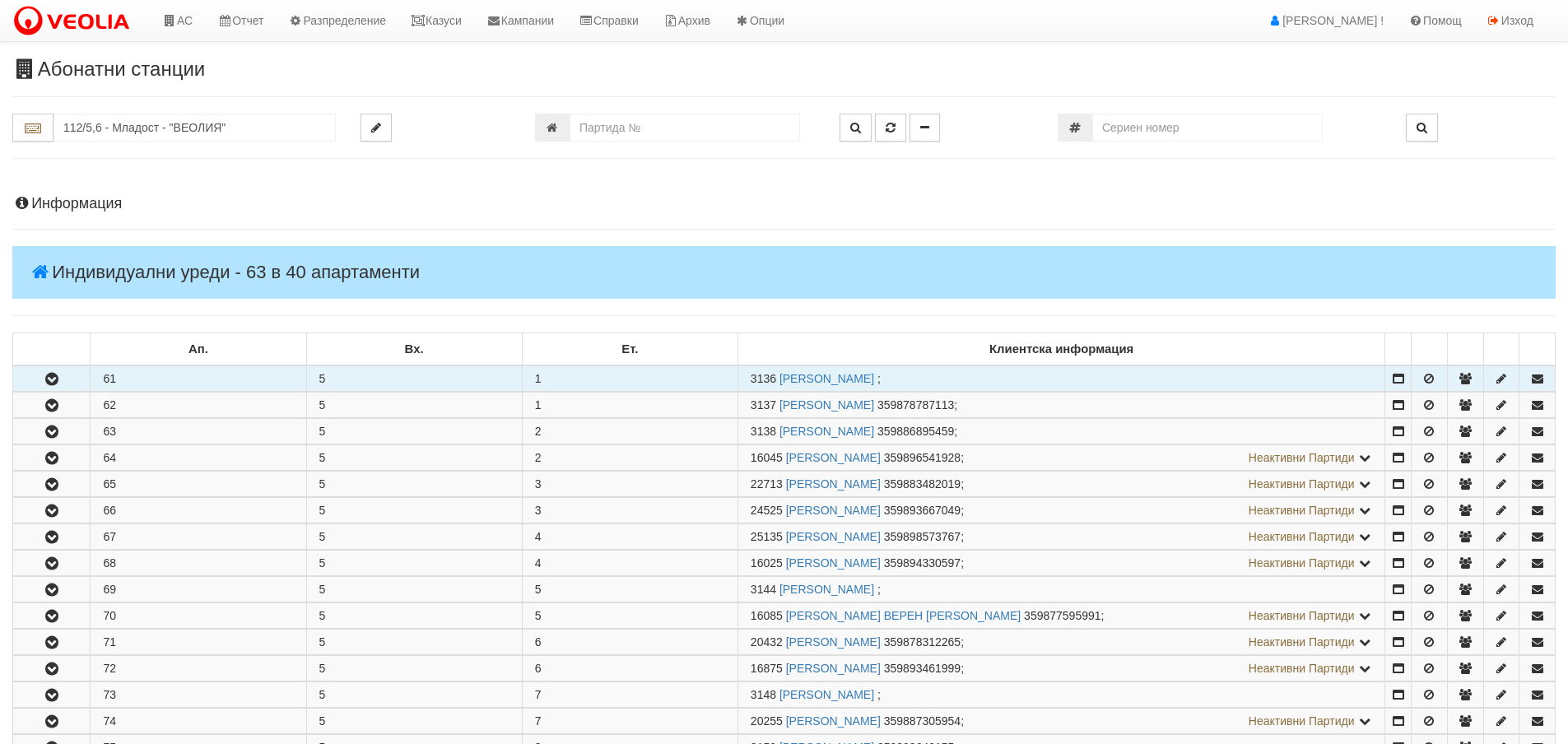
click at [63, 379] on button "button" at bounding box center [51, 379] width 77 height 25
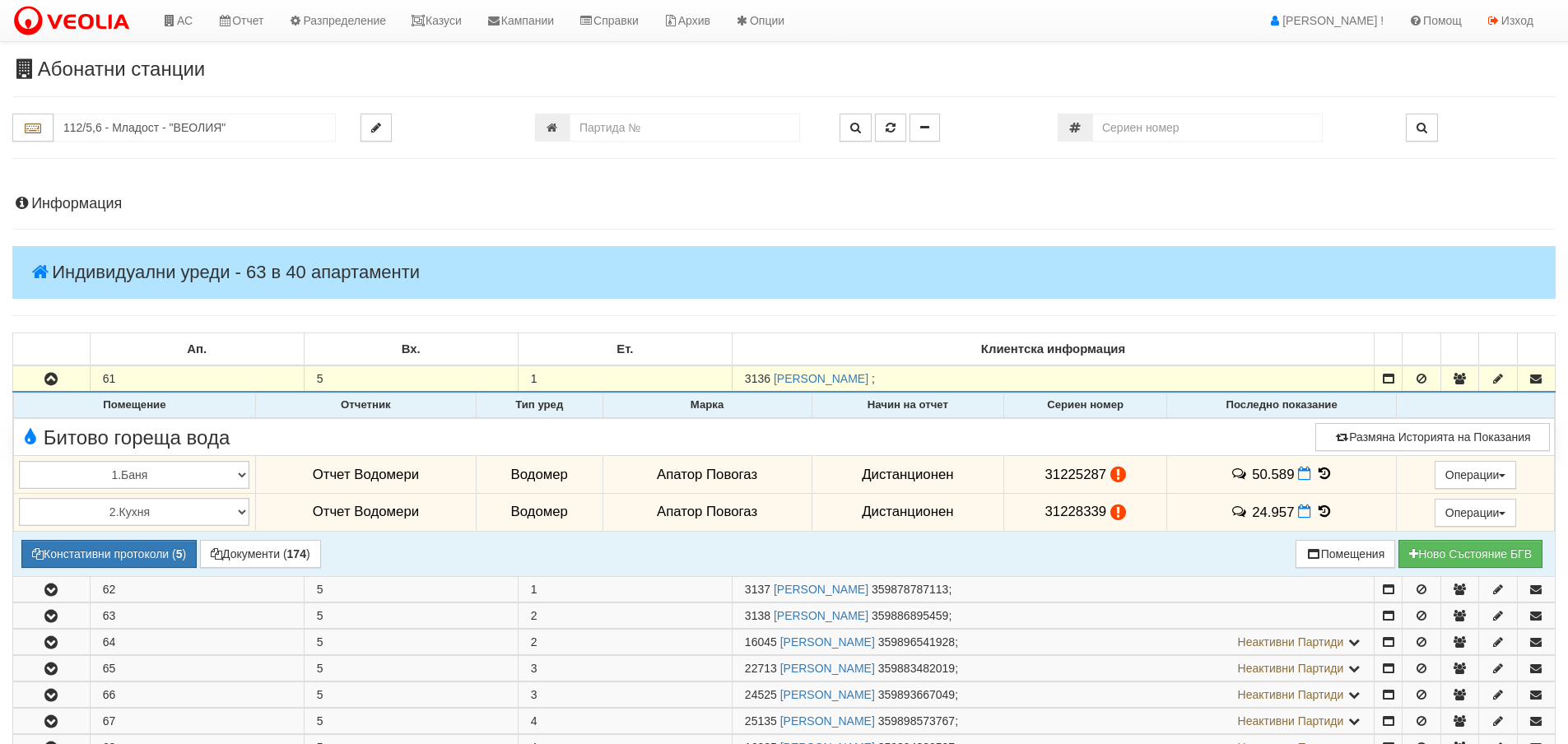
click at [1319, 471] on icon at bounding box center [1324, 473] width 18 height 14
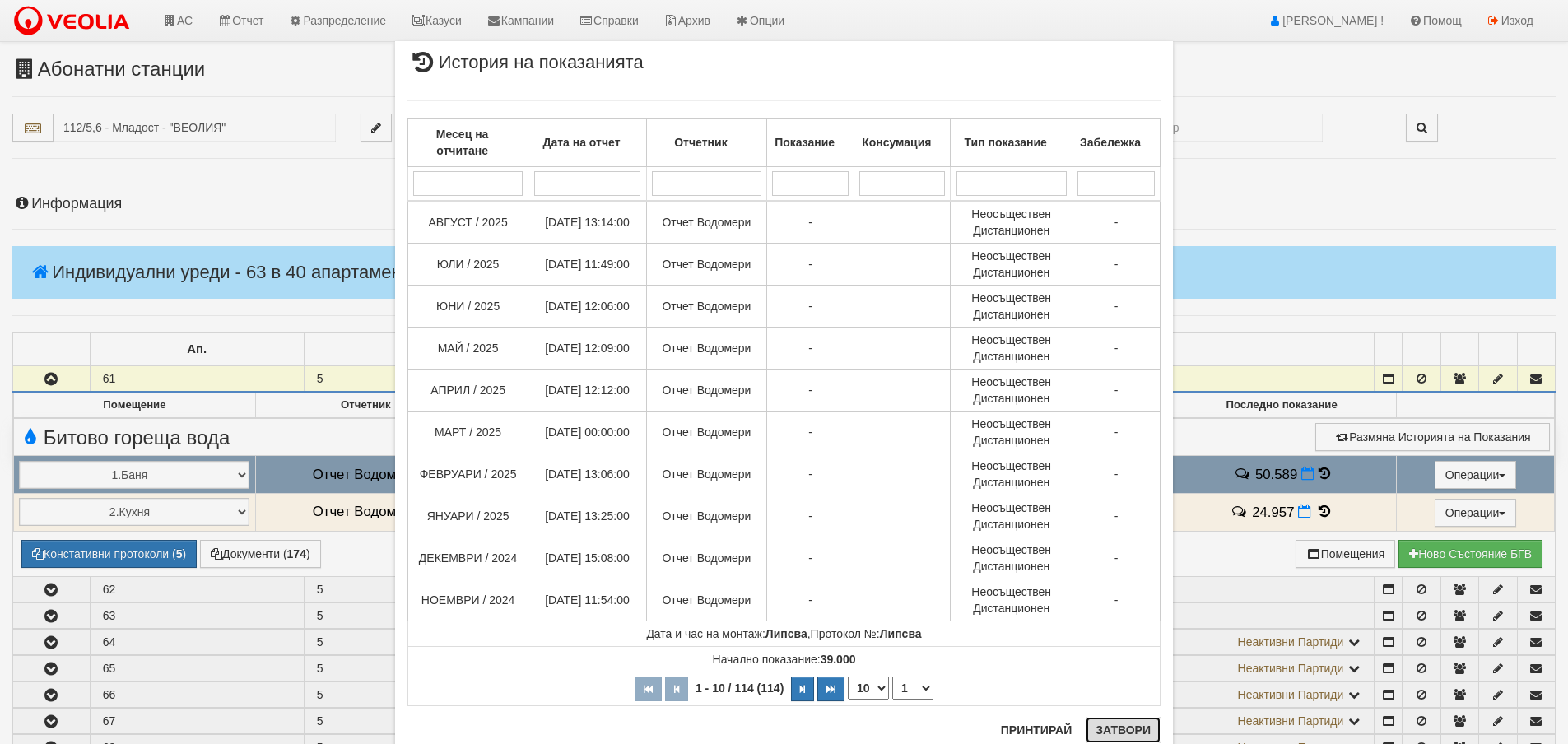
click at [1100, 730] on button "Затвори" at bounding box center [1123, 731] width 75 height 27
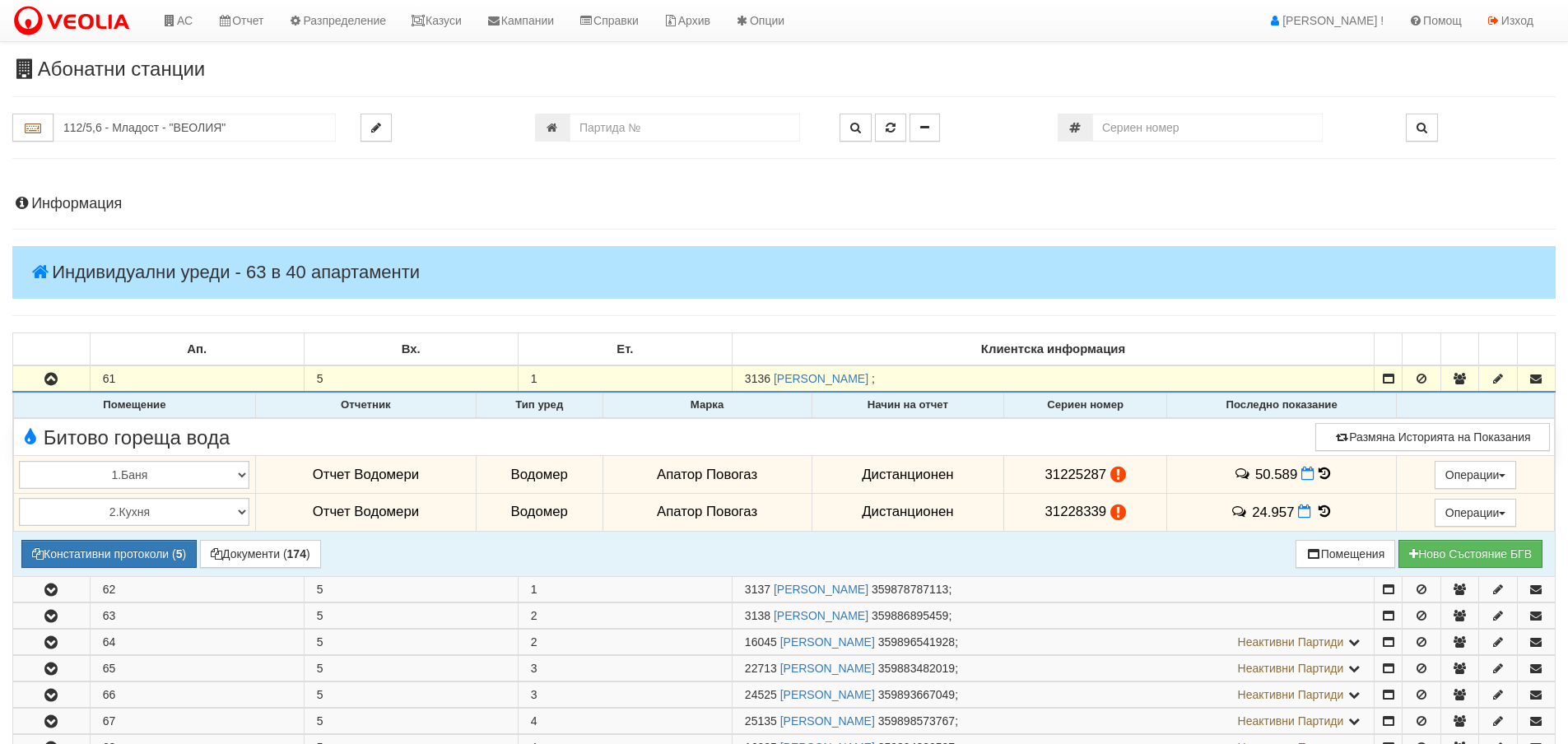
click at [1318, 511] on icon at bounding box center [1324, 511] width 18 height 14
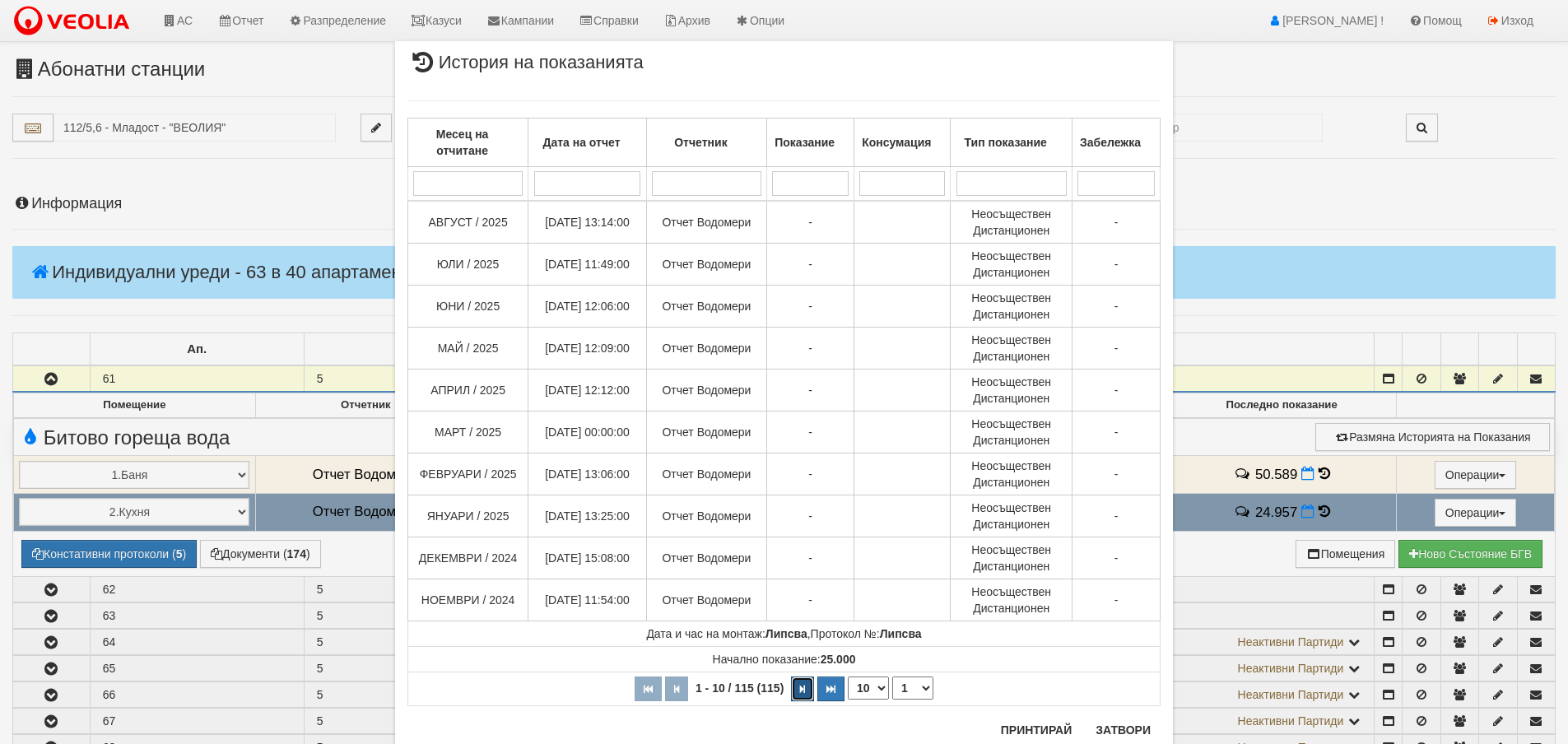
click at [800, 690] on icon "button" at bounding box center [802, 690] width 5 height 10
click at [804, 690] on icon "button" at bounding box center [806, 690] width 5 height 10
select select "3"
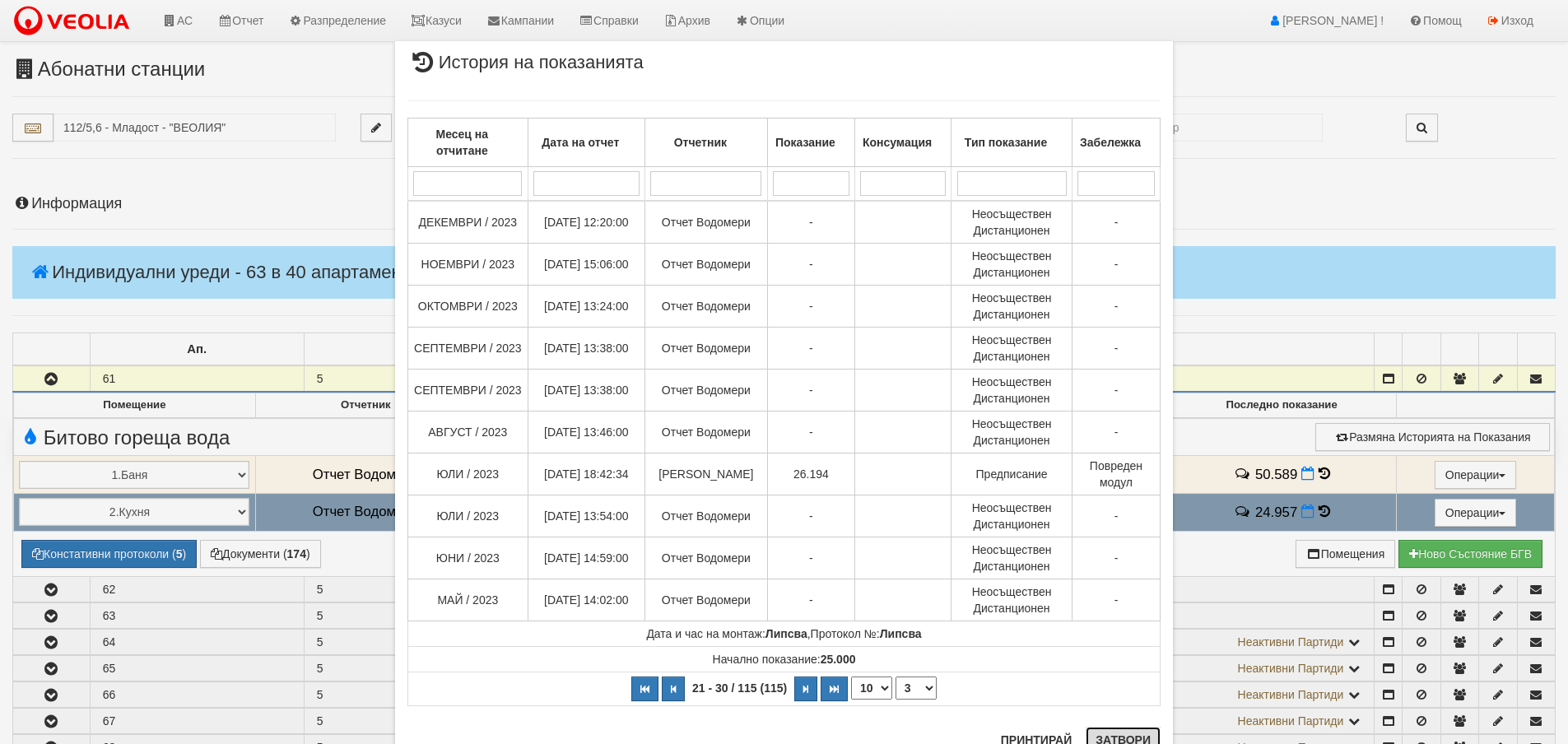
click at [1135, 738] on button "Затвори" at bounding box center [1123, 740] width 75 height 27
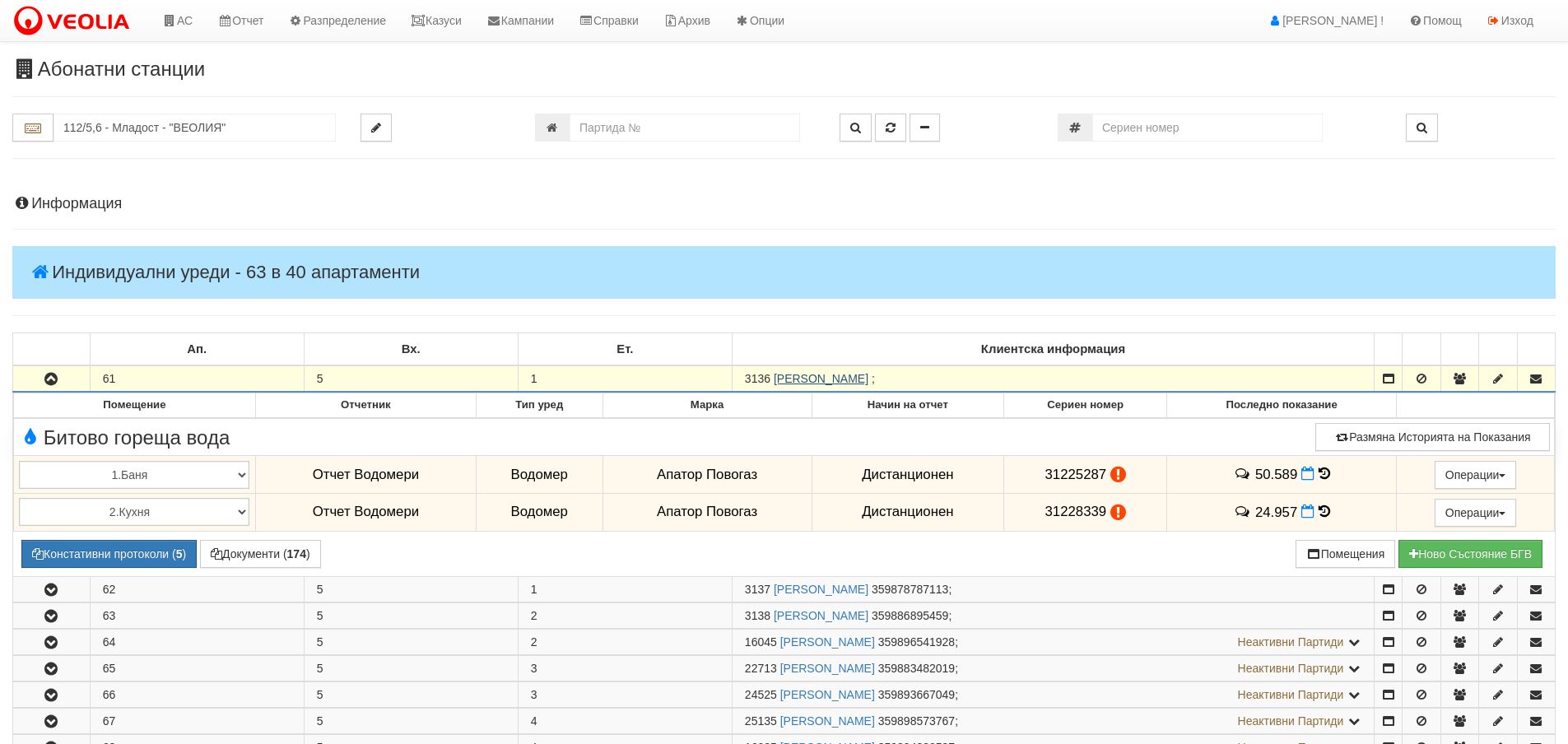
click at [837, 372] on link "ВЪЛКАНА РАДЕВА НИКОЛОВА" at bounding box center [821, 379] width 95 height 13
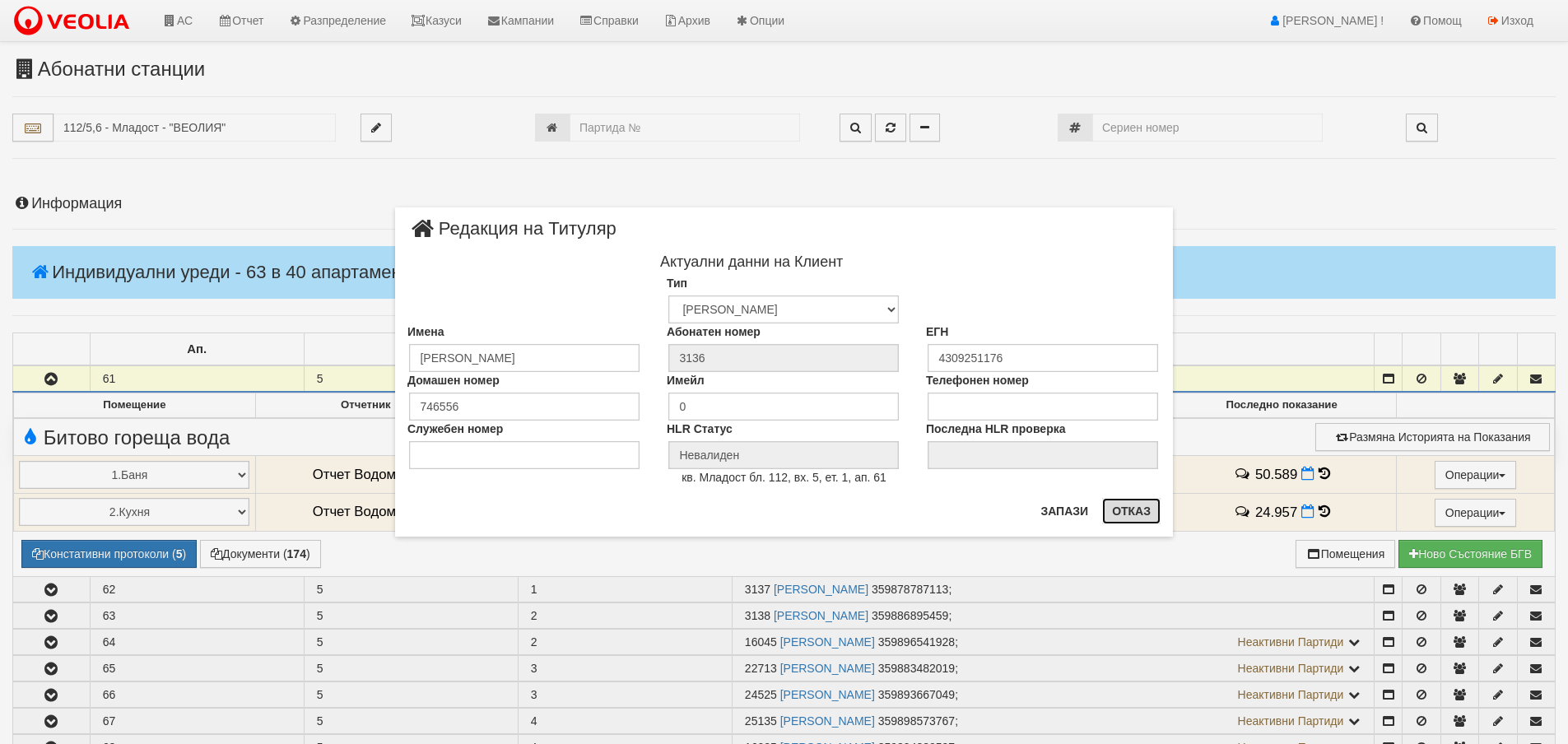
click at [1123, 510] on button "Отказ" at bounding box center [1132, 511] width 59 height 27
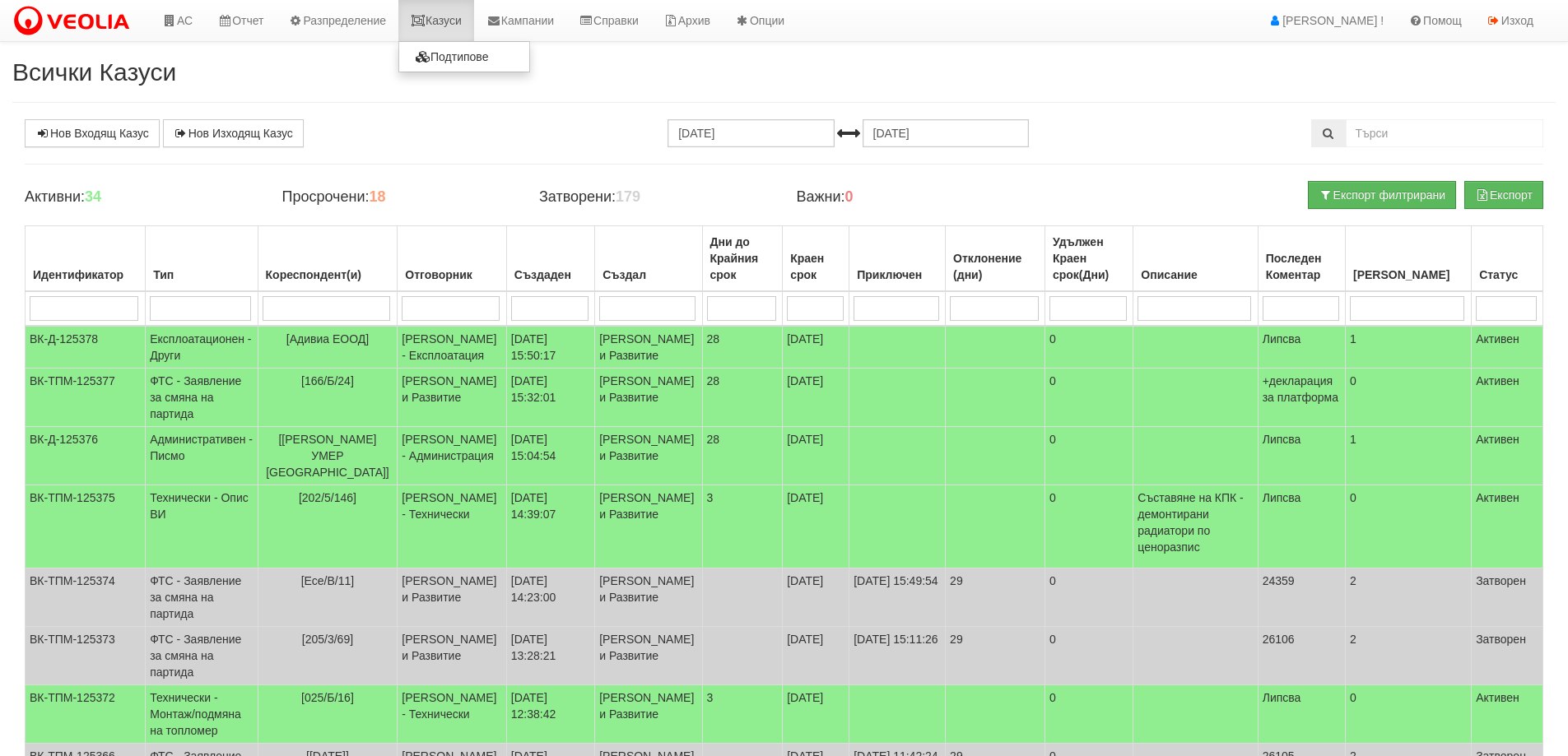
click at [443, 25] on link "Казуси" at bounding box center [436, 20] width 76 height 41
click at [444, 25] on link "Казуси" at bounding box center [436, 20] width 76 height 41
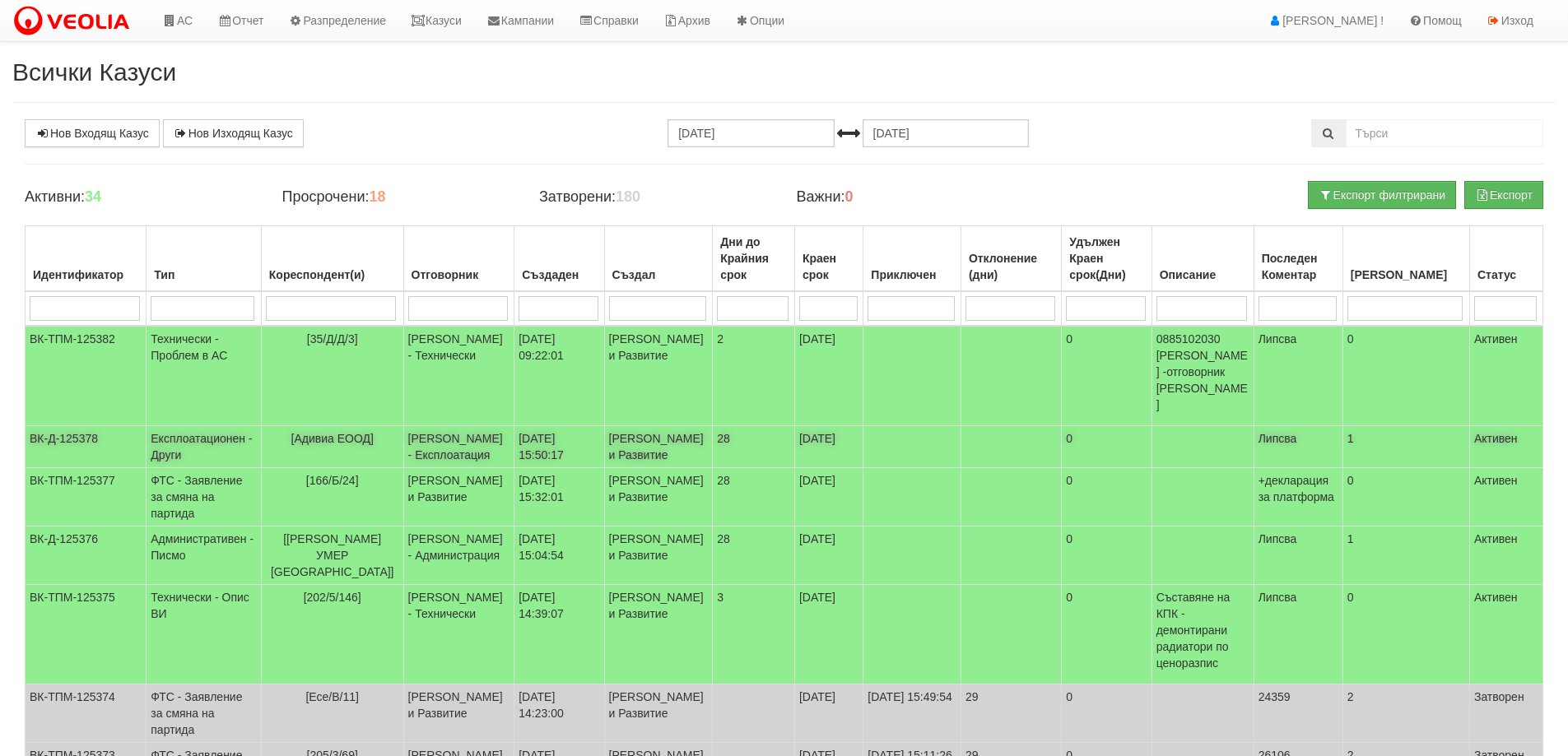
click at [185, 426] on td "Експлоатационен - Други" at bounding box center [203, 447] width 115 height 42
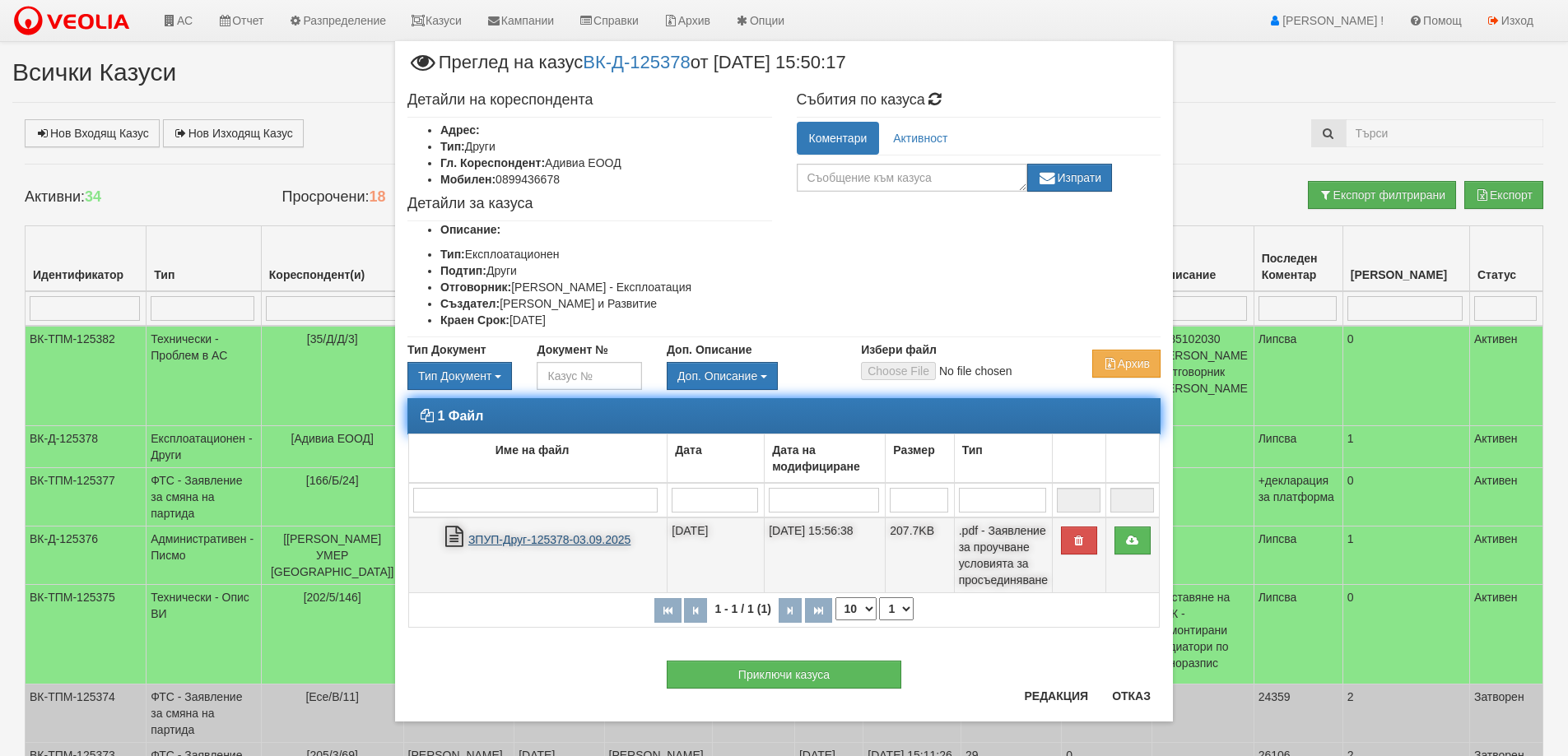
click at [506, 539] on link "ЗПУП-Друг-125378-03.09.2025" at bounding box center [549, 539] width 163 height 13
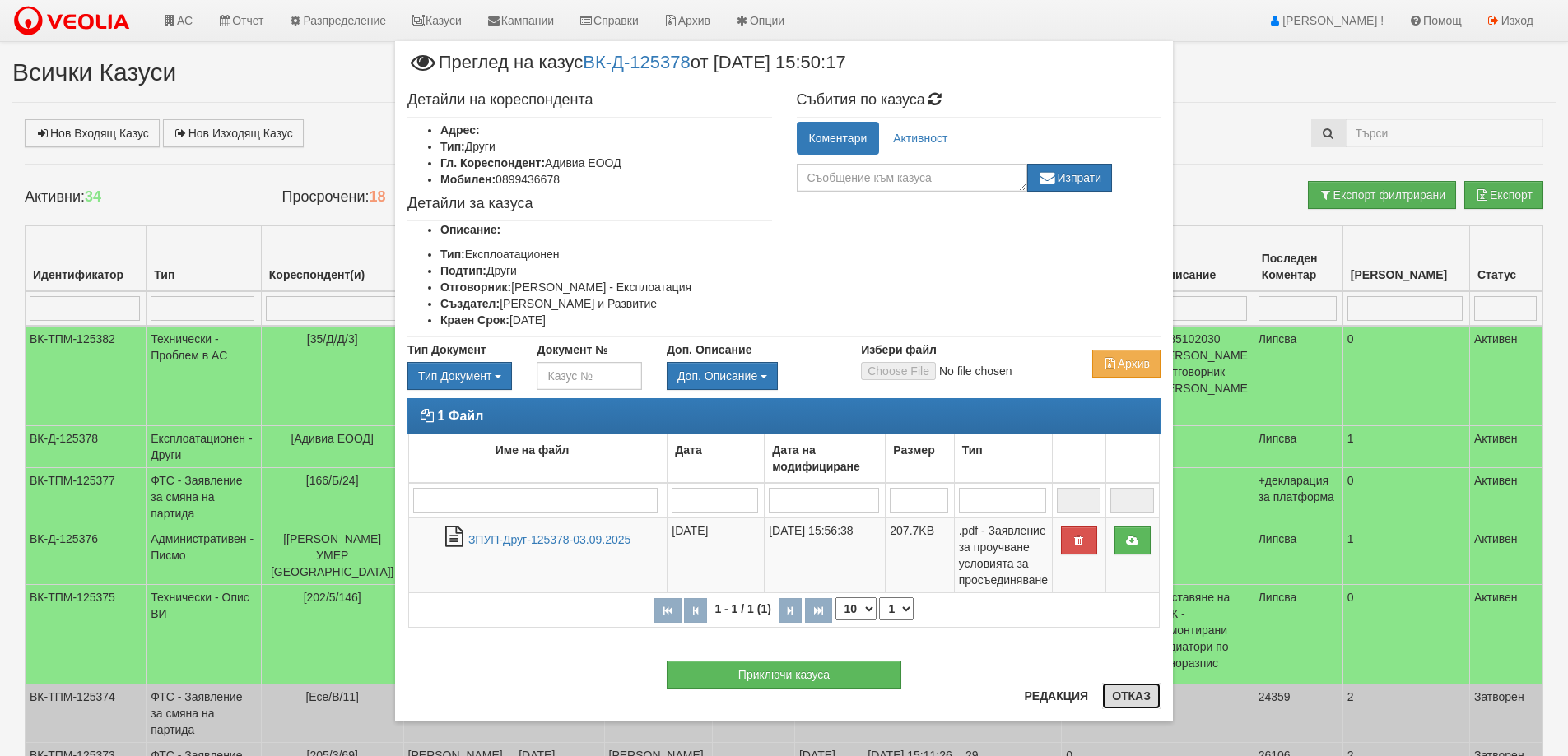
click at [1112, 704] on button "Отказ" at bounding box center [1132, 696] width 59 height 27
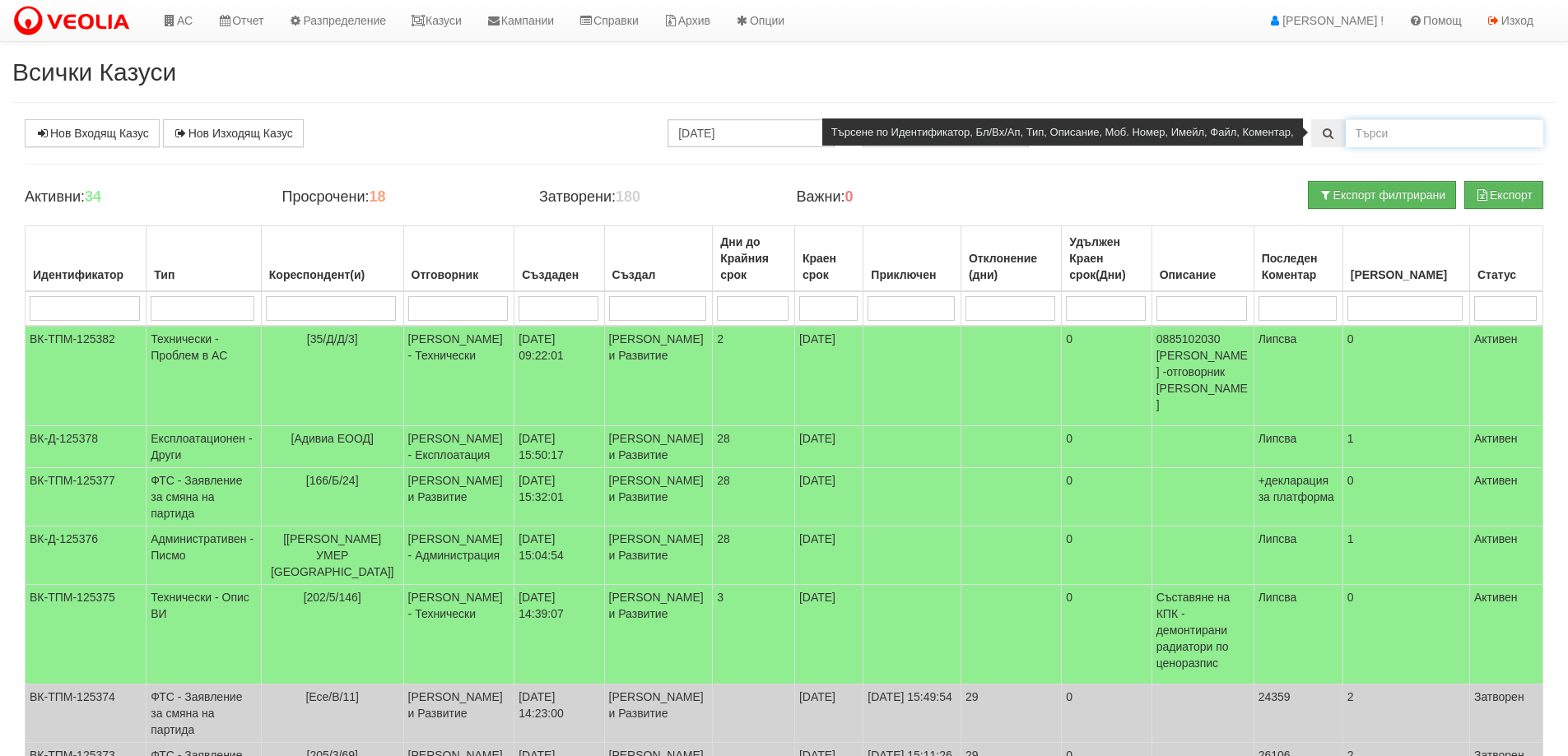
click at [1378, 143] on input "text" at bounding box center [1444, 133] width 198 height 28
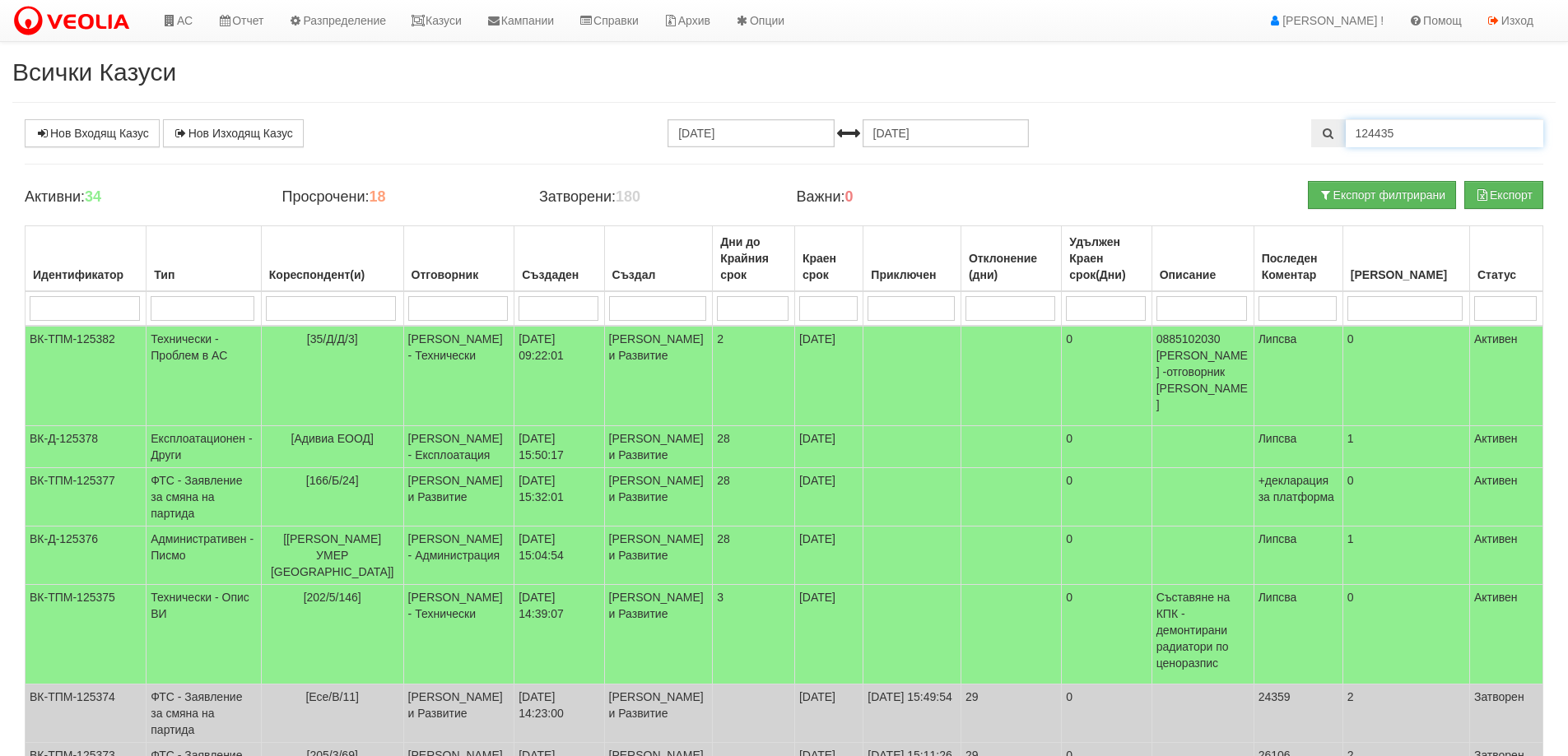
type input "124435"
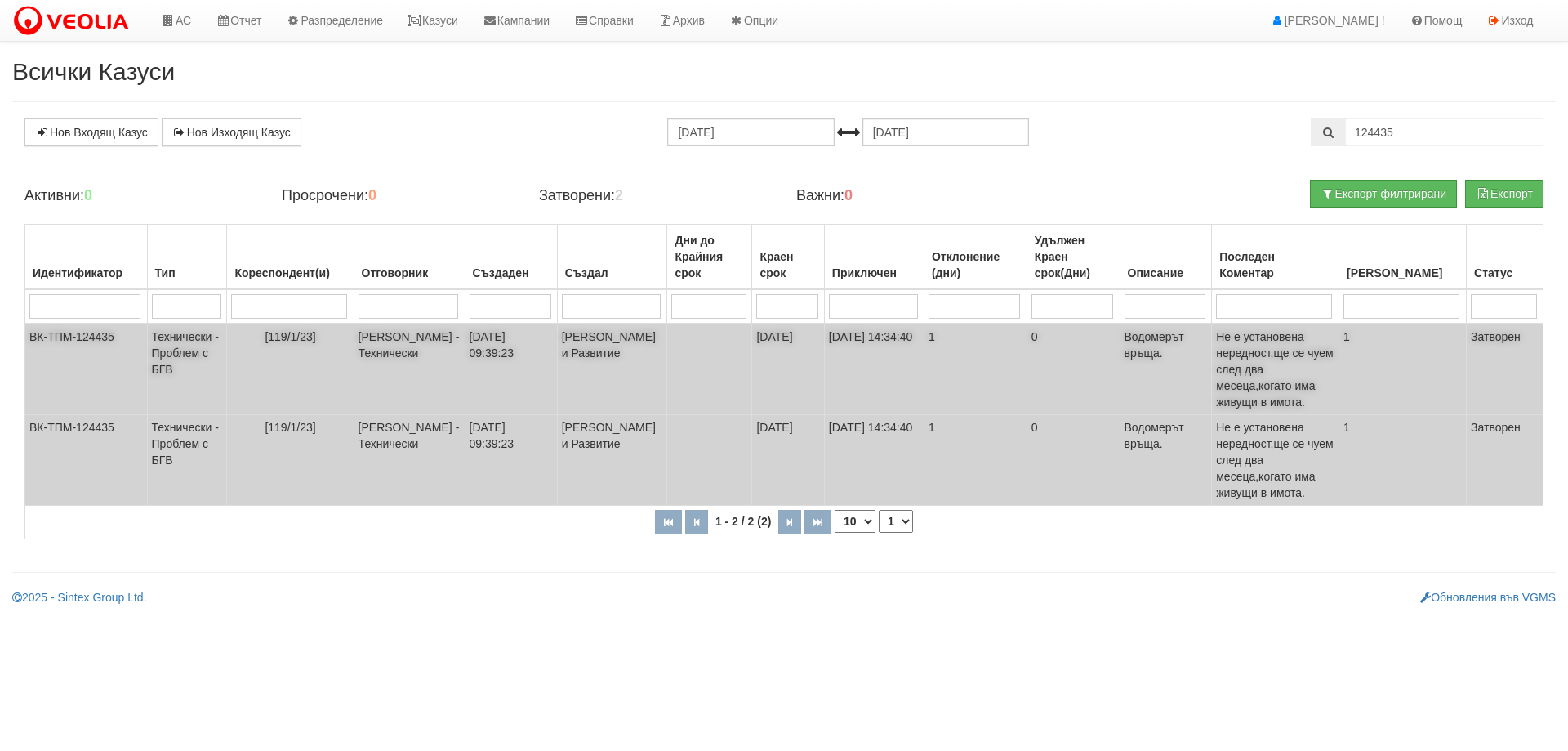
click at [171, 355] on td "Технически - Проблем с БГВ" at bounding box center [187, 369] width 80 height 92
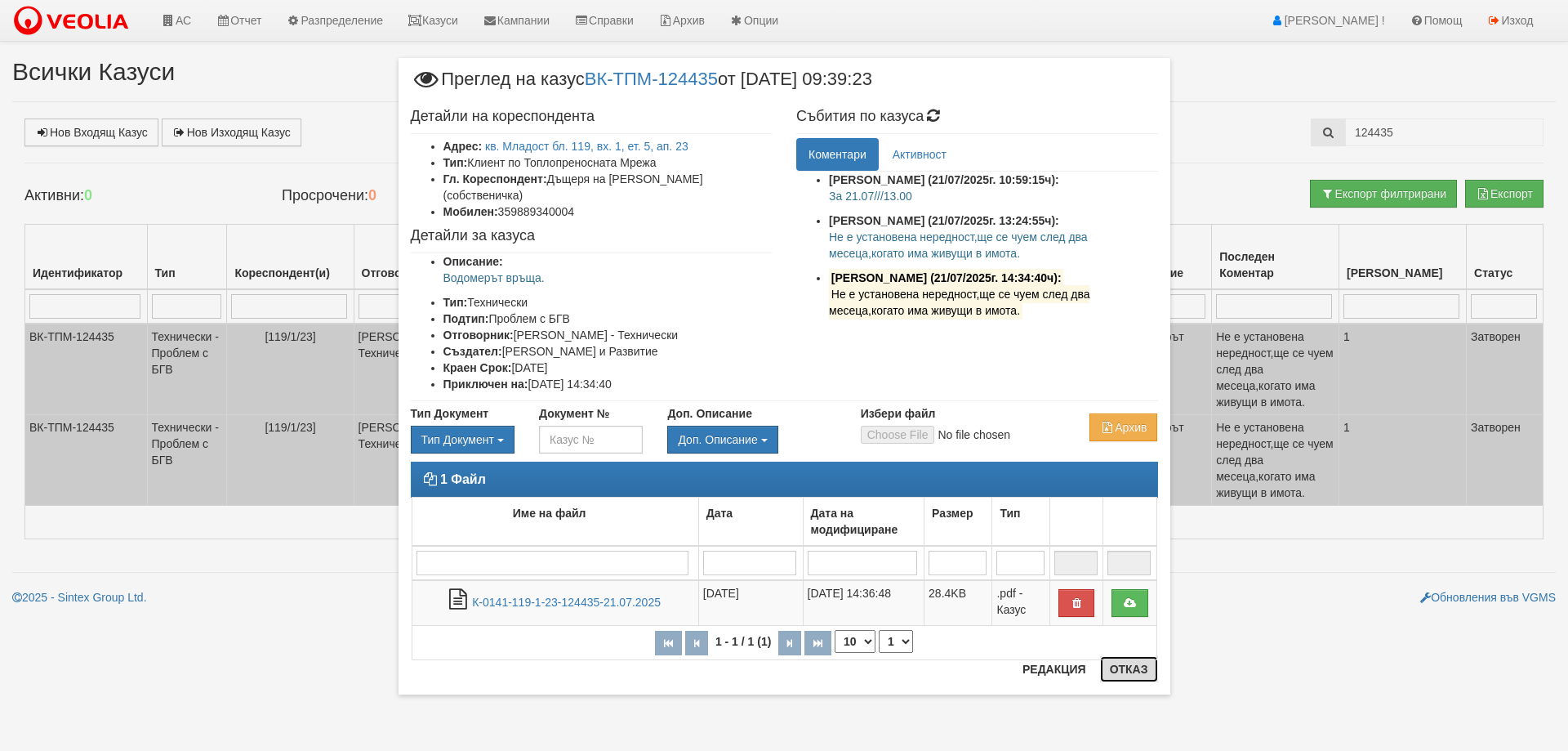
click at [1133, 678] on button "Отказ" at bounding box center [1130, 670] width 58 height 26
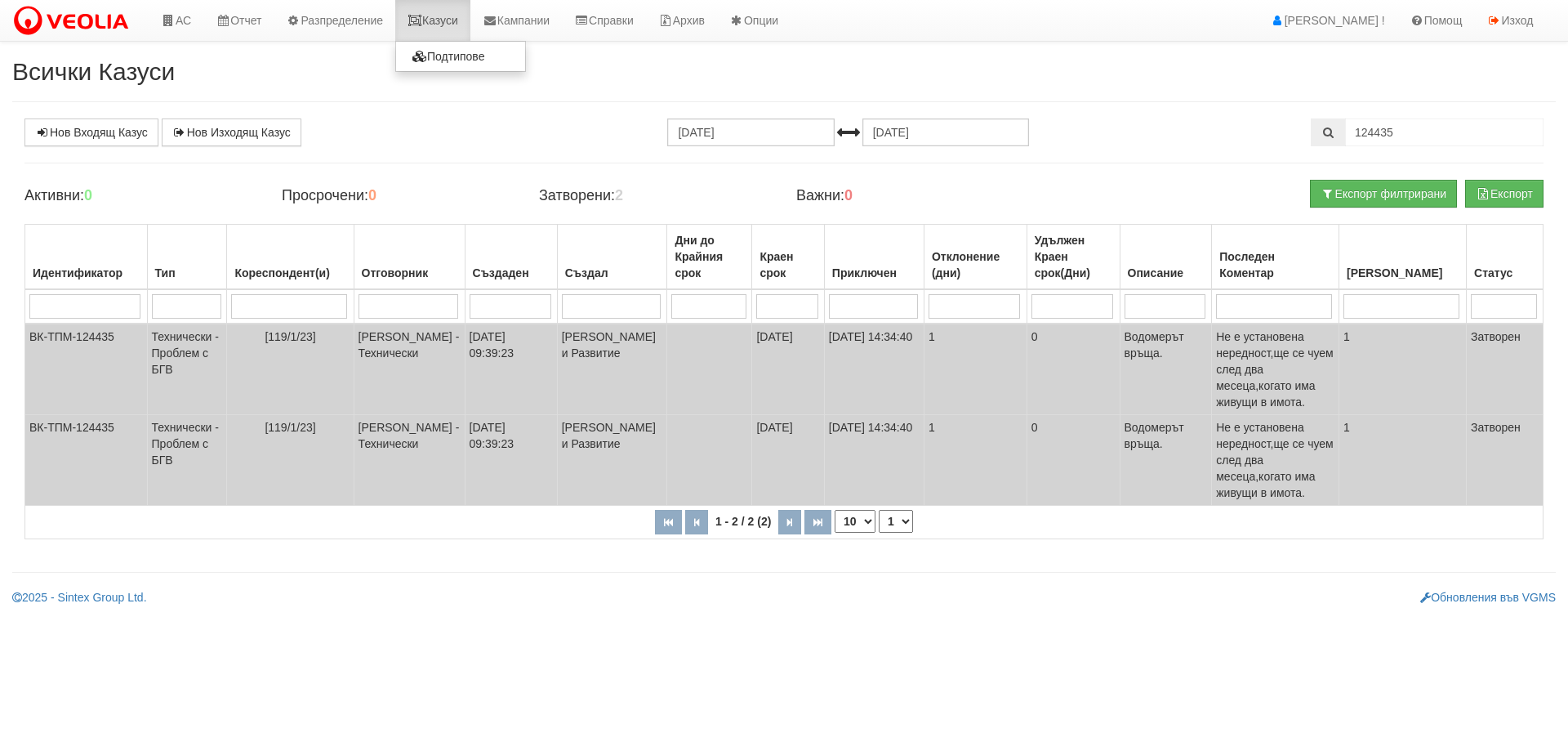
click at [437, 22] on link "Казуси" at bounding box center [433, 20] width 75 height 41
